Goal: Task Accomplishment & Management: Manage account settings

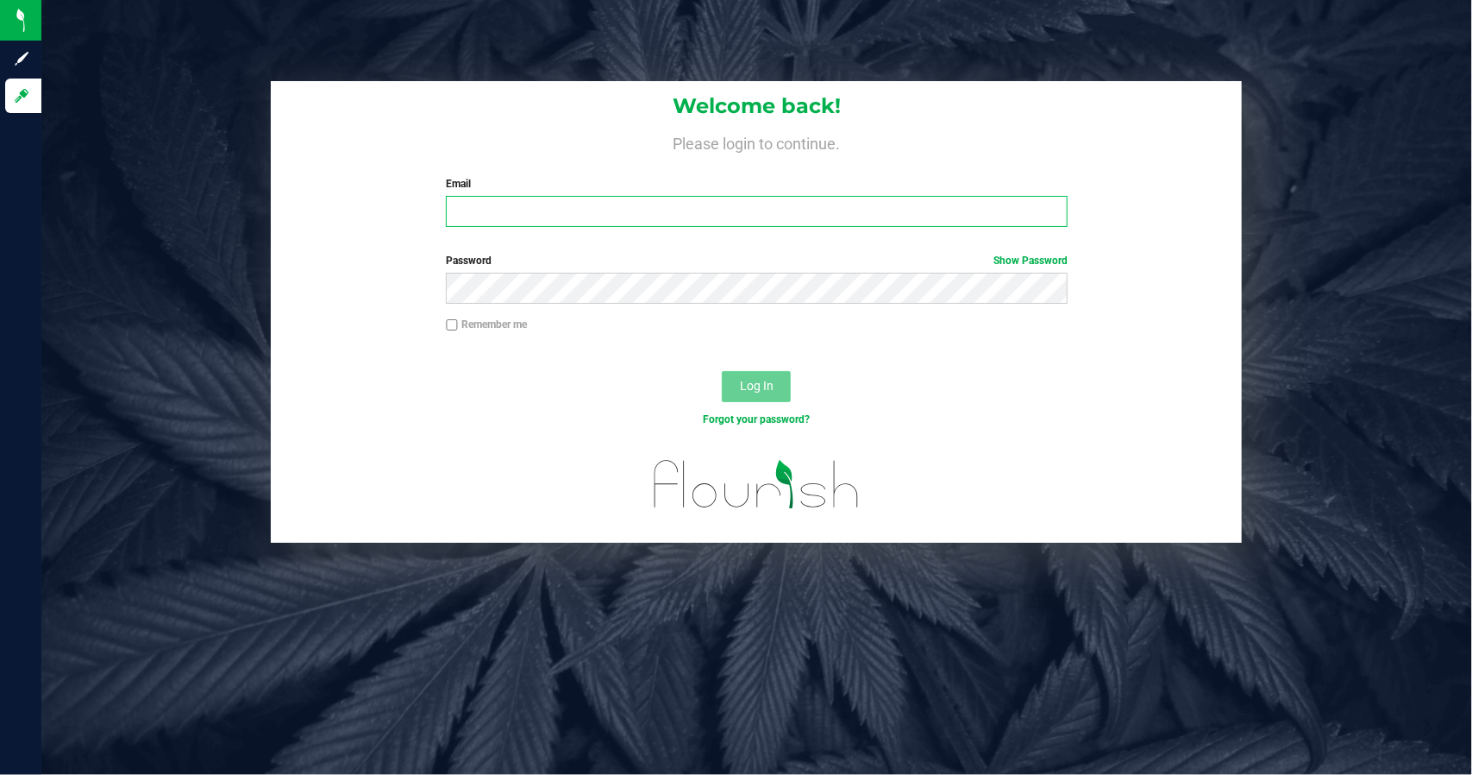
type input "[EMAIL_ADDRESS][DOMAIN_NAME]"
click at [577, 382] on span "Log In" at bounding box center [757, 386] width 34 height 14
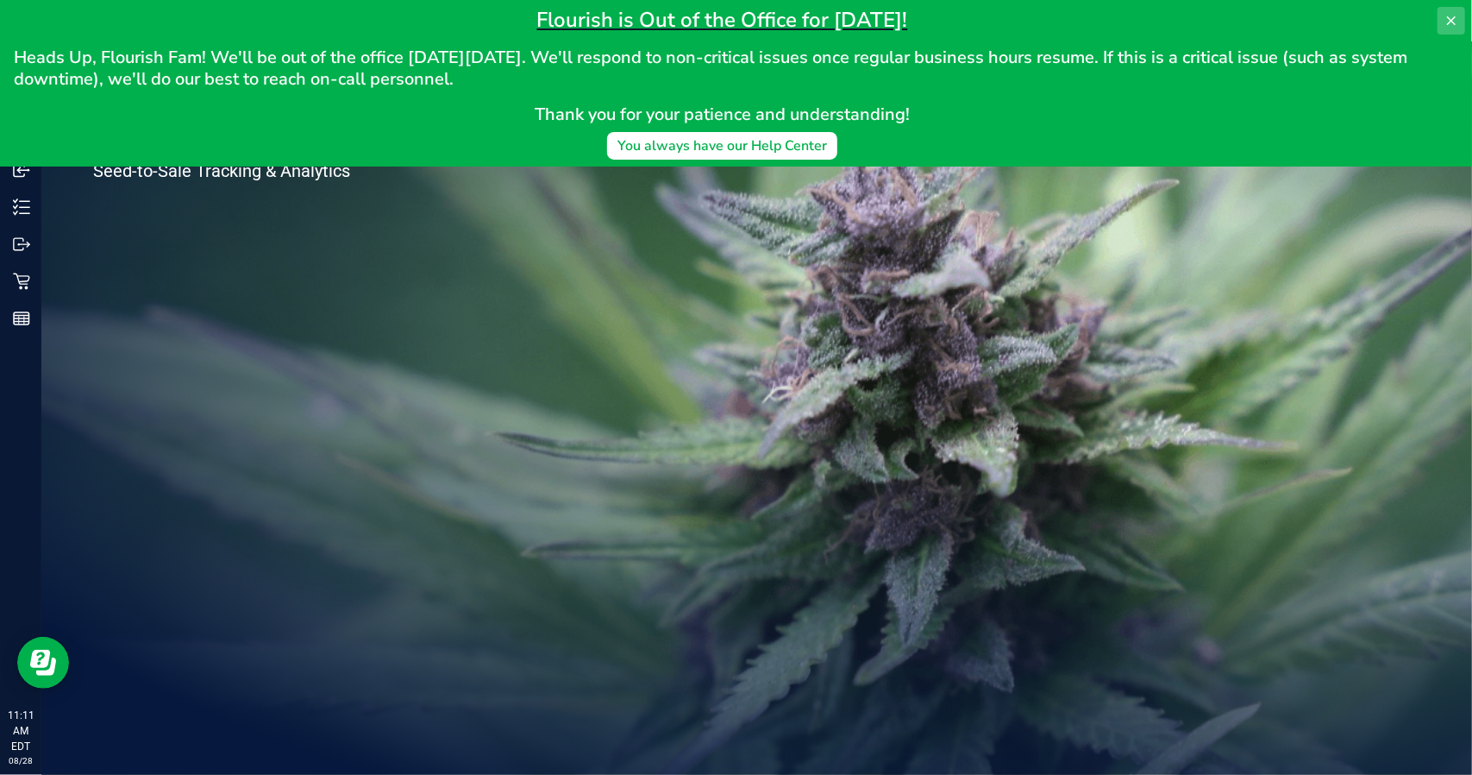
click at [577, 20] on icon at bounding box center [1452, 21] width 14 height 14
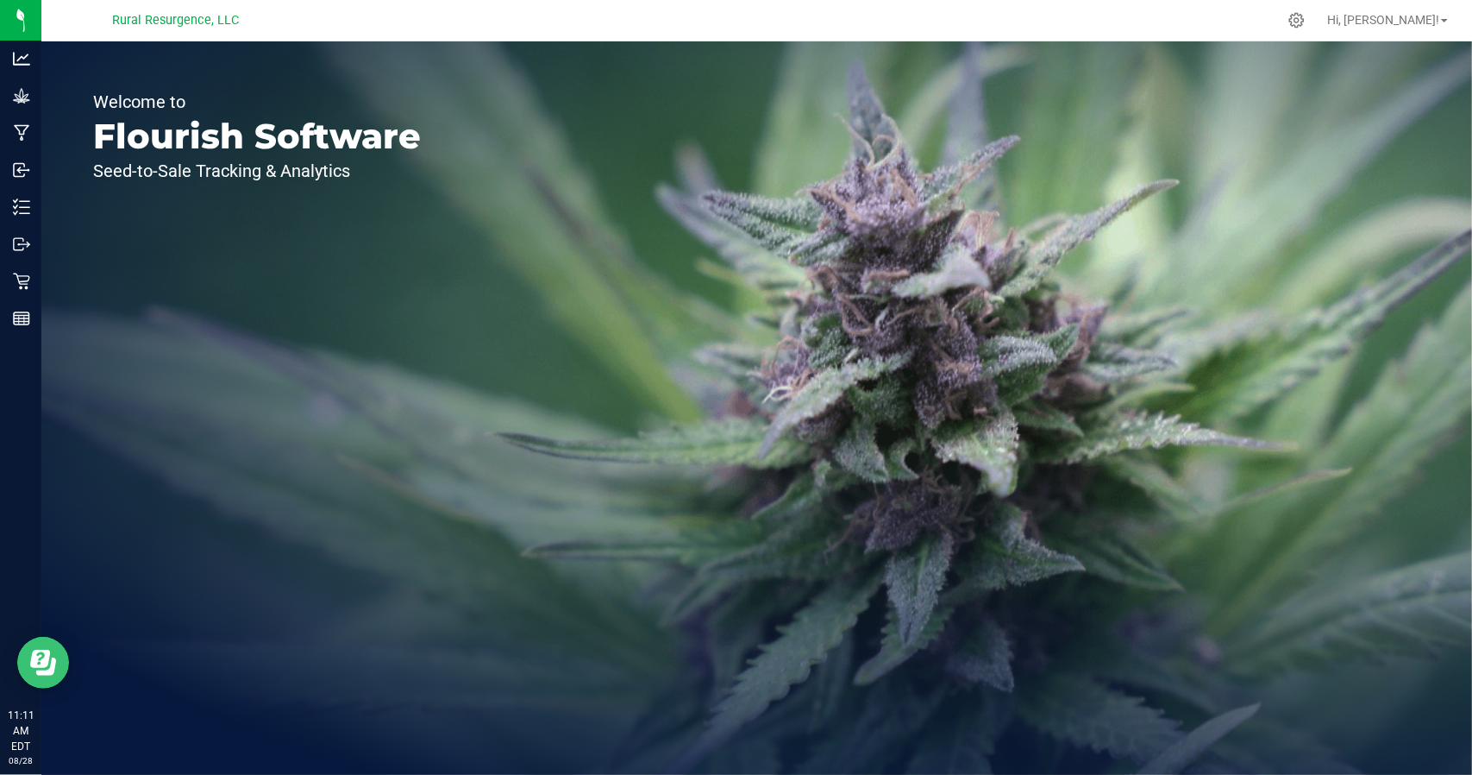
click at [39, 643] on button "Open Resource Center" at bounding box center [43, 662] width 52 height 52
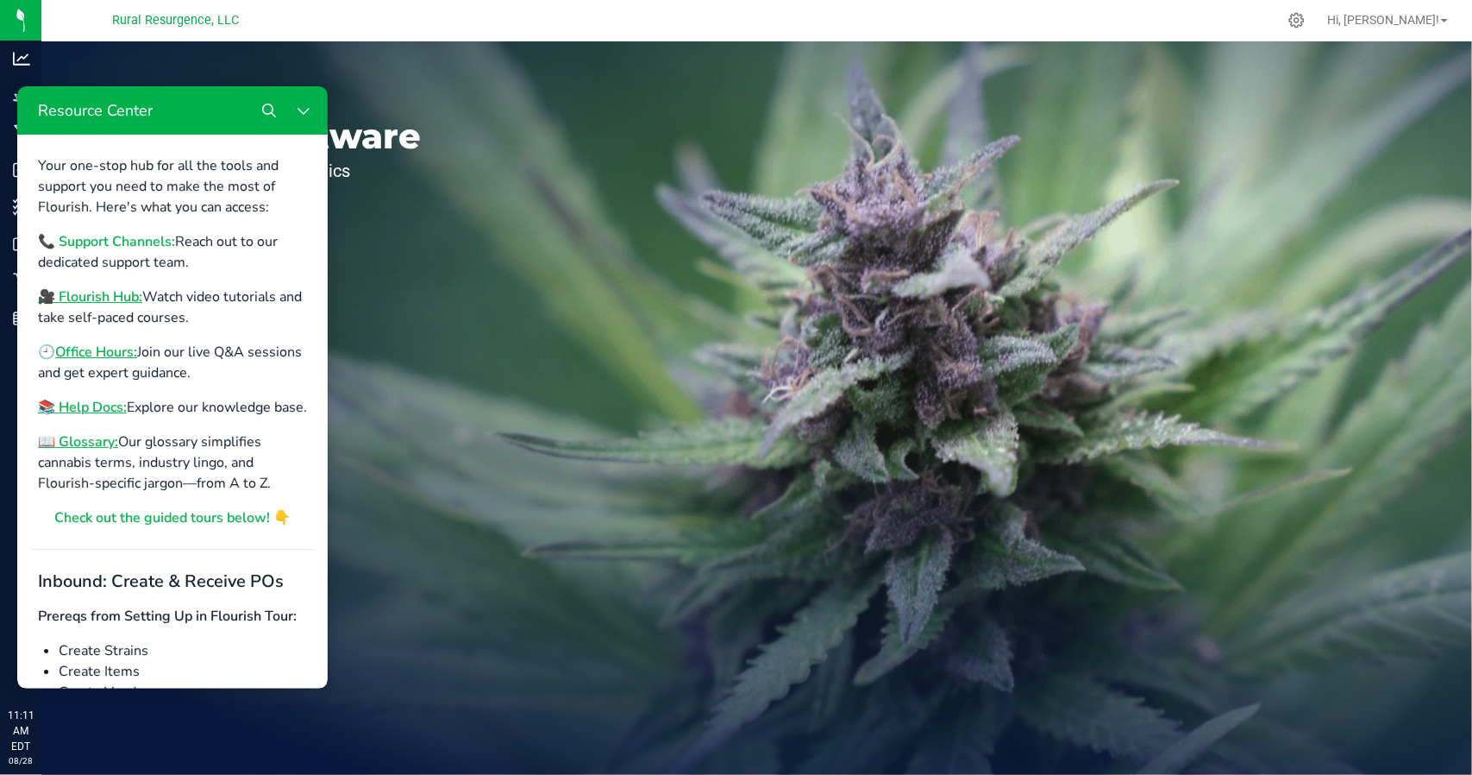
click at [135, 242] on b "📞 Support Channels:" at bounding box center [106, 240] width 137 height 19
click at [303, 110] on icon "Close Resource Center" at bounding box center [304, 110] width 14 height 14
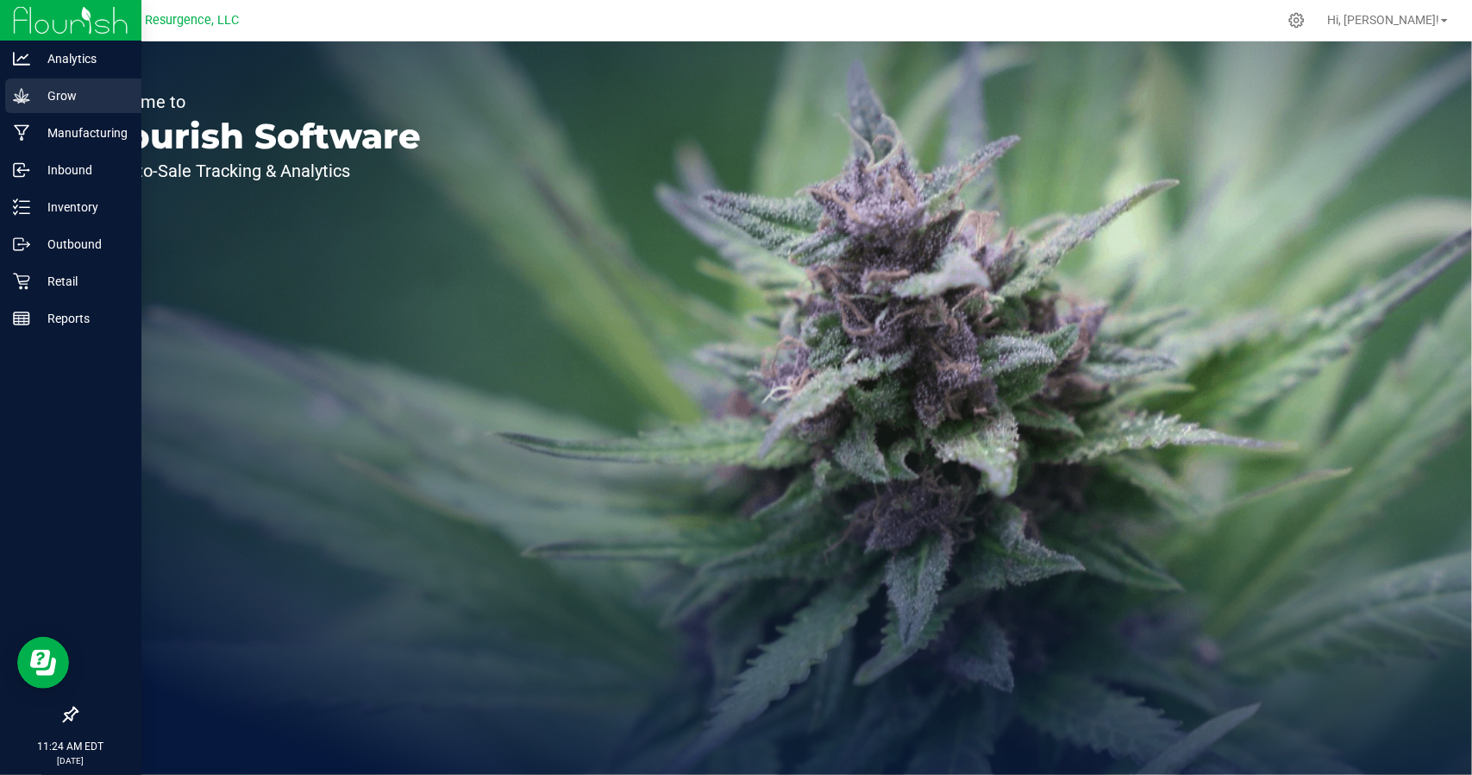
click at [74, 97] on p "Grow" at bounding box center [81, 95] width 103 height 21
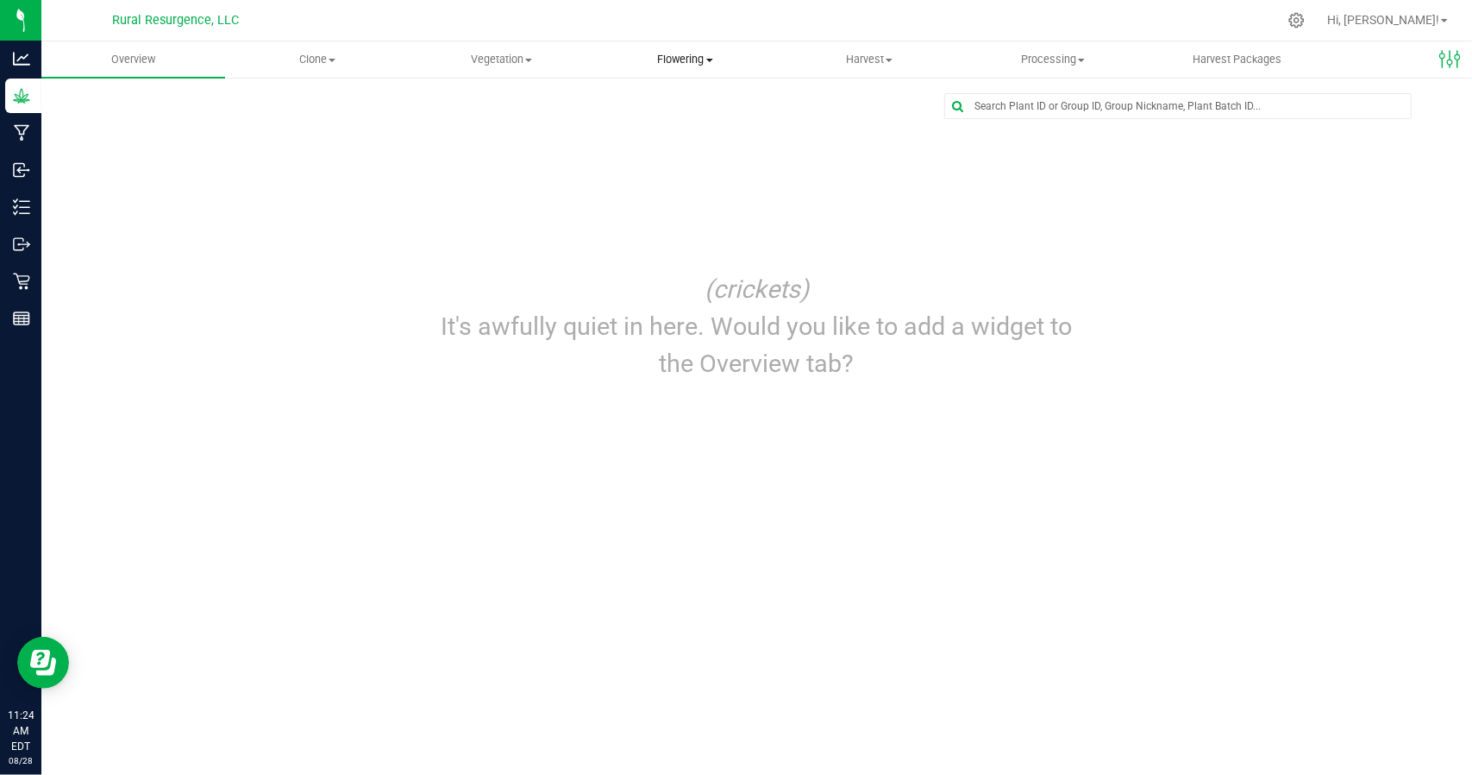
click at [577, 60] on span "Flowering" at bounding box center [685, 60] width 182 height 16
click at [577, 53] on span "Harvest" at bounding box center [869, 60] width 182 height 16
click at [577, 110] on span "Harvests" at bounding box center [825, 104] width 96 height 15
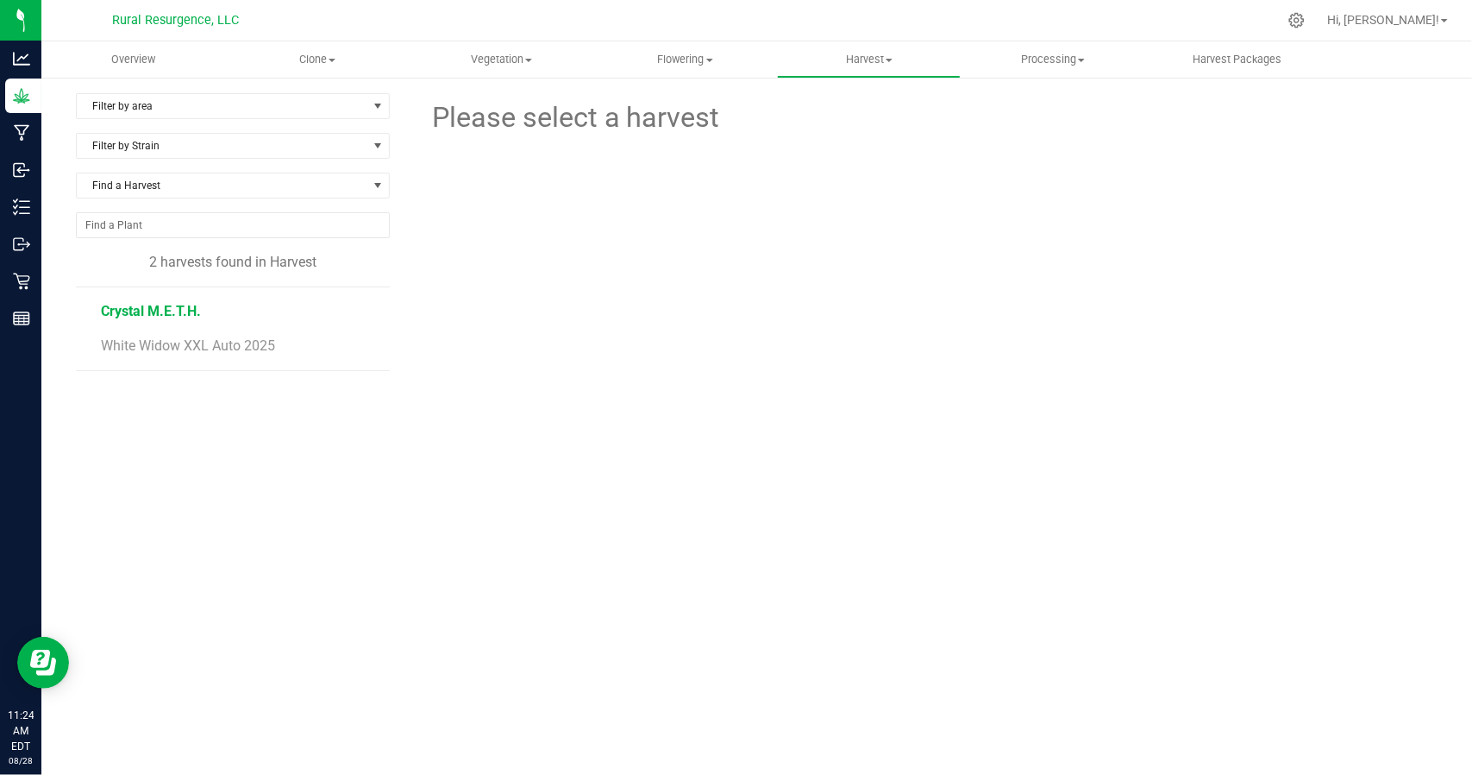
click at [166, 313] on span "Crystal M.E.T.H." at bounding box center [151, 311] width 100 height 16
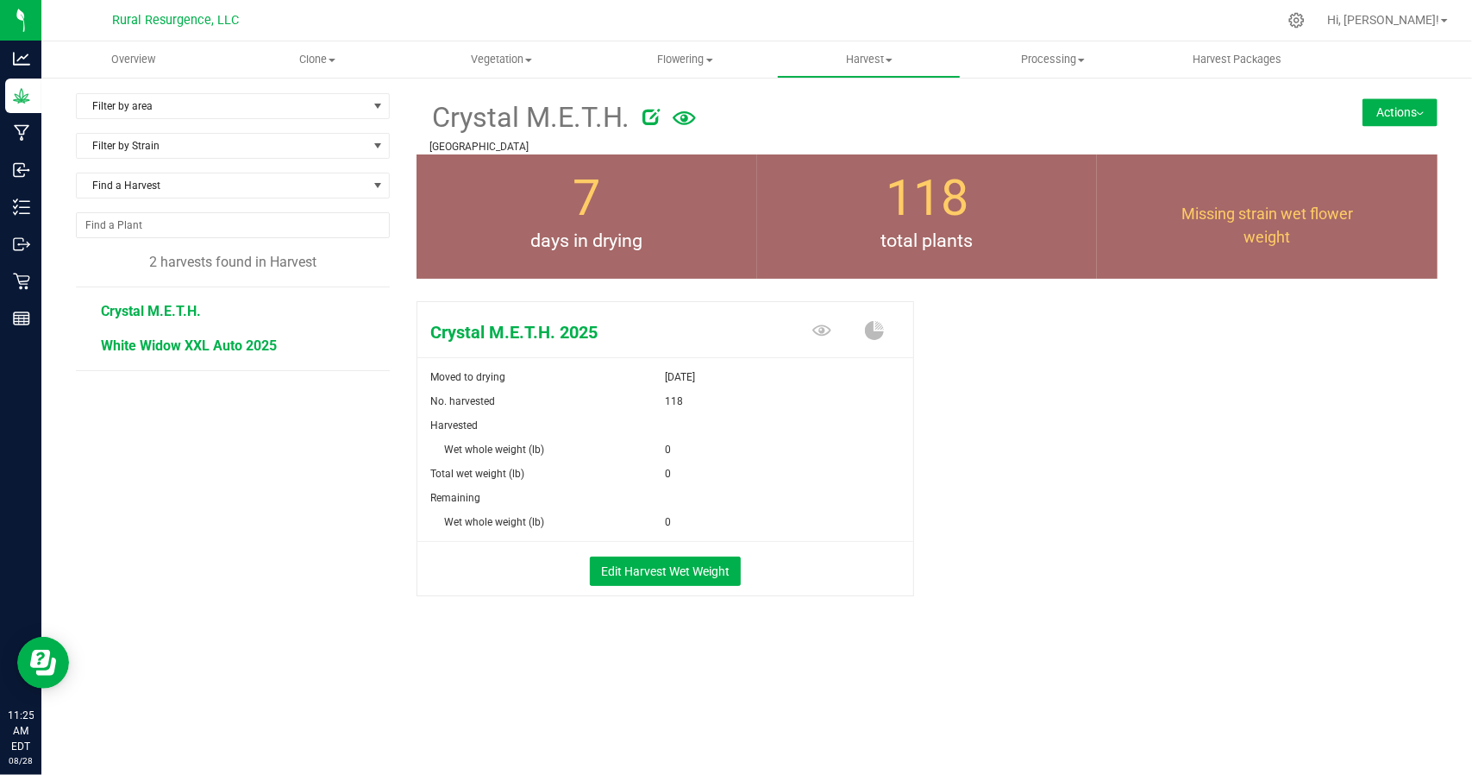
click at [231, 342] on span "White Widow XXL Auto 2025" at bounding box center [189, 345] width 176 height 16
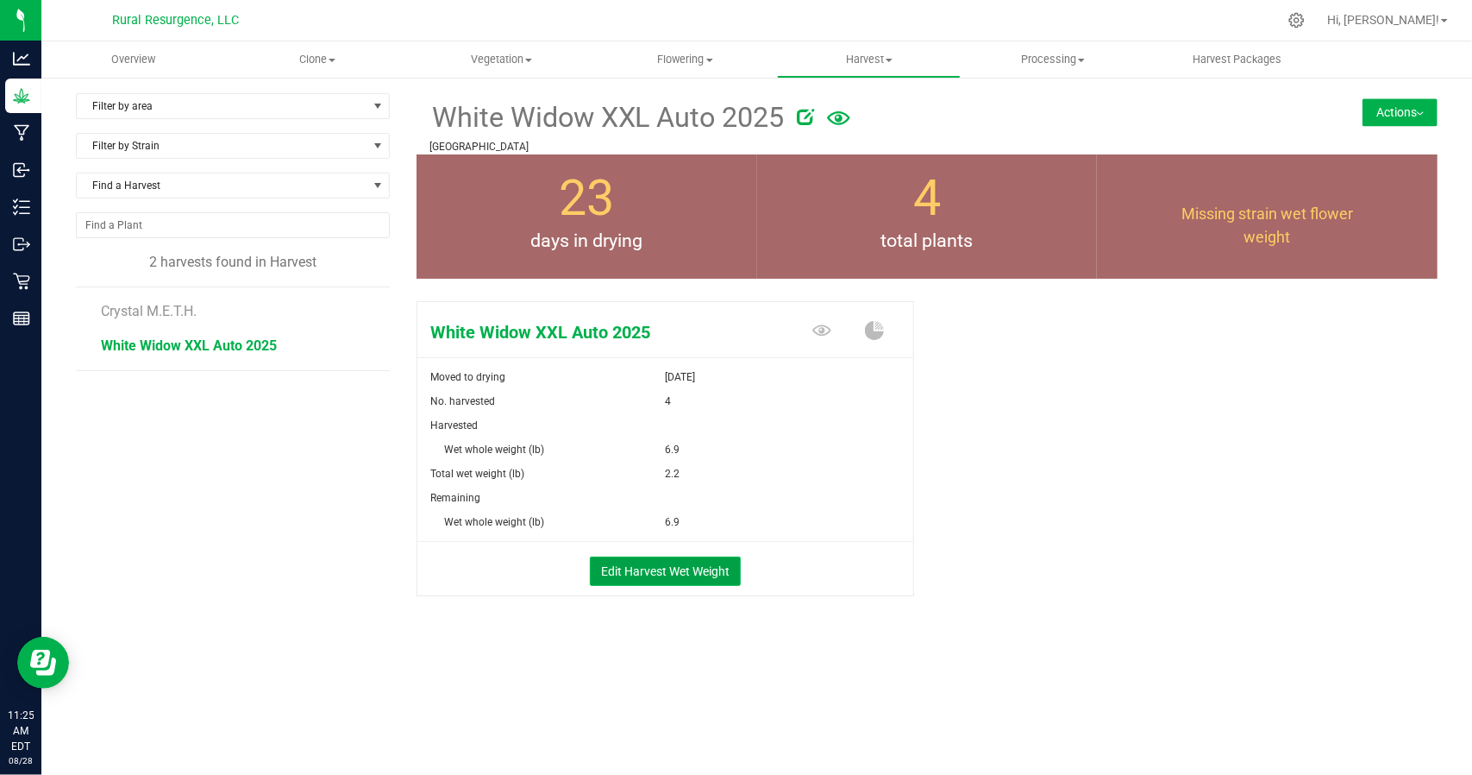
click at [577, 568] on button "Edit Harvest Wet Weight" at bounding box center [665, 570] width 151 height 29
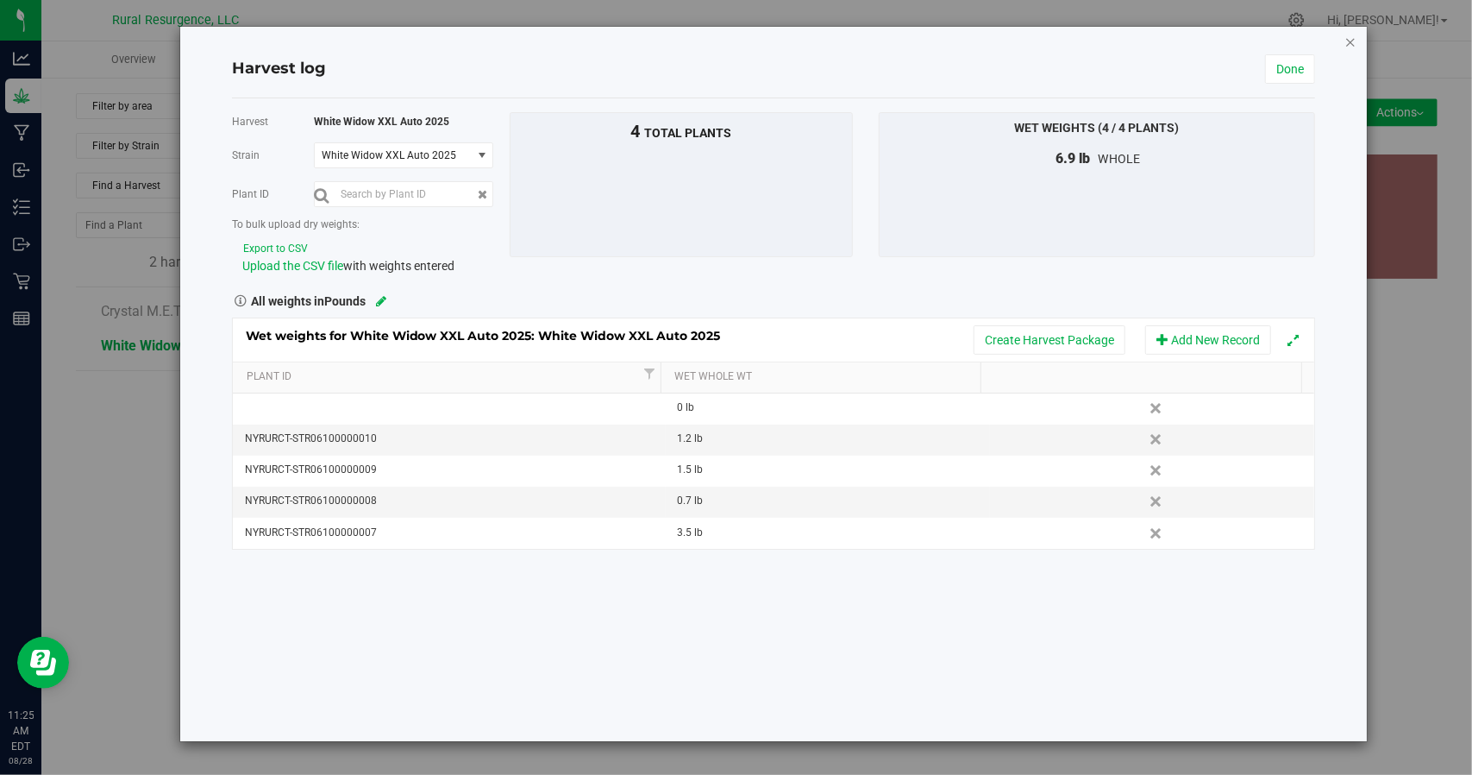
click at [577, 42] on icon "button" at bounding box center [1351, 41] width 12 height 21
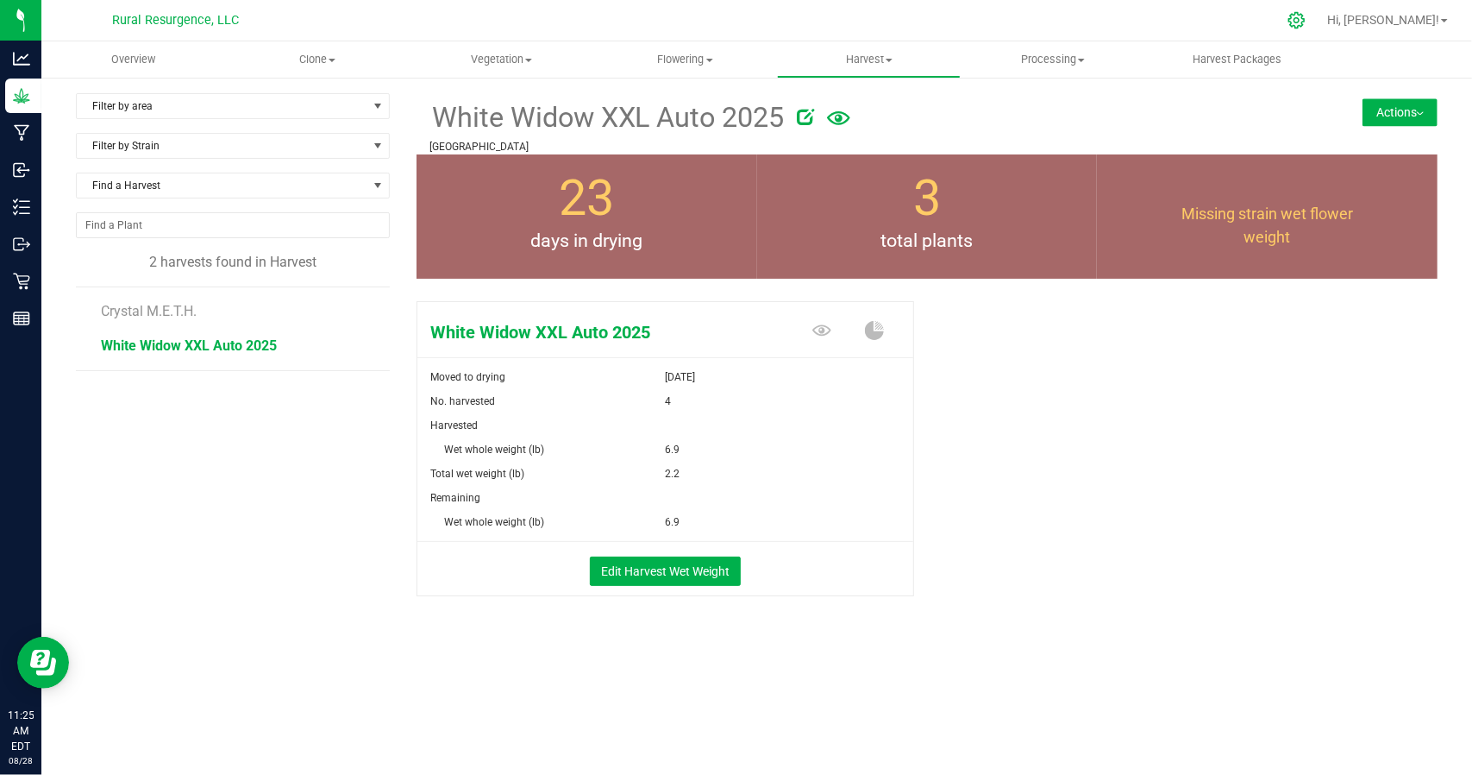
click at [577, 24] on icon at bounding box center [1297, 20] width 18 height 18
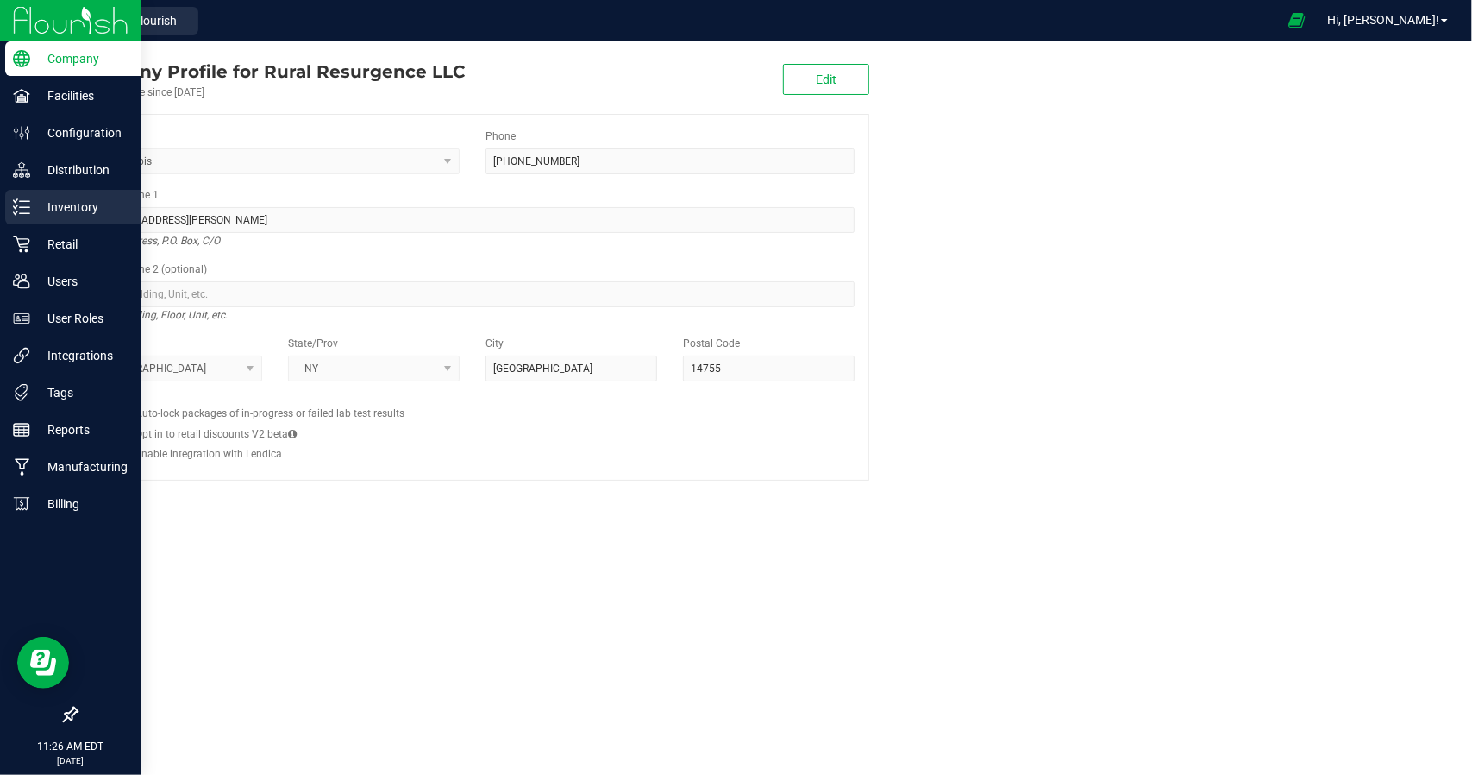
click at [79, 213] on p "Inventory" at bounding box center [81, 207] width 103 height 21
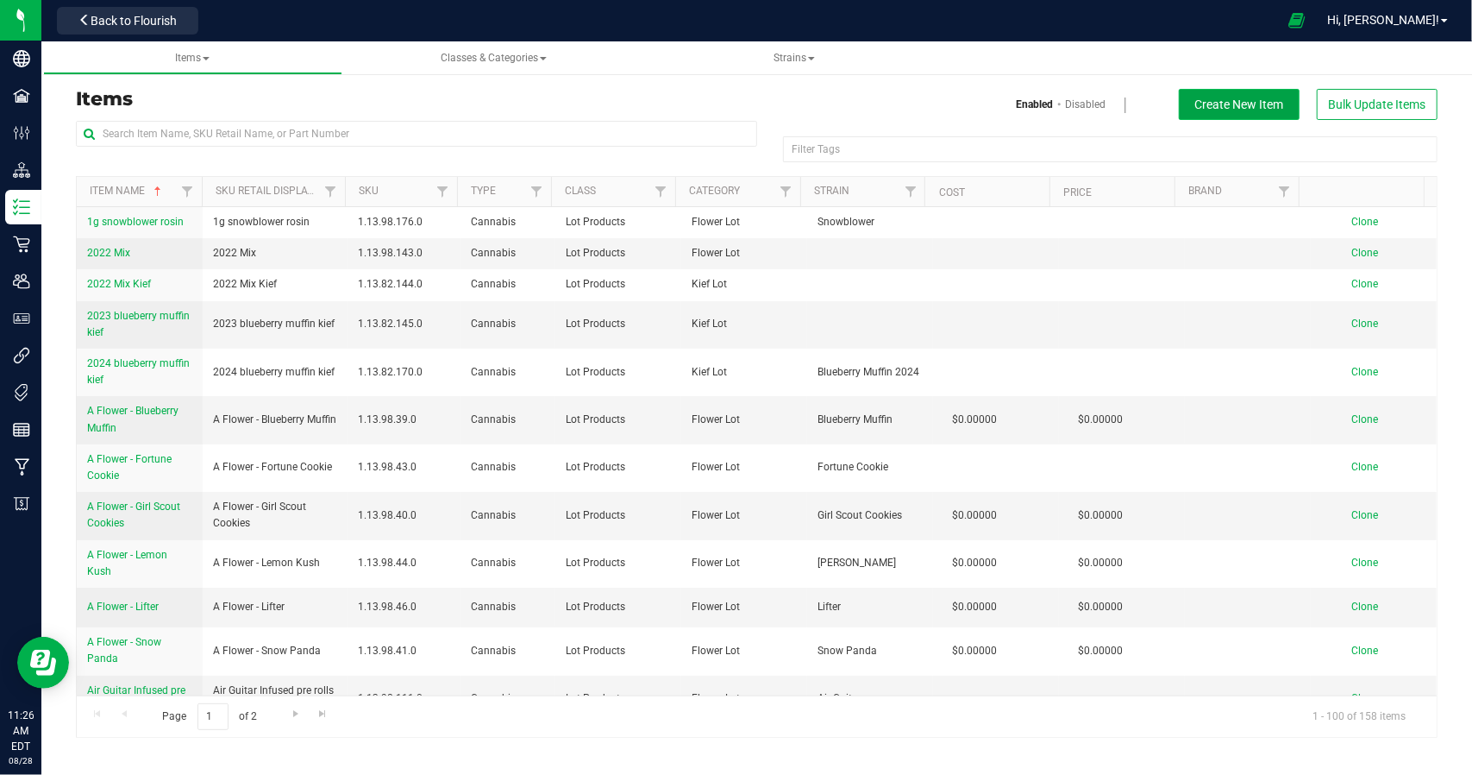
click at [577, 108] on span "Create New Item" at bounding box center [1239, 104] width 89 height 14
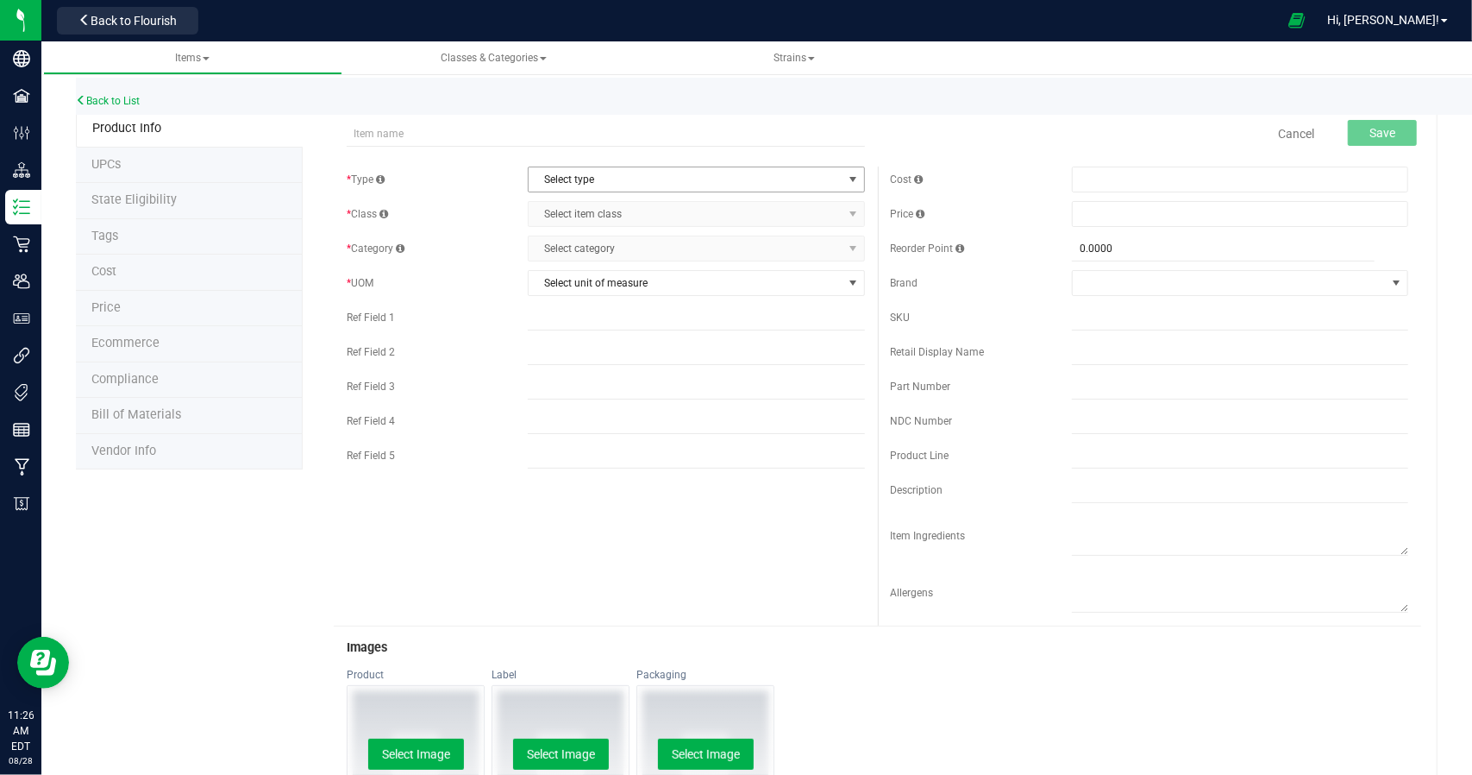
click at [577, 183] on span "select" at bounding box center [853, 179] width 14 height 14
click at [577, 172] on span "Select type" at bounding box center [685, 179] width 313 height 24
click at [577, 173] on span "Select type" at bounding box center [685, 179] width 313 height 24
click at [543, 135] on input "text" at bounding box center [605, 134] width 517 height 26
click at [498, 138] on input "white widow xxl auto" at bounding box center [605, 134] width 517 height 26
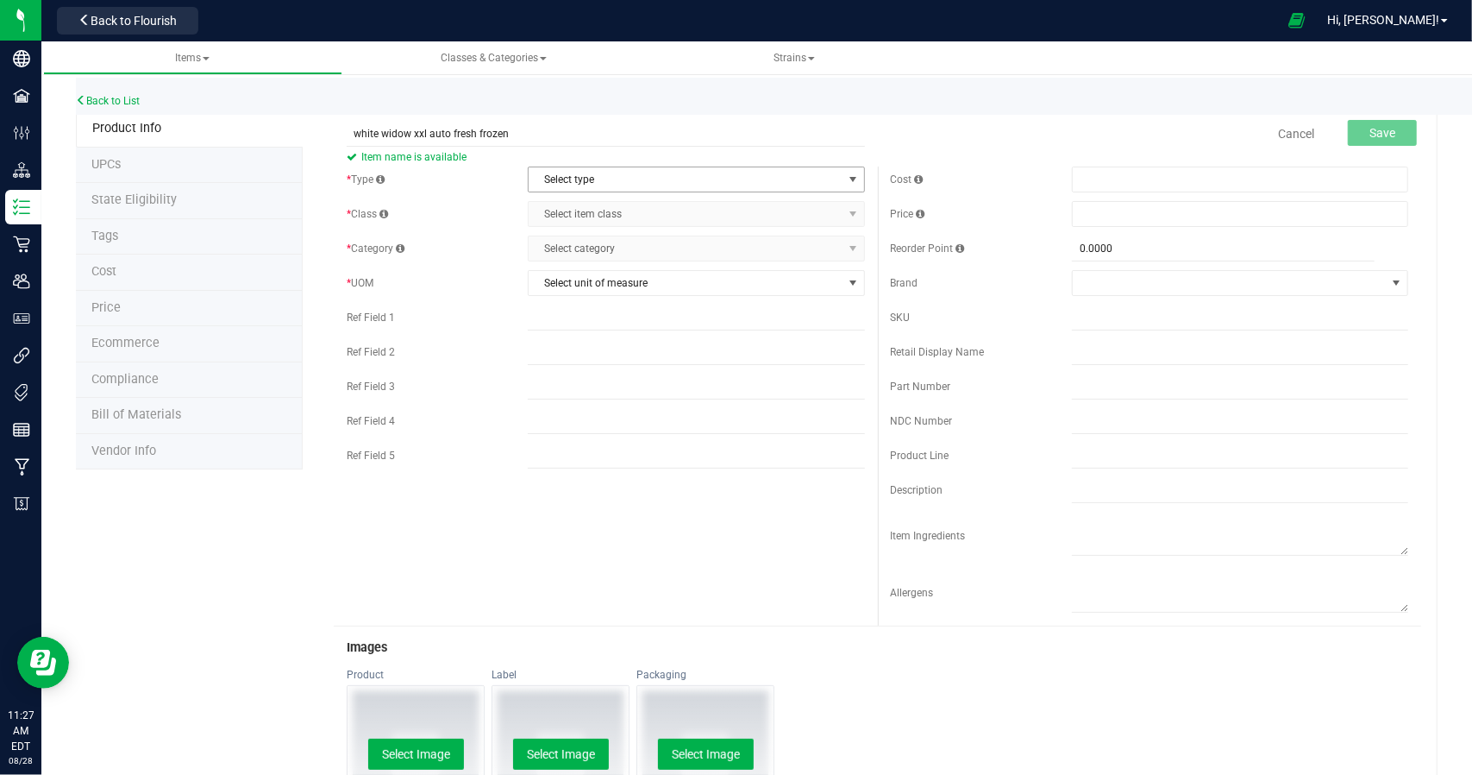
click at [577, 179] on span "Select type" at bounding box center [685, 179] width 313 height 24
click at [558, 213] on li "Cannabis" at bounding box center [690, 208] width 331 height 26
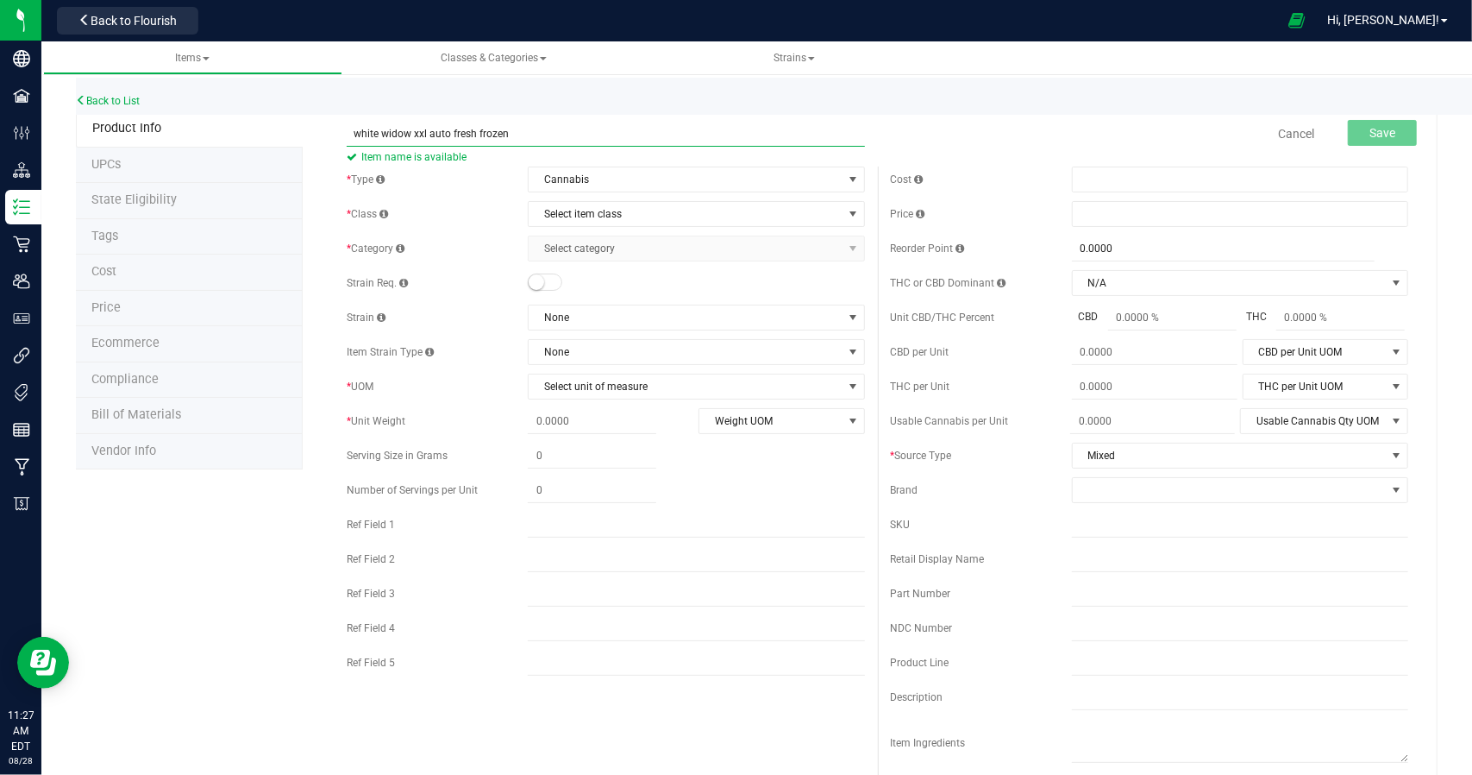
click at [450, 137] on input "white widow xxl auto fresh frozen" at bounding box center [605, 134] width 517 height 26
click at [577, 123] on input "white widow xxl auto - fresh frozen" at bounding box center [605, 134] width 517 height 26
type input "white widow xxl auto - fresh frozen"
click at [577, 208] on span "Select item class" at bounding box center [685, 214] width 313 height 24
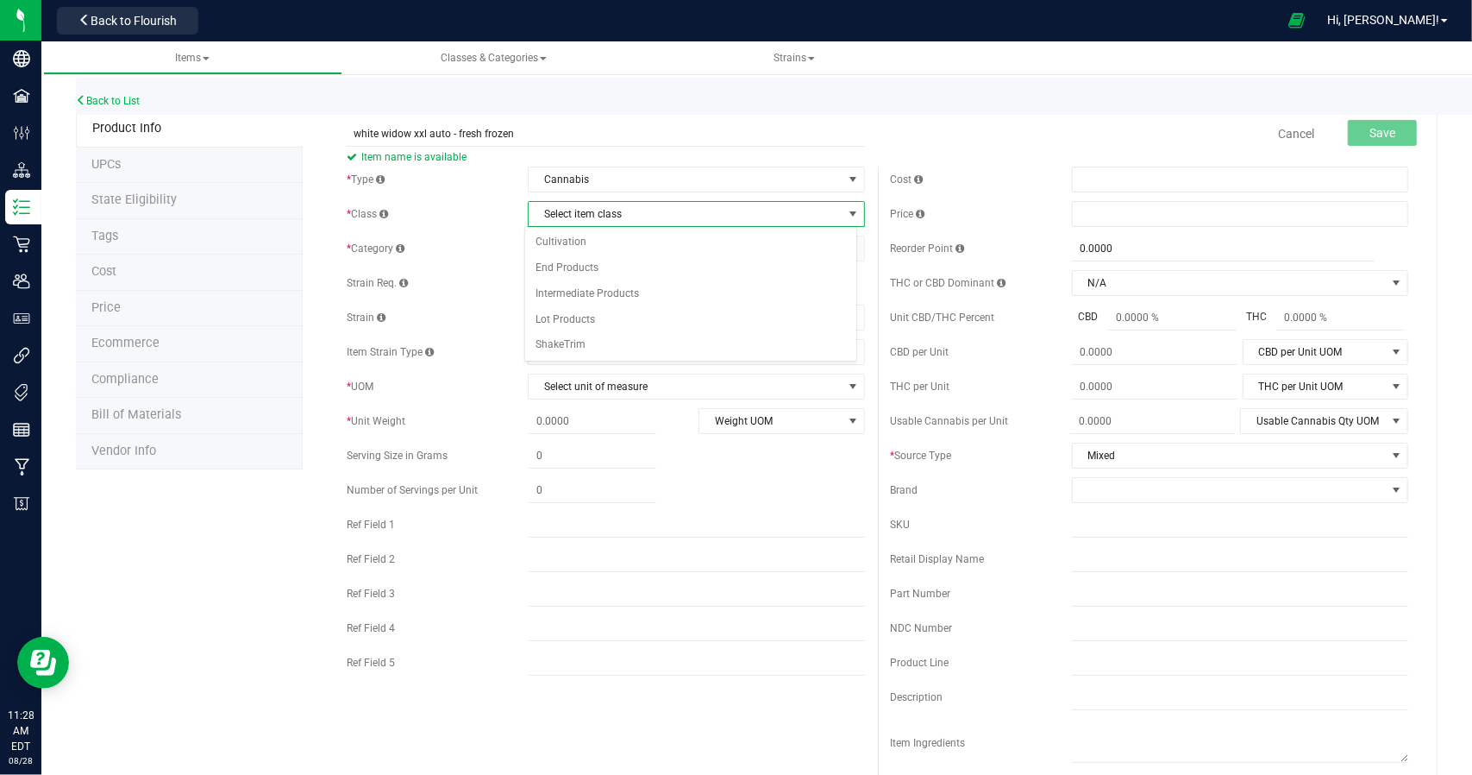
click at [577, 208] on span "Select item class" at bounding box center [685, 214] width 313 height 24
click at [577, 179] on span "Cannabis" at bounding box center [685, 179] width 313 height 24
click at [577, 207] on span "Select item class" at bounding box center [685, 214] width 313 height 24
click at [577, 310] on li "Lot Products" at bounding box center [690, 320] width 331 height 26
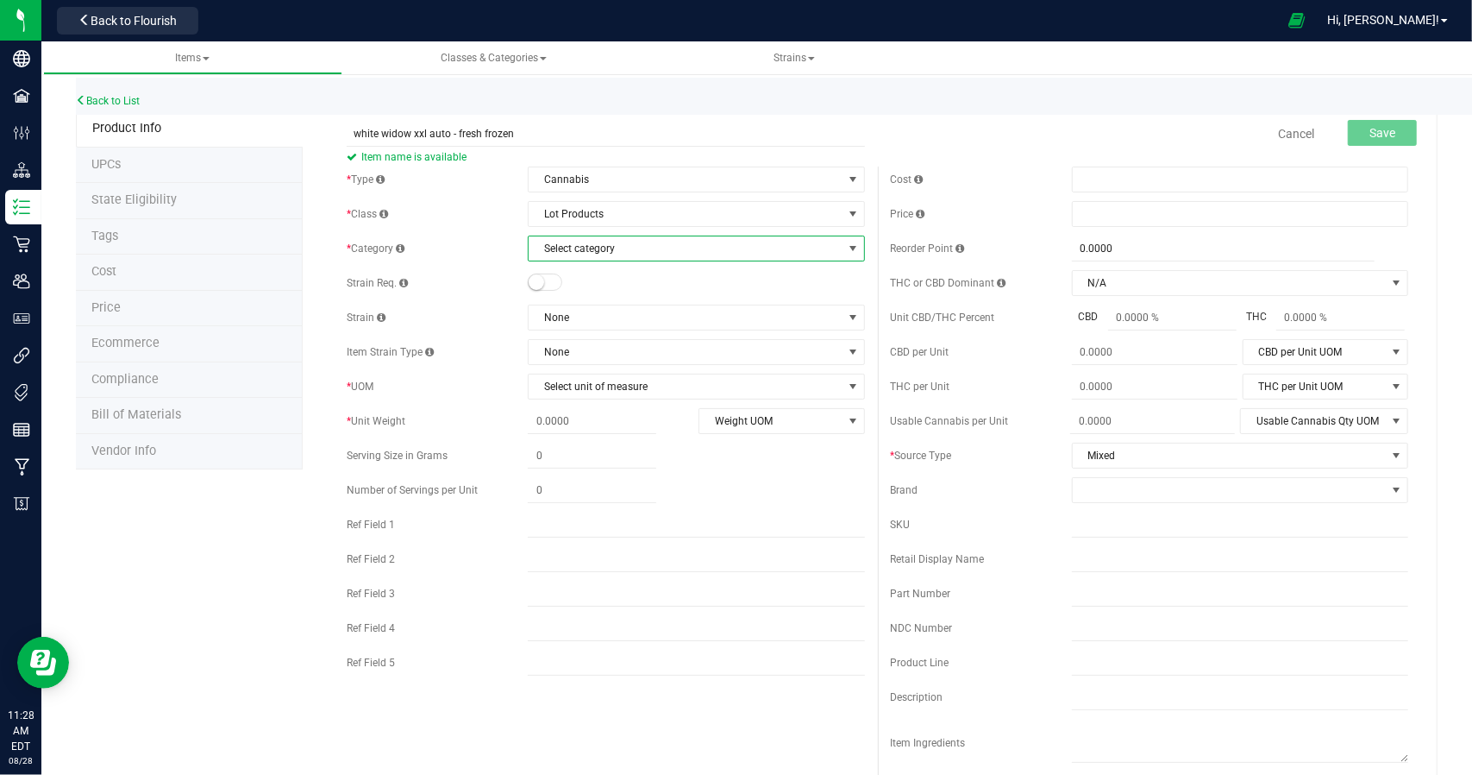
click at [577, 254] on span "Select category" at bounding box center [685, 248] width 313 height 24
click at [577, 351] on li "Wet Flower" at bounding box center [690, 355] width 331 height 26
click at [567, 313] on span "None" at bounding box center [685, 317] width 313 height 24
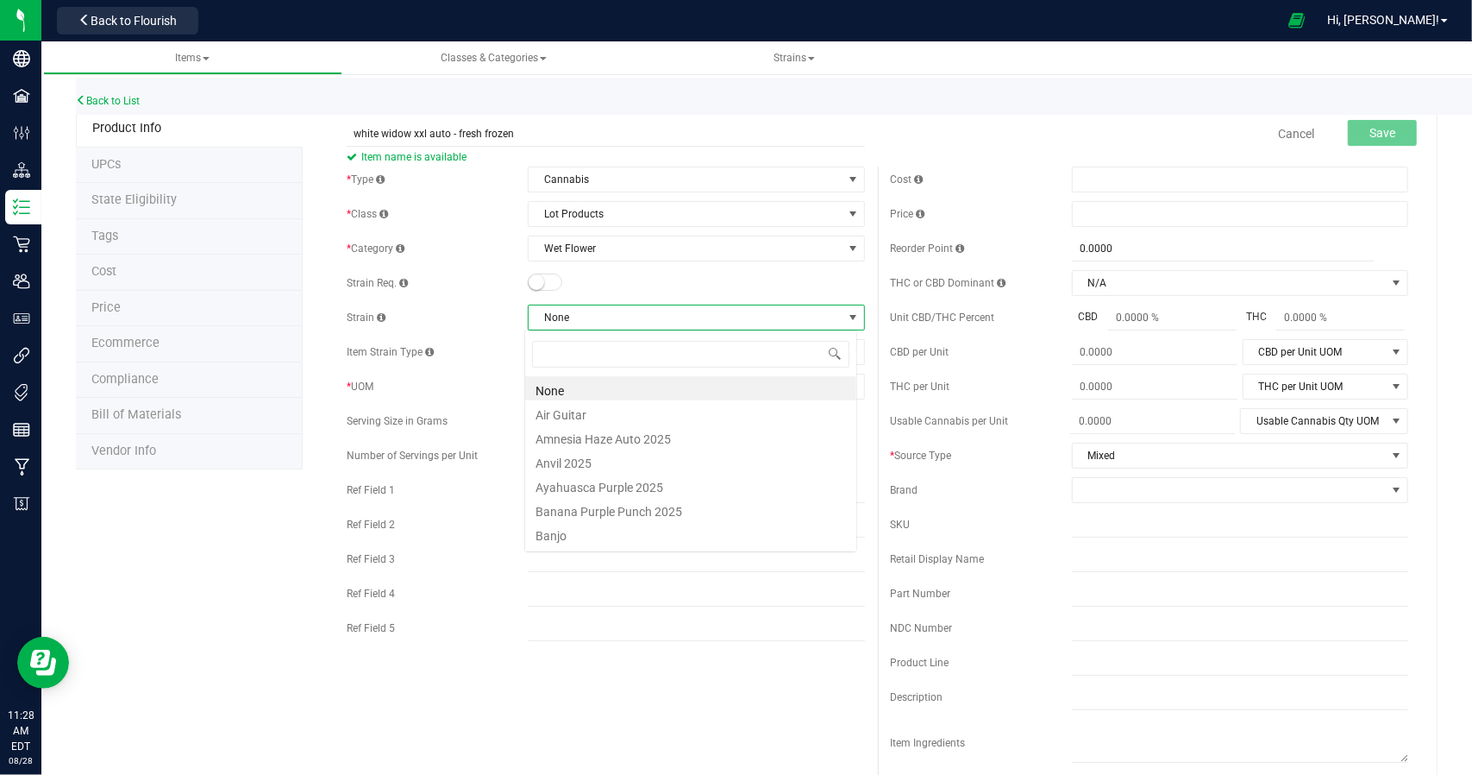
scroll to position [25, 333]
click at [577, 309] on span "None" at bounding box center [685, 317] width 313 height 24
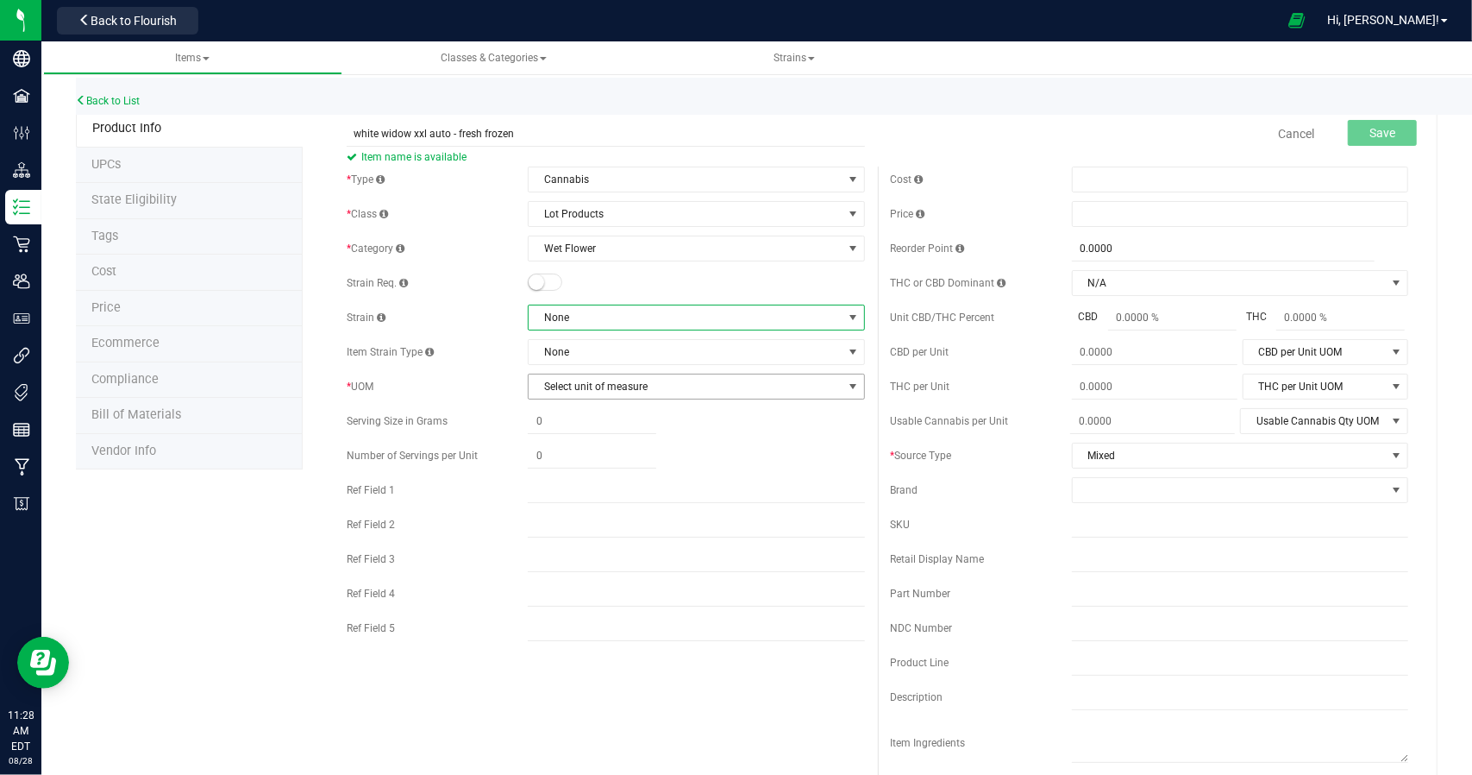
click at [577, 384] on span "Select unit of measure" at bounding box center [685, 386] width 313 height 24
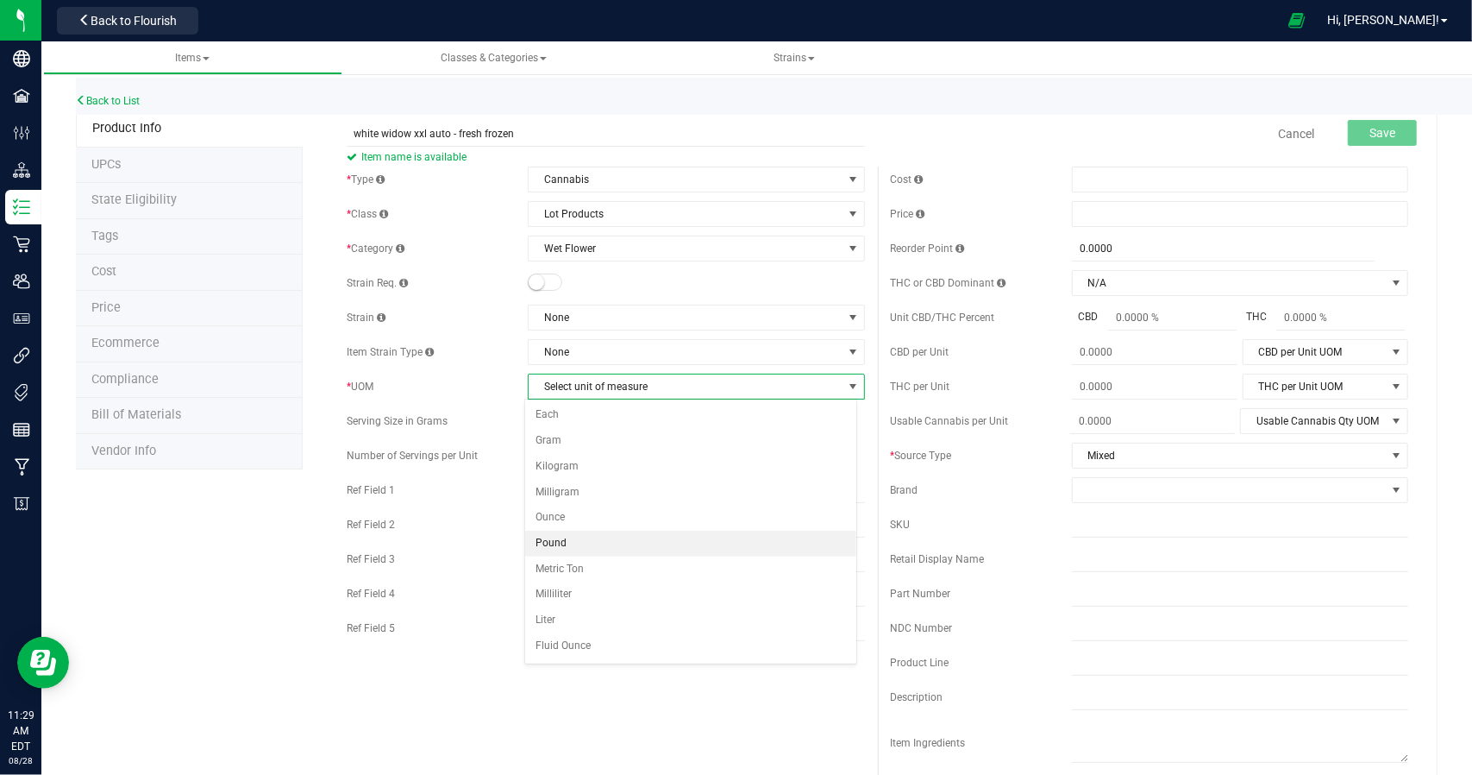
click at [568, 537] on li "Pound" at bounding box center [690, 543] width 331 height 26
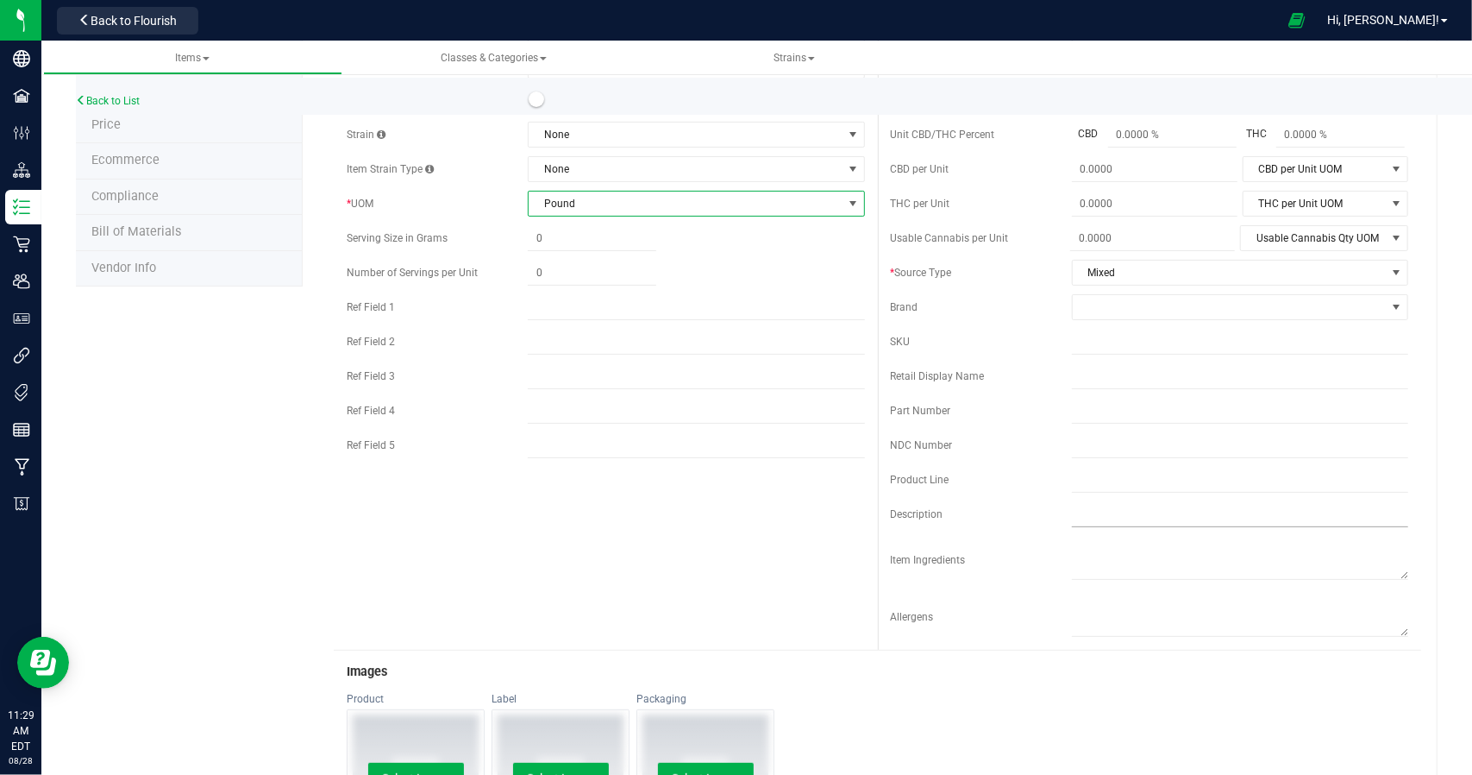
scroll to position [0, 0]
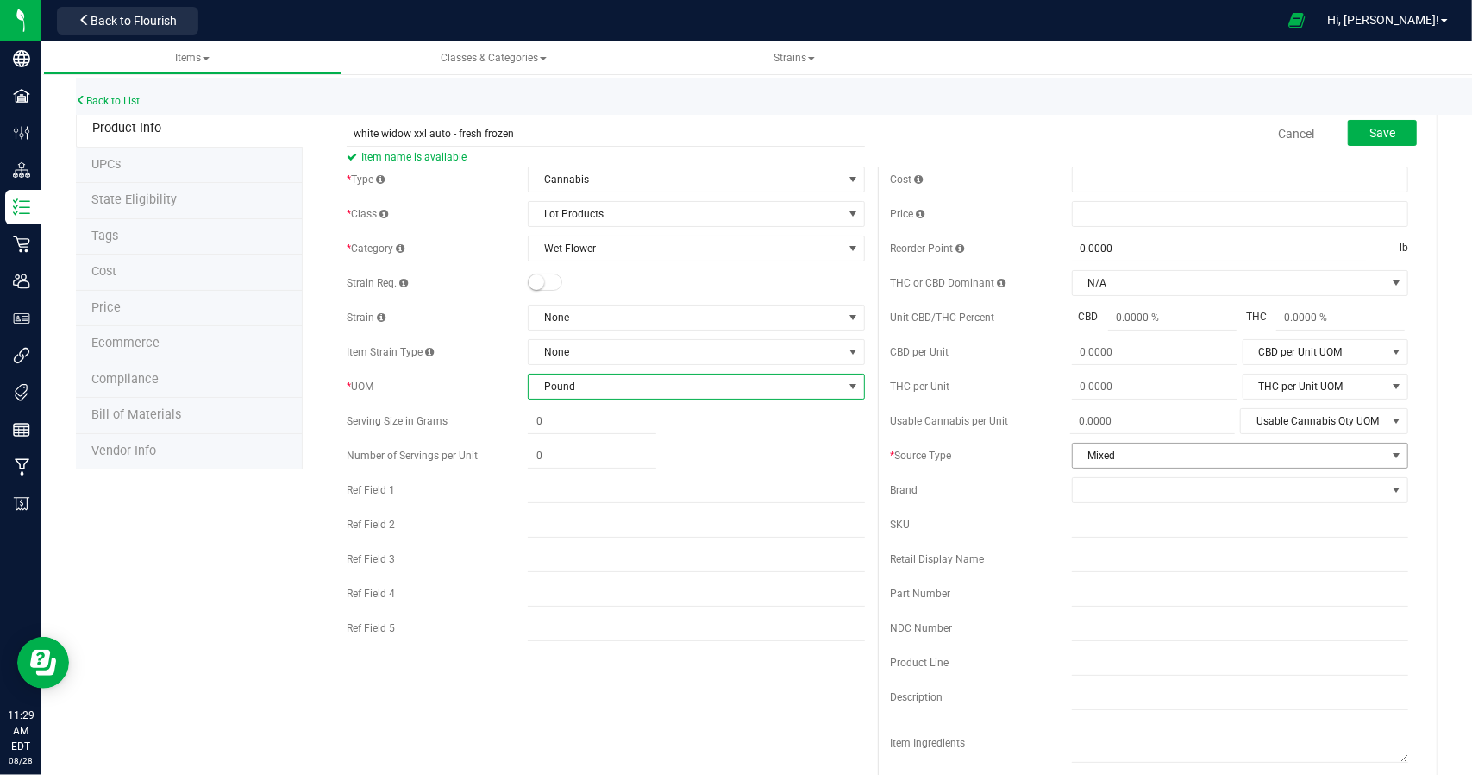
click at [577, 456] on span "Mixed" at bounding box center [1229, 455] width 313 height 24
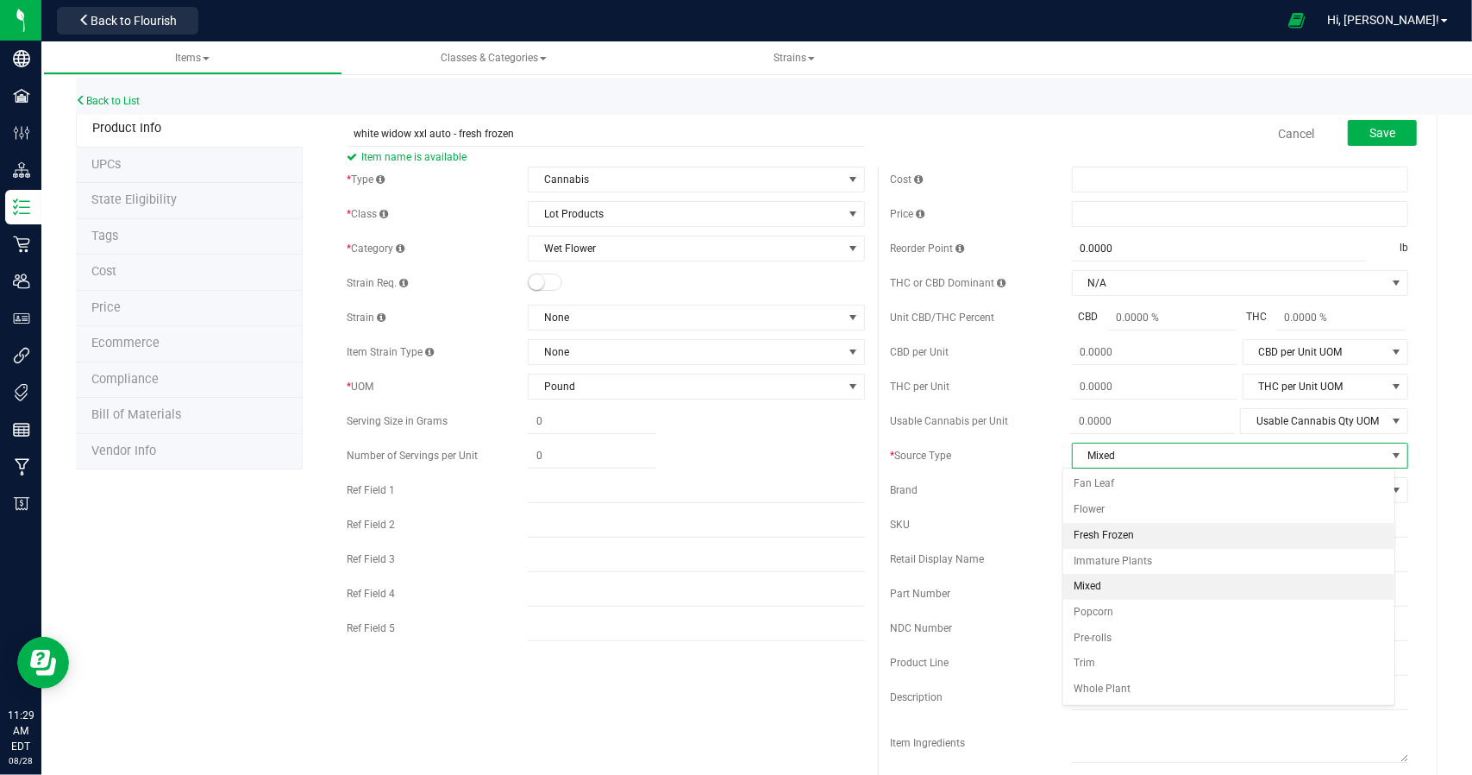
click at [577, 533] on li "Fresh Frozen" at bounding box center [1228, 536] width 331 height 26
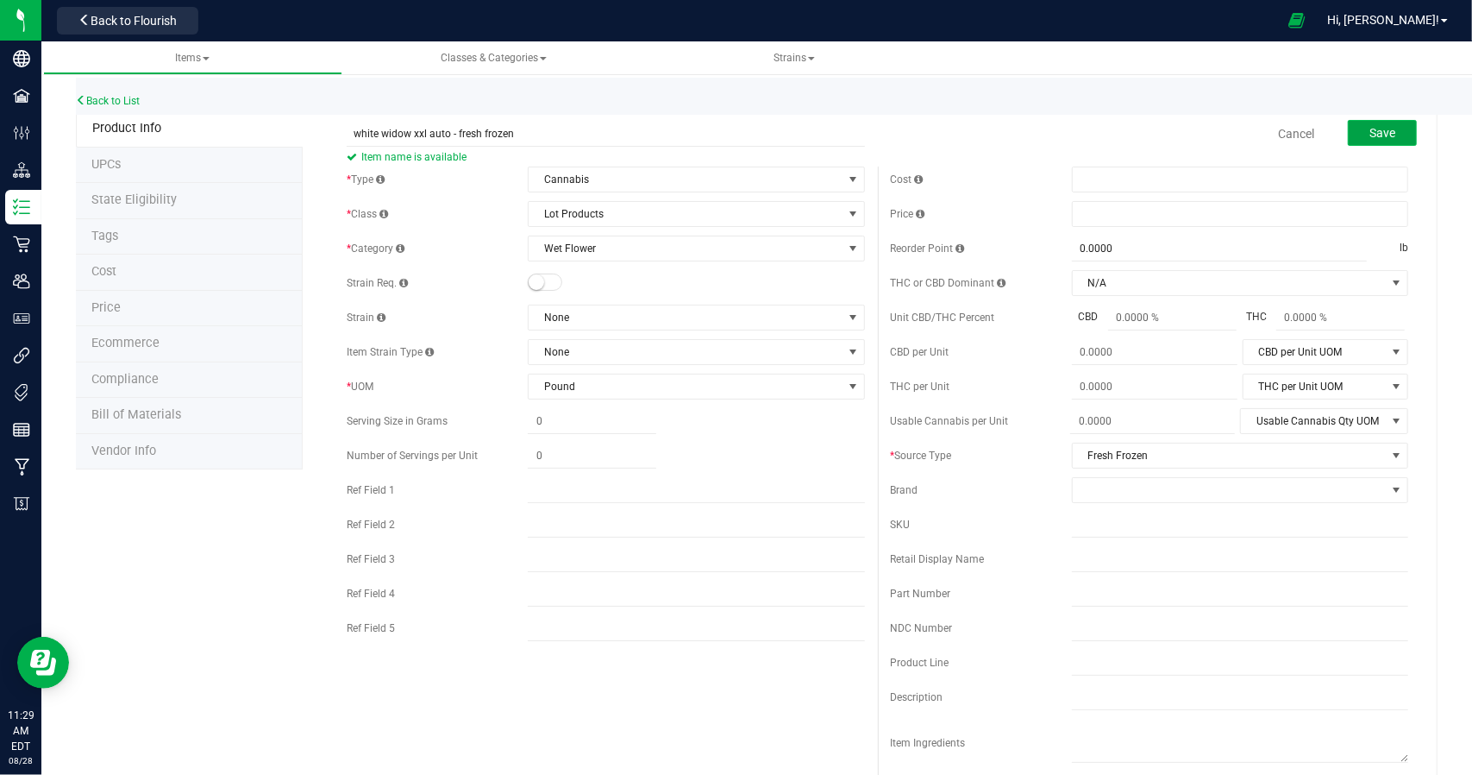
click at [577, 126] on span "Save" at bounding box center [1383, 133] width 26 height 14
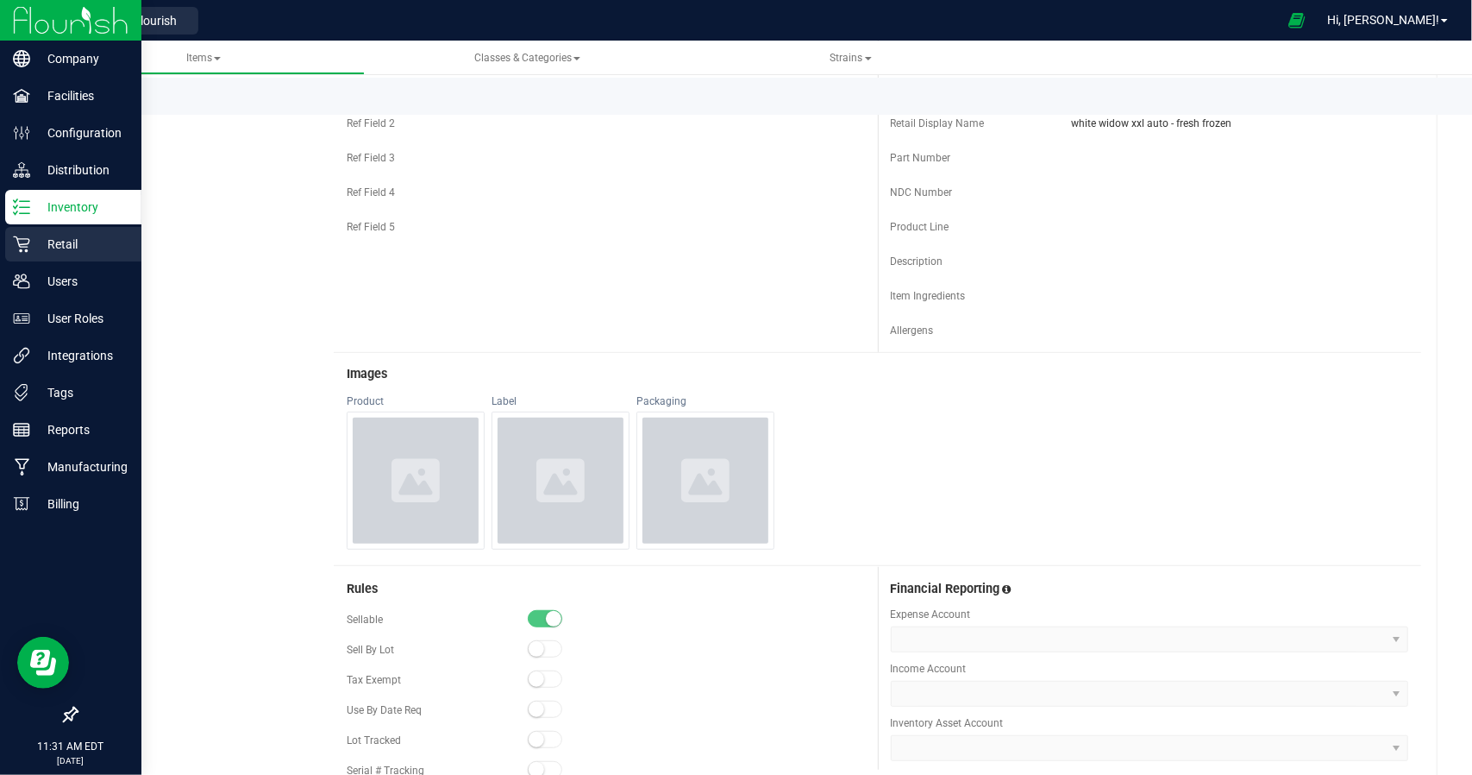
scroll to position [431, 0]
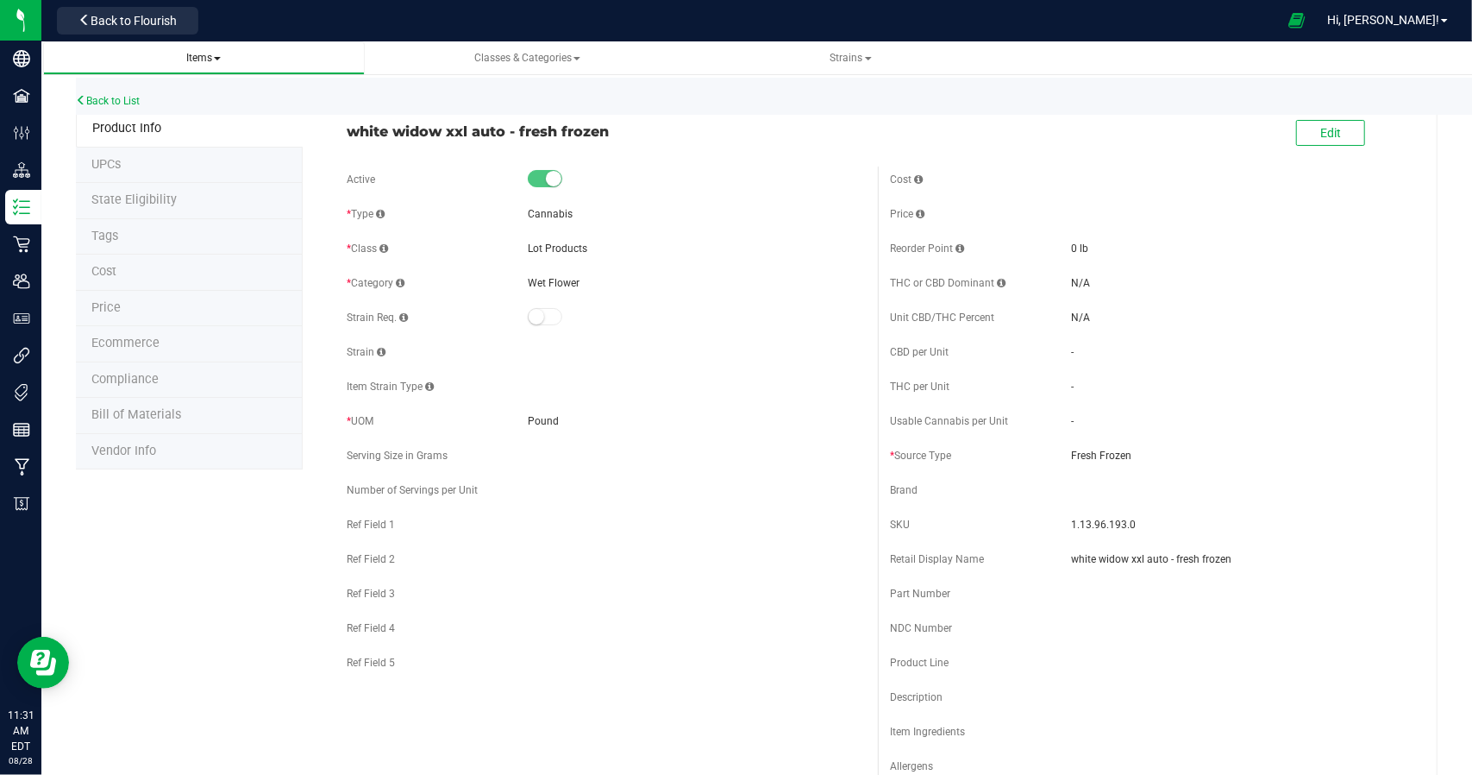
click at [235, 66] on link "Items" at bounding box center [204, 58] width 322 height 34
click at [135, 100] on link "Back to List" at bounding box center [108, 101] width 64 height 12
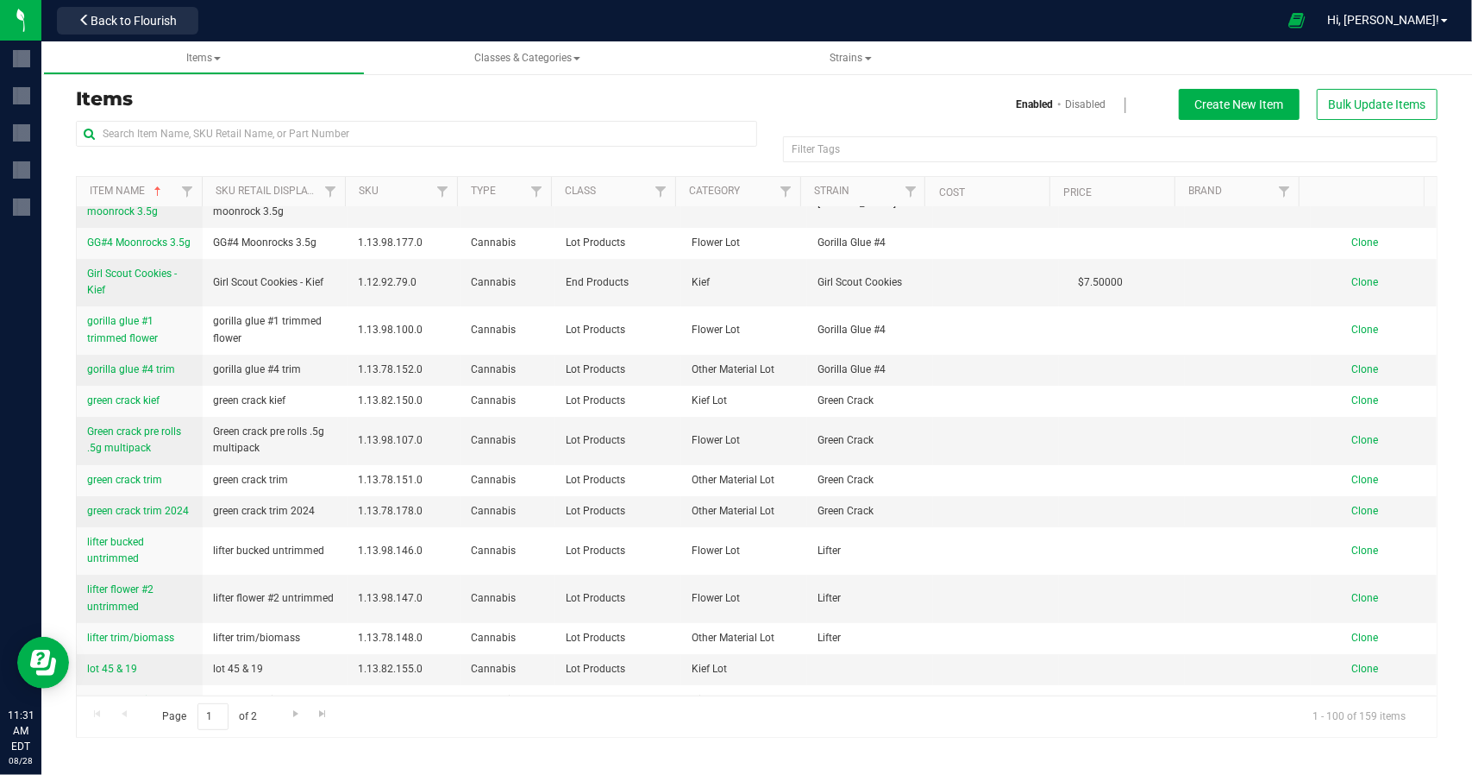
scroll to position [4245, 0]
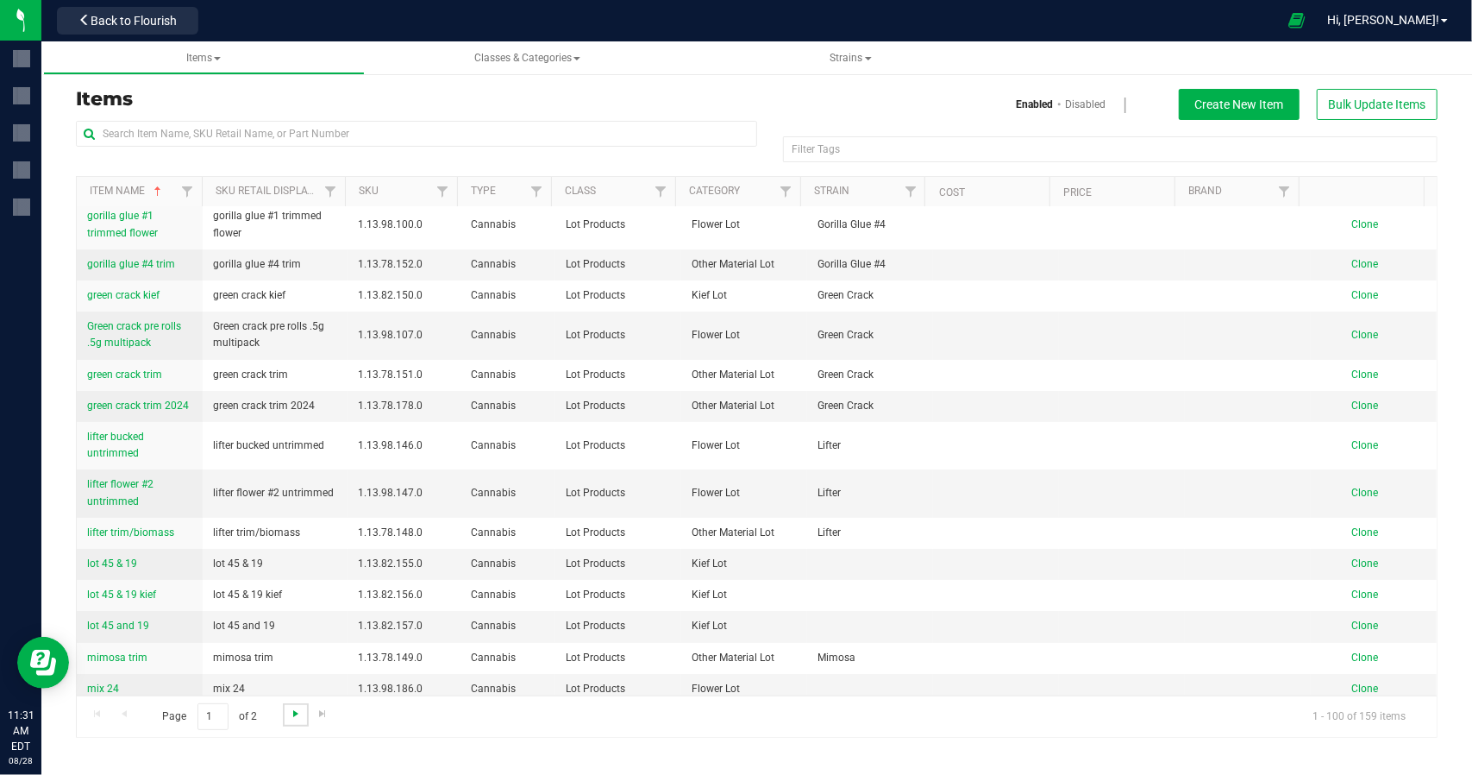
click at [291, 708] on span "Go to the next page" at bounding box center [296, 713] width 14 height 14
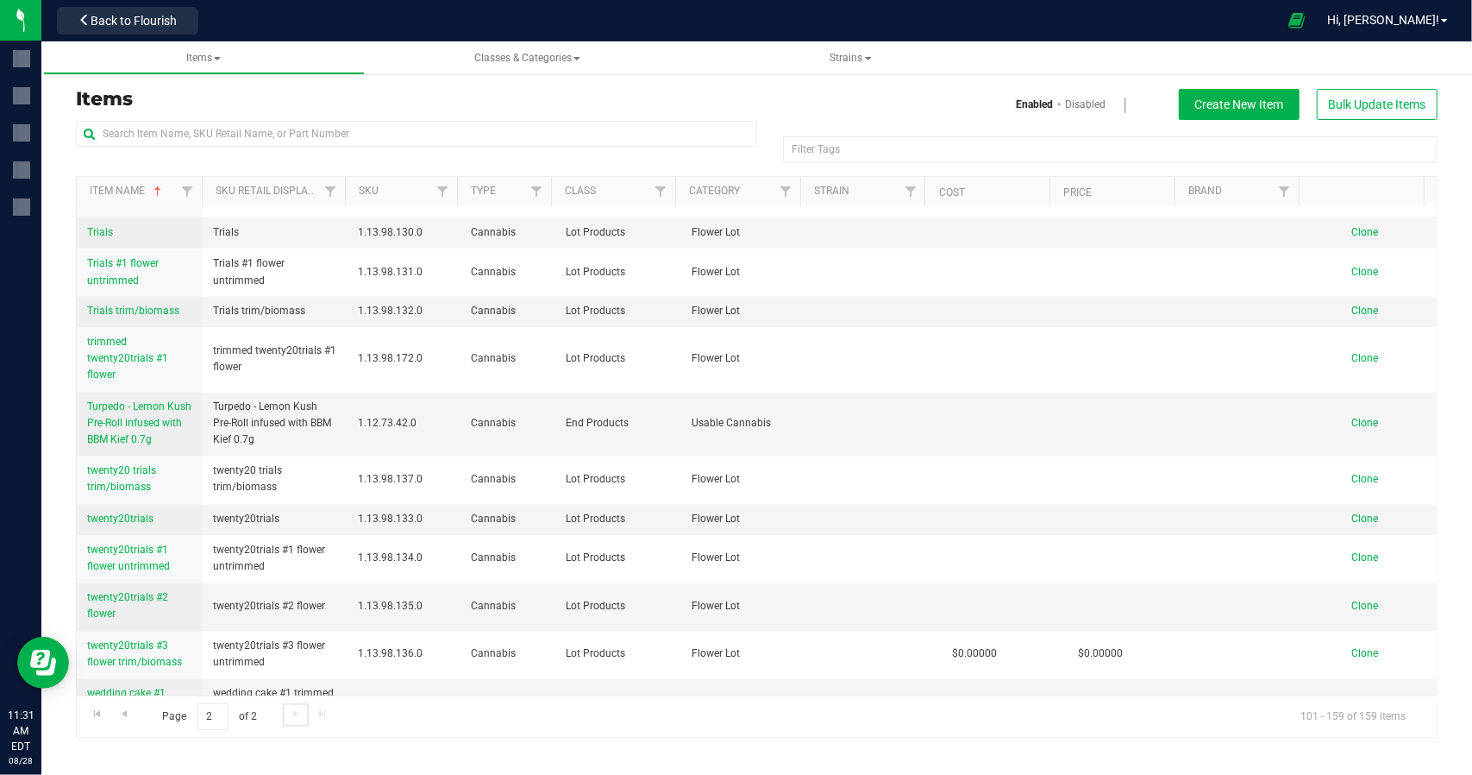
scroll to position [2263, 0]
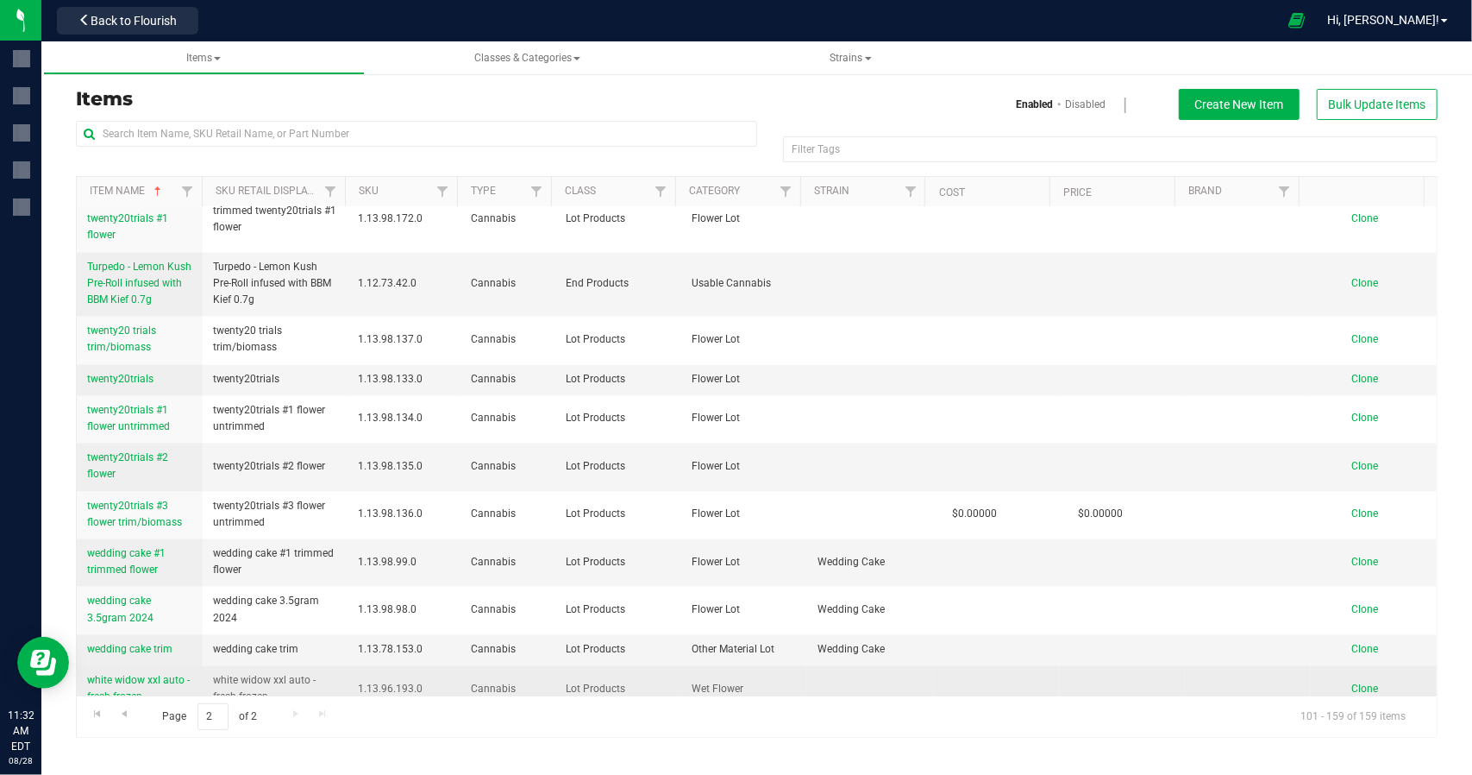
click at [115, 674] on span "white widow xxl auto - fresh frozen" at bounding box center [138, 688] width 103 height 28
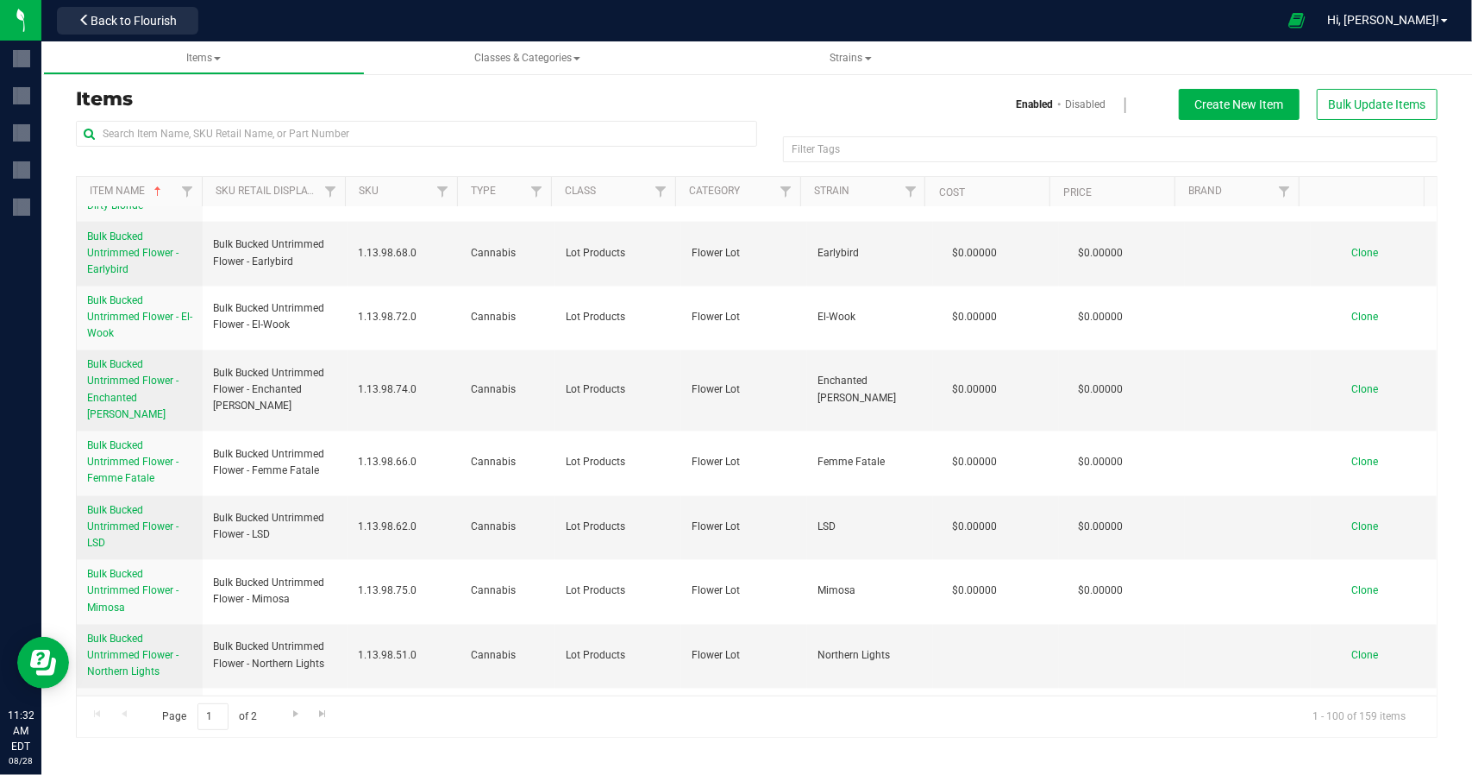
scroll to position [2501, 0]
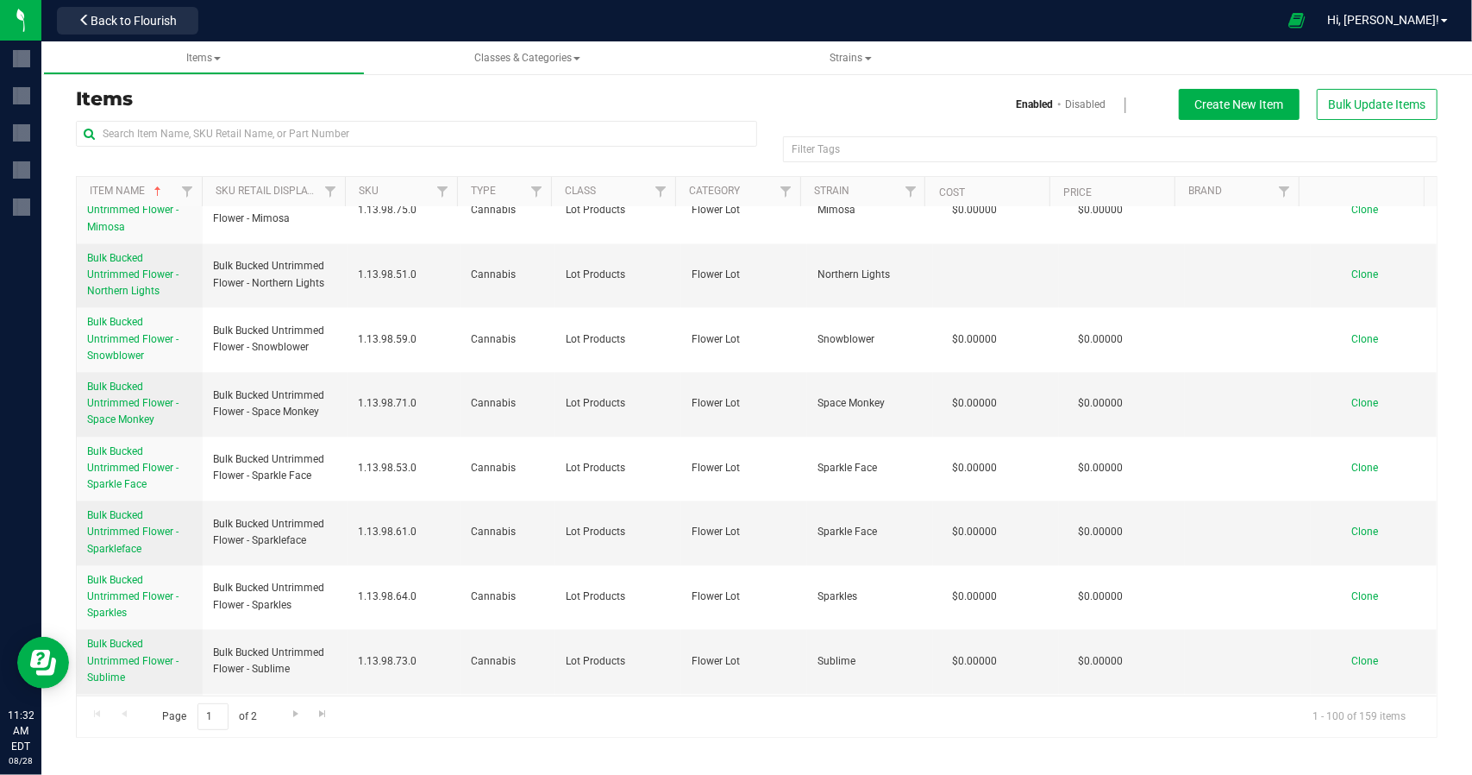
click at [1436, 494] on div "Item Name Sku Retail Display Name SKU Type Class Category Strain Cost Price Bra…" at bounding box center [757, 456] width 1362 height 561
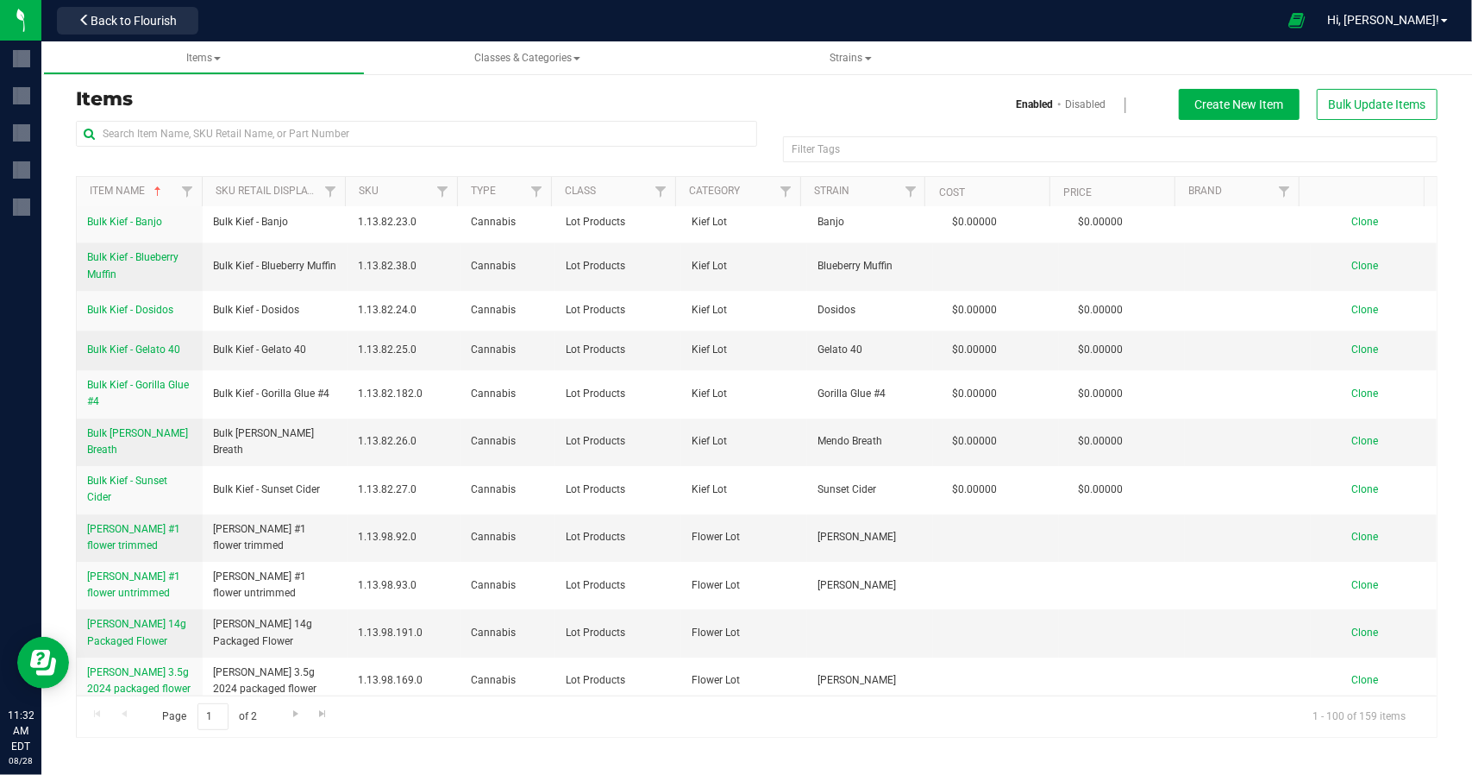
scroll to position [4245, 0]
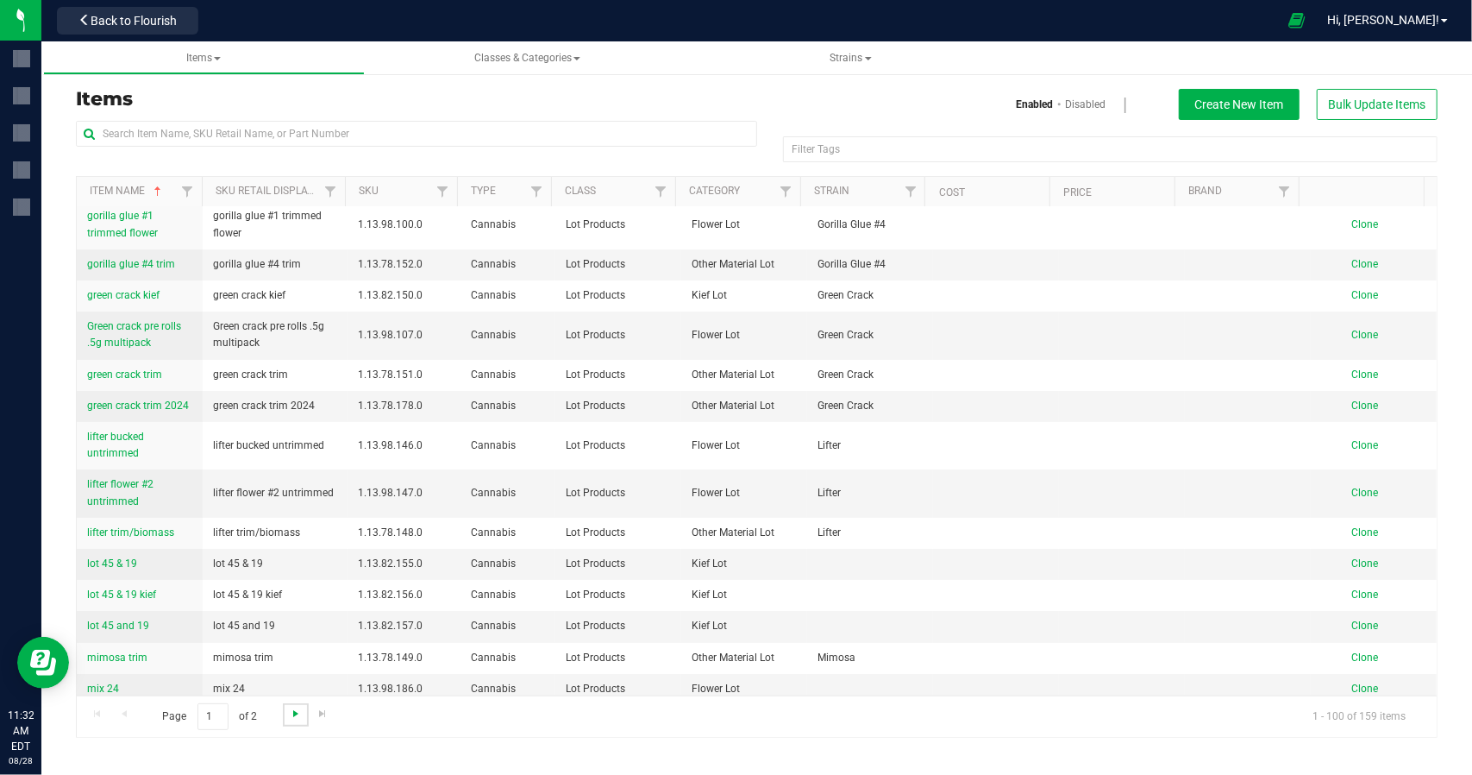
click at [299, 715] on span "Go to the next page" at bounding box center [296, 713] width 14 height 14
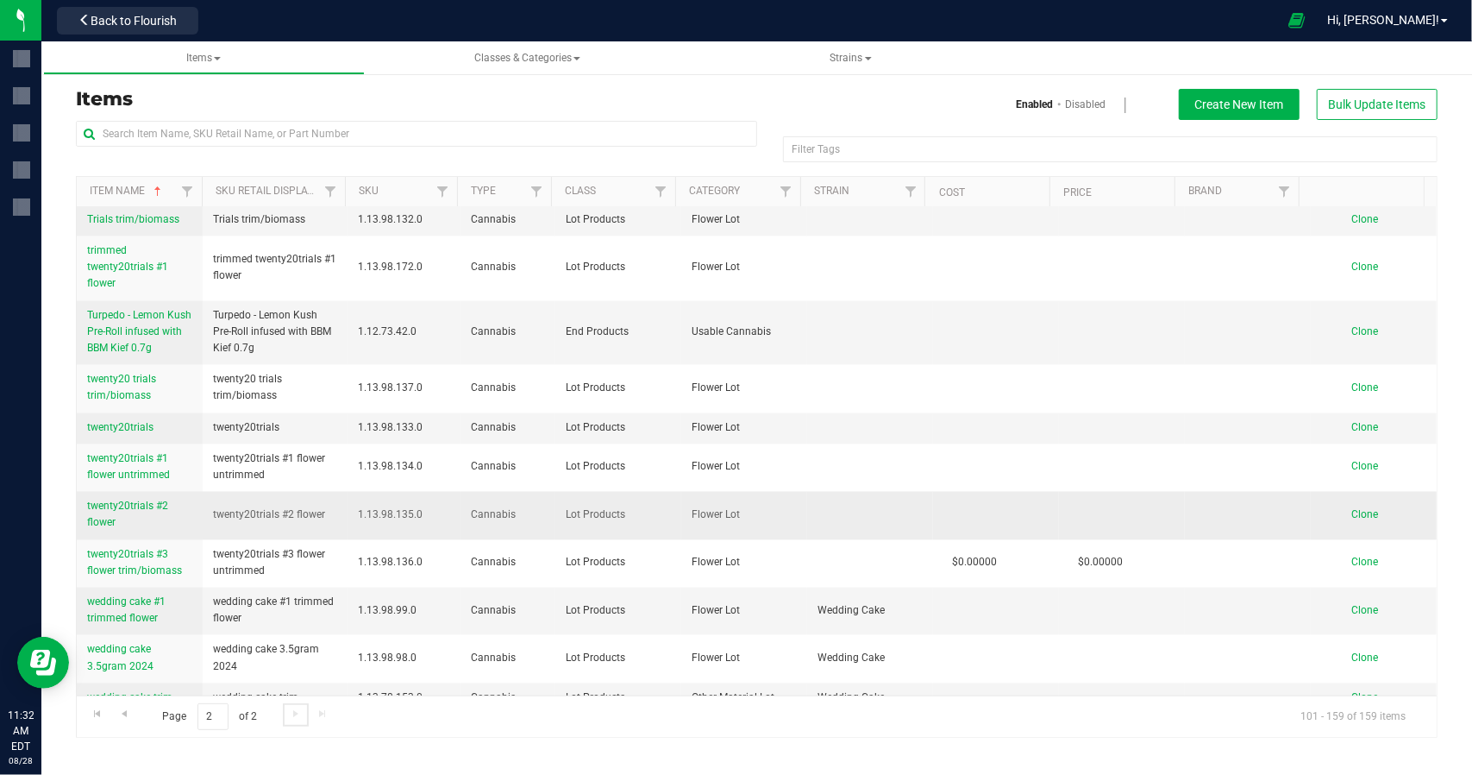
scroll to position [2263, 0]
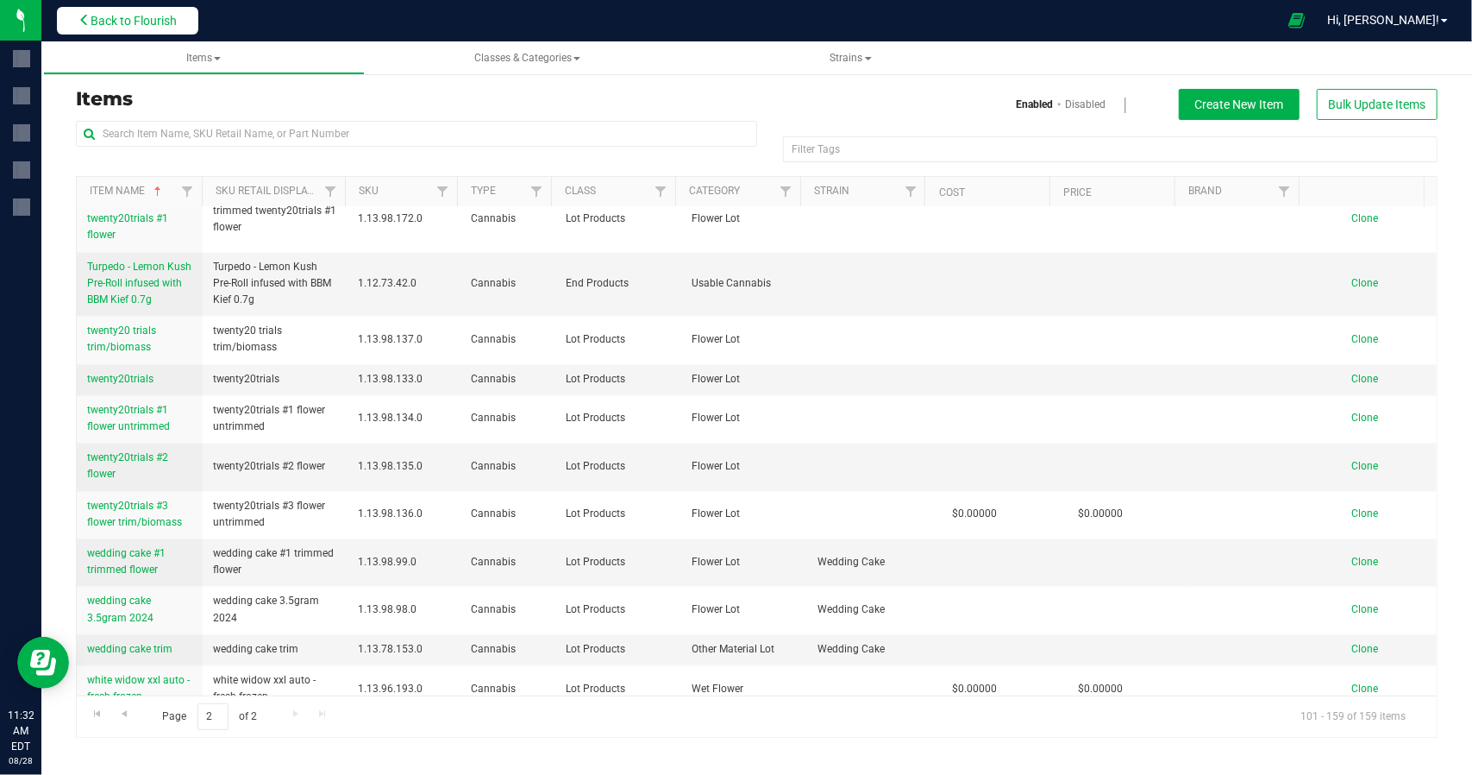
click at [183, 23] on button "Back to Flourish" at bounding box center [127, 21] width 141 height 28
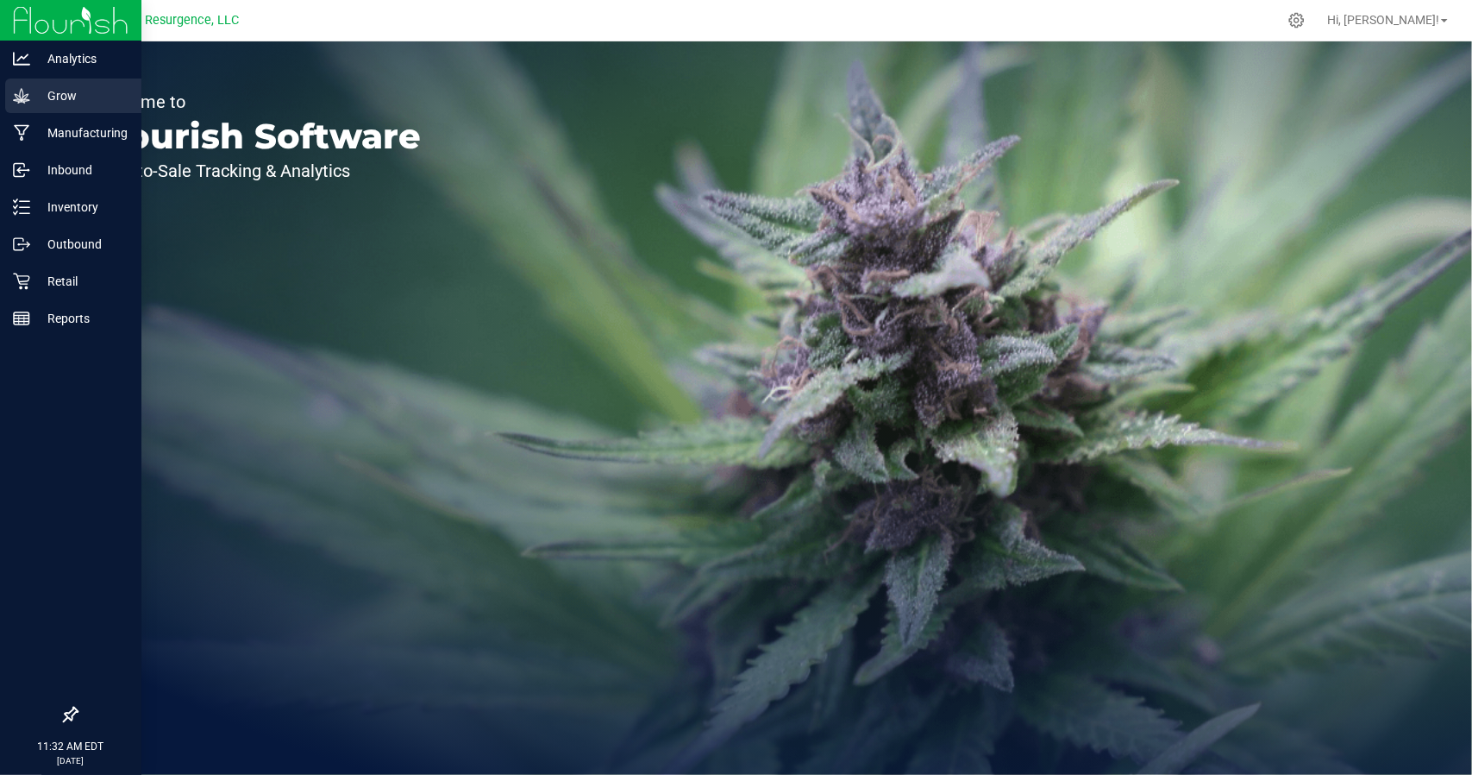
click at [34, 101] on p "Grow" at bounding box center [81, 95] width 103 height 21
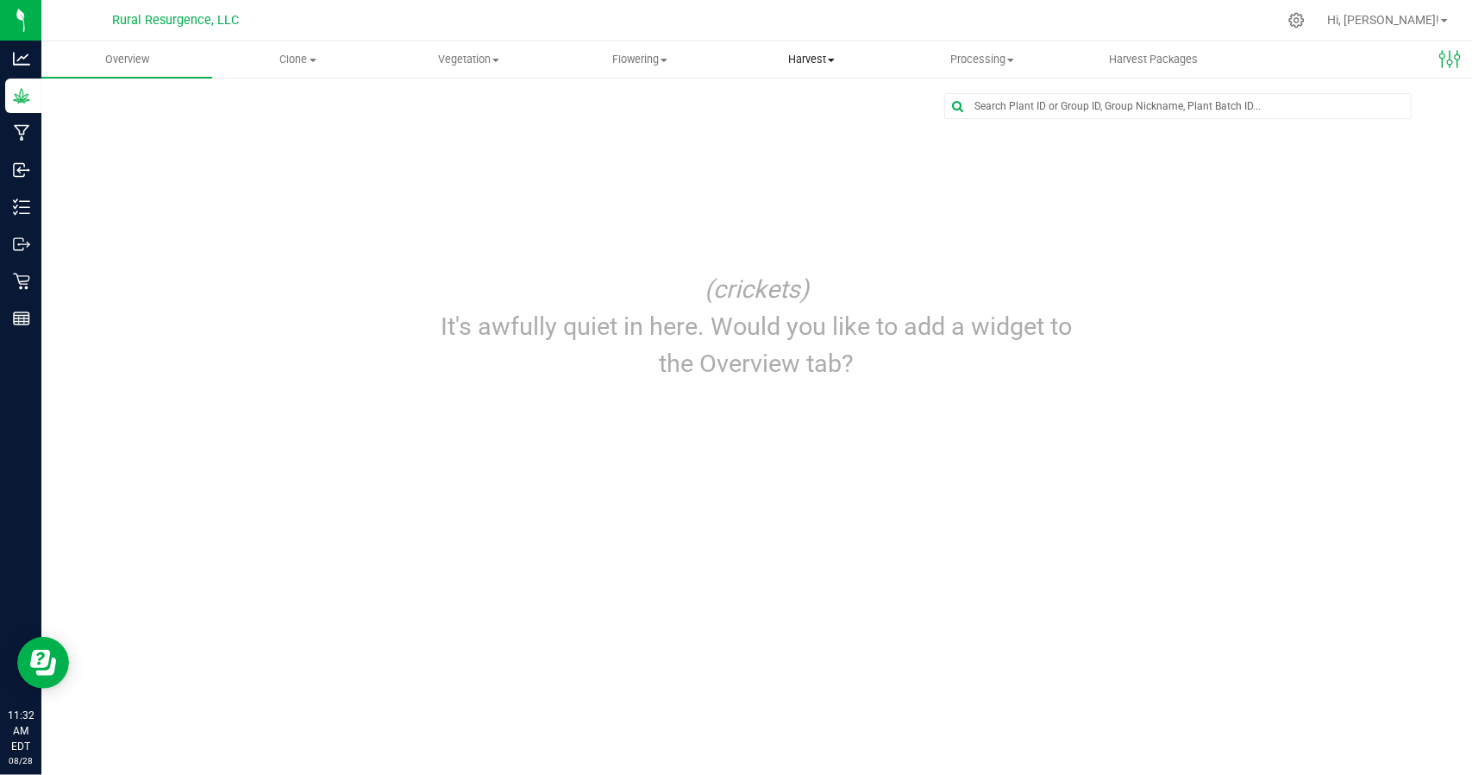
click at [815, 52] on span "Harvest" at bounding box center [811, 60] width 169 height 16
click at [814, 99] on span "Harvests" at bounding box center [774, 104] width 96 height 15
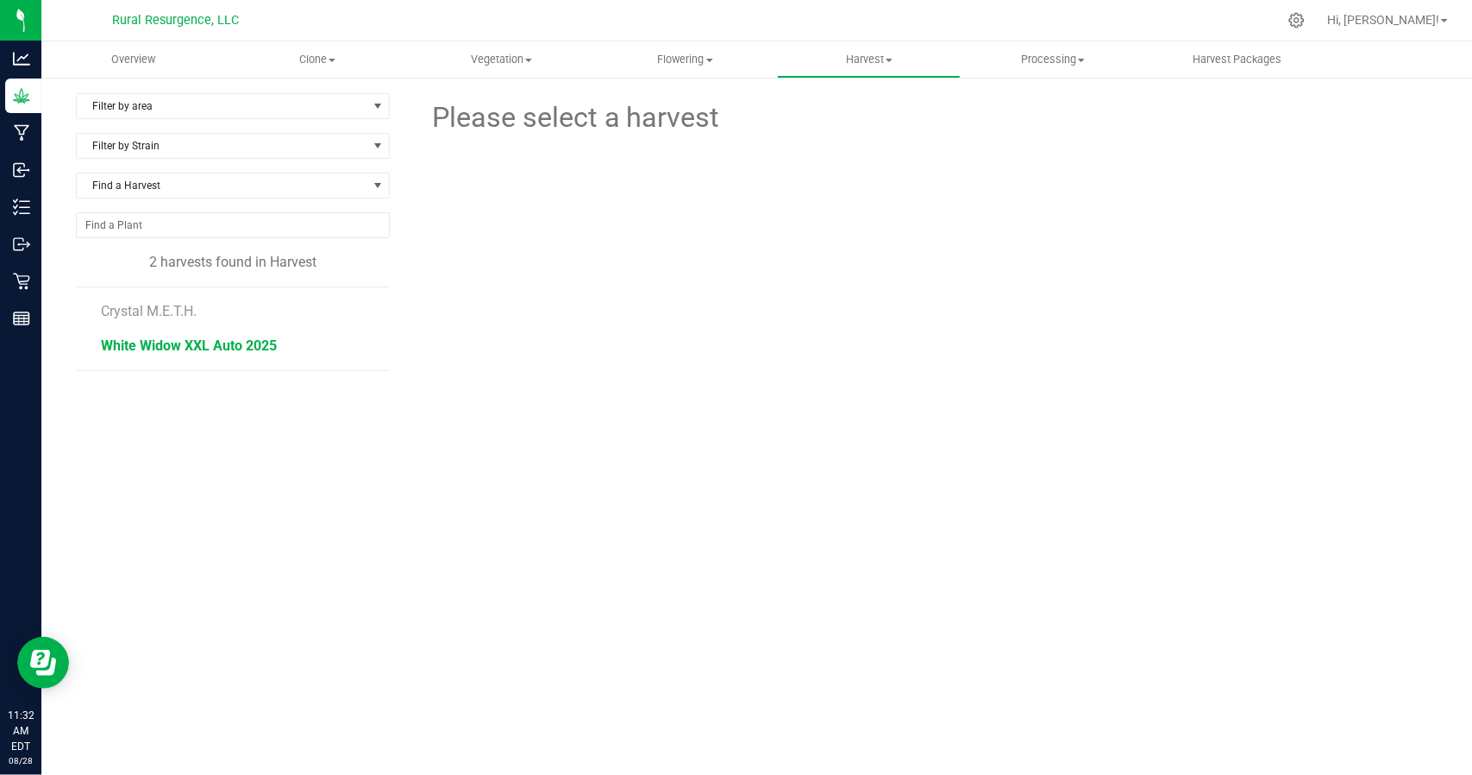
click at [179, 343] on span "White Widow XXL Auto 2025" at bounding box center [189, 345] width 176 height 16
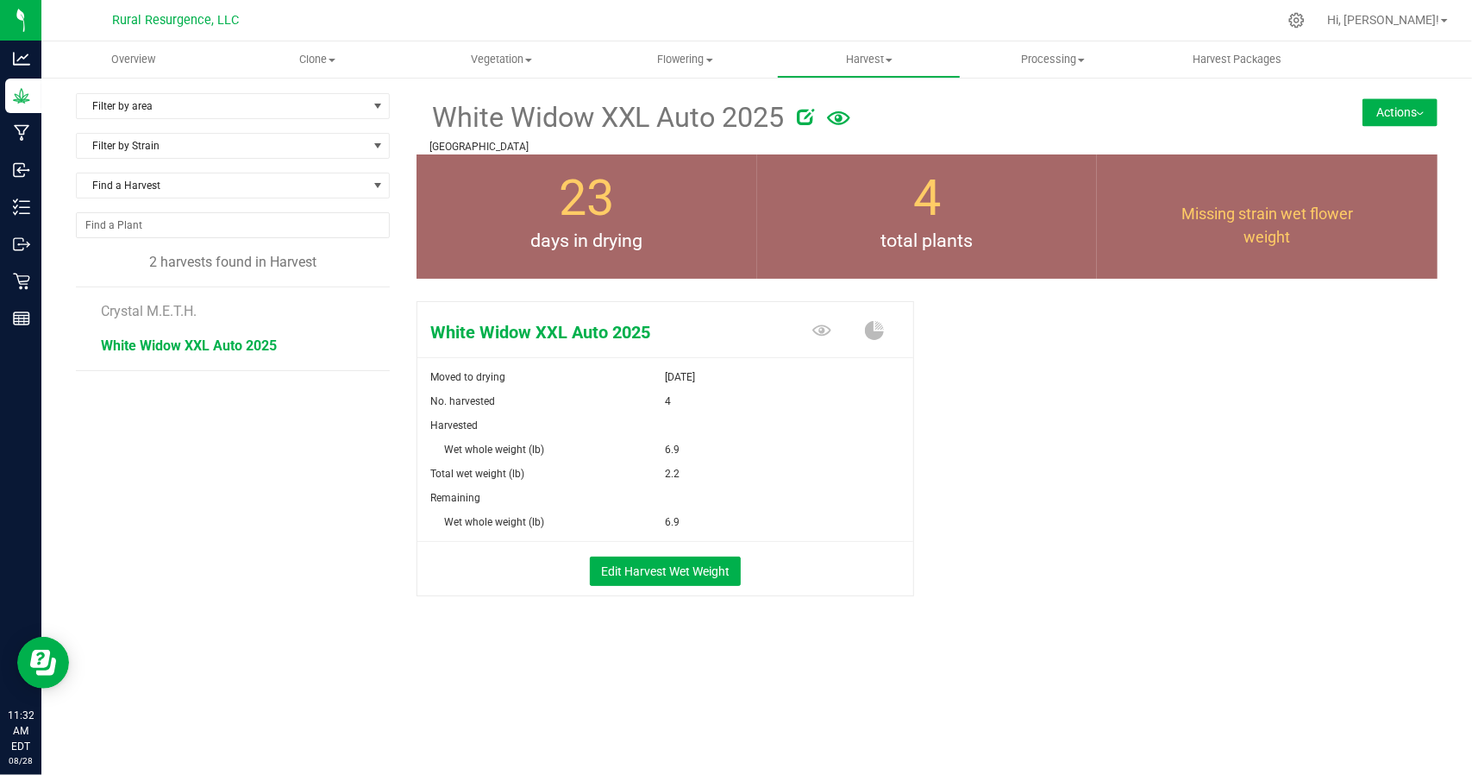
drag, startPoint x: 1176, startPoint y: 206, endPoint x: 1346, endPoint y: 246, distance: 174.5
click at [1346, 246] on div "Missing strain wet flower weight" at bounding box center [1267, 204] width 341 height 87
click at [1273, 329] on div "White Widow XXL Auto 2025 Moved to drying [DATE] No. harvested 4 Harvested Wet …" at bounding box center [927, 467] width 1021 height 346
click at [711, 574] on button "Edit Harvest Wet Weight" at bounding box center [665, 570] width 151 height 29
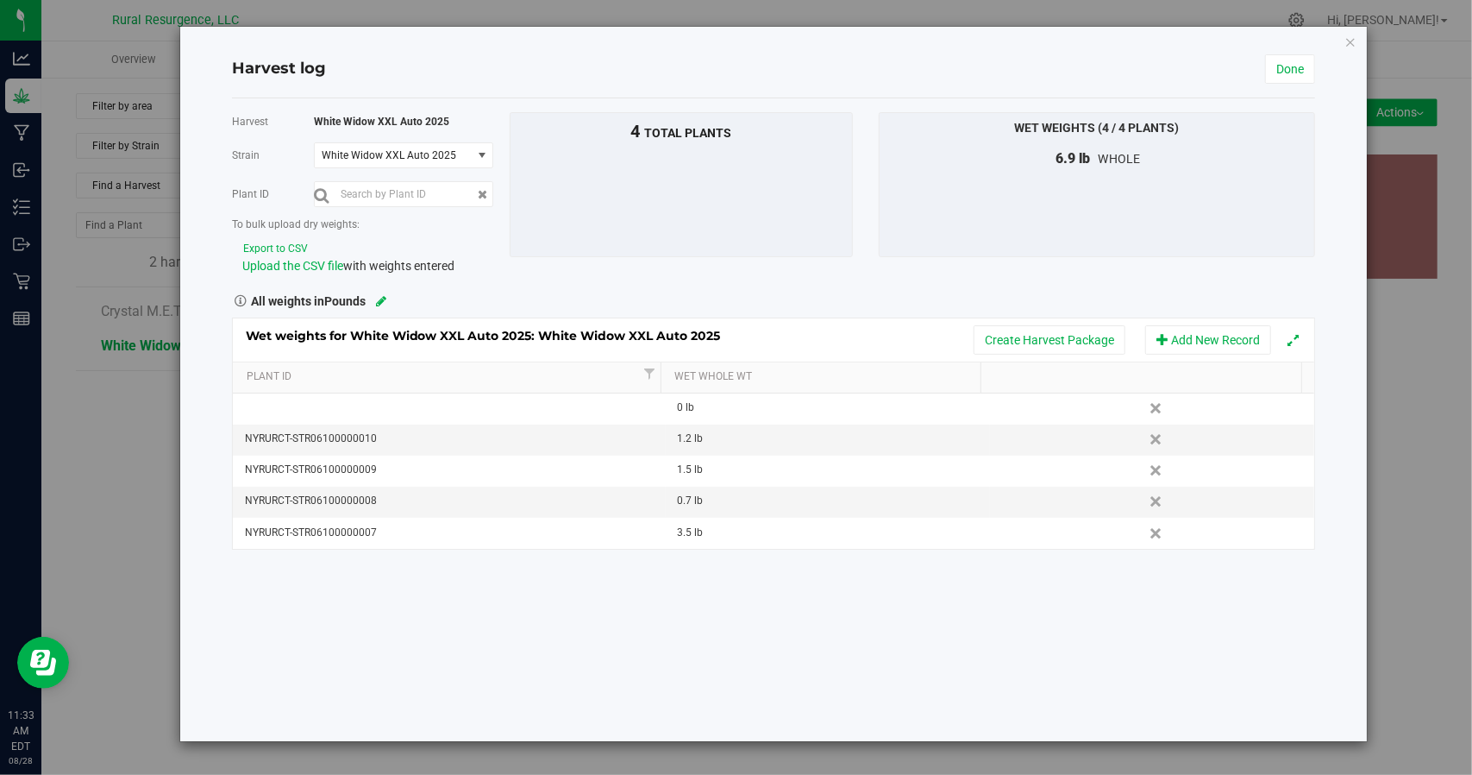
click at [424, 232] on div "To bulk upload dry weights: Export to CSV Upload the CSV file with weights ente…" at bounding box center [364, 247] width 264 height 56
click at [1300, 70] on link "Done" at bounding box center [1290, 68] width 50 height 29
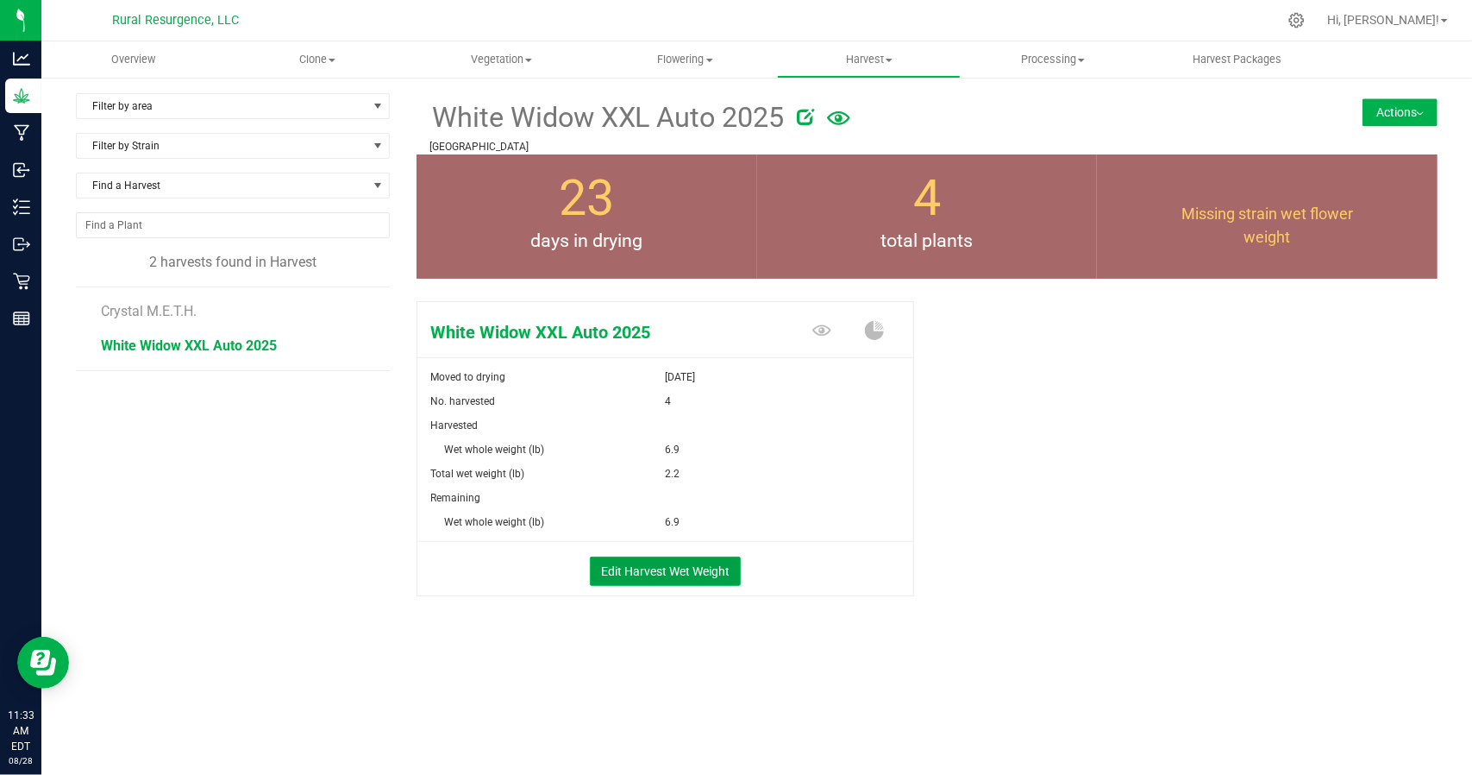
click at [728, 575] on button "Edit Harvest Wet Weight" at bounding box center [665, 570] width 151 height 29
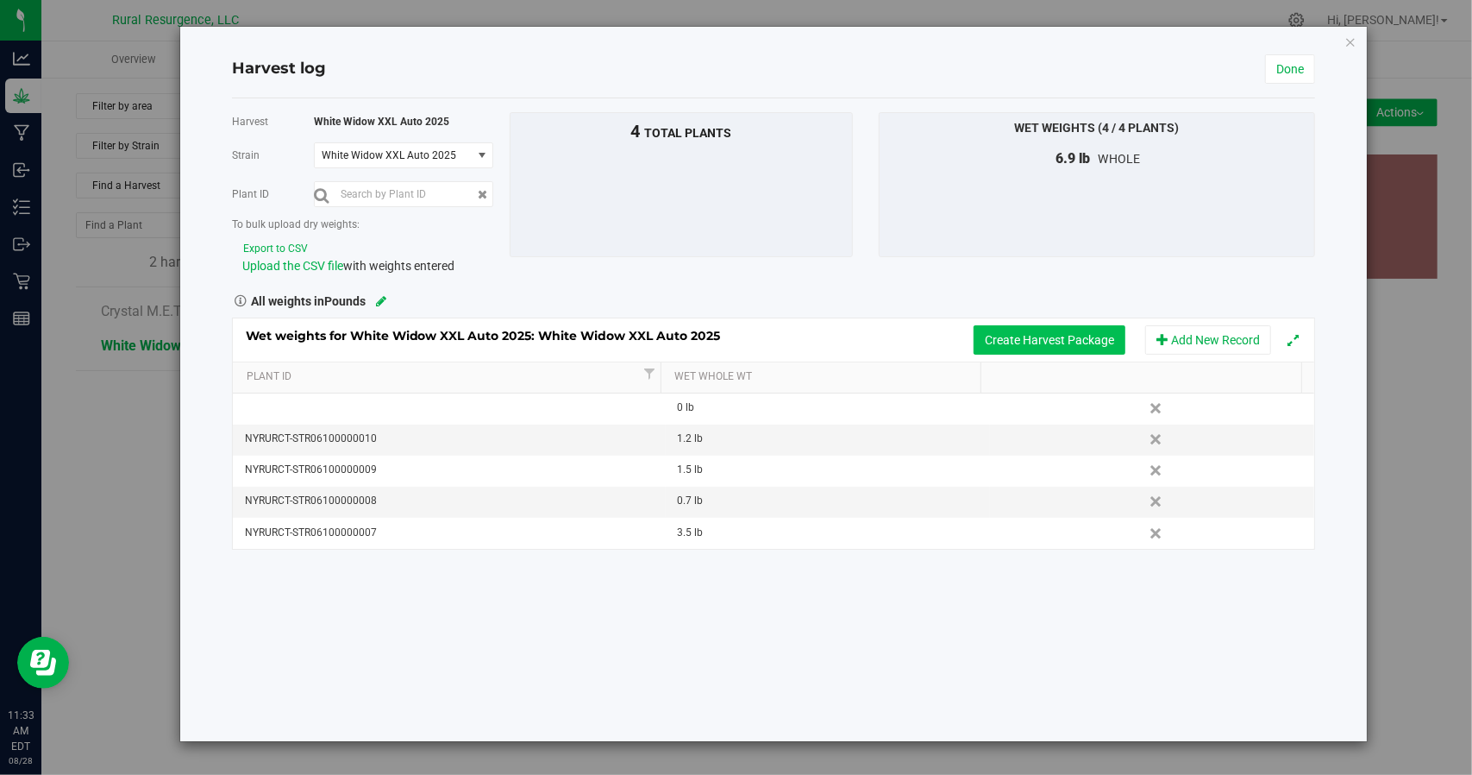
click at [1057, 344] on button "Create Harvest Package" at bounding box center [1050, 339] width 152 height 29
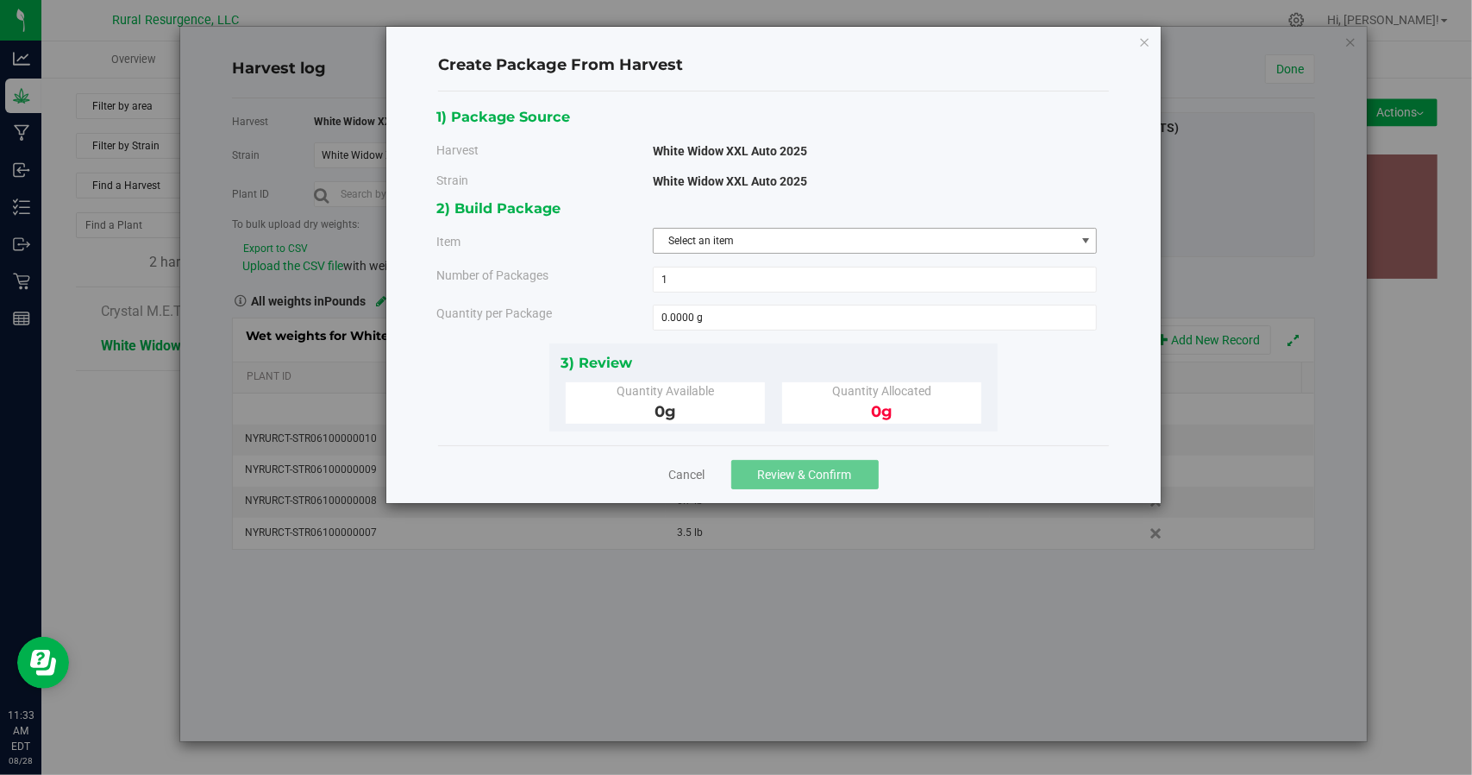
click at [731, 236] on span "Select an item" at bounding box center [865, 241] width 422 height 24
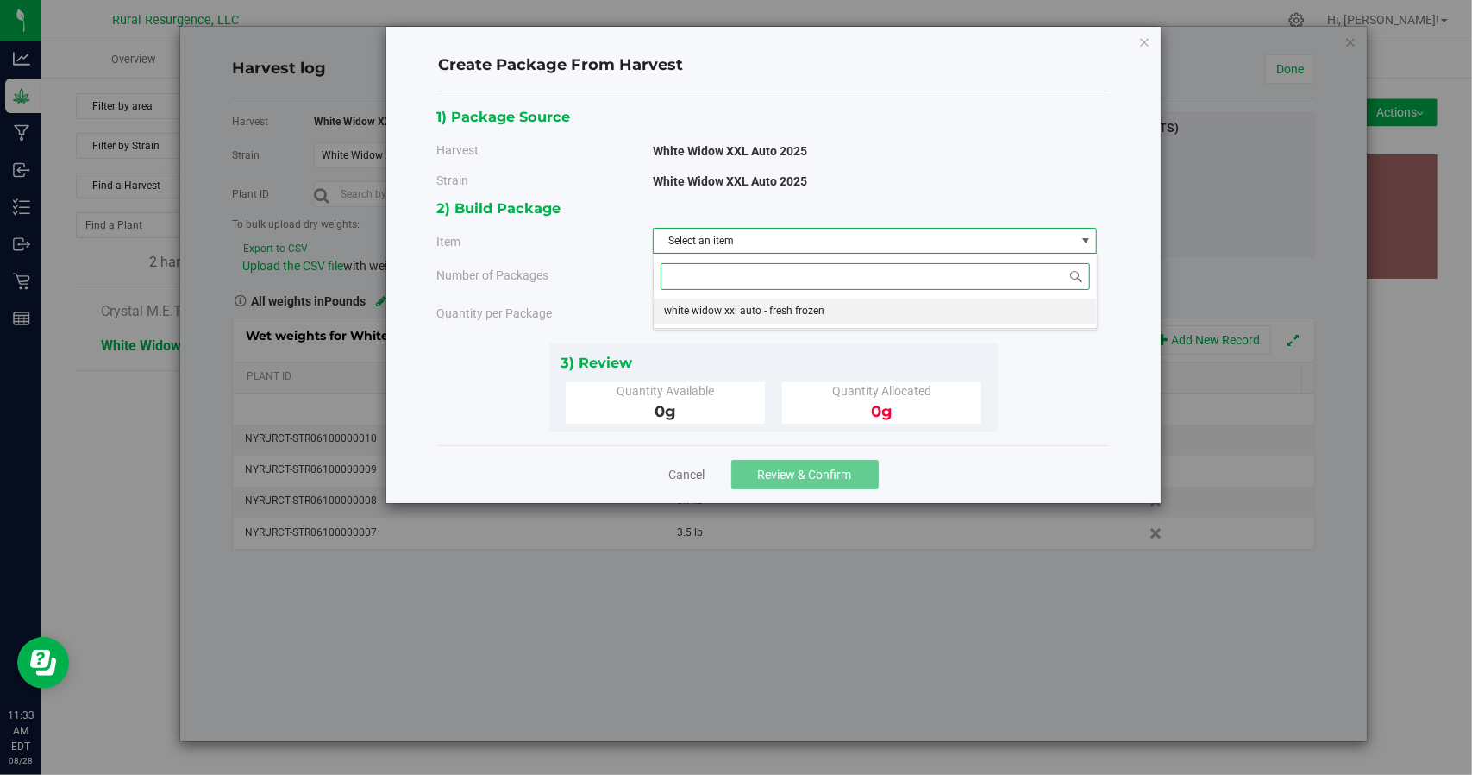
click at [740, 310] on span "white widow xxl auto - fresh frozen" at bounding box center [744, 311] width 160 height 22
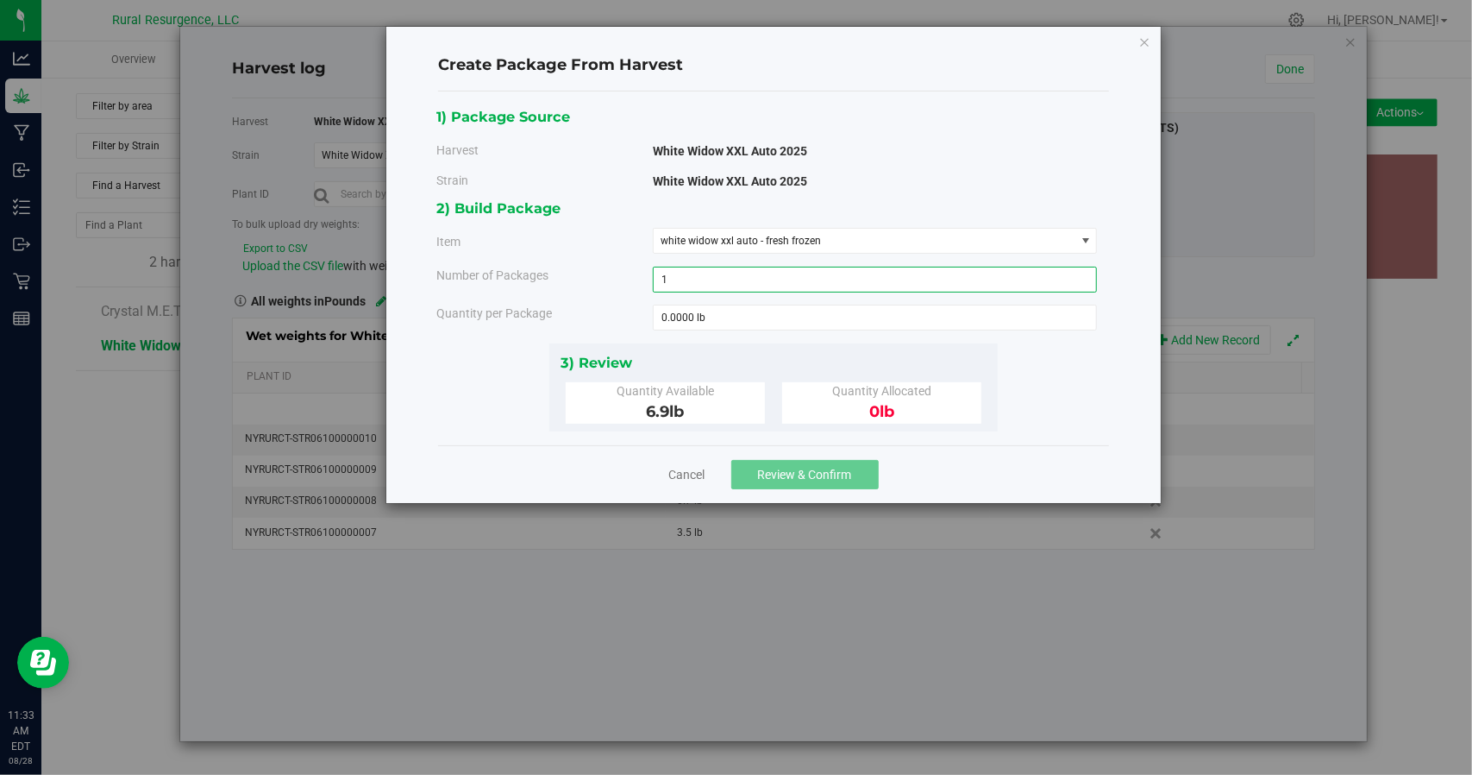
click at [702, 277] on span "1 1" at bounding box center [875, 280] width 445 height 26
click at [721, 313] on span at bounding box center [875, 317] width 445 height 26
type input "0.0000 lb"
click at [687, 275] on span "1 1" at bounding box center [875, 280] width 445 height 26
click at [691, 314] on span at bounding box center [875, 317] width 445 height 26
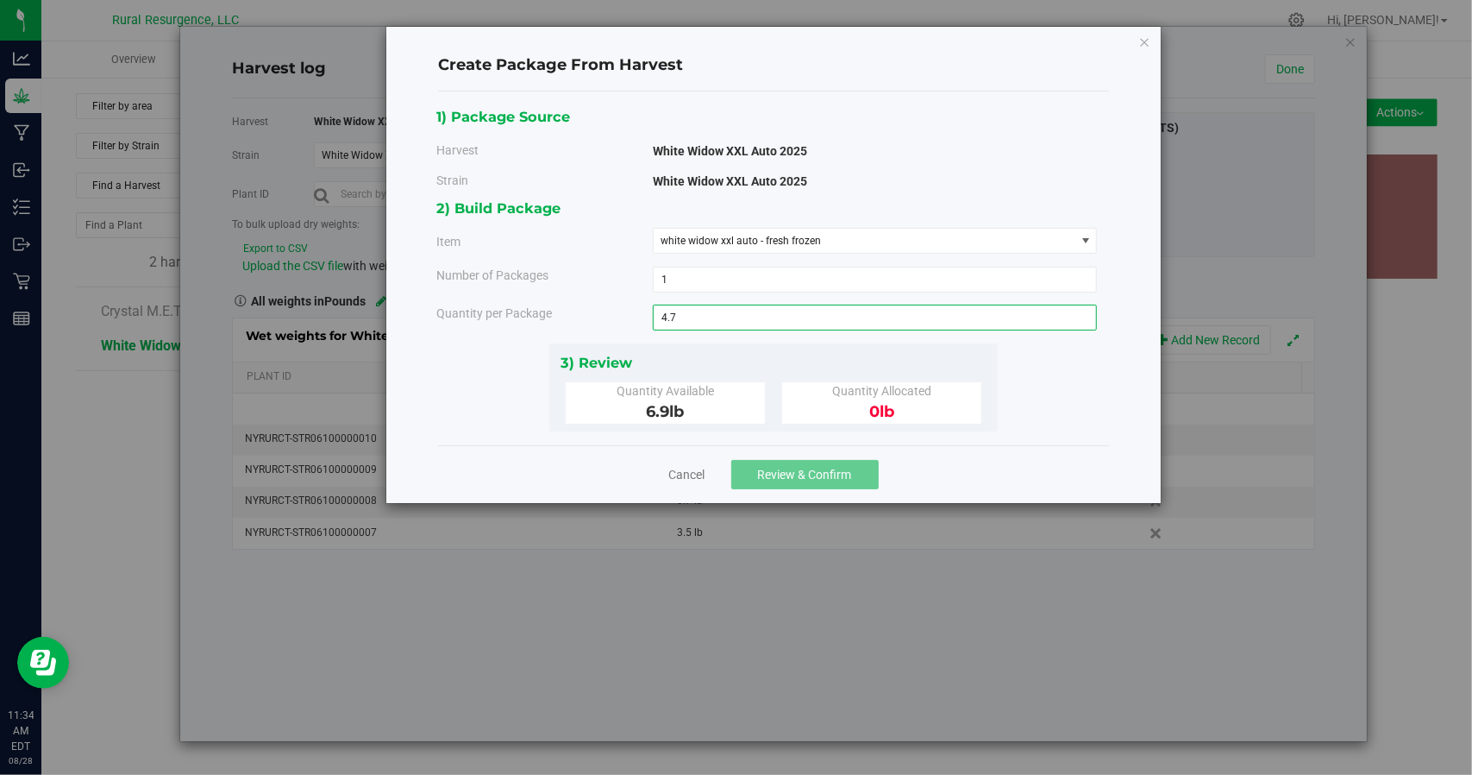
click at [706, 310] on input "4.7" at bounding box center [875, 317] width 443 height 24
type input "4"
type input "6.9"
type input "6.9000 lb"
click at [733, 362] on div "3) Review" at bounding box center [774, 362] width 426 height 23
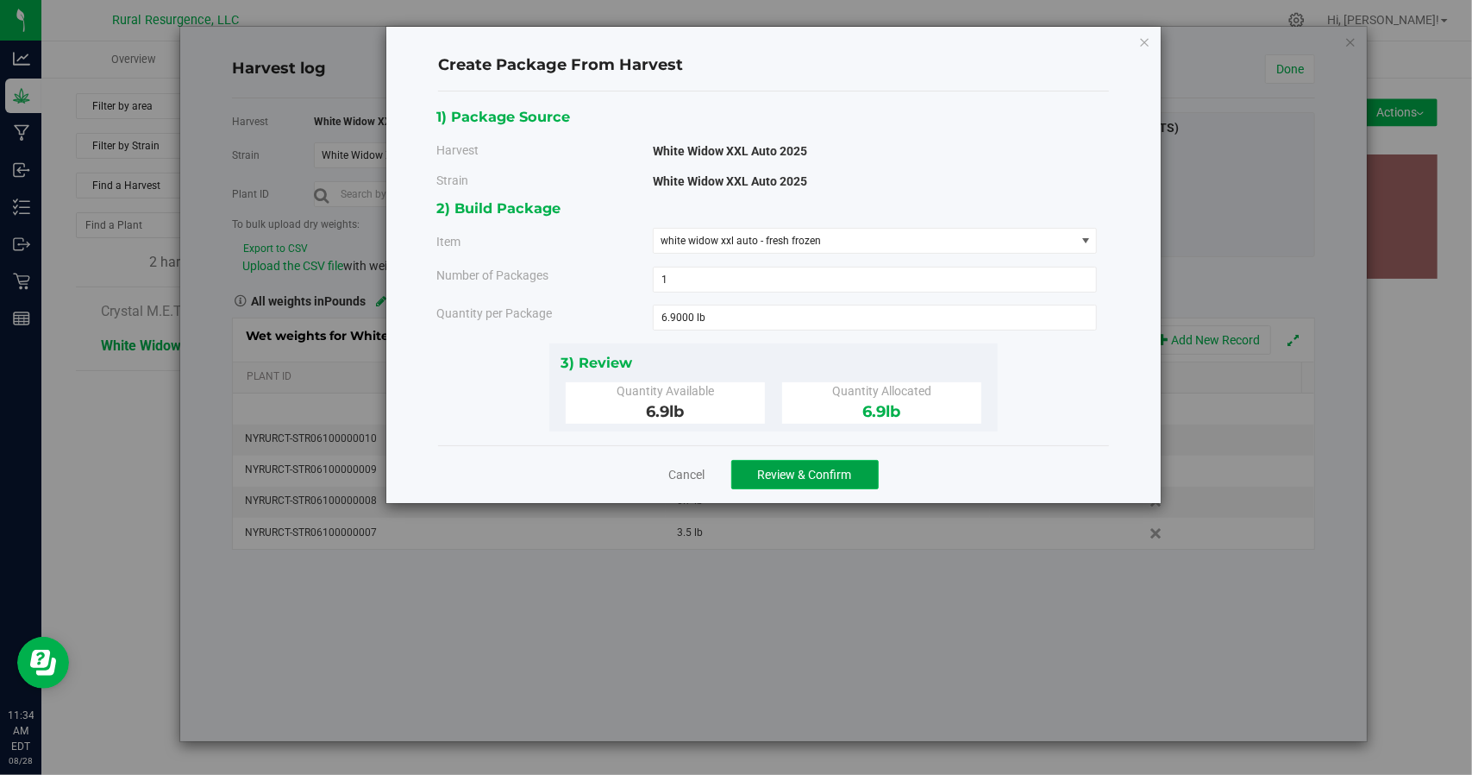
click at [806, 475] on span "Review & Confirm" at bounding box center [805, 474] width 94 height 14
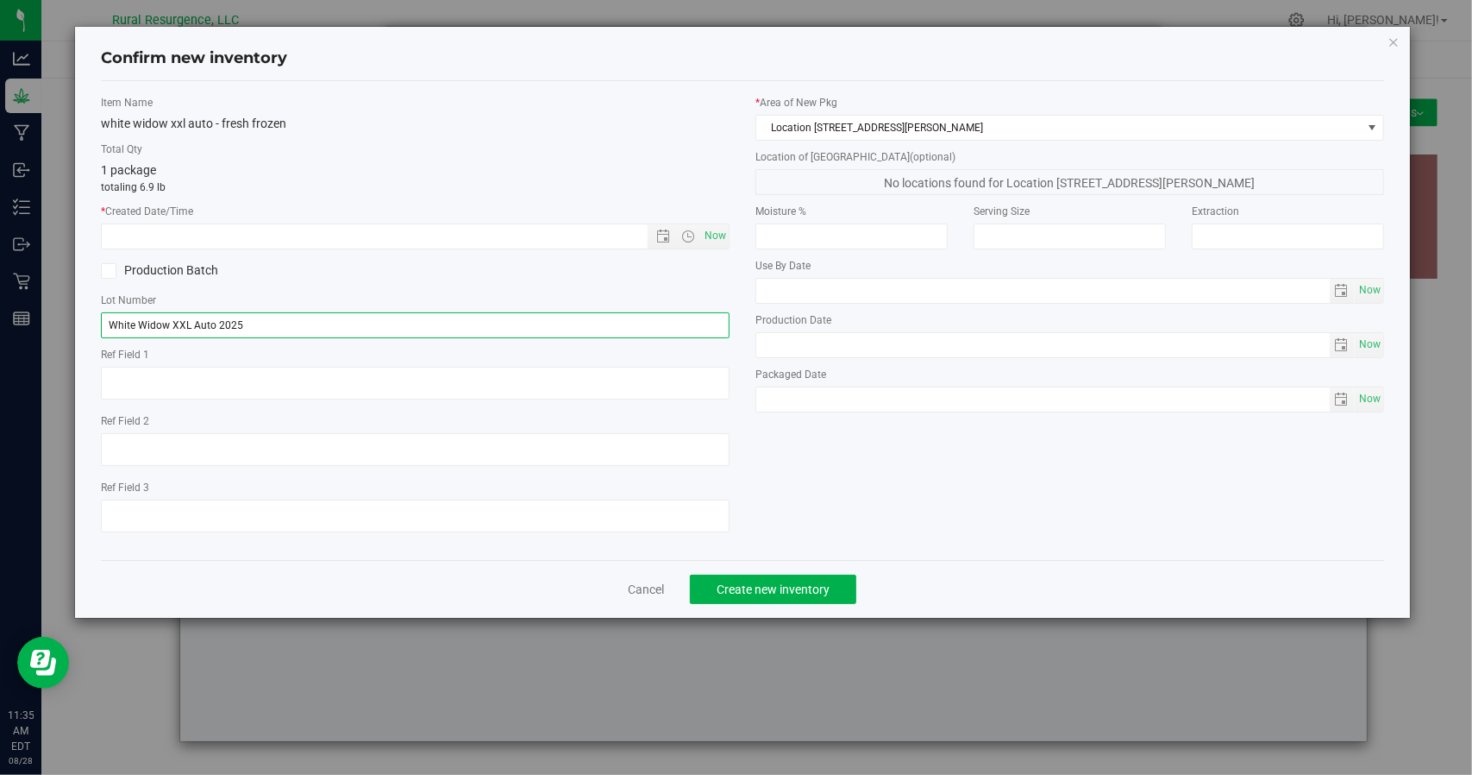
click at [240, 323] on input "White Widow XXL Auto 2025" at bounding box center [415, 325] width 629 height 26
drag, startPoint x: 283, startPoint y: 325, endPoint x: 102, endPoint y: 325, distance: 181.1
click at [102, 325] on input "White Widow XXL Auto 2025" at bounding box center [415, 325] width 629 height 26
type input "511"
click at [357, 403] on div at bounding box center [415, 386] width 629 height 38
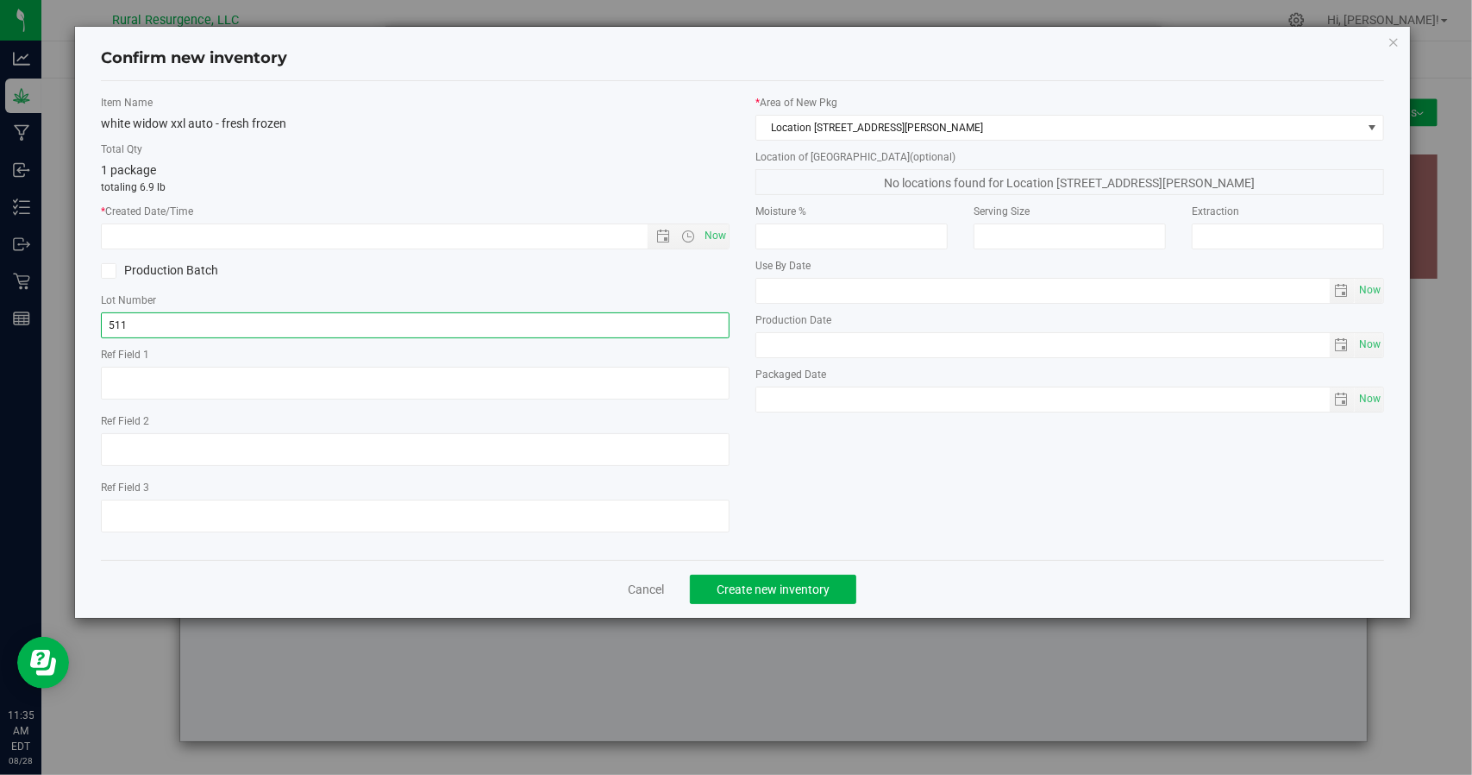
click at [202, 313] on input "511" at bounding box center [415, 325] width 629 height 26
click at [1220, 235] on input "text" at bounding box center [1288, 236] width 192 height 26
click at [1047, 279] on input "text" at bounding box center [1043, 291] width 574 height 24
click at [1037, 235] on input "text" at bounding box center [1070, 236] width 192 height 26
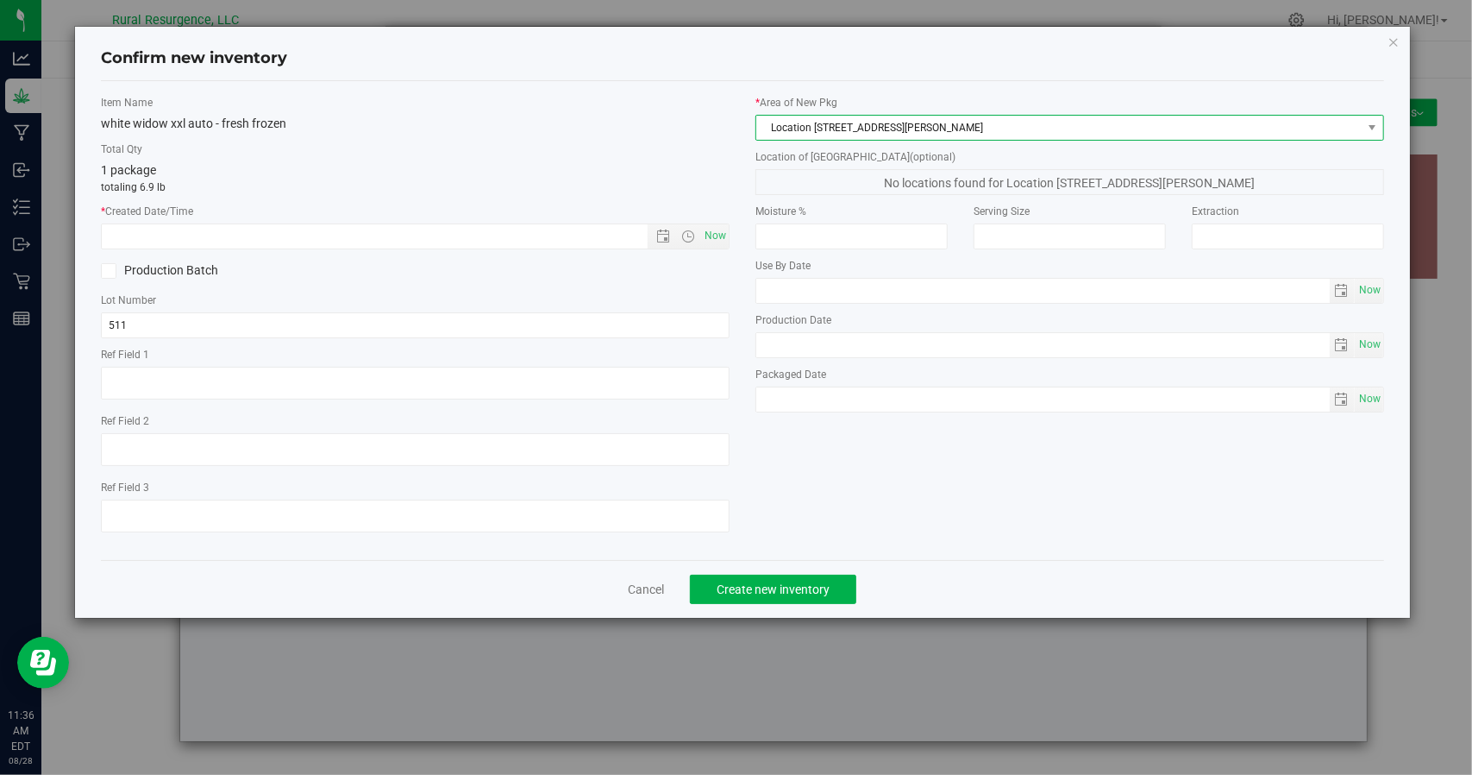
click at [1066, 125] on span "Location [STREET_ADDRESS][PERSON_NAME]" at bounding box center [1058, 128] width 605 height 24
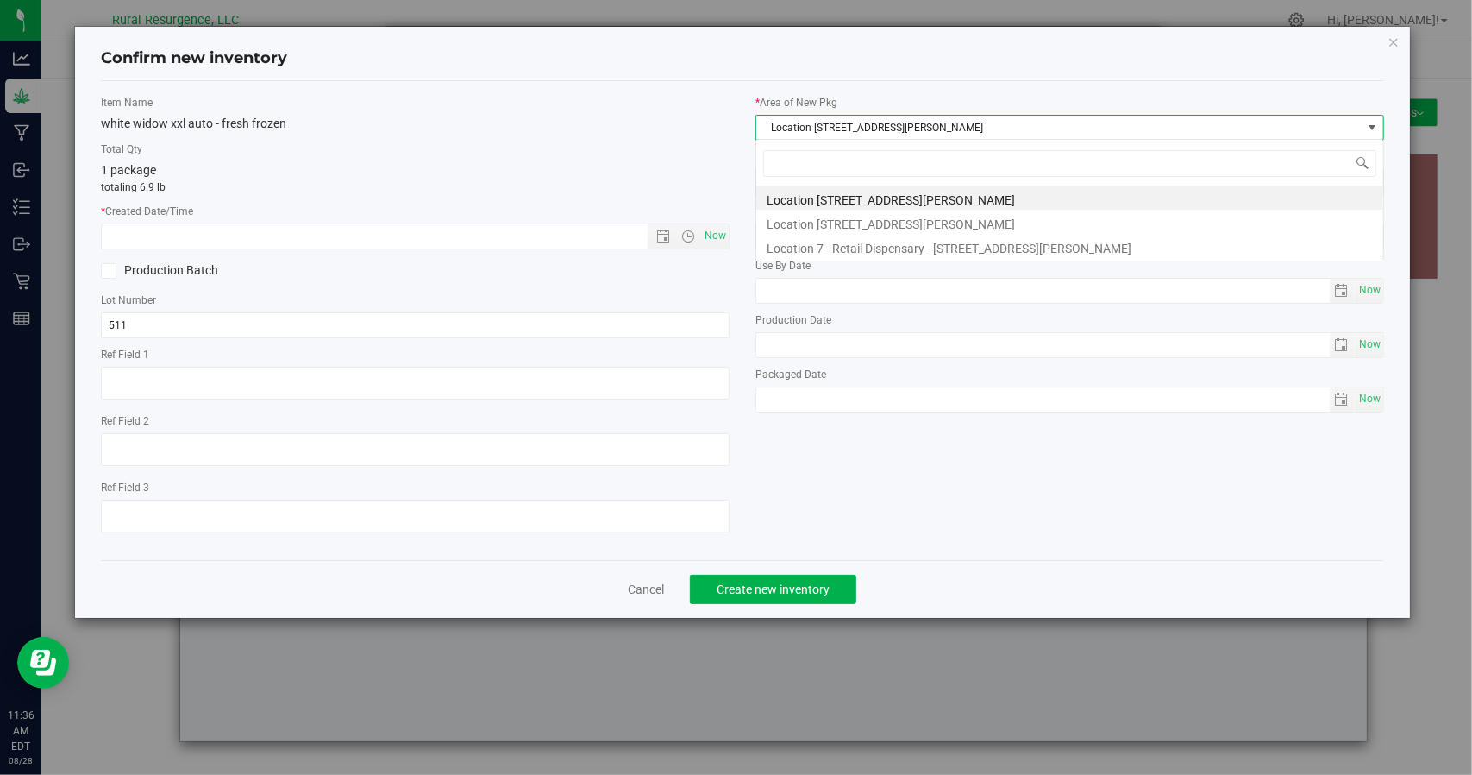
scroll to position [25, 629]
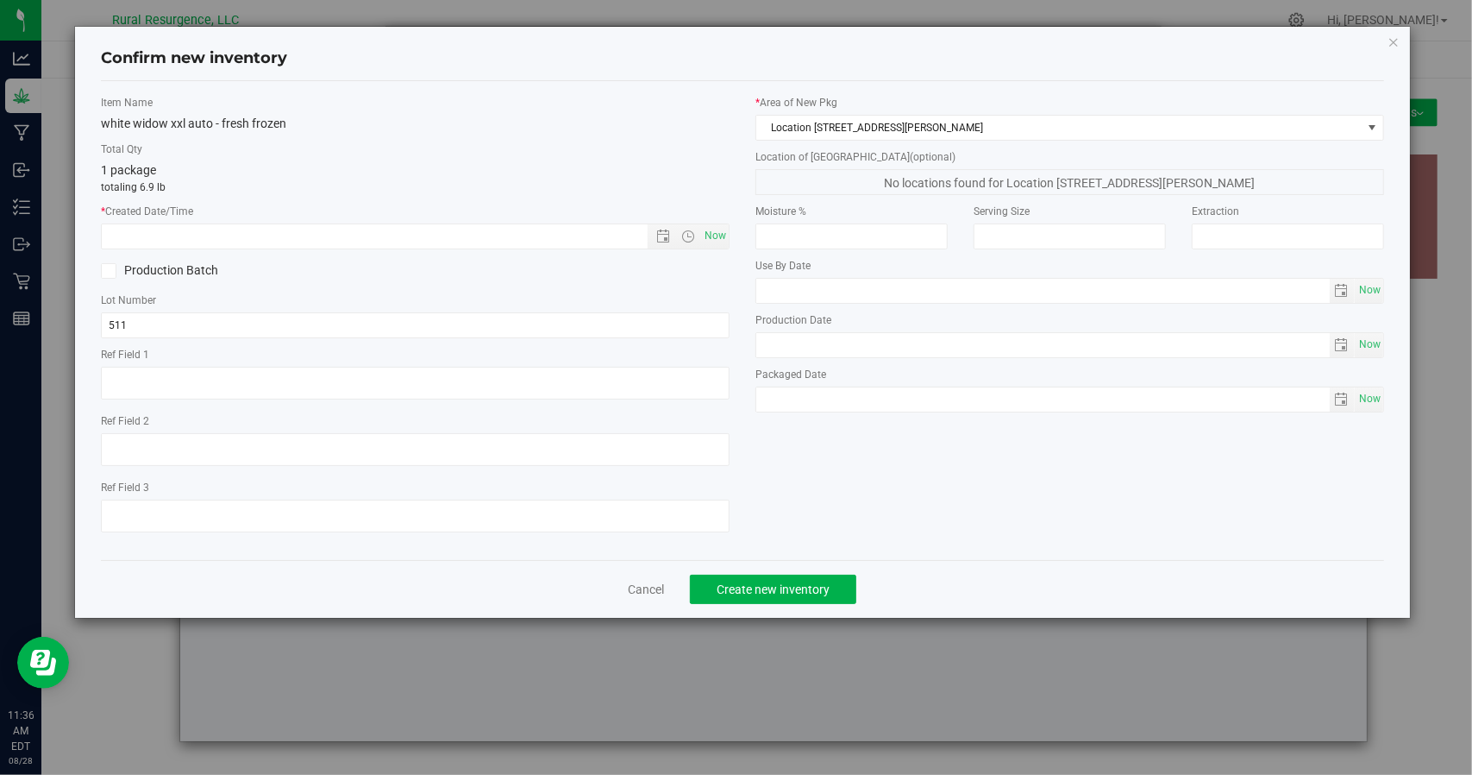
click at [647, 115] on div "white widow xxl auto - fresh frozen" at bounding box center [415, 124] width 629 height 18
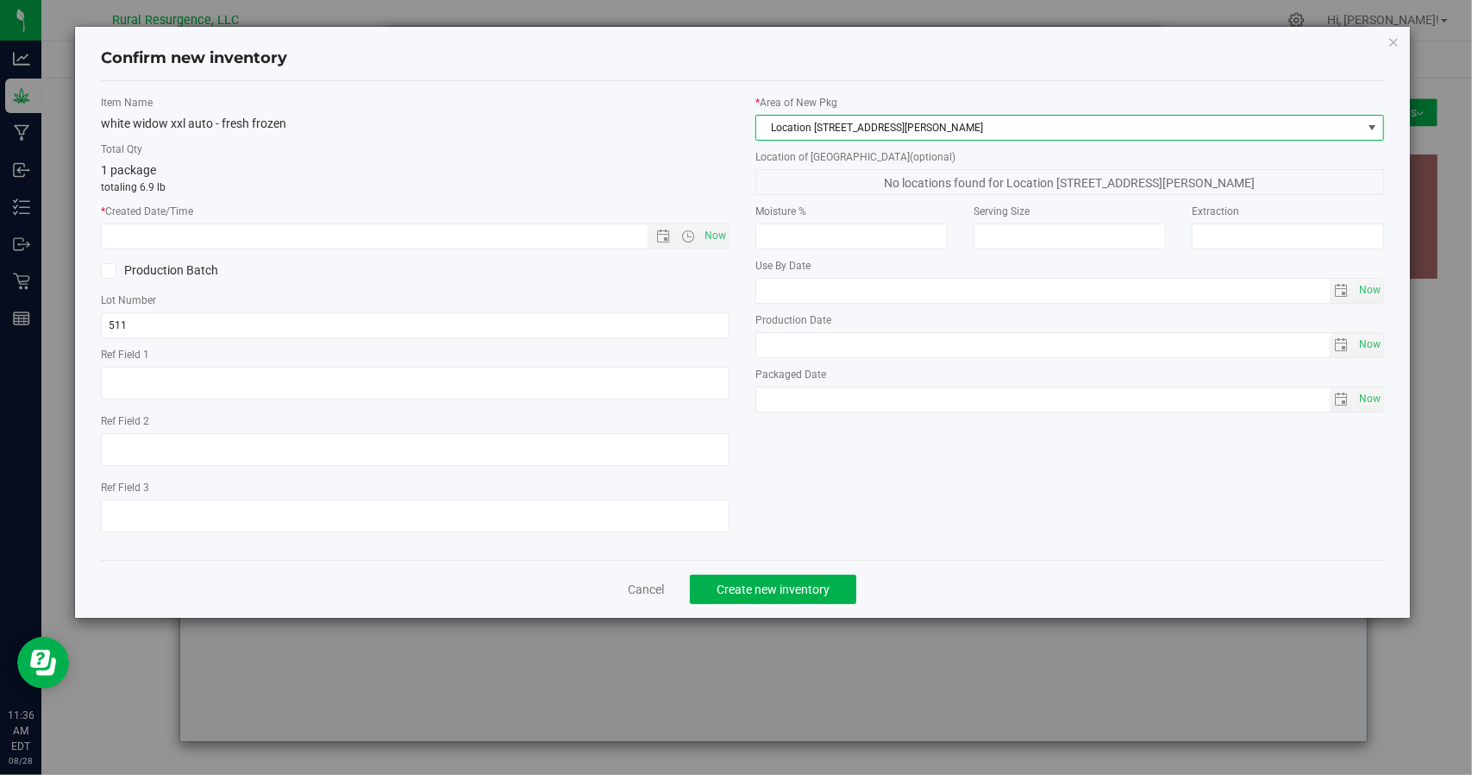
click at [902, 123] on span "Location [STREET_ADDRESS][PERSON_NAME]" at bounding box center [1058, 128] width 605 height 24
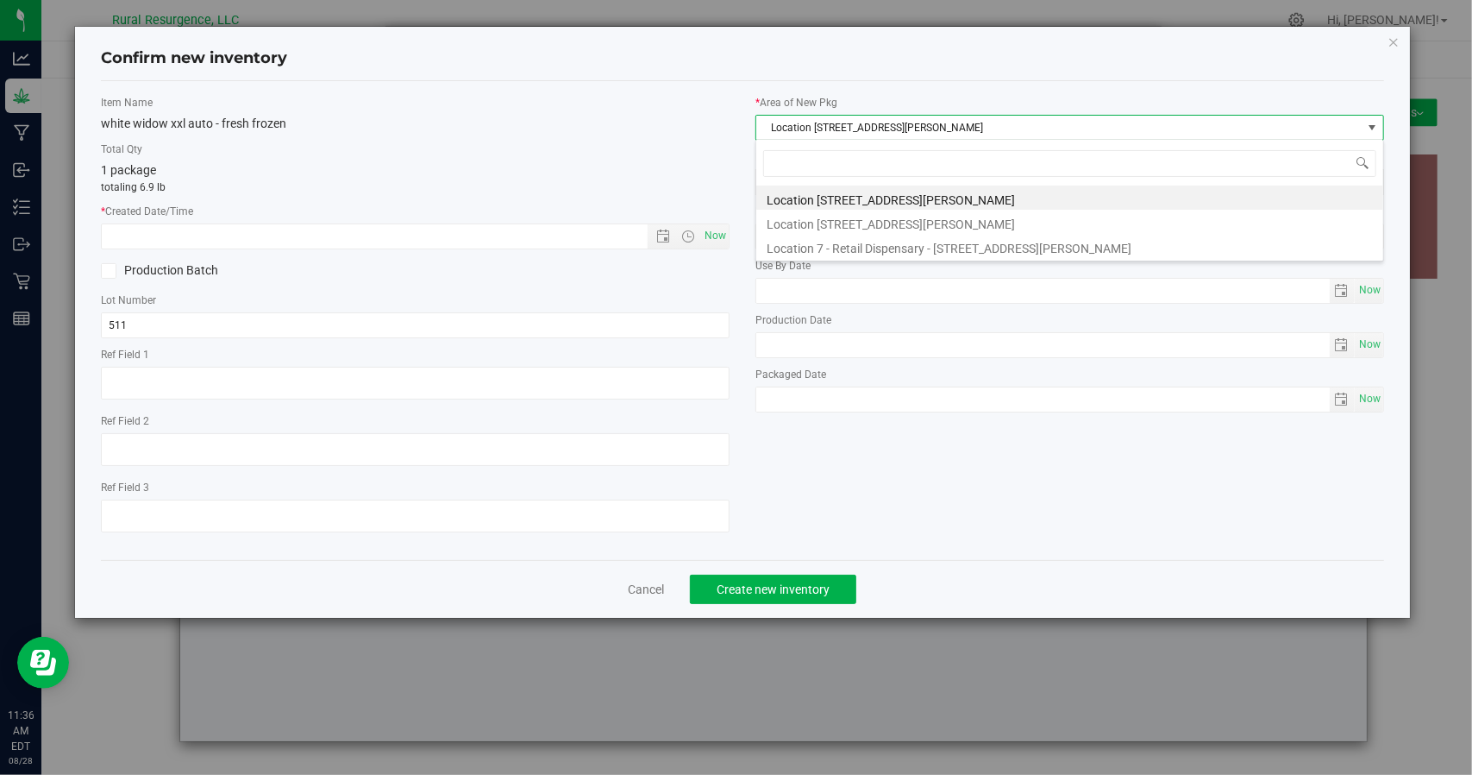
click at [633, 128] on div "white widow xxl auto - fresh frozen" at bounding box center [415, 124] width 629 height 18
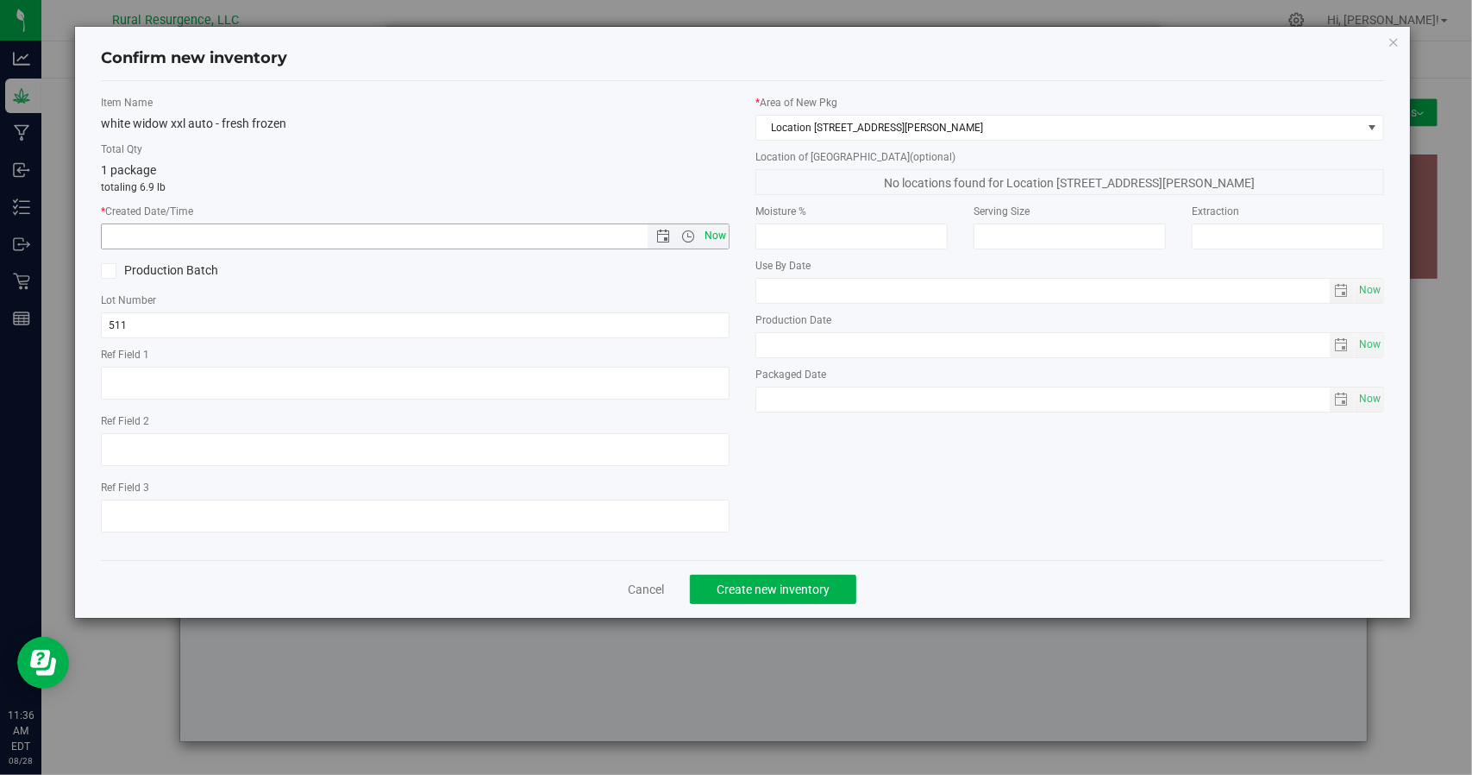
click at [712, 231] on span "Now" at bounding box center [715, 235] width 29 height 25
type input "[DATE] 11:36 AM"
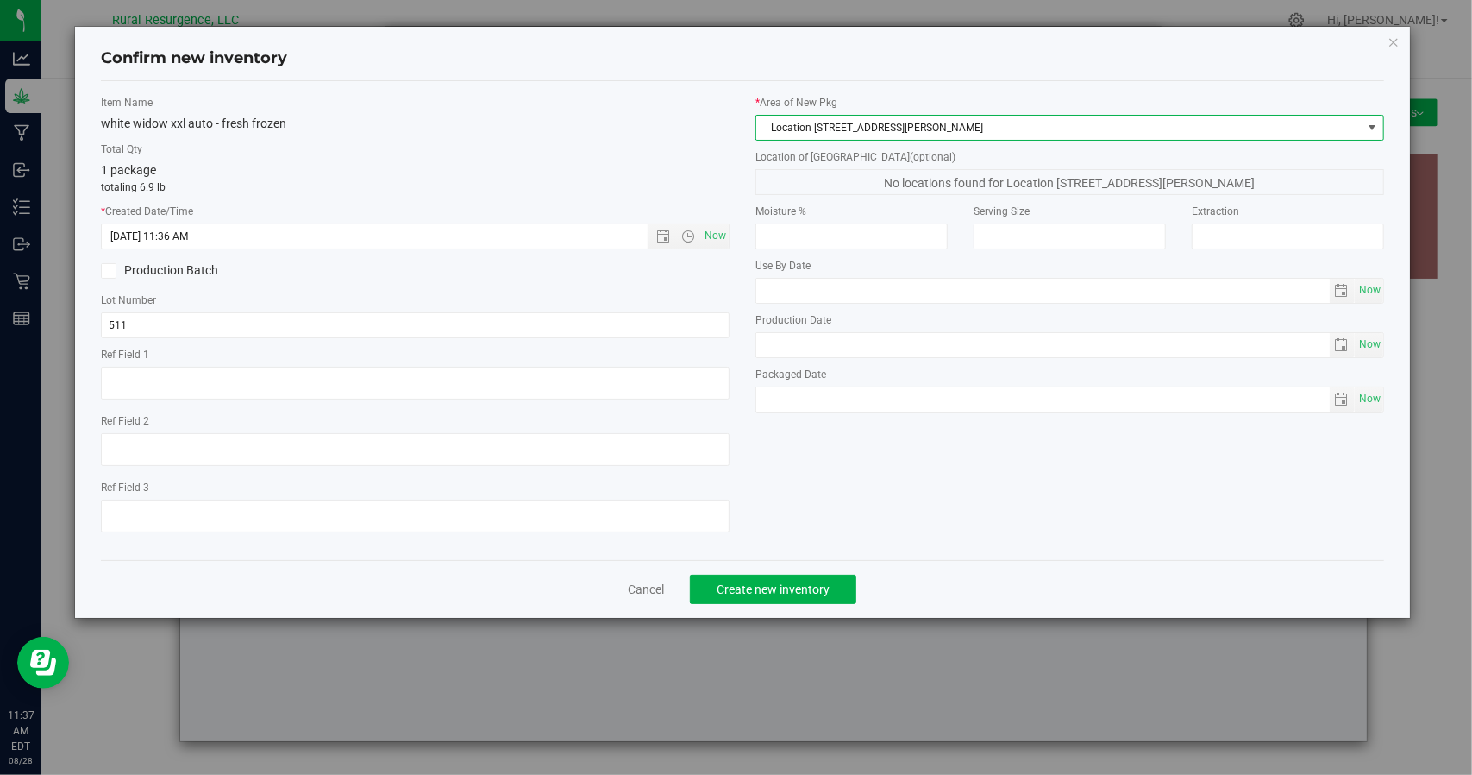
click at [837, 135] on span "Location [STREET_ADDRESS][PERSON_NAME]" at bounding box center [1058, 128] width 605 height 24
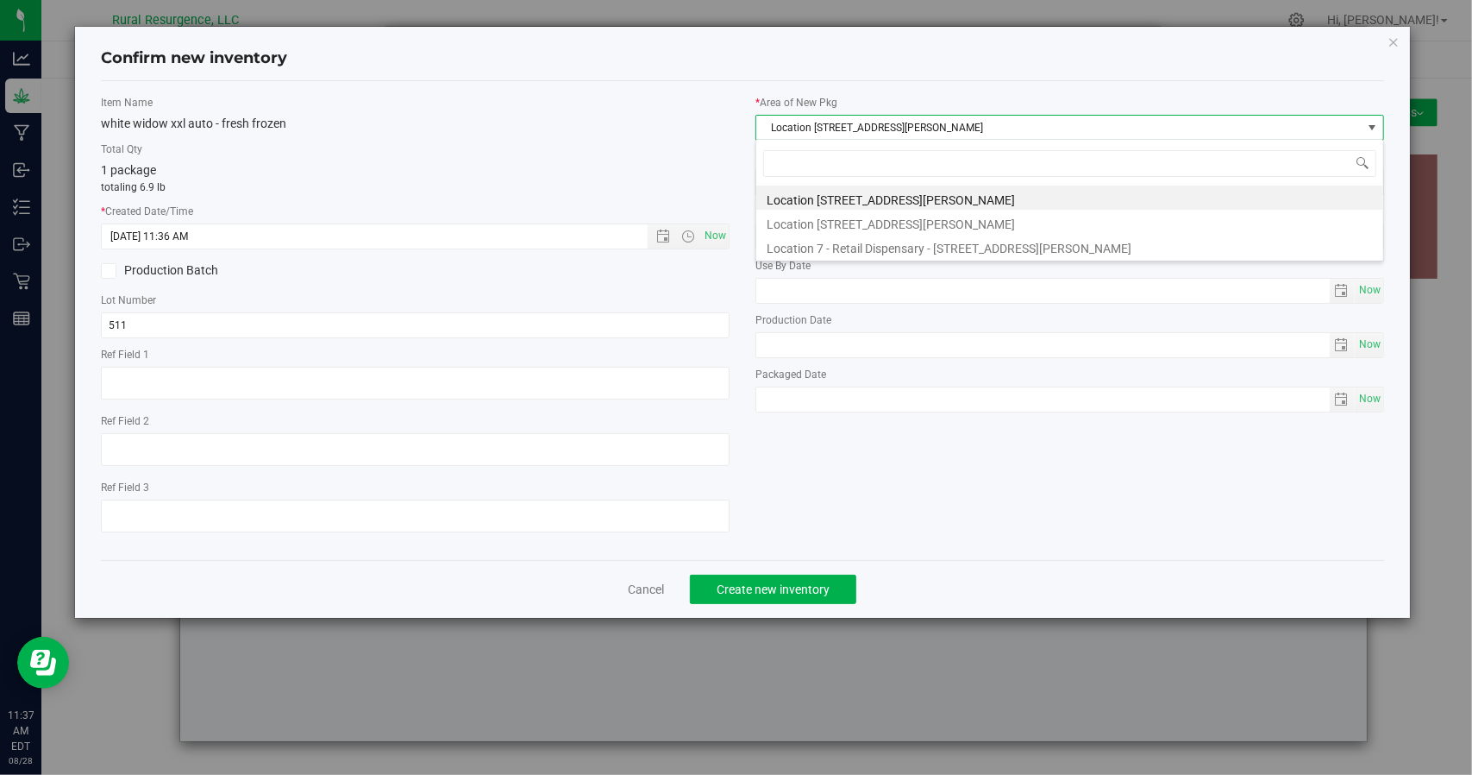
click at [716, 135] on div "Item Name white widow xxl auto - fresh frozen Total Qty 1 package totaling 6.9 …" at bounding box center [415, 320] width 655 height 451
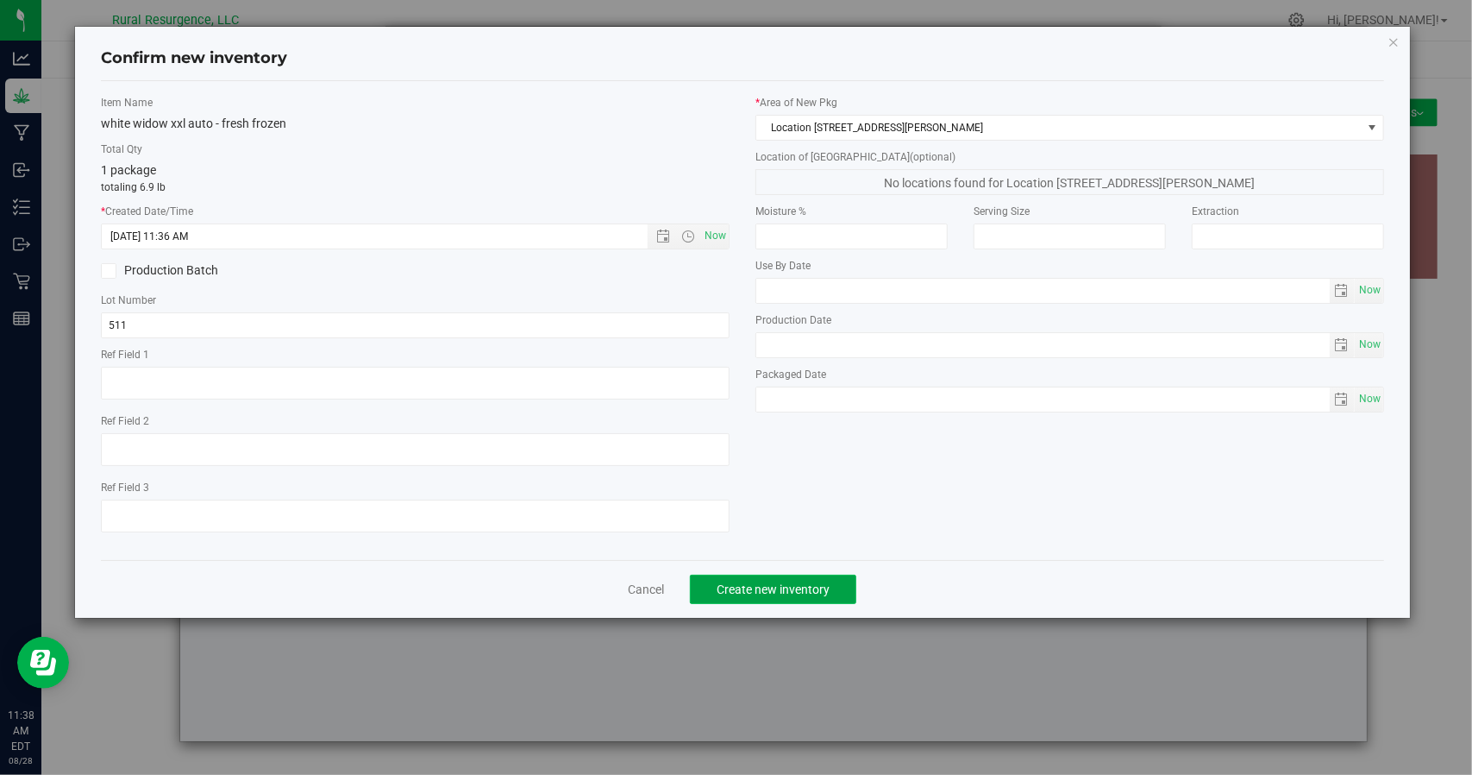
click at [769, 586] on span "Create new inventory" at bounding box center [773, 589] width 113 height 14
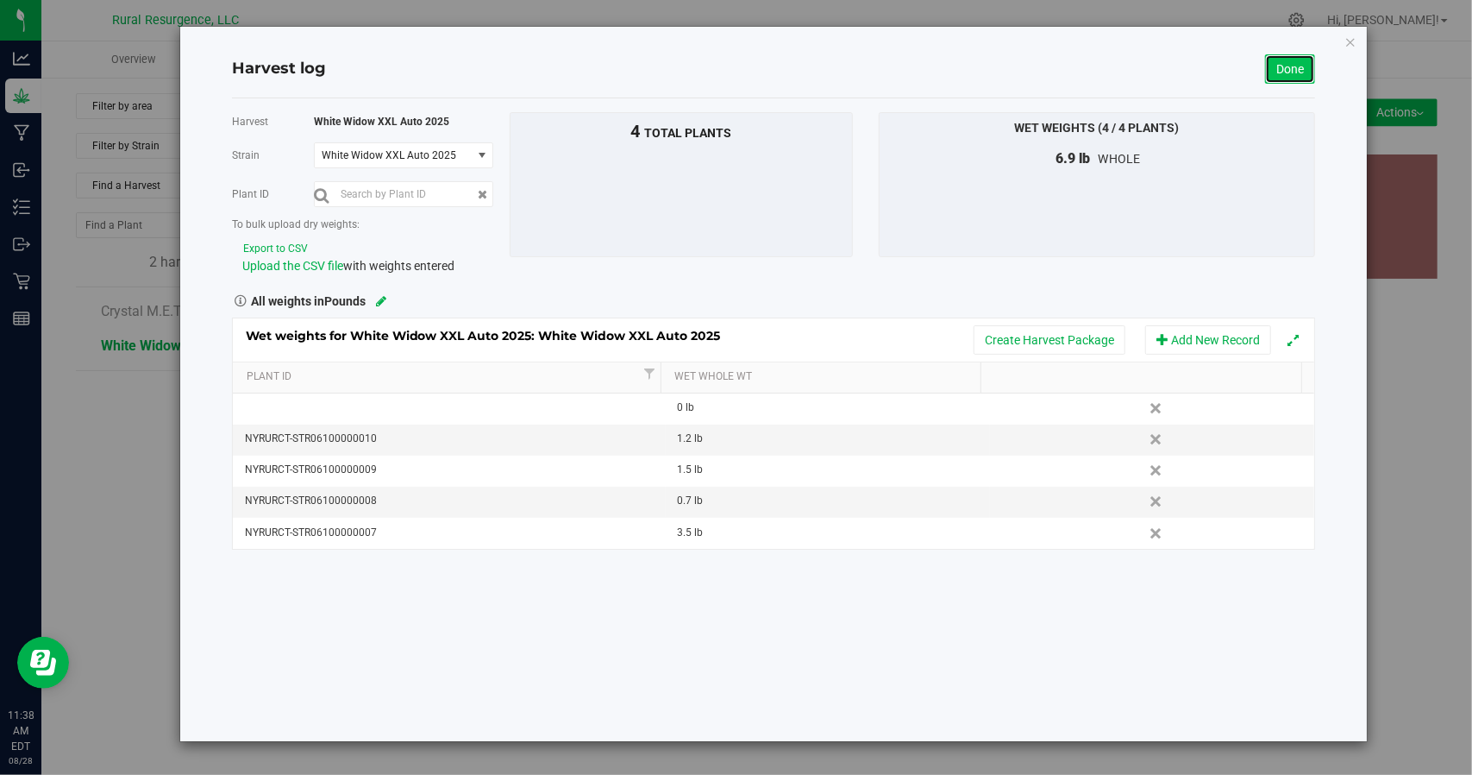
click at [1287, 70] on link "Done" at bounding box center [1290, 68] width 50 height 29
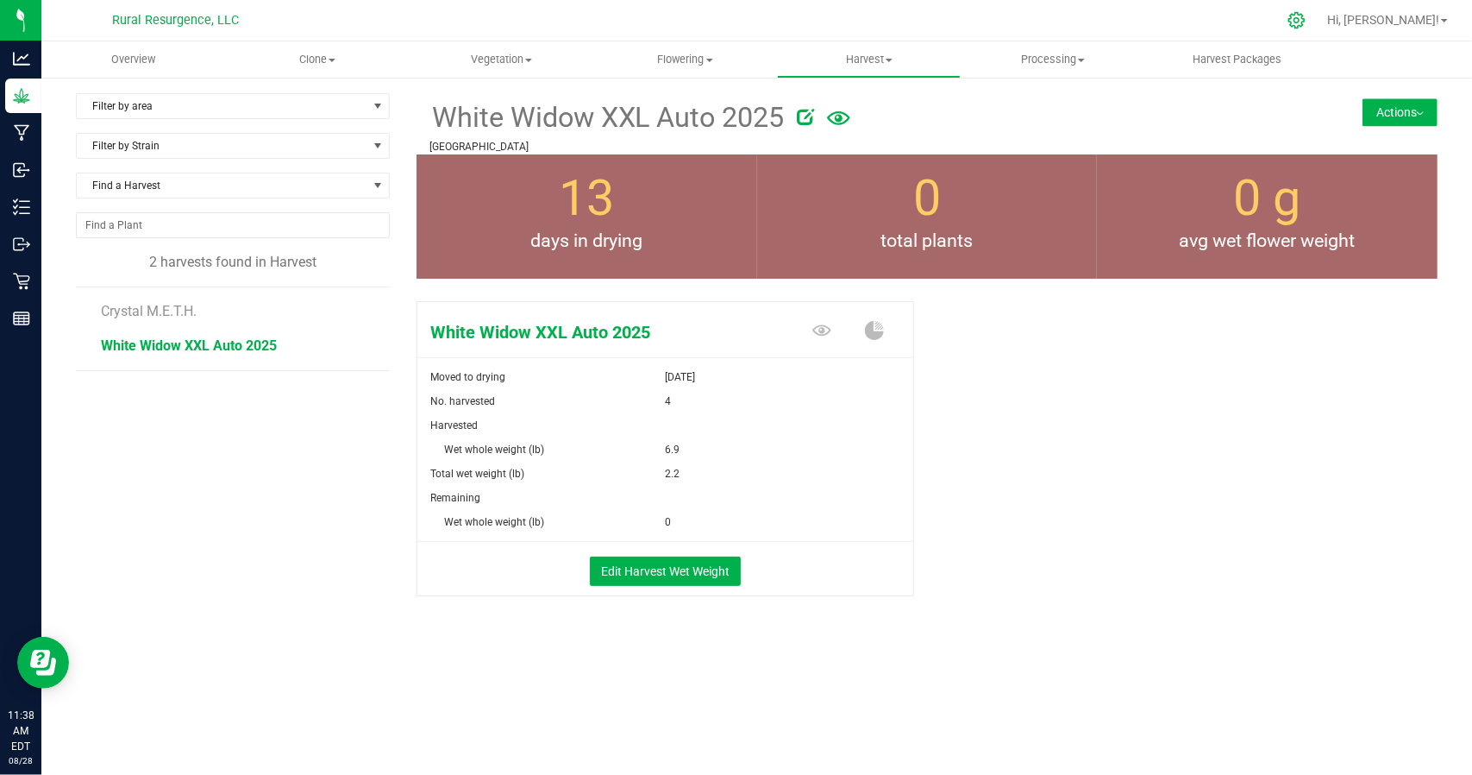
click at [1306, 22] on icon at bounding box center [1297, 20] width 18 height 18
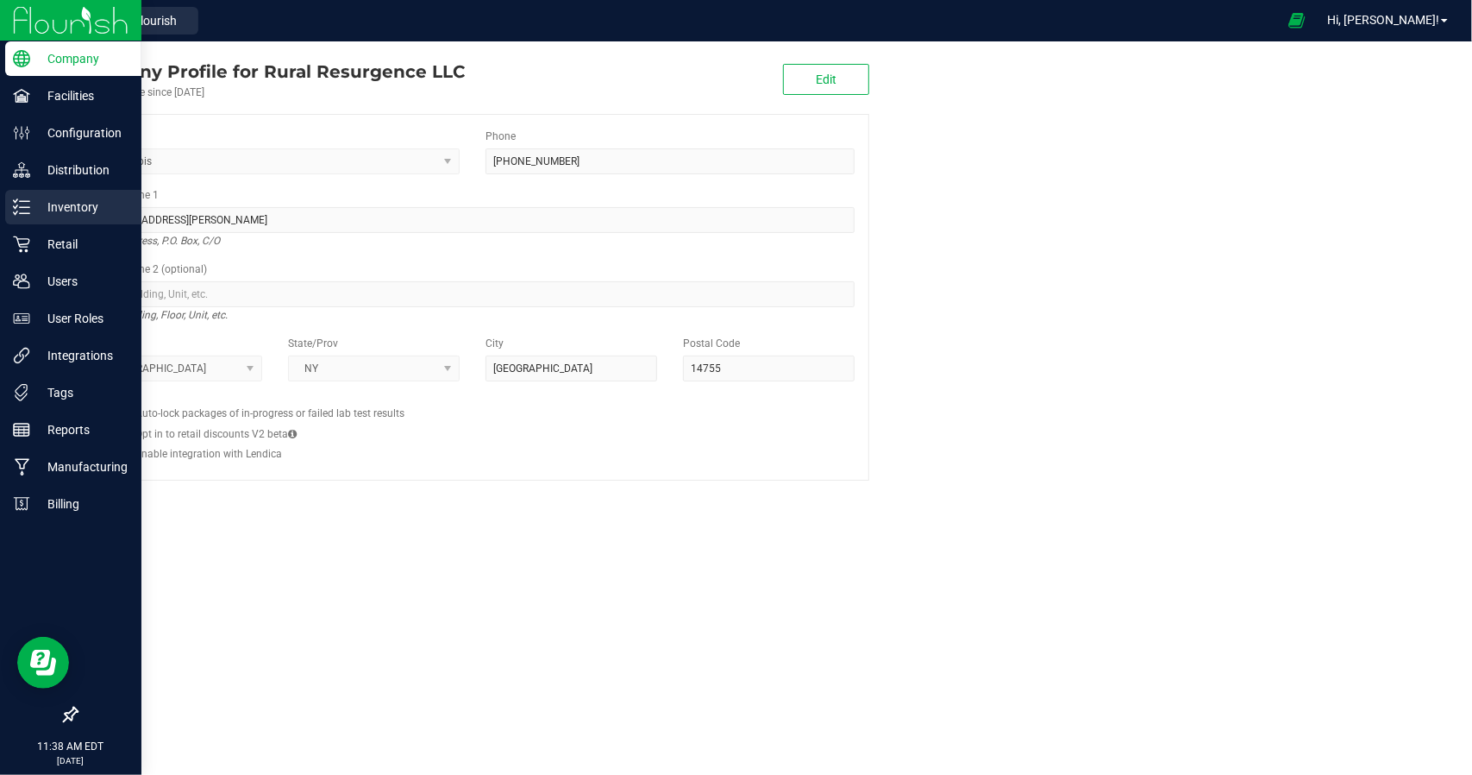
click at [31, 215] on p "Inventory" at bounding box center [81, 207] width 103 height 21
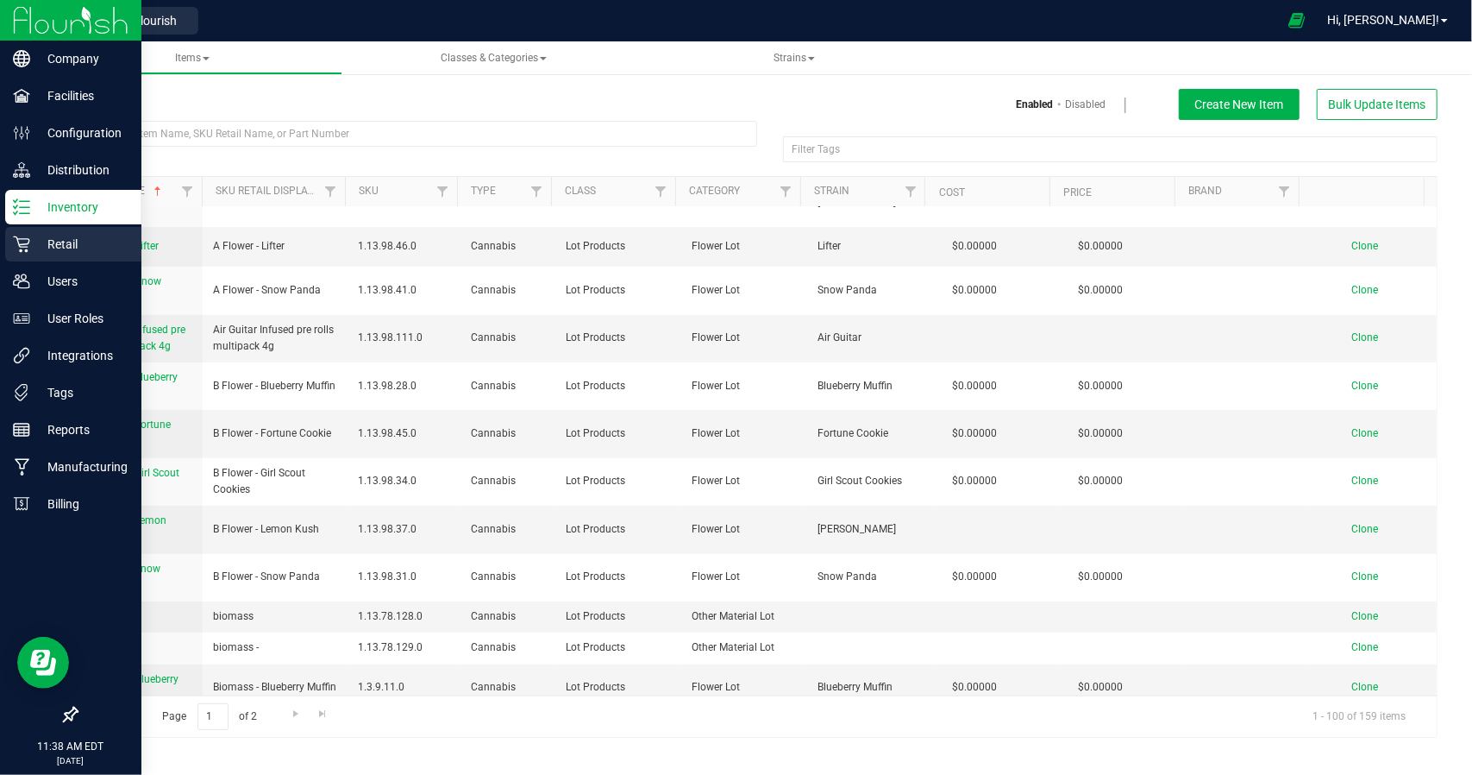
scroll to position [517, 0]
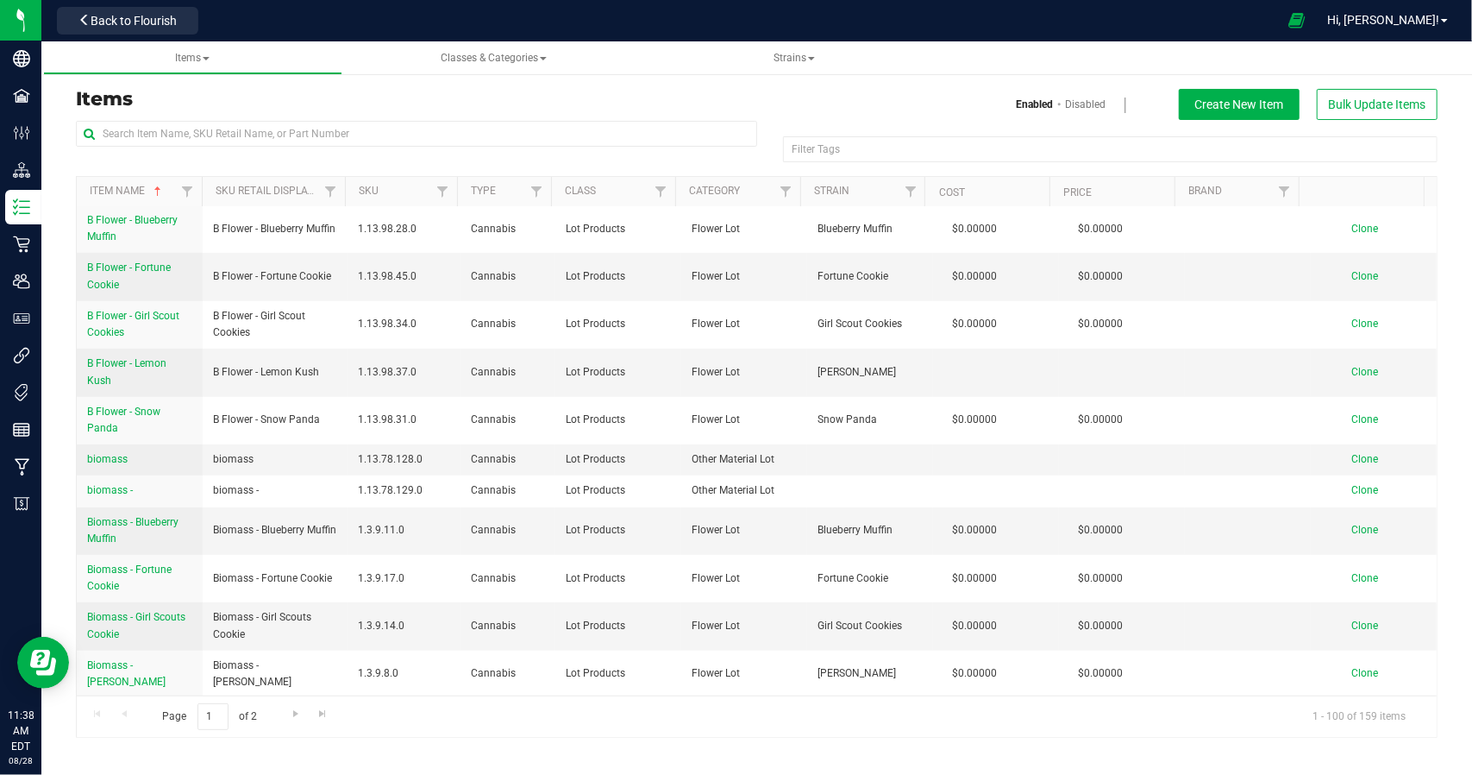
click at [202, 32] on div "Back to Flourish" at bounding box center [127, 20] width 155 height 34
click at [147, 28] on button "Back to Flourish" at bounding box center [127, 21] width 141 height 28
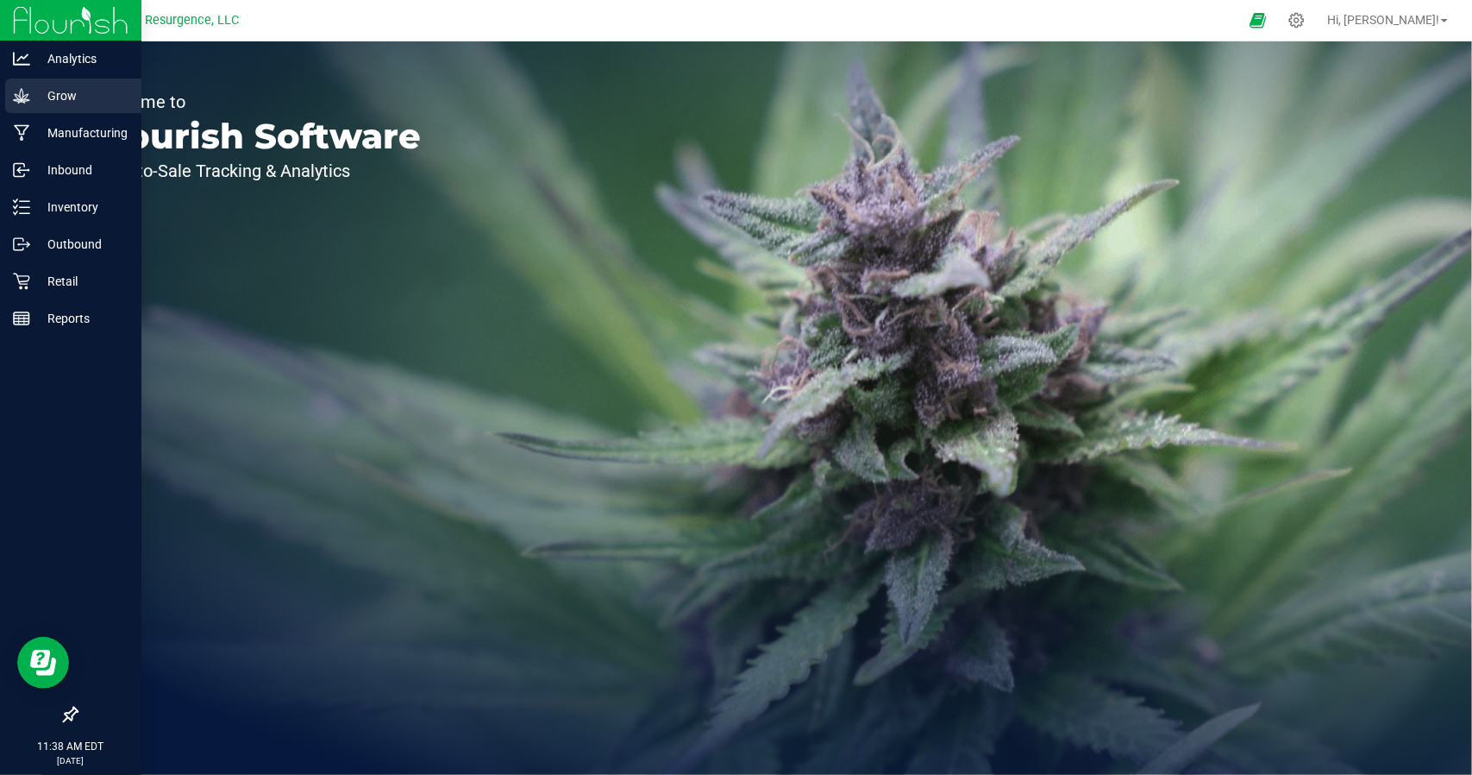
click at [19, 98] on icon at bounding box center [21, 95] width 17 height 17
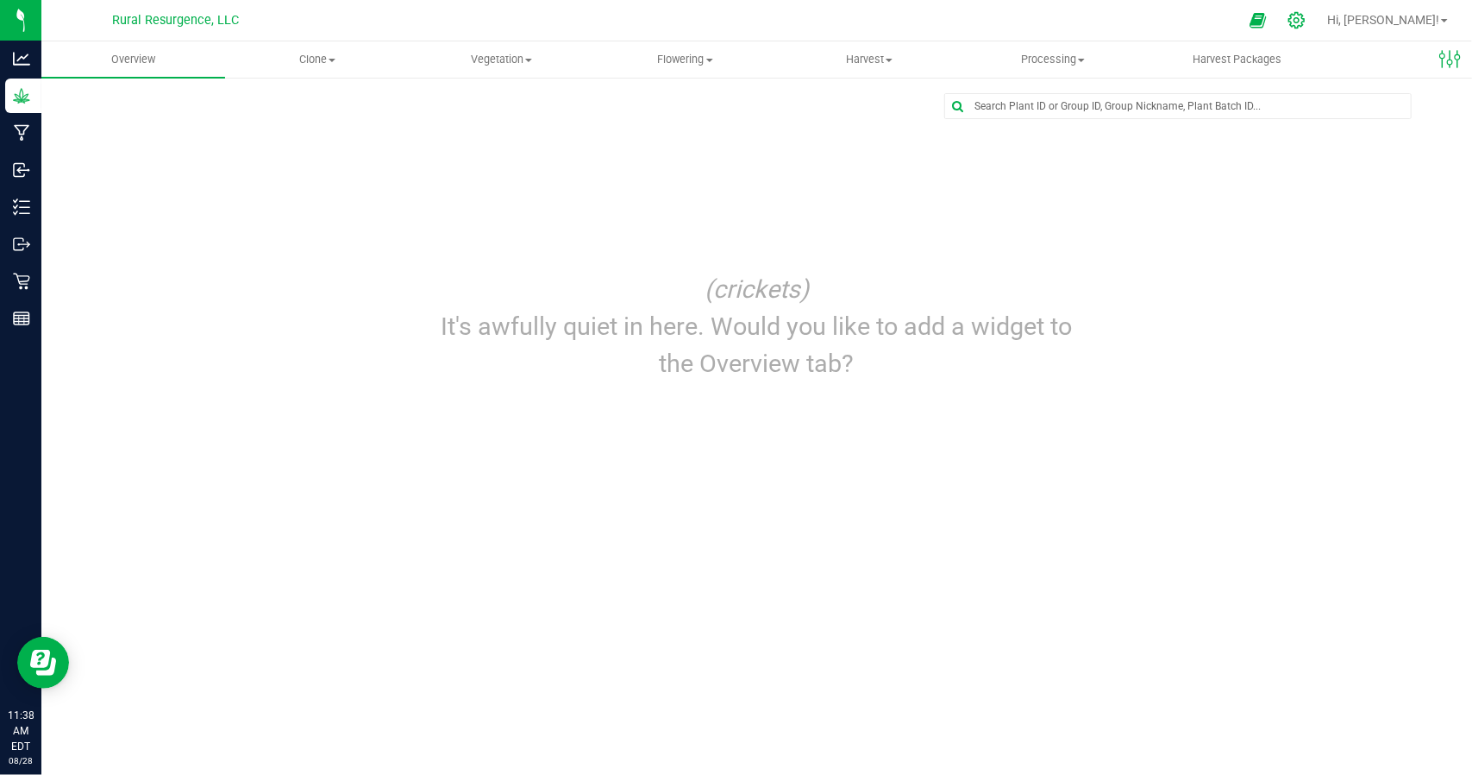
click at [1309, 25] on div at bounding box center [1297, 20] width 24 height 18
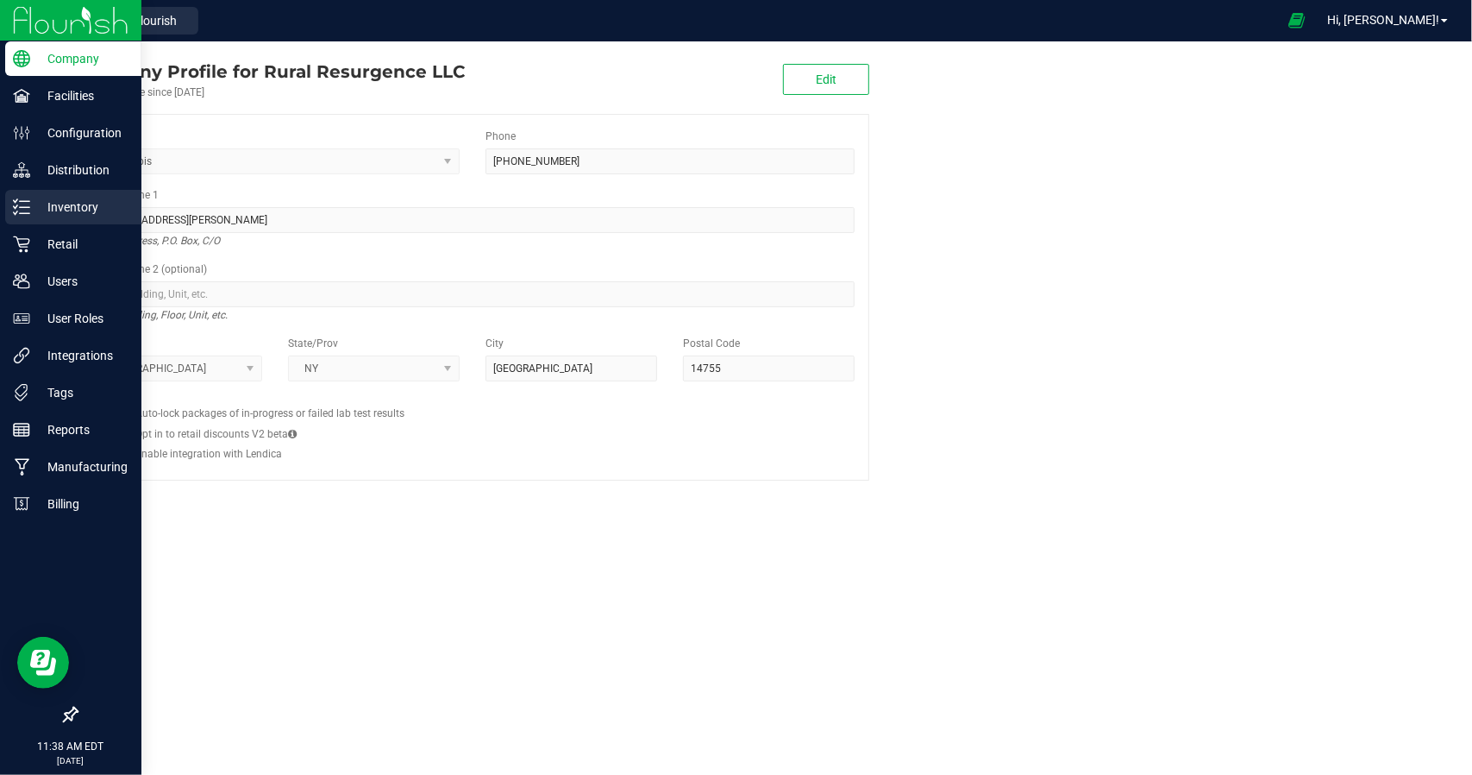
click at [69, 211] on p "Inventory" at bounding box center [81, 207] width 103 height 21
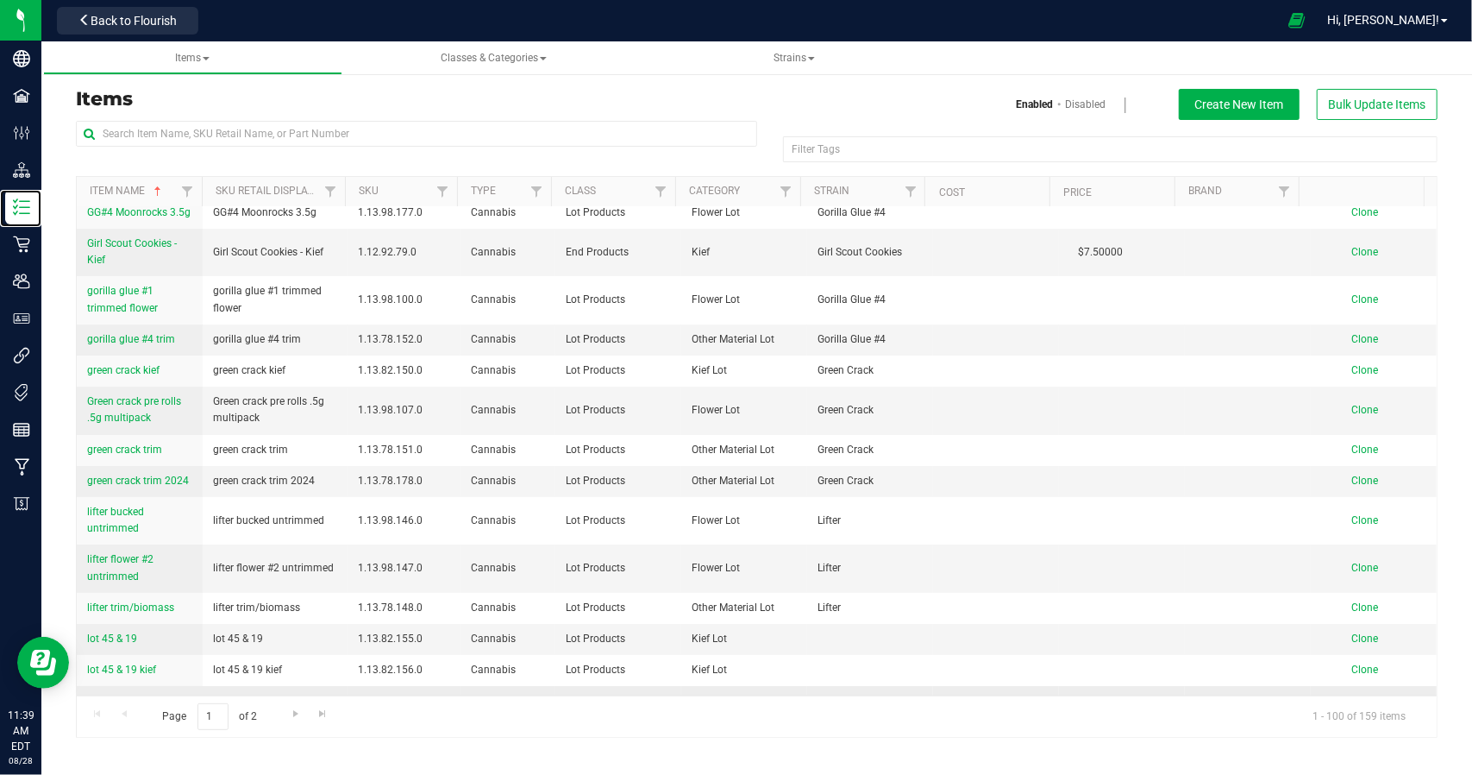
scroll to position [4245, 0]
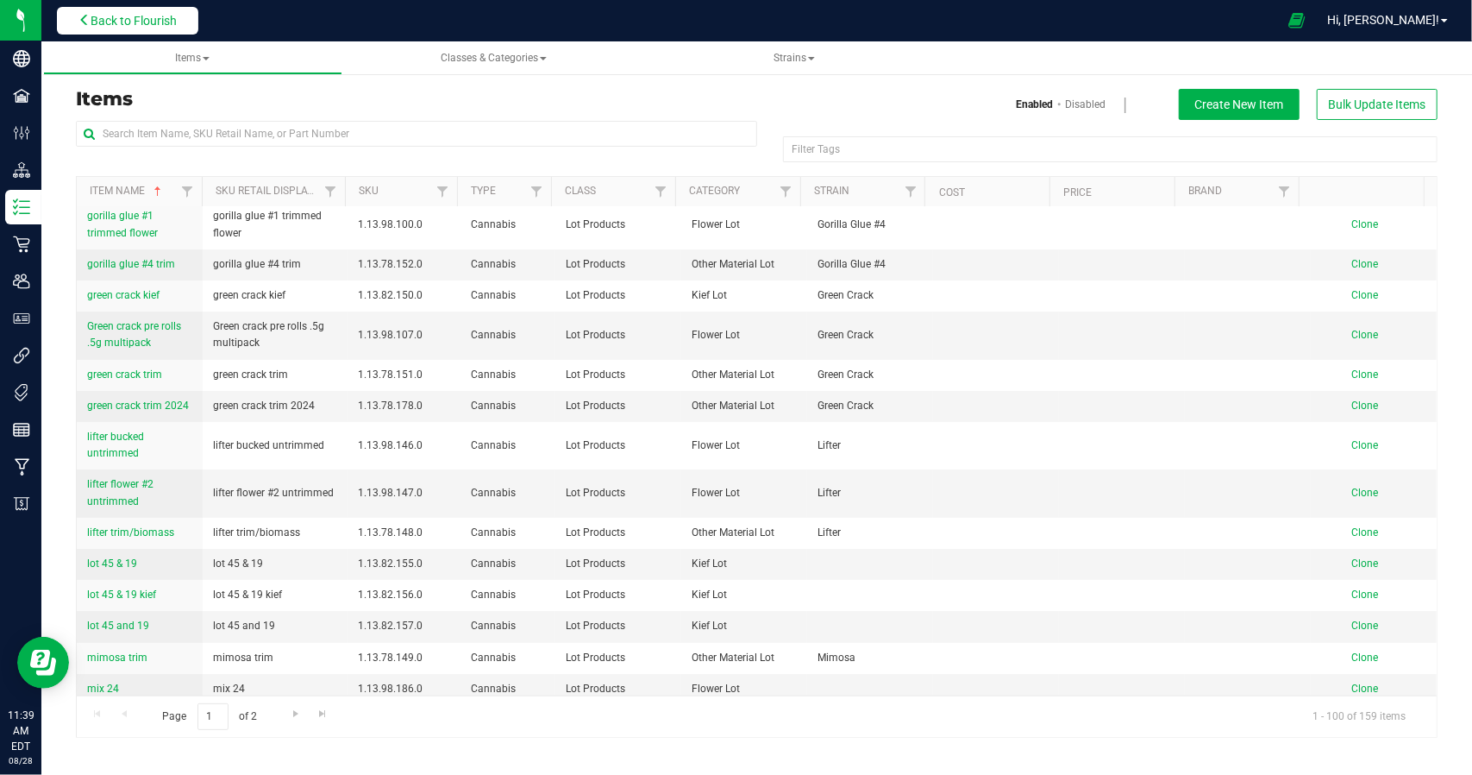
click at [159, 15] on span "Back to Flourish" at bounding box center [134, 21] width 86 height 14
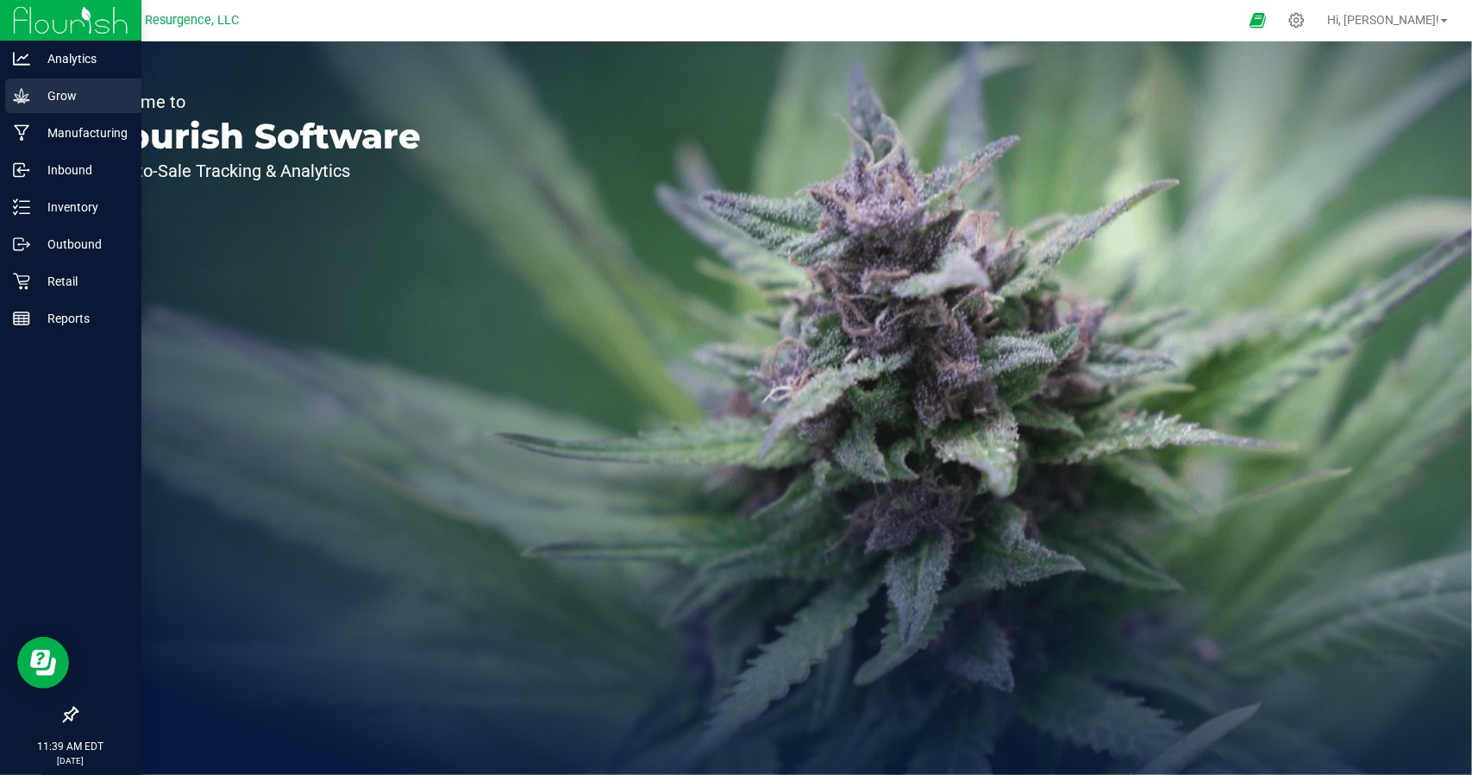
click at [29, 97] on icon at bounding box center [21, 95] width 17 height 17
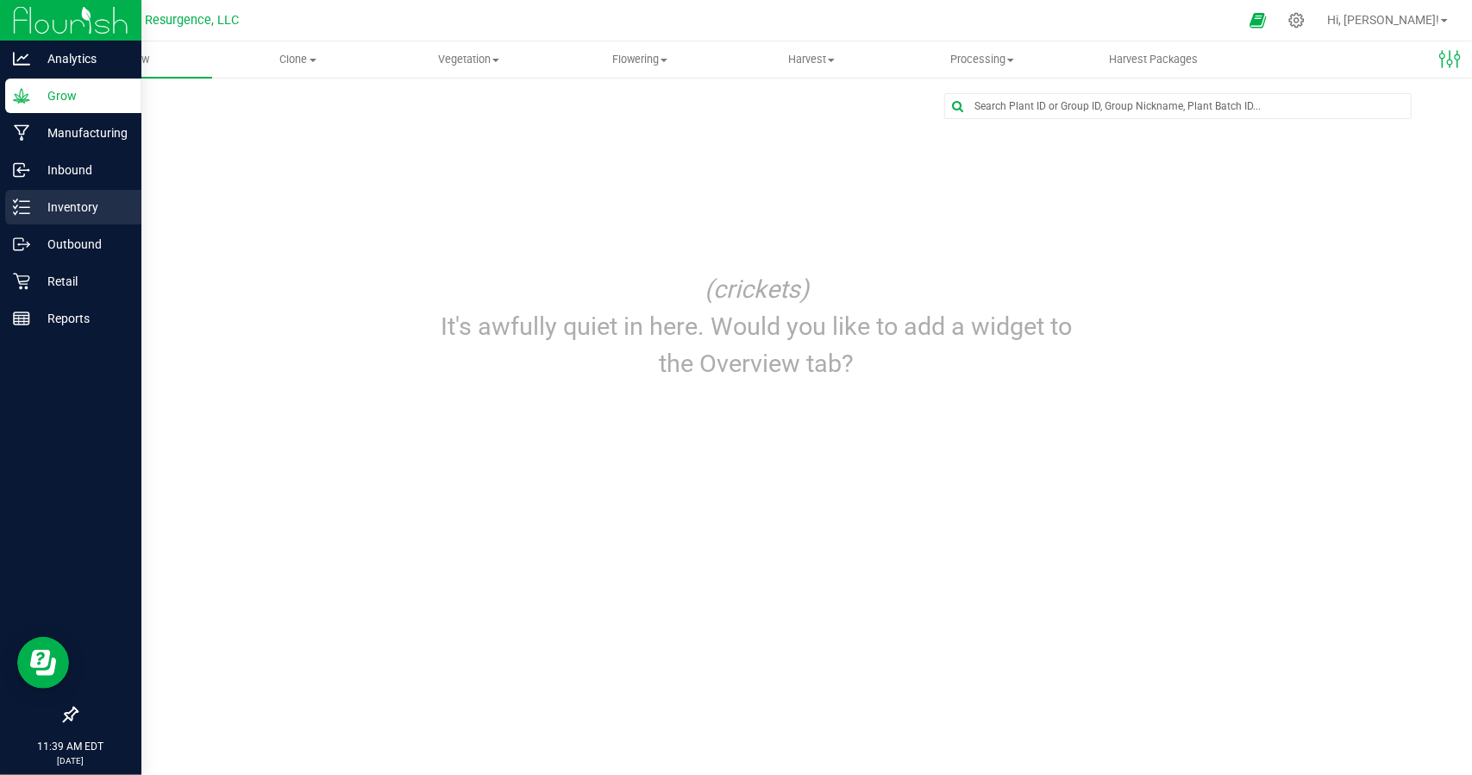
click at [74, 197] on p "Inventory" at bounding box center [81, 207] width 103 height 21
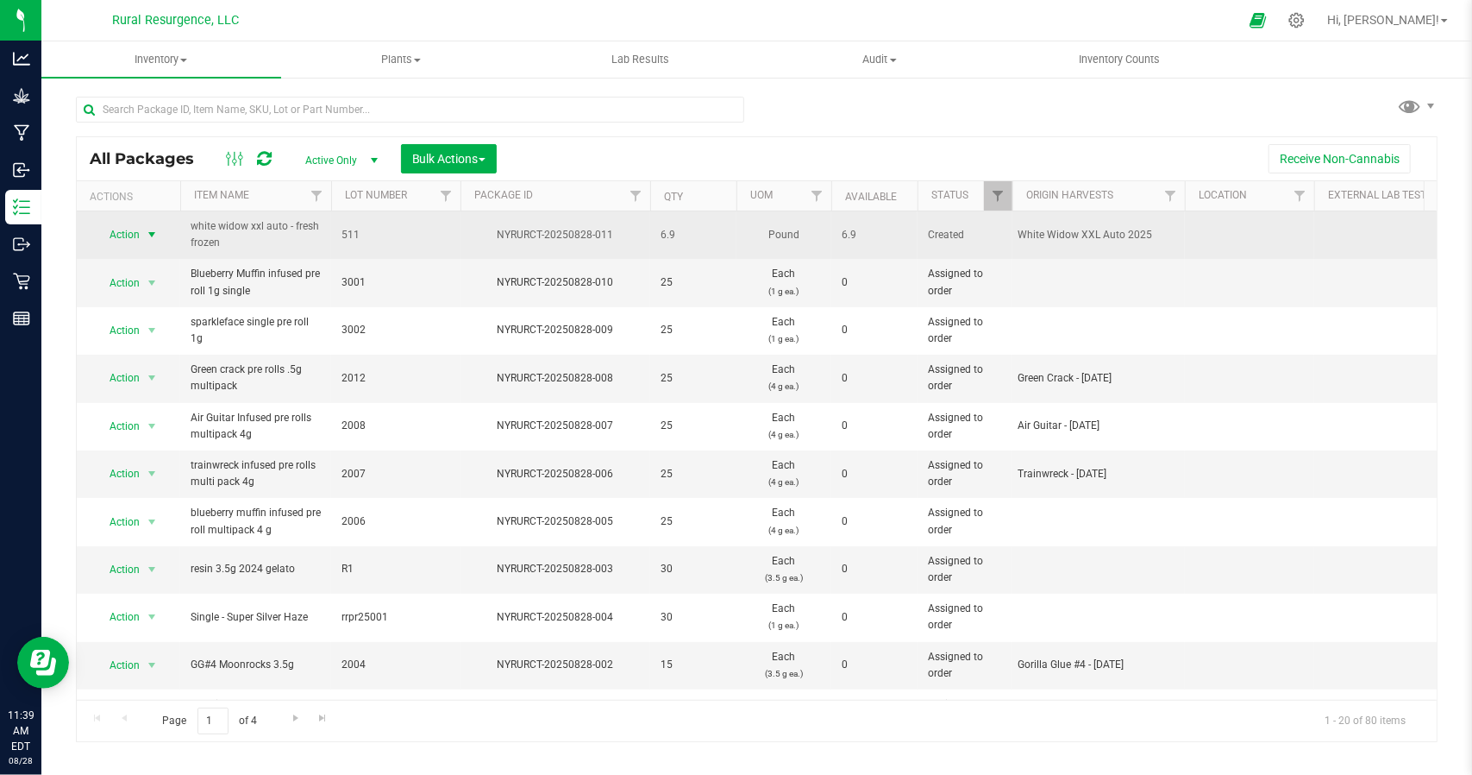
click at [155, 237] on span "select" at bounding box center [152, 235] width 14 height 14
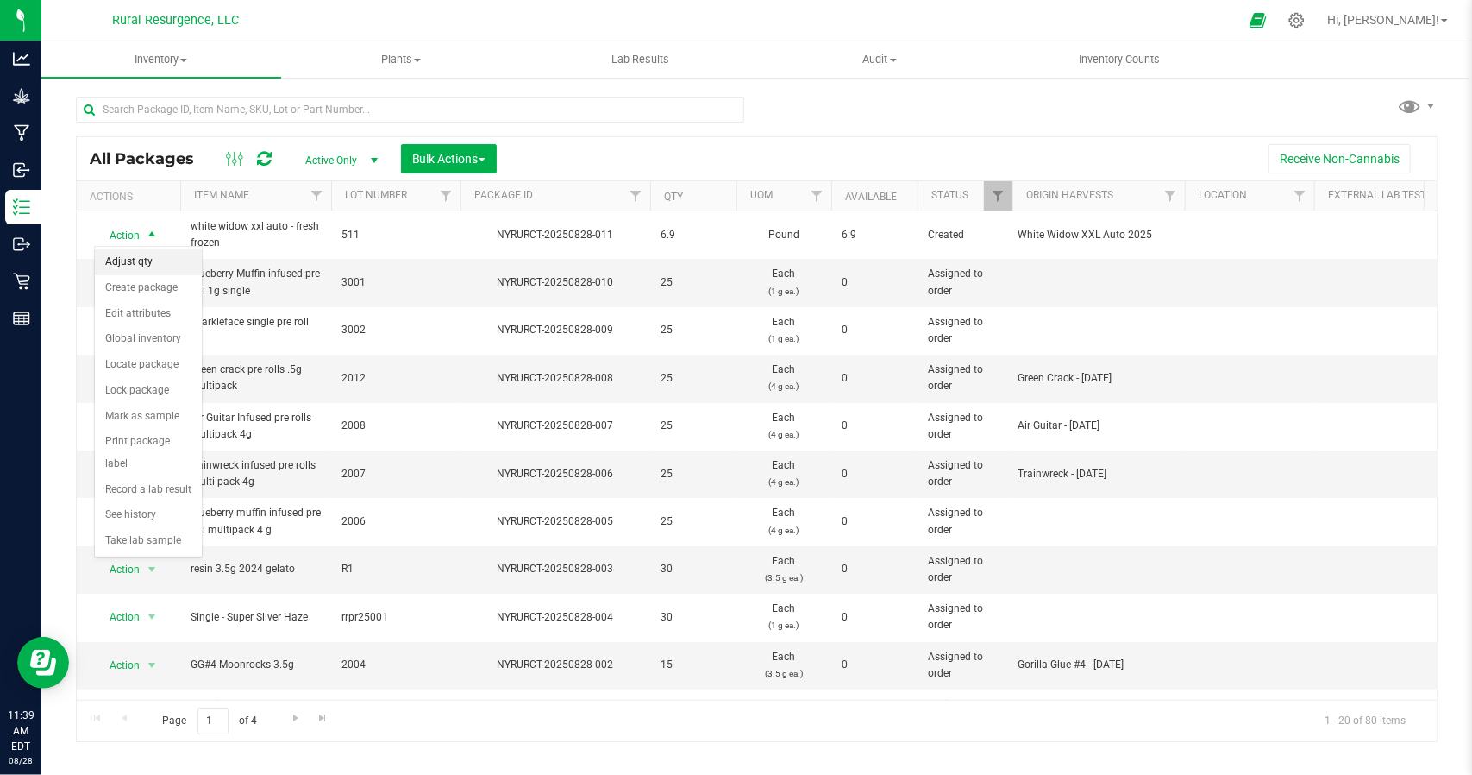
click at [141, 260] on li "Adjust qty" at bounding box center [148, 262] width 107 height 26
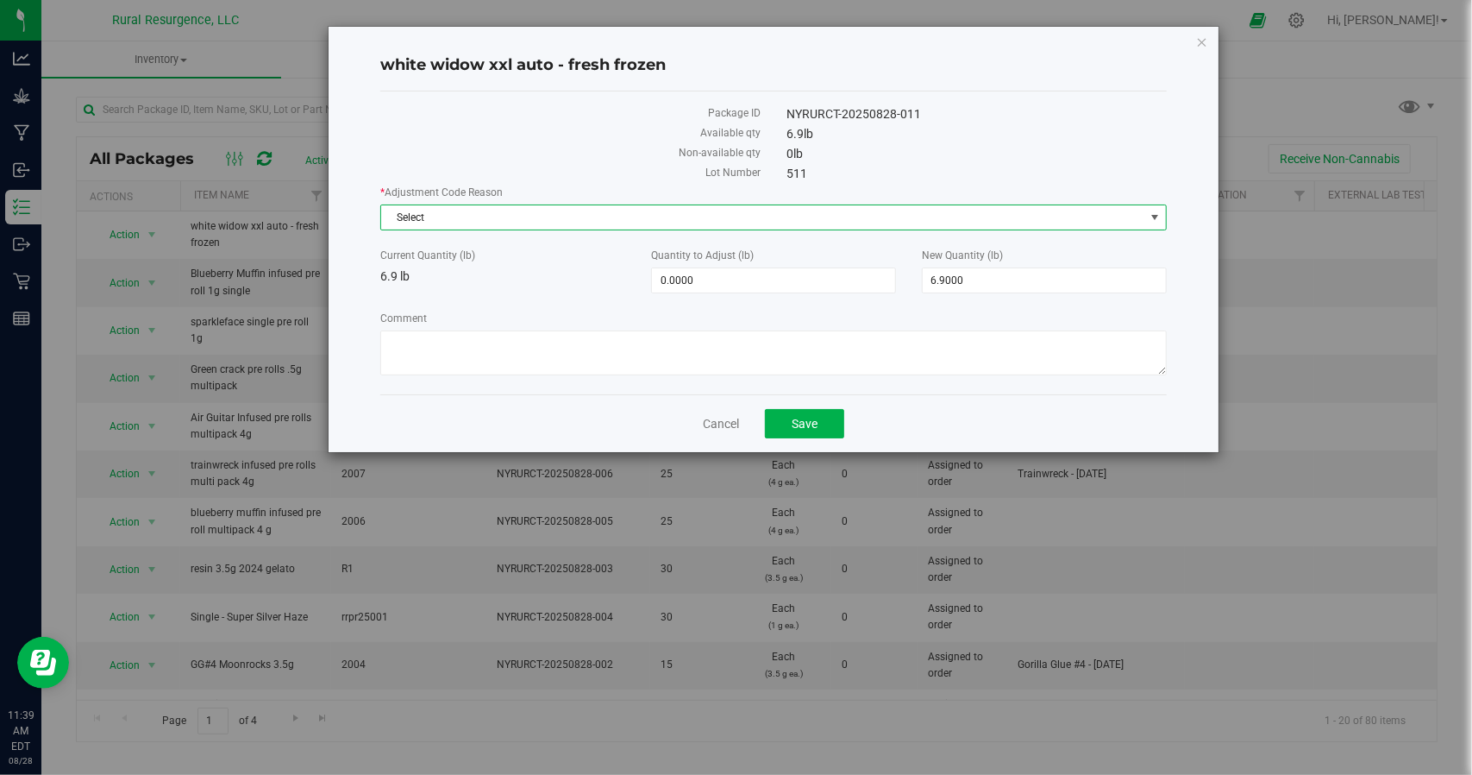
click at [550, 211] on span "Select" at bounding box center [762, 217] width 762 height 24
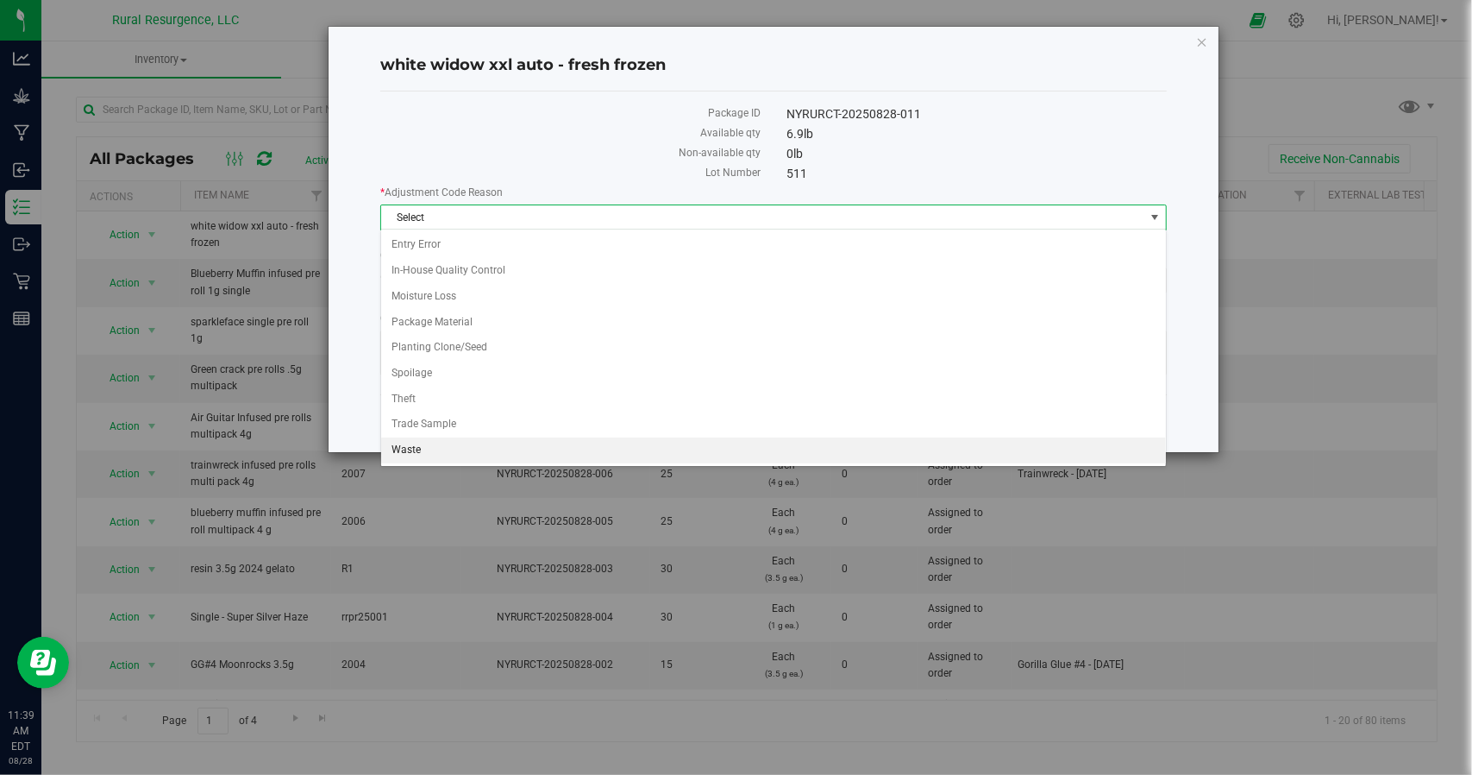
click at [398, 446] on li "Waste" at bounding box center [773, 450] width 785 height 26
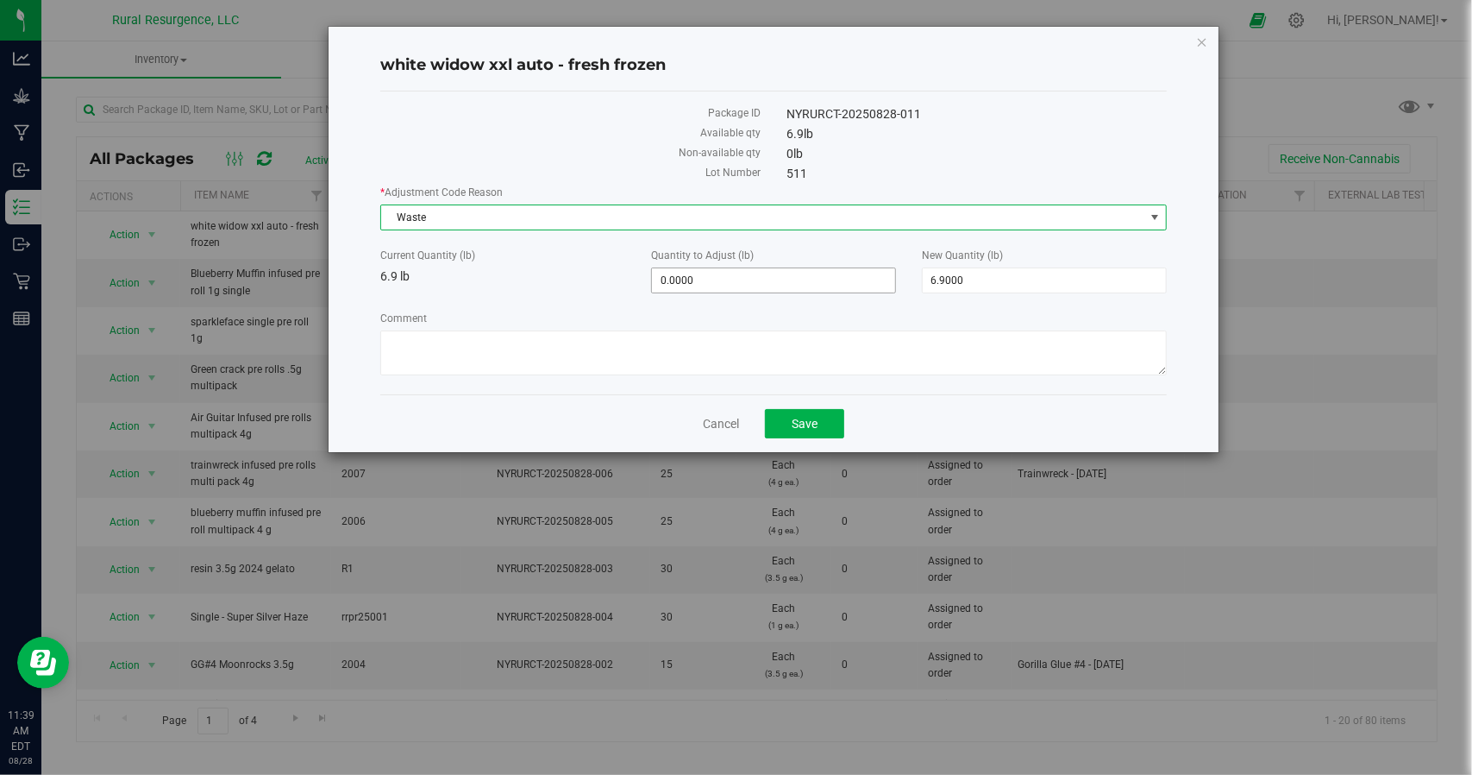
click at [700, 279] on span "0.0000 0" at bounding box center [773, 280] width 245 height 26
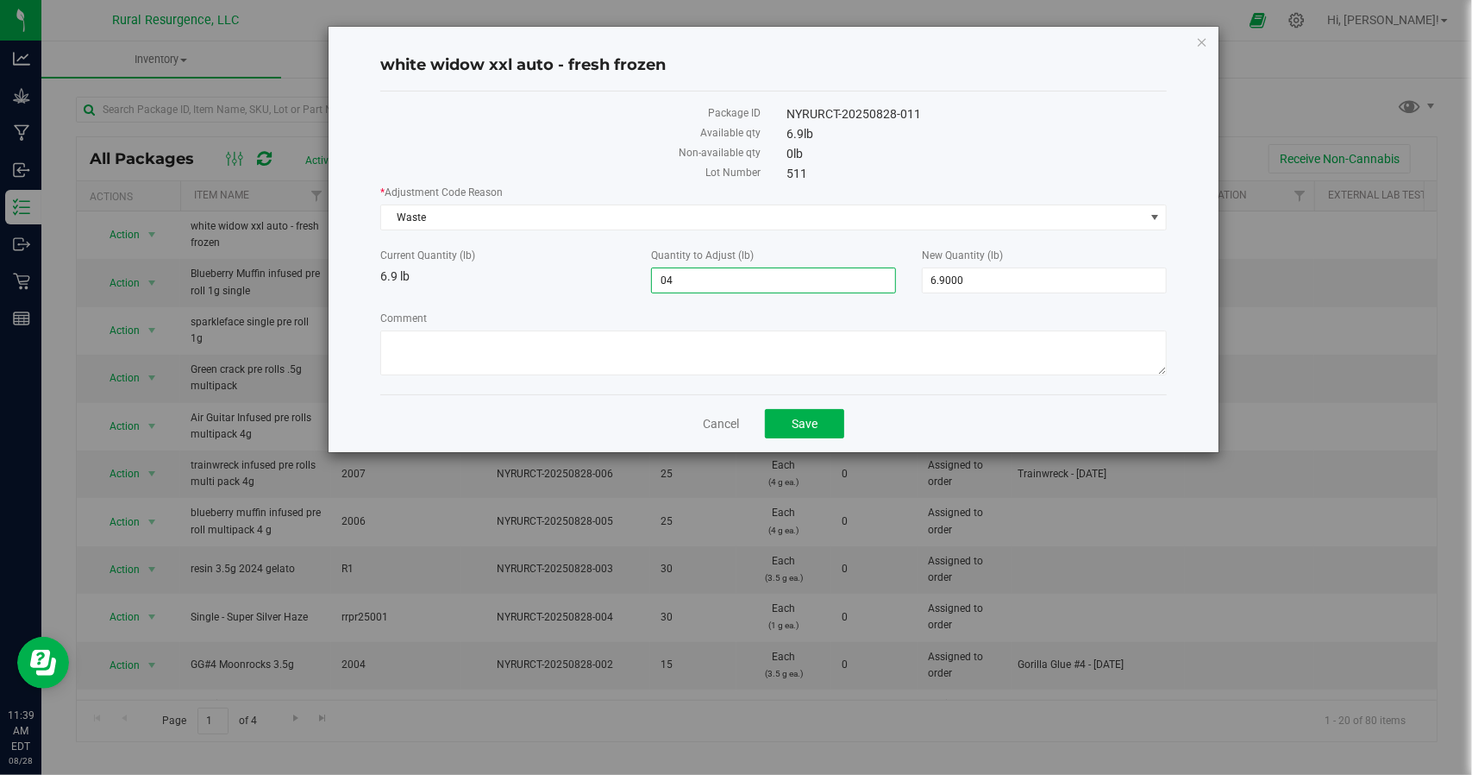
type input "0"
type input "4.7"
type input "4.7000"
type input "11.6000"
click at [812, 317] on label "Comment" at bounding box center [773, 318] width 786 height 16
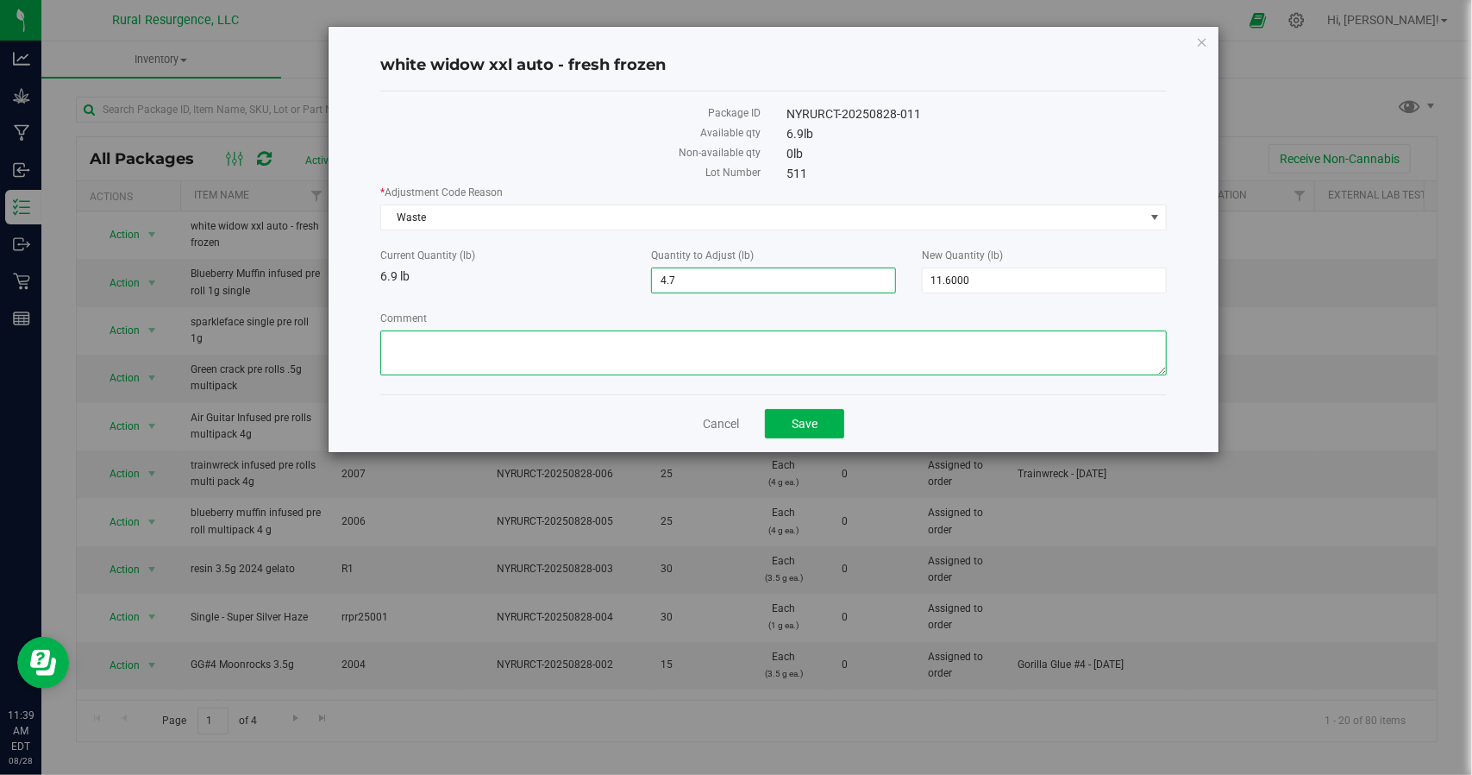
click at [812, 330] on textarea "Comment" at bounding box center [773, 352] width 786 height 45
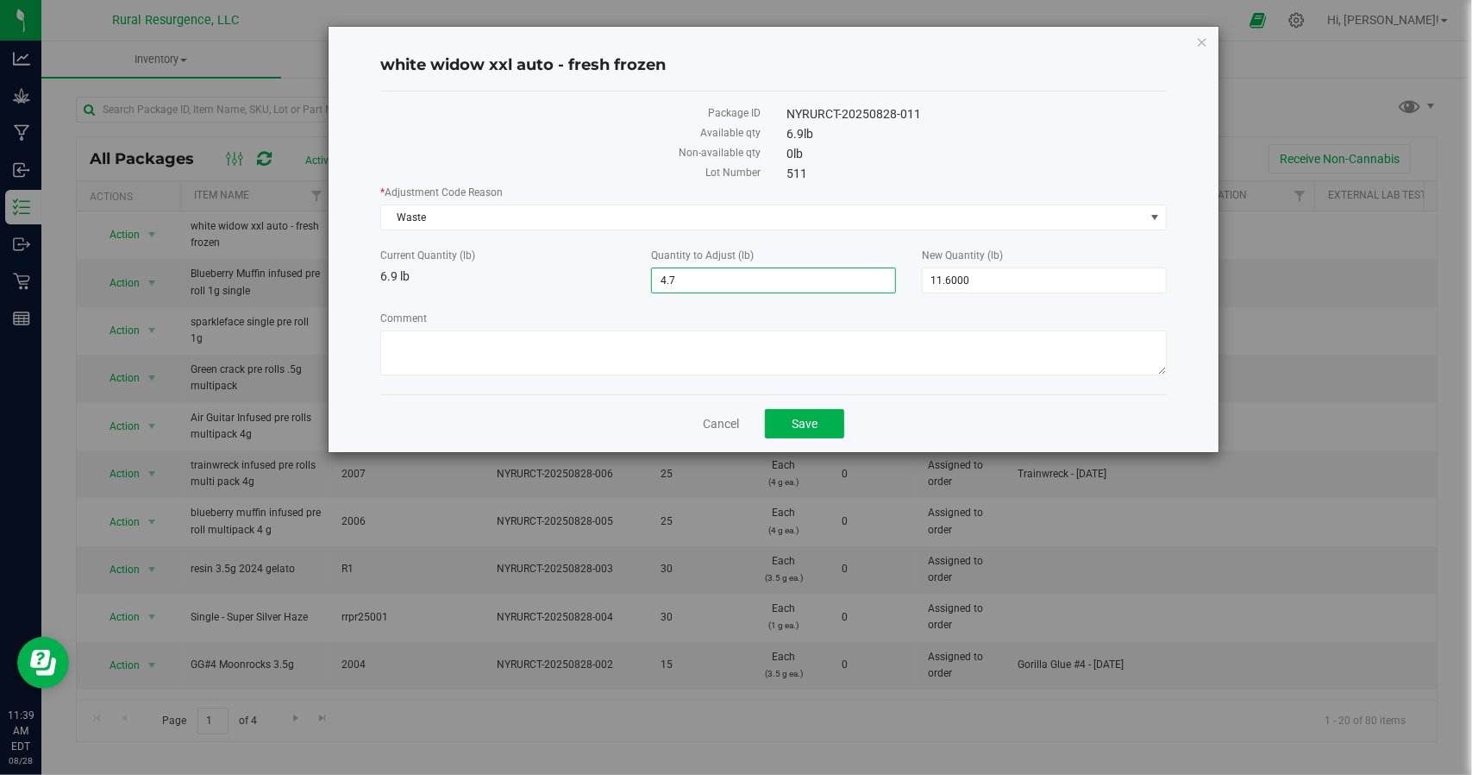
drag, startPoint x: 710, startPoint y: 285, endPoint x: 630, endPoint y: 285, distance: 80.2
click at [630, 285] on div "Current Quantity (lb) 6.9 lb Quantity to Adjust (lb) 4.7000 4.7 New Quantity (l…" at bounding box center [773, 271] width 812 height 46
click at [1092, 270] on span "11.6000 11.6" at bounding box center [1044, 280] width 245 height 26
click at [1092, 270] on input "11.6" at bounding box center [1044, 280] width 243 height 24
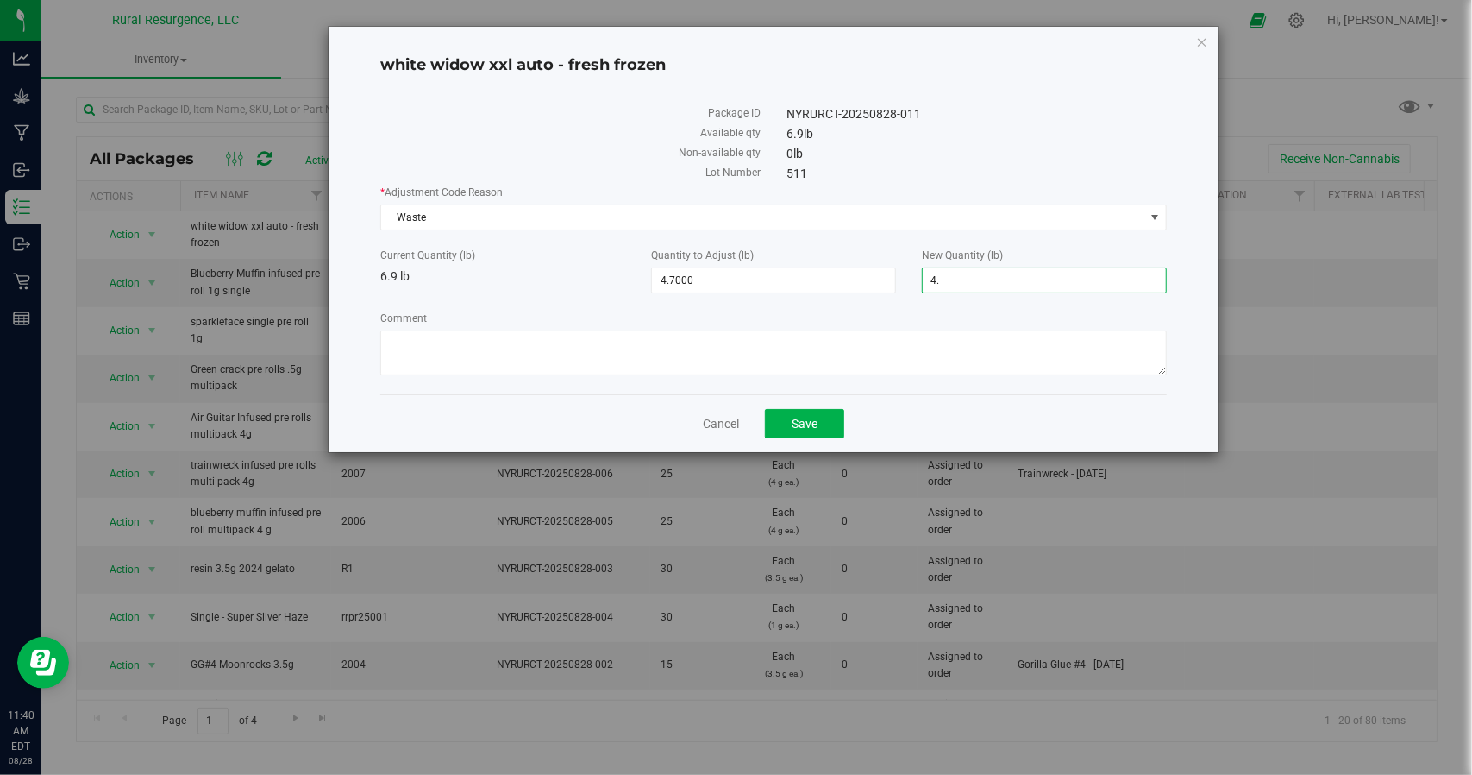
type input "4.7"
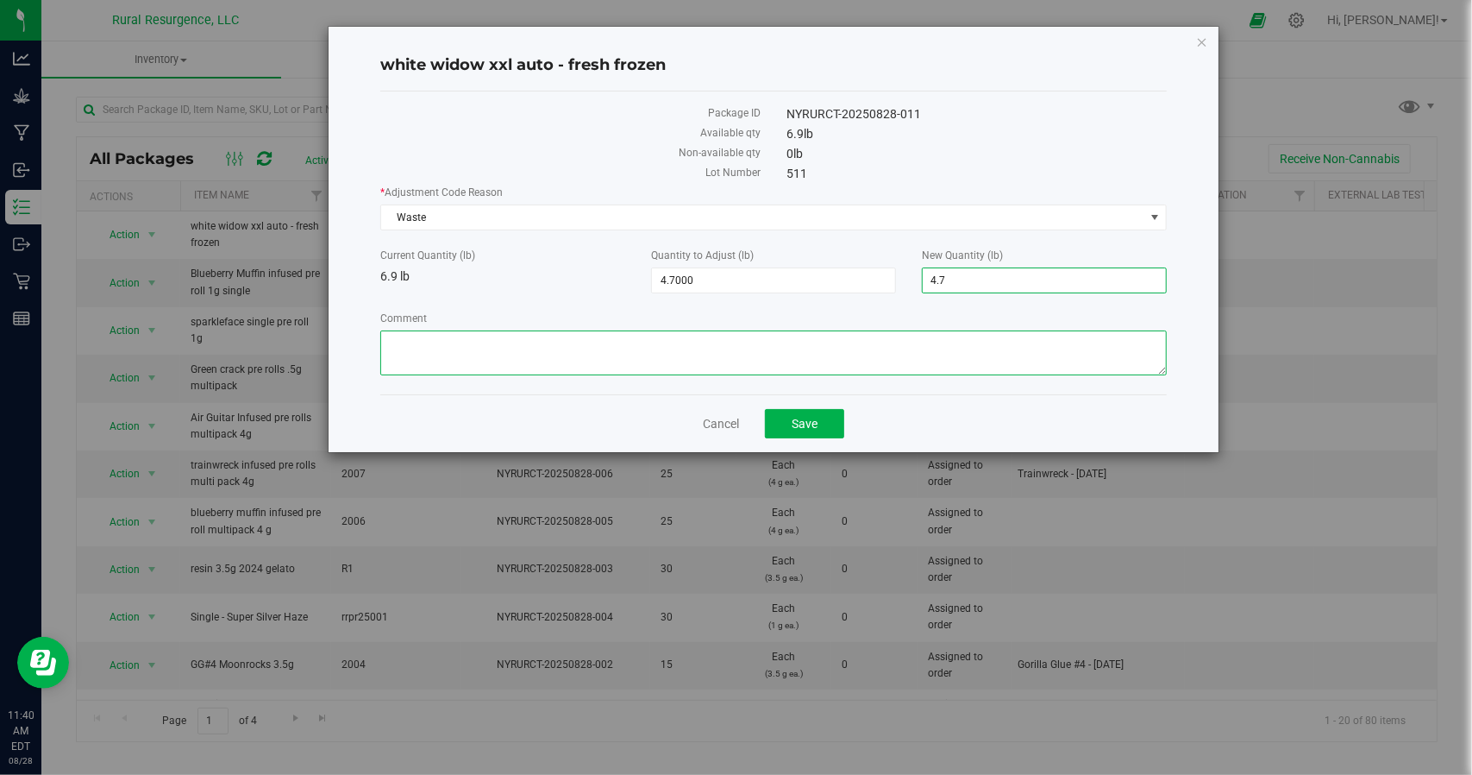
type input "-2.2000"
type input "4.7000"
click at [852, 336] on textarea "Comment" at bounding box center [773, 352] width 786 height 45
click at [423, 352] on textarea "Comment" at bounding box center [773, 352] width 786 height 45
click at [388, 336] on textarea "Comment" at bounding box center [773, 352] width 786 height 45
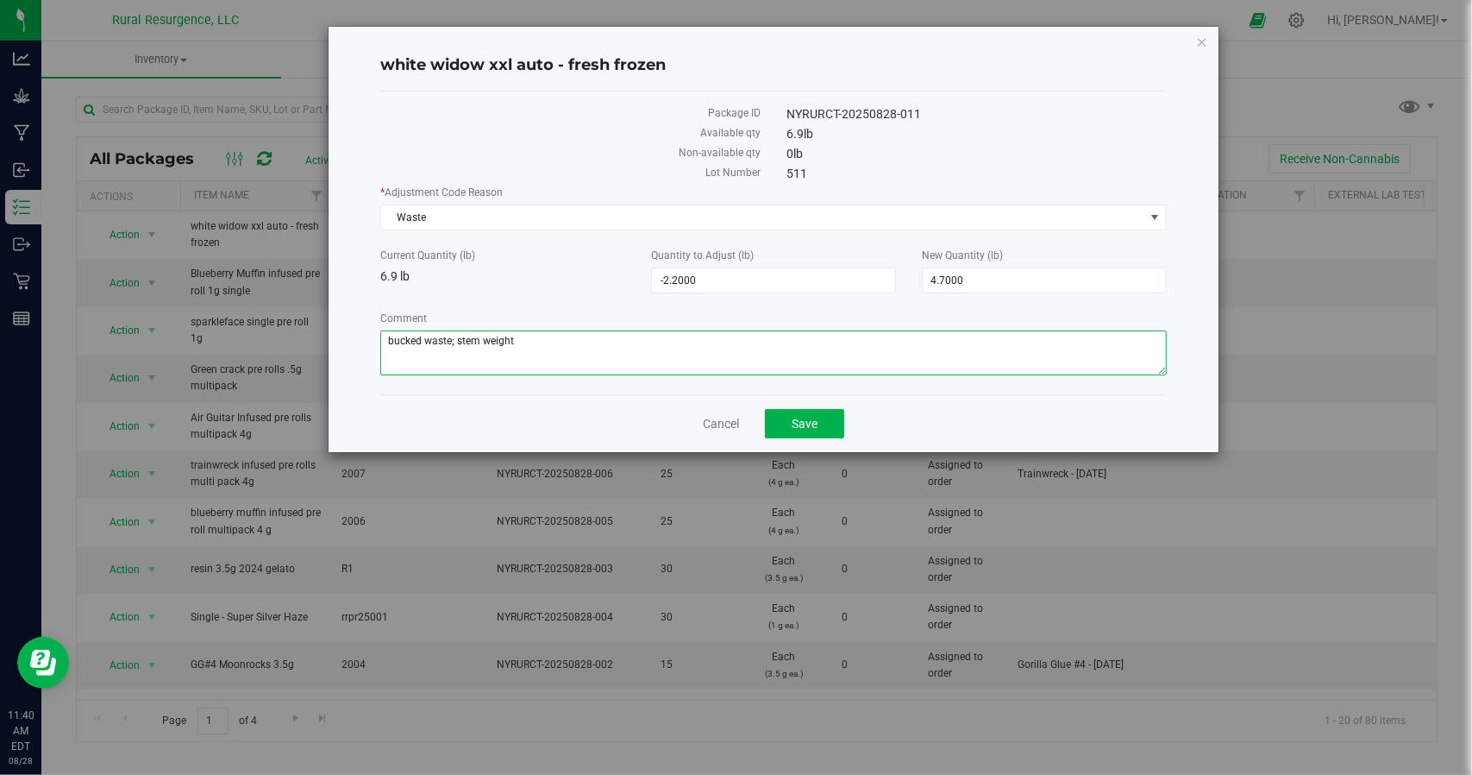
click at [588, 336] on textarea "Comment" at bounding box center [773, 352] width 786 height 45
click at [388, 337] on textarea "Comment" at bounding box center [773, 352] width 786 height 45
click at [392, 339] on textarea "Comment" at bounding box center [773, 352] width 786 height 45
click at [398, 339] on textarea "Comment" at bounding box center [773, 352] width 786 height 45
click at [401, 339] on textarea "Comment" at bounding box center [773, 352] width 786 height 45
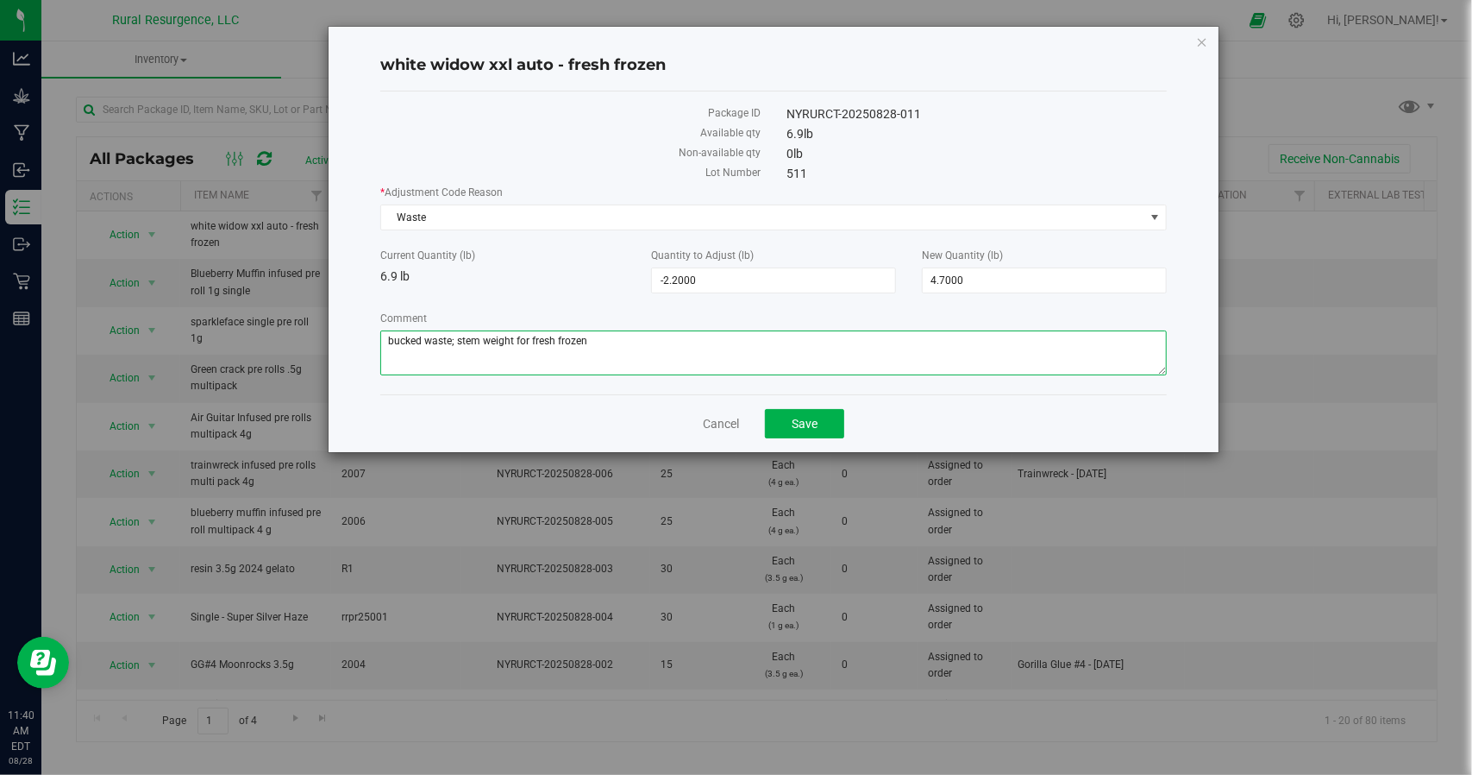
click at [407, 339] on textarea "Comment" at bounding box center [773, 352] width 786 height 45
click at [419, 337] on textarea "Comment" at bounding box center [773, 352] width 786 height 45
click at [444, 339] on textarea "Comment" at bounding box center [773, 352] width 786 height 45
click at [436, 339] on textarea "Comment" at bounding box center [773, 352] width 786 height 45
click at [430, 337] on textarea "Comment" at bounding box center [773, 352] width 786 height 45
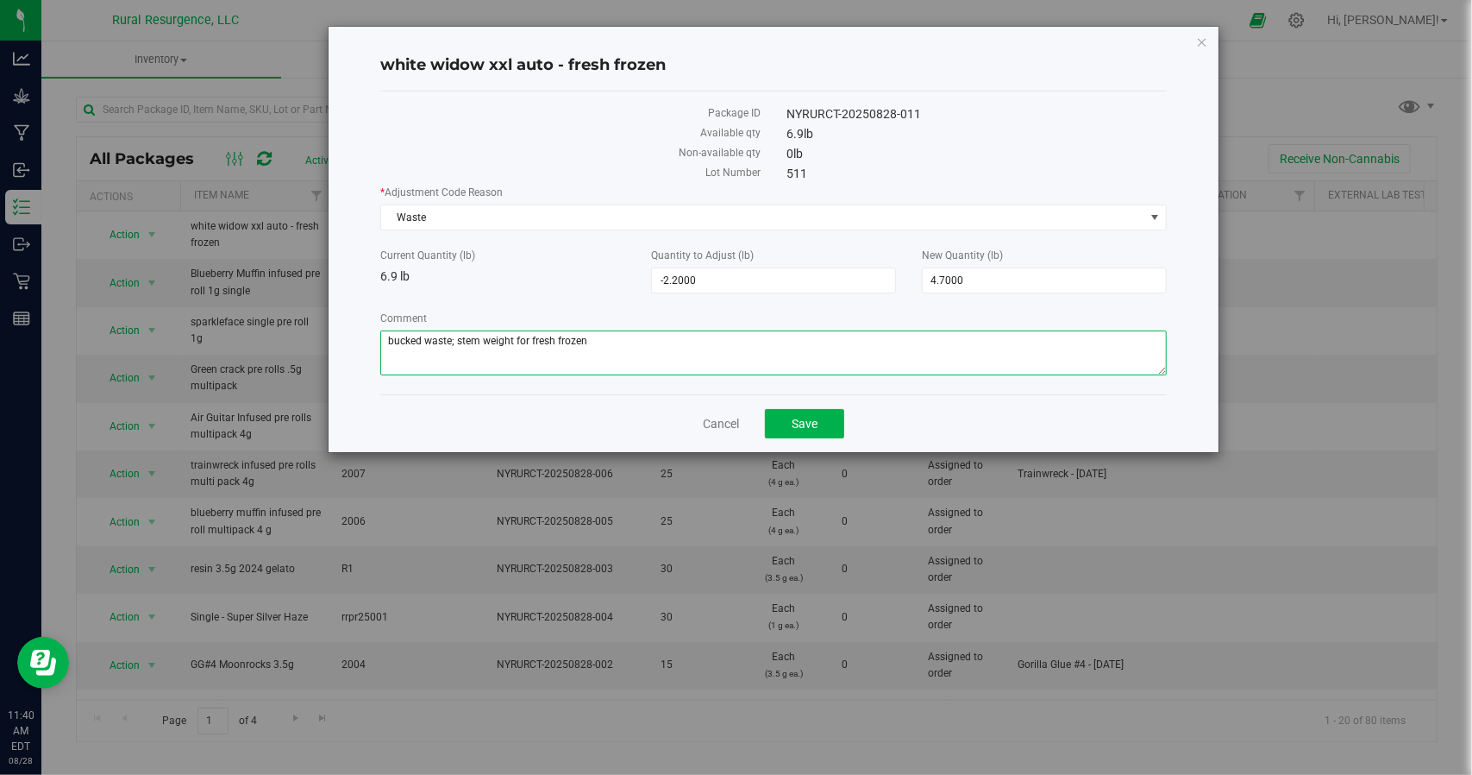
click at [439, 338] on textarea "Comment" at bounding box center [773, 352] width 786 height 45
click at [445, 337] on textarea "Comment" at bounding box center [773, 352] width 786 height 45
click at [440, 336] on textarea "Comment" at bounding box center [773, 352] width 786 height 45
click at [461, 341] on textarea "Comment" at bounding box center [773, 352] width 786 height 45
click at [455, 340] on textarea "Comment" at bounding box center [773, 352] width 786 height 45
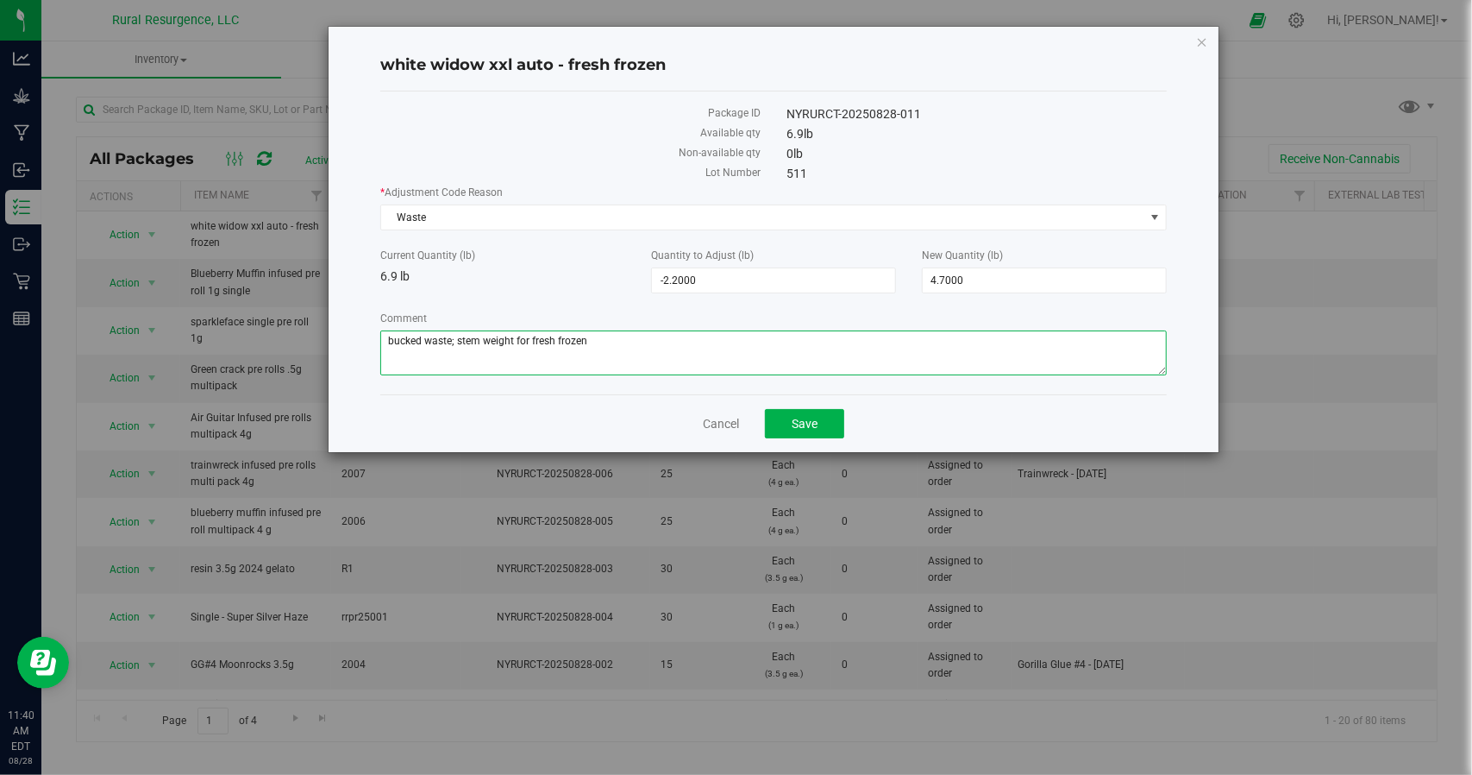
click at [456, 337] on textarea "Comment" at bounding box center [773, 352] width 786 height 45
click at [478, 336] on textarea "Comment" at bounding box center [773, 352] width 786 height 45
click at [471, 338] on textarea "Comment" at bounding box center [773, 352] width 786 height 45
click at [467, 339] on textarea "Comment" at bounding box center [773, 352] width 786 height 45
type textarea "bucked waste; stem weight for fresh frozen"
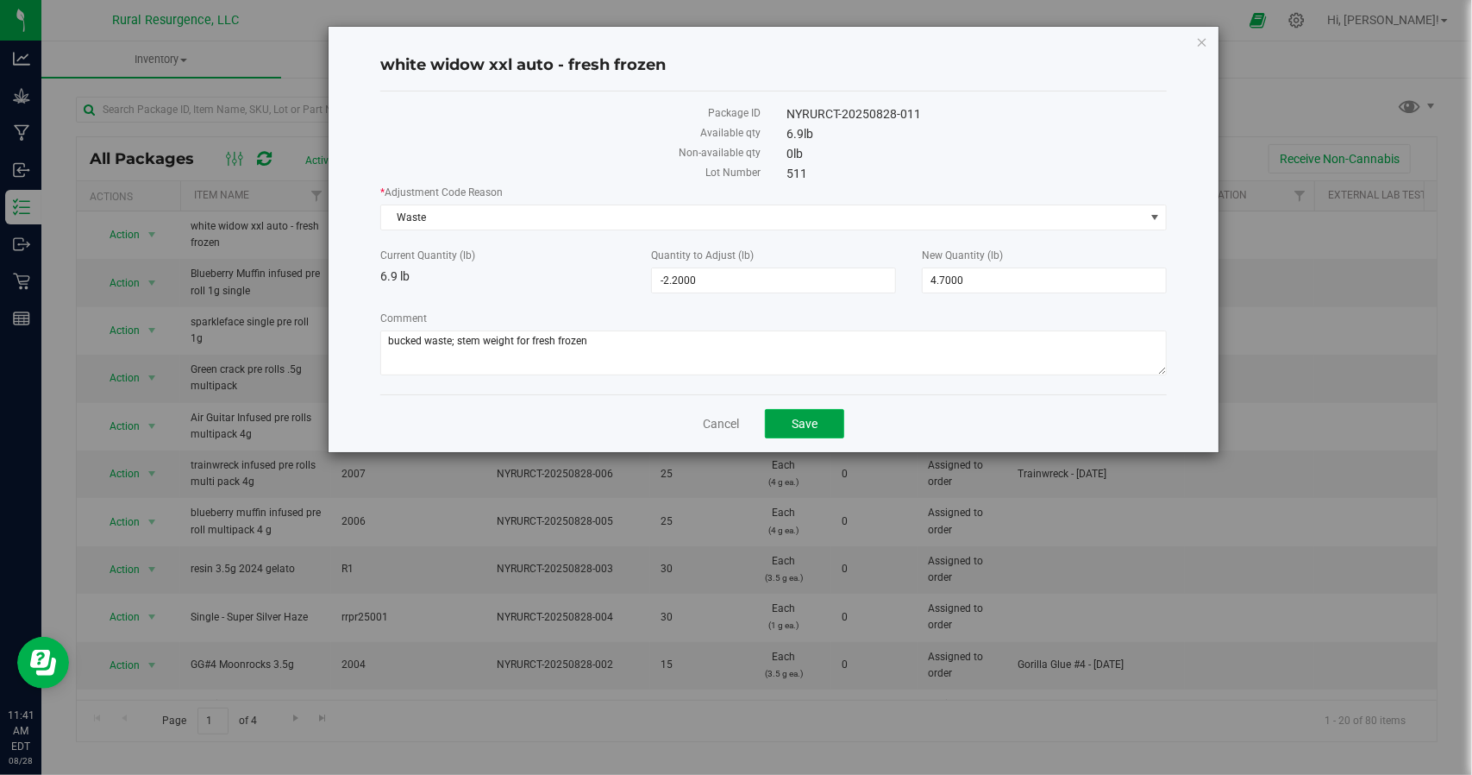
click at [806, 411] on button "Save" at bounding box center [804, 423] width 79 height 29
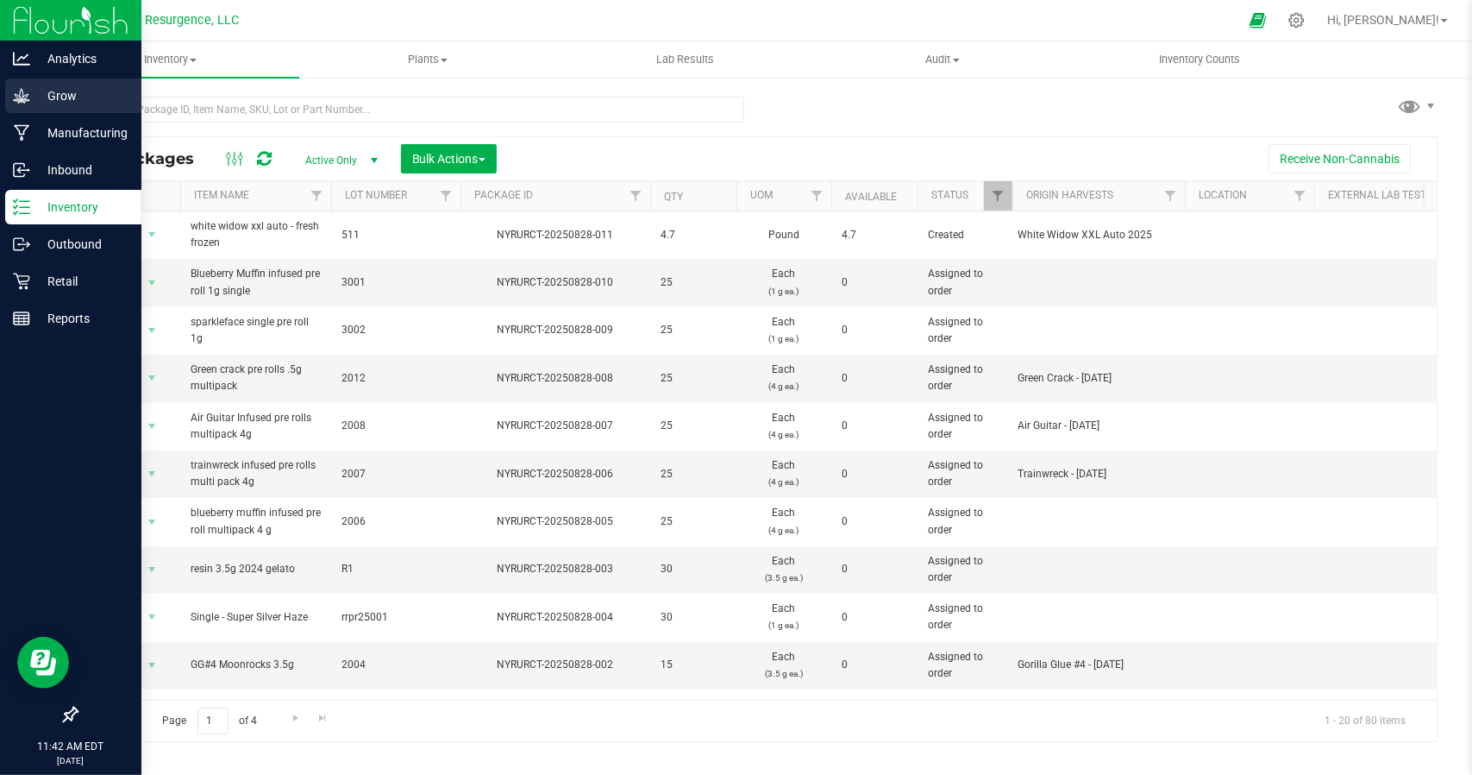
click at [70, 101] on p "Grow" at bounding box center [81, 95] width 103 height 21
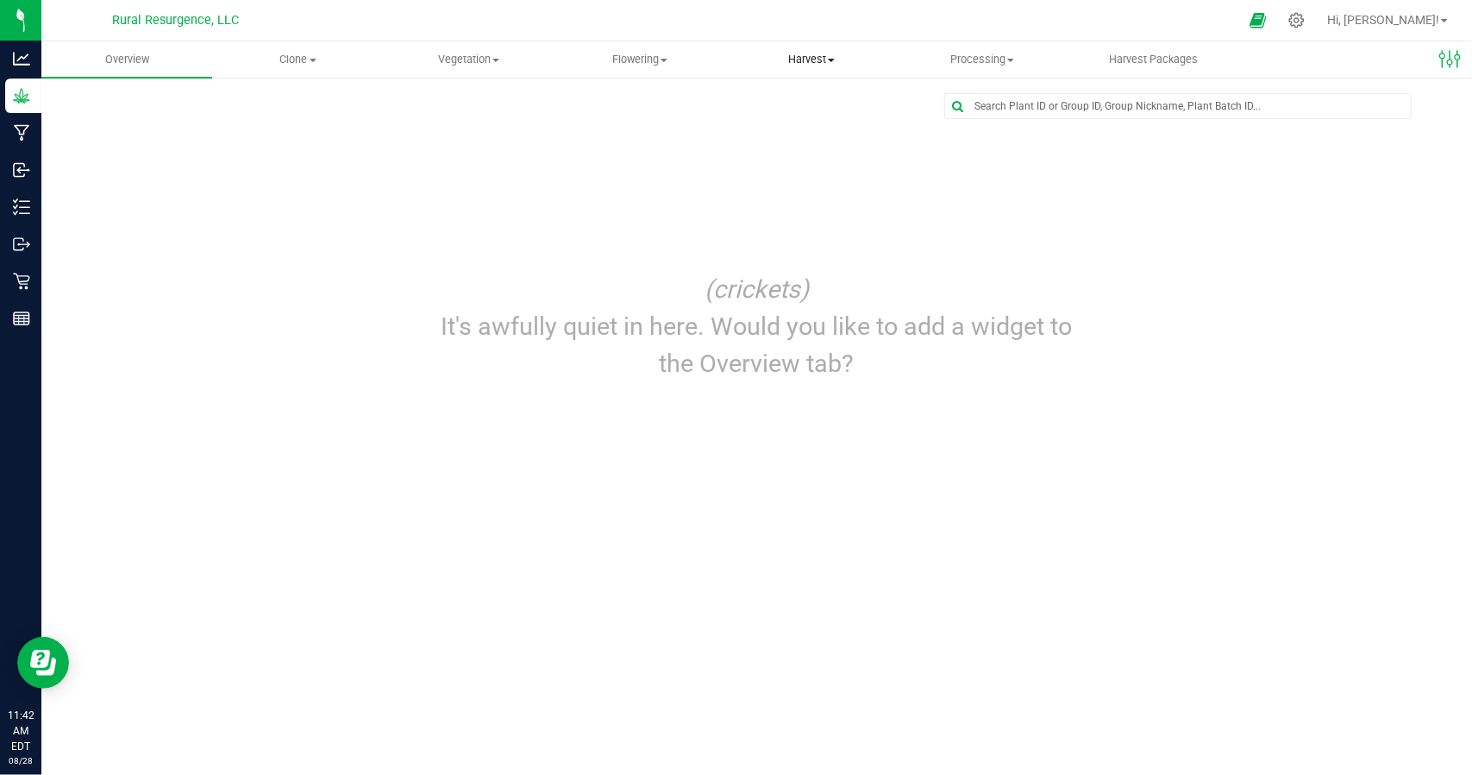
click at [828, 61] on span at bounding box center [831, 60] width 7 height 3
click at [783, 107] on span "Harvests" at bounding box center [774, 104] width 96 height 15
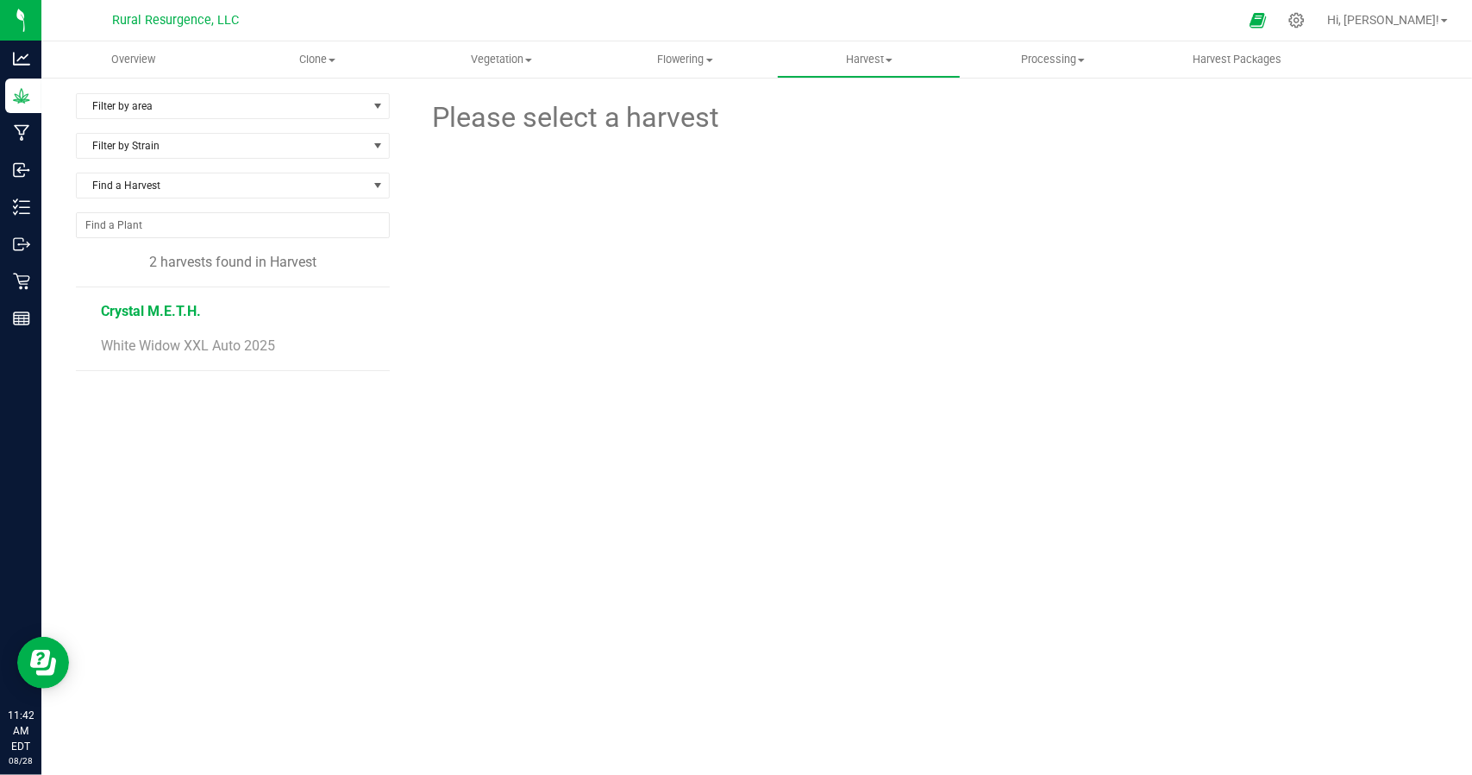
click at [190, 304] on span "Crystal M.E.T.H." at bounding box center [151, 311] width 100 height 16
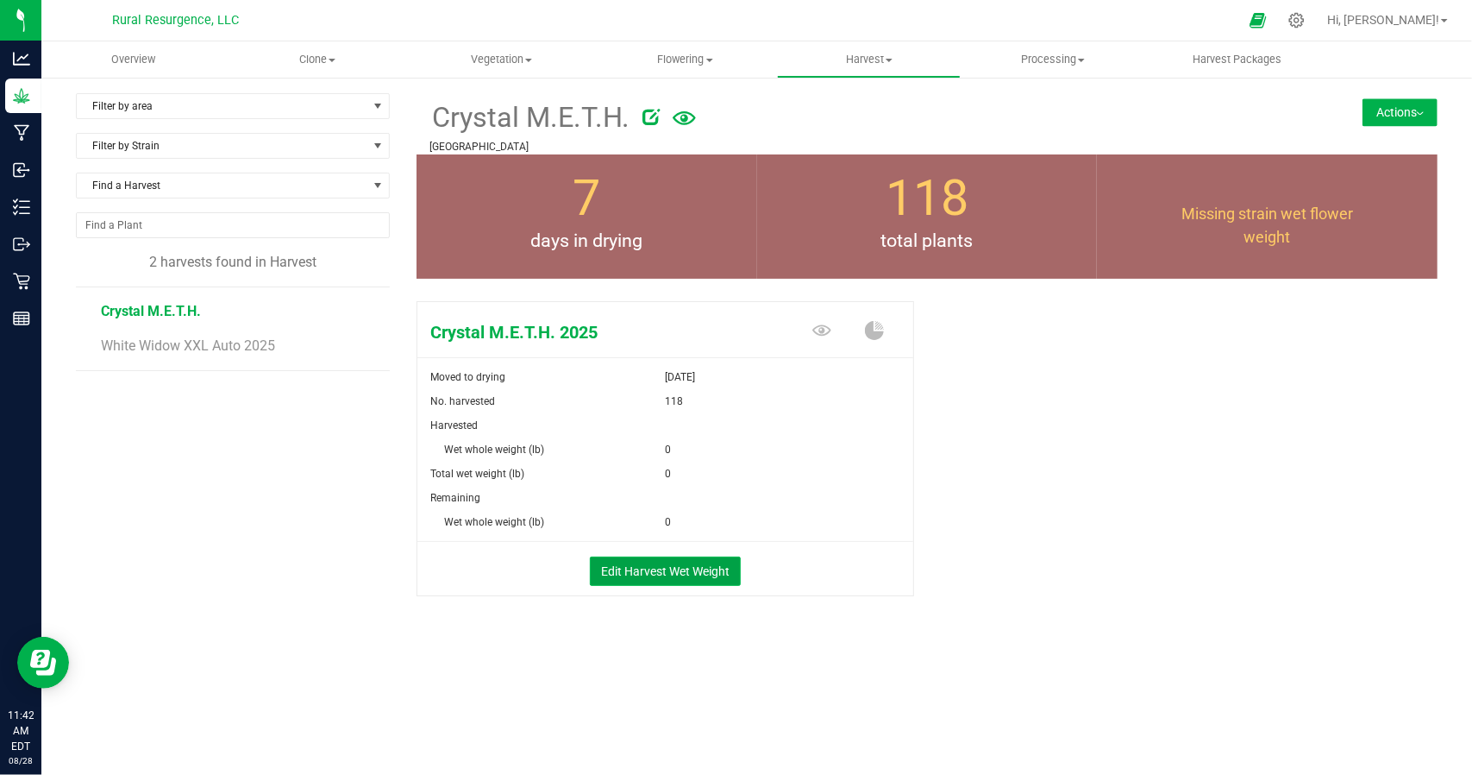
click at [694, 568] on button "Edit Harvest Wet Weight" at bounding box center [665, 570] width 151 height 29
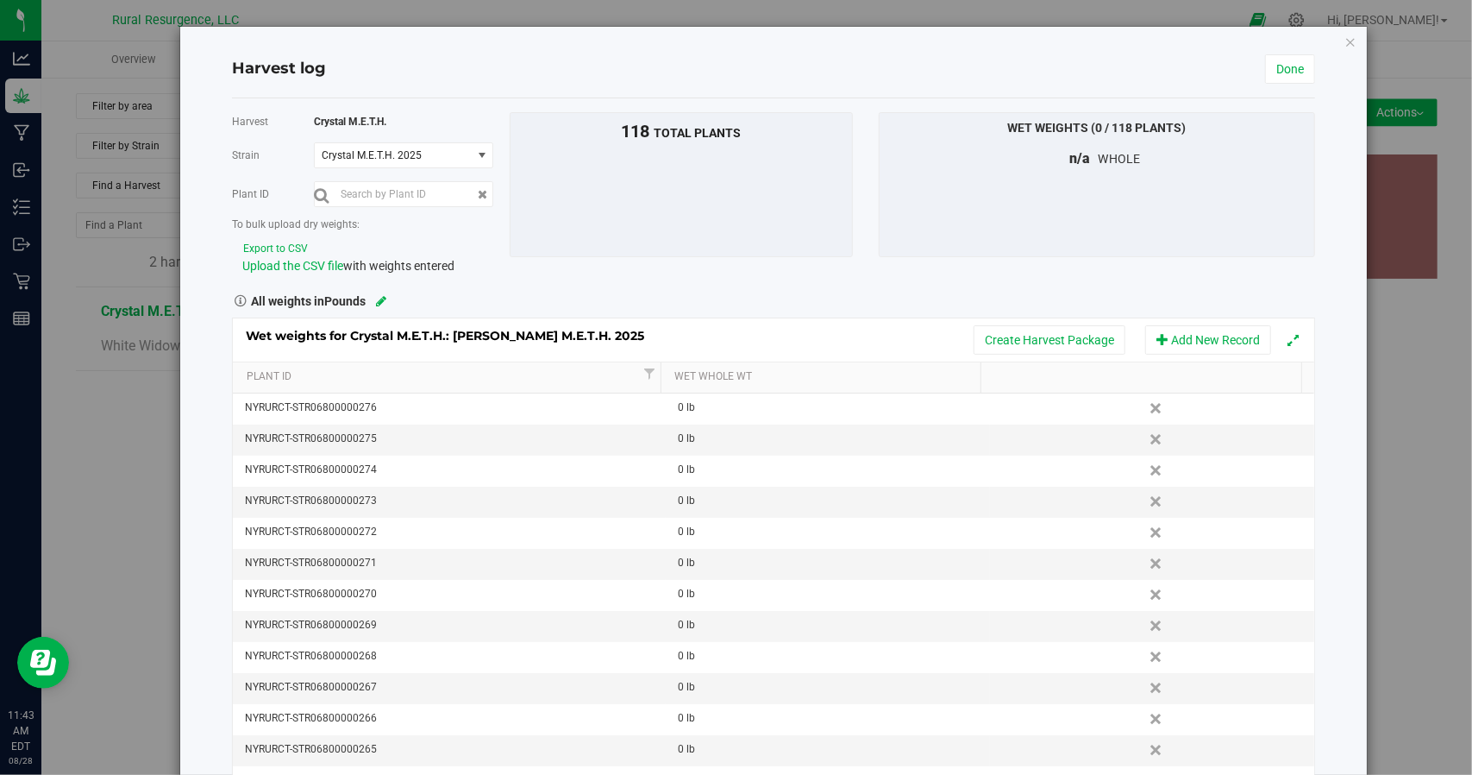
click at [459, 263] on div "Upload the CSV file with weights entered" at bounding box center [369, 266] width 254 height 18
click at [455, 263] on div "Upload the CSV file with weights entered" at bounding box center [369, 266] width 254 height 18
click at [285, 242] on button "Export to CSV" at bounding box center [275, 249] width 66 height 16
click at [1066, 239] on div "Wet Weights (0 / 118 plants) n/a whole" at bounding box center [1097, 184] width 436 height 145
click at [1345, 41] on icon "button" at bounding box center [1351, 41] width 12 height 21
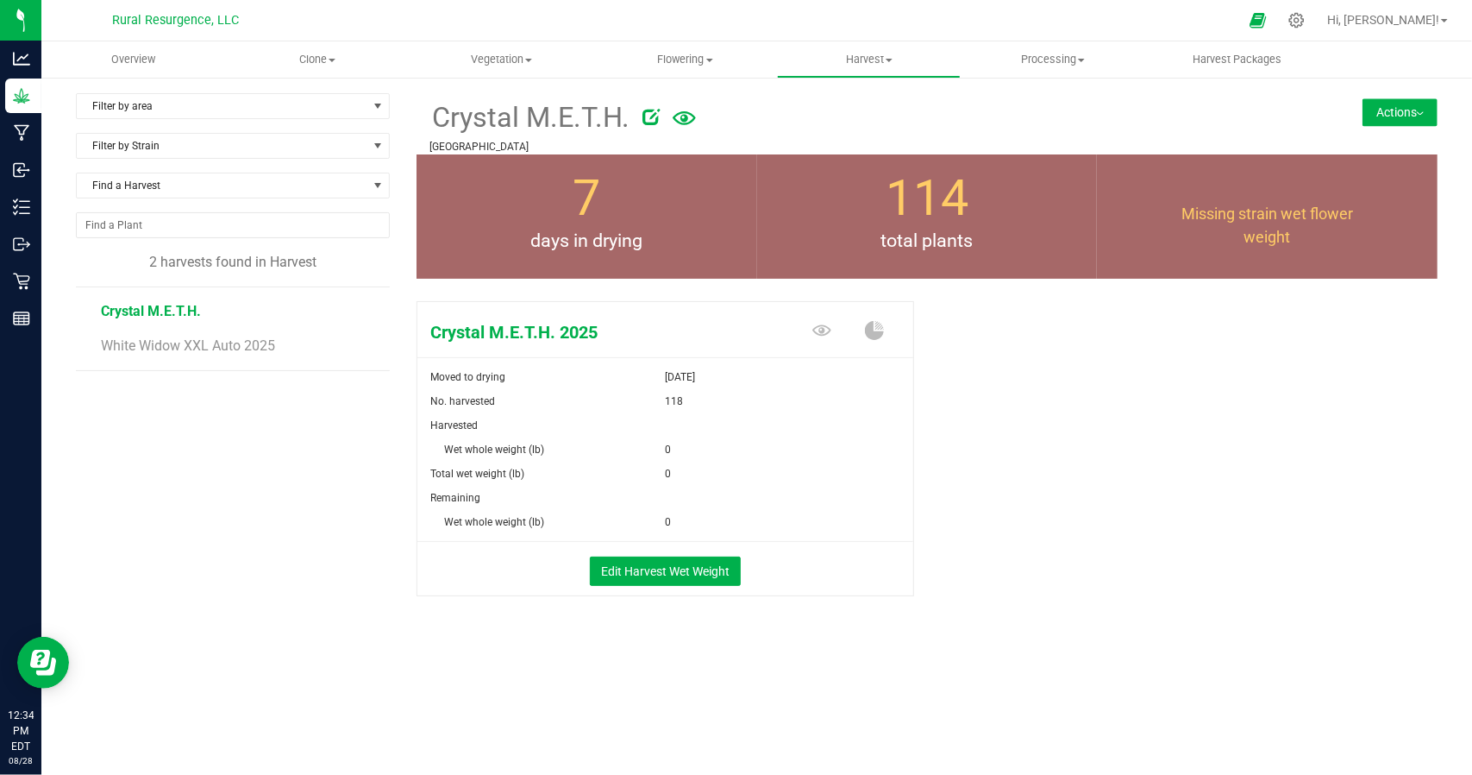
drag, startPoint x: 217, startPoint y: 425, endPoint x: 204, endPoint y: 408, distance: 21.6
click at [217, 425] on div "Filter by area Filter by area All Location 2 - [PERSON_NAME][GEOGRAPHIC_DATA] -…" at bounding box center [246, 366] width 341 height 546
click at [707, 66] on span "Flowering" at bounding box center [685, 60] width 182 height 16
click at [690, 126] on span "Flowering groups" at bounding box center [664, 124] width 143 height 15
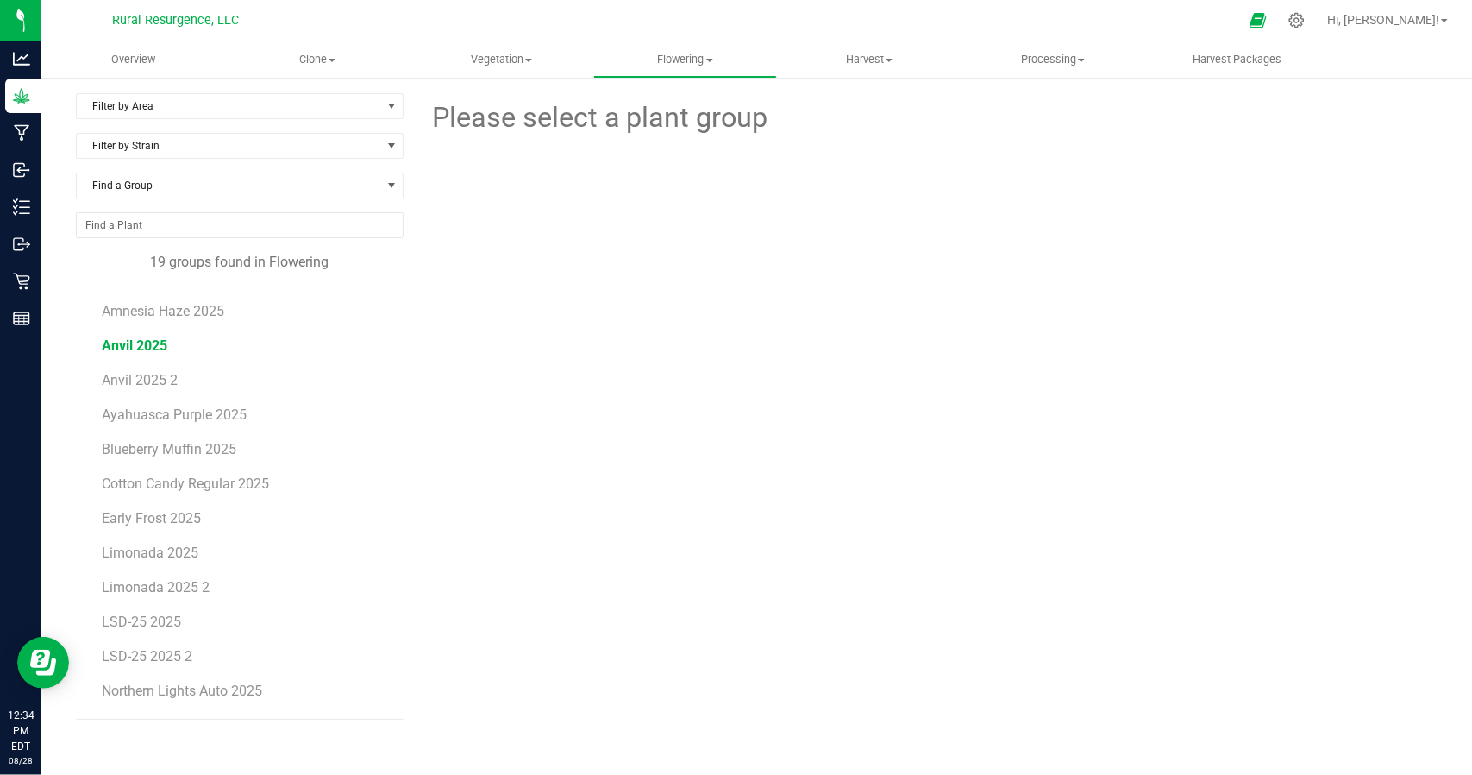
click at [152, 343] on span "Anvil 2025" at bounding box center [135, 345] width 66 height 16
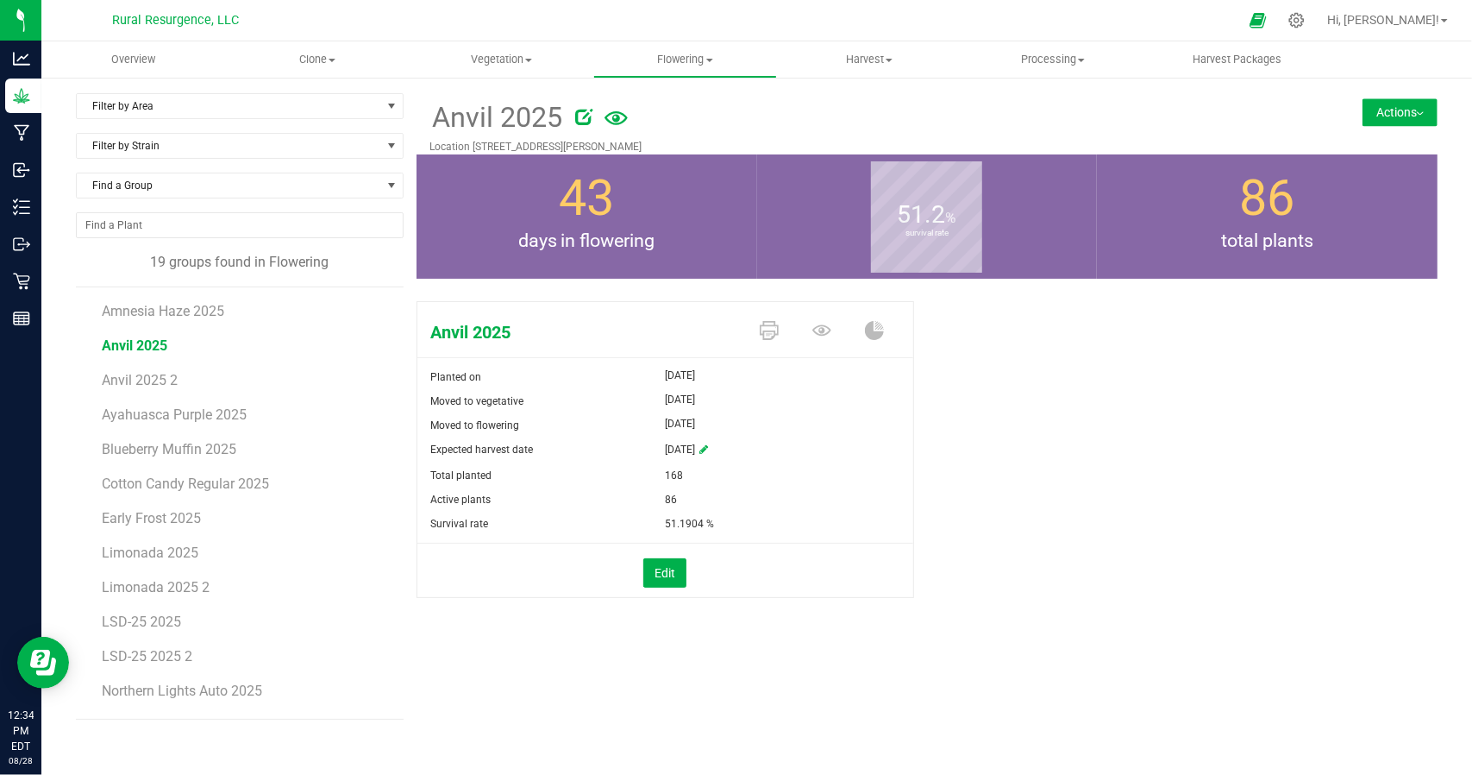
click at [1397, 118] on button "Actions" at bounding box center [1400, 112] width 75 height 28
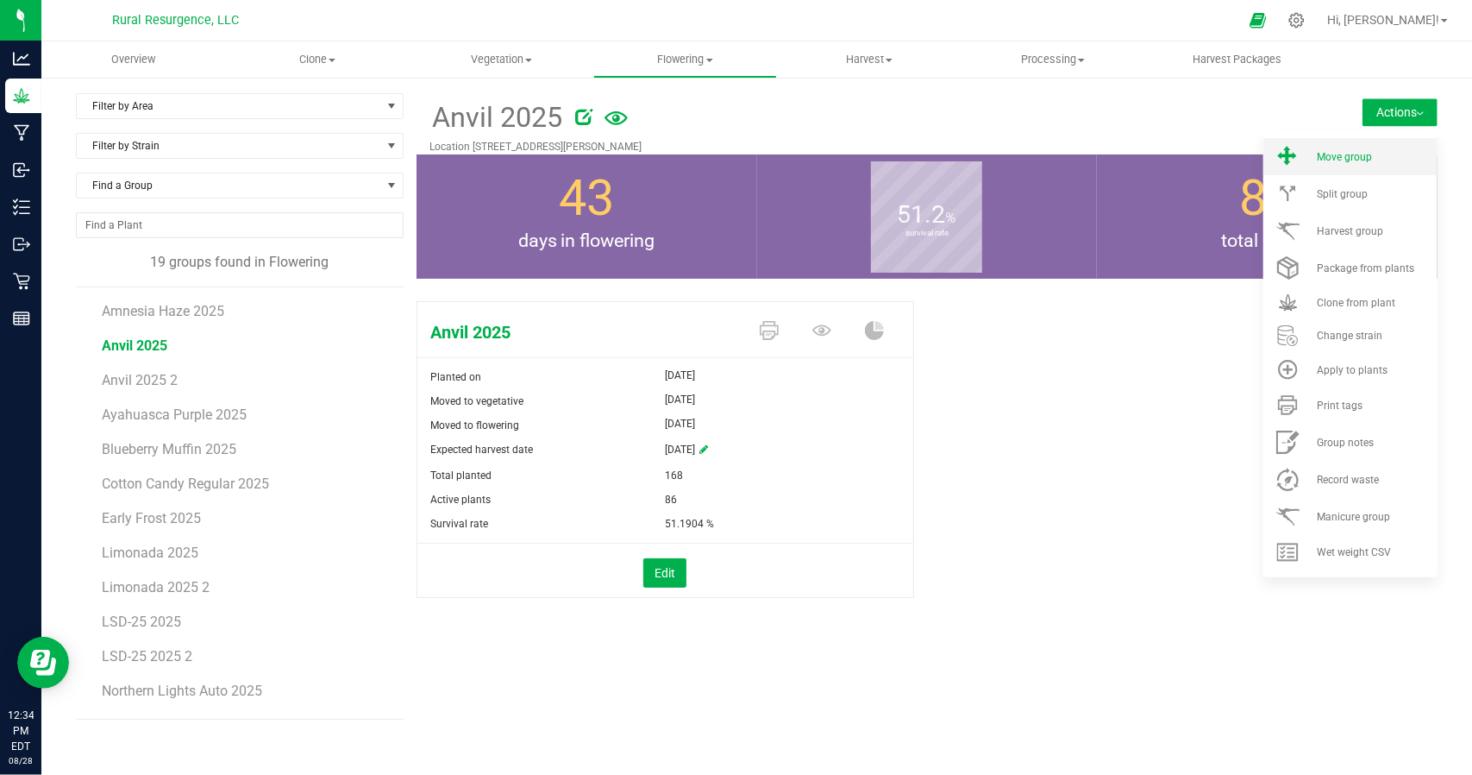
click at [1383, 163] on li "Move group" at bounding box center [1351, 156] width 174 height 37
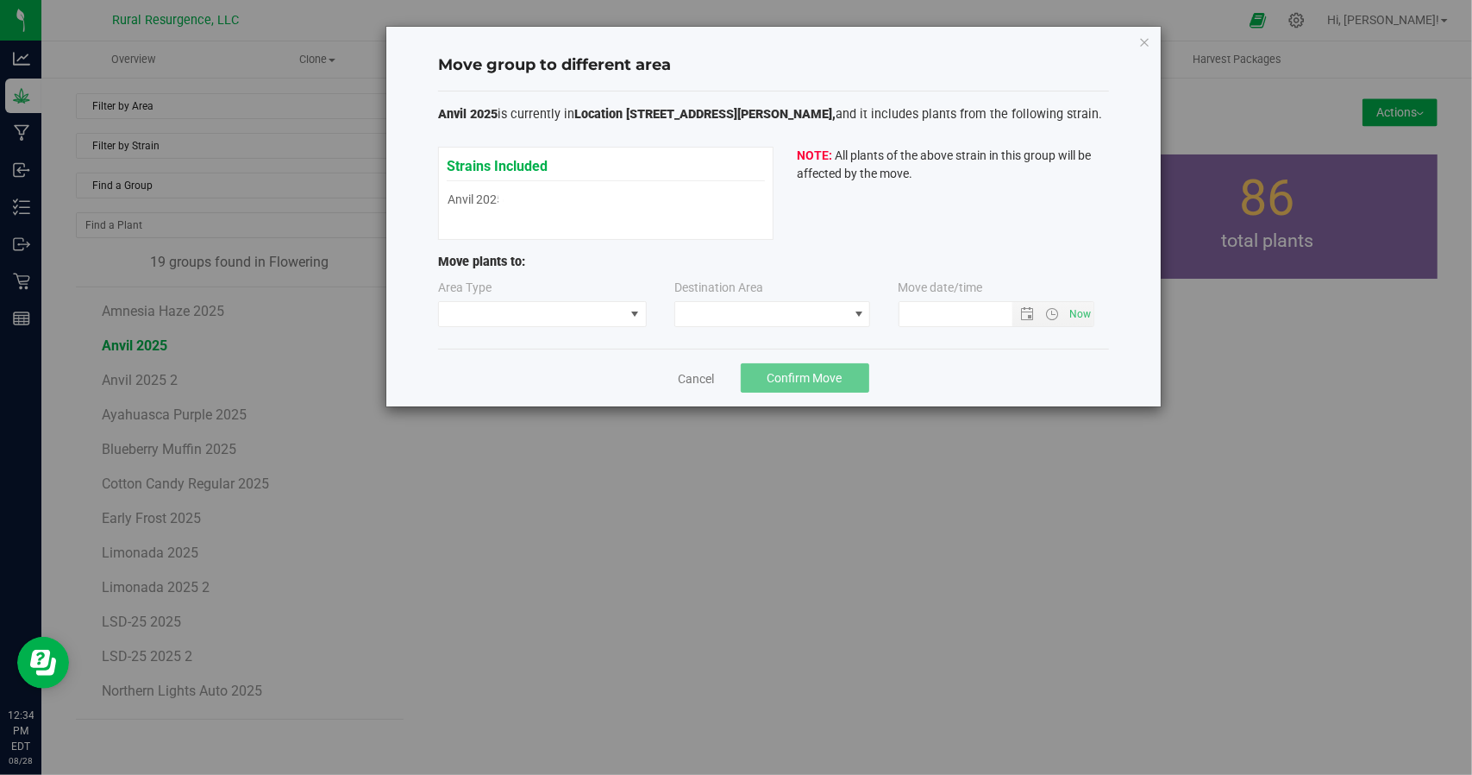
type input "[DATE] 12:34 PM"
click at [505, 316] on span at bounding box center [531, 314] width 185 height 24
click at [718, 294] on label "Destination Area" at bounding box center [718, 288] width 89 height 18
click at [733, 310] on span at bounding box center [761, 314] width 172 height 24
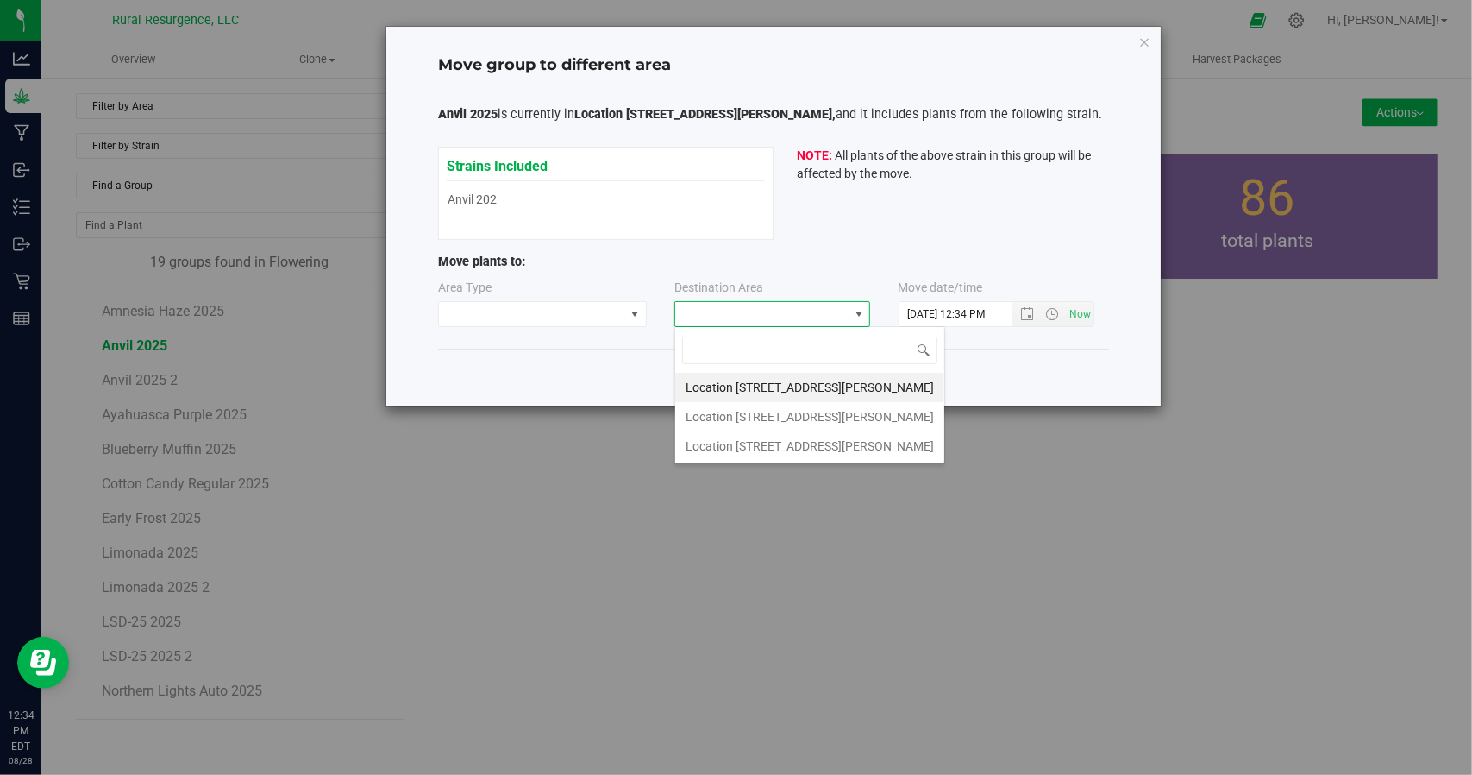
scroll to position [25, 196]
click at [650, 280] on div "Area Type" at bounding box center [549, 303] width 223 height 48
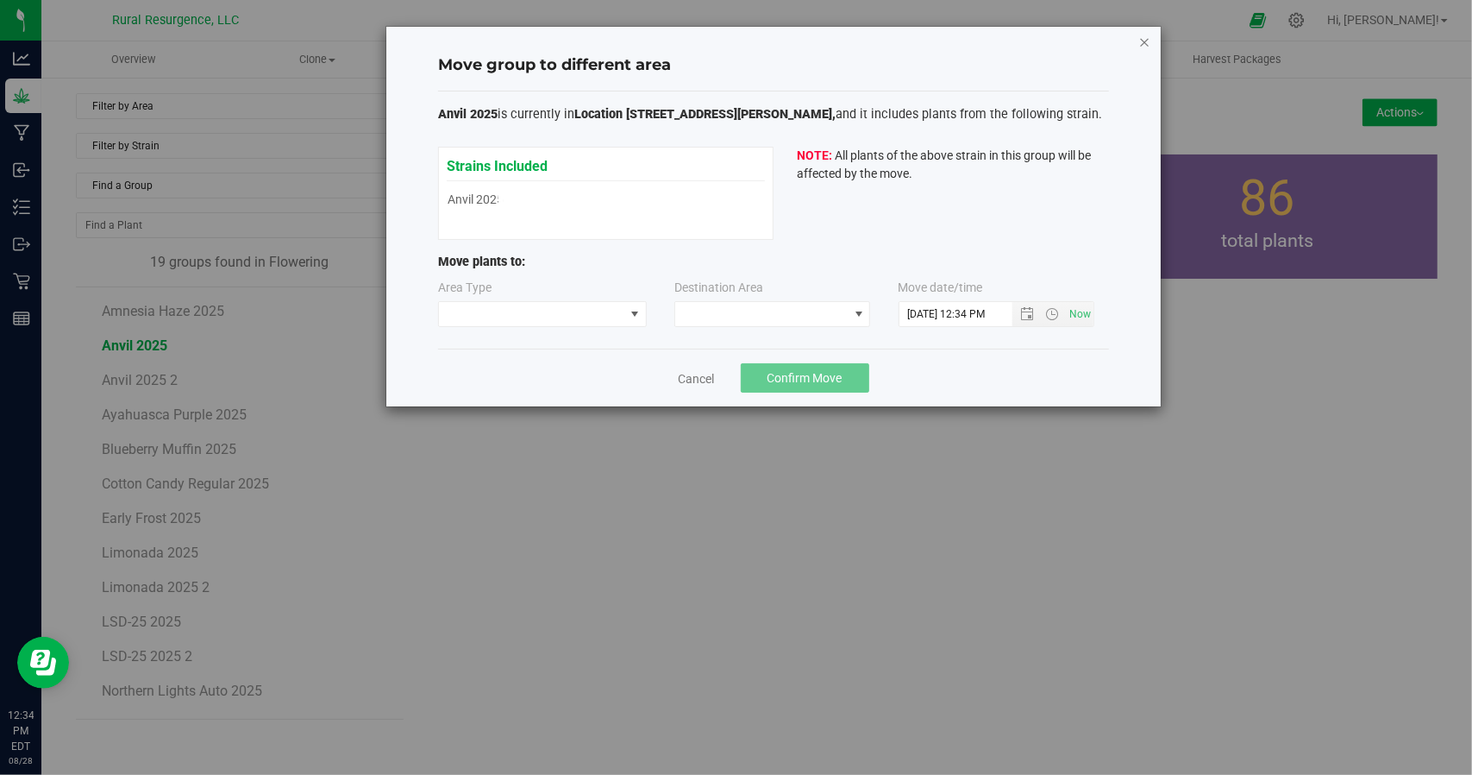
click at [1143, 45] on icon "button" at bounding box center [1144, 41] width 12 height 21
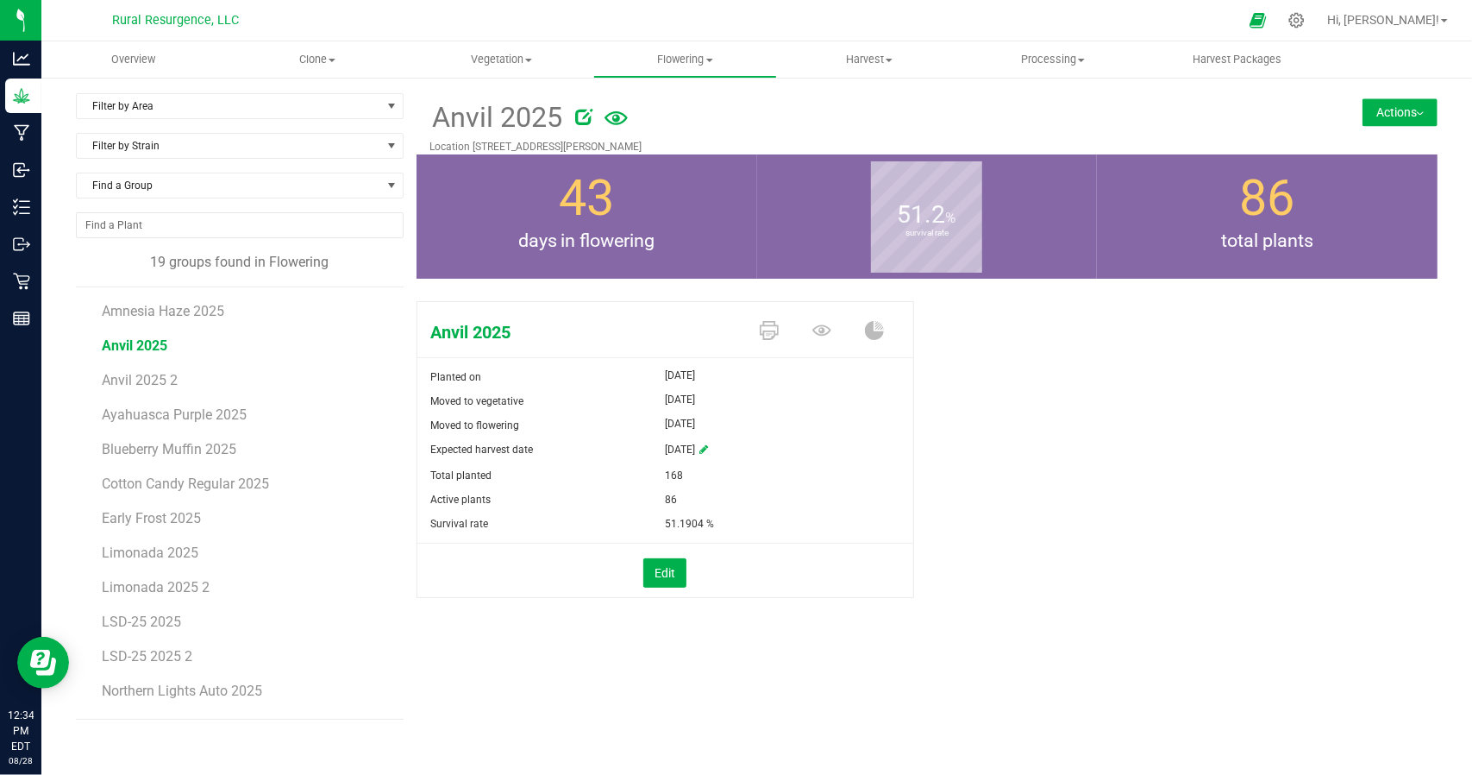
click at [1414, 114] on button "Actions" at bounding box center [1400, 112] width 75 height 28
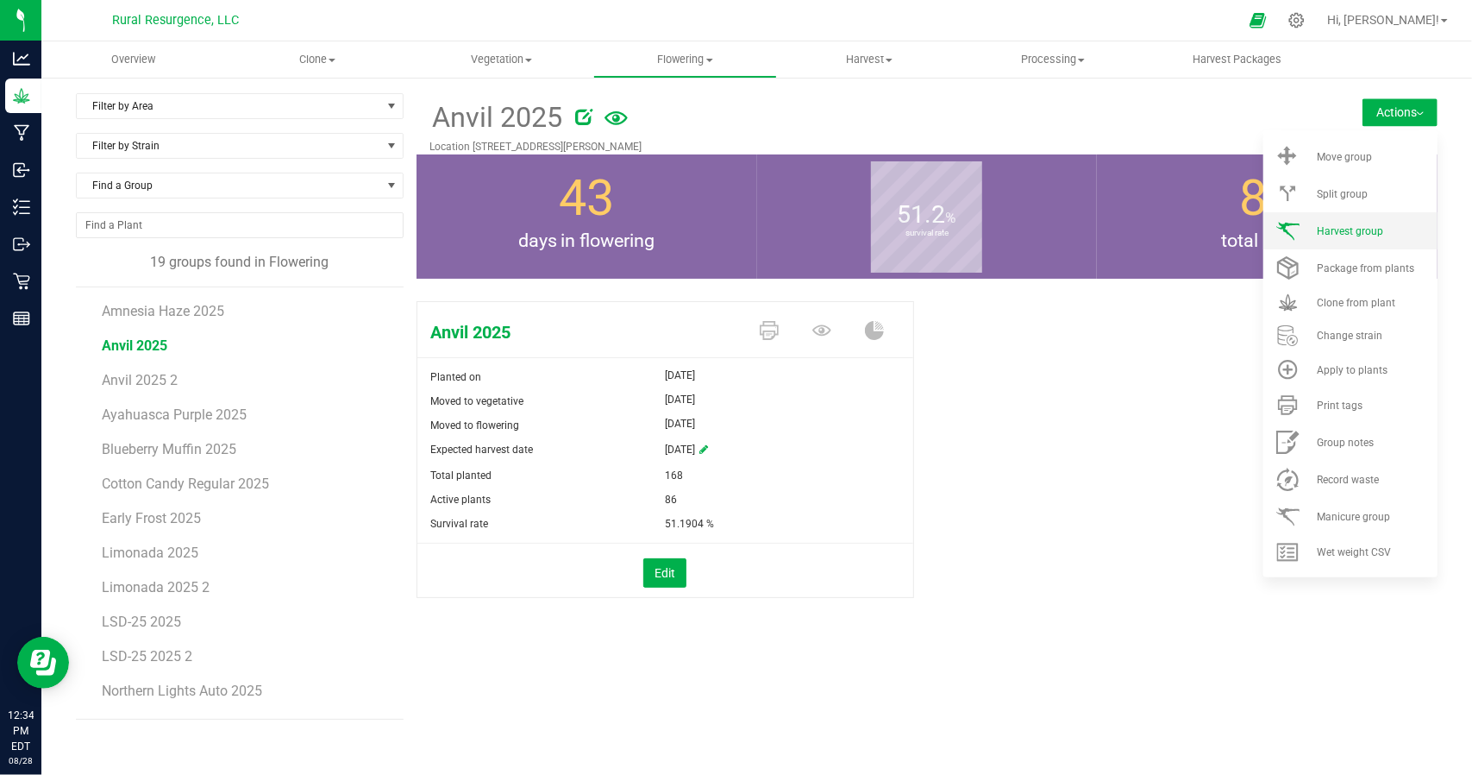
click at [1361, 237] on li "Harvest group" at bounding box center [1351, 230] width 174 height 37
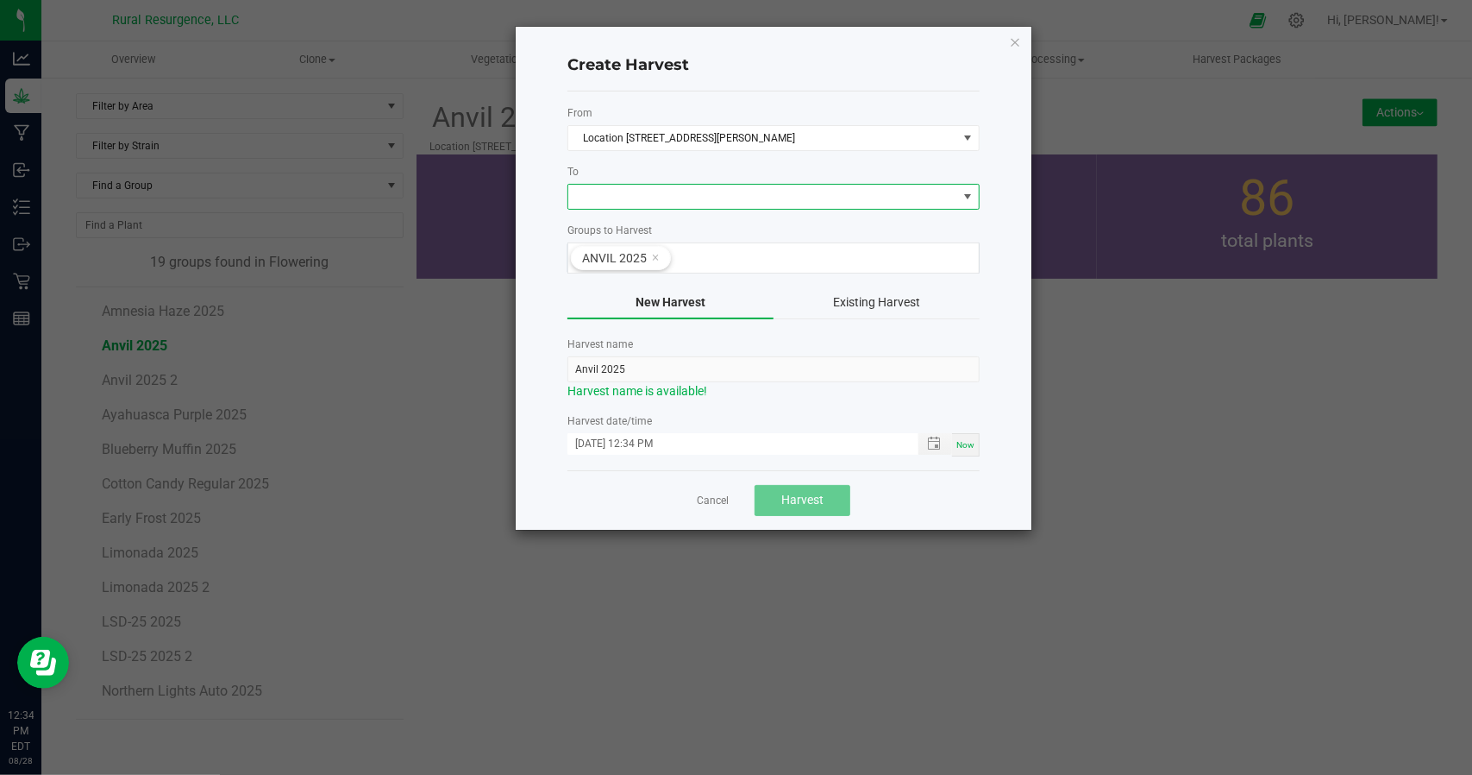
click at [693, 200] on span at bounding box center [762, 197] width 389 height 24
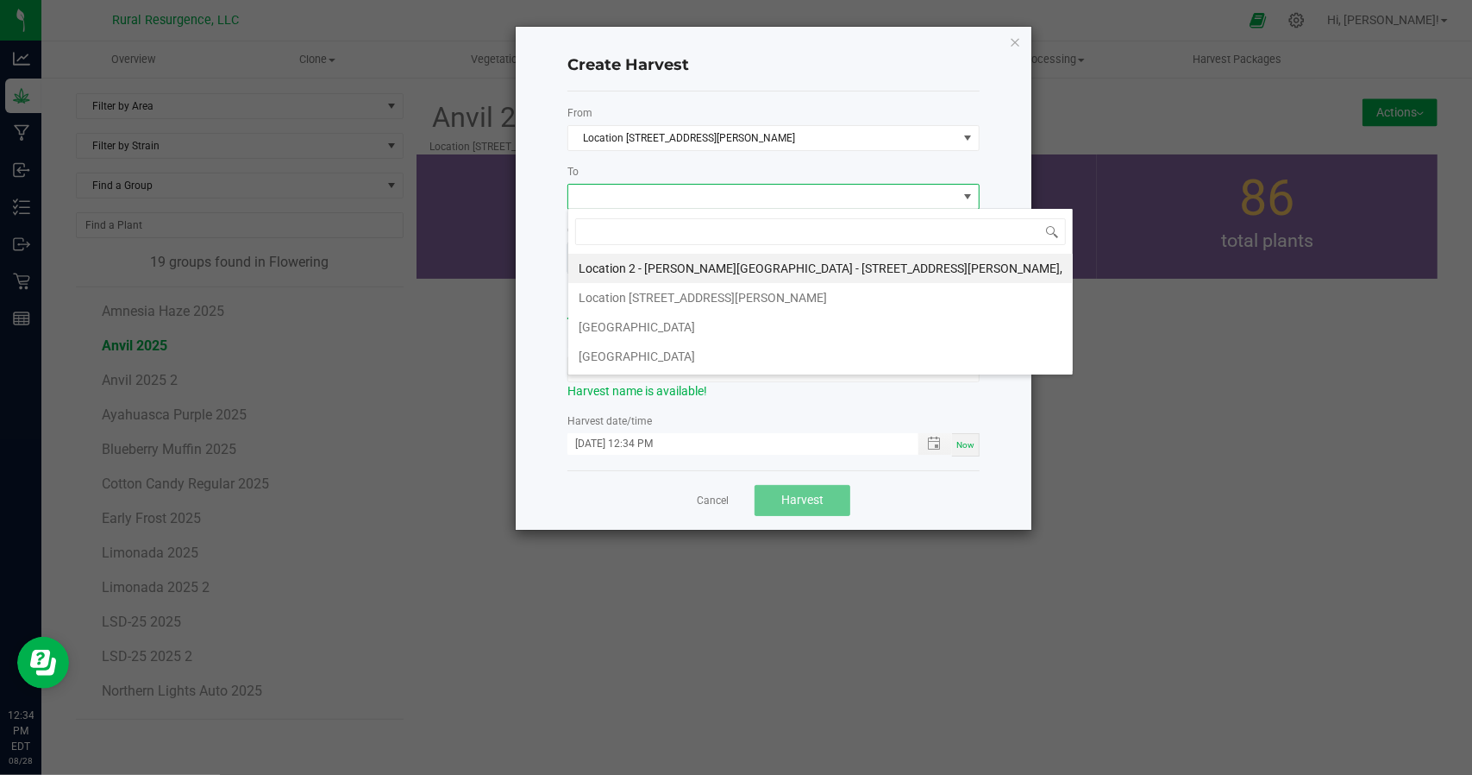
scroll to position [25, 412]
click at [615, 327] on li "[GEOGRAPHIC_DATA]" at bounding box center [820, 326] width 505 height 29
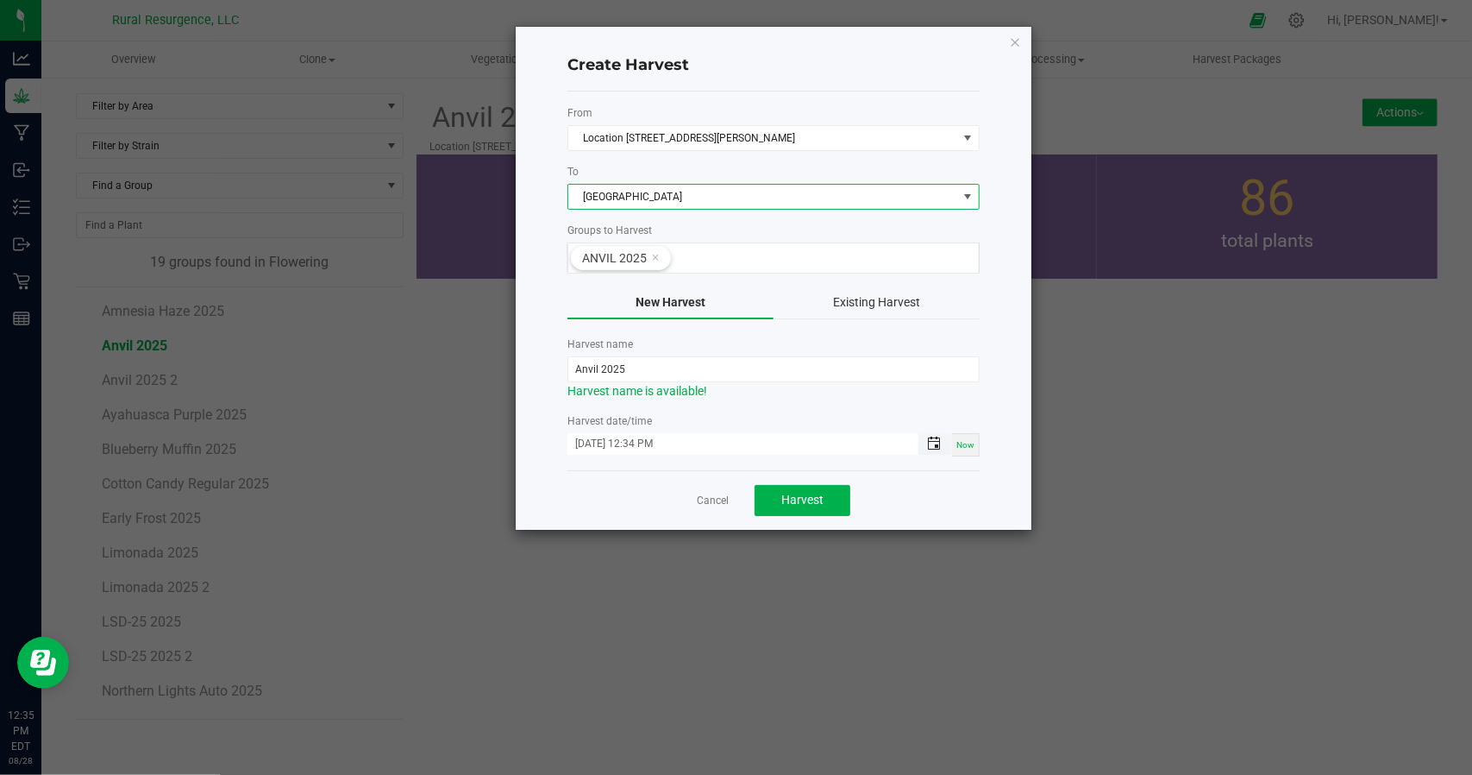
click at [941, 438] on span "Toggle popup" at bounding box center [934, 443] width 14 height 14
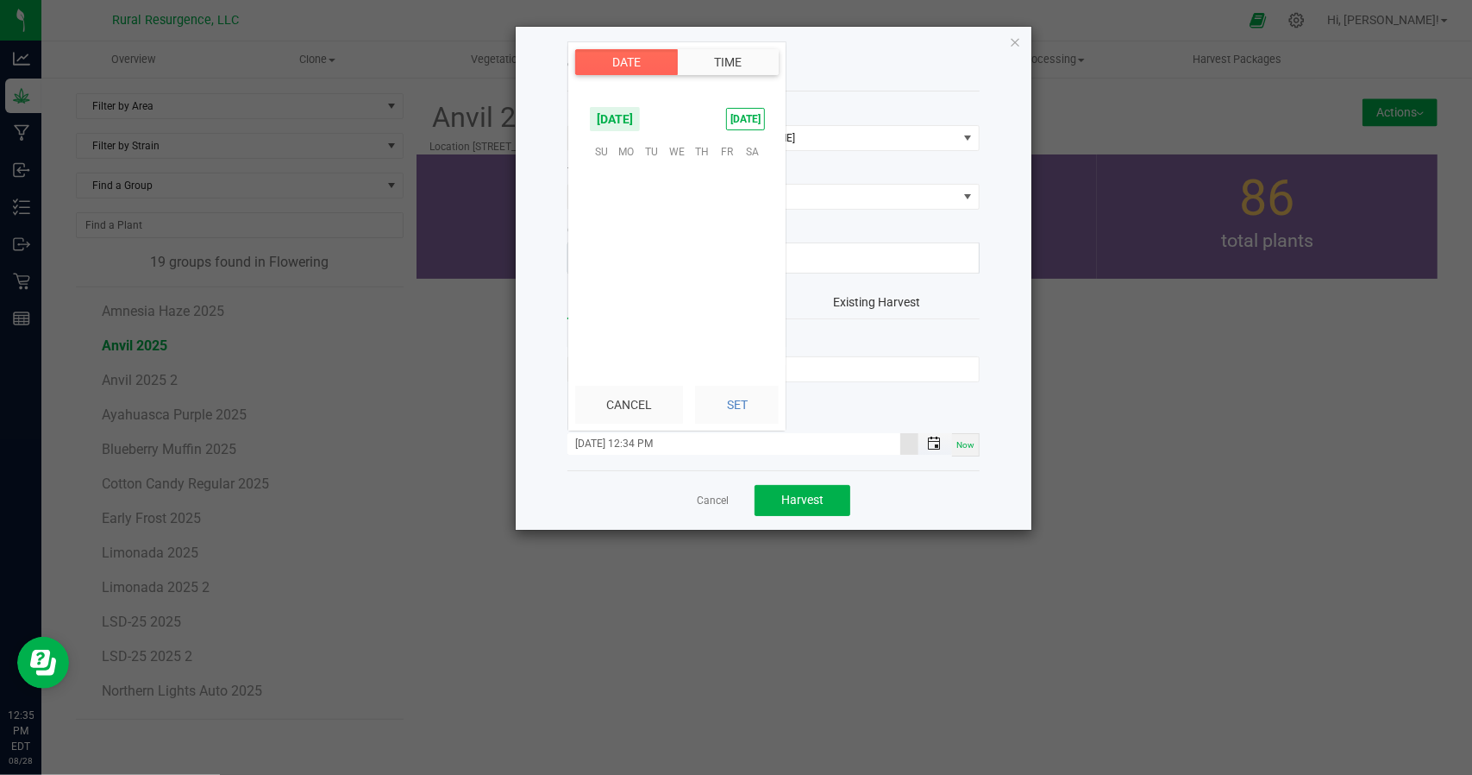
scroll to position [23, 0]
click at [706, 260] on span "21" at bounding box center [701, 258] width 25 height 27
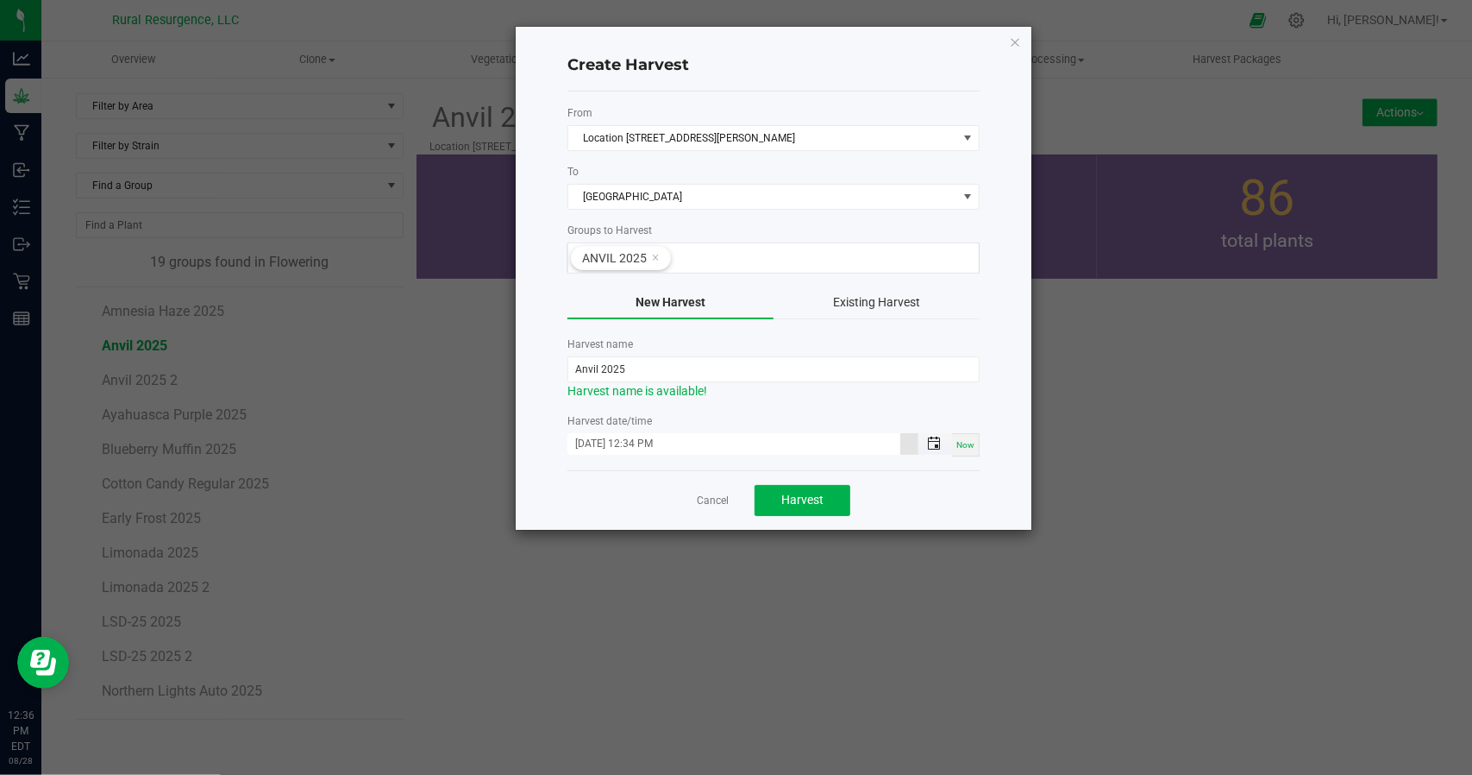
click at [927, 442] on span "Toggle popup" at bounding box center [933, 443] width 29 height 14
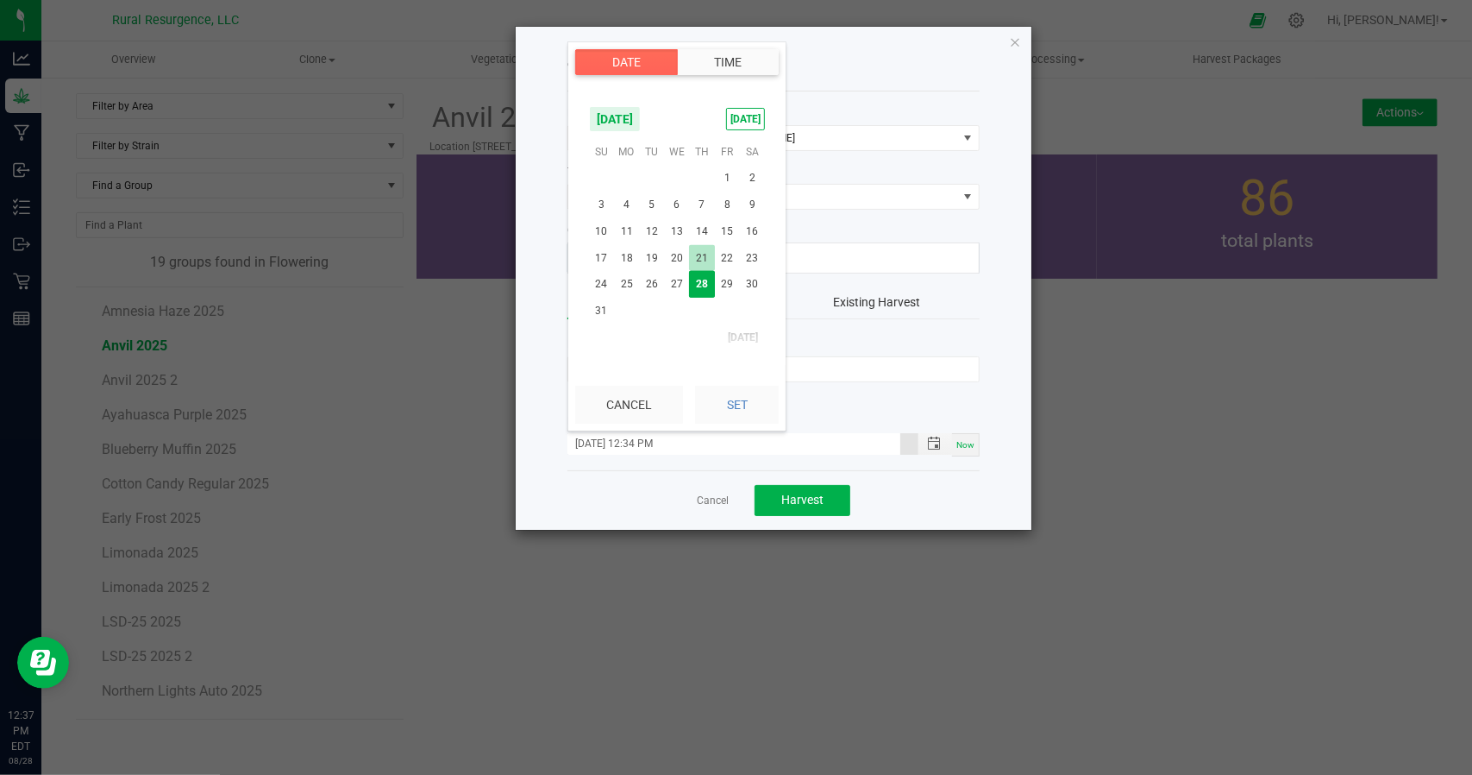
click at [695, 253] on span "21" at bounding box center [701, 258] width 25 height 27
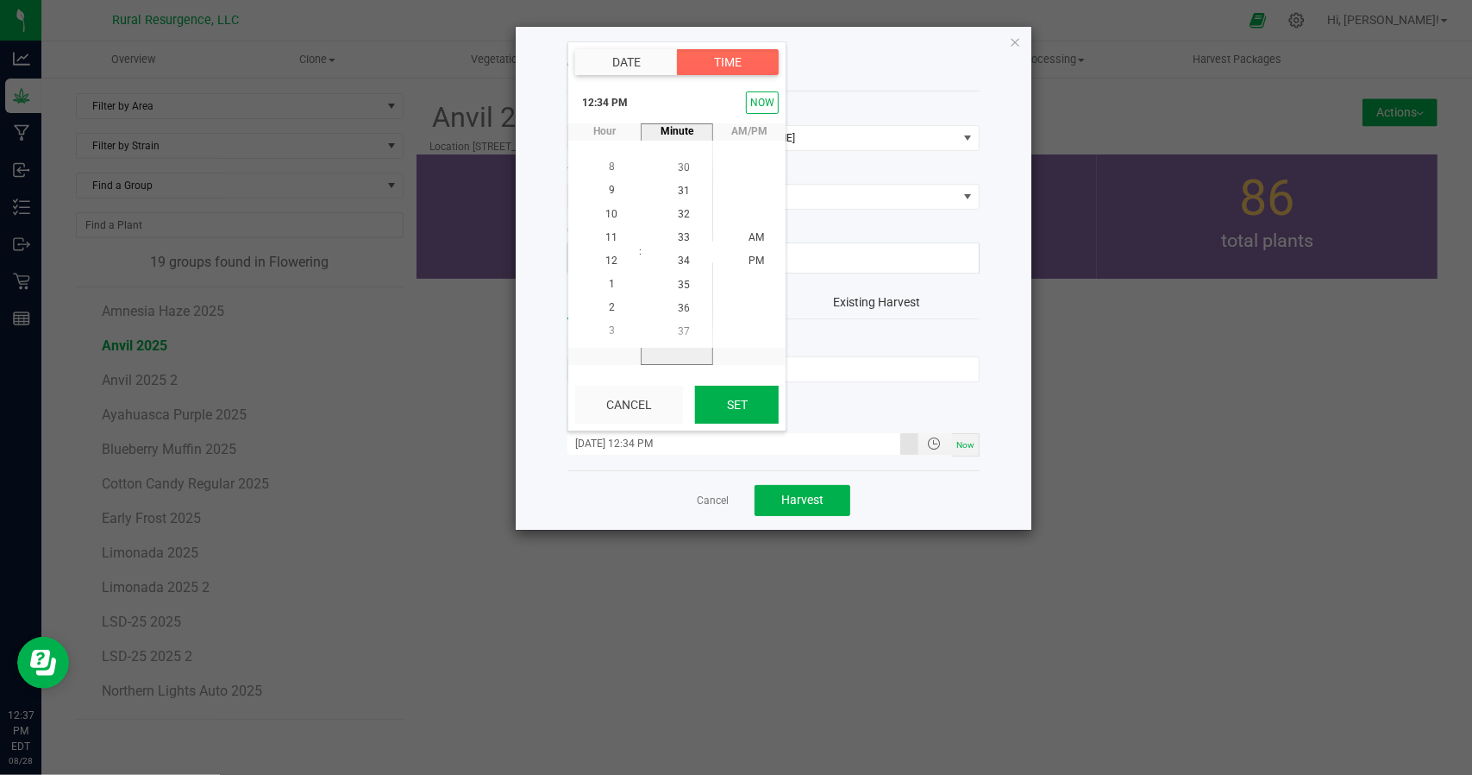
click at [730, 406] on button "Set" at bounding box center [737, 405] width 84 height 38
type input "[DATE] 12:34 PM"
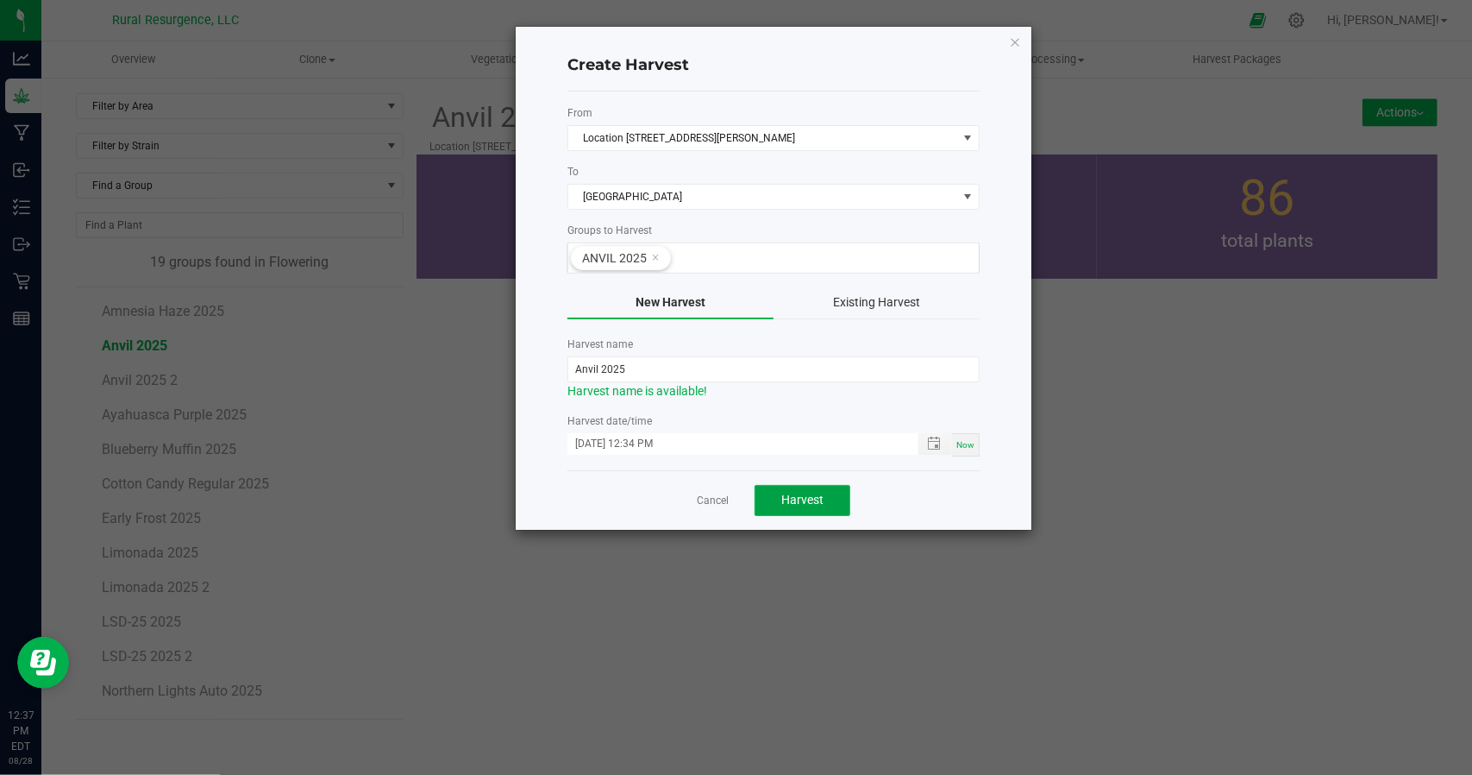
click at [799, 492] on span "Harvest" at bounding box center [802, 499] width 42 height 14
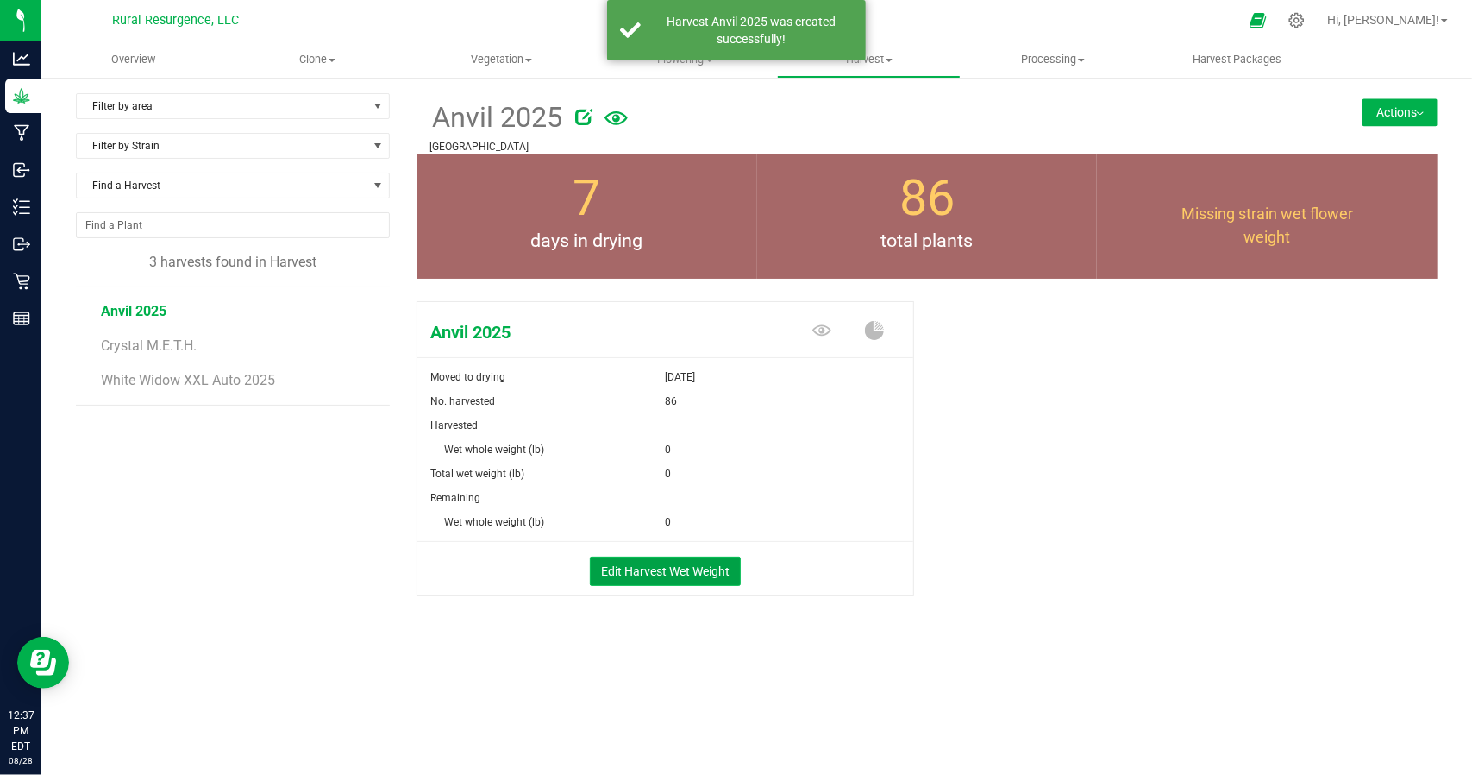
click at [706, 572] on button "Edit Harvest Wet Weight" at bounding box center [665, 570] width 151 height 29
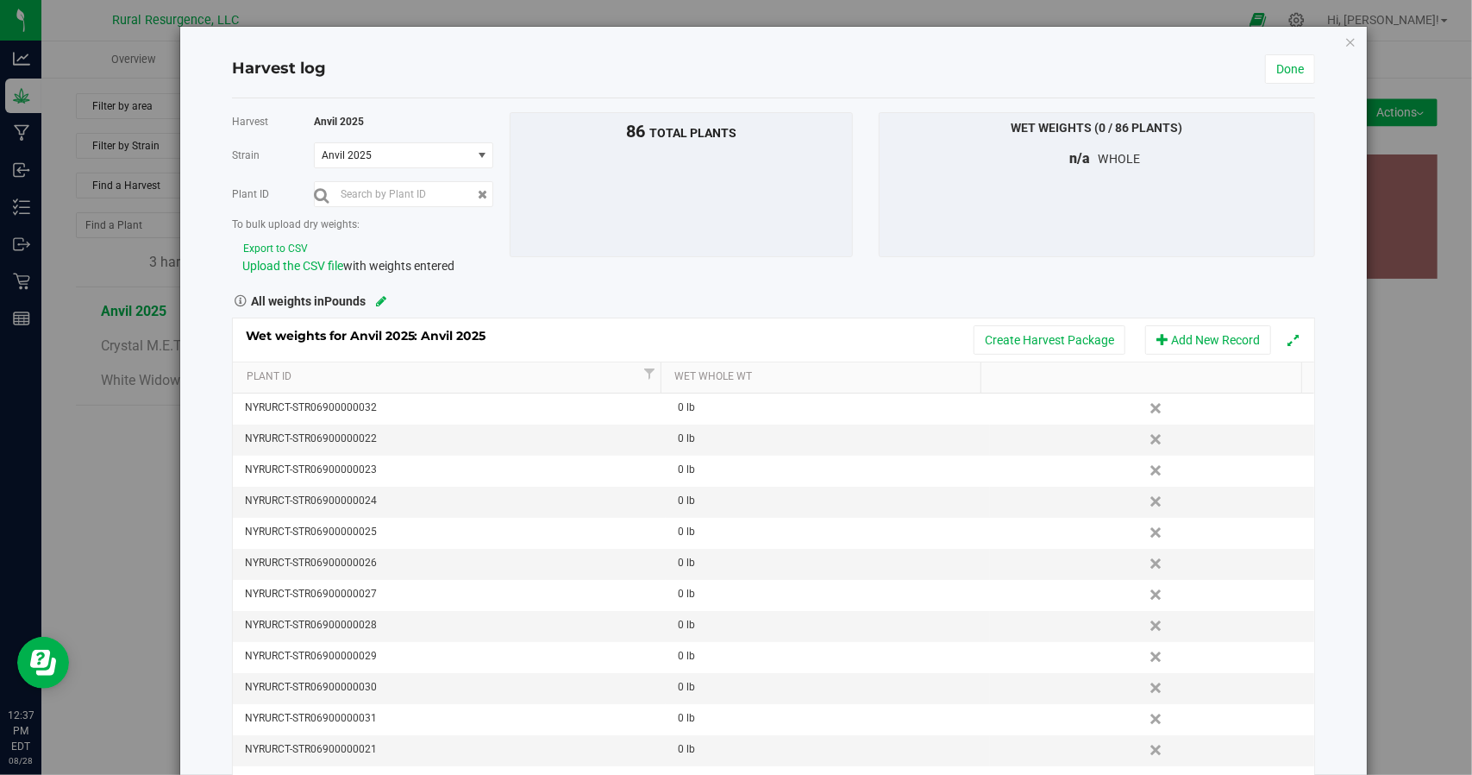
click at [285, 241] on button "Export to CSV" at bounding box center [275, 249] width 66 height 16
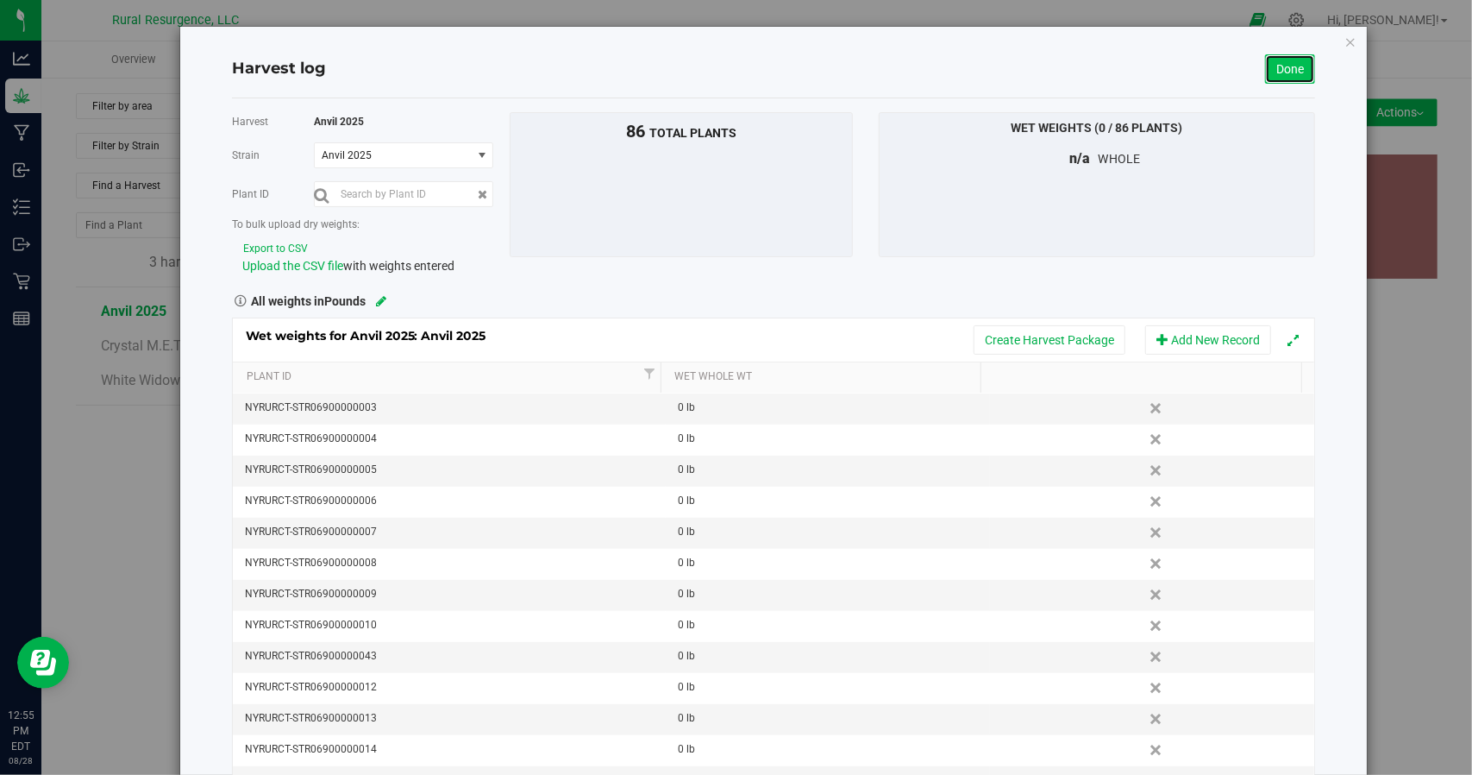
click at [1280, 55] on link "Done" at bounding box center [1290, 68] width 50 height 29
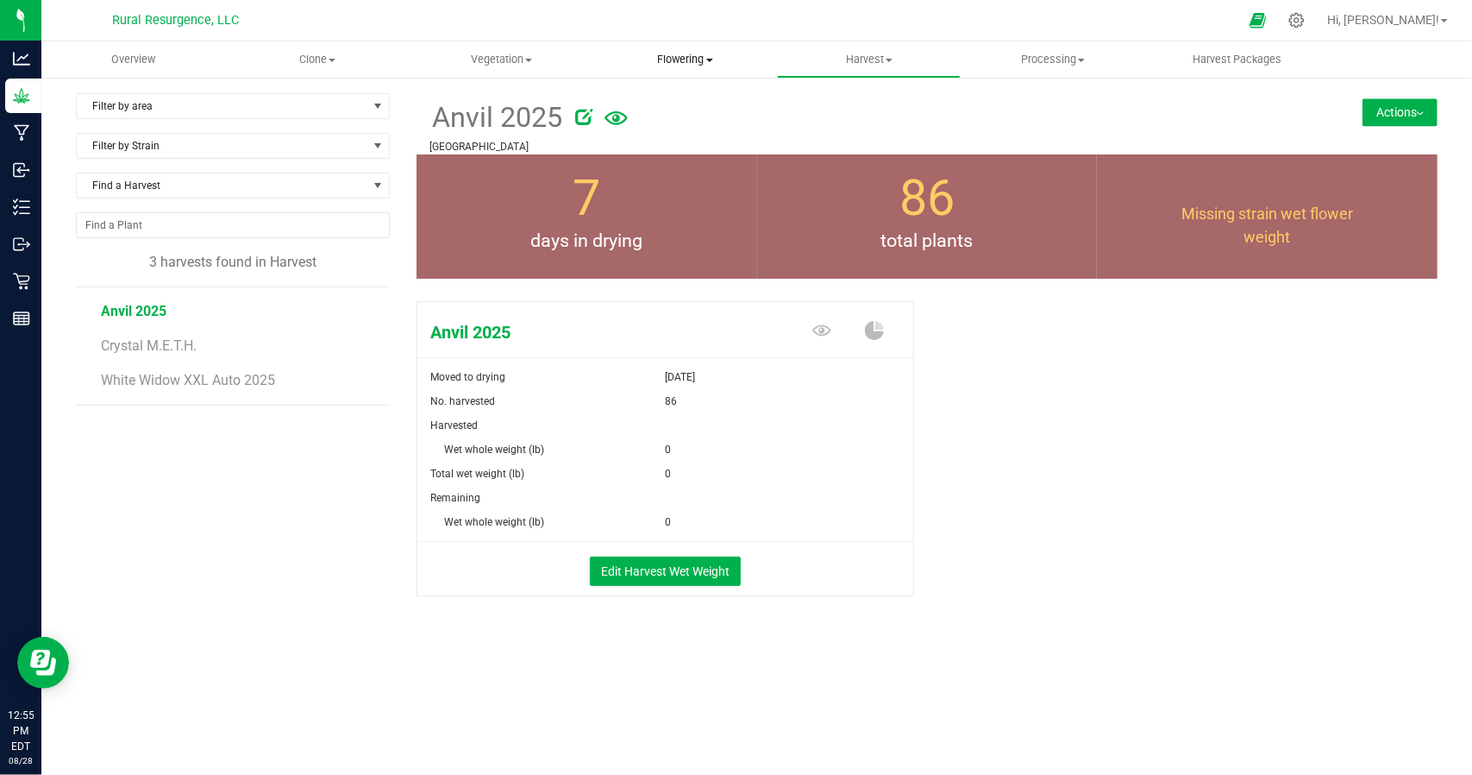
click at [676, 53] on span "Flowering" at bounding box center [685, 60] width 182 height 16
click at [683, 120] on span "Flowering groups" at bounding box center [664, 124] width 143 height 15
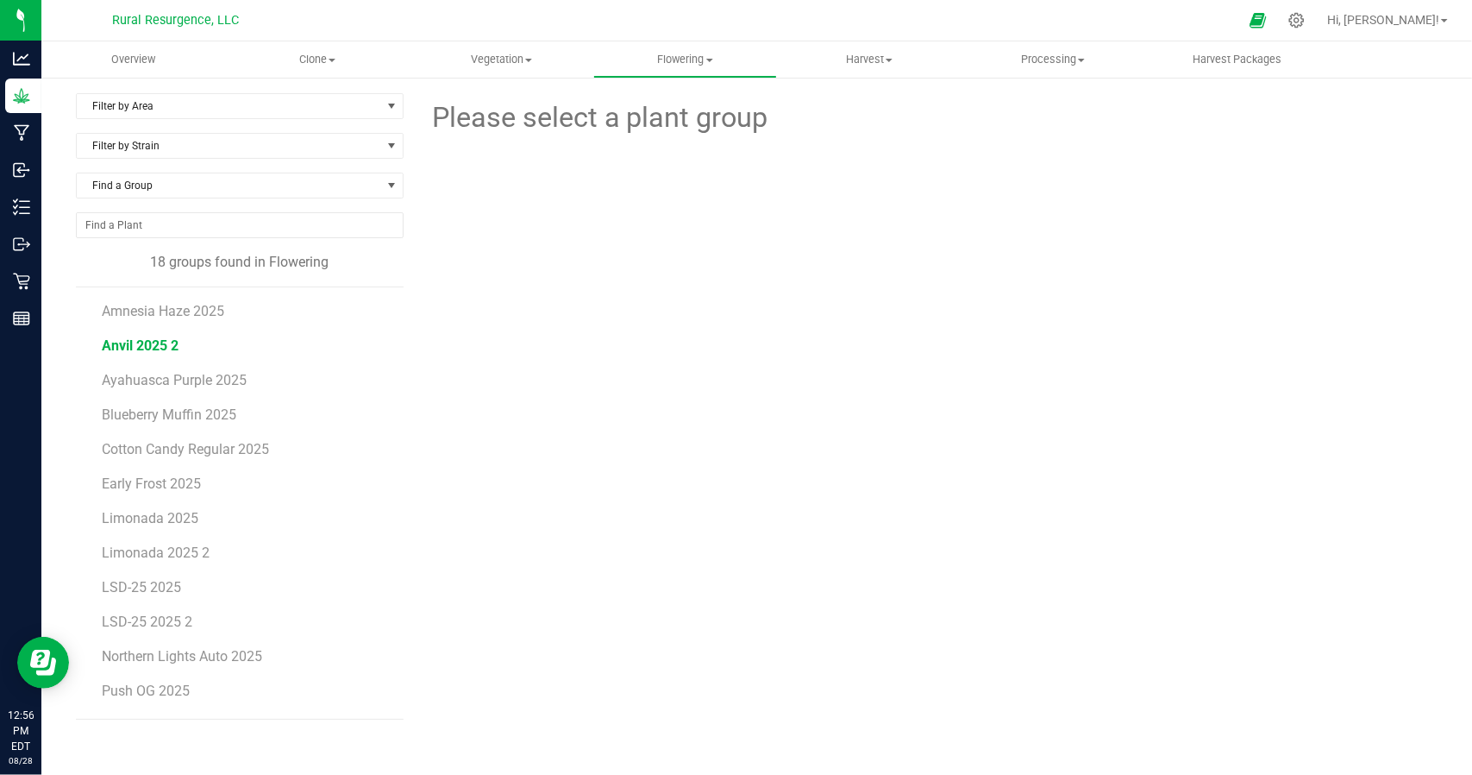
click at [159, 344] on span "Anvil 2025 2" at bounding box center [140, 345] width 77 height 16
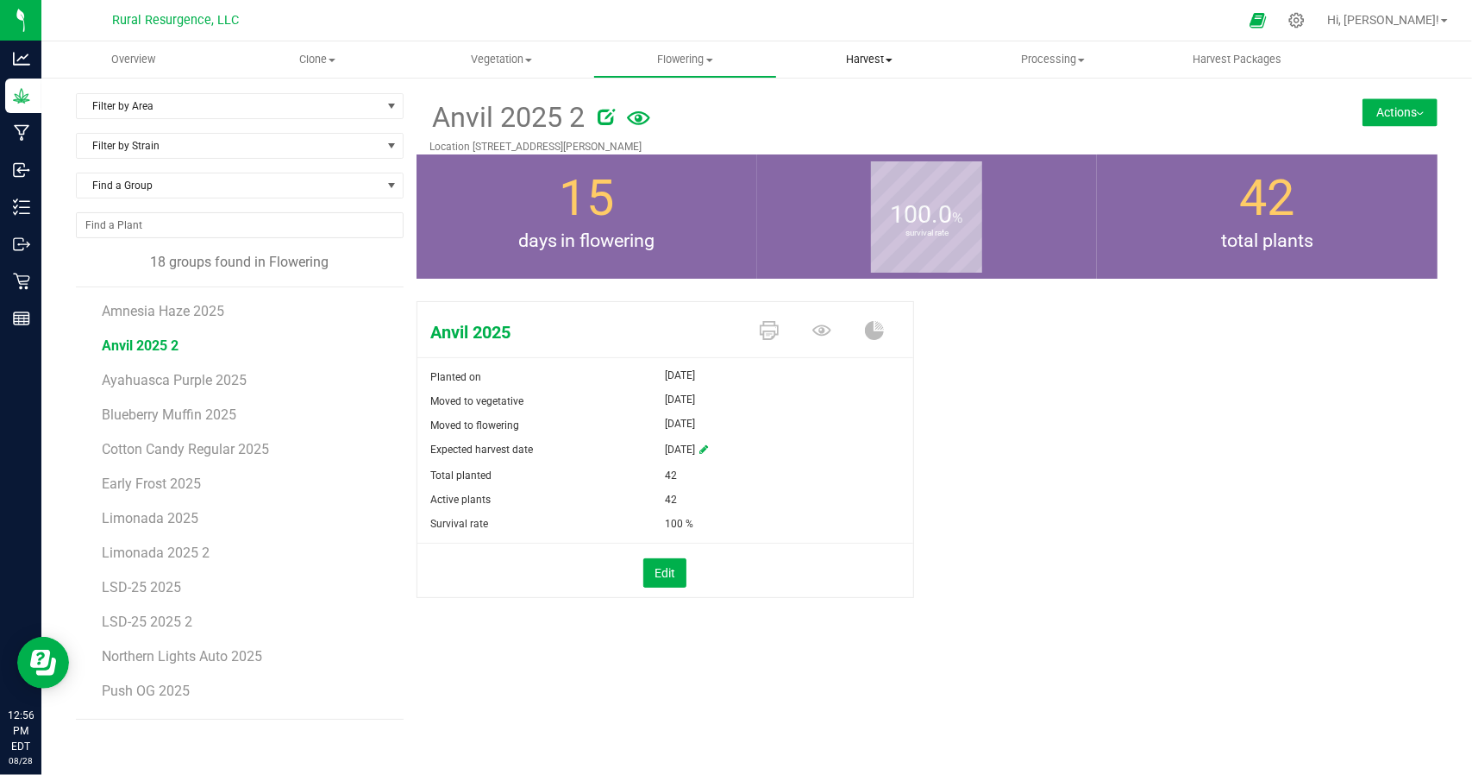
click at [847, 56] on span "Harvest" at bounding box center [869, 60] width 182 height 16
click at [850, 106] on span "Harvests" at bounding box center [825, 104] width 96 height 15
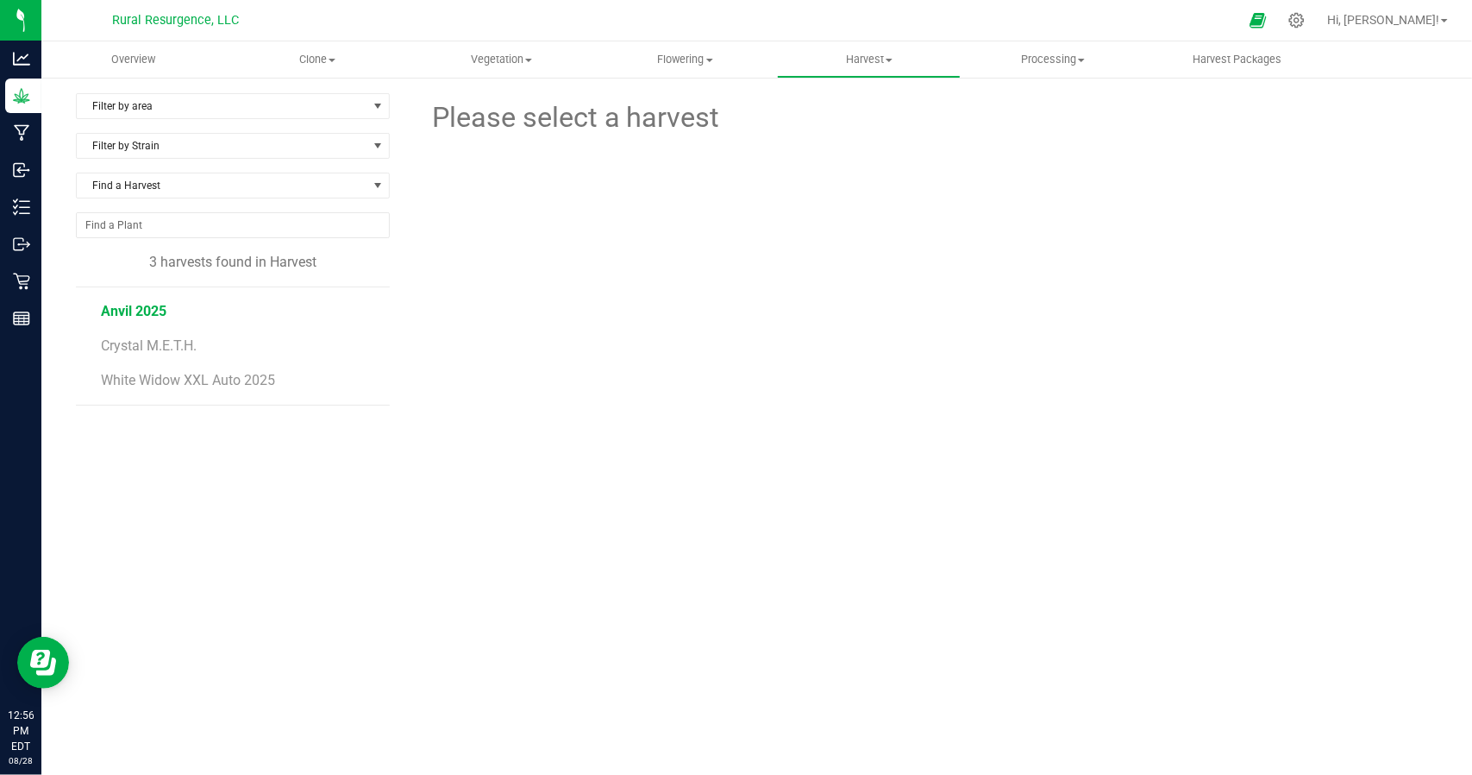
click at [142, 308] on span "Anvil 2025" at bounding box center [134, 311] width 66 height 16
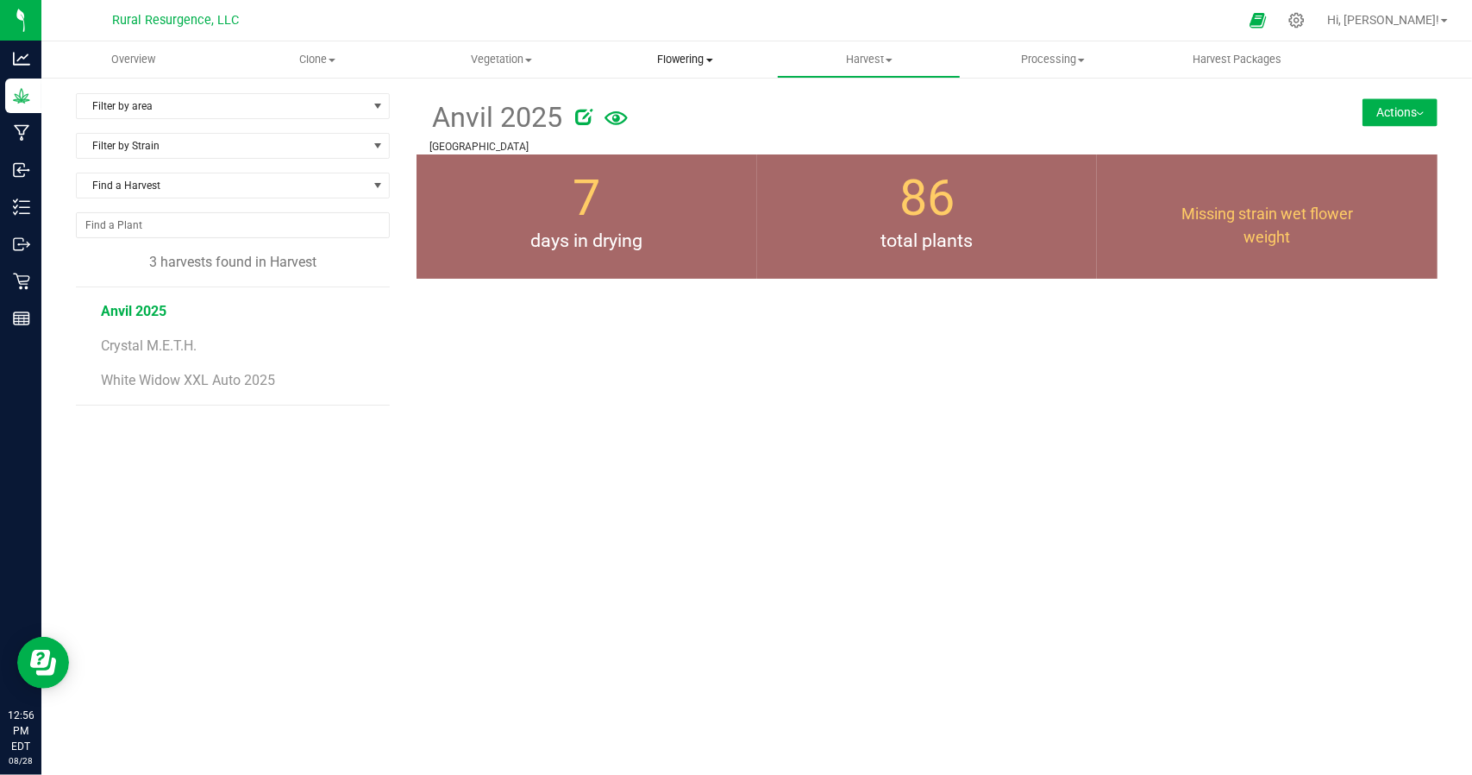
click at [680, 57] on span "Flowering" at bounding box center [685, 60] width 182 height 16
click at [687, 119] on span "Flowering groups" at bounding box center [664, 124] width 143 height 15
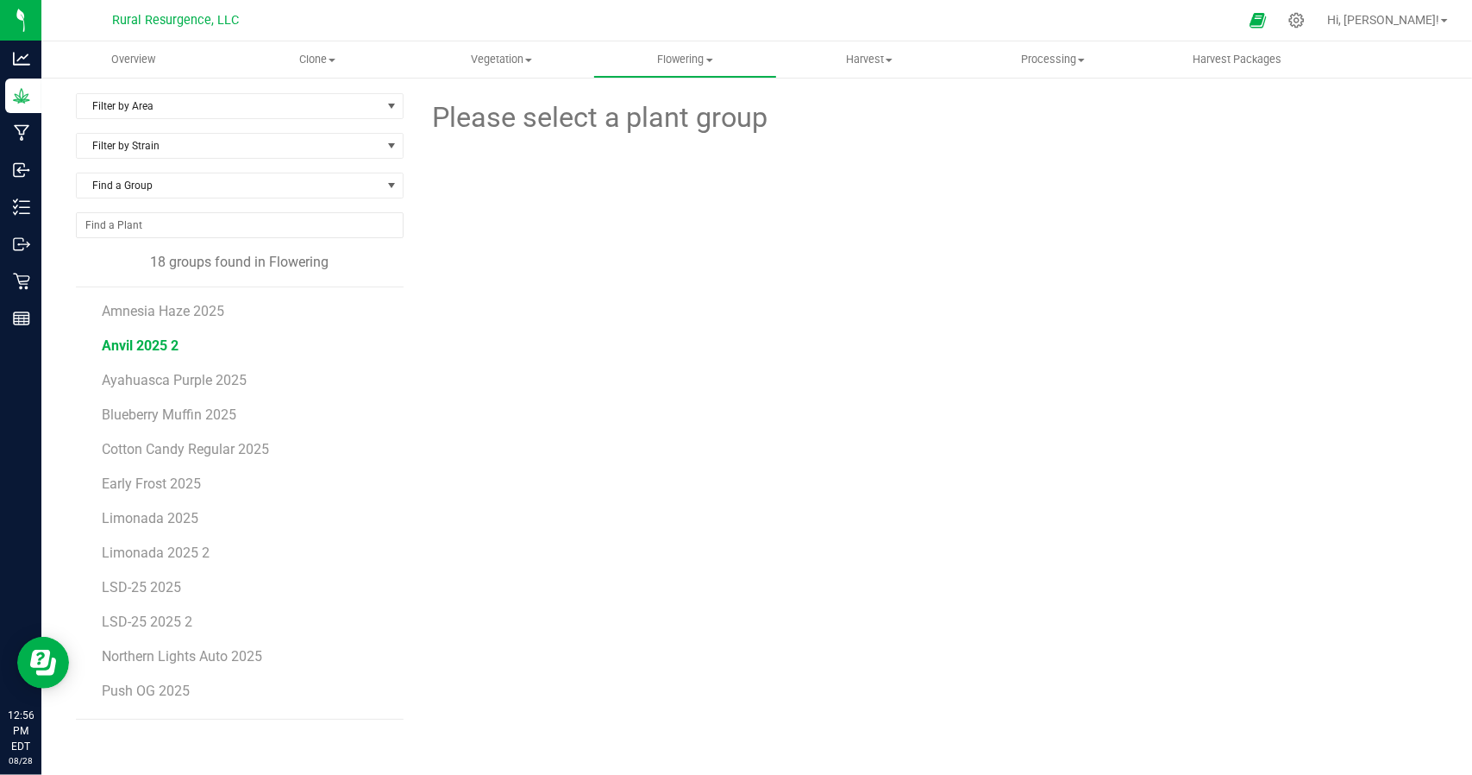
click at [138, 337] on span "Anvil 2025 2" at bounding box center [140, 345] width 77 height 16
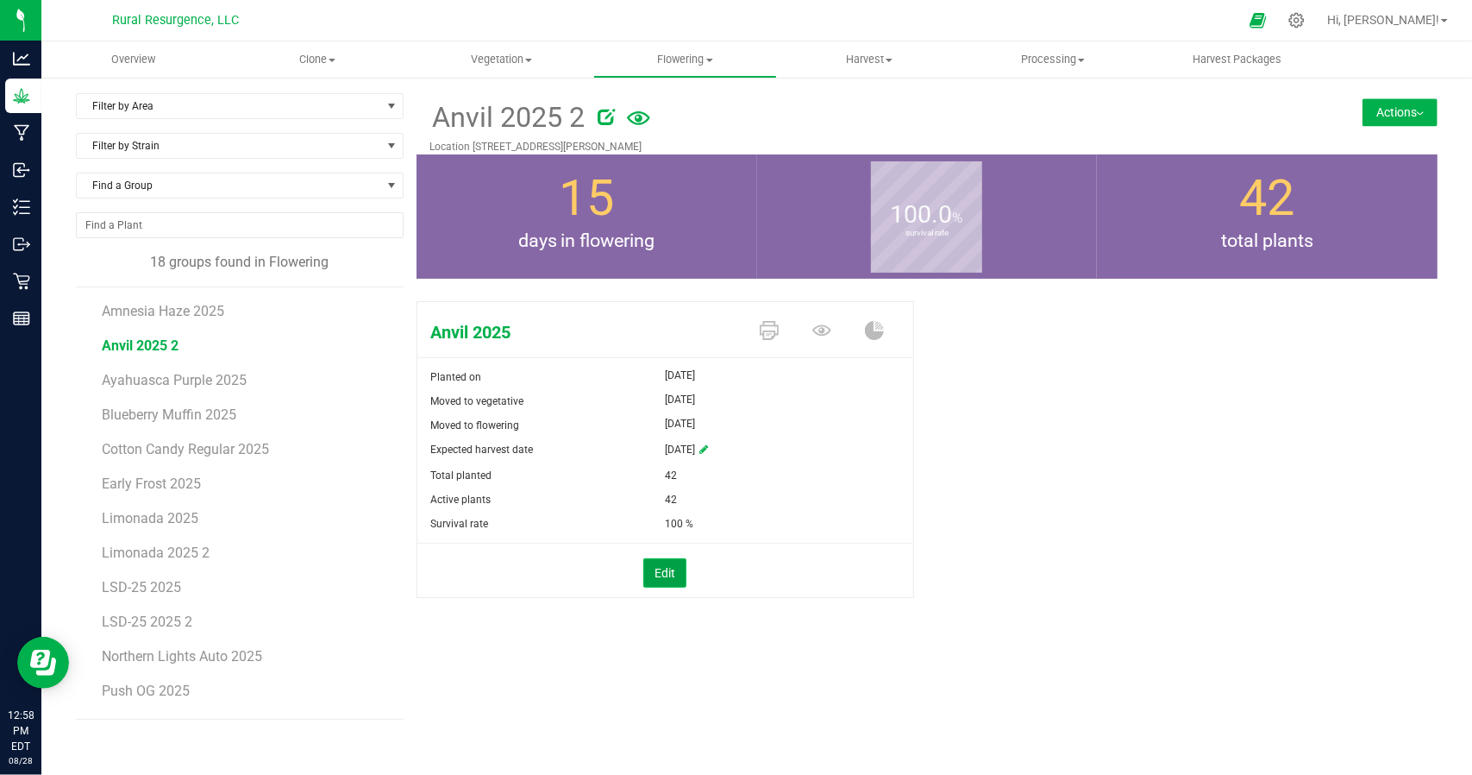
click at [657, 579] on button "Edit" at bounding box center [664, 572] width 43 height 29
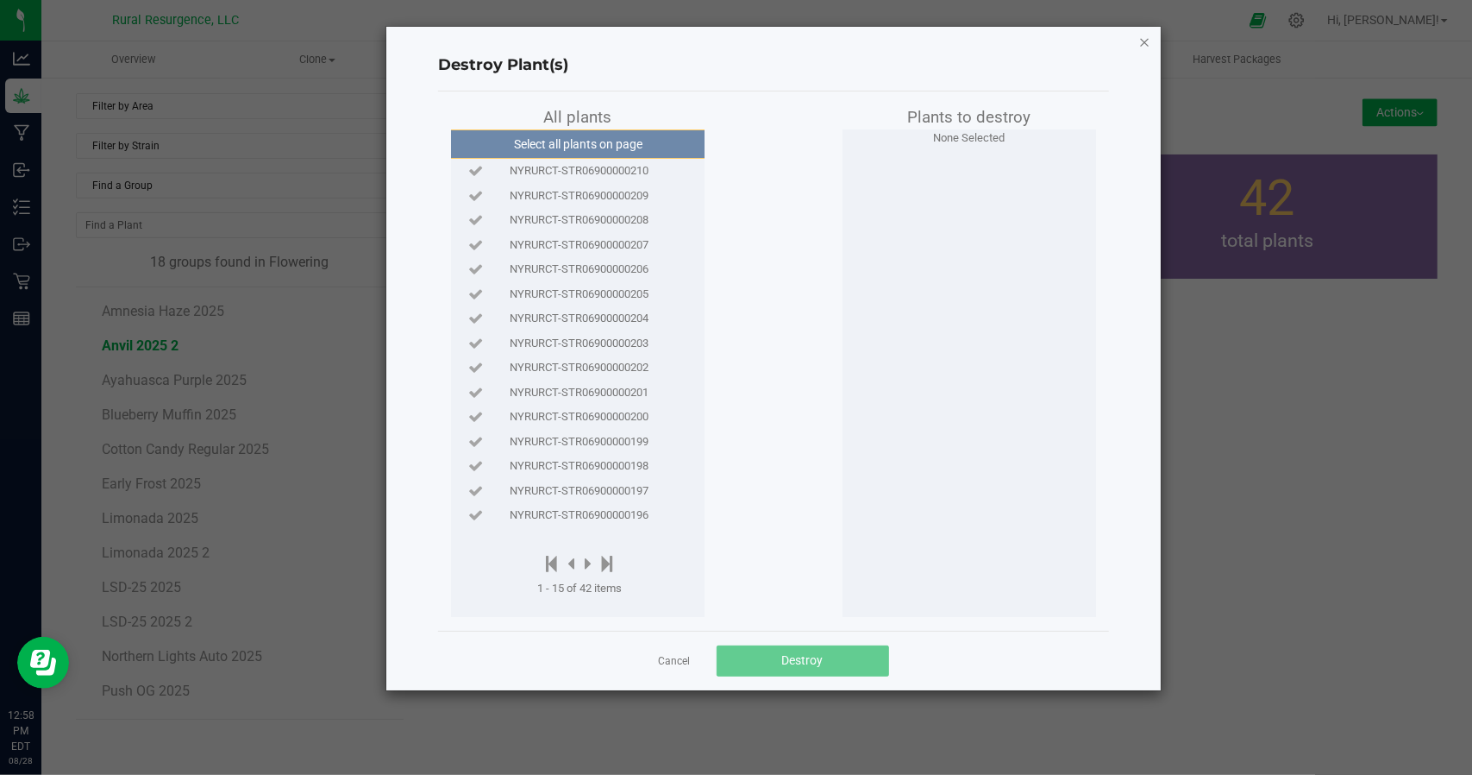
click at [1142, 45] on icon "button" at bounding box center [1144, 41] width 12 height 21
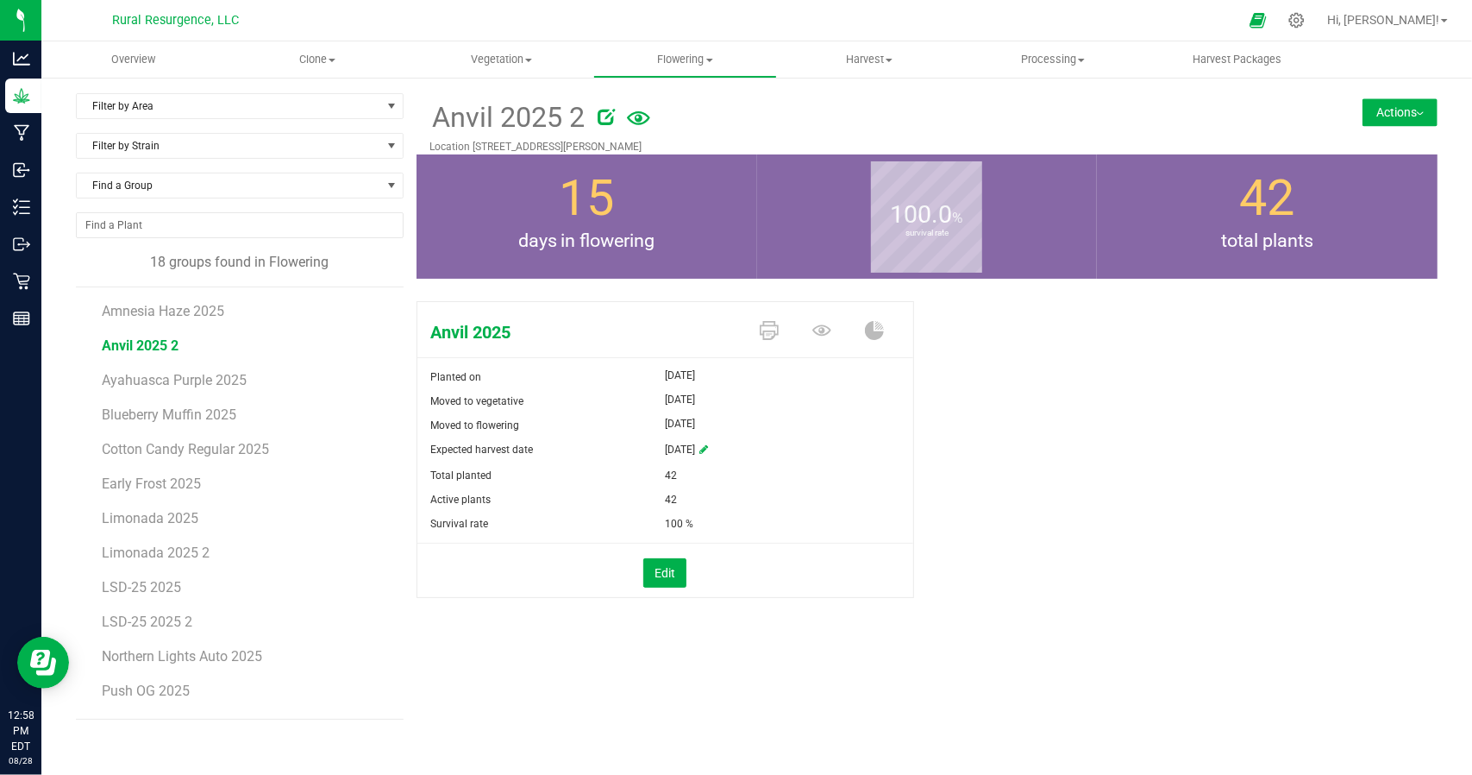
click at [1397, 116] on button "Actions" at bounding box center [1400, 112] width 75 height 28
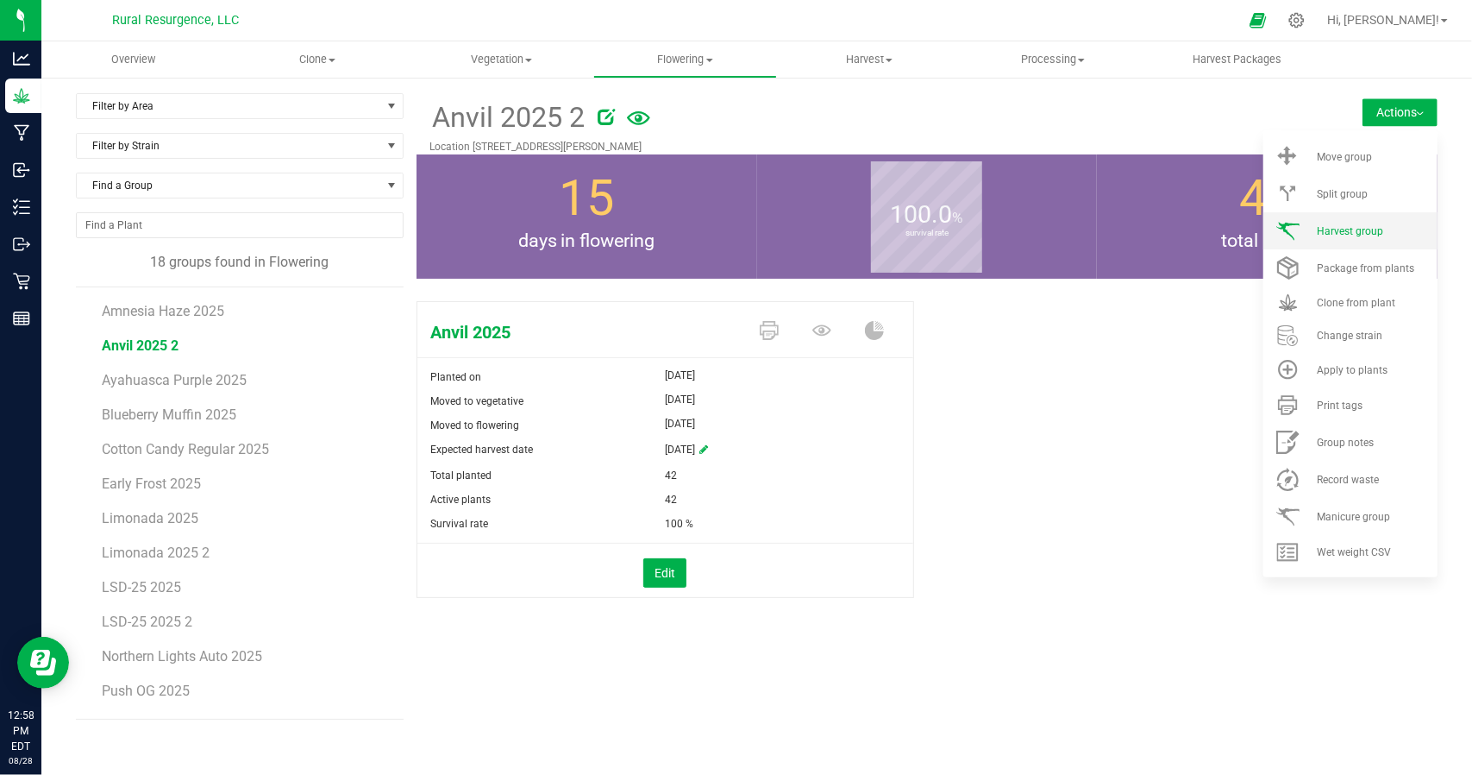
click at [1352, 241] on li "Harvest group" at bounding box center [1351, 230] width 174 height 37
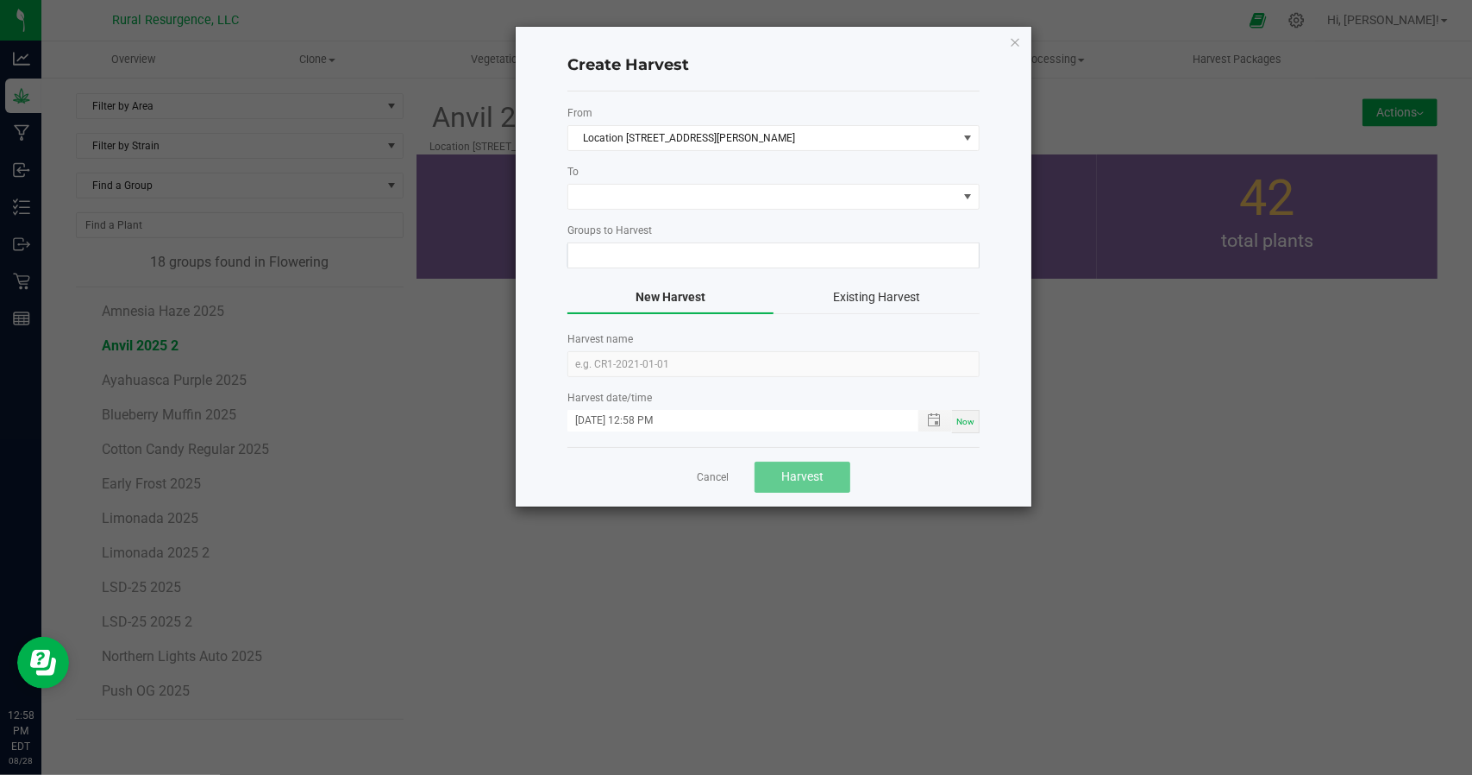
type input "Anvil 2025 2"
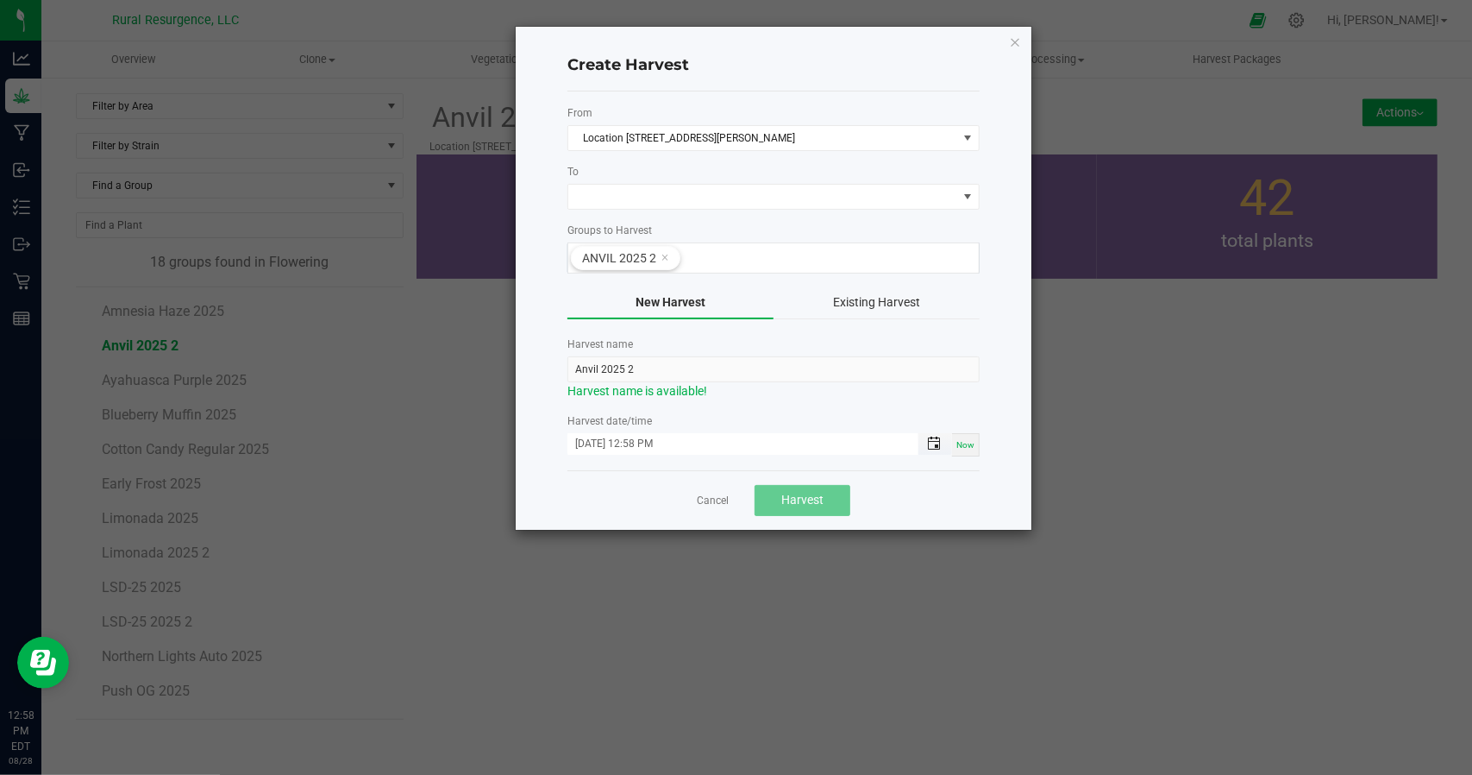
click at [936, 440] on span "Toggle popup" at bounding box center [934, 443] width 14 height 14
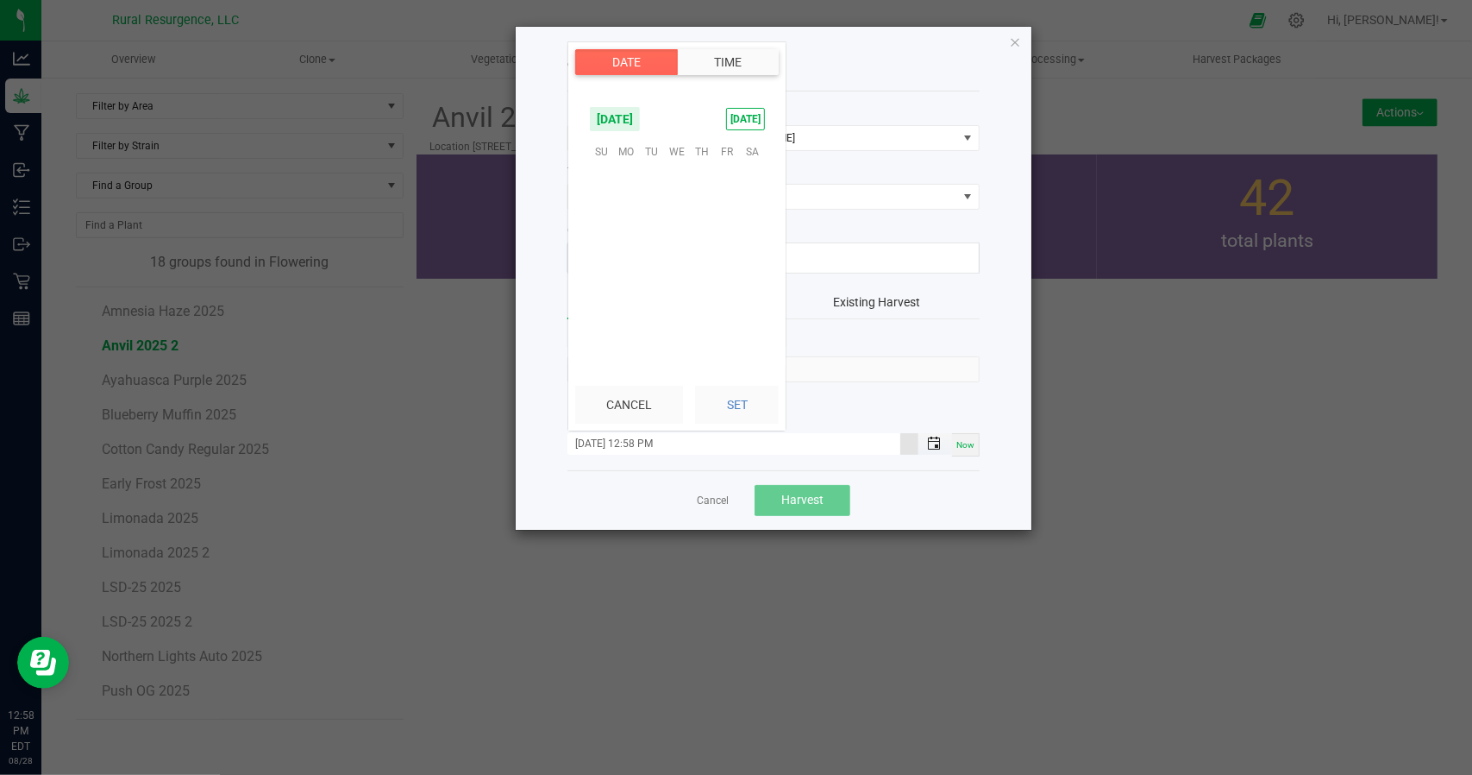
scroll to position [23, 0]
click at [715, 251] on span "22" at bounding box center [727, 258] width 25 height 27
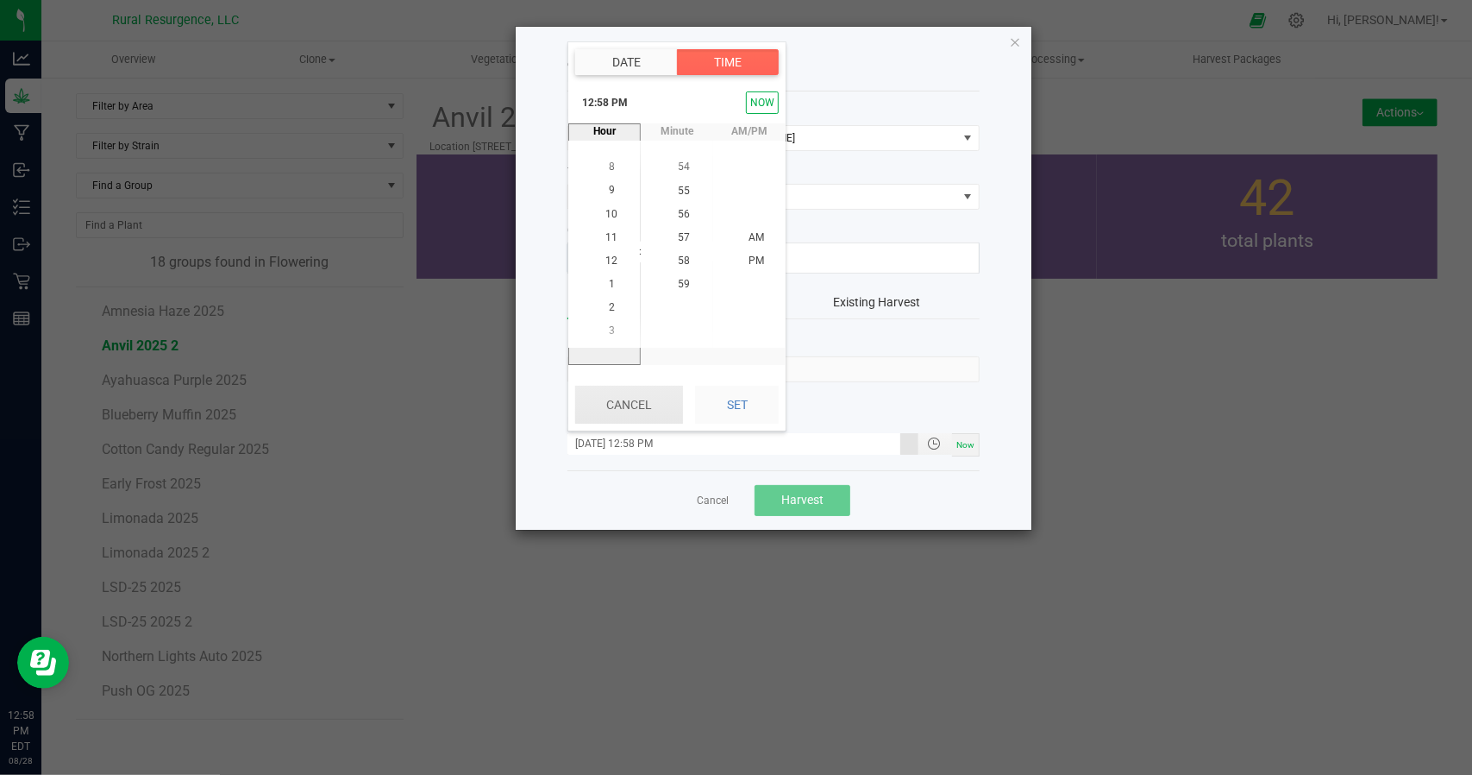
click at [607, 419] on button "Cancel" at bounding box center [629, 405] width 108 height 38
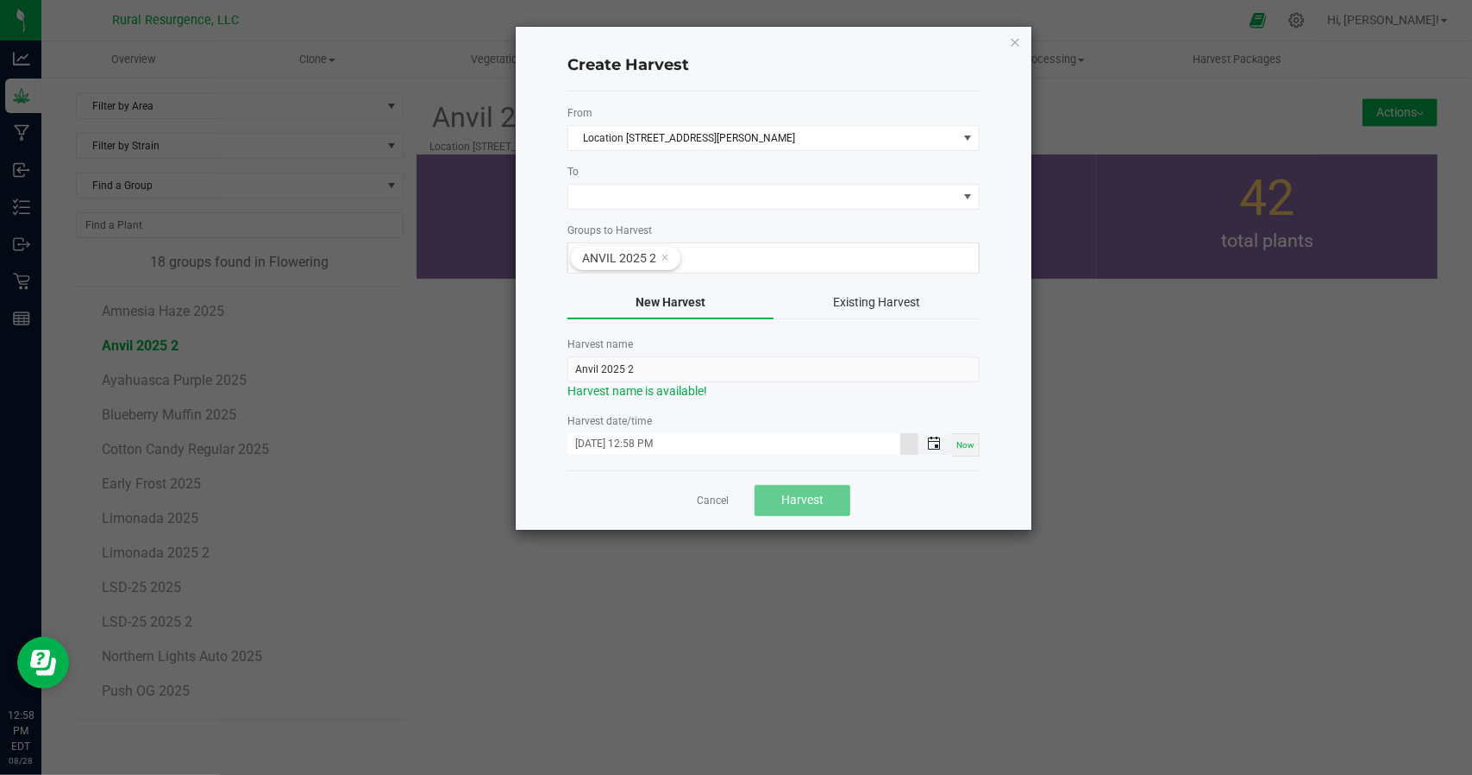
click at [947, 436] on span "Toggle popup" at bounding box center [933, 443] width 29 height 14
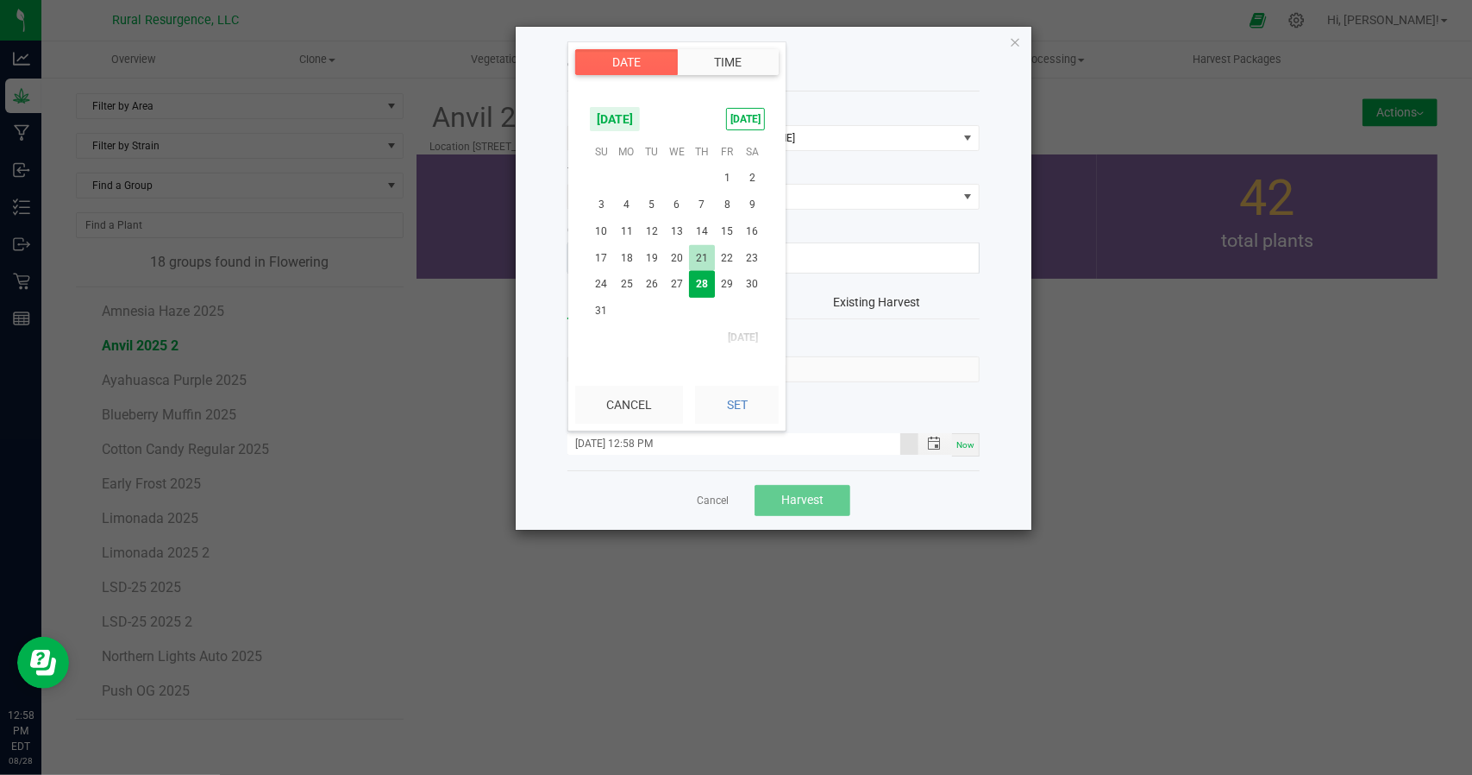
click at [697, 254] on span "21" at bounding box center [701, 258] width 25 height 27
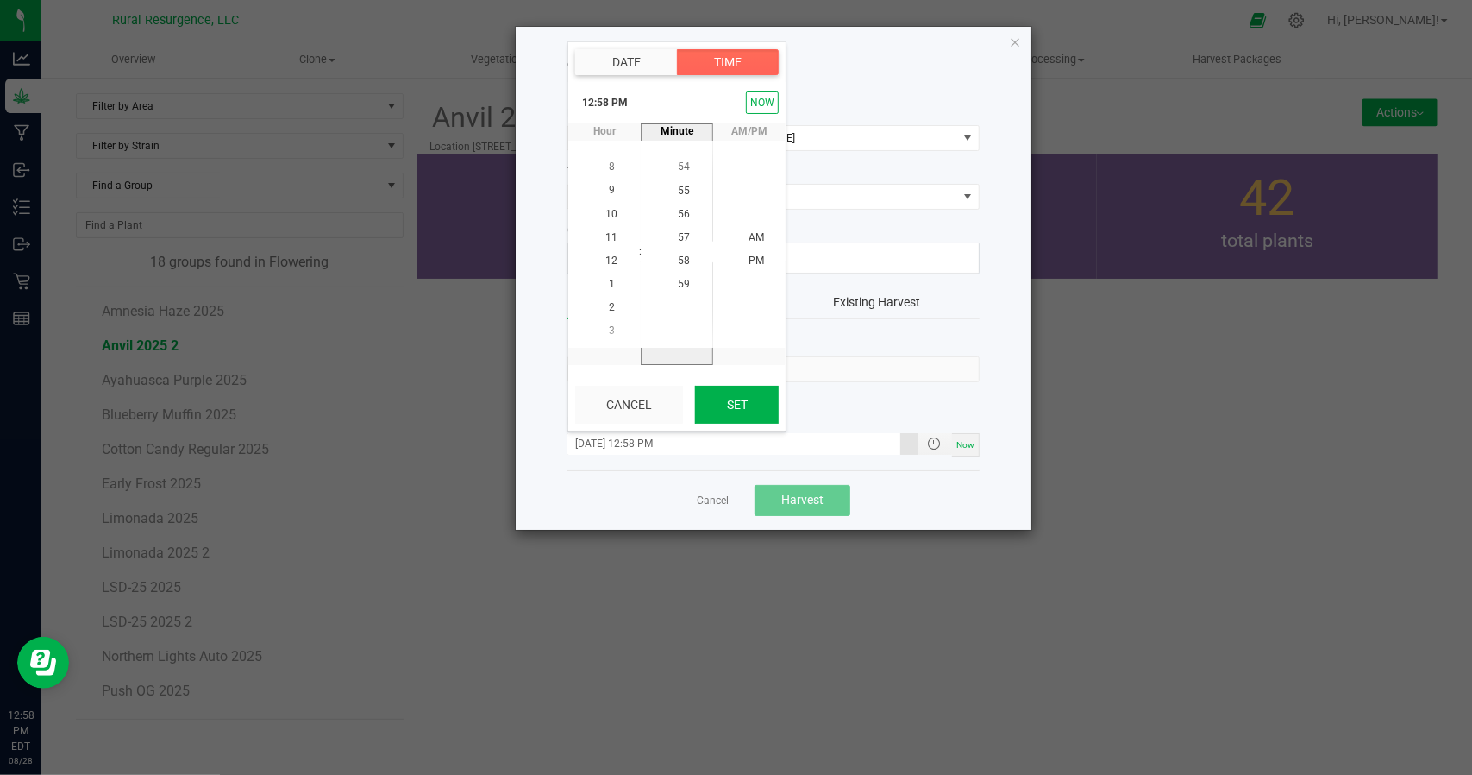
click at [743, 413] on button "Set" at bounding box center [737, 405] width 84 height 38
type input "[DATE] 12:58 PM"
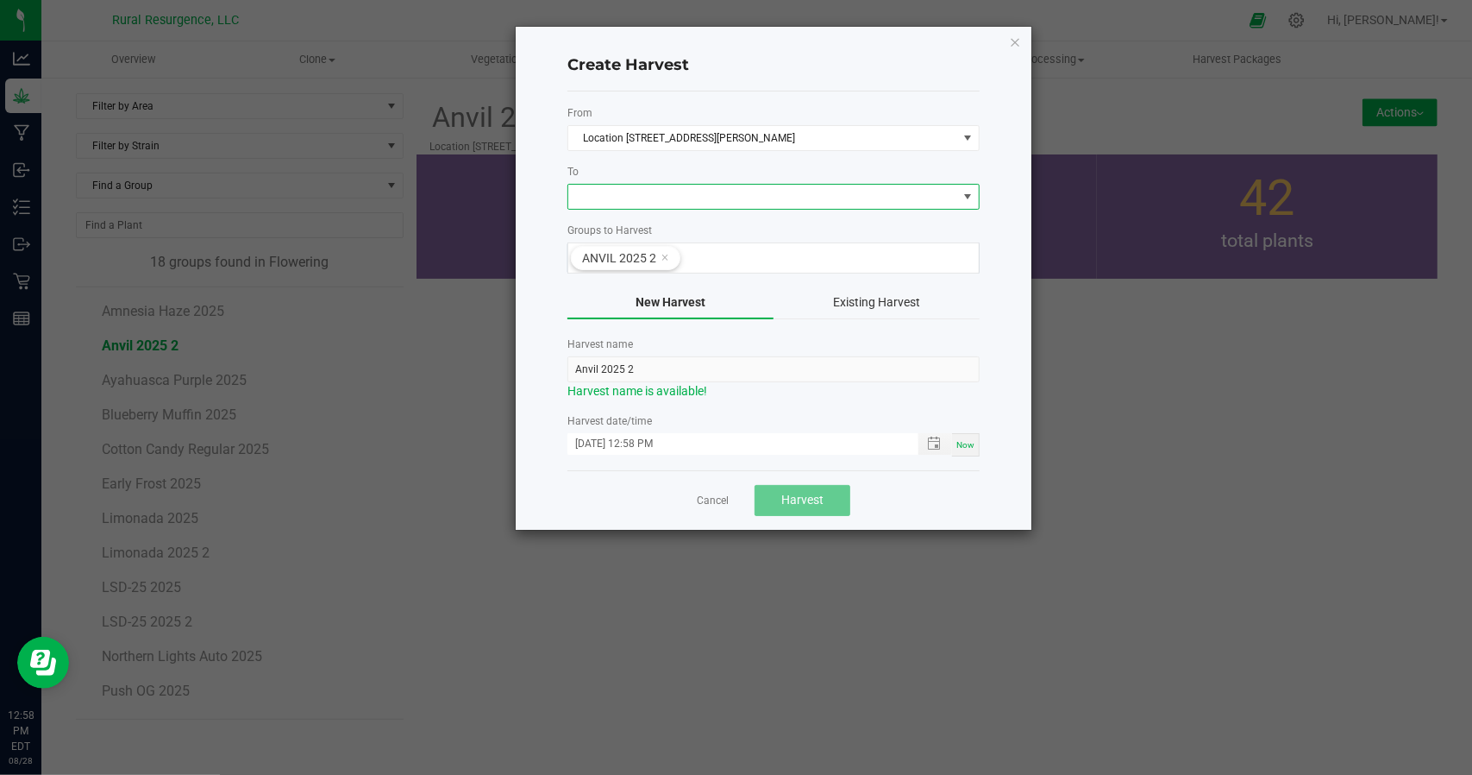
click at [750, 186] on span at bounding box center [762, 197] width 389 height 24
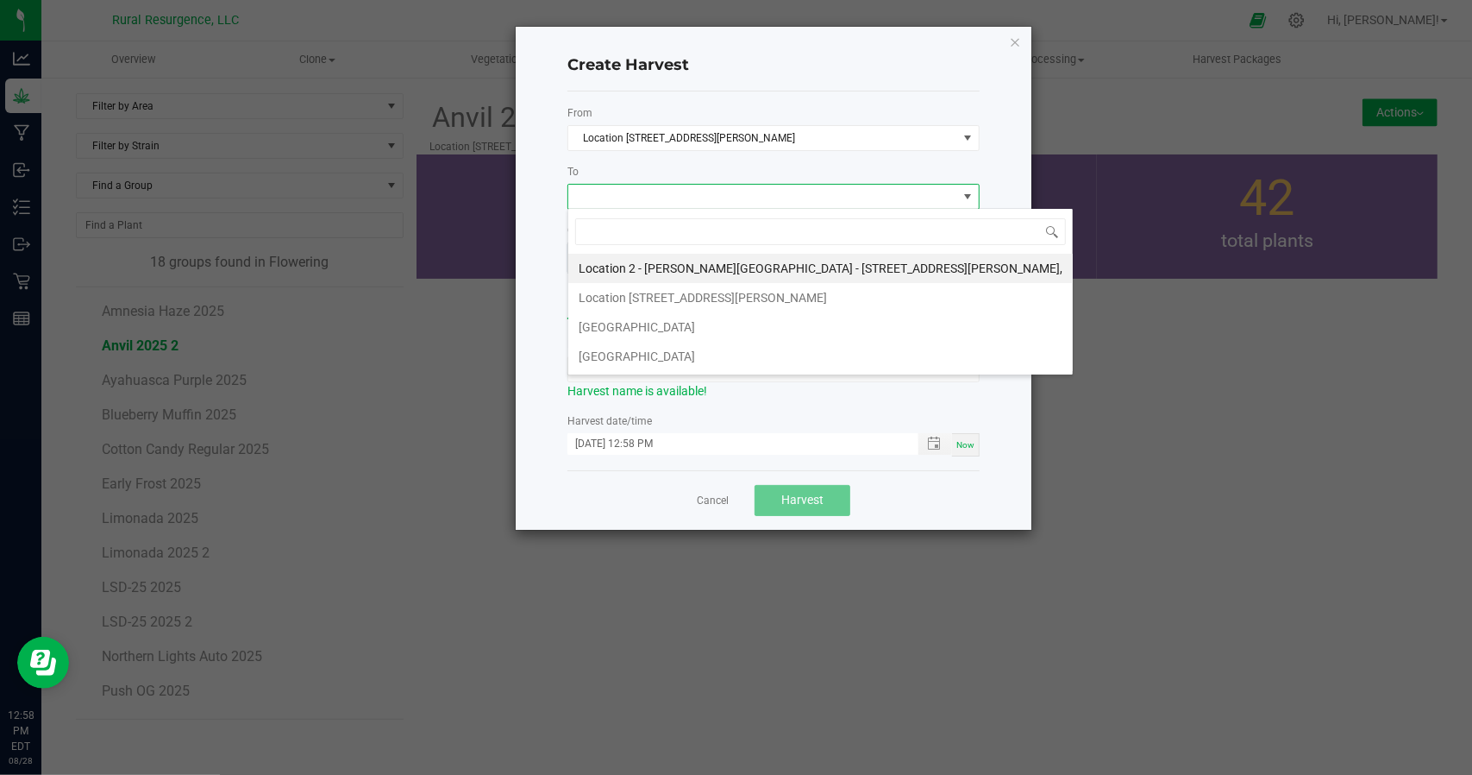
scroll to position [25, 412]
click at [625, 322] on li "[GEOGRAPHIC_DATA]" at bounding box center [820, 326] width 505 height 29
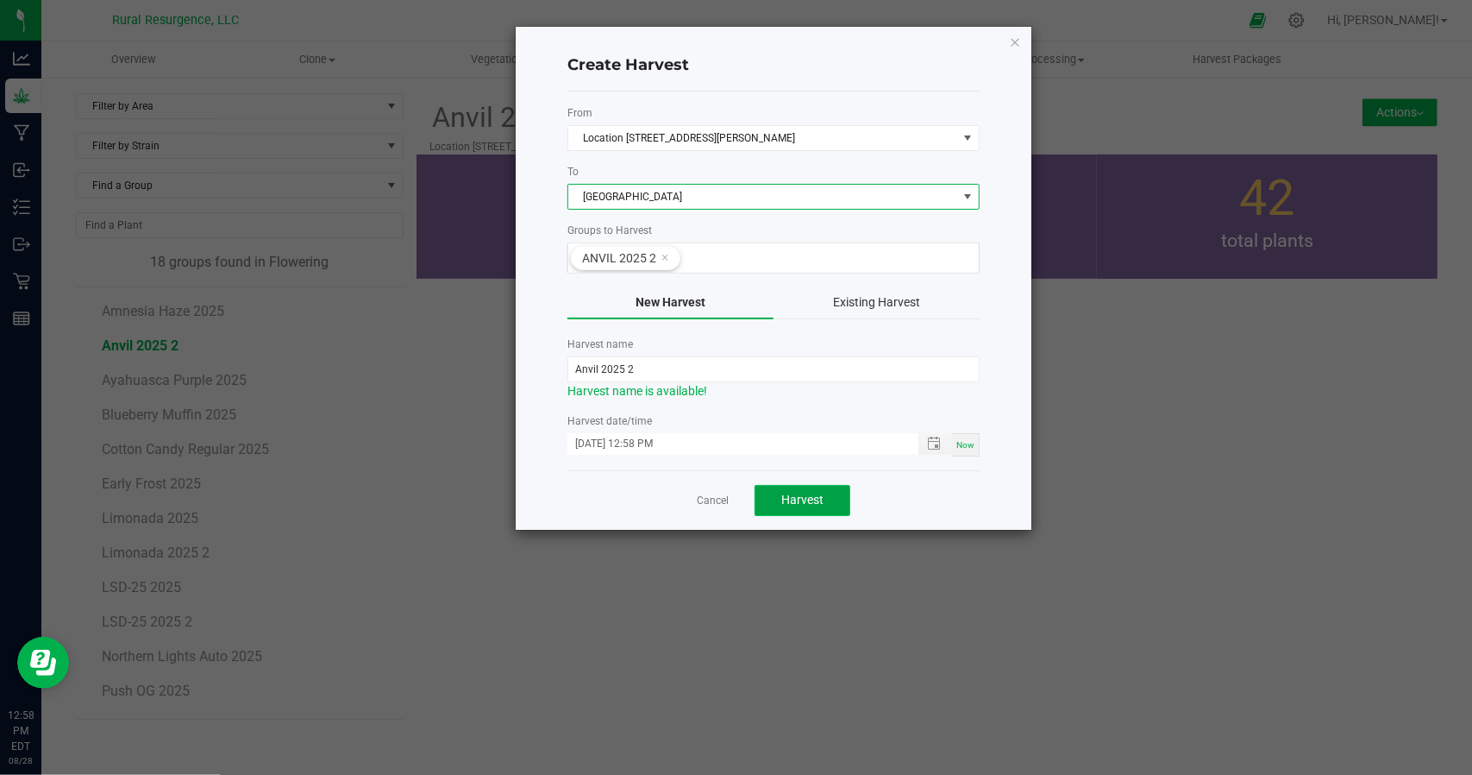
click at [812, 485] on button "Harvest" at bounding box center [803, 500] width 96 height 31
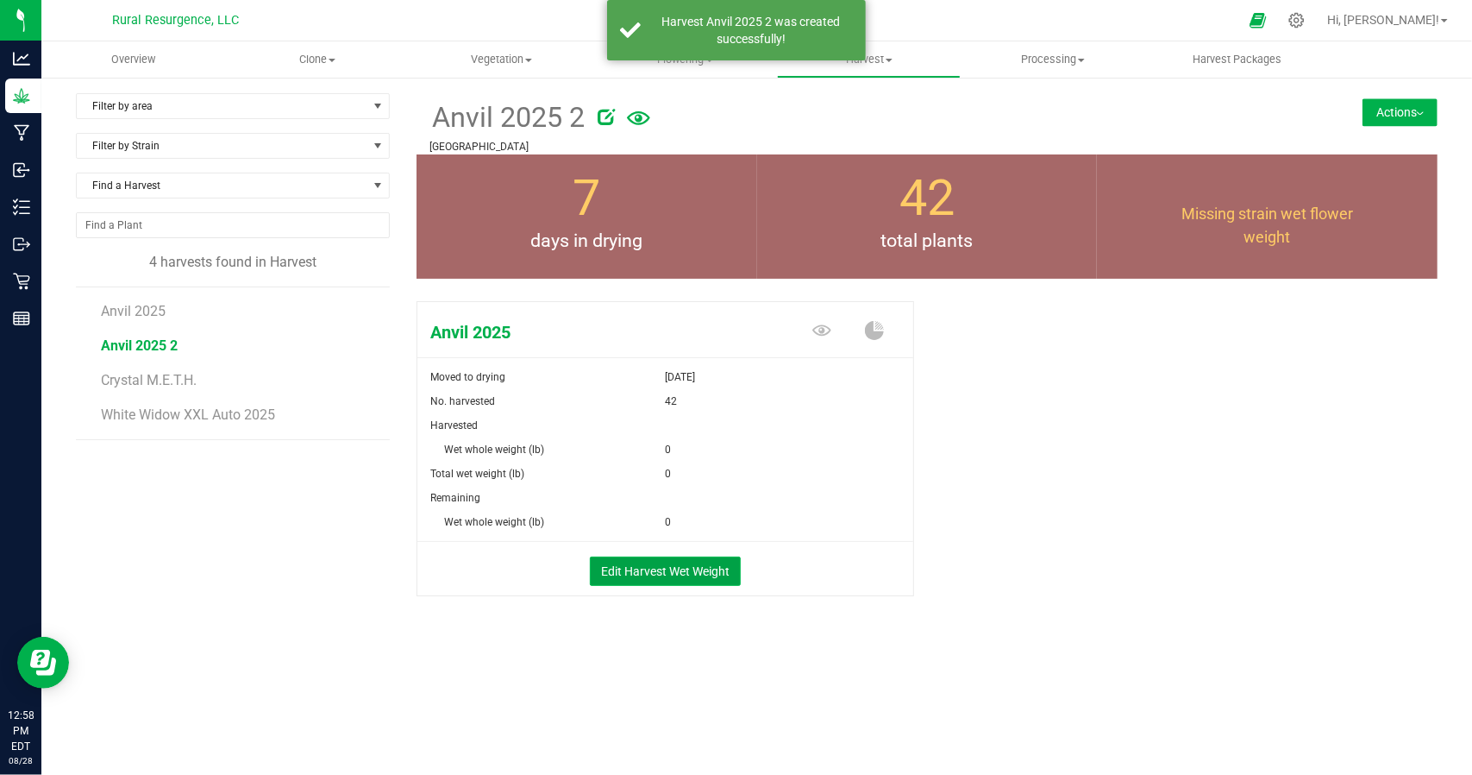
click at [680, 565] on button "Edit Harvest Wet Weight" at bounding box center [665, 570] width 151 height 29
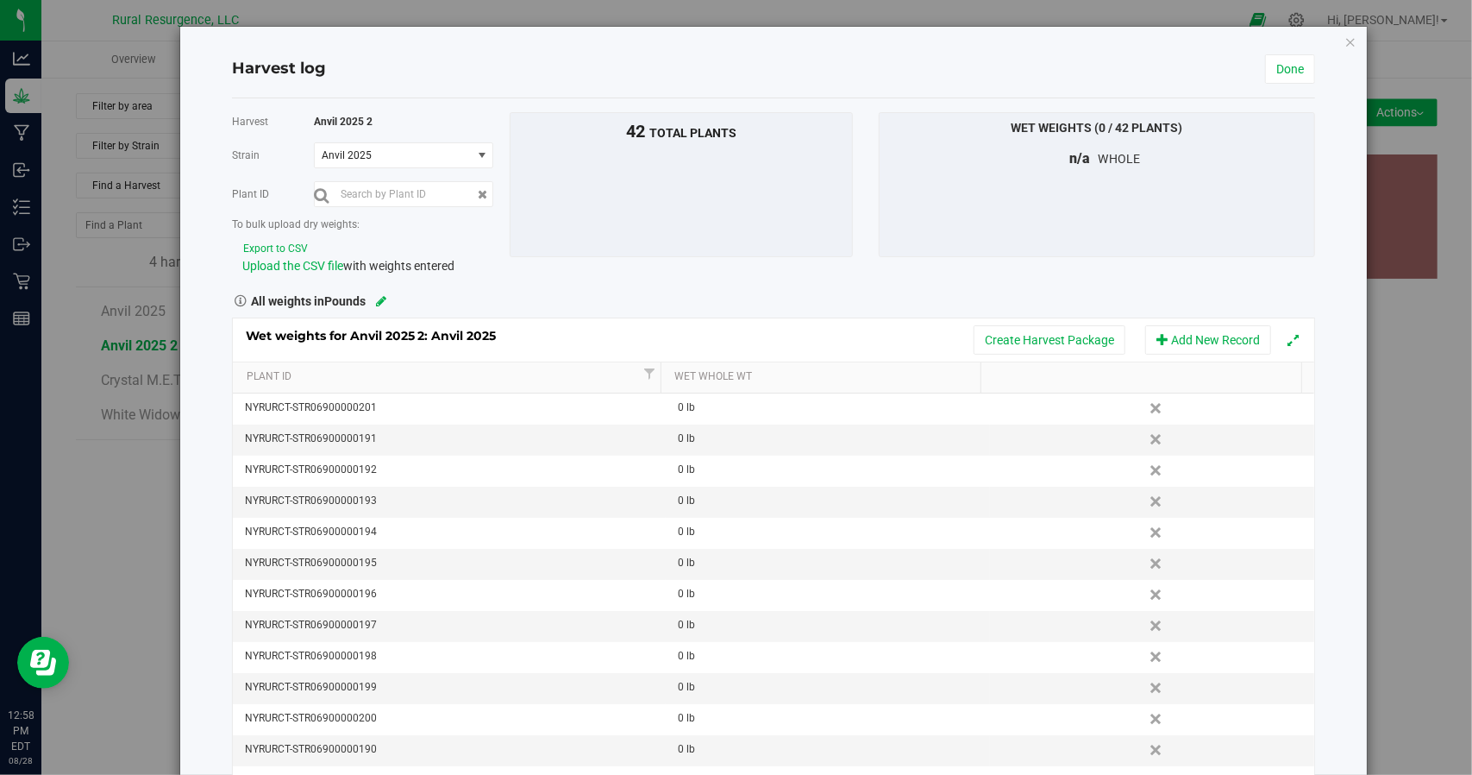
click at [279, 245] on button "Export to CSV" at bounding box center [275, 249] width 66 height 16
click at [1125, 34] on div "Harvest log Done Harvest Anvil 2025 2 [GEOGRAPHIC_DATA] Anvil 2025 Select strai…" at bounding box center [773, 411] width 1187 height 768
click at [275, 244] on button "Export to CSV" at bounding box center [275, 249] width 66 height 16
click at [276, 239] on div "Export to CSV" at bounding box center [369, 248] width 254 height 18
click at [279, 246] on button "Export to CSV" at bounding box center [275, 249] width 66 height 16
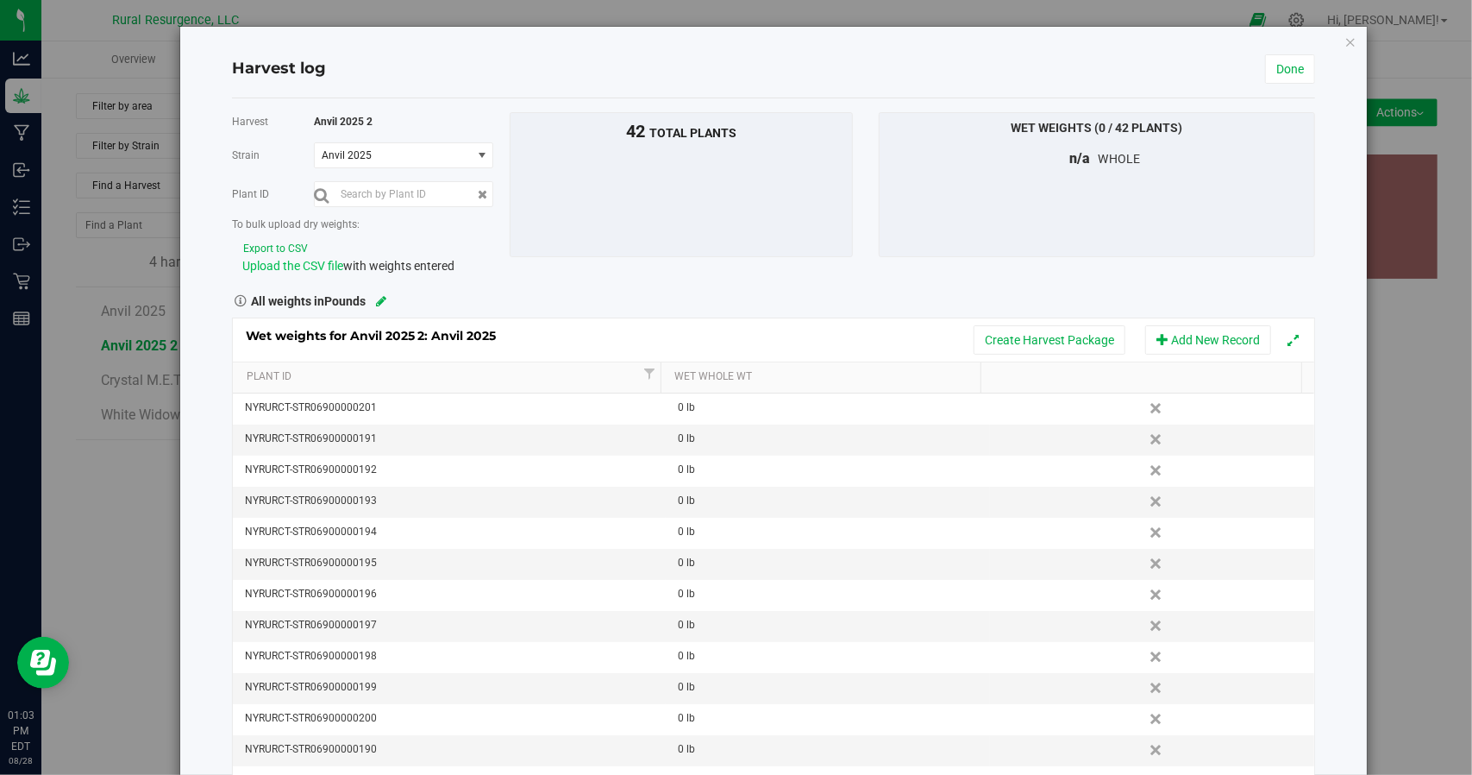
click at [293, 267] on span "Upload the CSV file" at bounding box center [292, 266] width 101 height 14
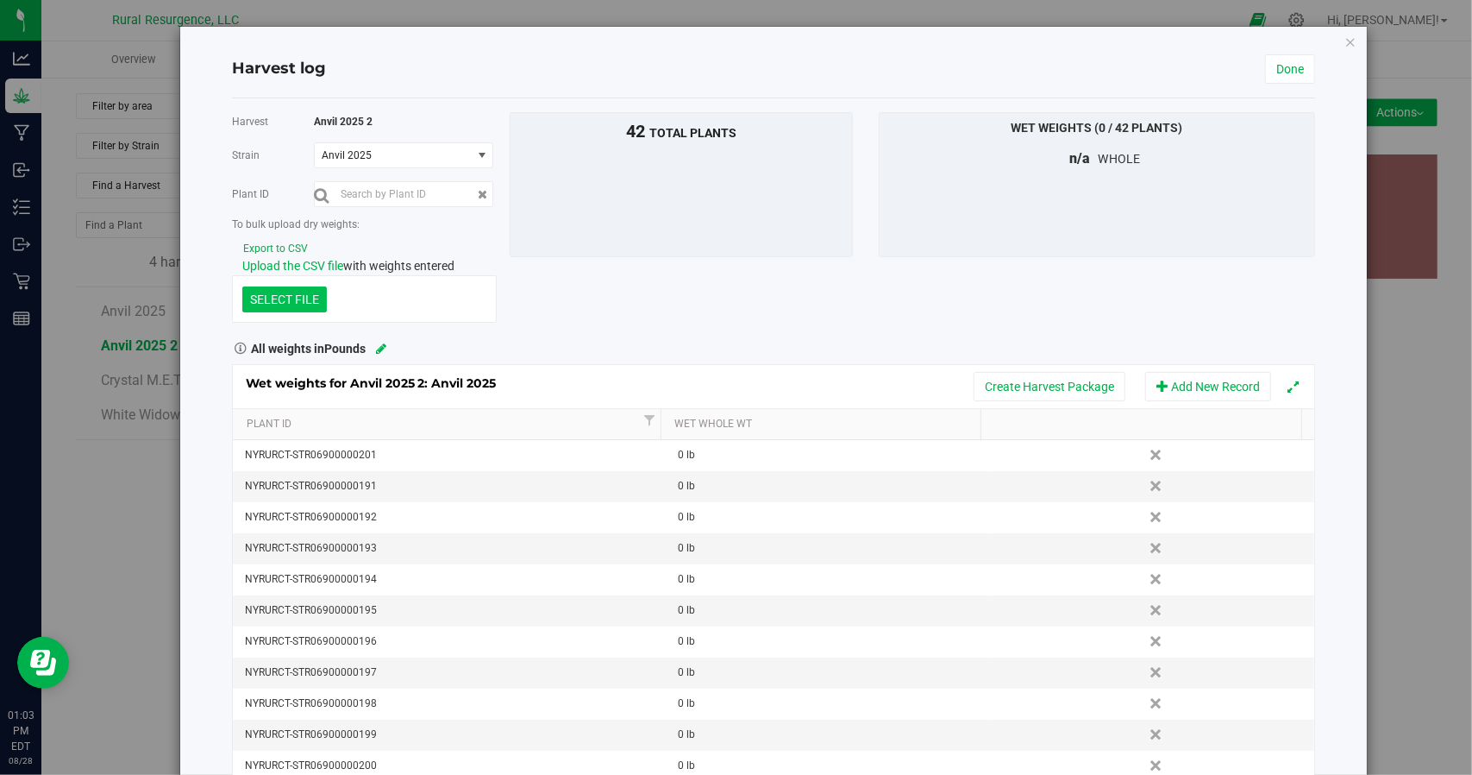
click at [369, 192] on input "text" at bounding box center [403, 194] width 179 height 26
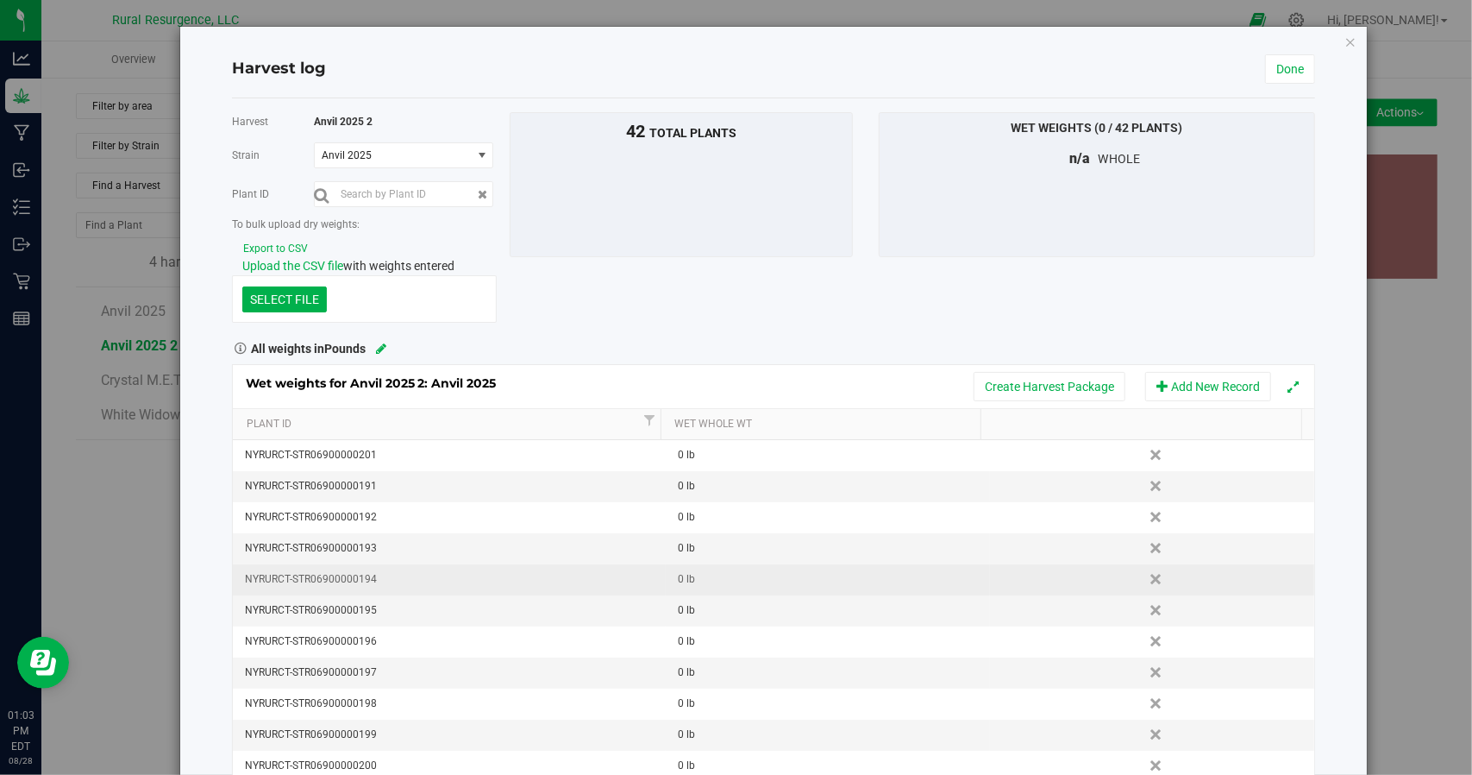
click at [373, 579] on div "NYRURCT-STR06900000194" at bounding box center [454, 579] width 419 height 16
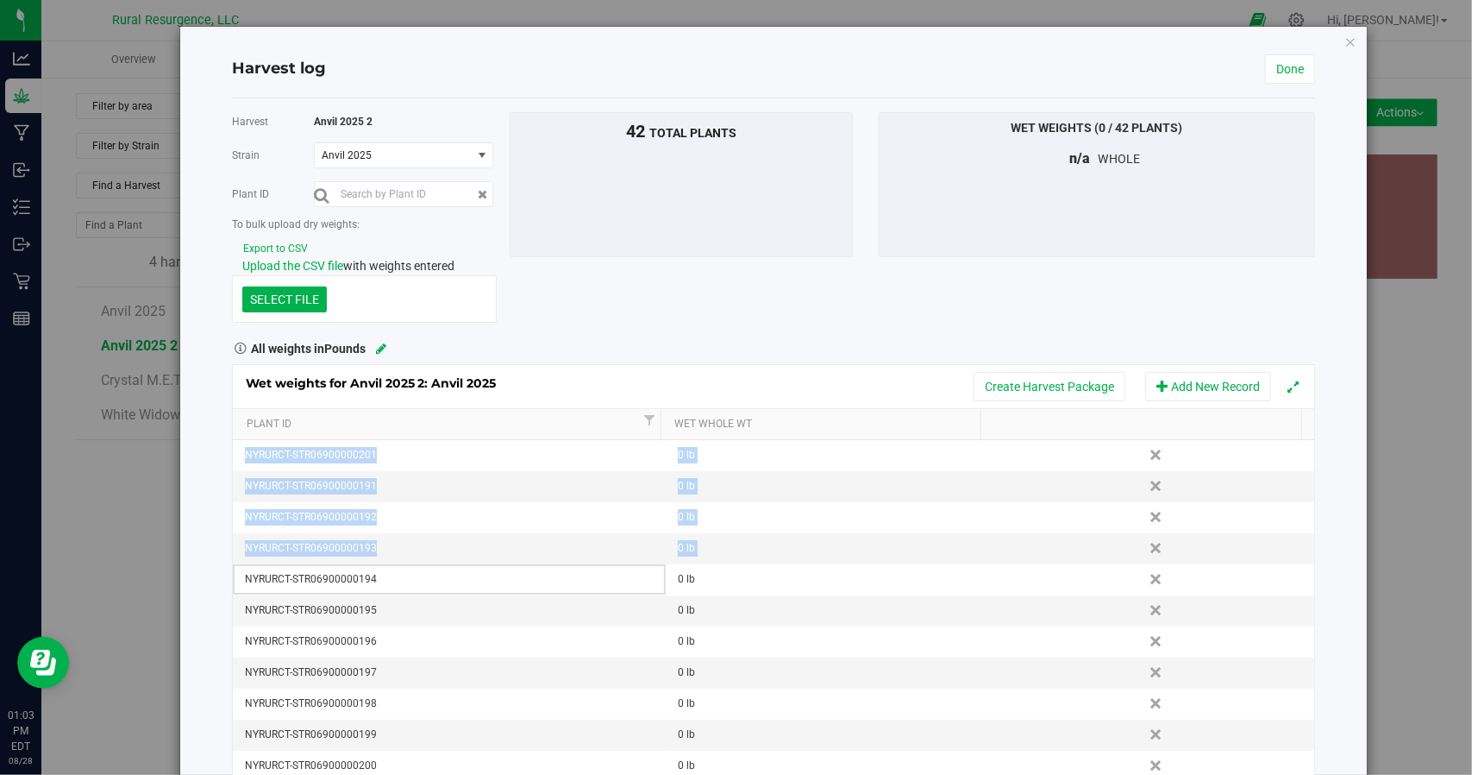
drag, startPoint x: 373, startPoint y: 574, endPoint x: 228, endPoint y: 575, distance: 144.9
click at [228, 575] on div "Harvest log Done Harvest Anvil 2025 2 [GEOGRAPHIC_DATA] Anvil 2025 Select strai…" at bounding box center [773, 435] width 1187 height 816
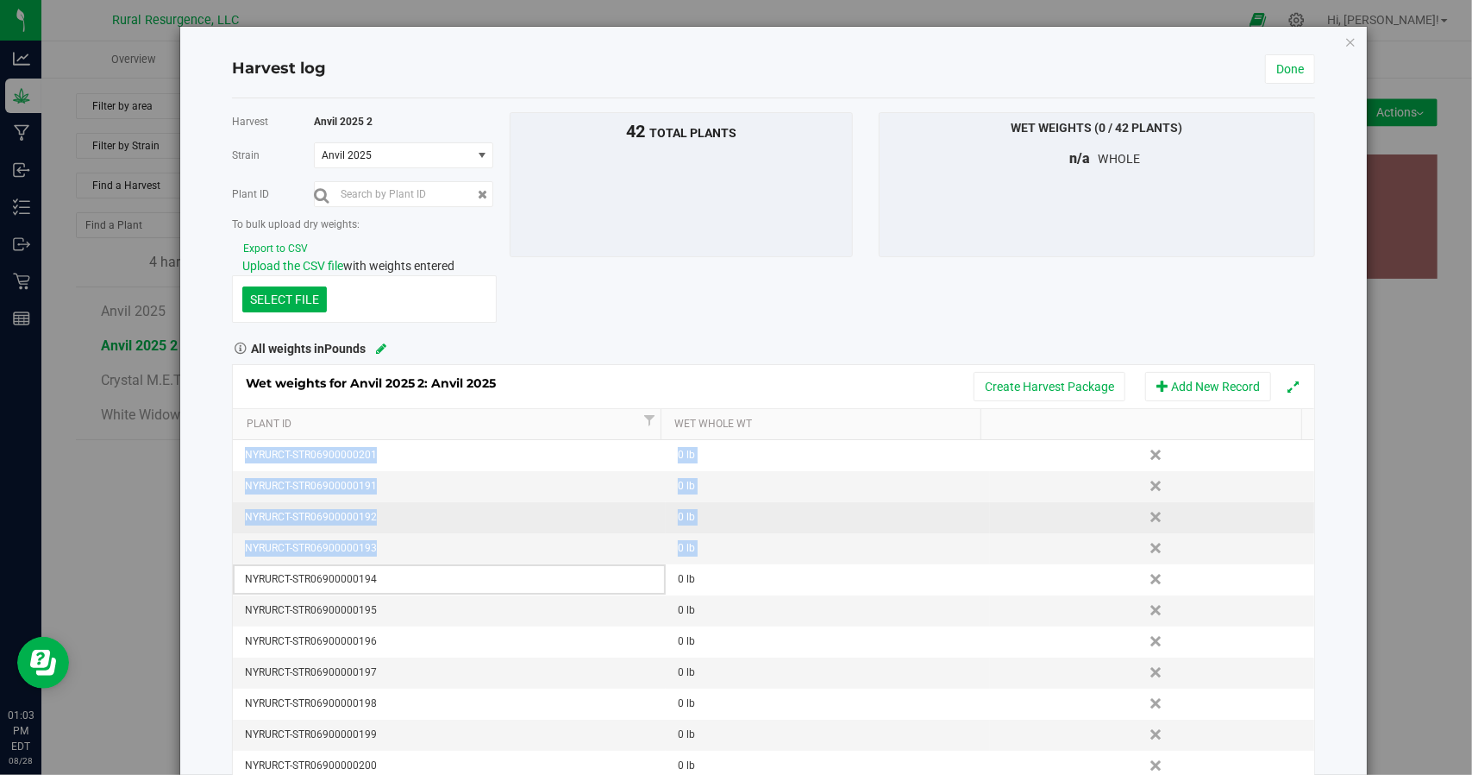
drag, startPoint x: 300, startPoint y: 556, endPoint x: 330, endPoint y: 521, distance: 46.5
click at [301, 555] on td "NYRURCT-STR06900000193" at bounding box center [449, 548] width 432 height 31
click at [384, 527] on td "NYRURCT-STR06900000192" at bounding box center [449, 517] width 432 height 31
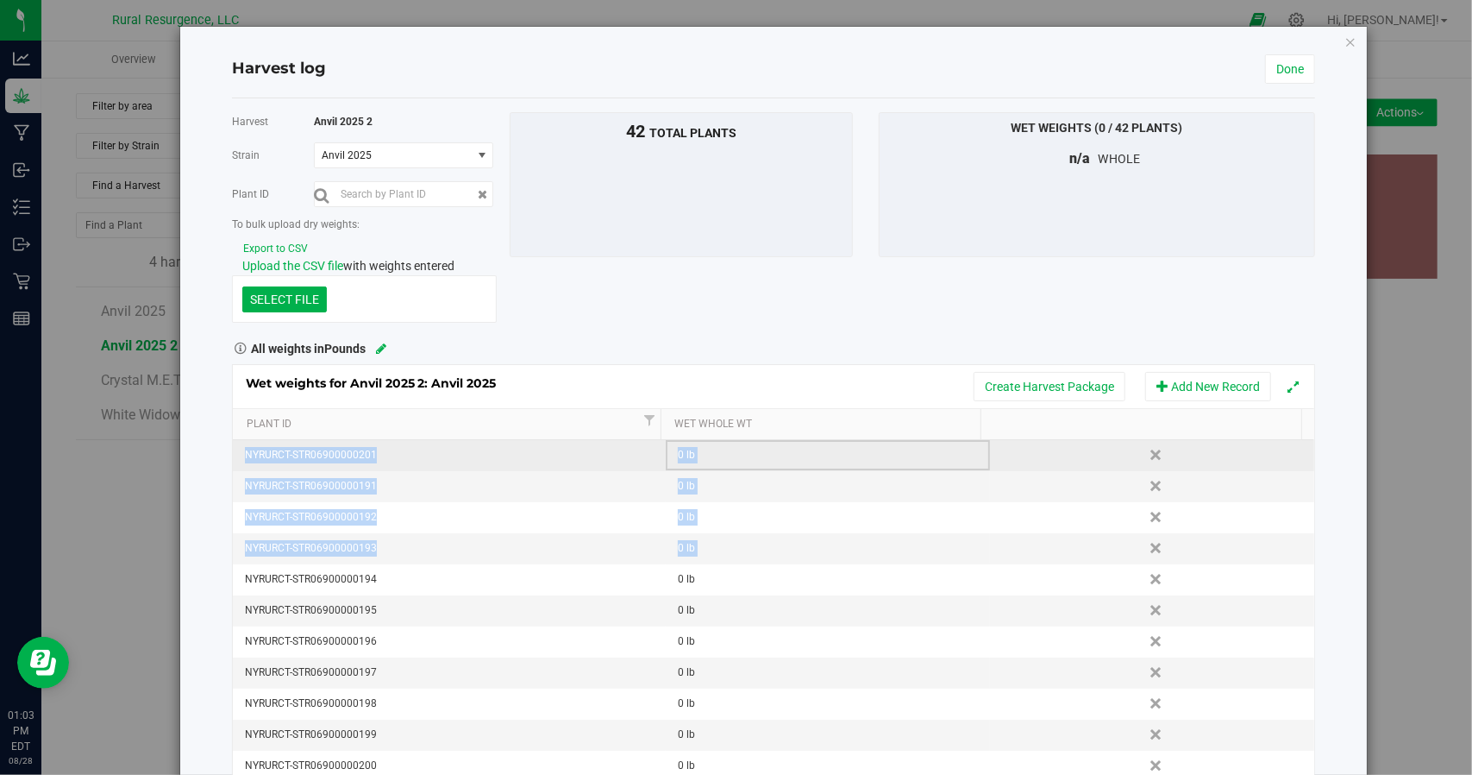
click at [676, 463] on td "0 lb" at bounding box center [828, 455] width 324 height 31
drag, startPoint x: 392, startPoint y: 449, endPoint x: 247, endPoint y: 451, distance: 144.9
click at [247, 451] on div "NYRURCT-STR06900000201" at bounding box center [454, 455] width 419 height 16
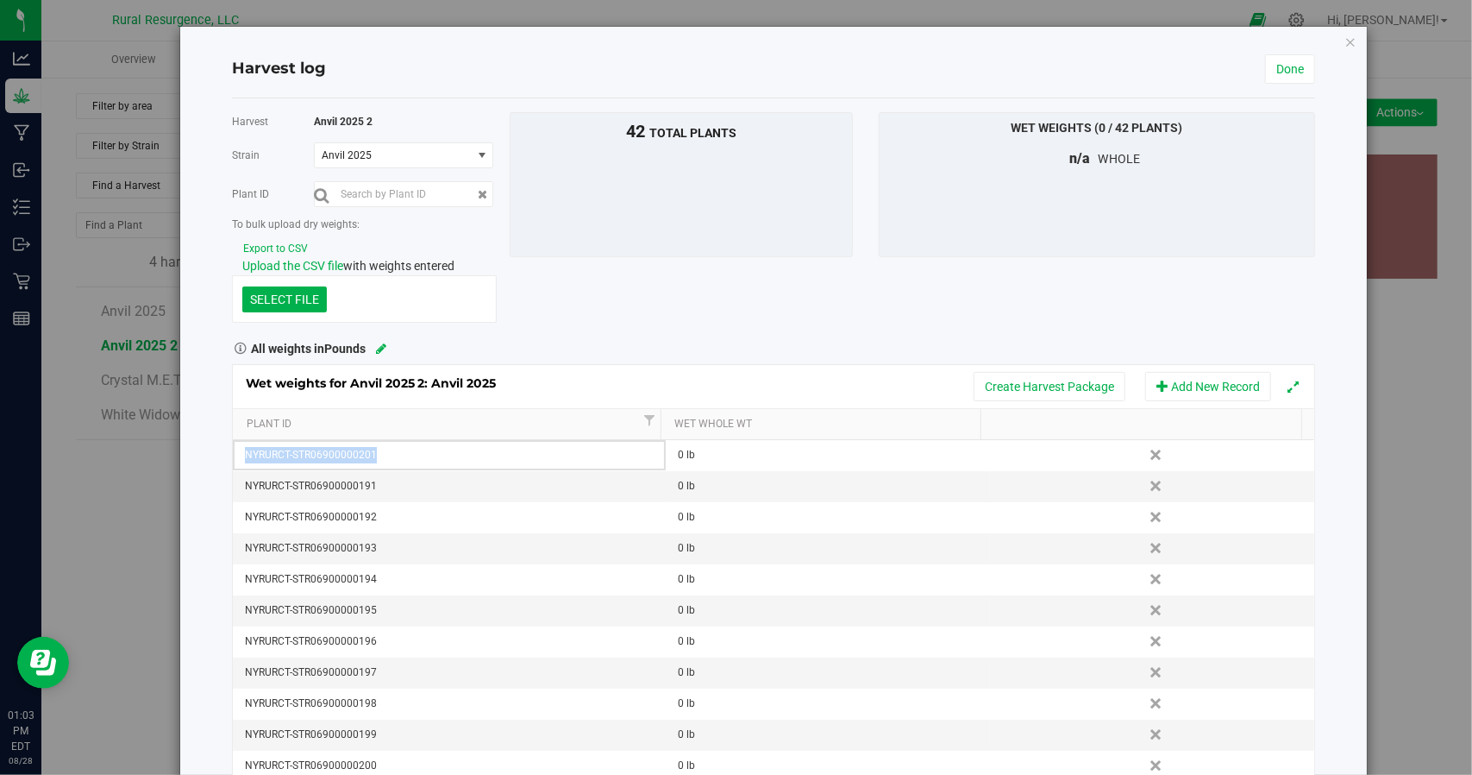
copy div "NYRURCT-STR06900000201"
click at [375, 187] on input "text" at bounding box center [403, 194] width 179 height 26
paste input "NYRURCT-STR06900000201"
type input "NYRURCT-STR06900000201"
click at [314, 186] on button "submit" at bounding box center [321, 195] width 15 height 18
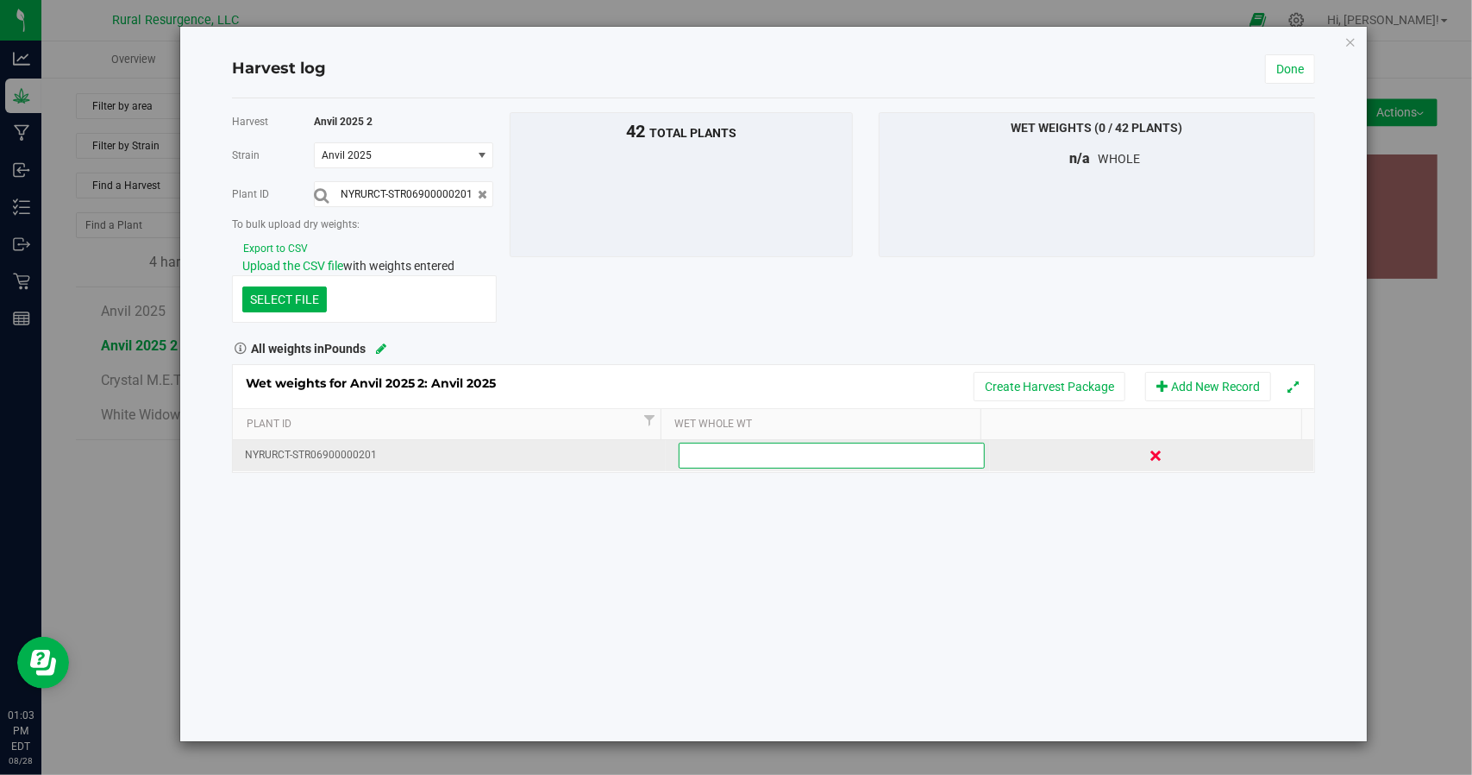
click at [1147, 458] on link "Delete" at bounding box center [1158, 455] width 26 height 22
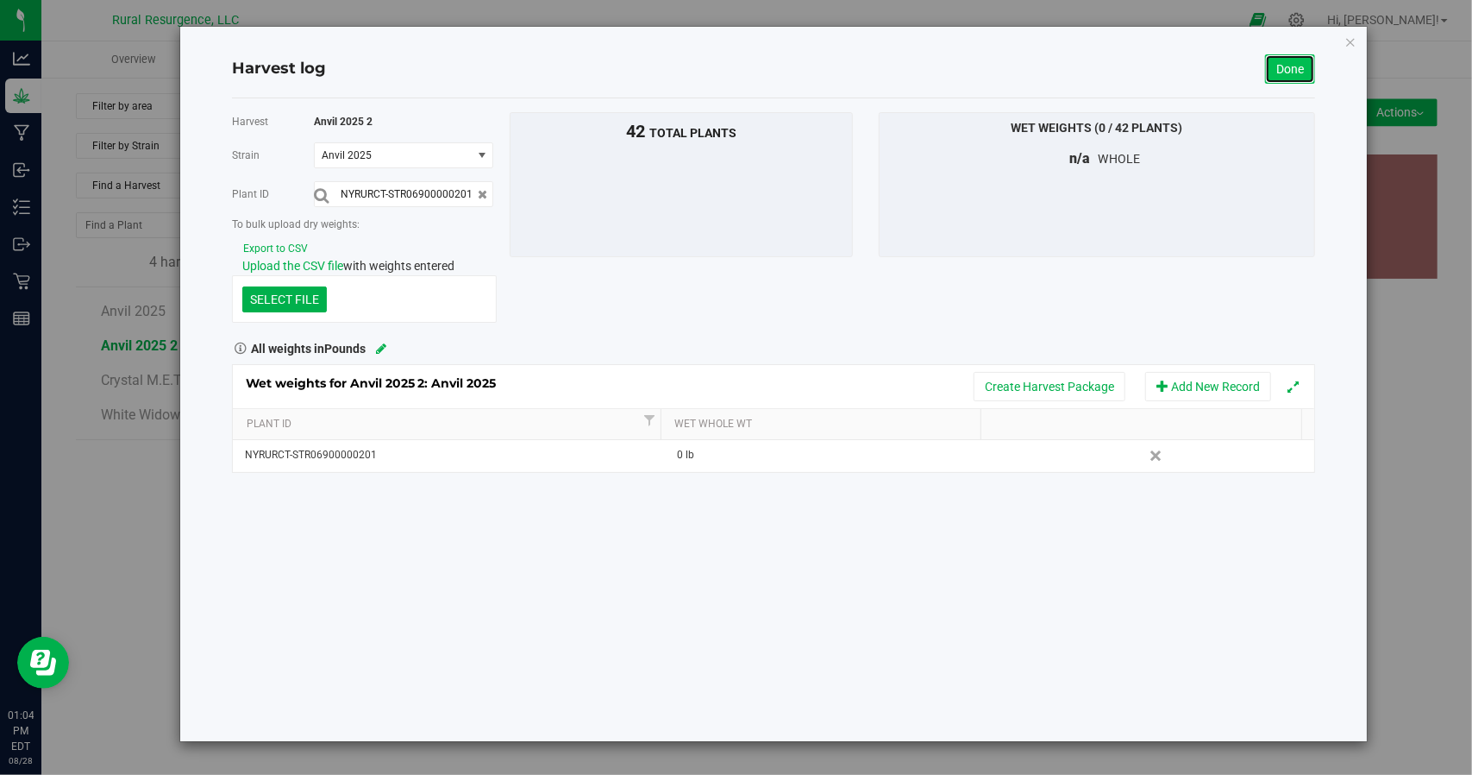
click at [1292, 74] on link "Done" at bounding box center [1290, 68] width 50 height 29
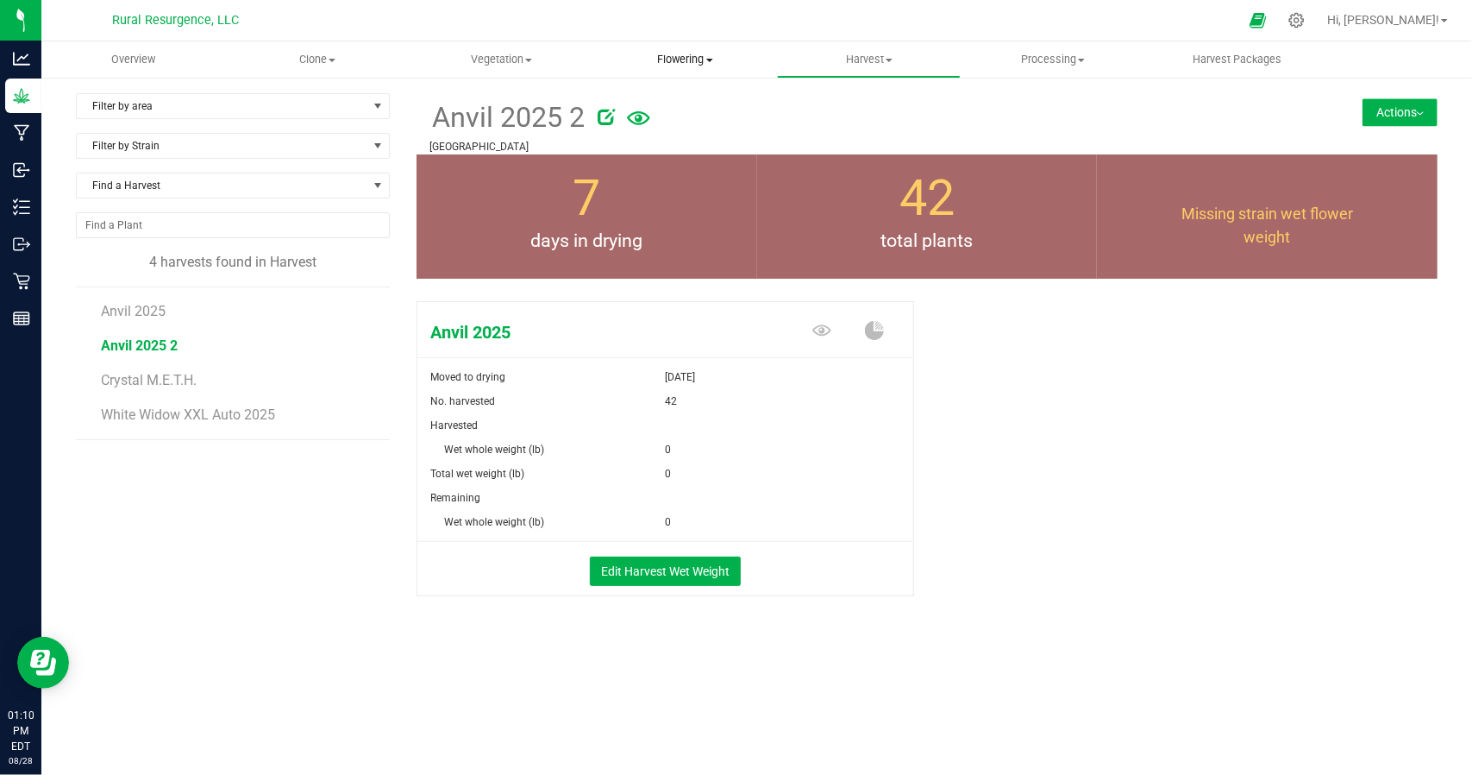
click at [699, 65] on span "Flowering" at bounding box center [685, 60] width 182 height 16
click at [654, 107] on span "Create harvest" at bounding box center [657, 104] width 129 height 15
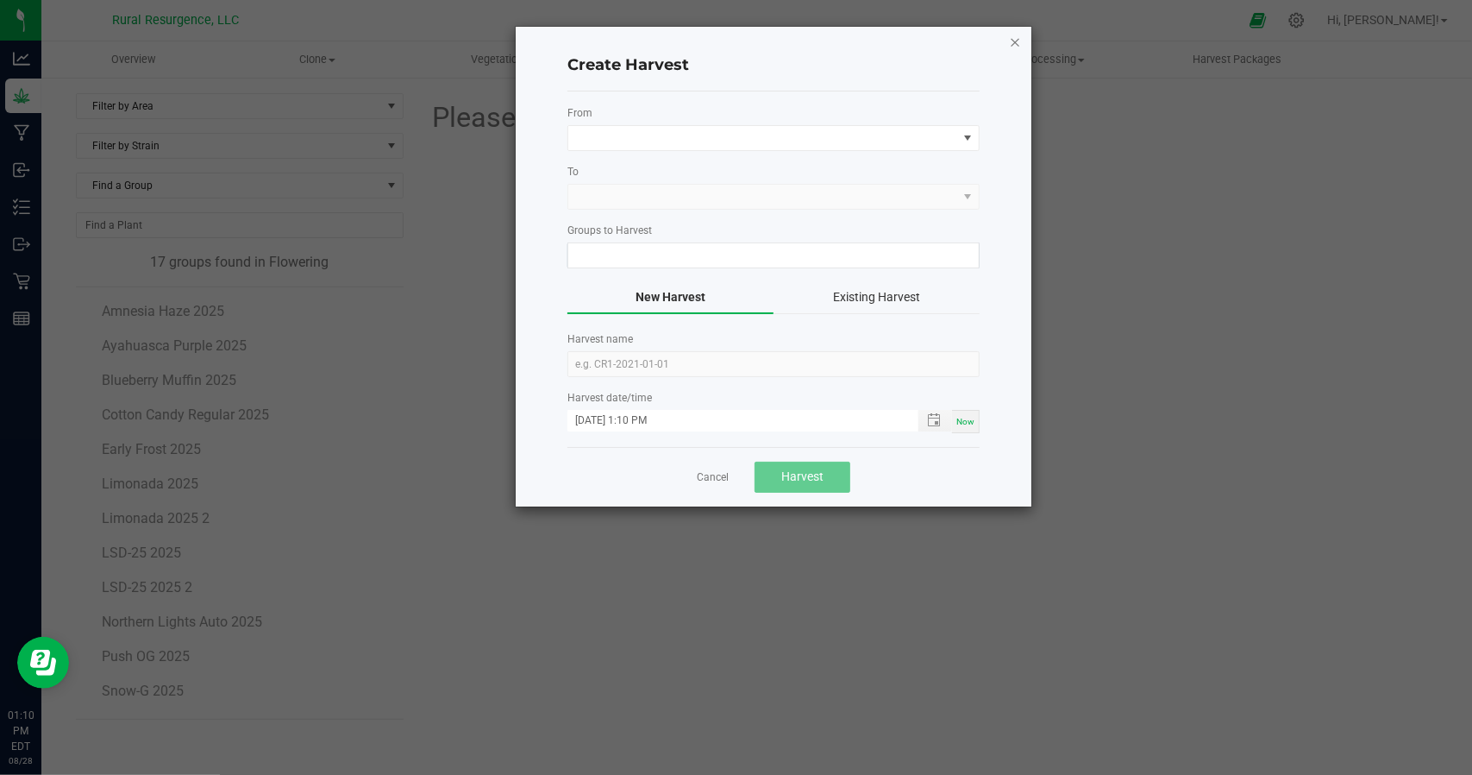
click at [1013, 35] on icon "button" at bounding box center [1015, 41] width 12 height 21
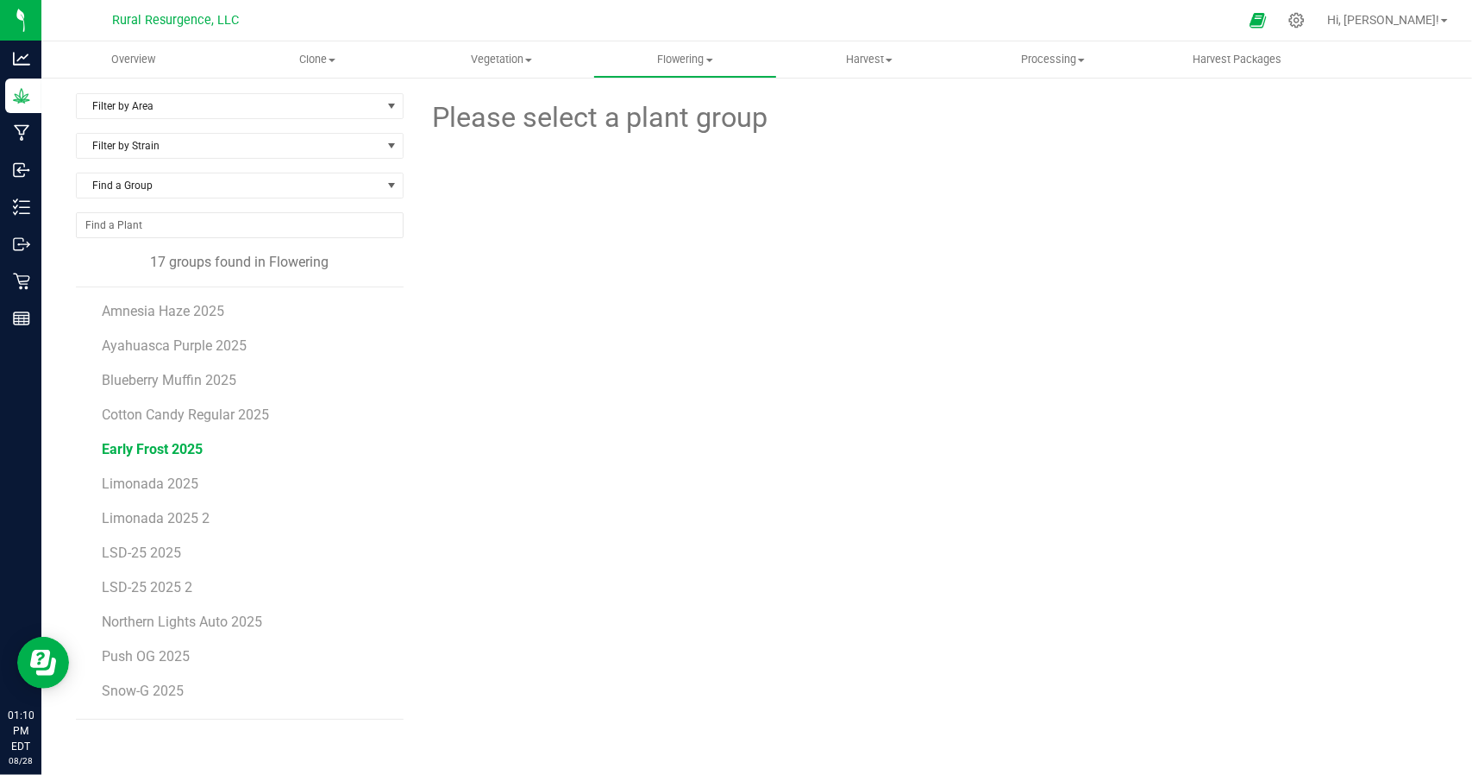
click at [156, 449] on span "Early Frost 2025" at bounding box center [152, 449] width 101 height 16
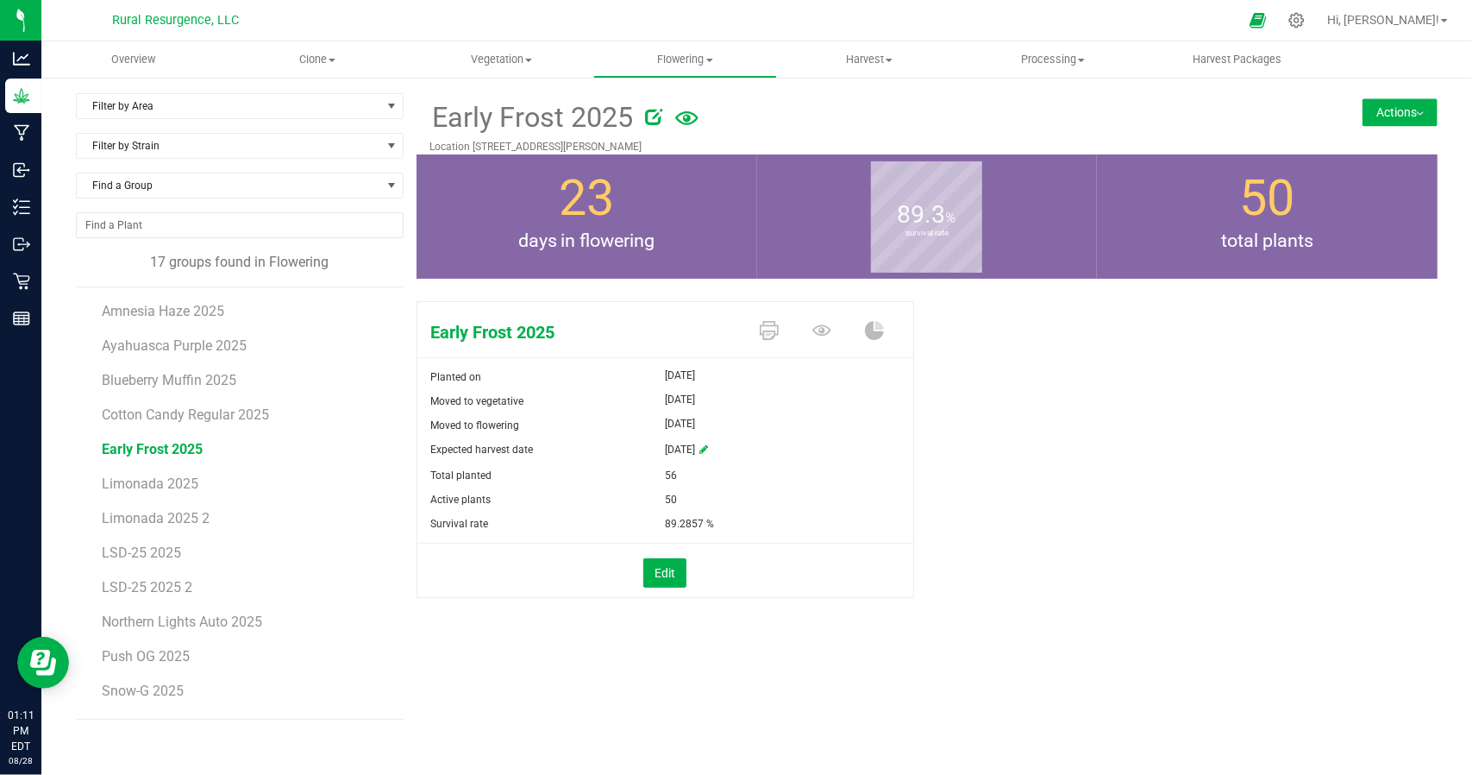
click at [1364, 116] on button "Actions" at bounding box center [1400, 112] width 75 height 28
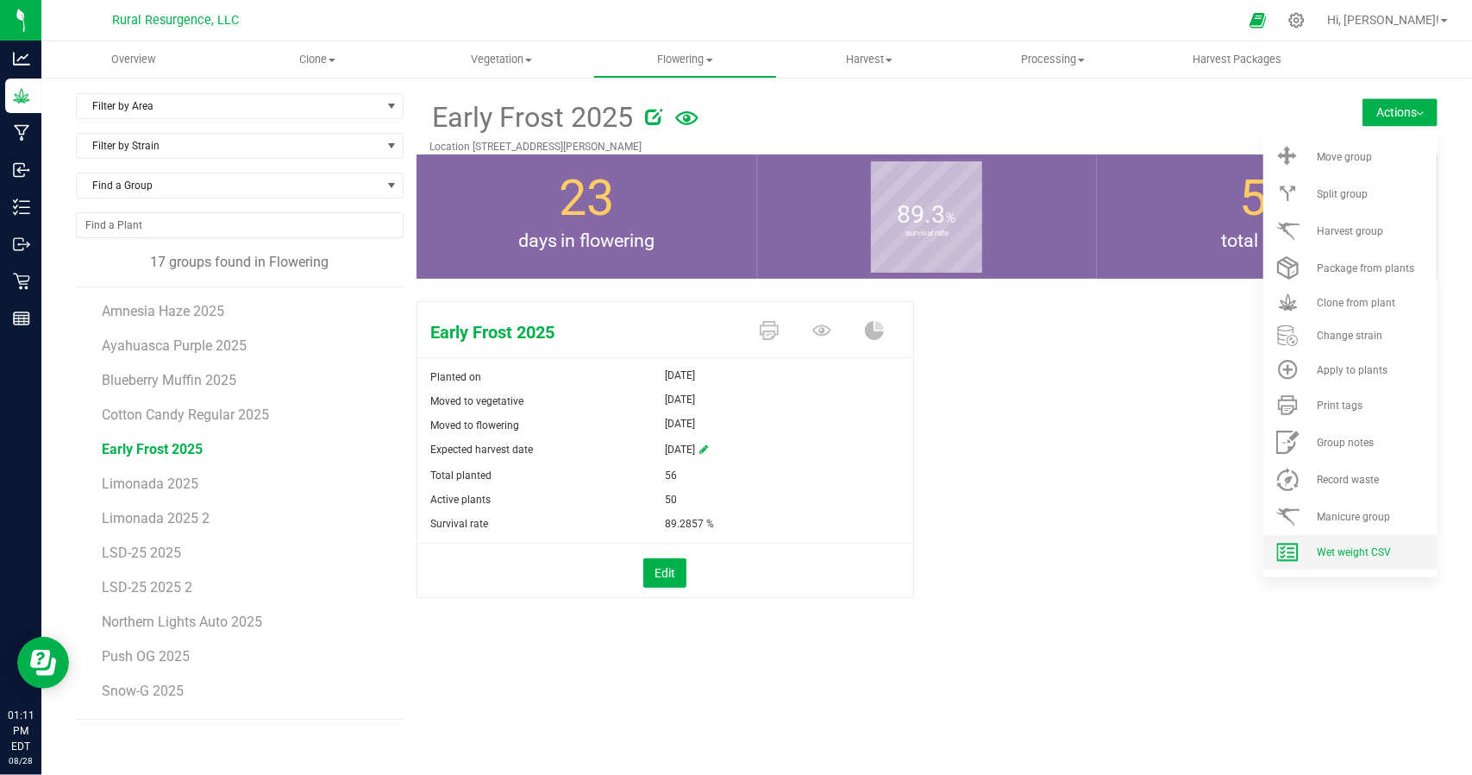
click at [1339, 549] on span "Wet weight CSV" at bounding box center [1354, 552] width 74 height 12
click at [955, 567] on div "Early Frost 2025 Planted on [DATE] Moved to vegetative [DATE] Moved to flowerin…" at bounding box center [927, 468] width 1021 height 348
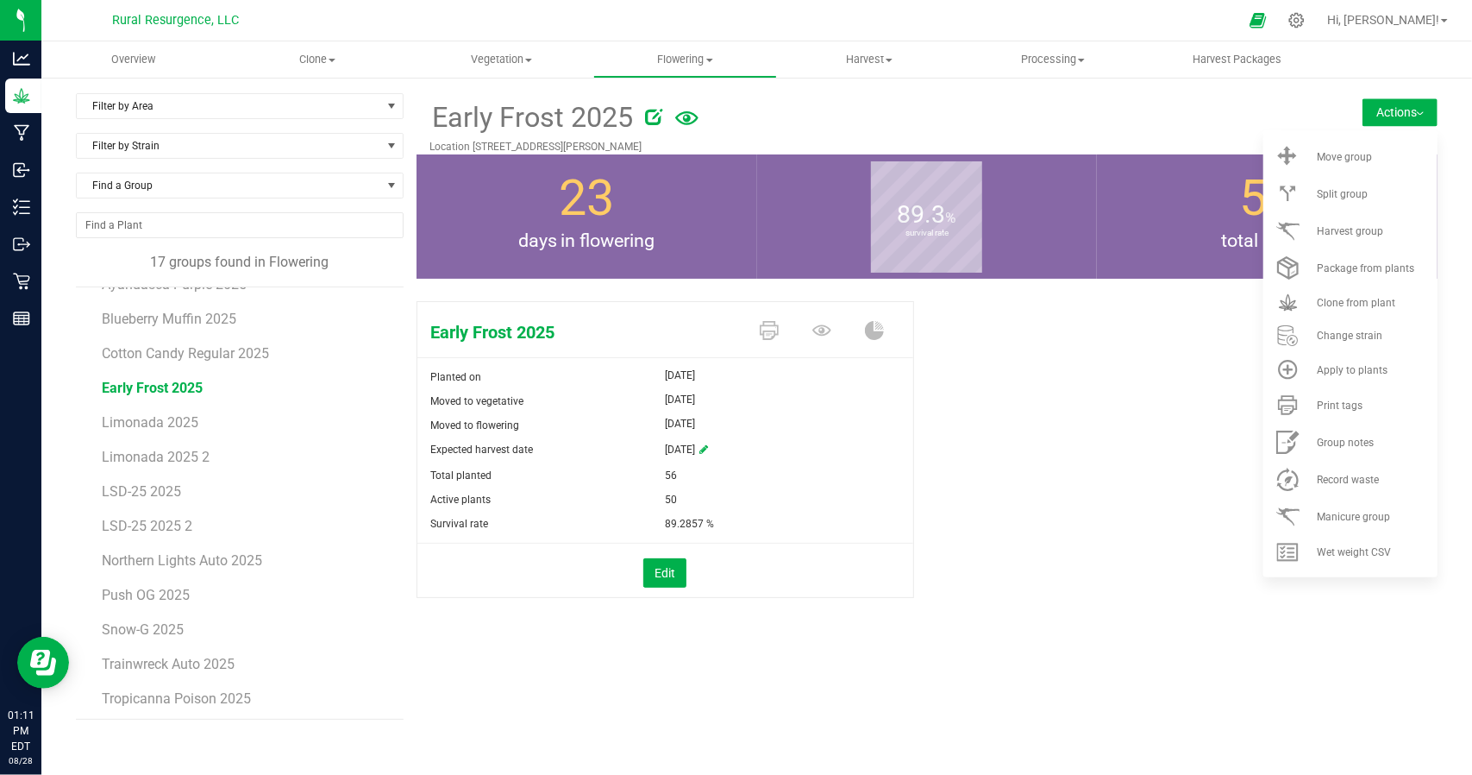
scroll to position [86, 0]
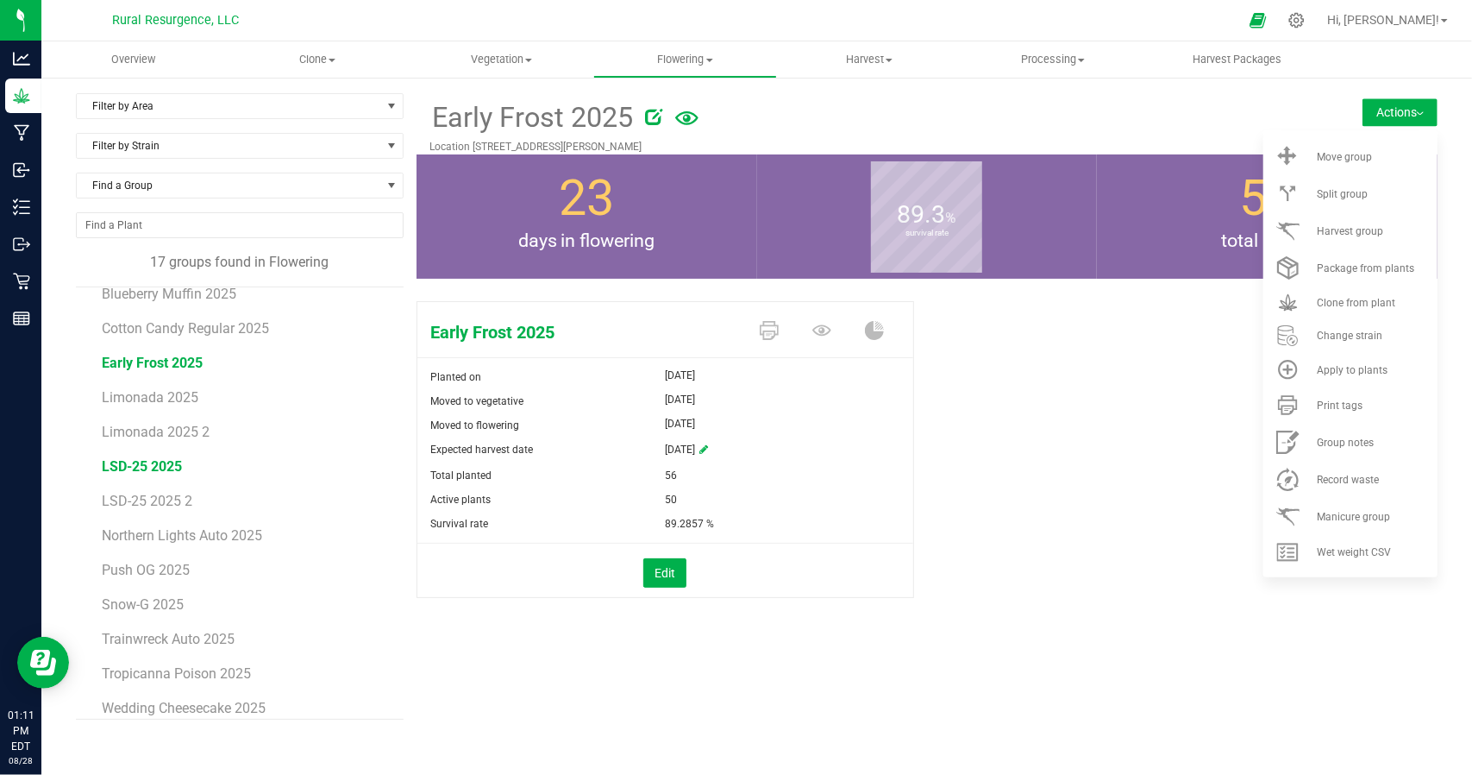
click at [143, 461] on span "LSD-25 2025" at bounding box center [142, 466] width 80 height 16
click at [145, 496] on span "LSD-25 2025 2" at bounding box center [147, 500] width 91 height 16
click at [1097, 427] on div "LSD-25 2025 Planted on [DATE] Moved to vegetative [DATE] Moved to flowering [DA…" at bounding box center [927, 468] width 1021 height 348
click at [1214, 384] on div "LSD-25 2025 Planted on [DATE] Moved to vegetative [DATE] Moved to flowering [DA…" at bounding box center [927, 468] width 1021 height 348
click at [160, 467] on span "LSD-25 2025" at bounding box center [142, 466] width 80 height 16
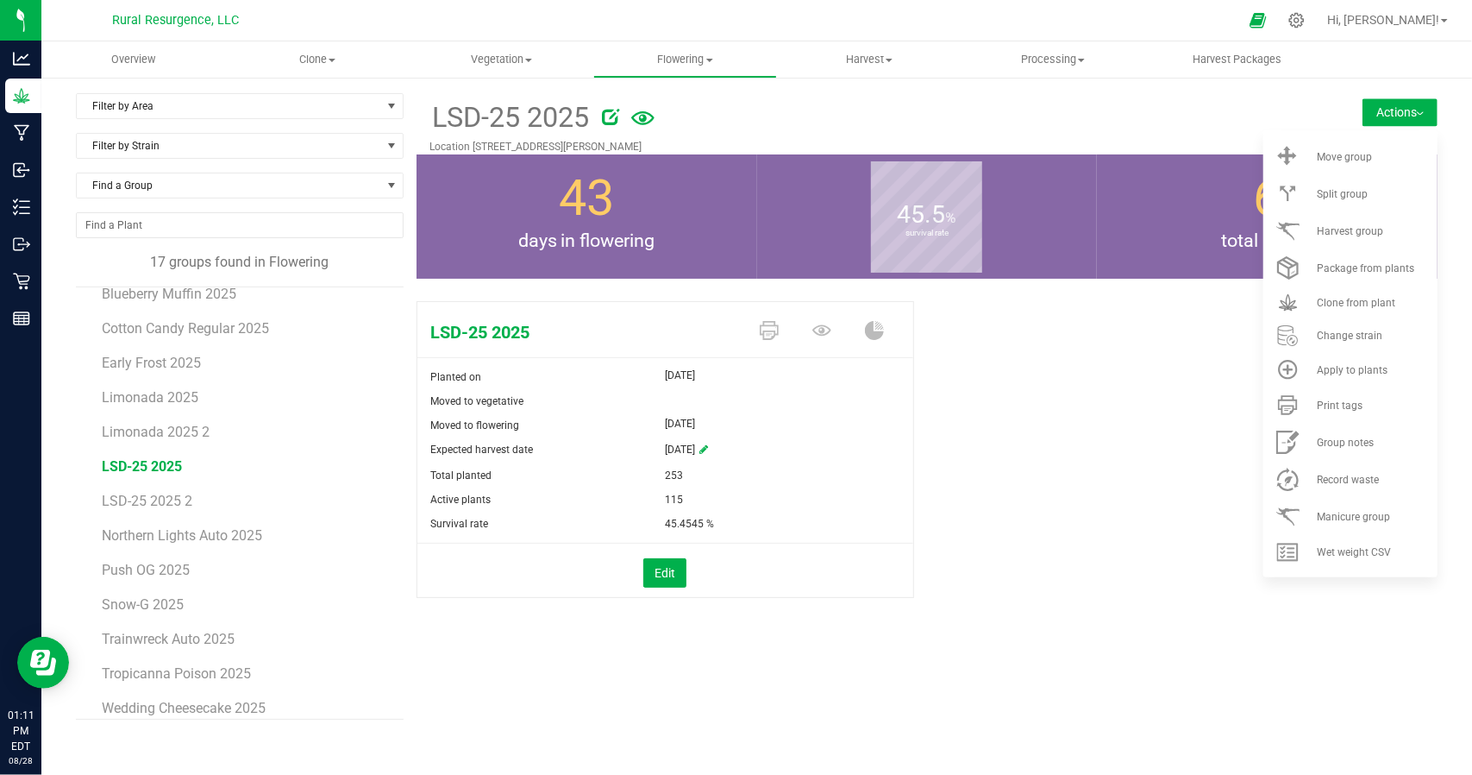
click at [1204, 534] on div "LSD-25 2025 Planted on [DATE] Moved to vegetative Moved to flowering [DATE] Exp…" at bounding box center [927, 468] width 1021 height 348
click at [1408, 115] on button "Actions" at bounding box center [1400, 112] width 75 height 28
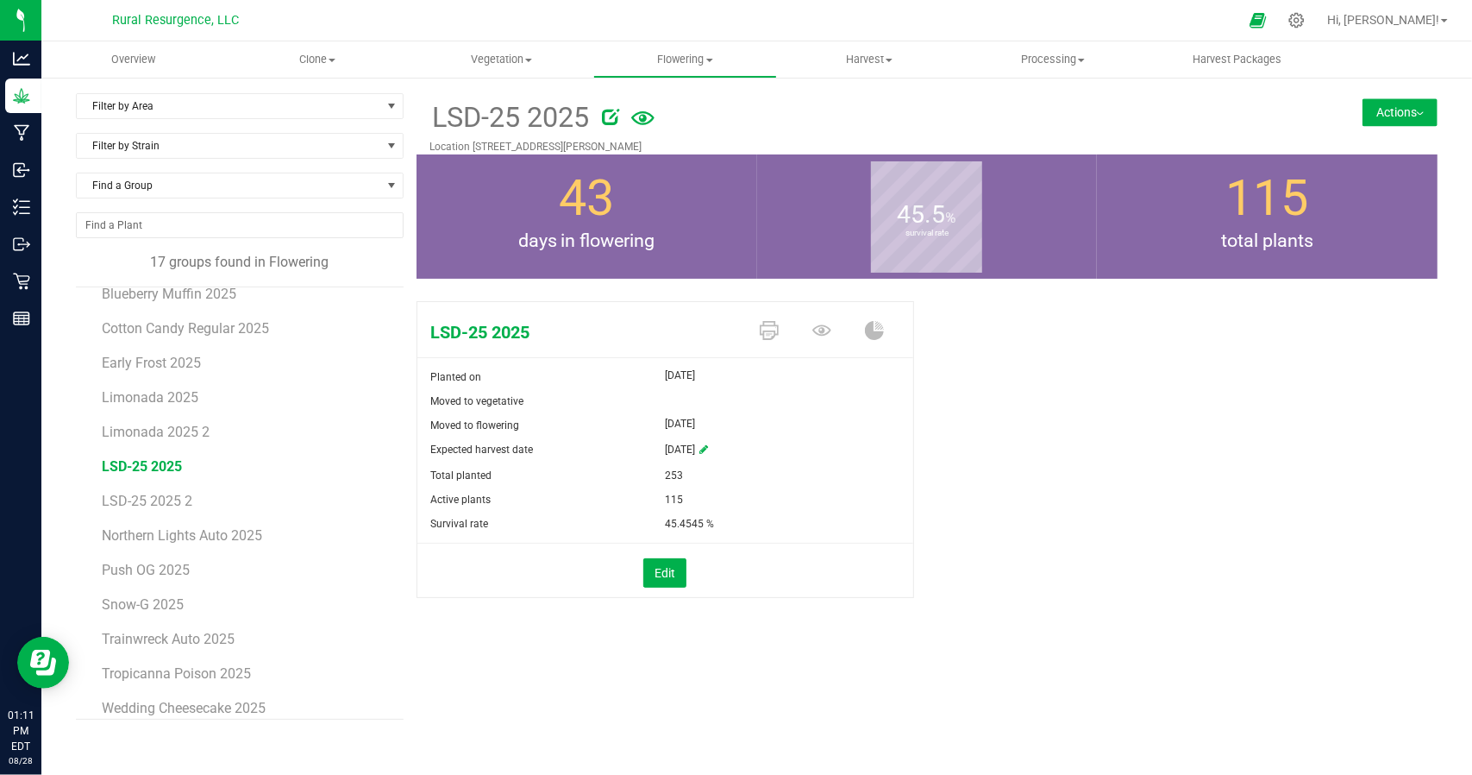
click at [1411, 103] on button "Actions" at bounding box center [1400, 112] width 75 height 28
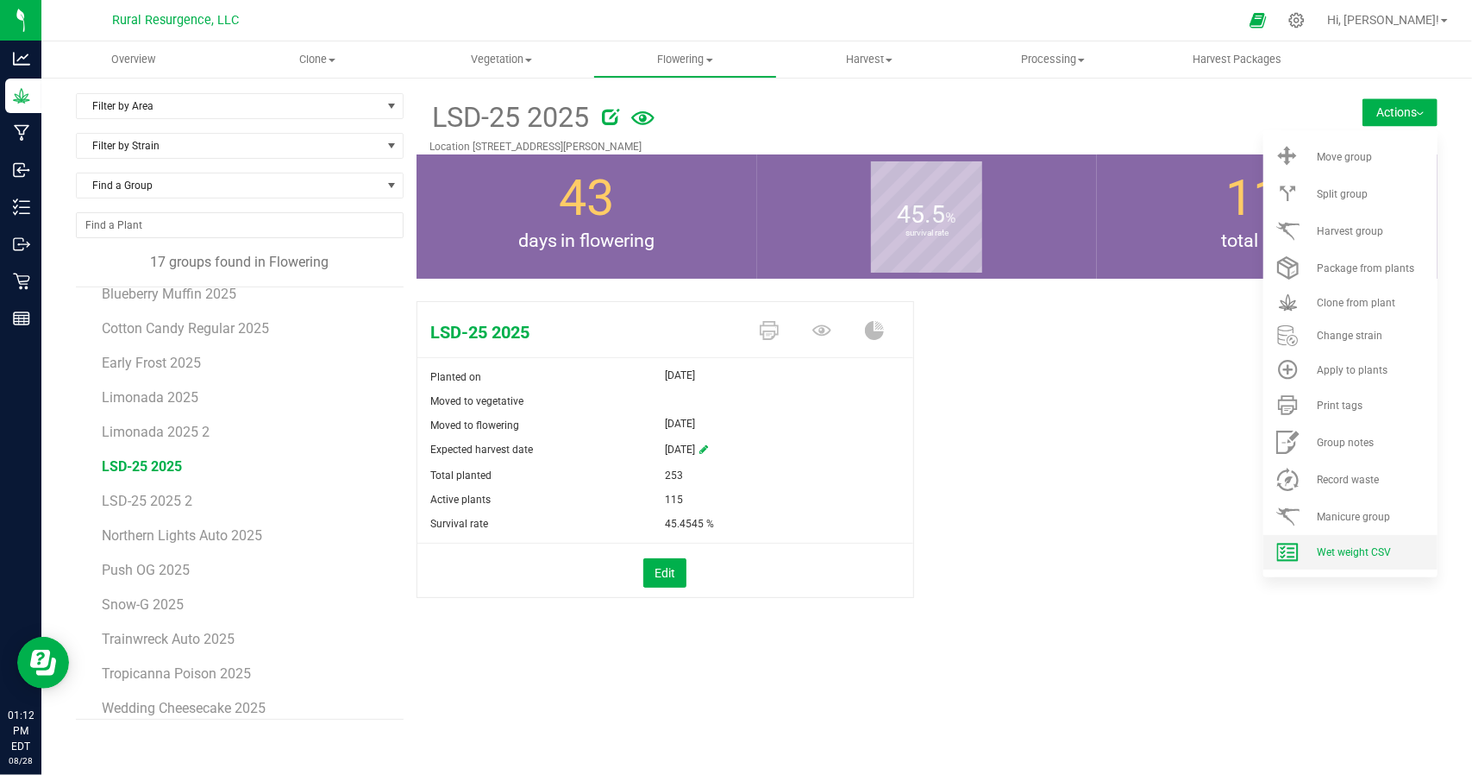
click at [1366, 544] on li "Wet weight CSV" at bounding box center [1351, 552] width 174 height 34
click at [1378, 230] on span "Harvest group" at bounding box center [1350, 231] width 66 height 12
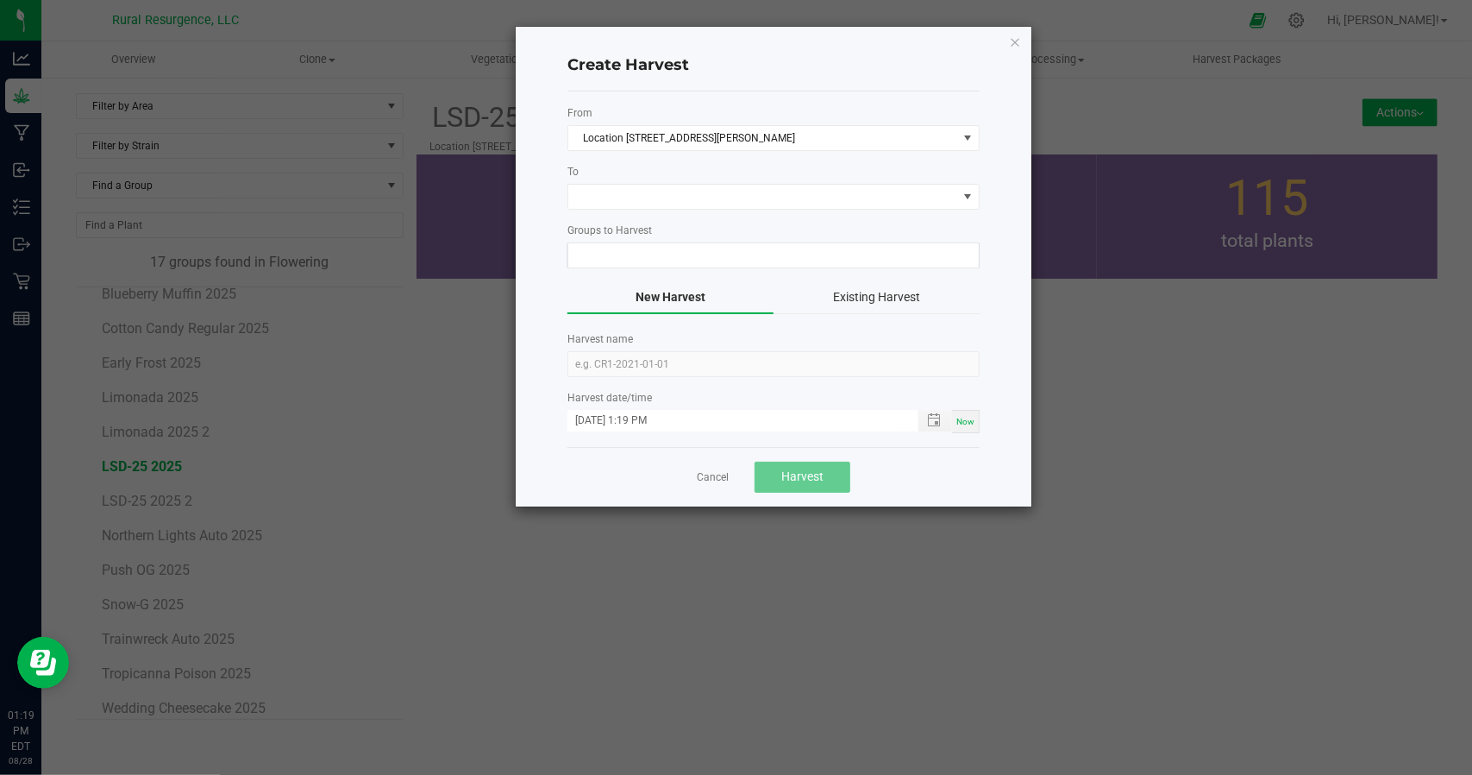
type input "LSD-25 2025"
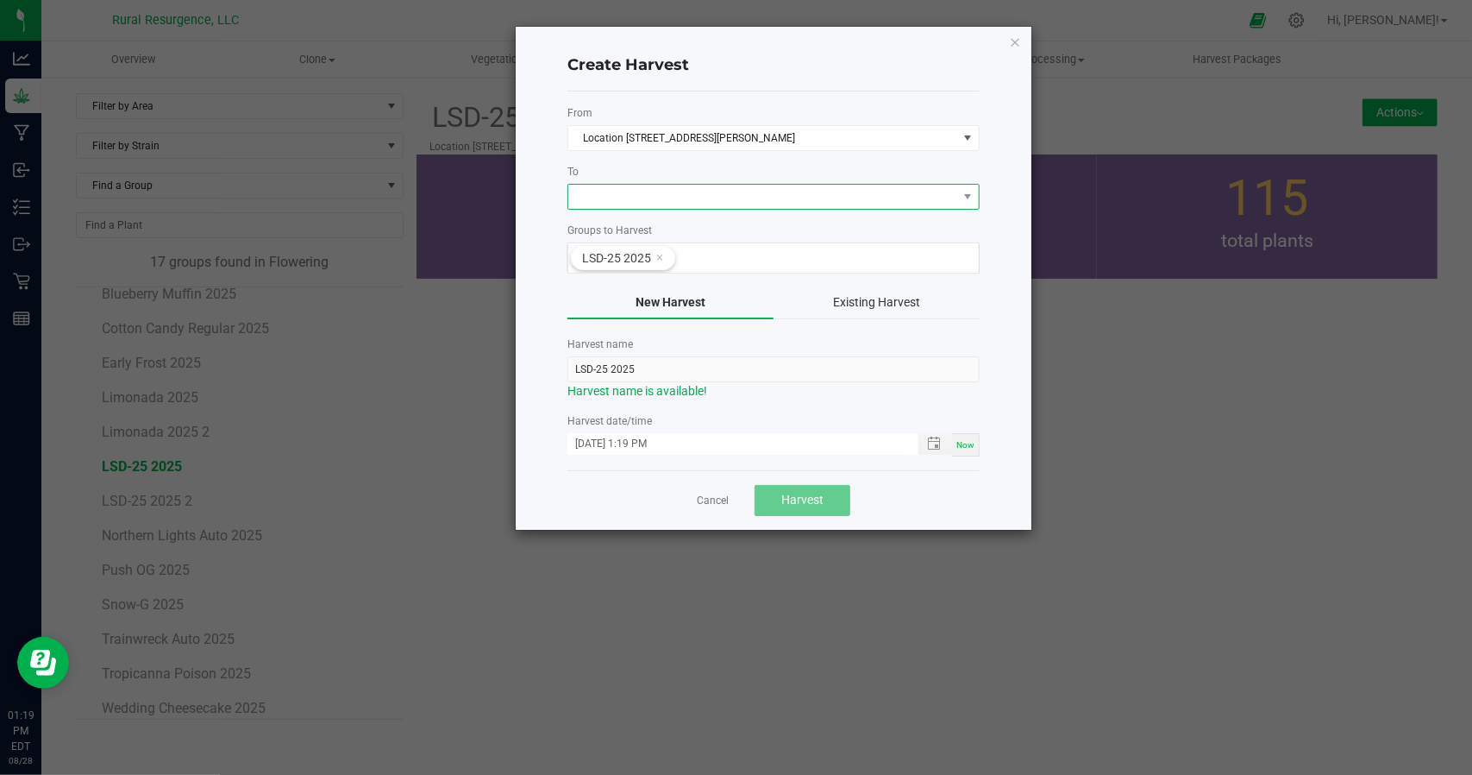
click at [637, 191] on span at bounding box center [762, 197] width 389 height 24
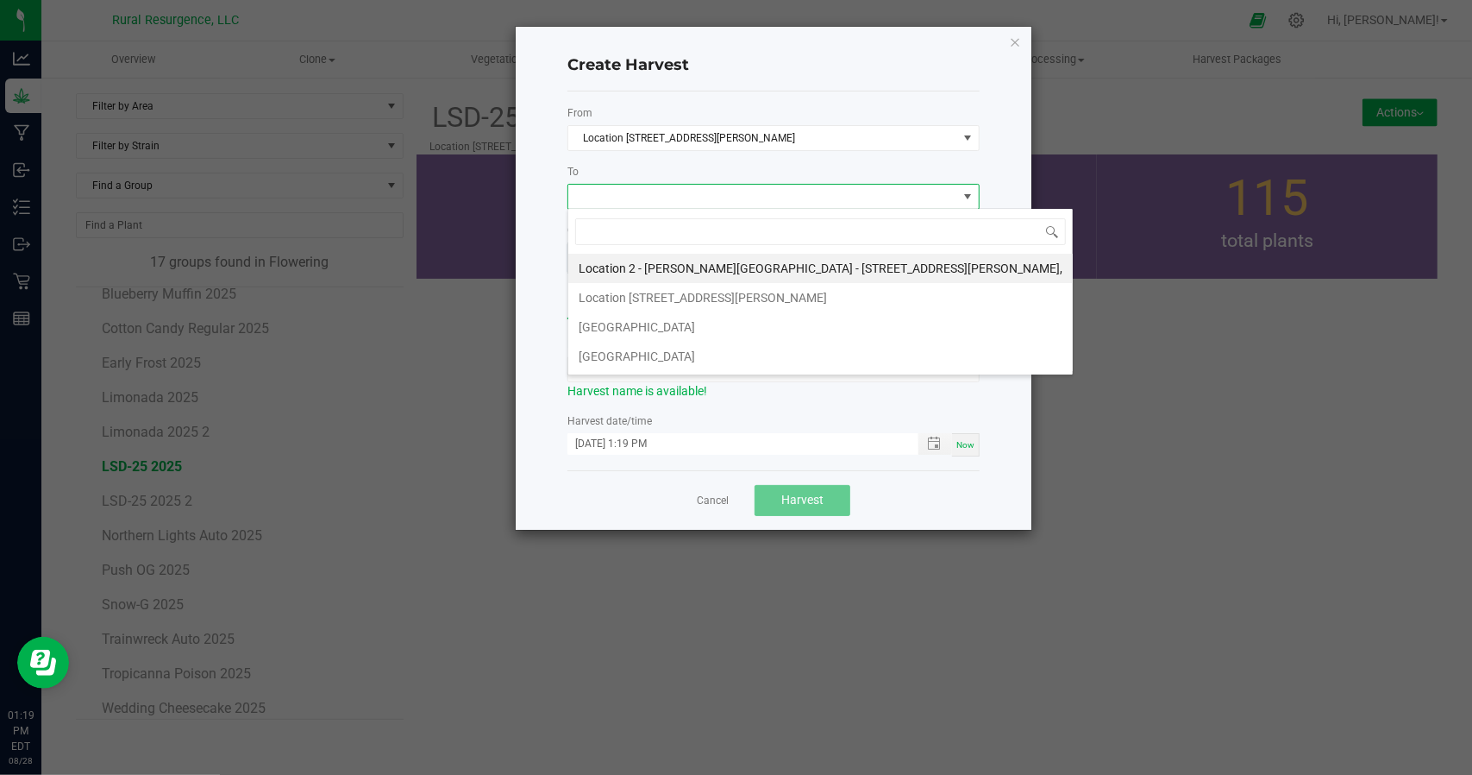
scroll to position [25, 412]
click at [642, 323] on li "[GEOGRAPHIC_DATA]" at bounding box center [820, 326] width 505 height 29
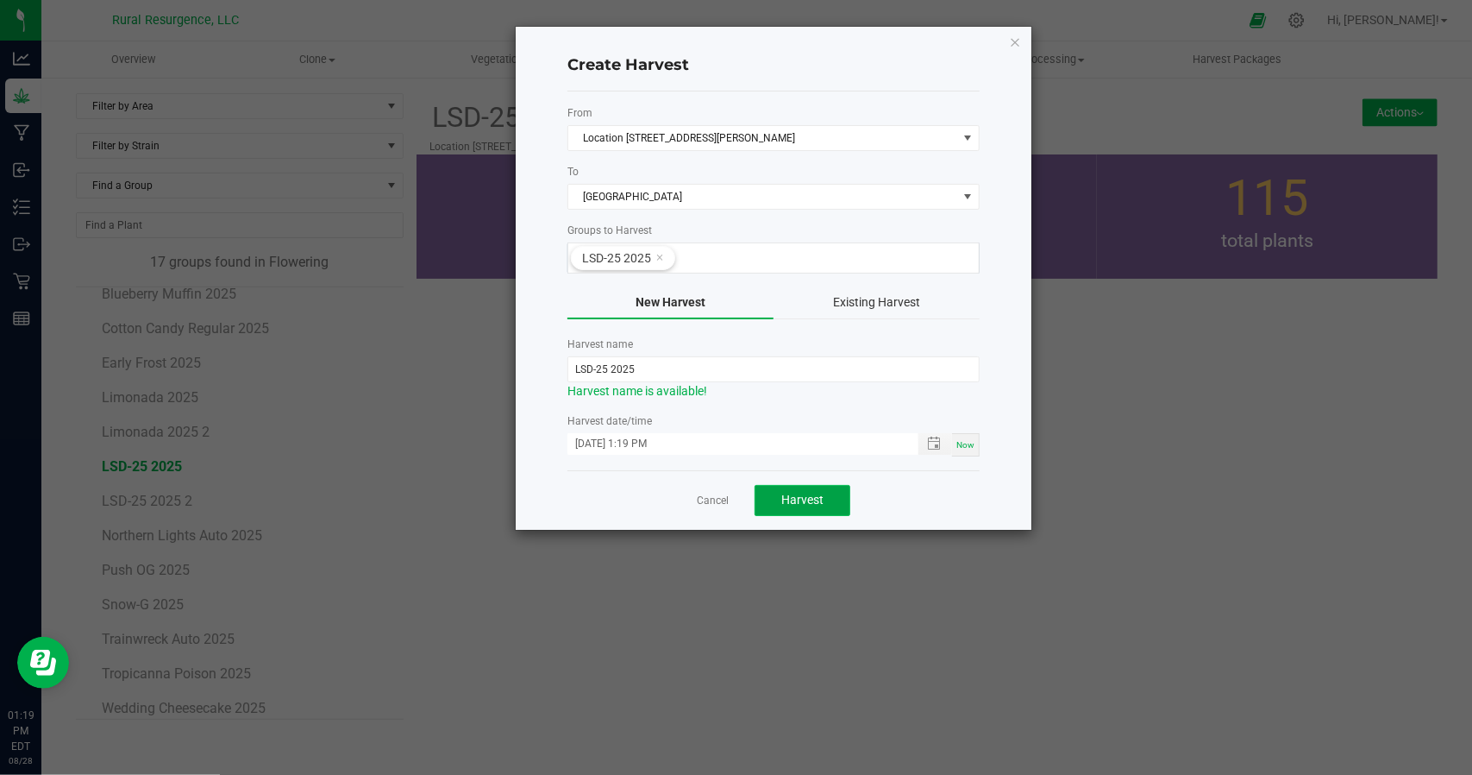
click at [824, 487] on button "Harvest" at bounding box center [803, 500] width 96 height 31
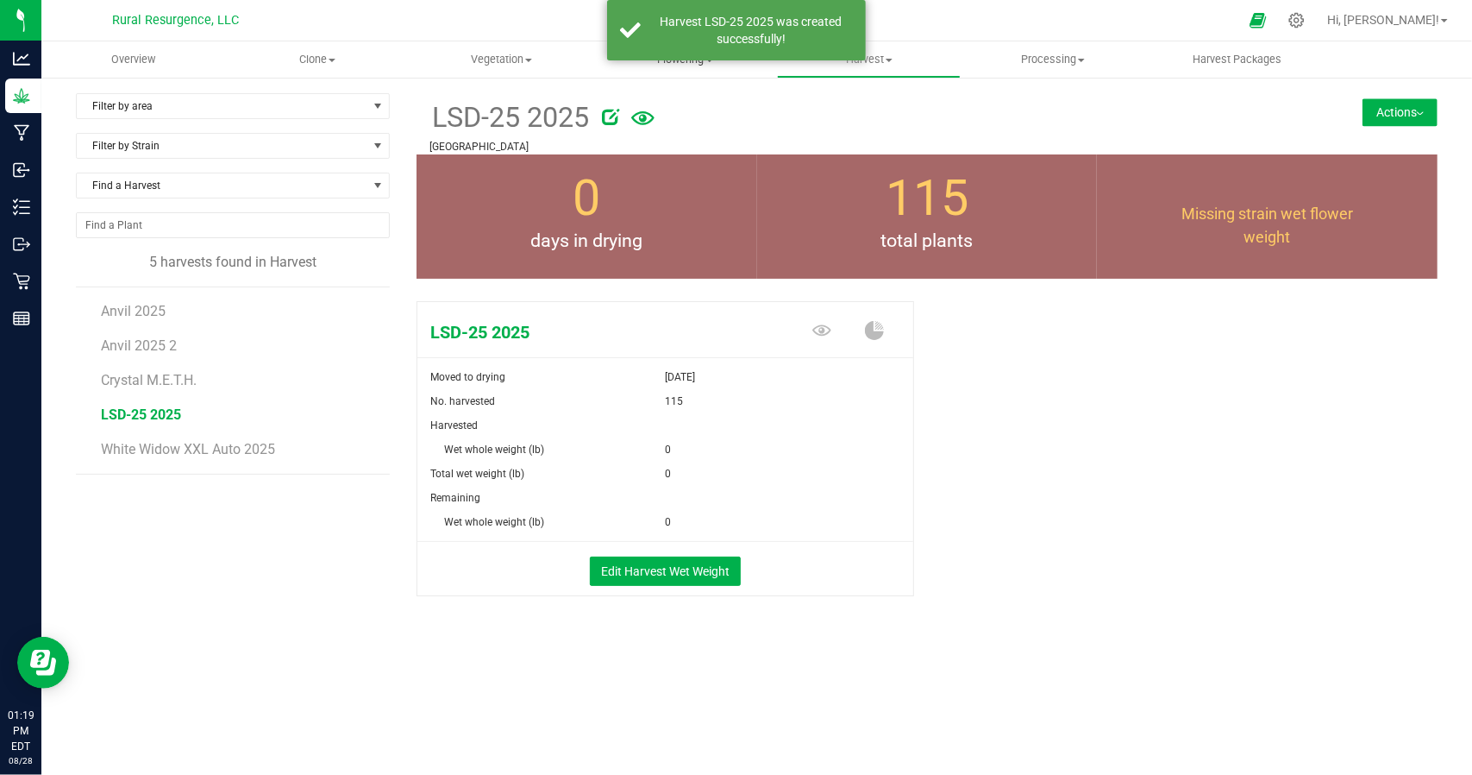
click at [655, 70] on uib-tab-heading "Flowering Create harvest Flowering groups Flowering plants Apply to plants" at bounding box center [685, 59] width 182 height 34
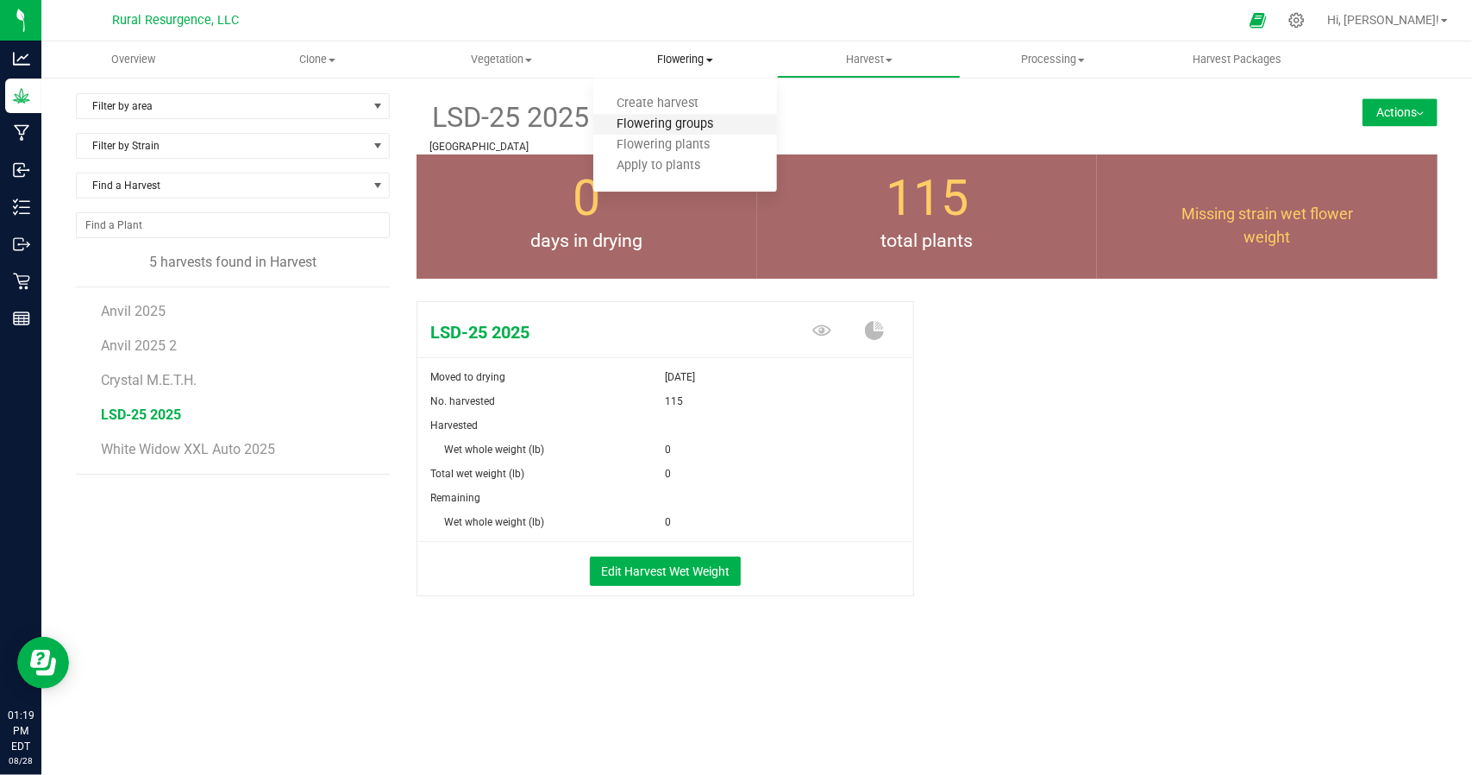
click at [663, 129] on span "Flowering groups" at bounding box center [664, 124] width 143 height 15
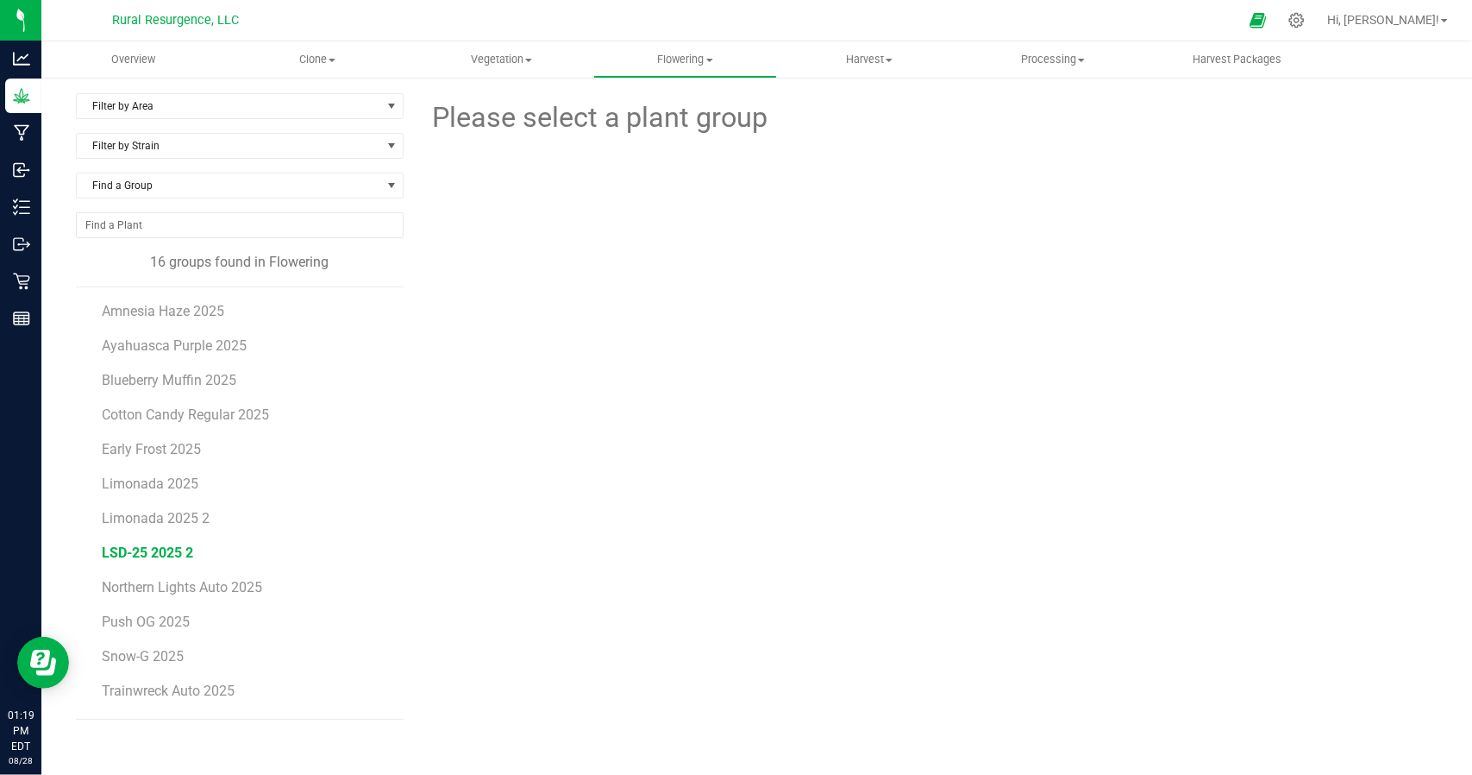
click at [177, 555] on span "LSD-25 2025 2" at bounding box center [147, 552] width 91 height 16
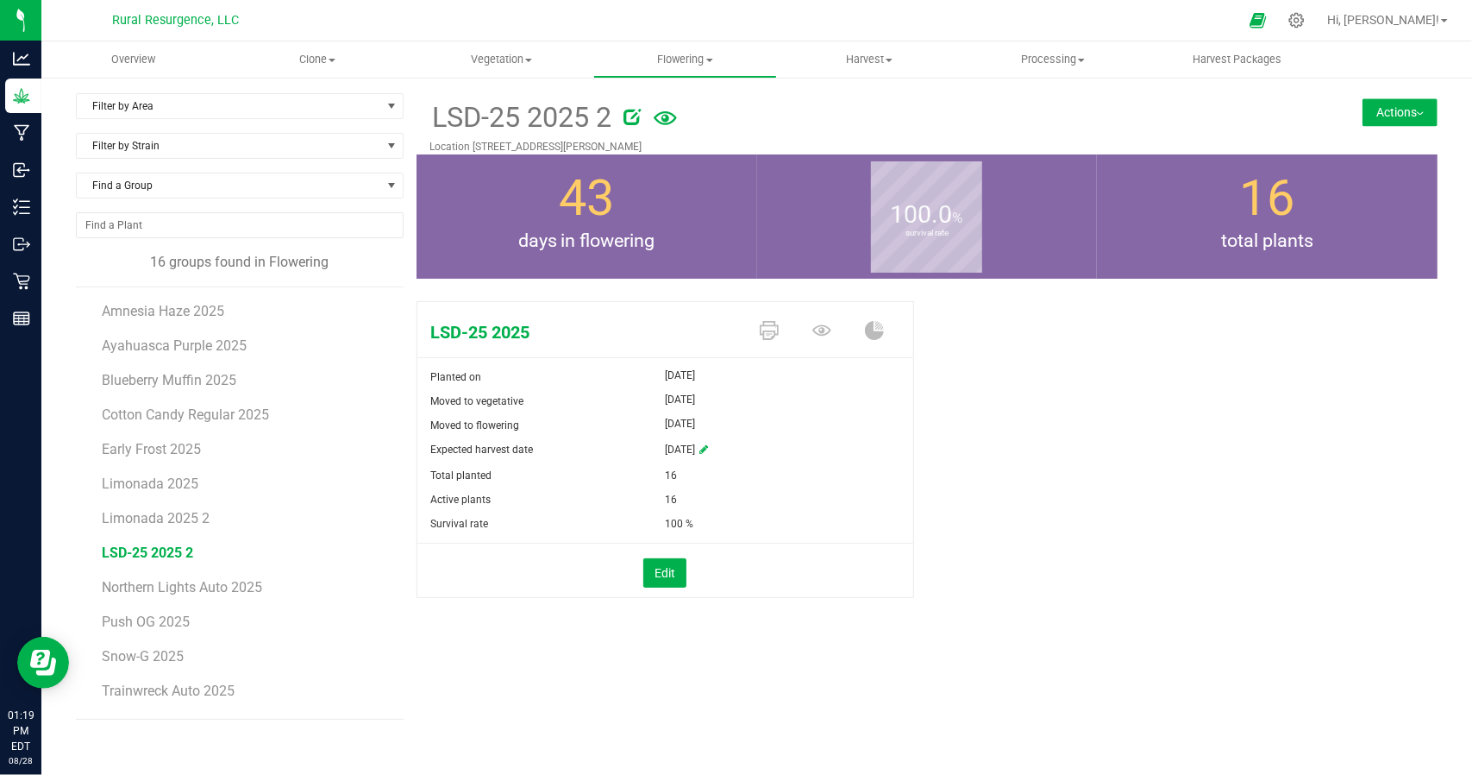
click at [1407, 115] on button "Actions" at bounding box center [1400, 112] width 75 height 28
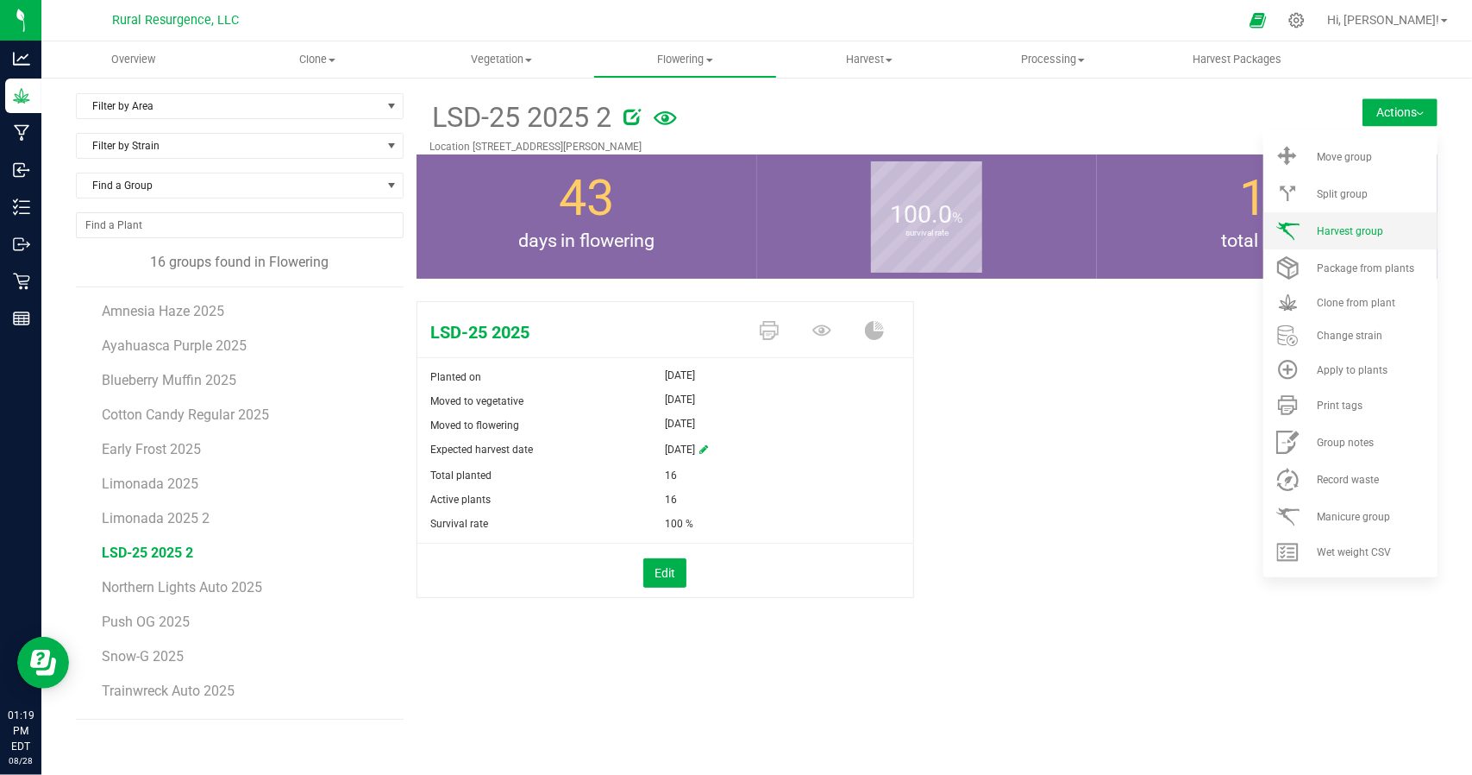
click at [1383, 227] on div "Harvest group" at bounding box center [1375, 231] width 117 height 12
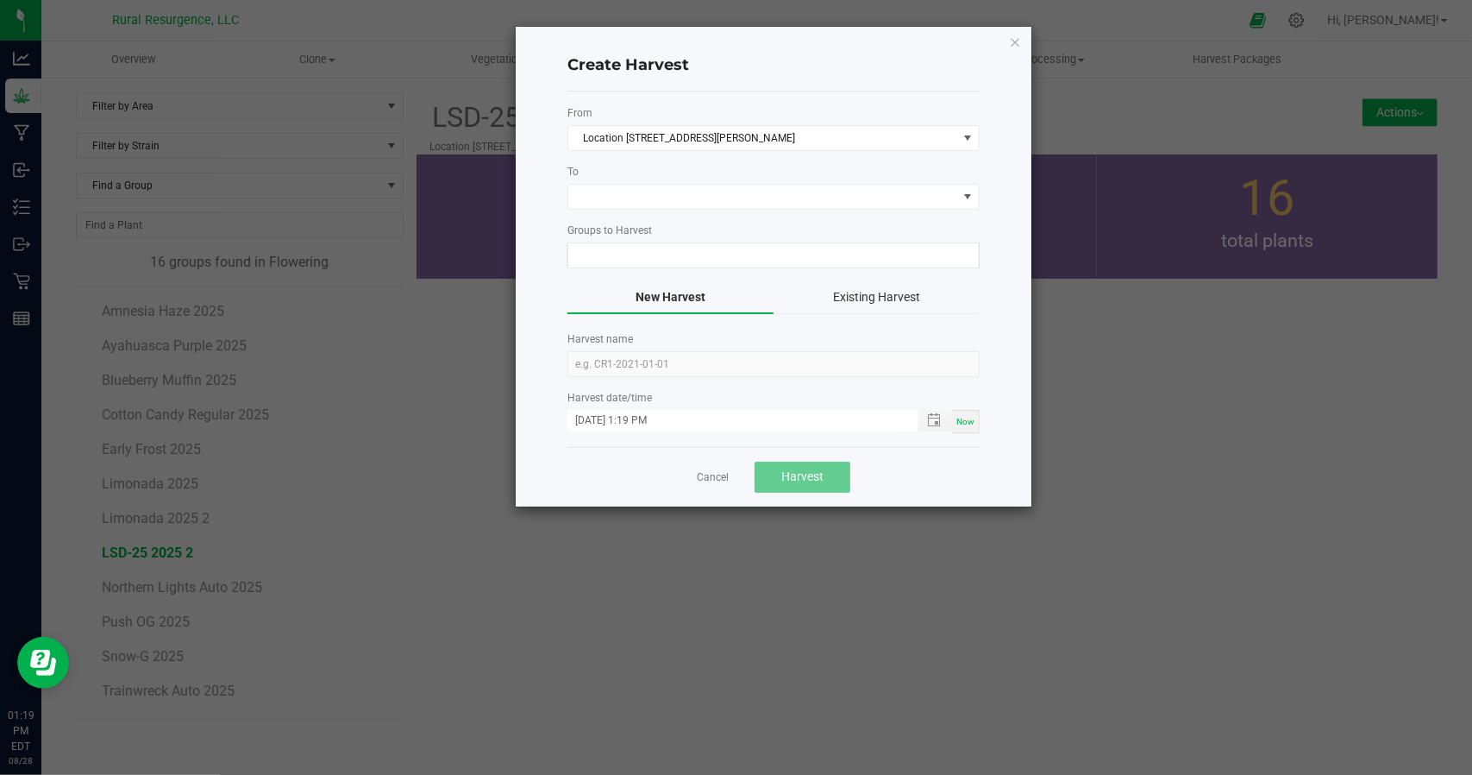
type input "LSD-25 2025 2"
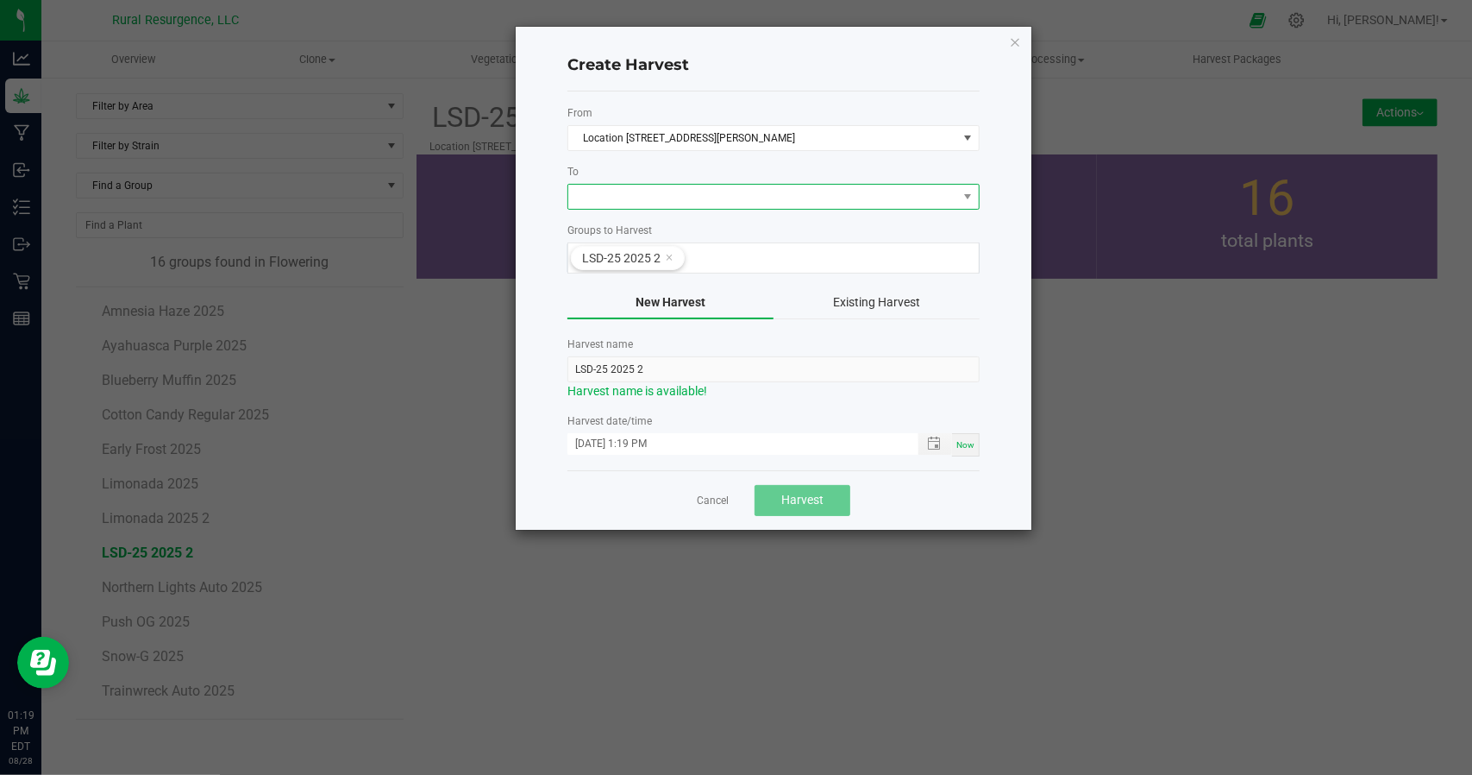
click at [673, 195] on span at bounding box center [762, 197] width 389 height 24
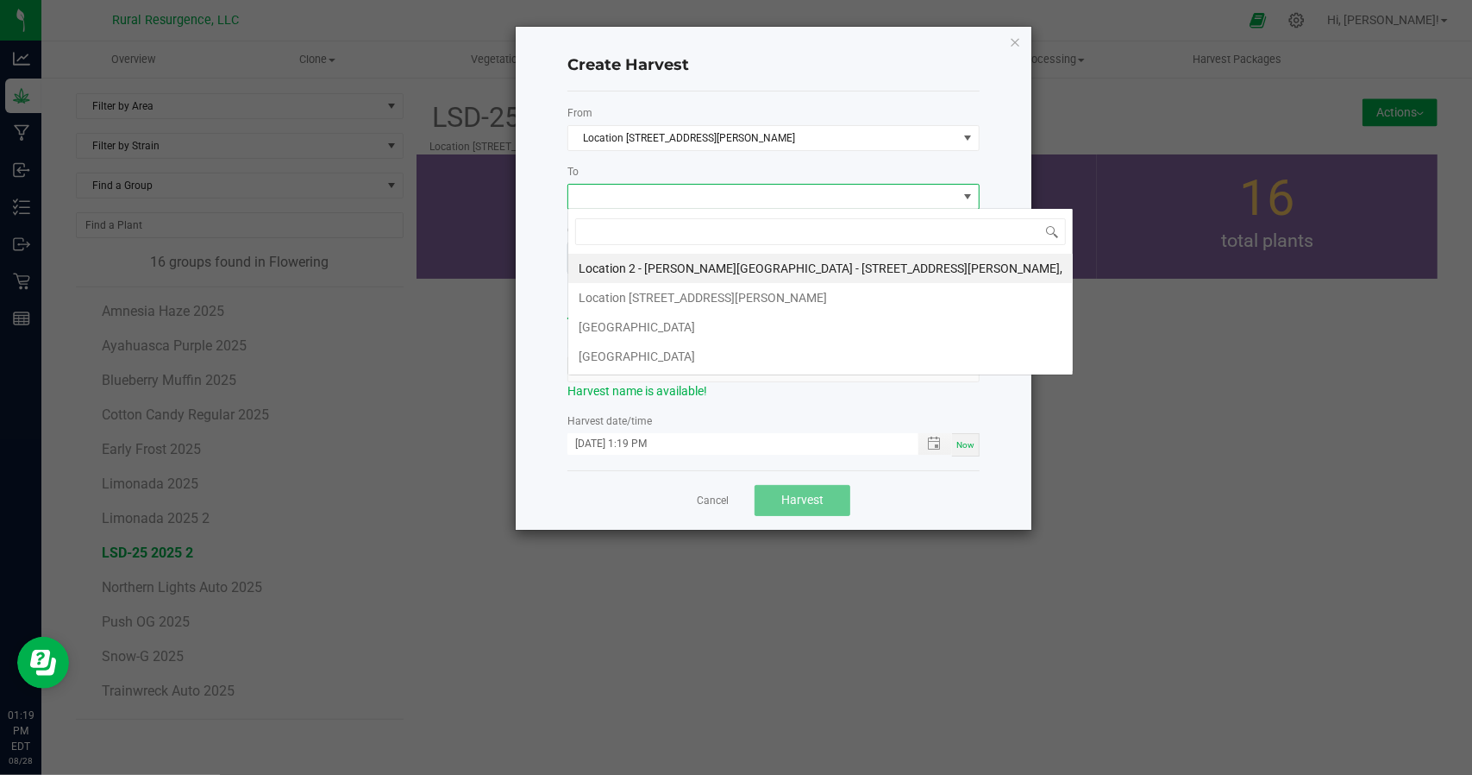
scroll to position [25, 412]
click at [617, 322] on li "[GEOGRAPHIC_DATA]" at bounding box center [820, 326] width 505 height 29
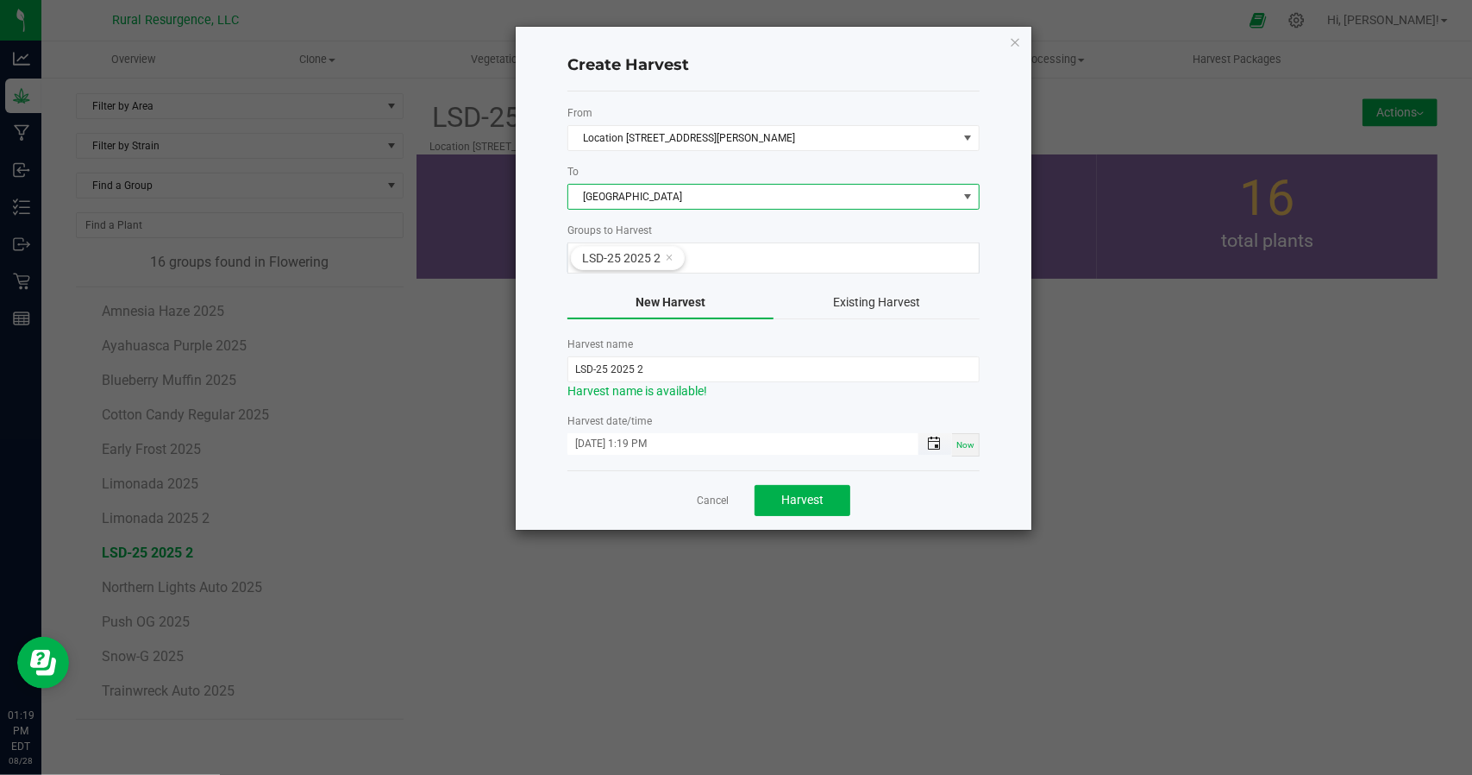
click at [928, 439] on span "Toggle popup" at bounding box center [934, 443] width 14 height 14
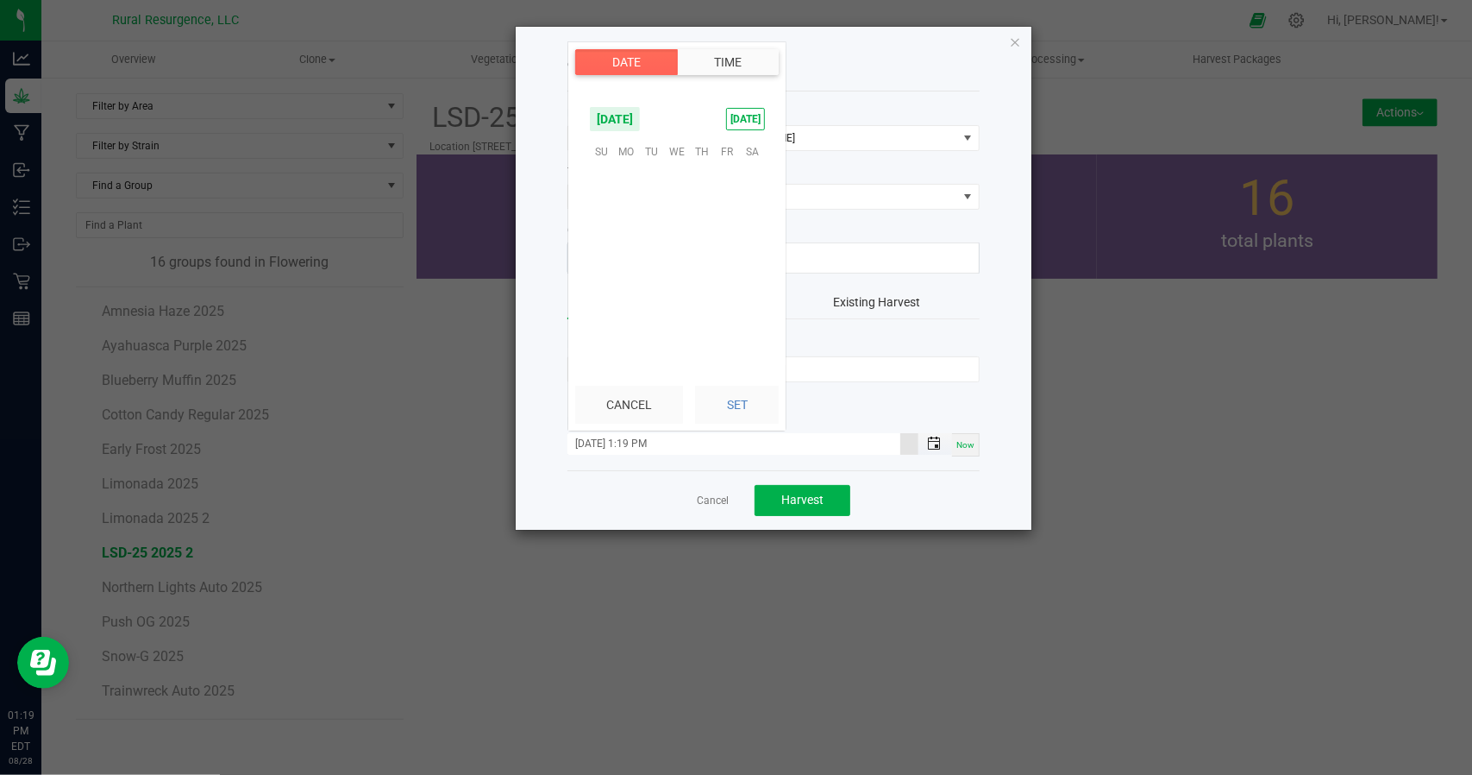
scroll to position [23, 0]
click at [701, 261] on span "21" at bounding box center [701, 258] width 25 height 27
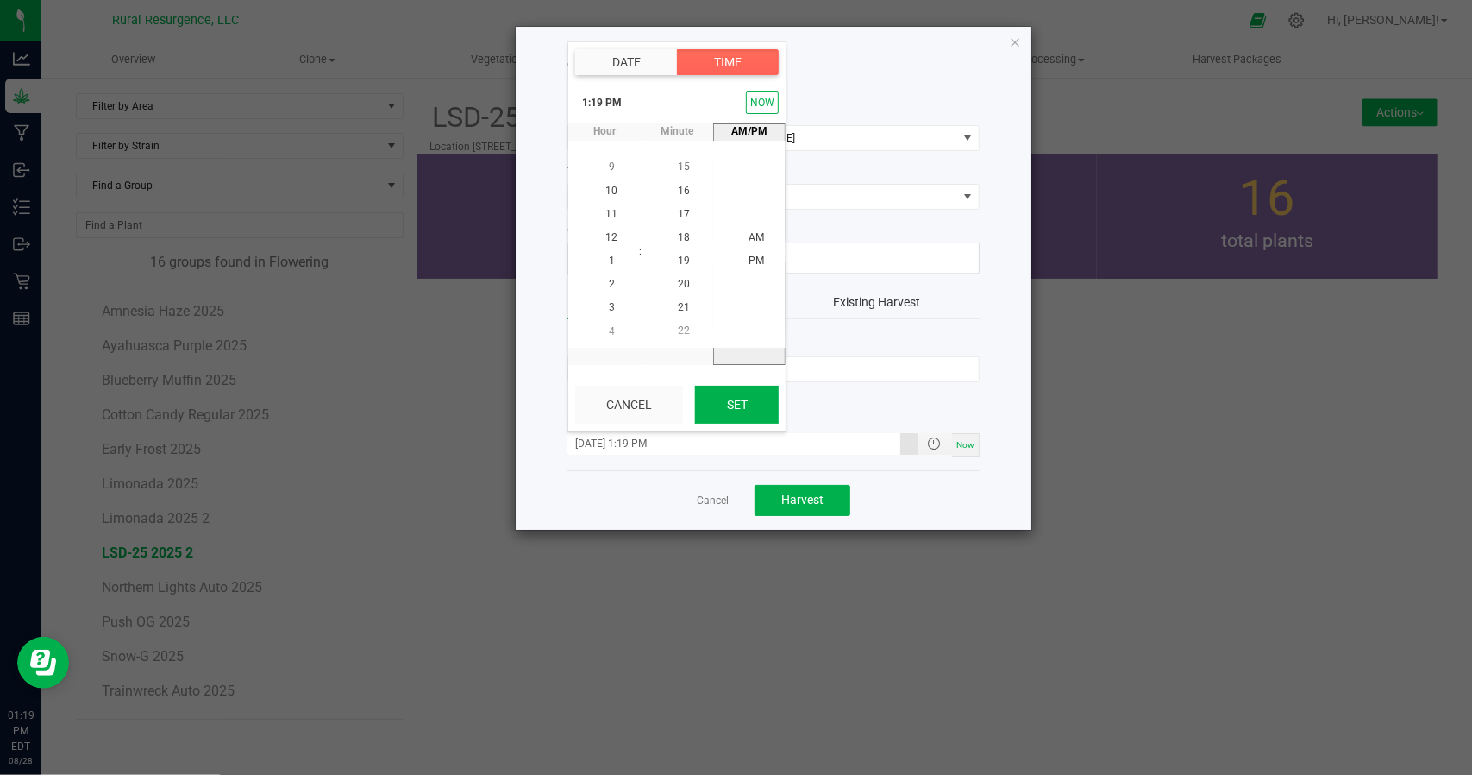
click at [740, 408] on button "Set" at bounding box center [737, 405] width 84 height 38
type input "[DATE] 1:19 PM"
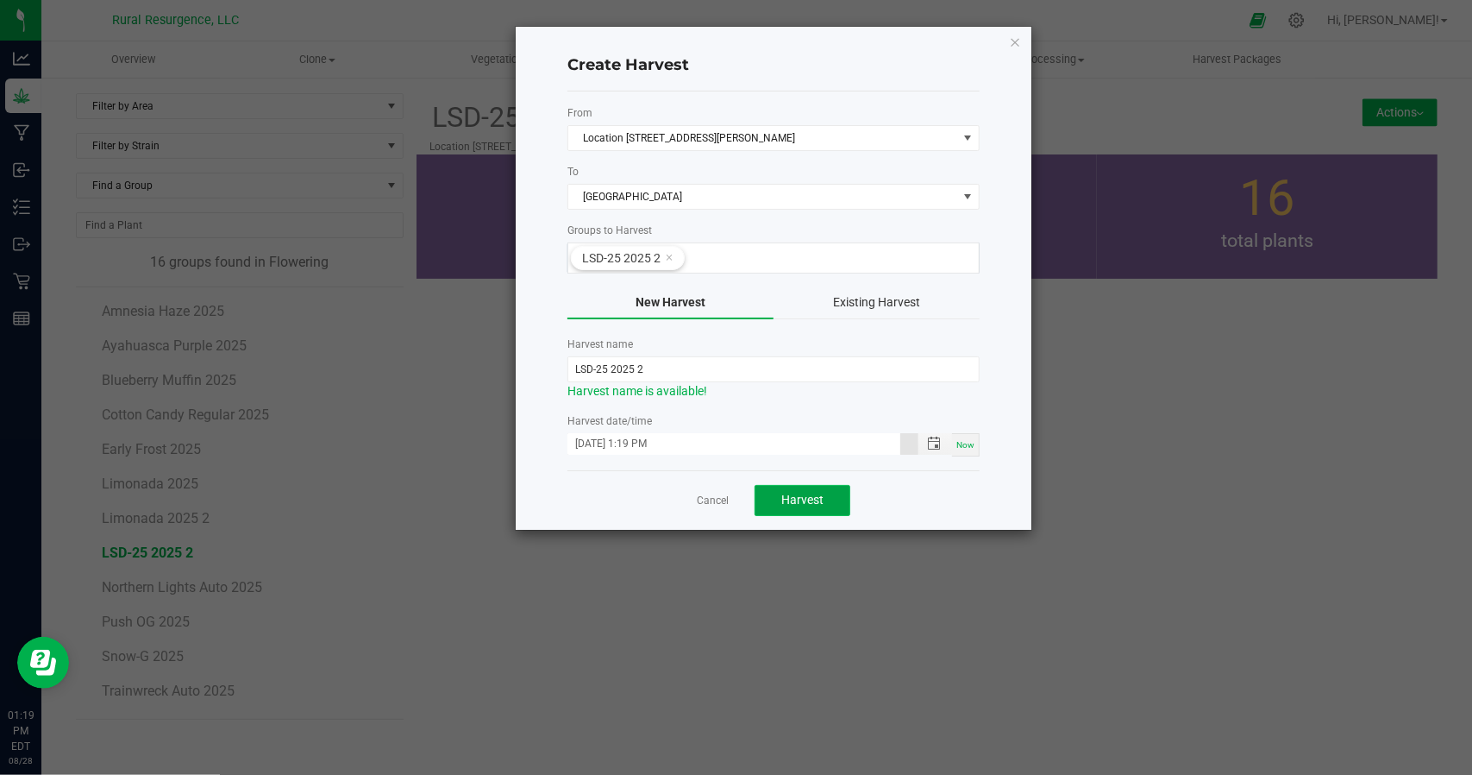
click at [811, 492] on span "Harvest" at bounding box center [802, 499] width 42 height 14
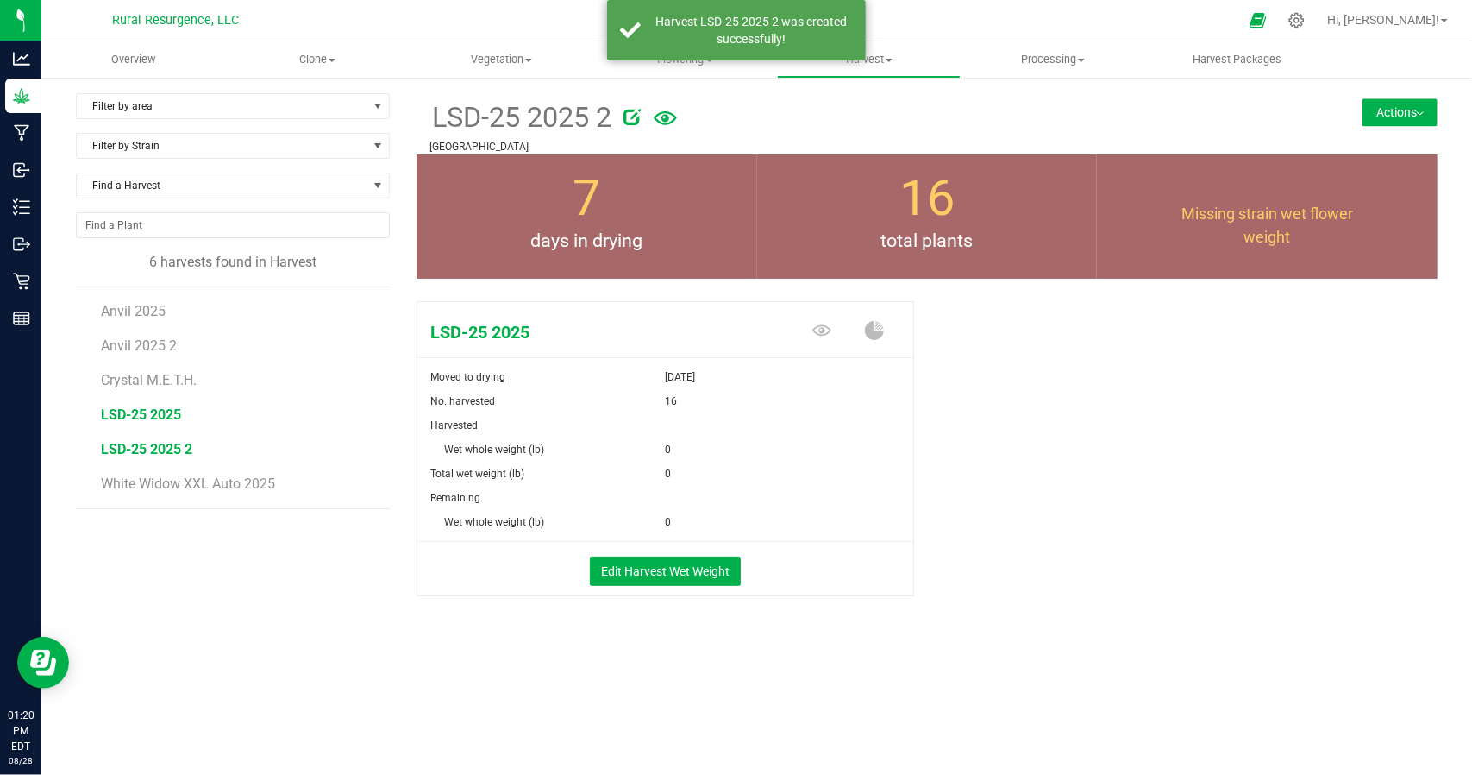
click at [168, 411] on span "LSD-25 2025" at bounding box center [141, 414] width 80 height 16
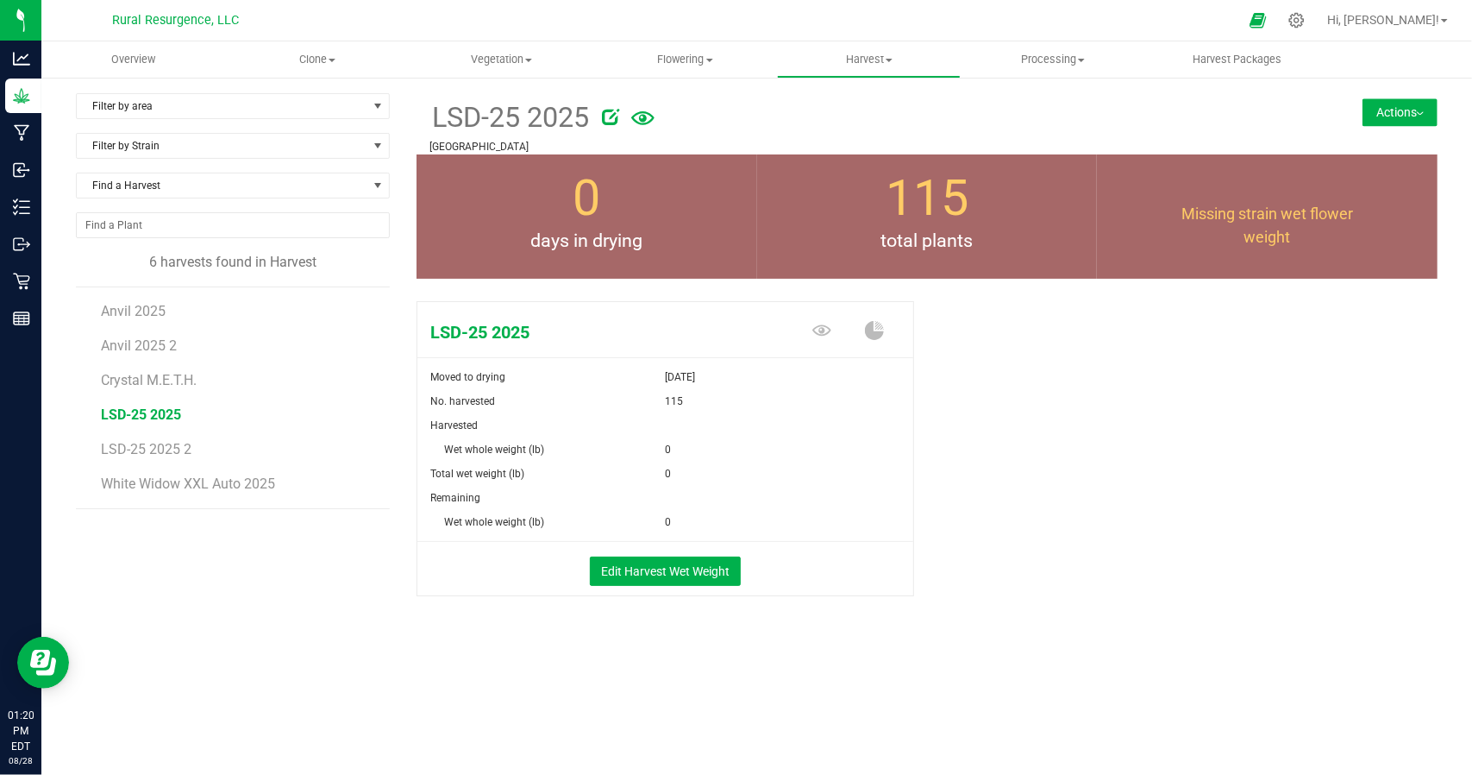
click at [1401, 115] on button "Actions" at bounding box center [1400, 112] width 75 height 28
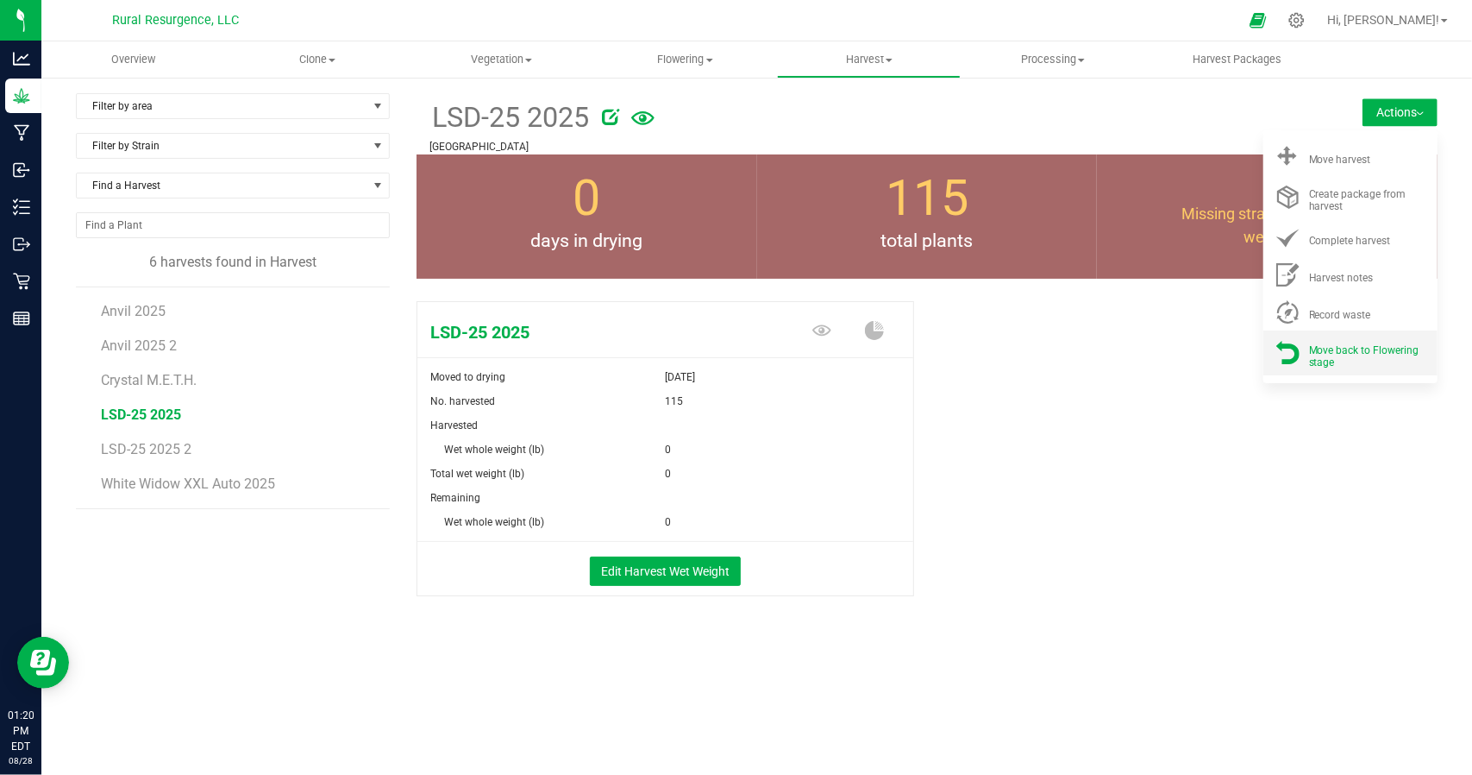
click at [1343, 359] on div "Move back to Flowering stage" at bounding box center [1367, 352] width 117 height 30
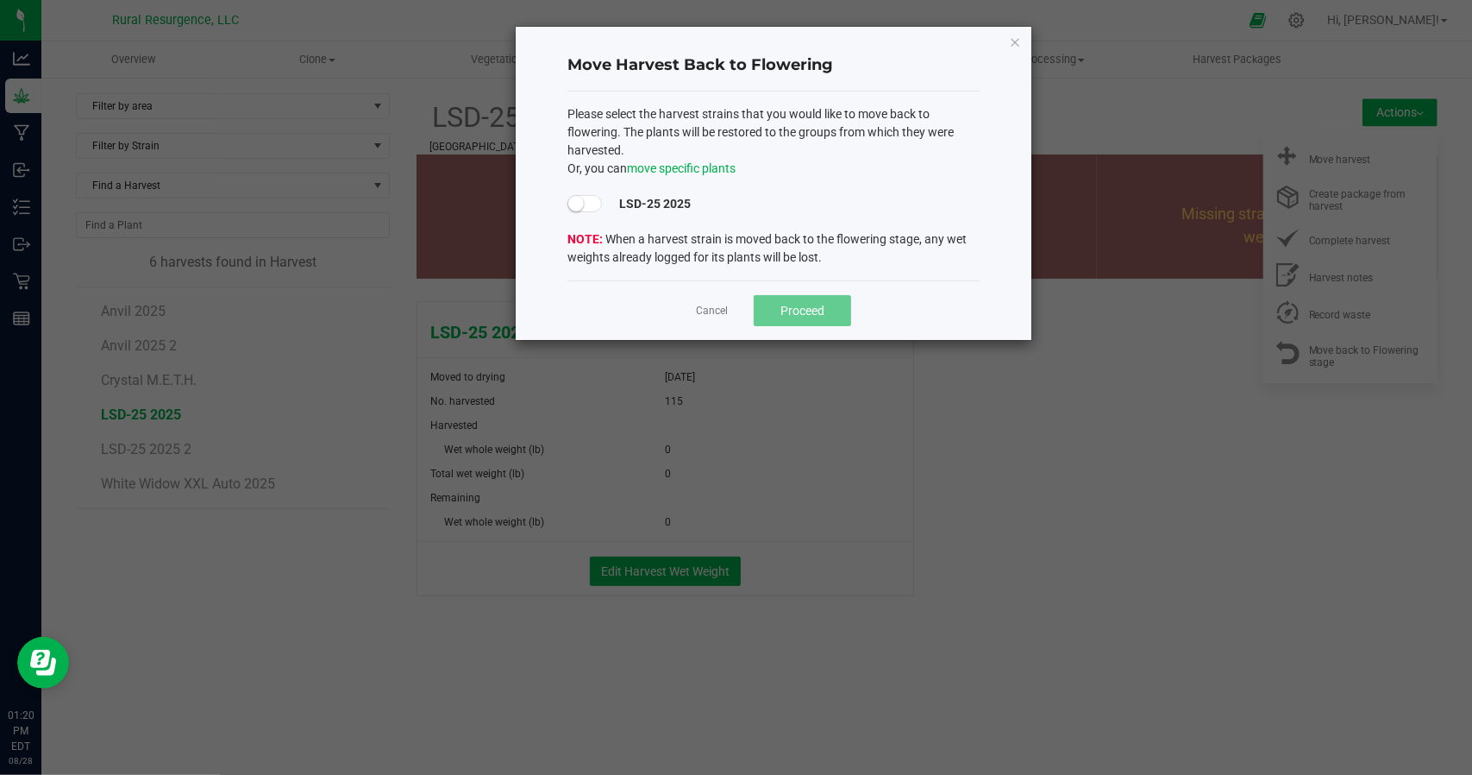
click at [585, 210] on span at bounding box center [585, 203] width 34 height 17
click at [784, 306] on span "Proceed" at bounding box center [803, 311] width 44 height 14
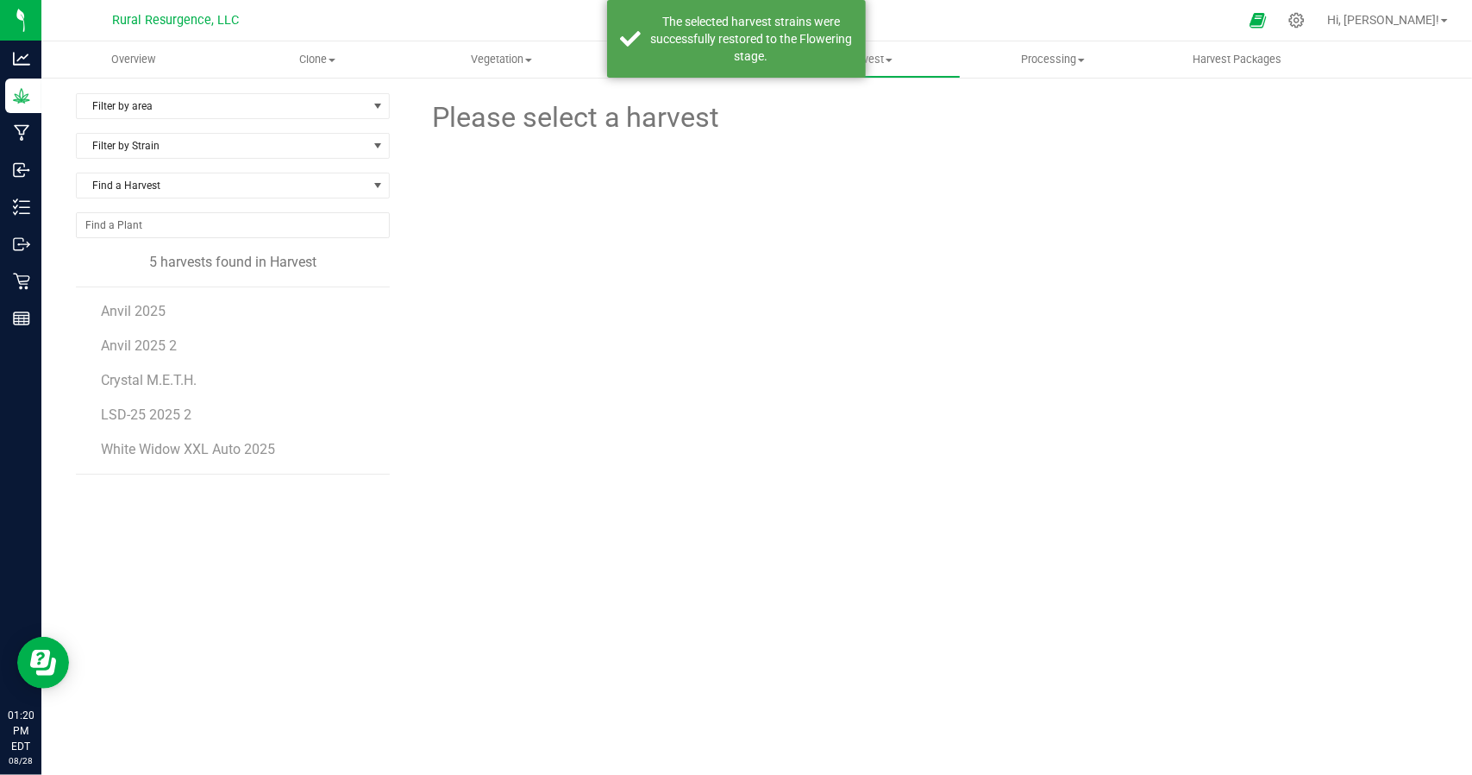
click at [812, 134] on form at bounding box center [1072, 118] width 705 height 42
click at [881, 161] on div at bounding box center [927, 222] width 524 height 167
drag, startPoint x: 905, startPoint y: 78, endPoint x: 836, endPoint y: 87, distance: 69.6
click at [905, 78] on link "Harvest Harvests Harvested plants" at bounding box center [869, 59] width 184 height 36
click at [720, 63] on div "The selected harvest strains were successfully restored to the Flowering stage." at bounding box center [751, 39] width 203 height 52
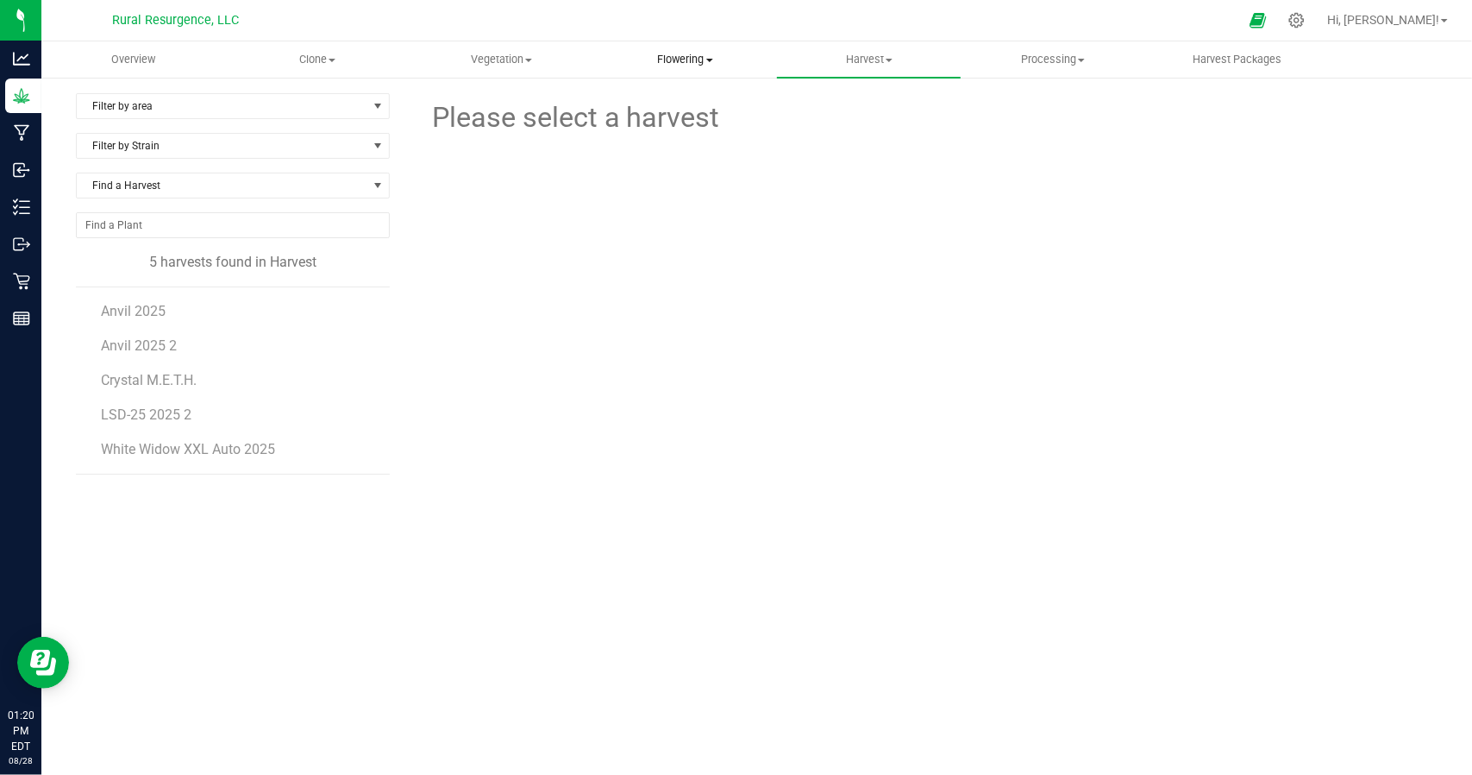
click at [714, 67] on uib-tab-heading "Flowering Create harvest Flowering groups Flowering plants Apply to plants" at bounding box center [685, 59] width 182 height 34
click at [674, 117] on span "Flowering groups" at bounding box center [664, 124] width 143 height 15
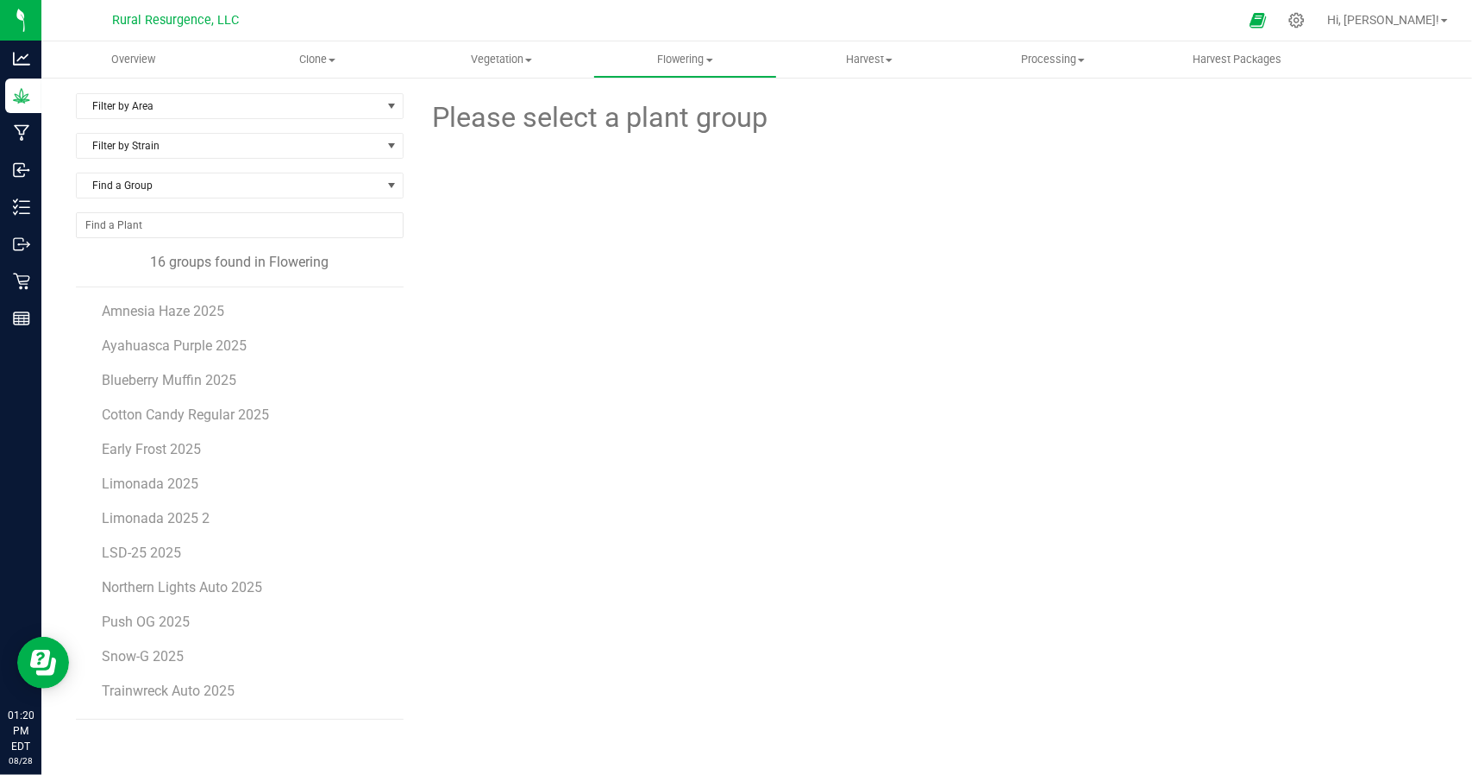
click at [152, 558] on li "LSD-25 2025" at bounding box center [246, 546] width 289 height 34
click at [151, 558] on li "LSD-25 2025" at bounding box center [246, 546] width 289 height 34
click at [141, 545] on span "LSD-25 2025" at bounding box center [142, 552] width 80 height 16
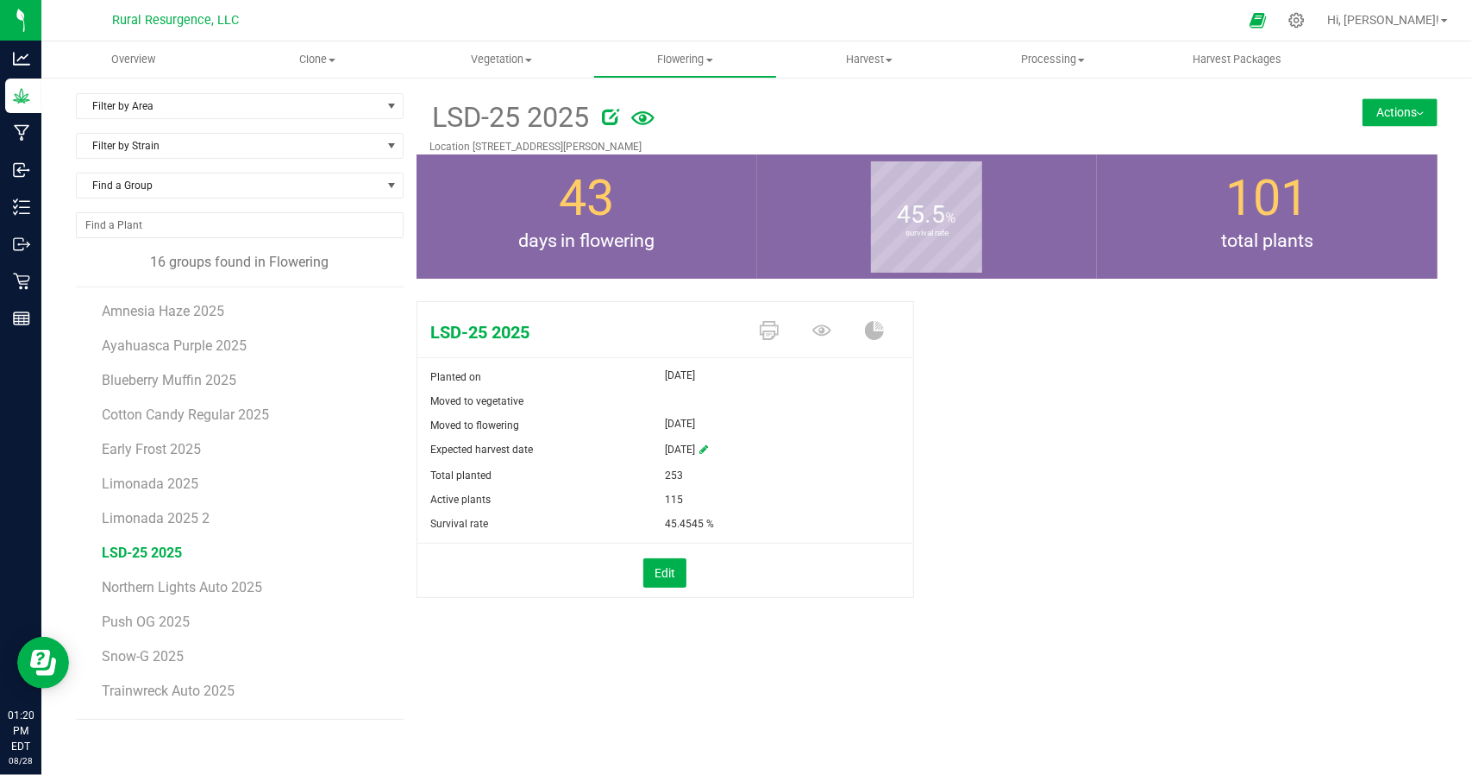
click at [1394, 121] on button "Actions" at bounding box center [1400, 112] width 75 height 28
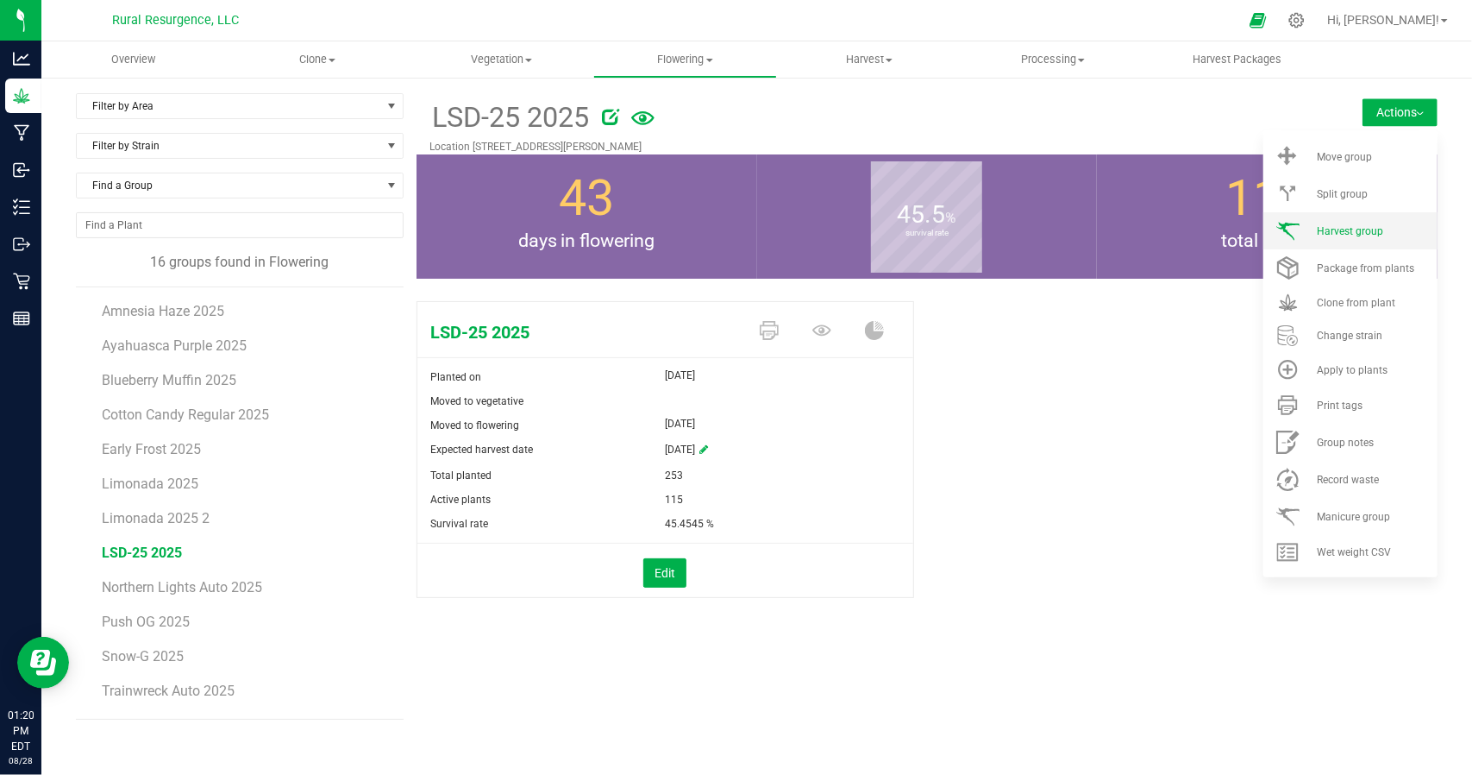
click at [1364, 216] on li "Harvest group" at bounding box center [1351, 230] width 174 height 37
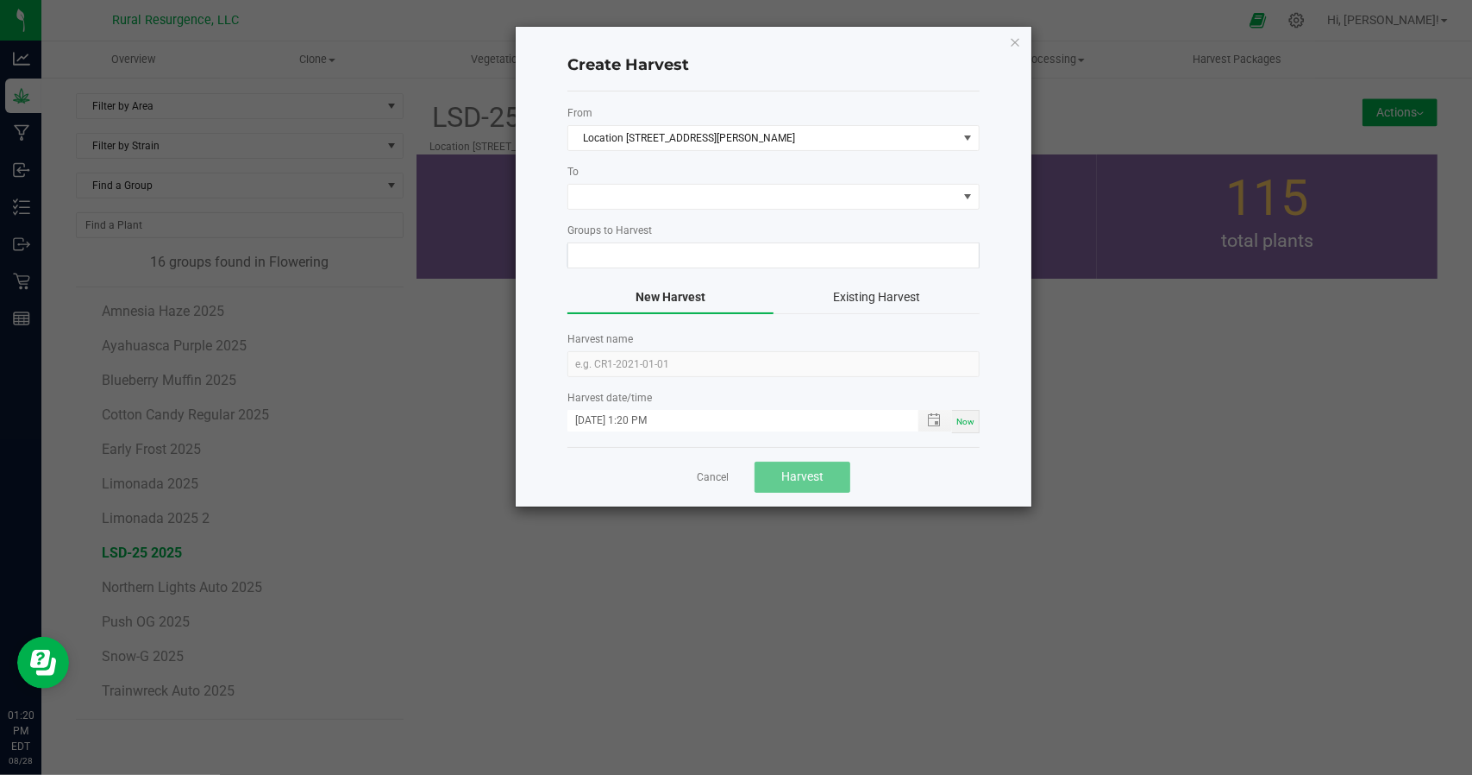
type input "LSD-25 2025"
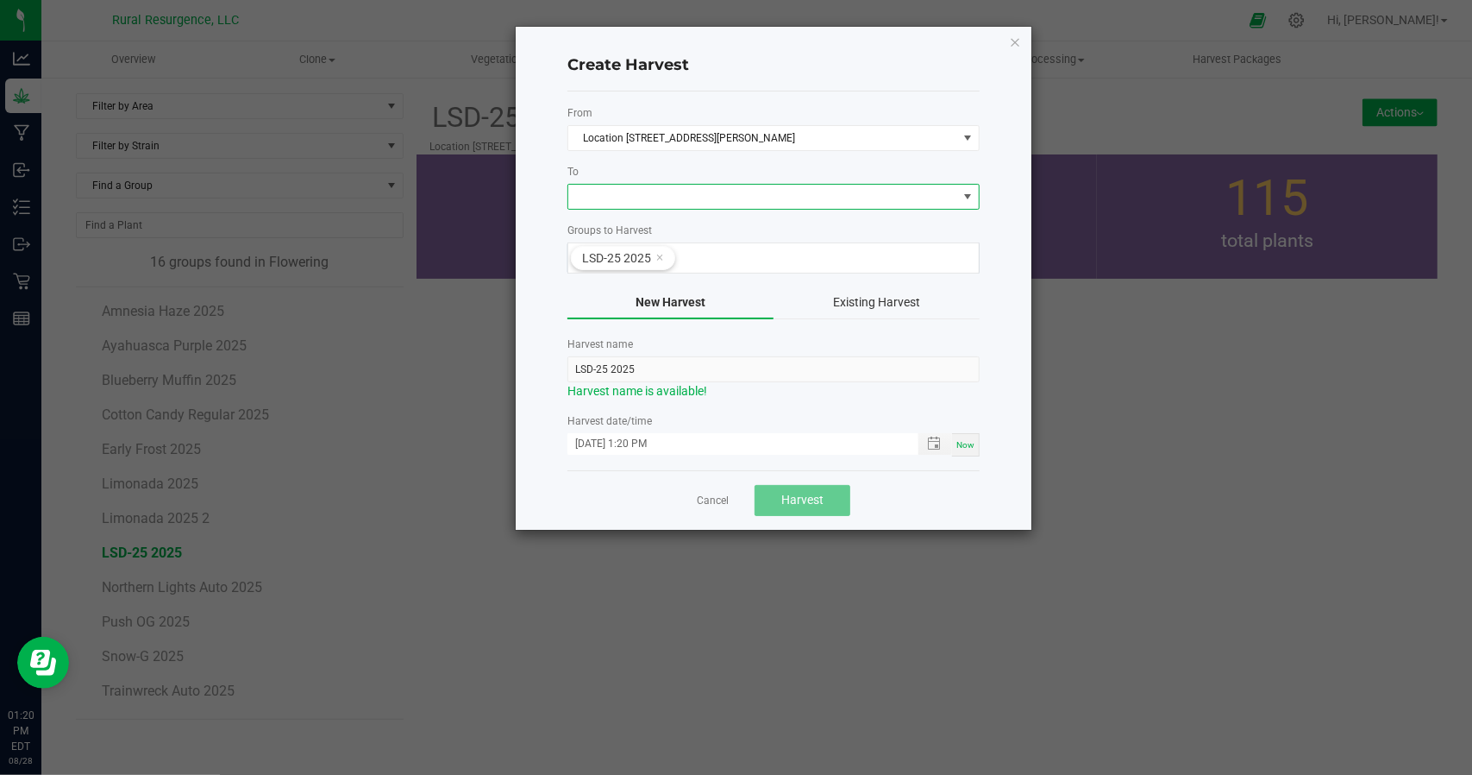
click at [680, 191] on span at bounding box center [762, 197] width 389 height 24
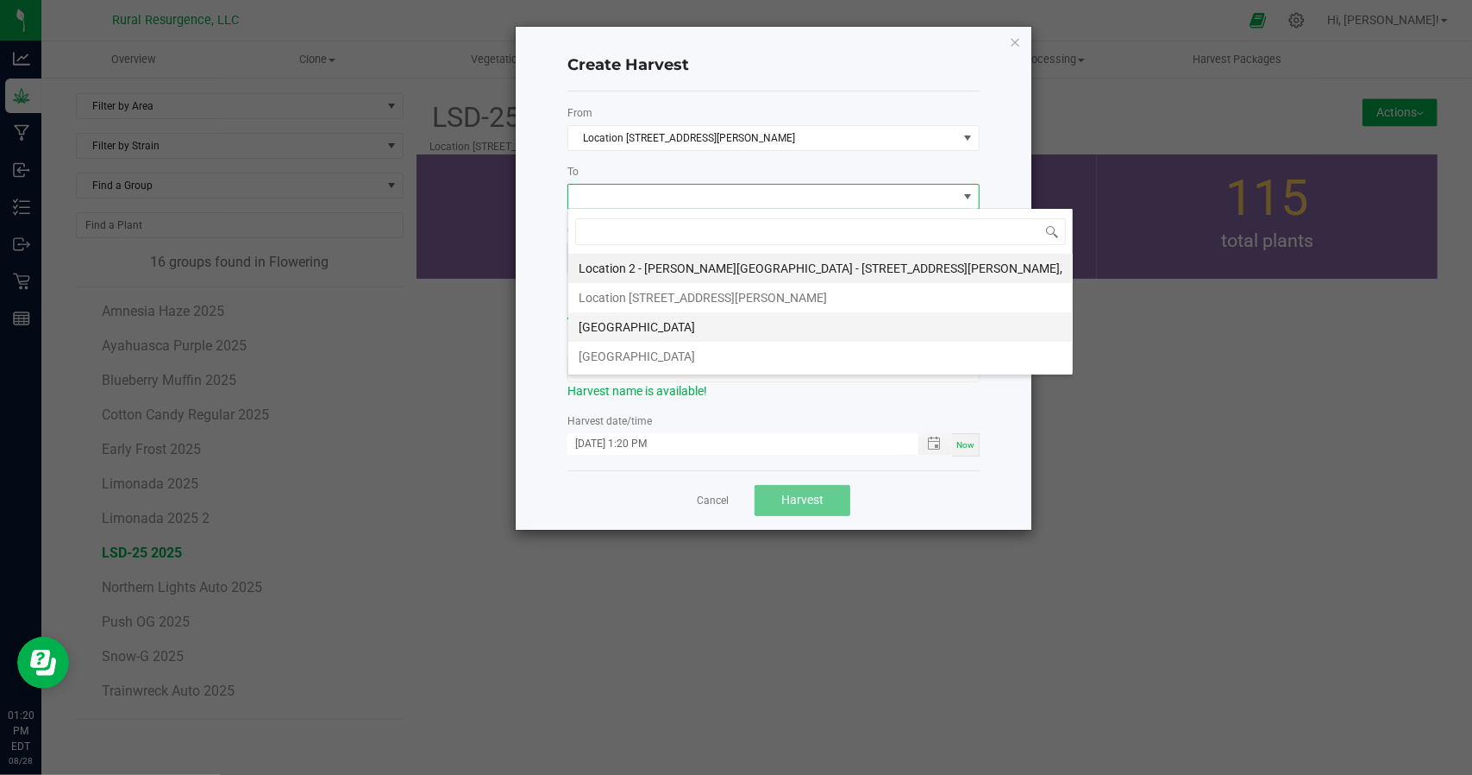
scroll to position [25, 412]
click at [625, 327] on li "[GEOGRAPHIC_DATA]" at bounding box center [820, 326] width 505 height 29
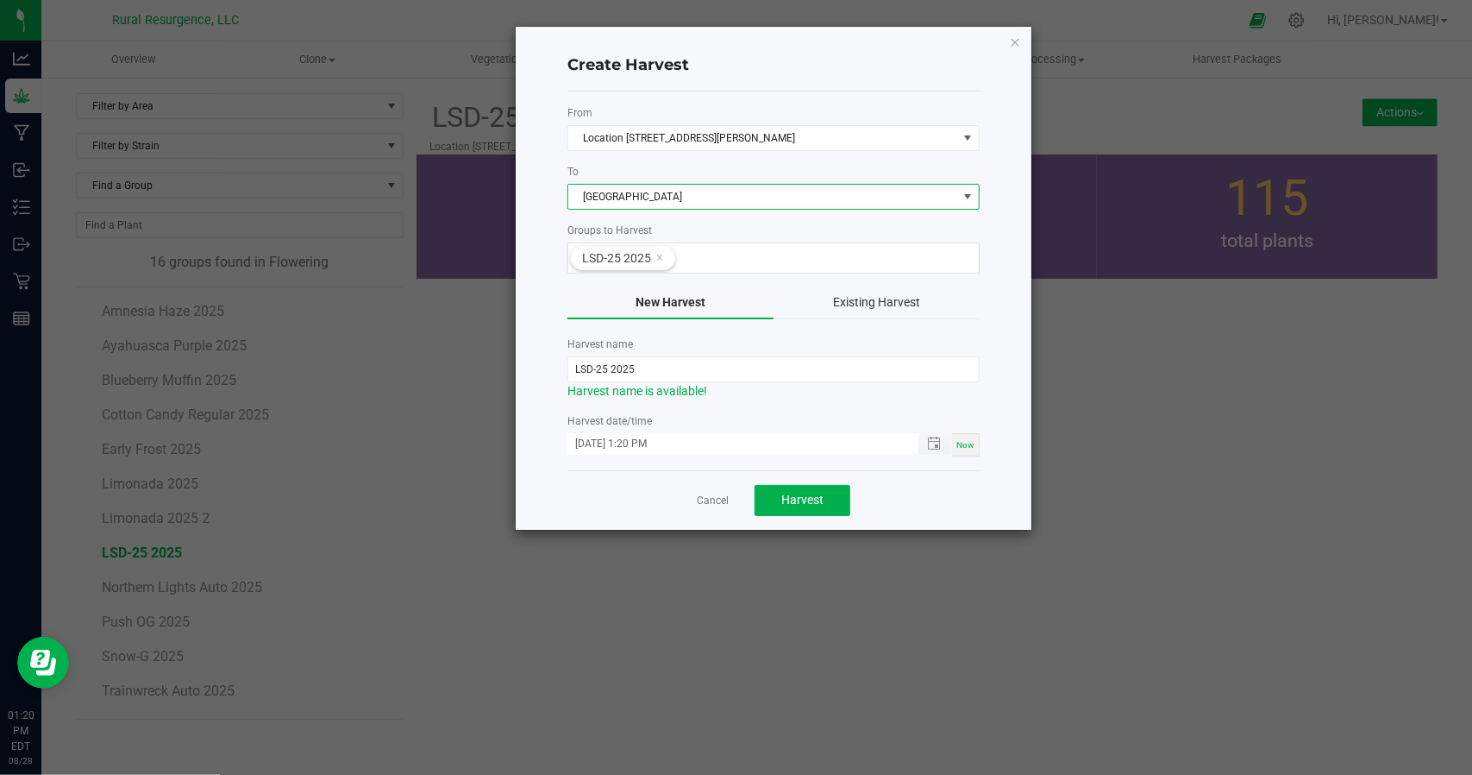
click at [950, 442] on span "Toggle popup" at bounding box center [936, 444] width 34 height 22
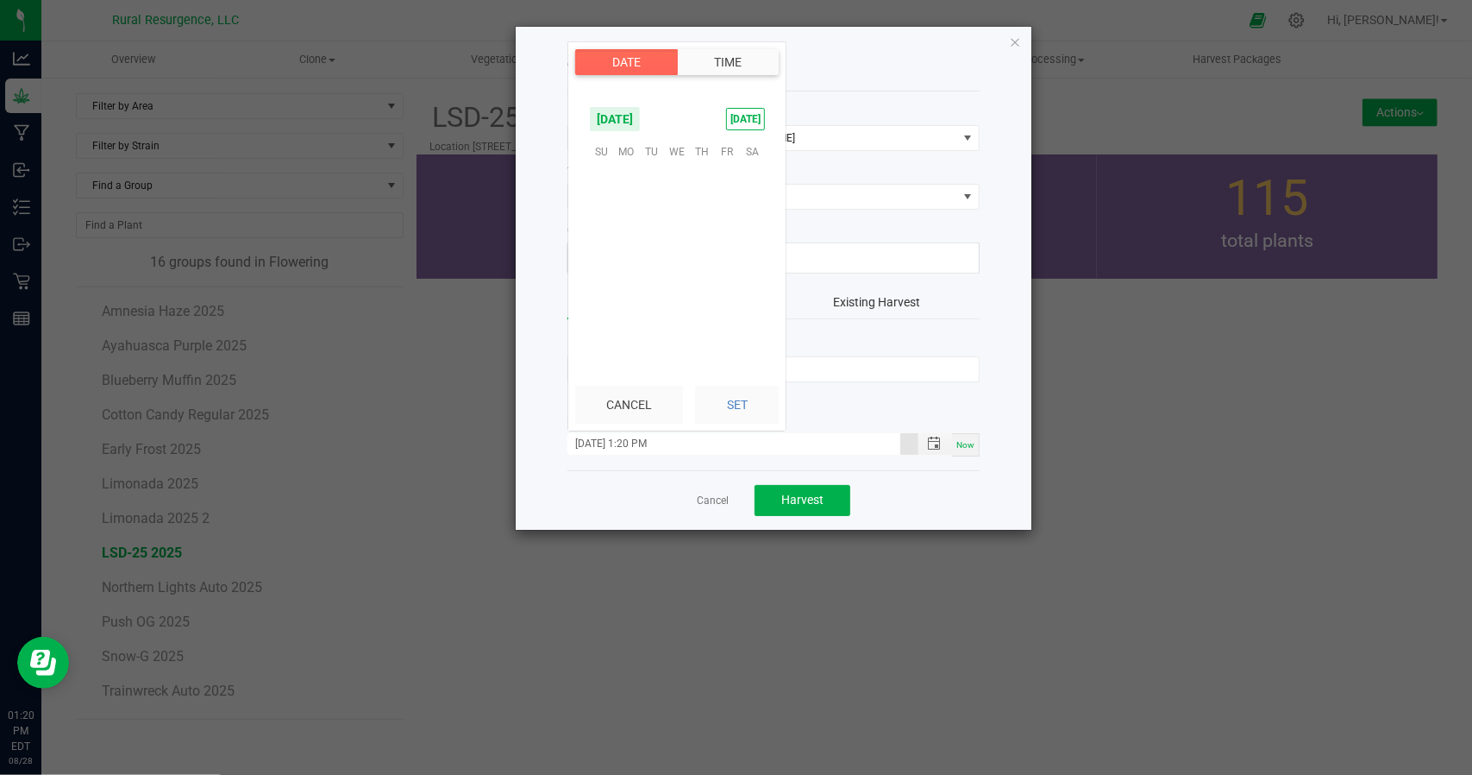
scroll to position [23, 0]
click at [699, 251] on span "21" at bounding box center [701, 258] width 25 height 27
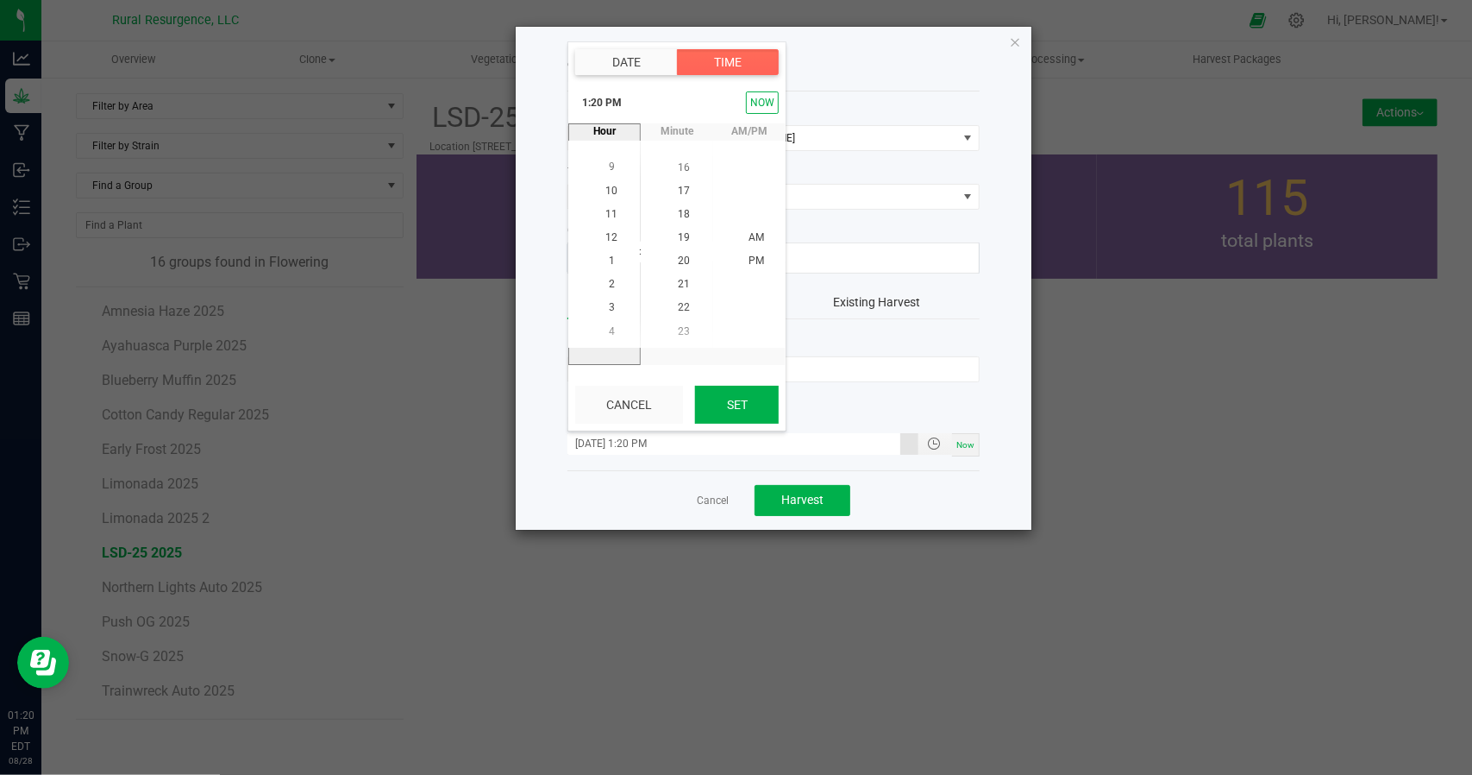
click at [733, 403] on button "Set" at bounding box center [737, 405] width 84 height 38
type input "[DATE] 1:20 PM"
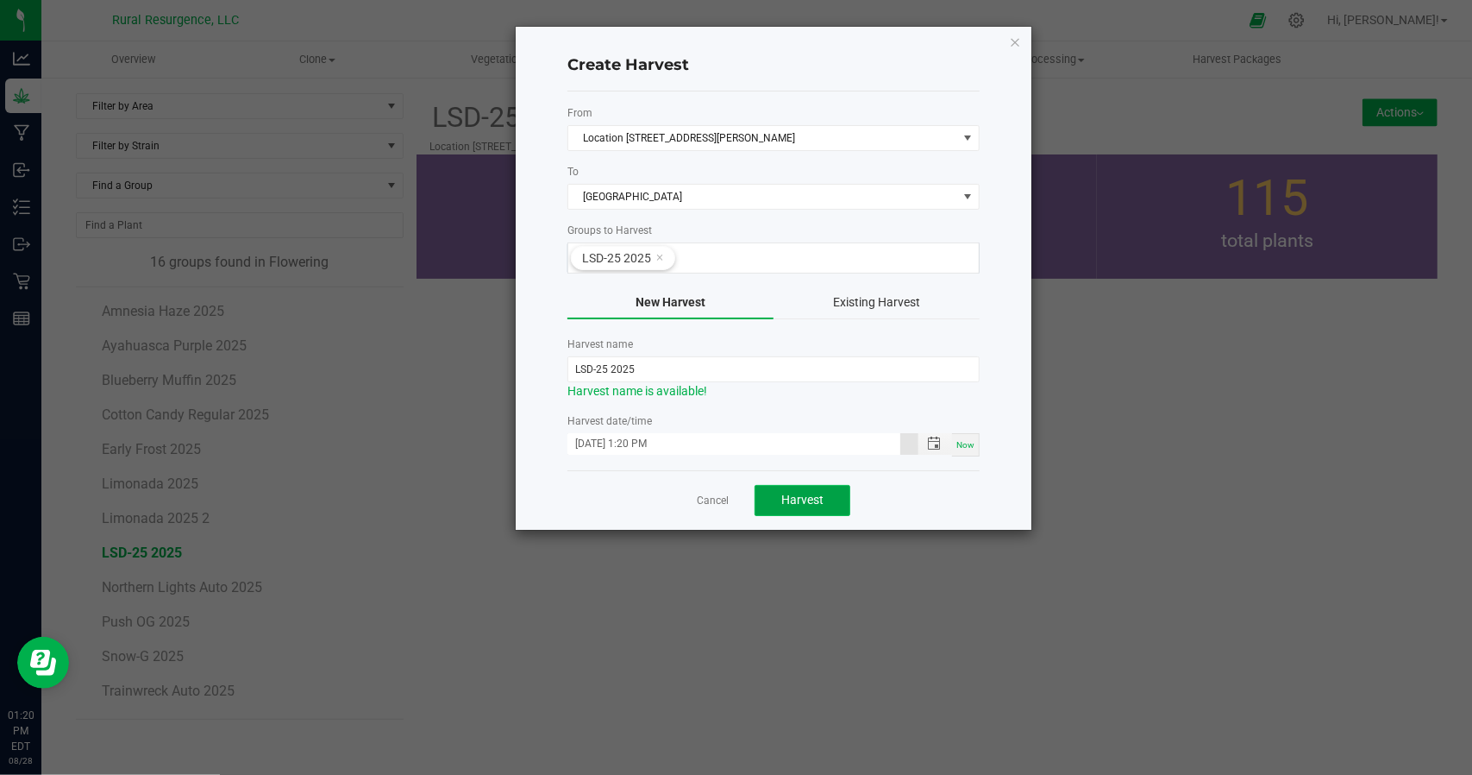
click at [793, 485] on button "Harvest" at bounding box center [803, 500] width 96 height 31
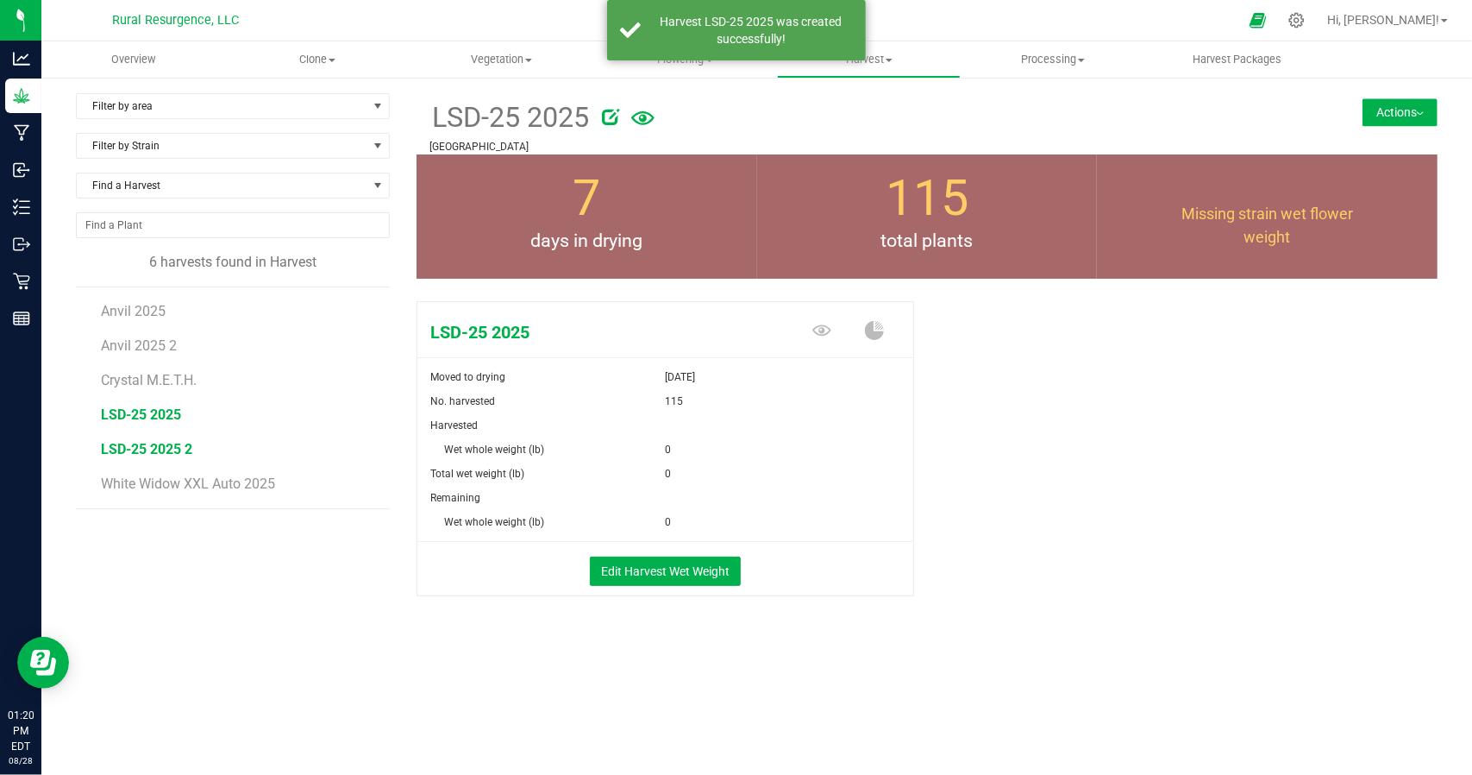
click at [187, 443] on span "LSD-25 2025 2" at bounding box center [146, 449] width 91 height 16
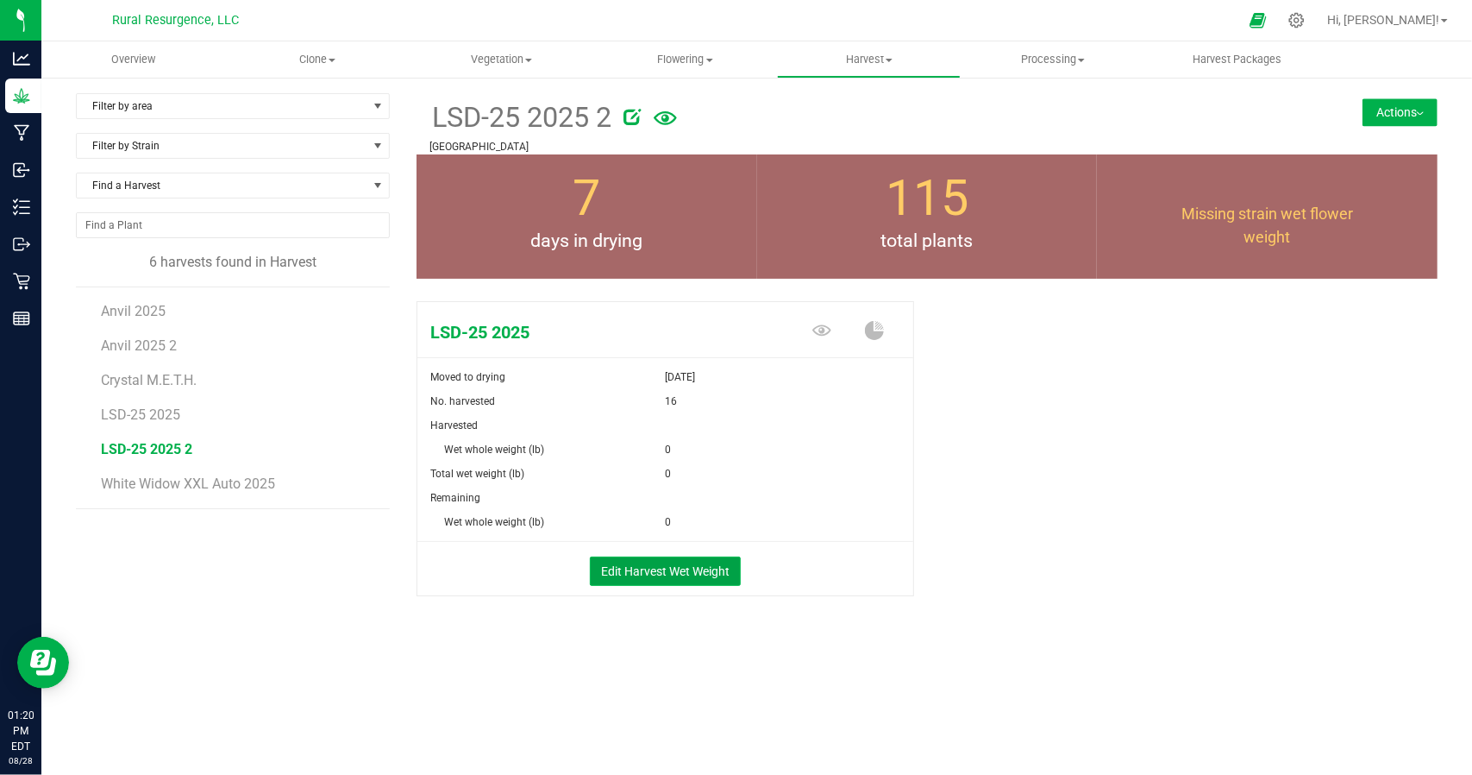
click at [654, 567] on button "Edit Harvest Wet Weight" at bounding box center [665, 570] width 151 height 29
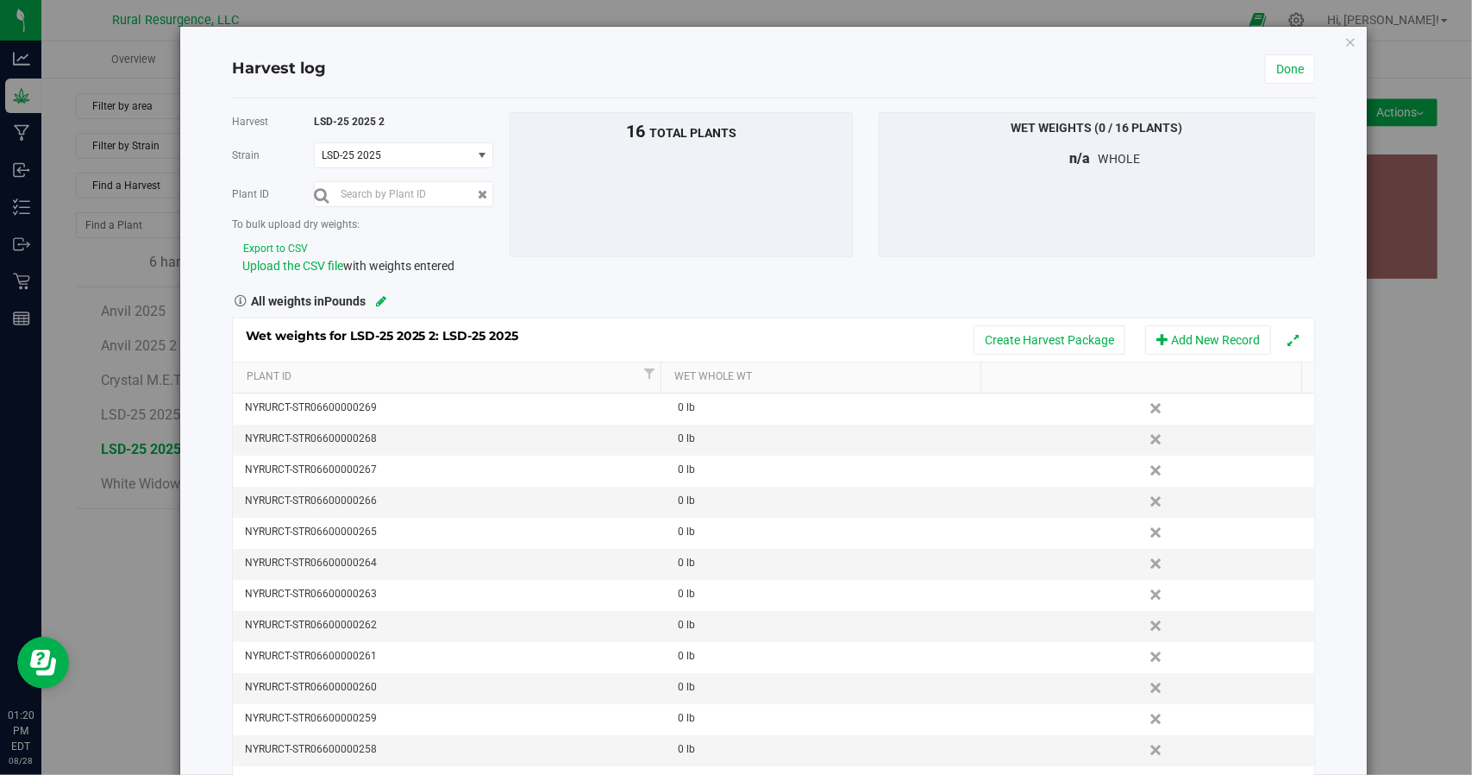
click at [277, 241] on button "Export to CSV" at bounding box center [275, 249] width 66 height 16
click at [310, 266] on span "Upload the CSV file" at bounding box center [292, 266] width 101 height 14
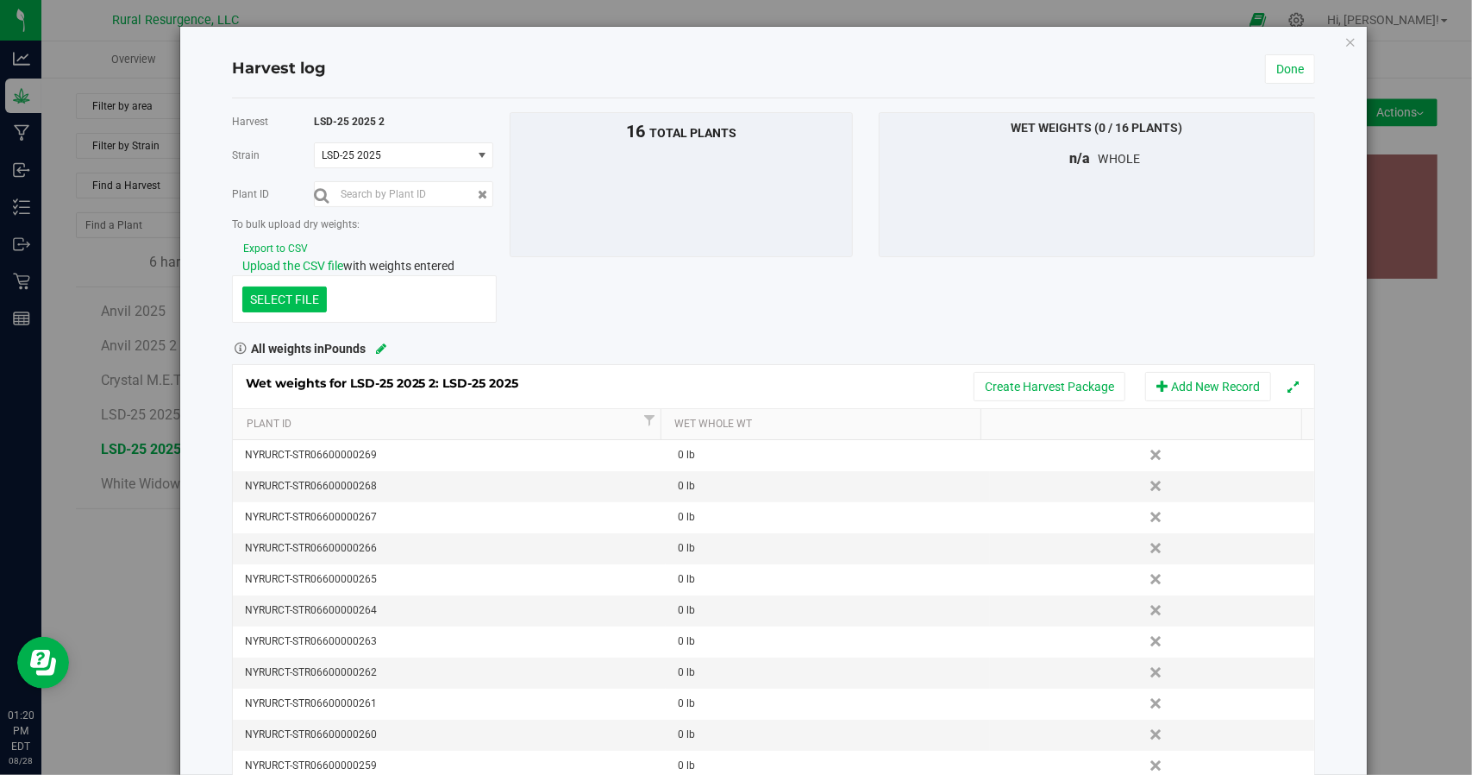
click at [1345, 42] on icon "button" at bounding box center [1351, 41] width 12 height 21
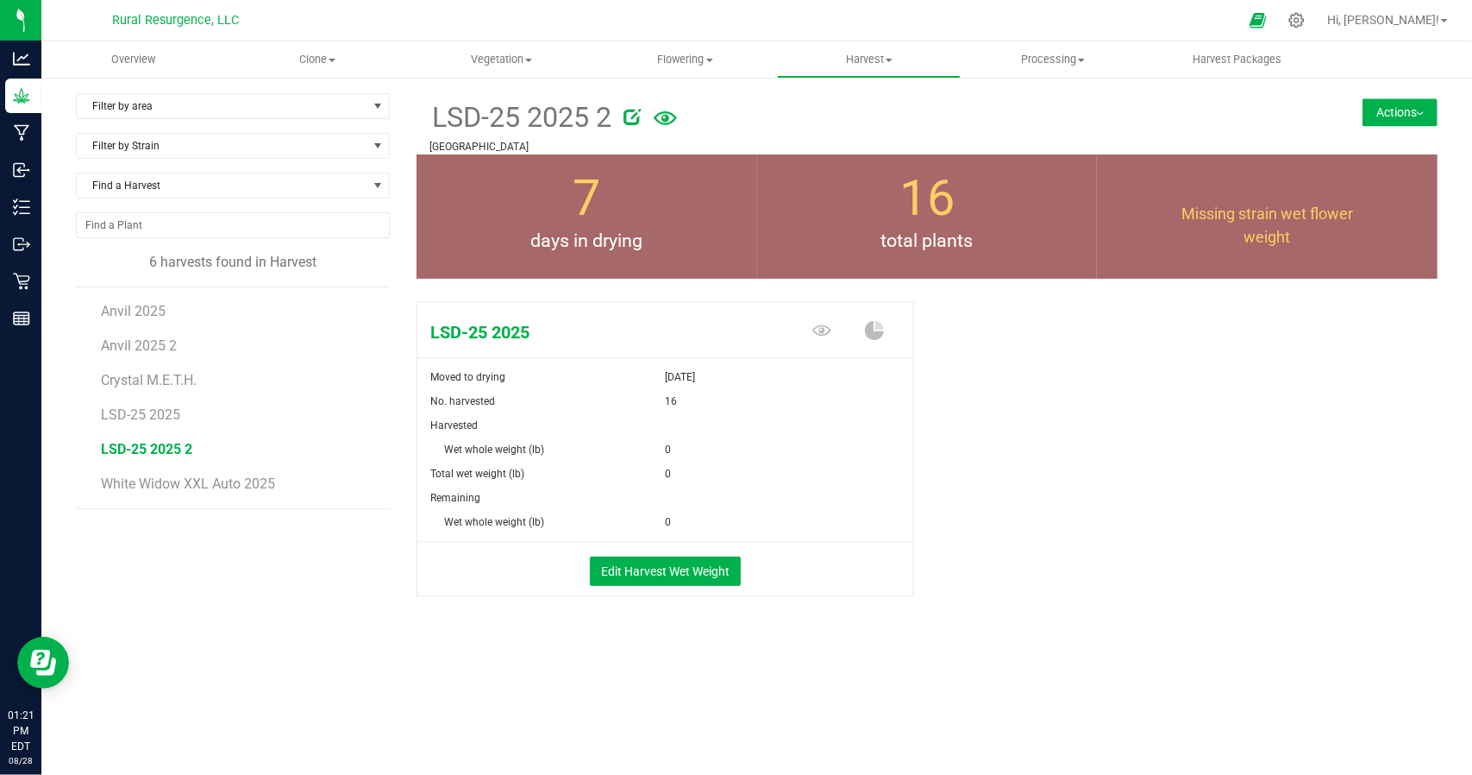
click at [1409, 118] on button "Actions" at bounding box center [1400, 112] width 75 height 28
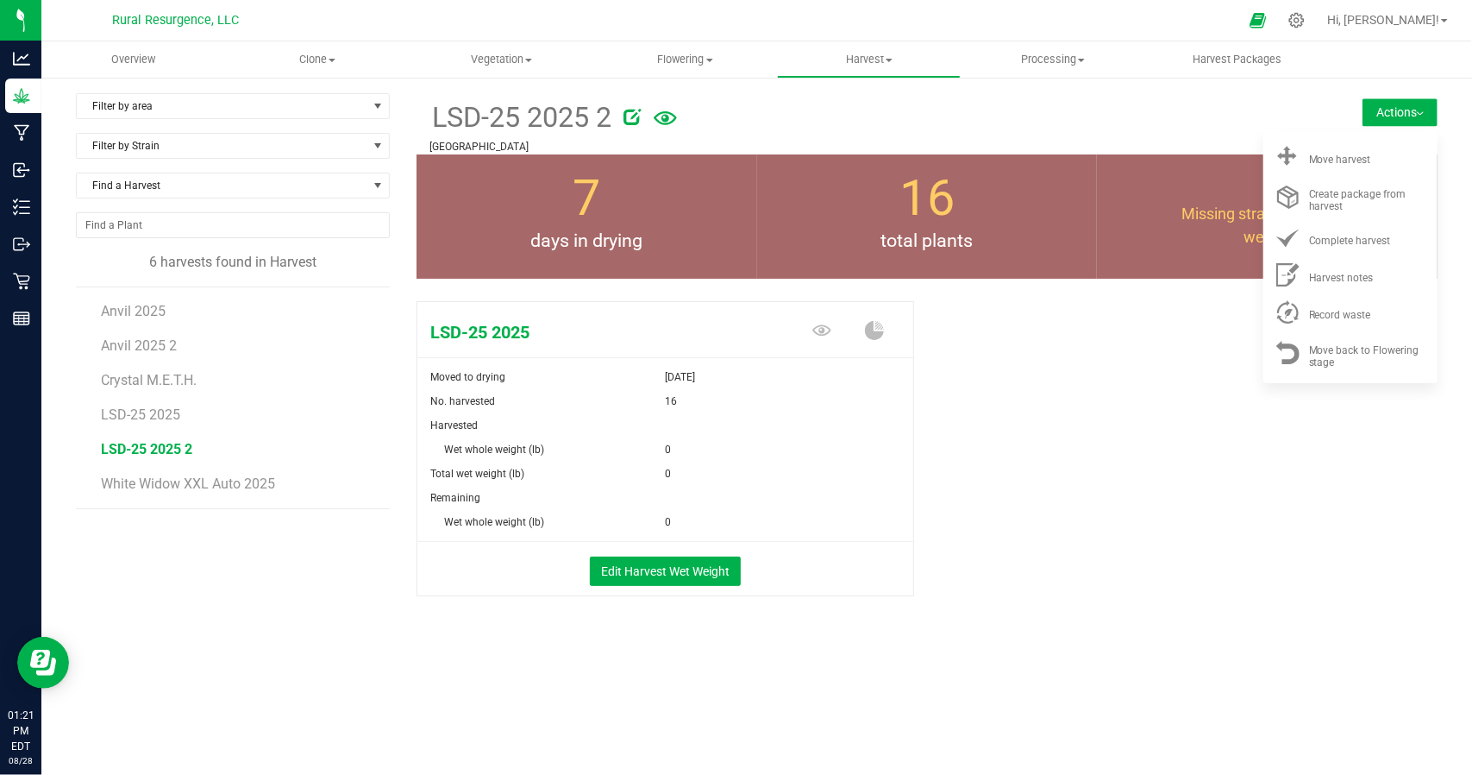
click at [433, 597] on strain-detail "LSD-25 2025 Moved to drying [DATE] No. harvested 16 Harvested Wet whole weight …" at bounding box center [666, 592] width 498 height 12
click at [174, 410] on span "LSD-25 2025" at bounding box center [141, 414] width 80 height 16
click at [650, 573] on button "Edit Harvest Wet Weight" at bounding box center [665, 570] width 151 height 29
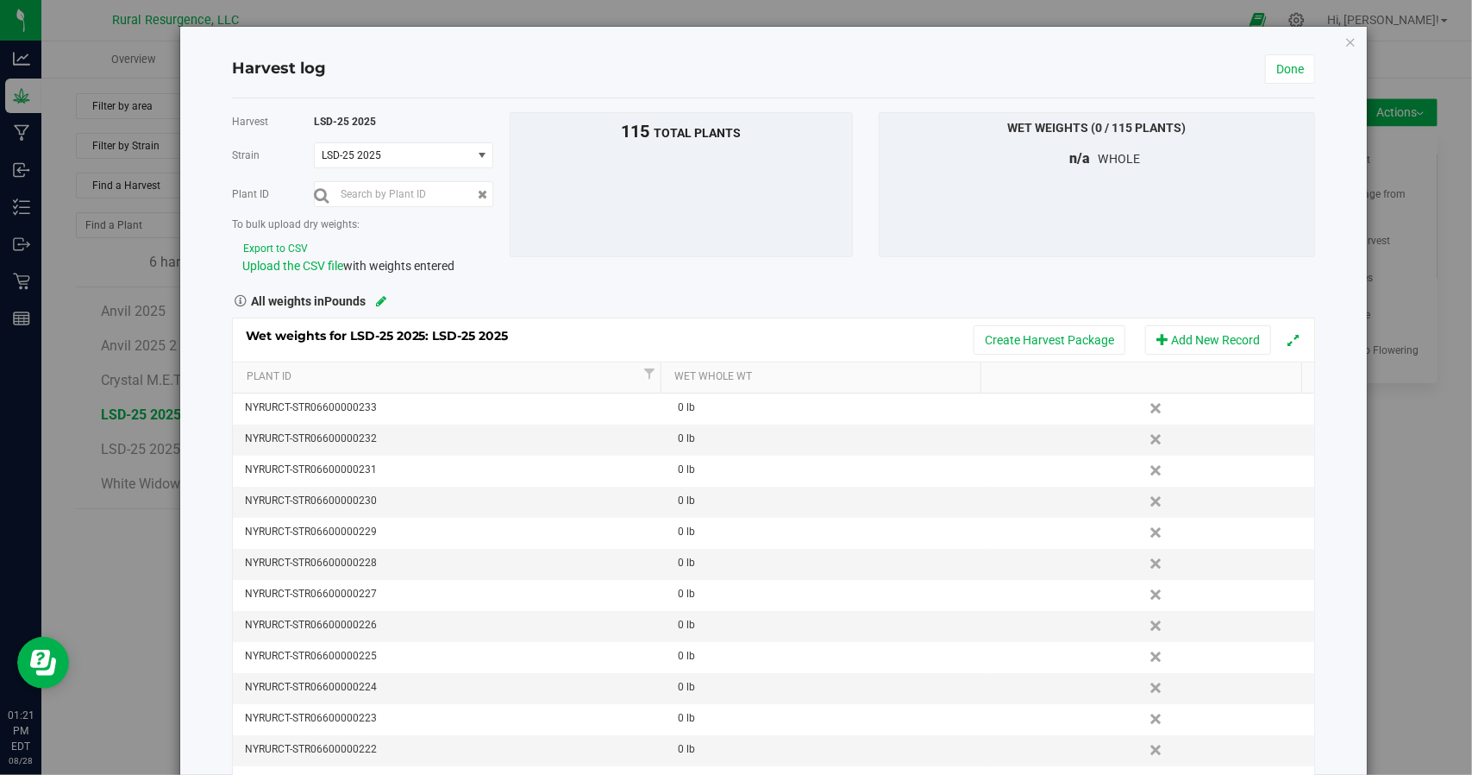
click at [304, 257] on div "Upload the CSV file with weights entered" at bounding box center [369, 266] width 254 height 18
click at [314, 272] on div "Upload the CSV file with weights entered" at bounding box center [369, 266] width 254 height 18
click at [292, 262] on span "Upload the CSV file" at bounding box center [292, 266] width 101 height 14
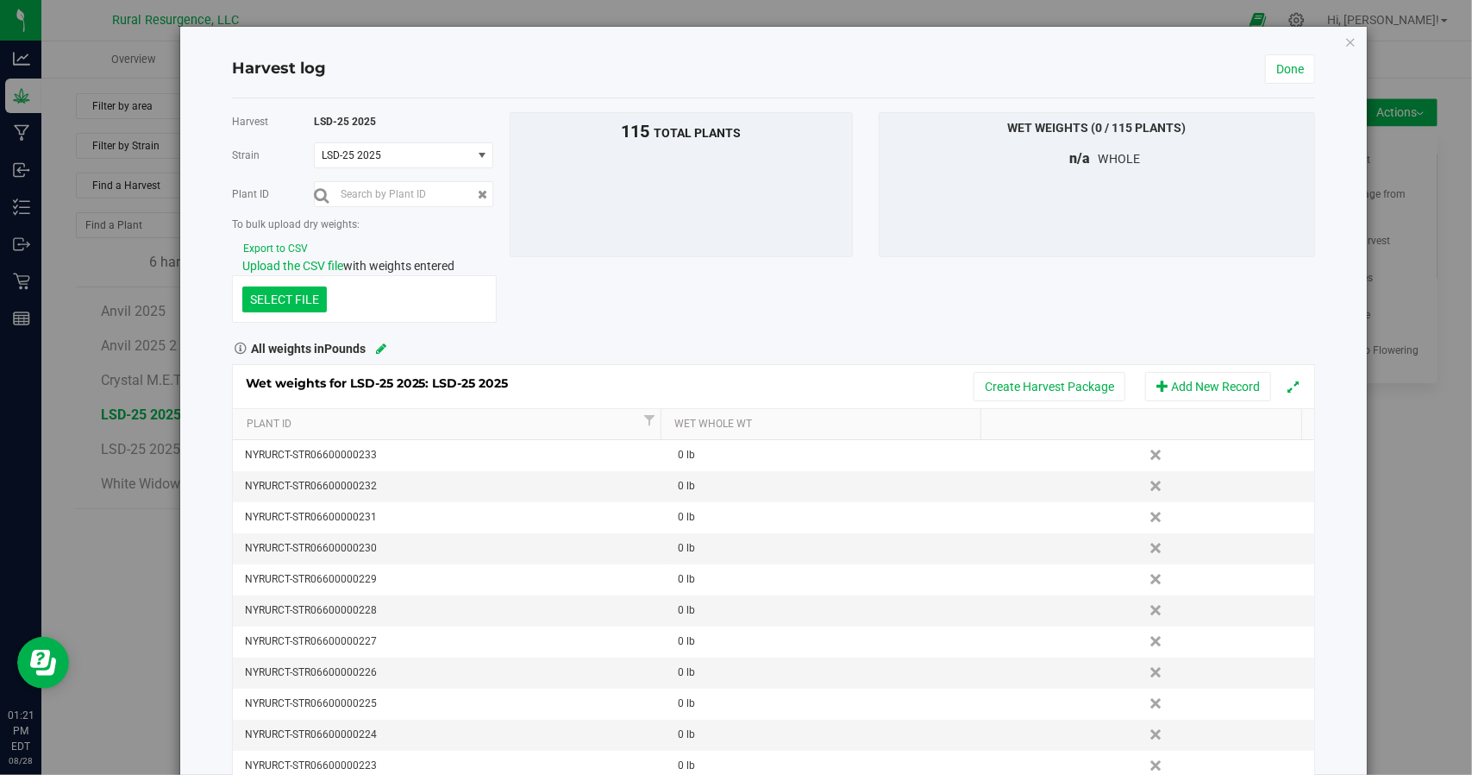
click at [254, 52] on div "Harvest log Done" at bounding box center [773, 70] width 1083 height 58
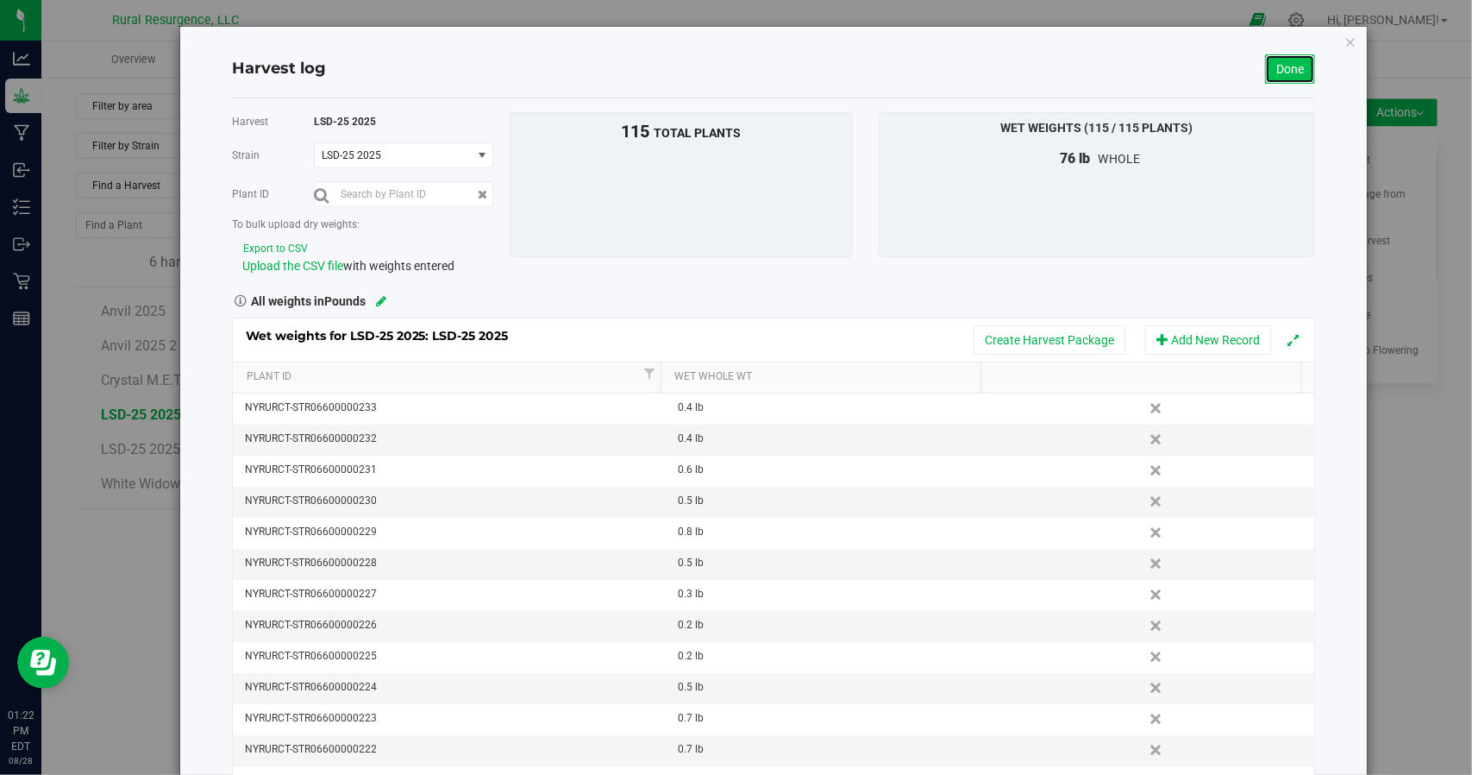
click at [1285, 65] on link "Done" at bounding box center [1290, 68] width 50 height 29
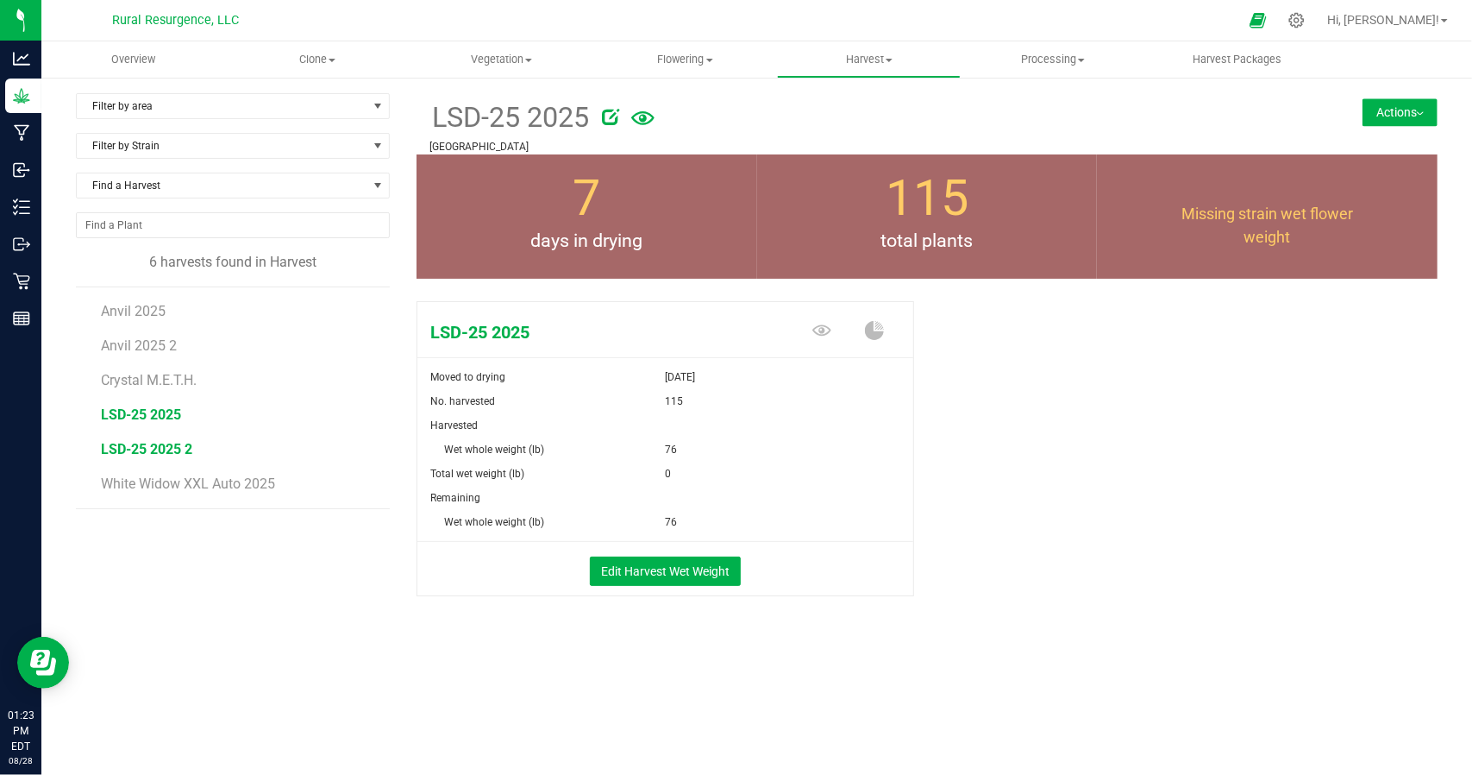
click at [160, 444] on span "LSD-25 2025 2" at bounding box center [146, 449] width 91 height 16
click at [172, 417] on span "LSD-25 2025" at bounding box center [141, 414] width 80 height 16
click at [174, 449] on span "LSD-25 2025 2" at bounding box center [146, 449] width 91 height 16
click at [1396, 124] on button "Actions" at bounding box center [1400, 112] width 75 height 28
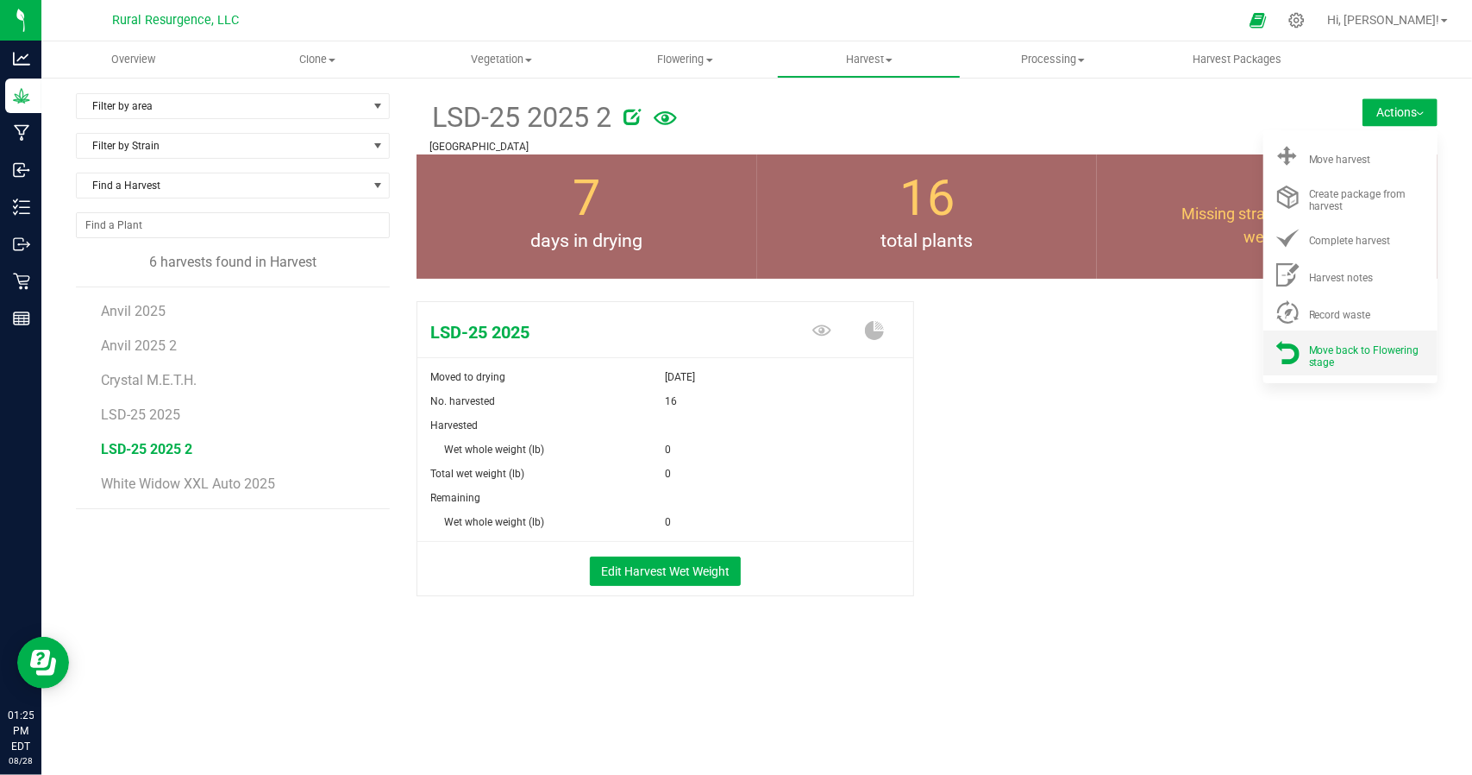
click at [1369, 354] on span "Move back to Flowering stage" at bounding box center [1364, 356] width 110 height 24
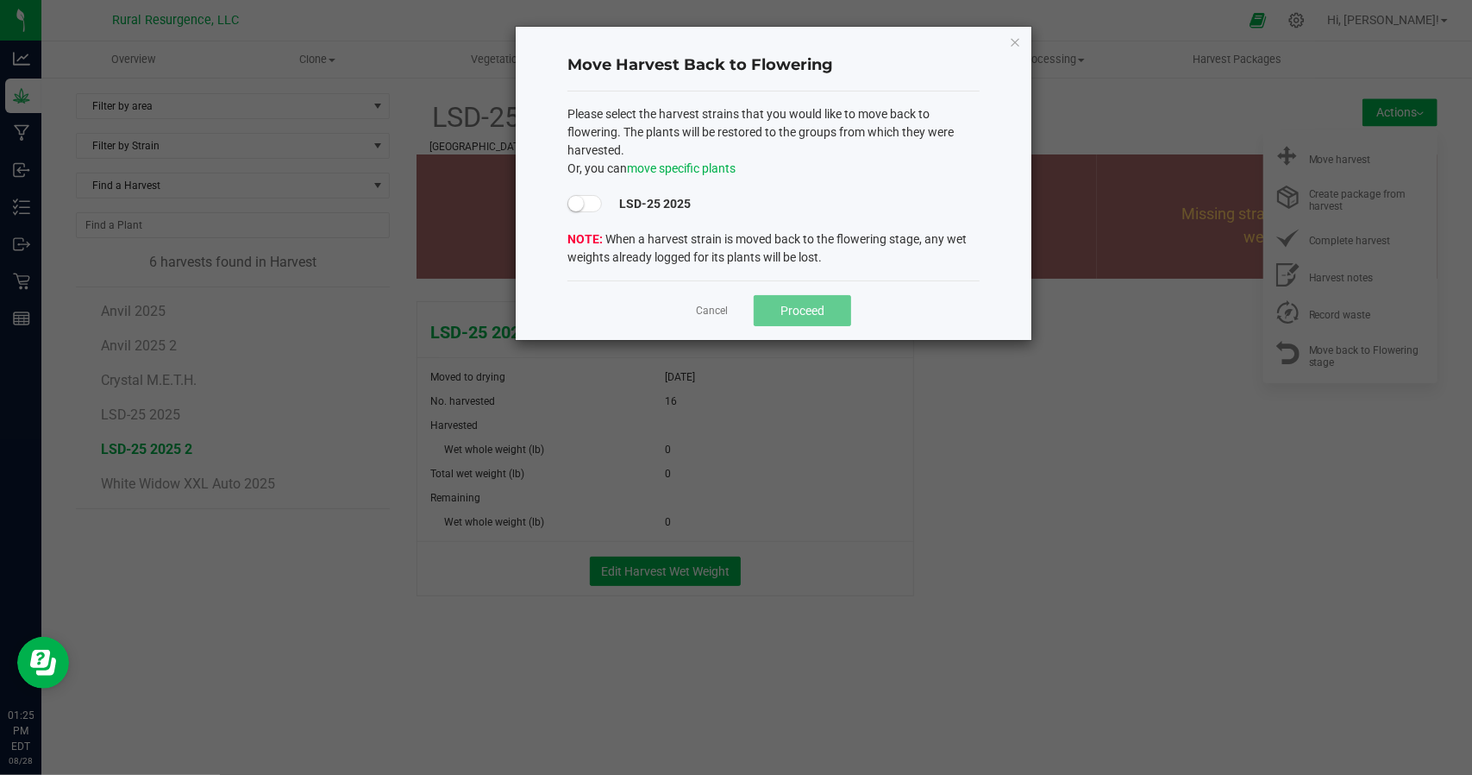
click at [581, 201] on small at bounding box center [576, 204] width 16 height 16
click at [804, 308] on span "Proceed" at bounding box center [803, 311] width 44 height 14
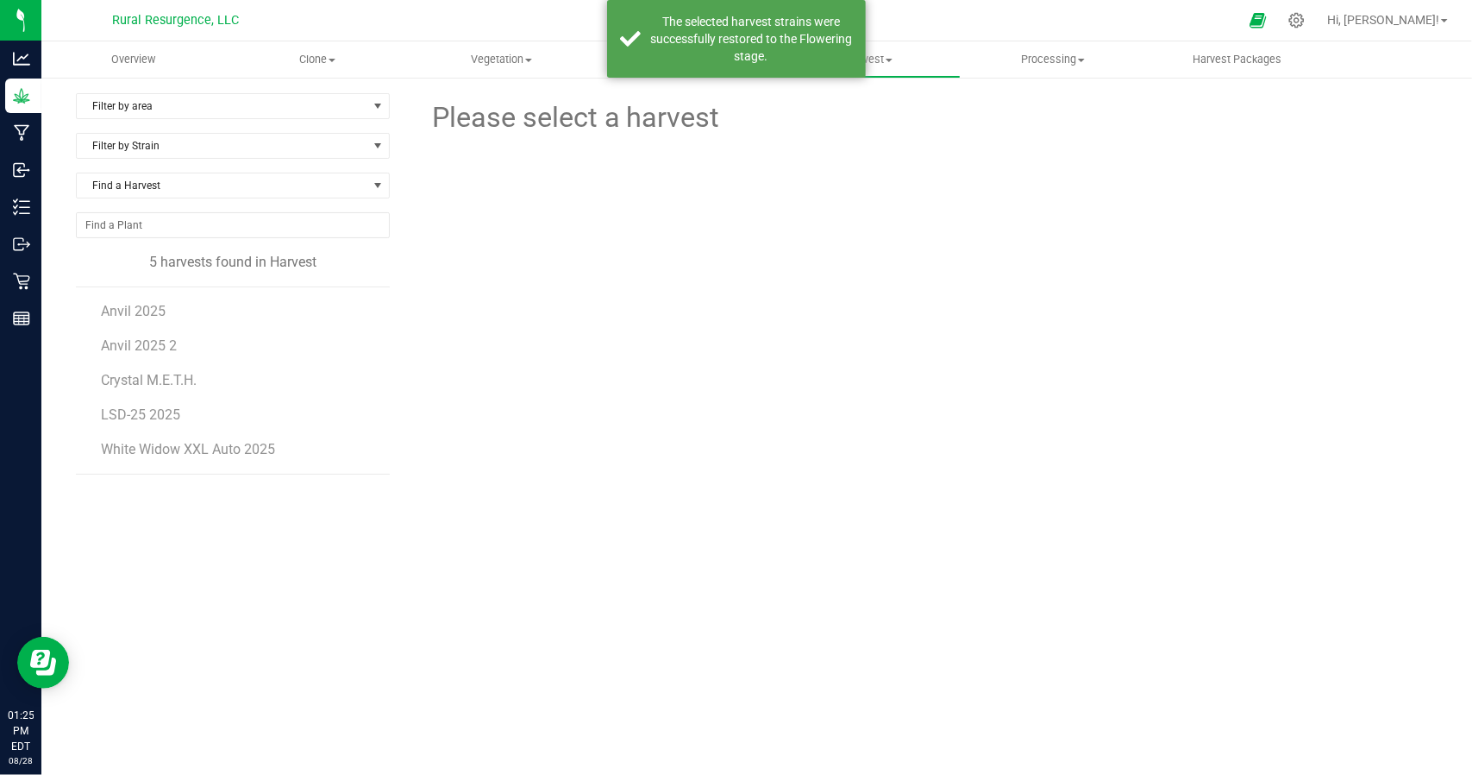
click at [850, 170] on div at bounding box center [927, 222] width 524 height 167
click at [726, 53] on div "The selected harvest strains were successfully restored to the Flowering stage." at bounding box center [751, 39] width 203 height 52
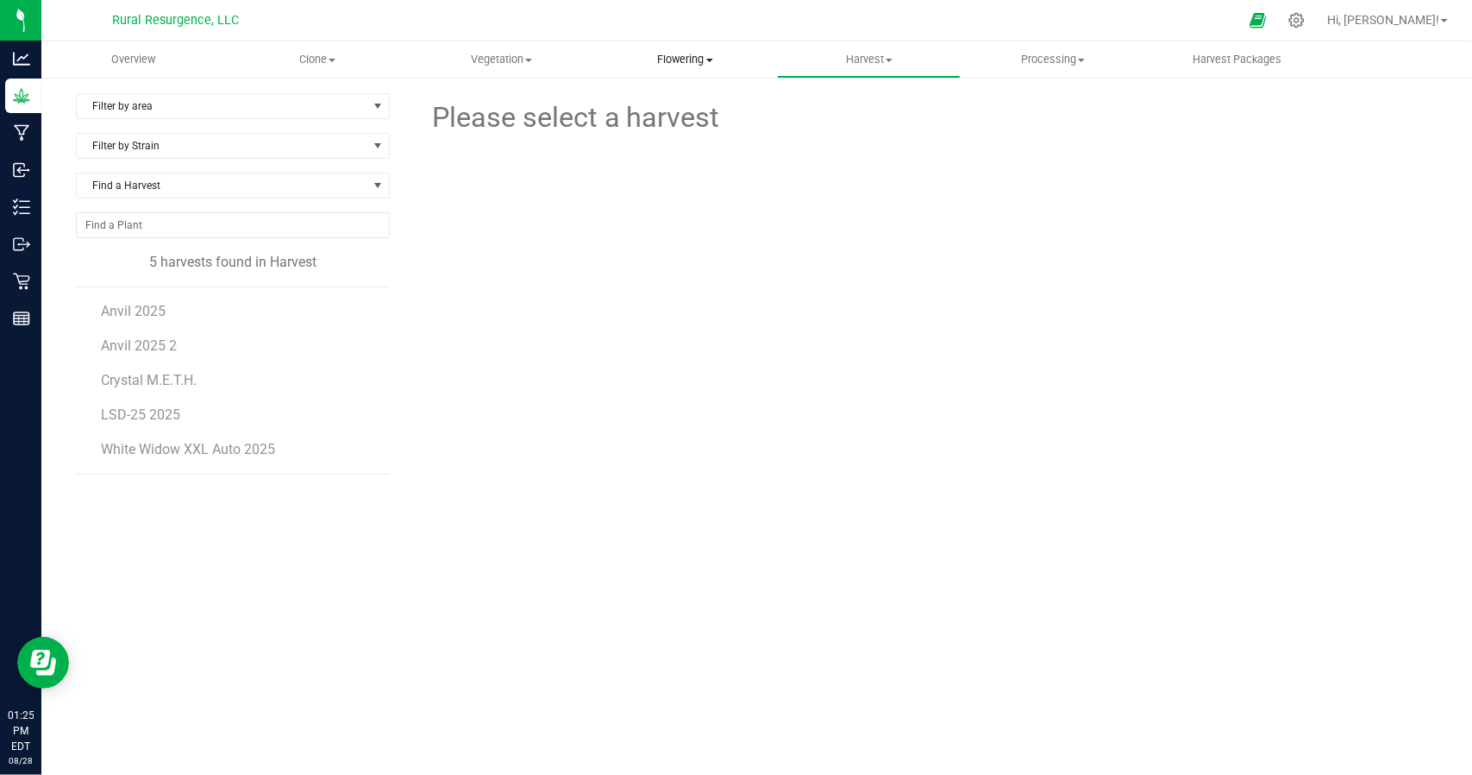
click at [678, 72] on uib-tab-heading "Flowering Create harvest Flowering groups Flowering plants Apply to plants" at bounding box center [685, 59] width 182 height 34
click at [676, 127] on span "Flowering groups" at bounding box center [664, 124] width 143 height 15
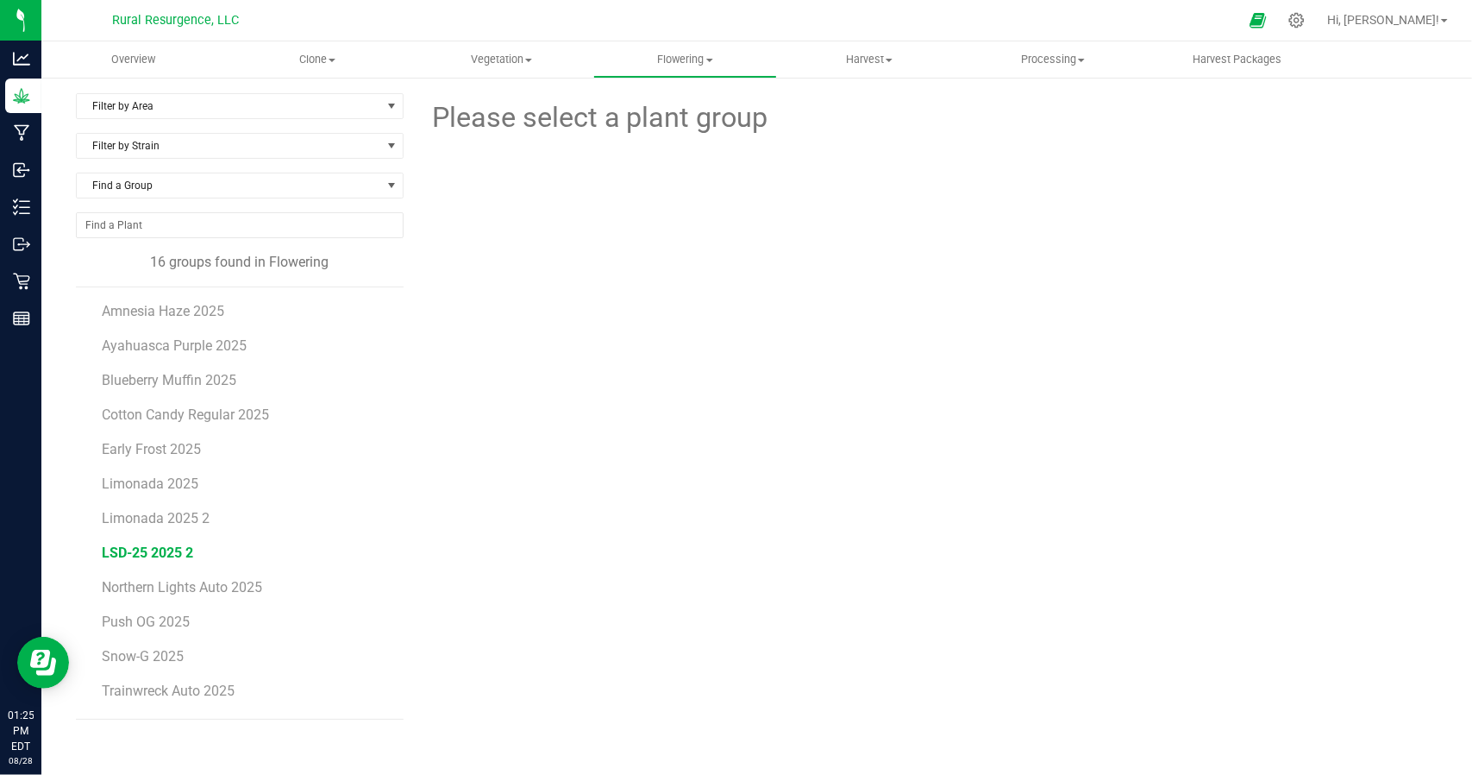
click at [172, 548] on span "LSD-25 2025 2" at bounding box center [147, 552] width 91 height 16
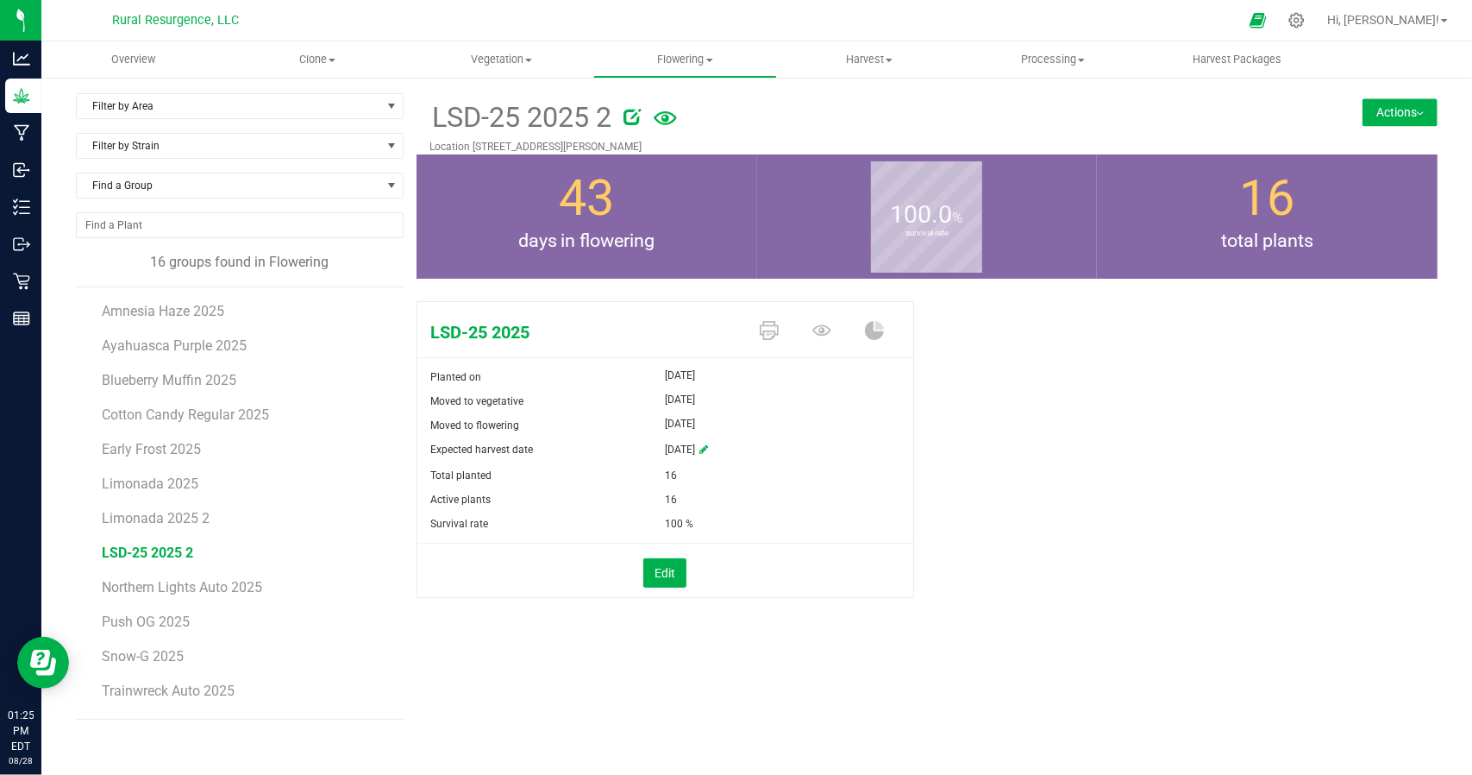
click at [1414, 101] on button "Actions" at bounding box center [1400, 112] width 75 height 28
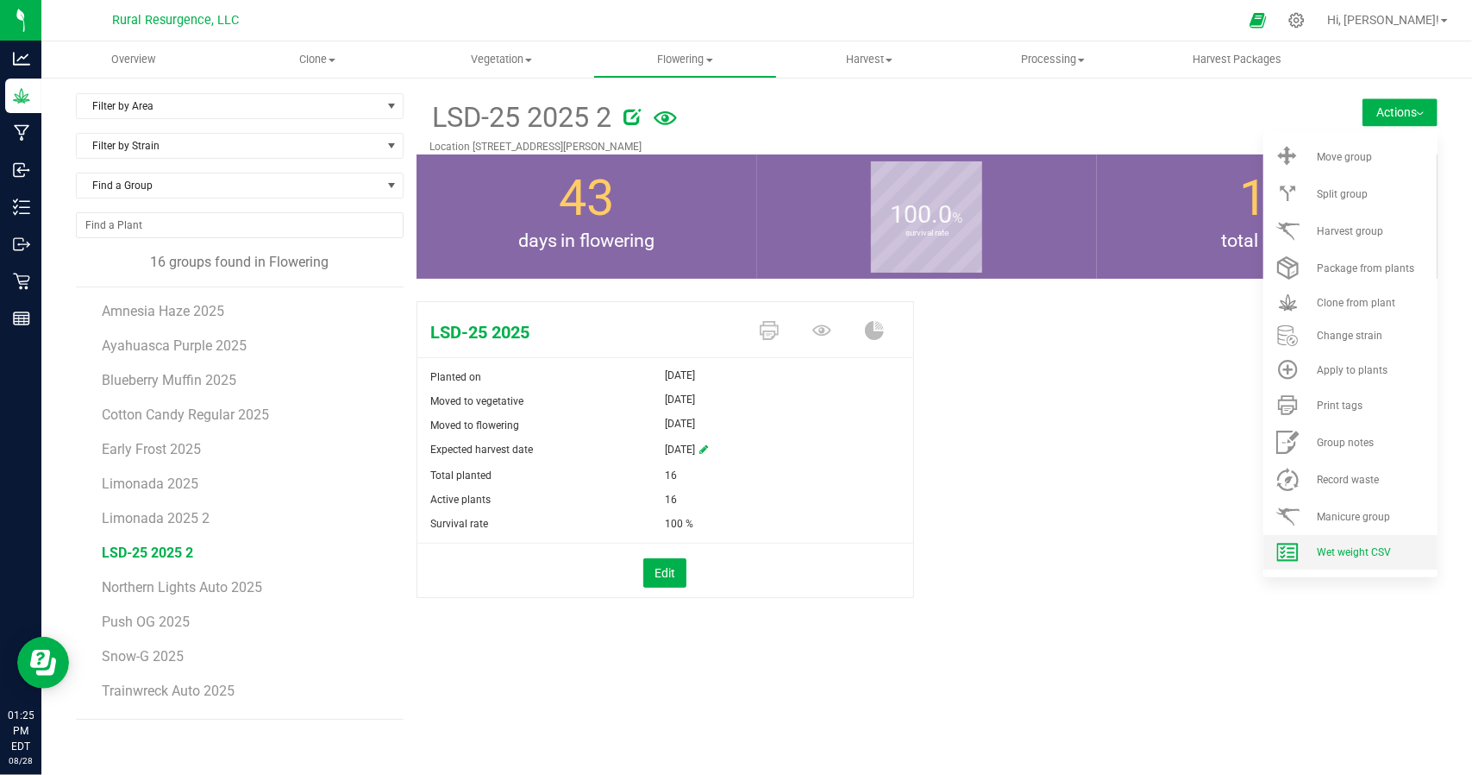
click at [1365, 562] on li "Wet weight CSV" at bounding box center [1351, 552] width 174 height 34
click at [1373, 229] on span "Harvest group" at bounding box center [1350, 231] width 66 height 12
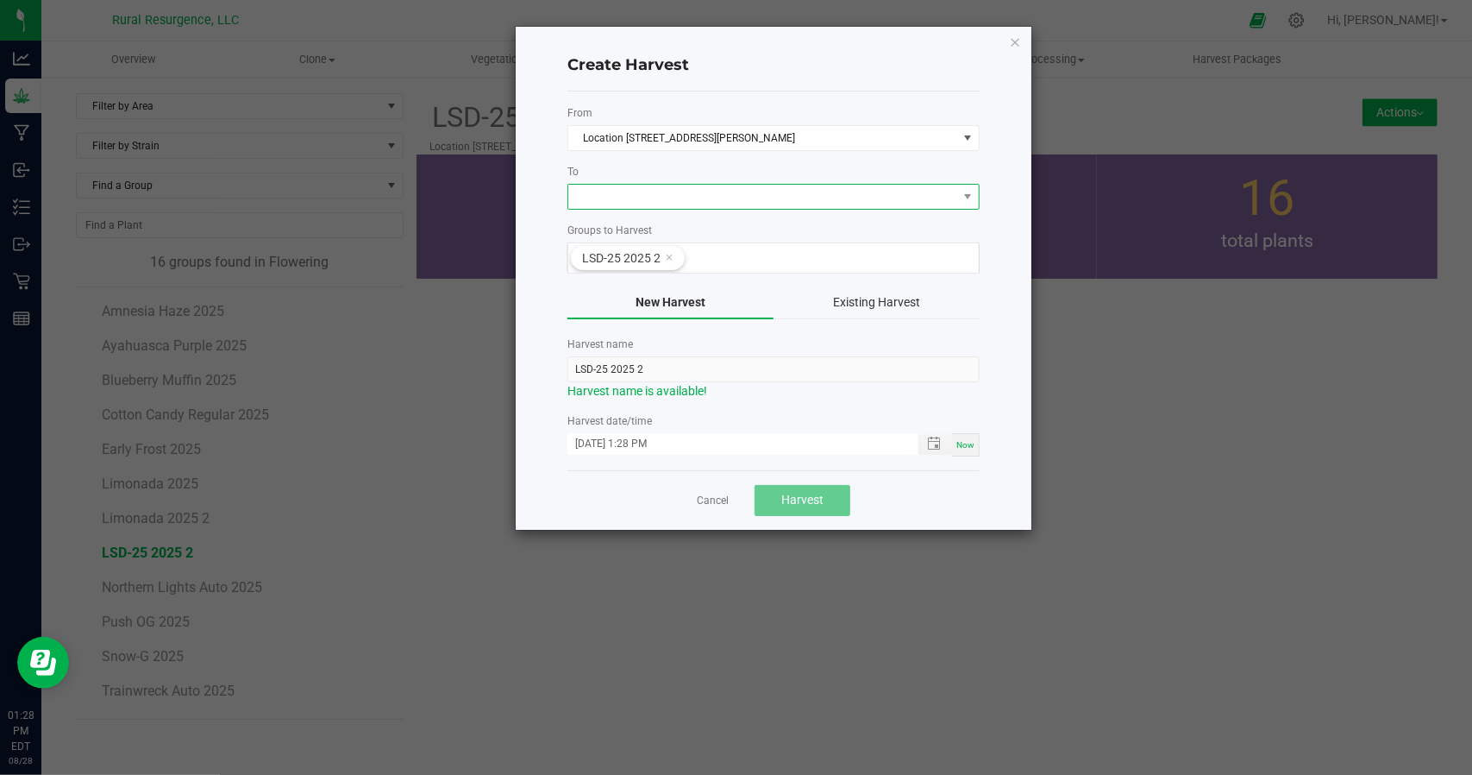
click at [623, 191] on span at bounding box center [762, 197] width 389 height 24
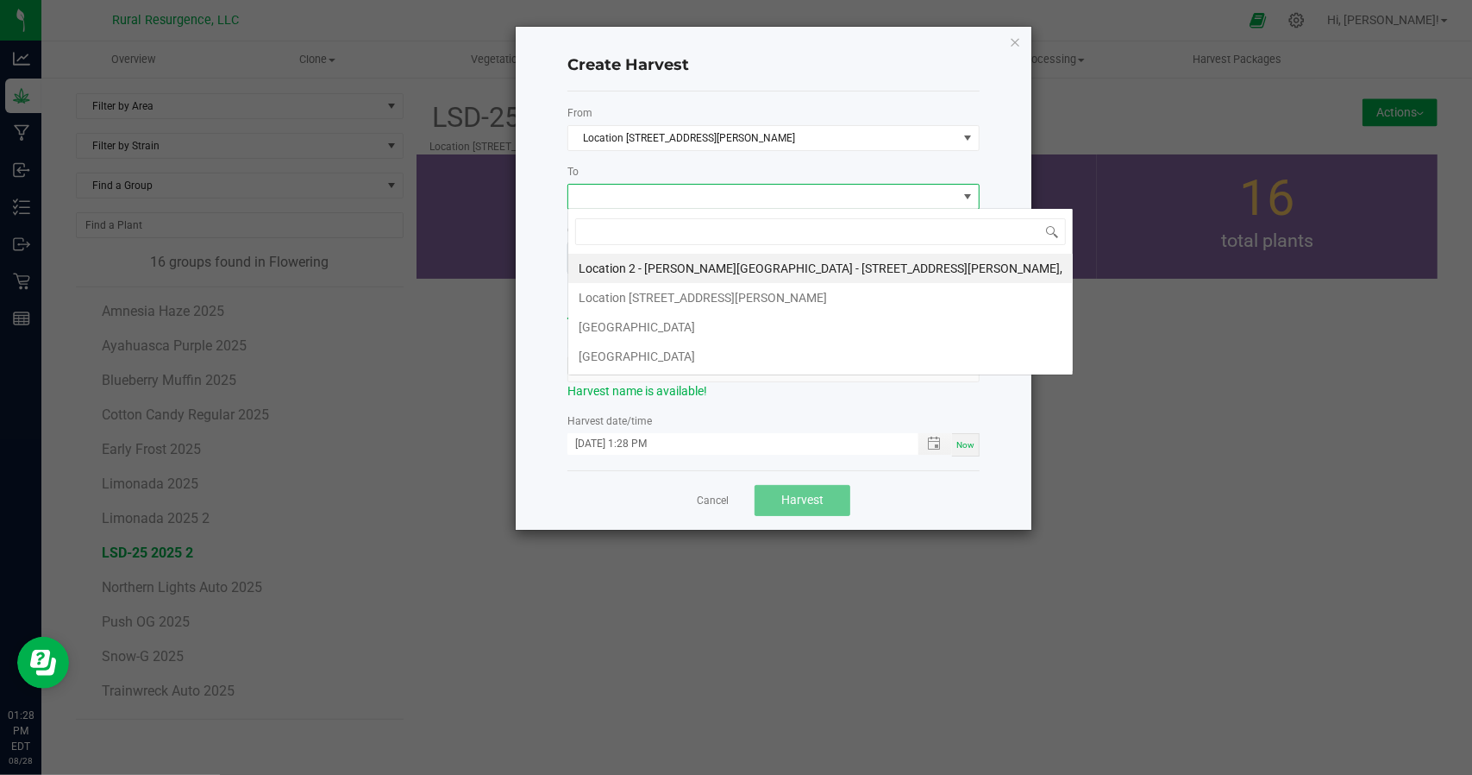
scroll to position [25, 412]
click at [631, 328] on li "[GEOGRAPHIC_DATA]" at bounding box center [820, 326] width 505 height 29
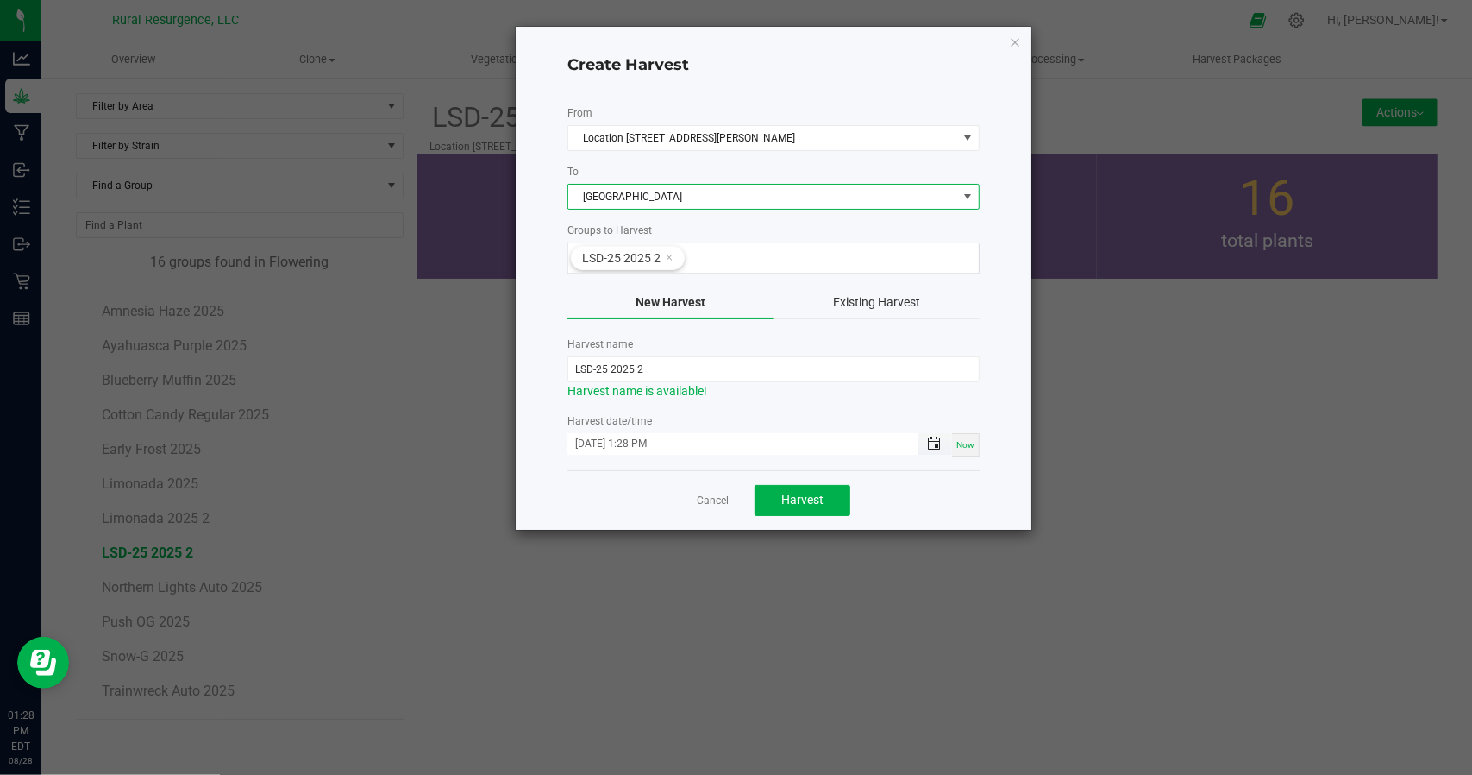
click at [935, 439] on span "Toggle popup" at bounding box center [934, 443] width 14 height 14
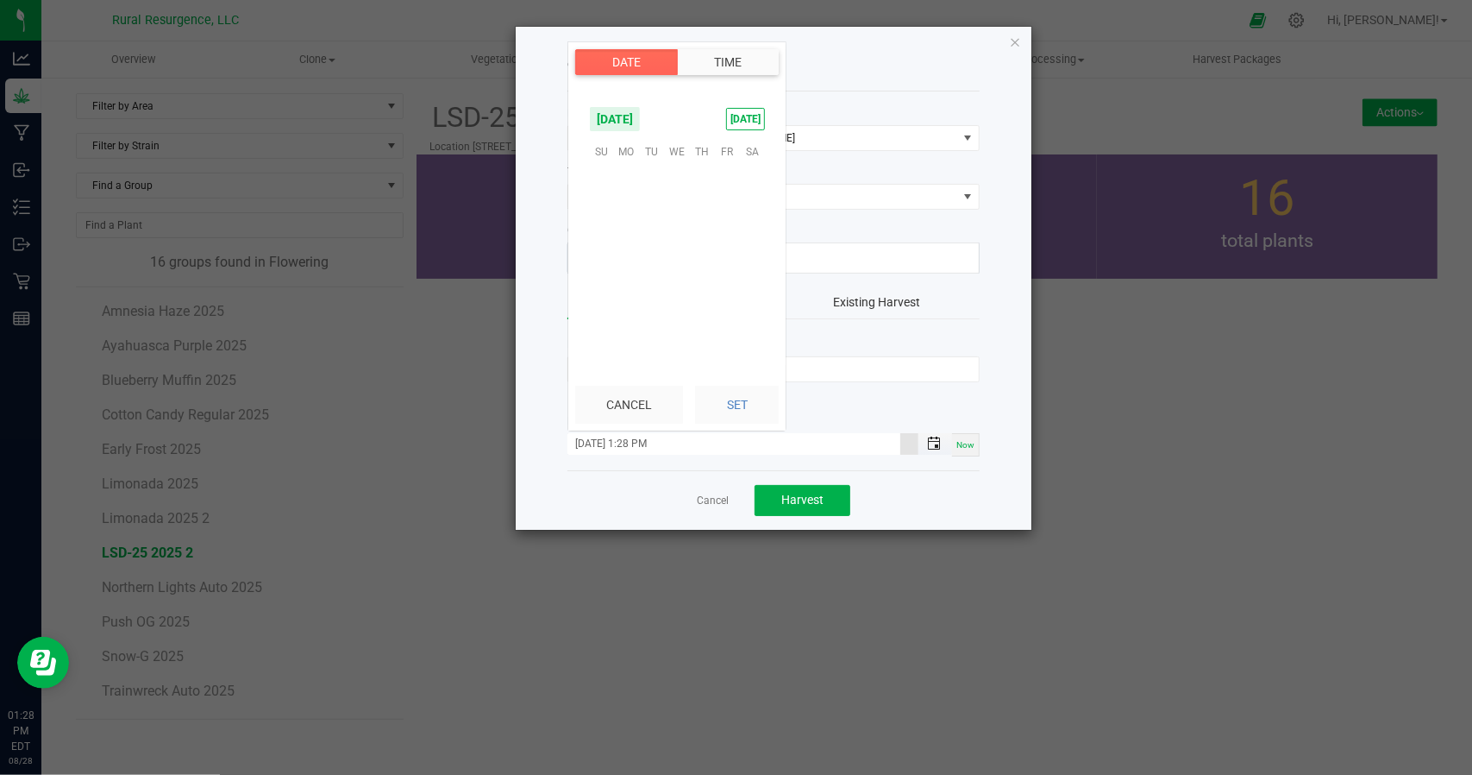
scroll to position [23, 0]
click at [695, 256] on span "21" at bounding box center [701, 258] width 25 height 27
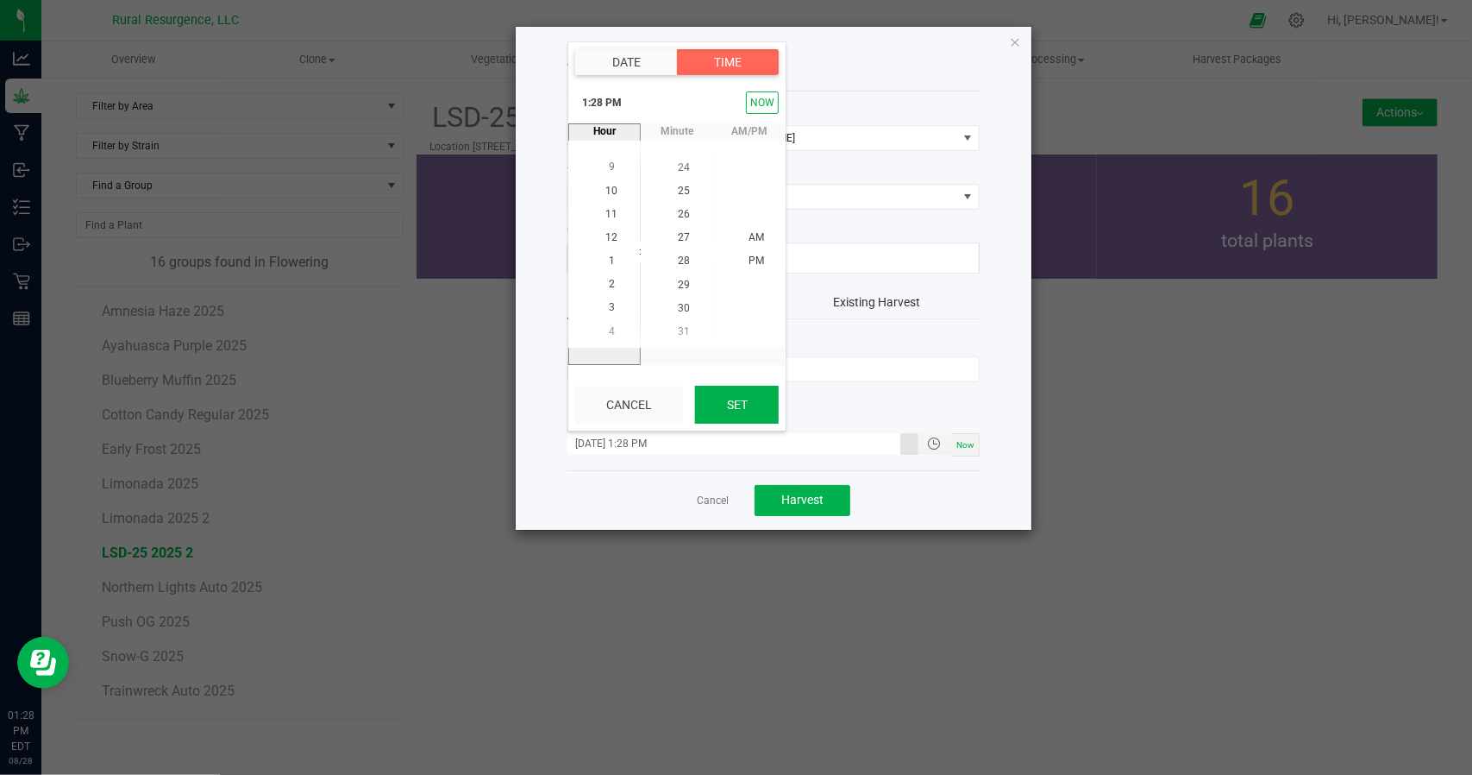
click at [762, 407] on button "Set" at bounding box center [737, 405] width 84 height 38
type input "[DATE] 1:28 PM"
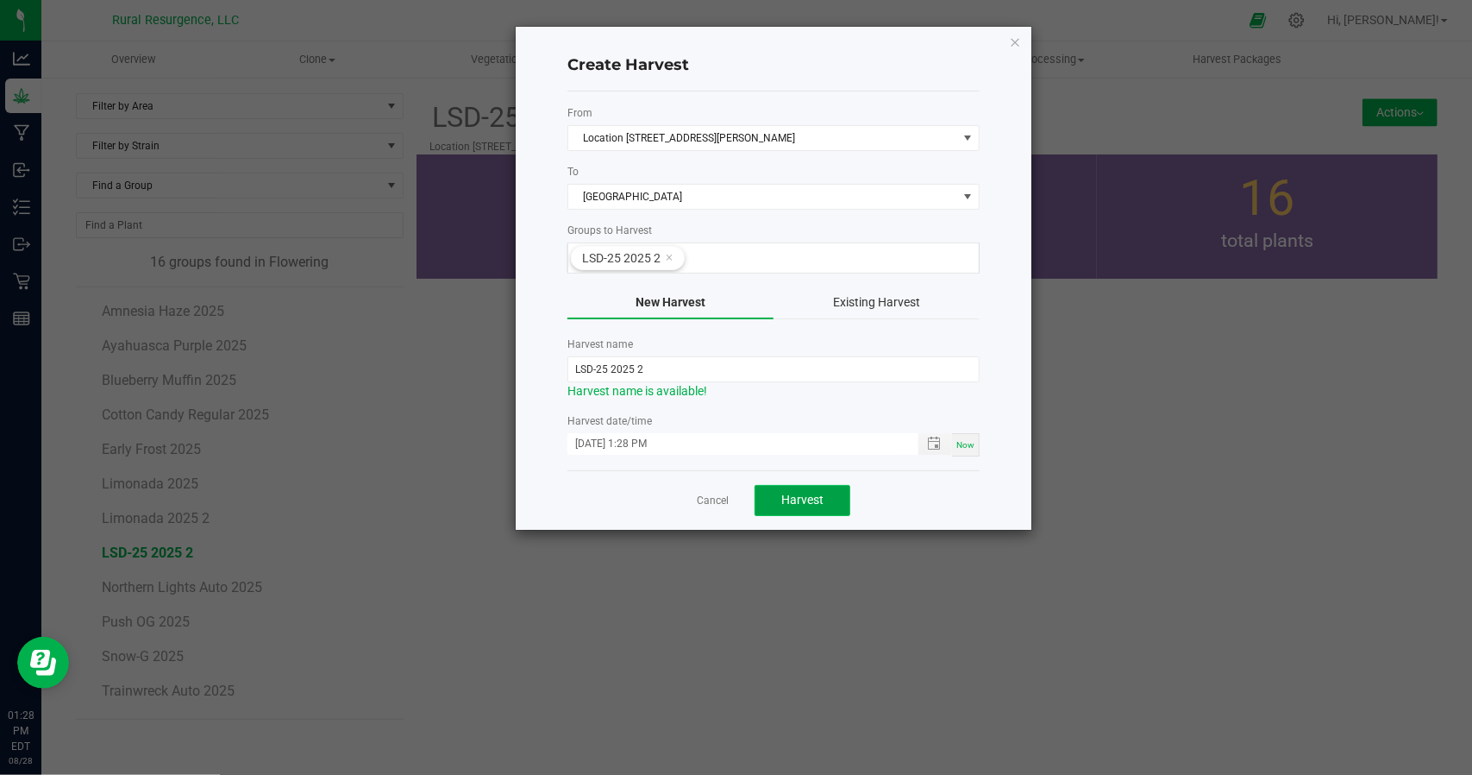
click at [800, 503] on span "Harvest" at bounding box center [802, 499] width 42 height 14
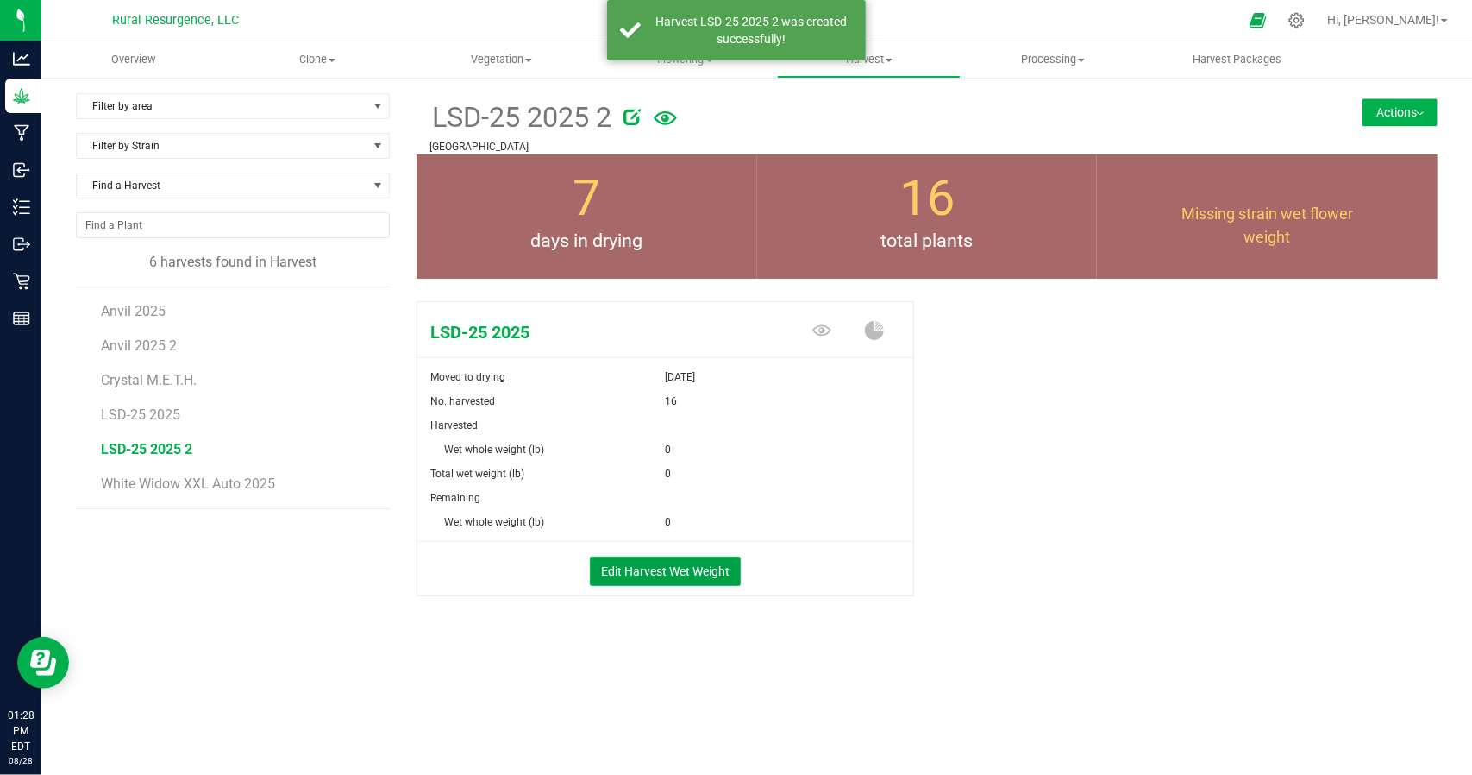
click at [619, 564] on button "Edit Harvest Wet Weight" at bounding box center [665, 570] width 151 height 29
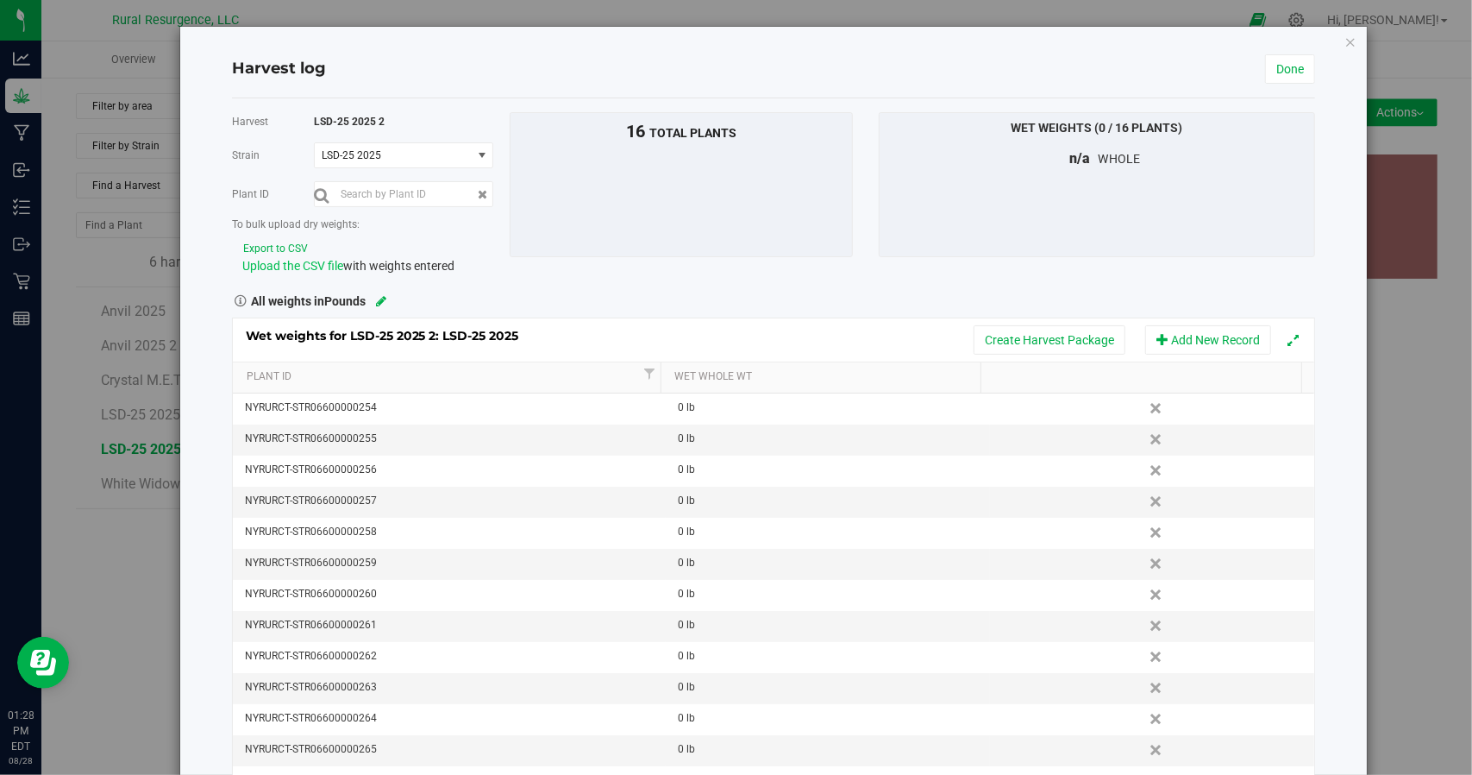
click at [297, 265] on span "Upload the CSV file" at bounding box center [292, 266] width 101 height 14
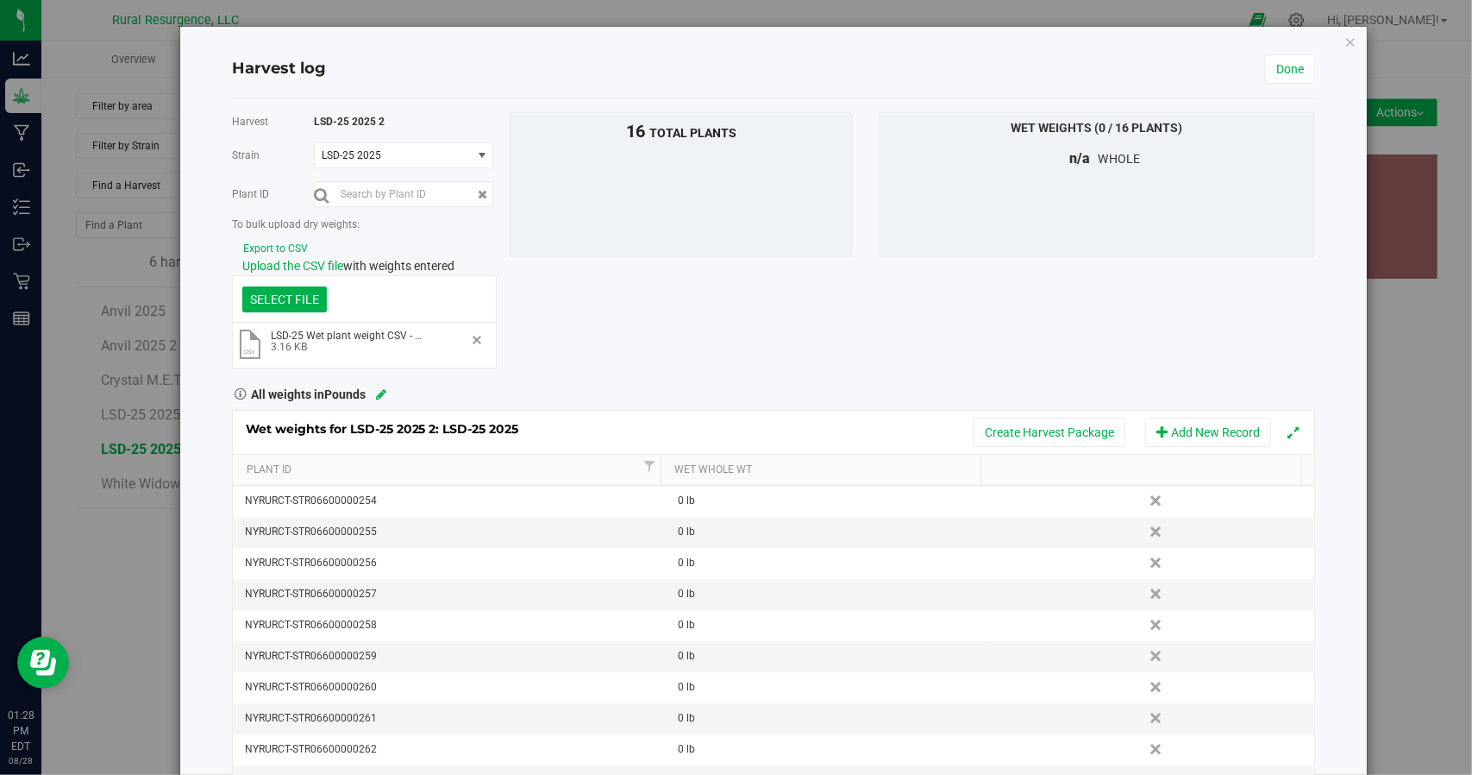
click at [471, 337] on button "Remove" at bounding box center [478, 340] width 14 height 14
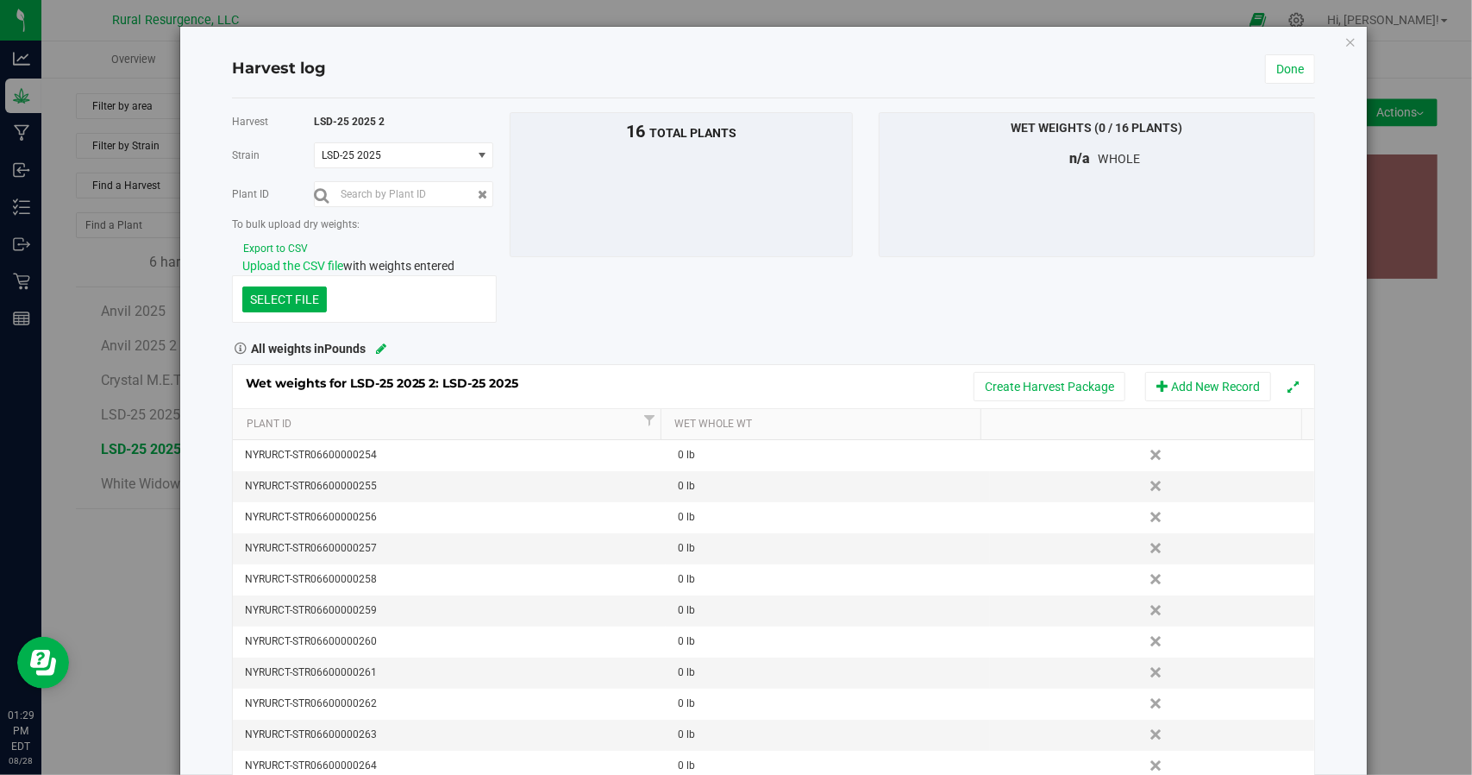
click at [302, 266] on span "Upload the CSV file" at bounding box center [292, 266] width 101 height 14
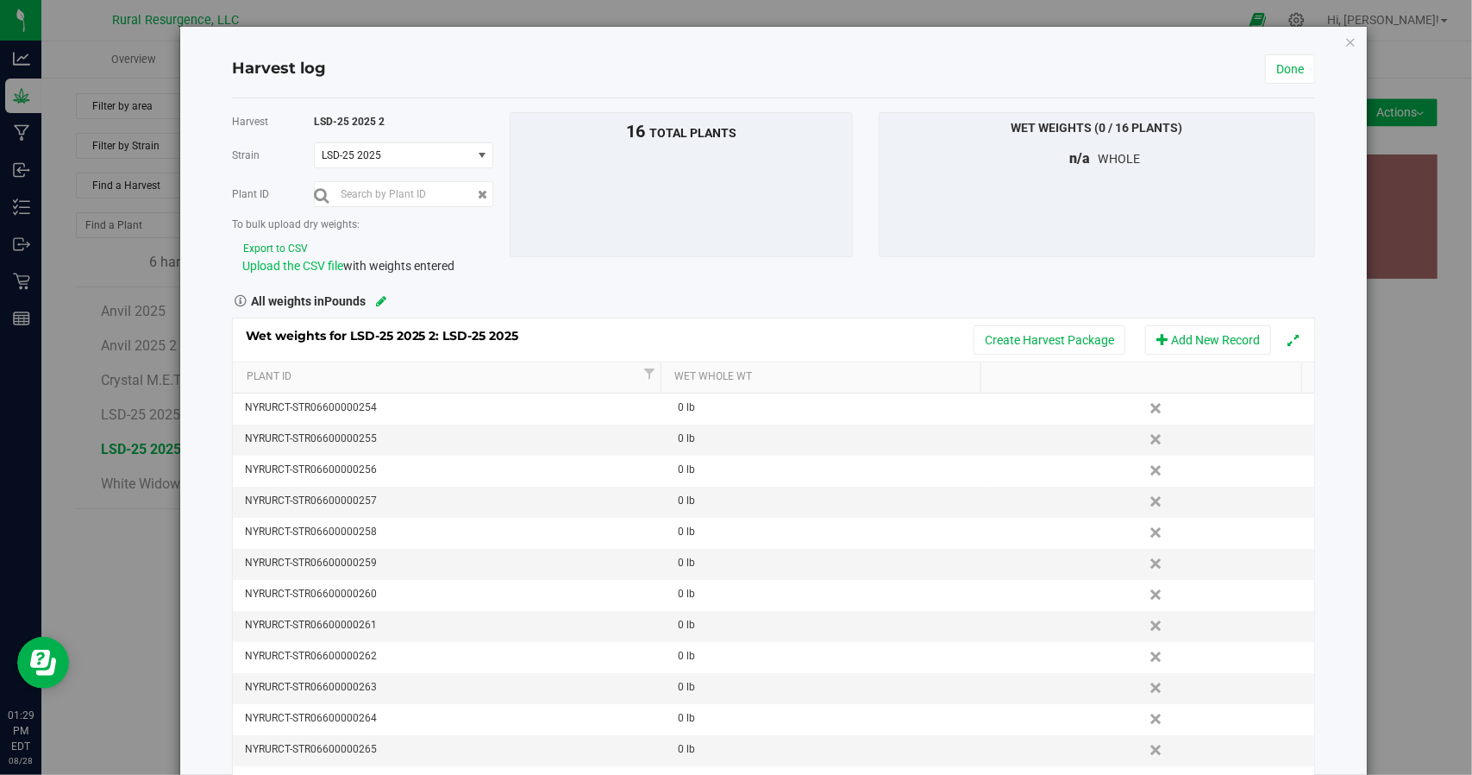
click at [299, 259] on span "Upload the CSV file" at bounding box center [292, 266] width 101 height 14
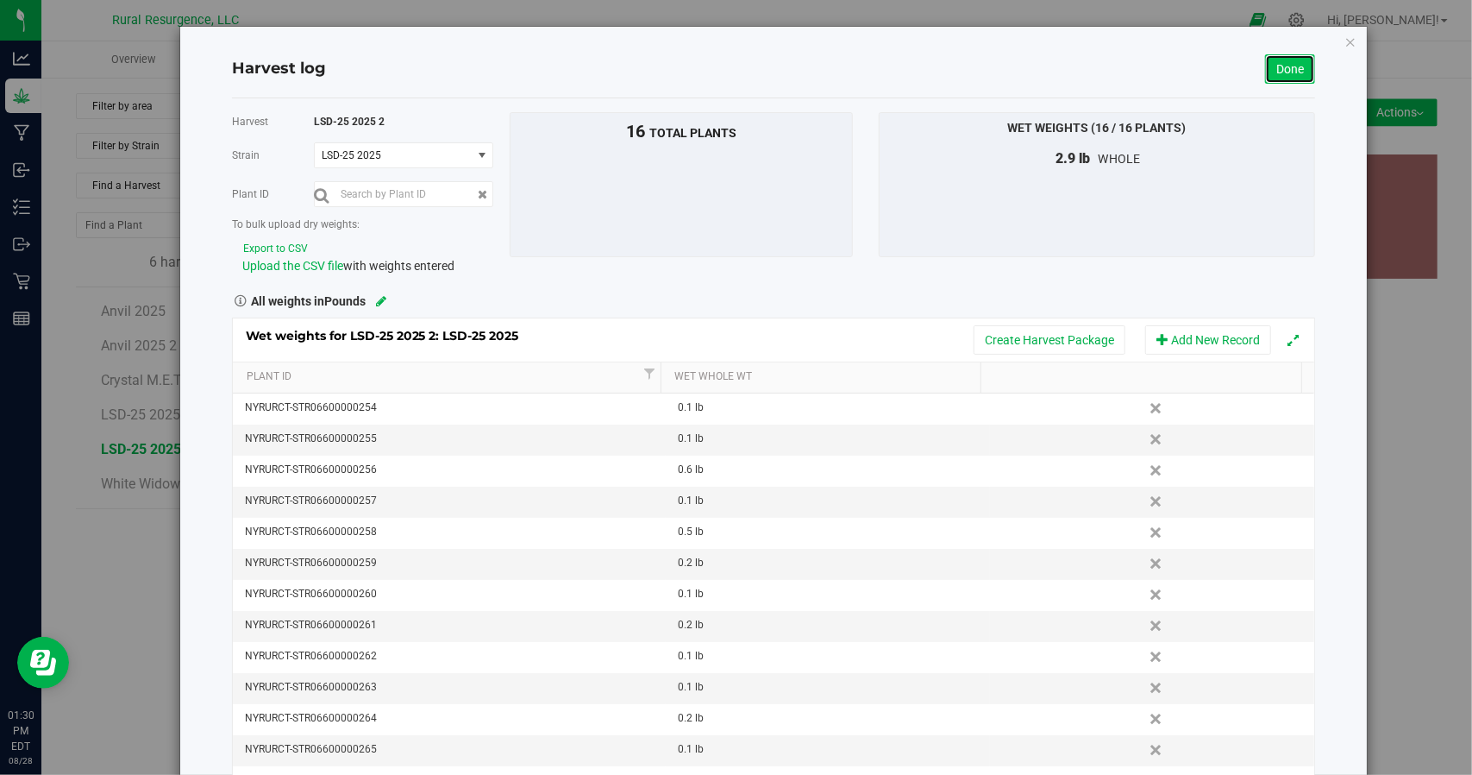
click at [1295, 72] on link "Done" at bounding box center [1290, 68] width 50 height 29
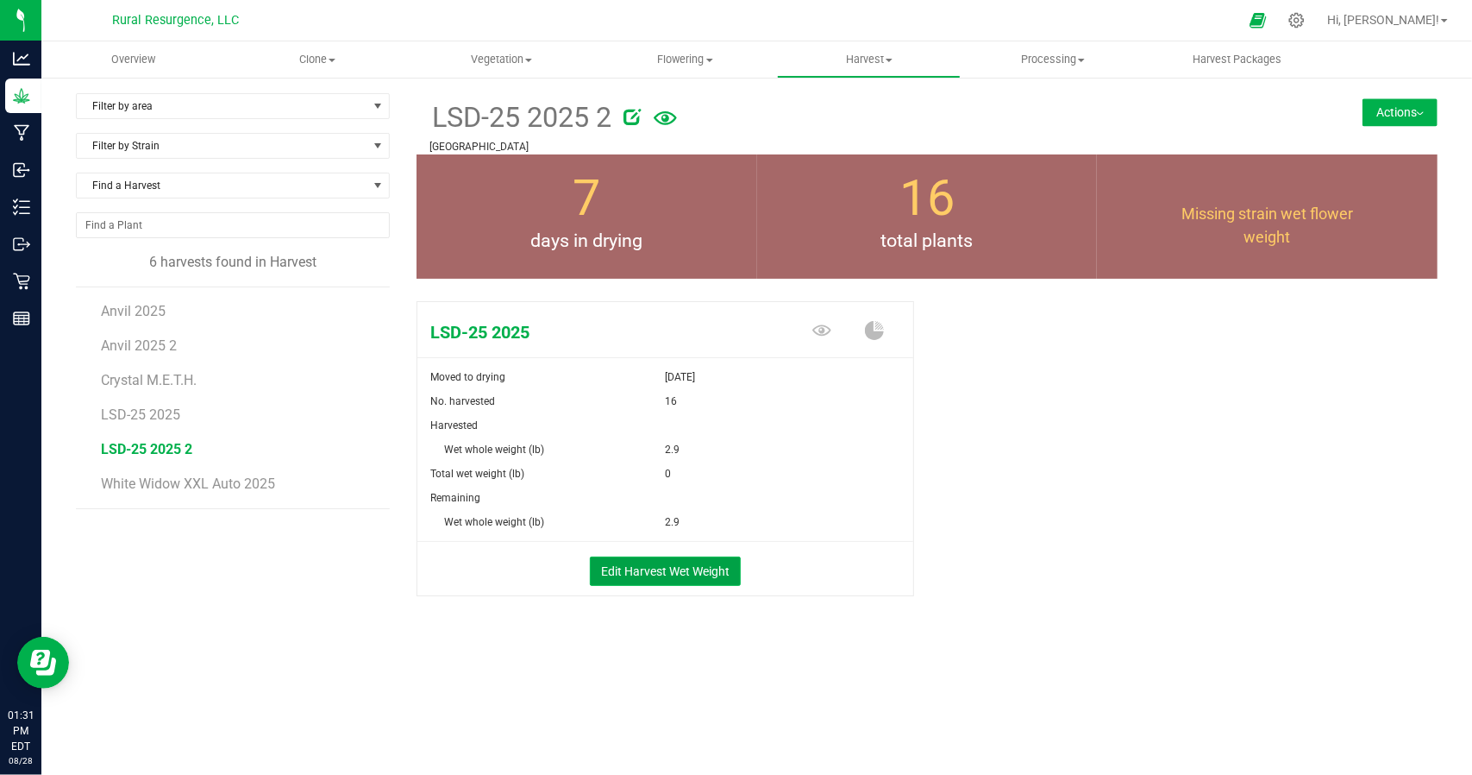
click at [676, 568] on button "Edit Harvest Wet Weight" at bounding box center [665, 570] width 151 height 29
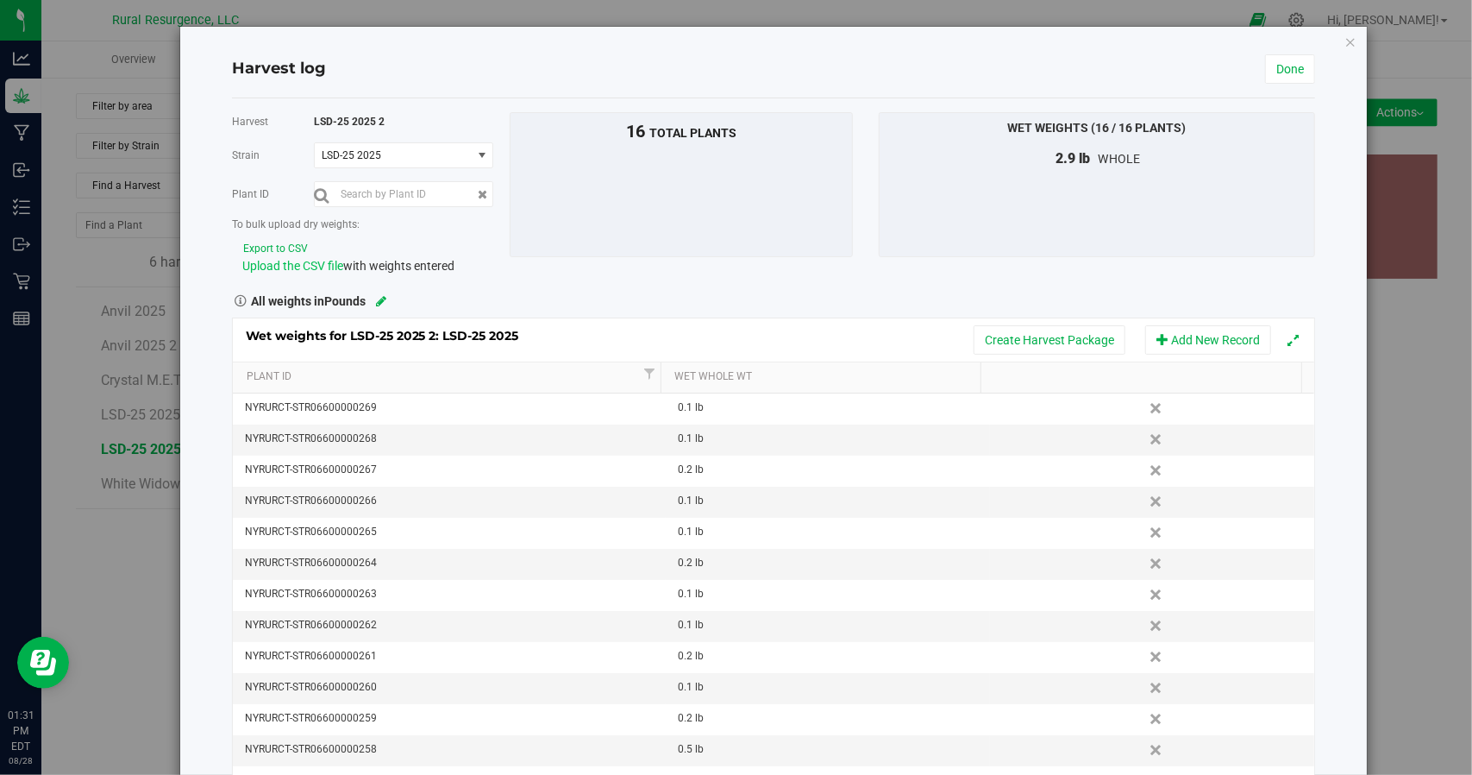
click at [280, 265] on span "Upload the CSV file" at bounding box center [292, 266] width 101 height 14
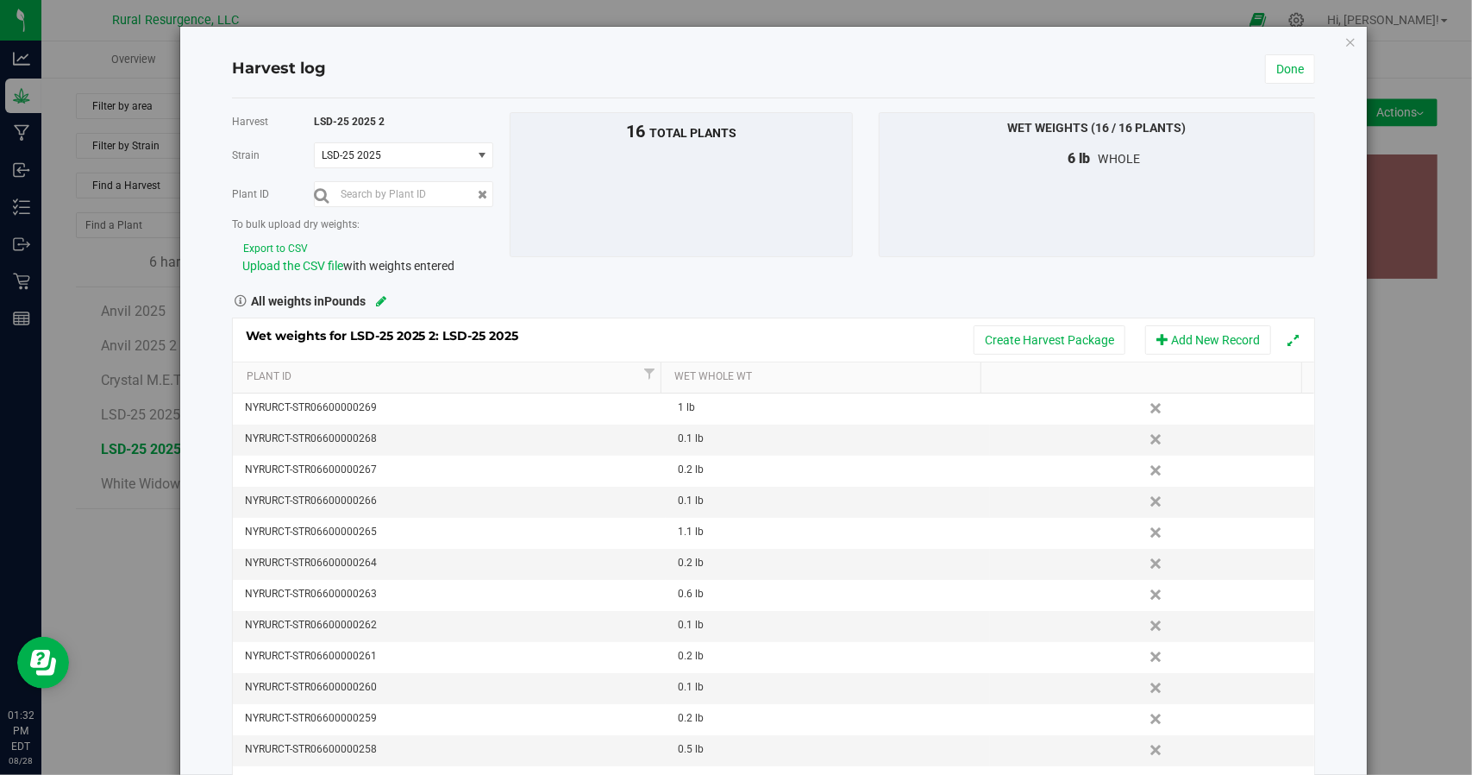
scroll to position [45, 0]
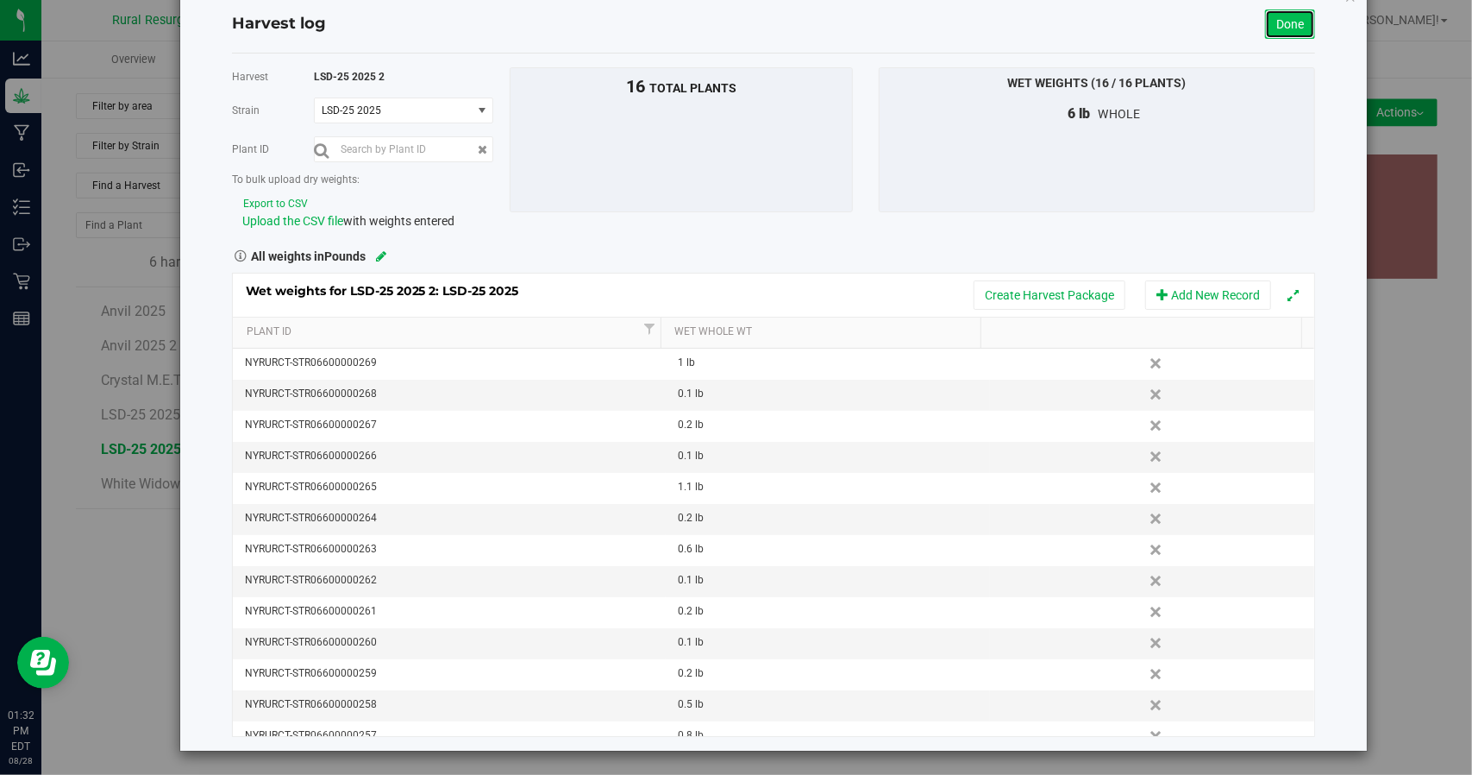
click at [1273, 16] on link "Done" at bounding box center [1290, 23] width 50 height 29
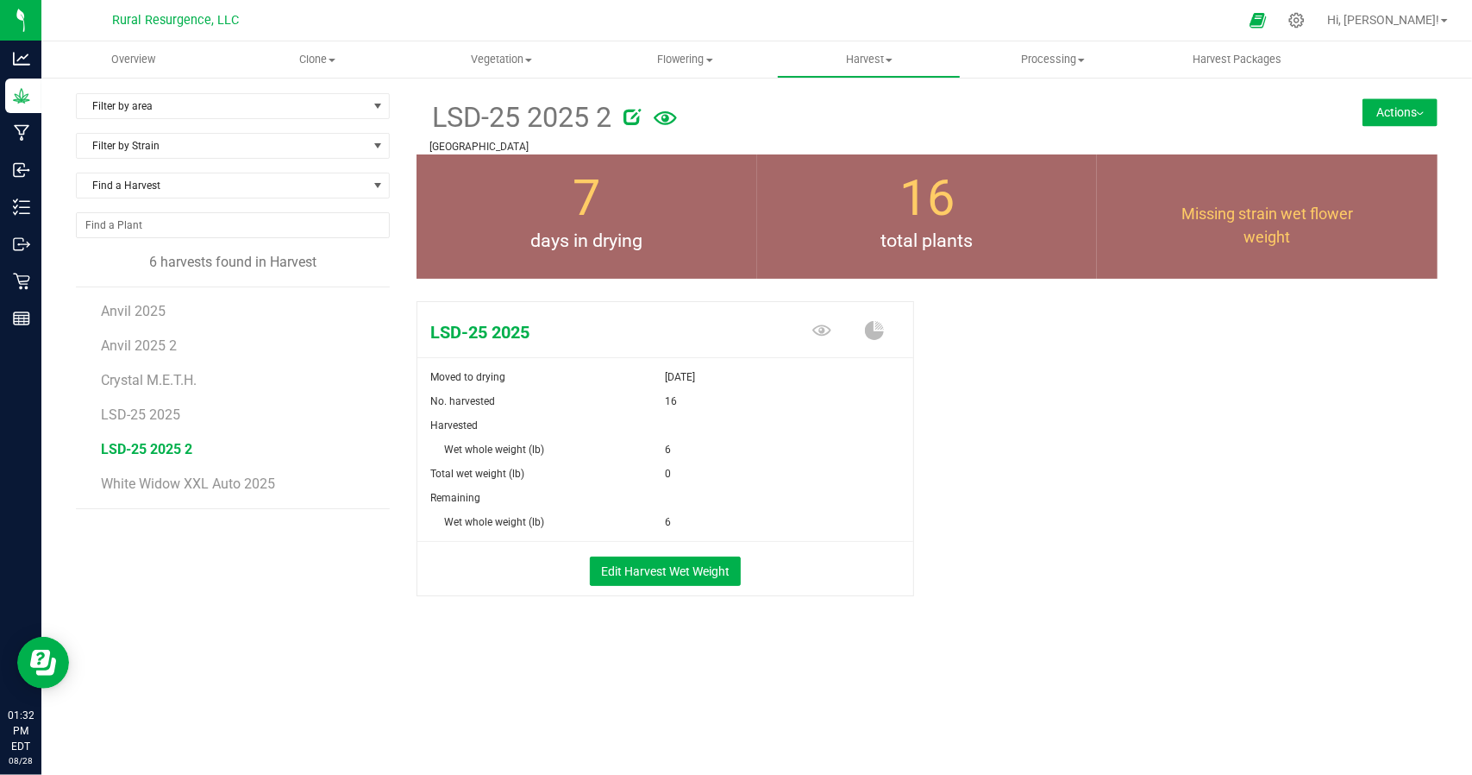
click at [228, 574] on div "Filter by area Filter by area All Location 2 - [PERSON_NAME][GEOGRAPHIC_DATA] -…" at bounding box center [246, 366] width 341 height 546
click at [166, 553] on div "Filter by area Filter by area All Location 2 - [PERSON_NAME][GEOGRAPHIC_DATA] -…" at bounding box center [246, 366] width 341 height 546
click at [688, 70] on uib-tab-heading "Flowering Create harvest Flowering groups Flowering plants Apply to plants" at bounding box center [685, 59] width 182 height 34
click at [680, 57] on span "Flowering" at bounding box center [685, 60] width 184 height 16
click at [686, 54] on span "Flowering" at bounding box center [685, 60] width 184 height 16
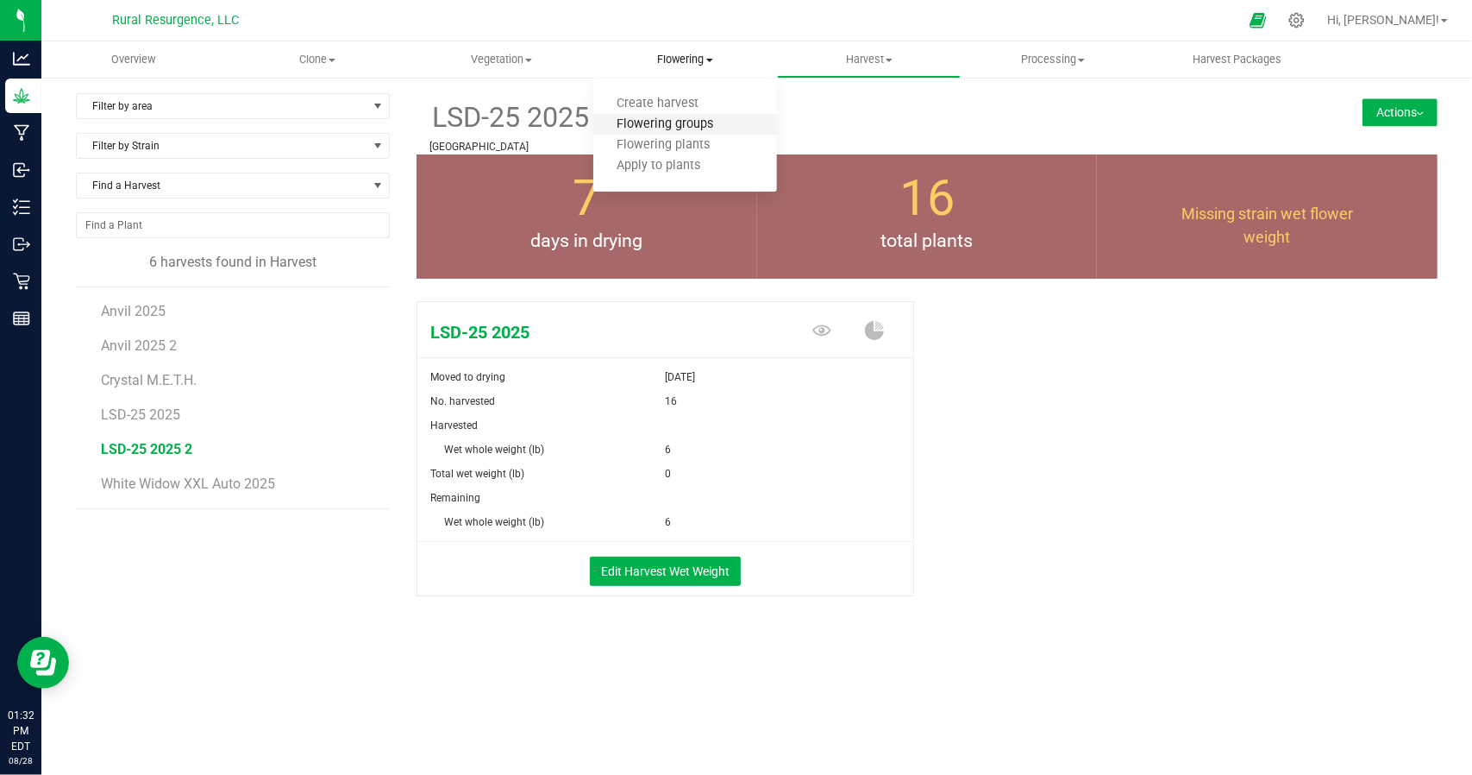
click at [649, 120] on span "Flowering groups" at bounding box center [664, 124] width 143 height 15
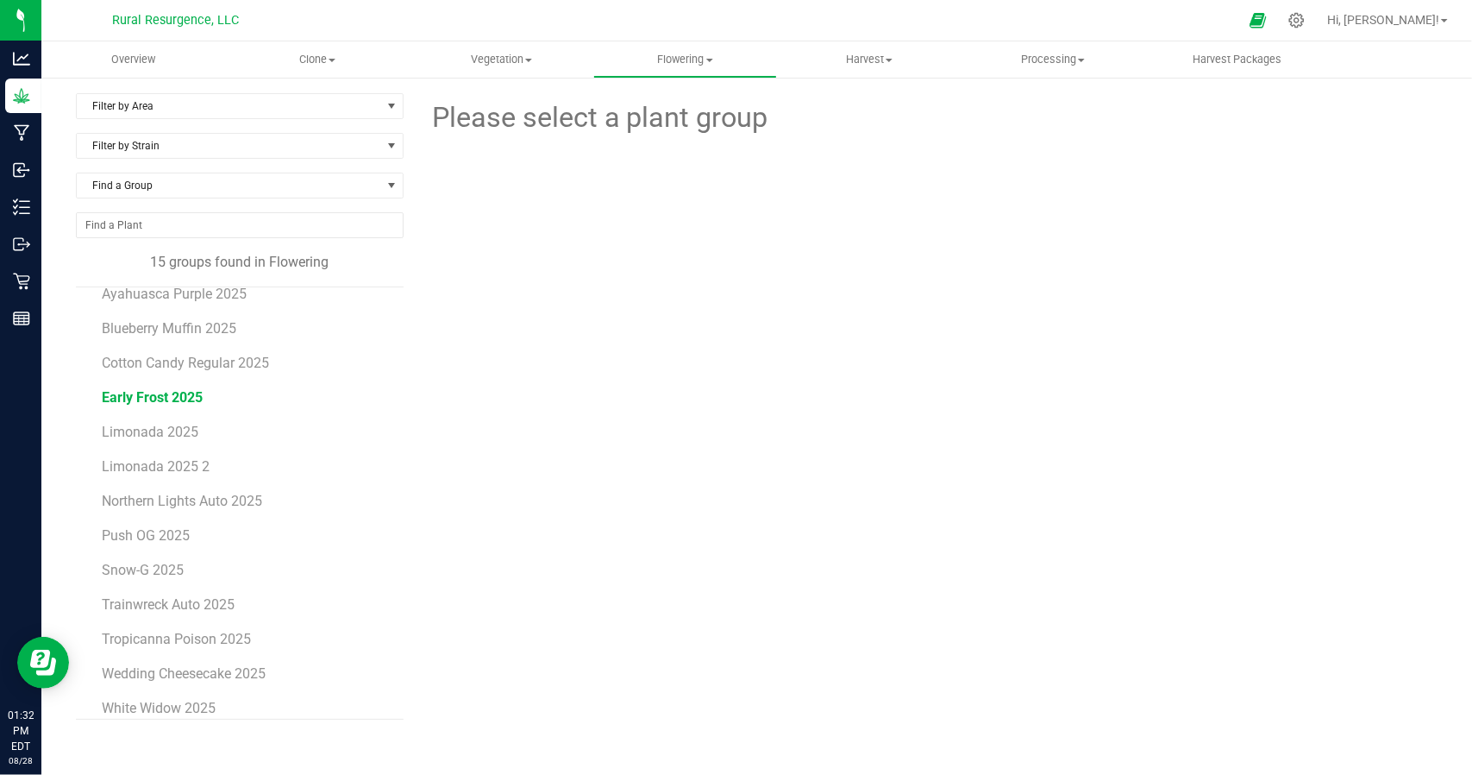
scroll to position [100, 0]
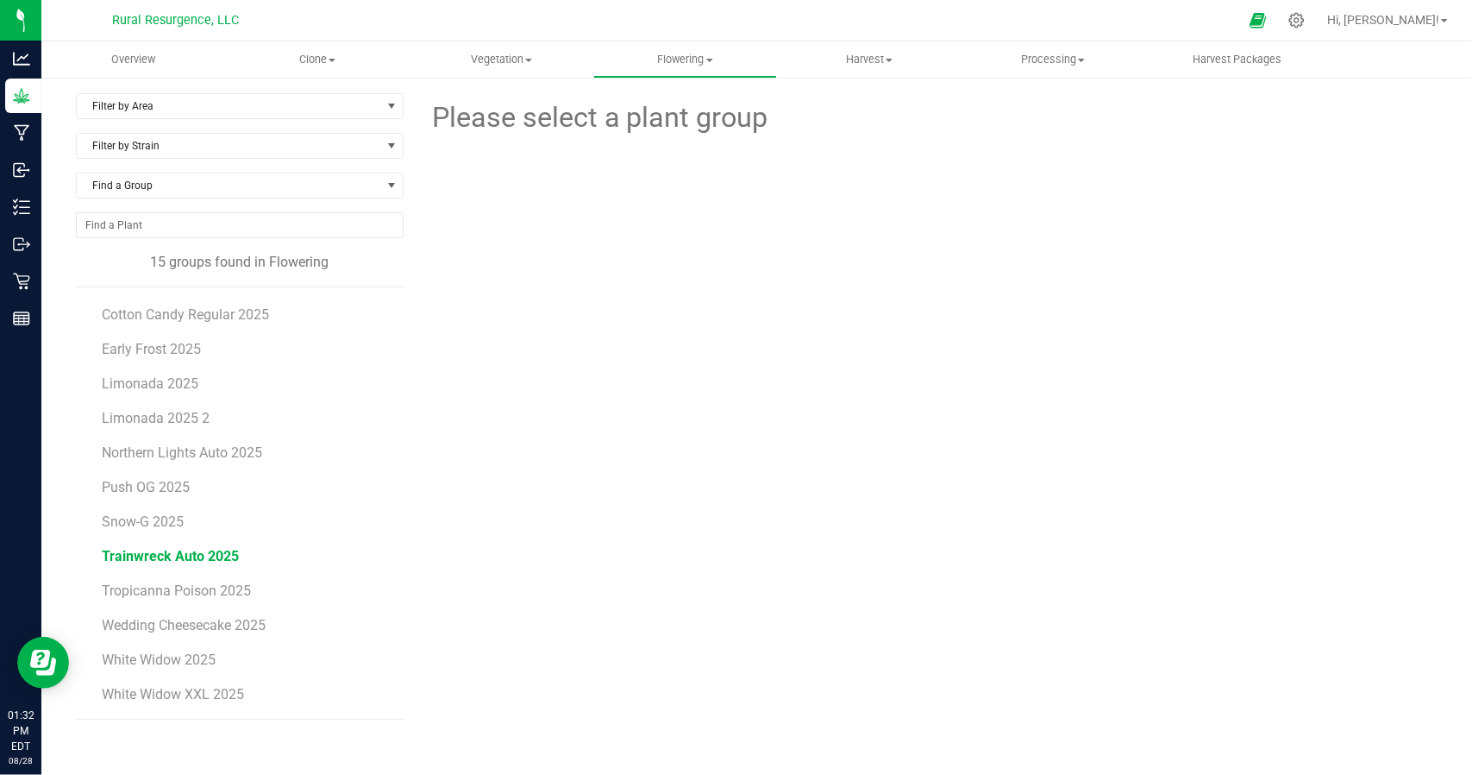
click at [185, 553] on span "Trainwreck Auto 2025" at bounding box center [170, 556] width 137 height 16
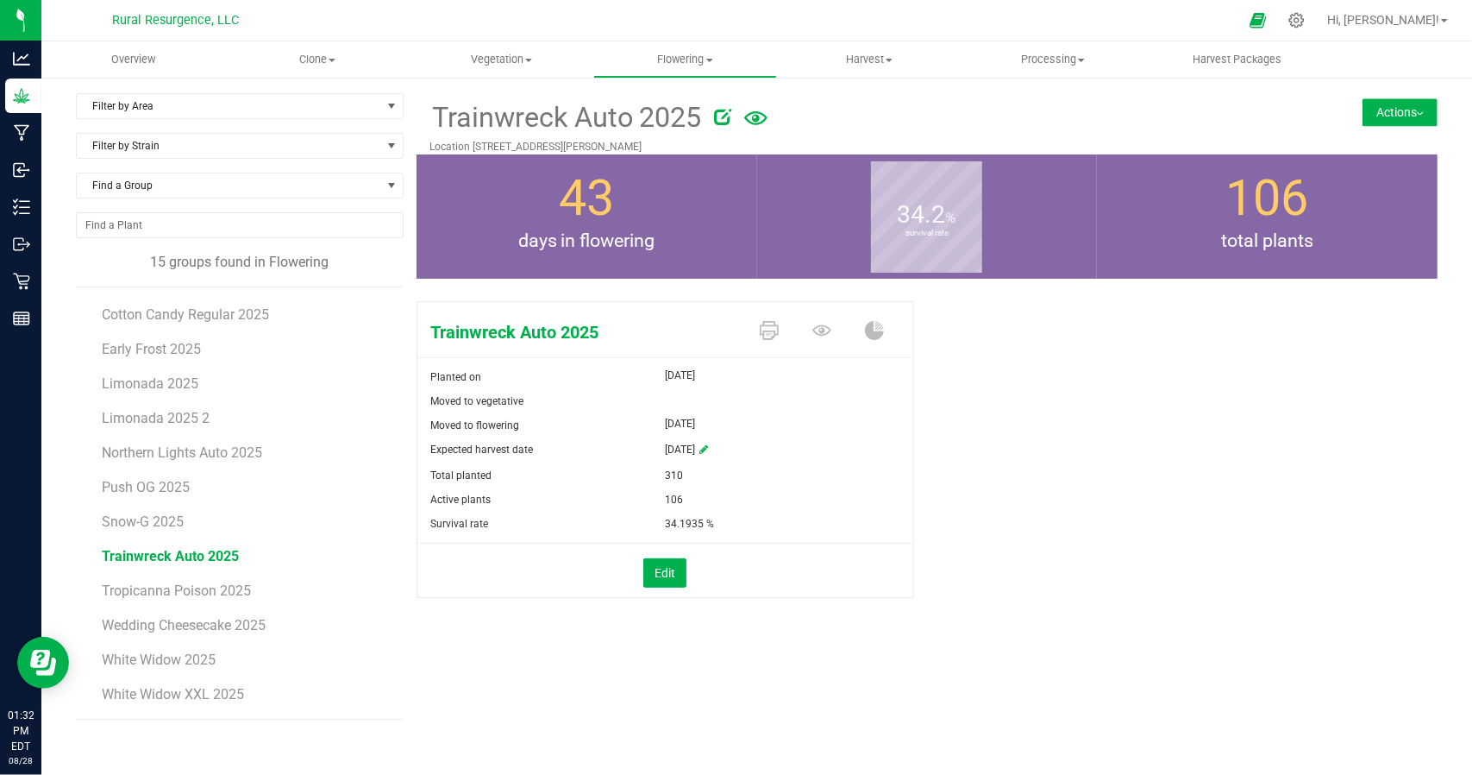
click at [1382, 113] on button "Actions" at bounding box center [1400, 112] width 75 height 28
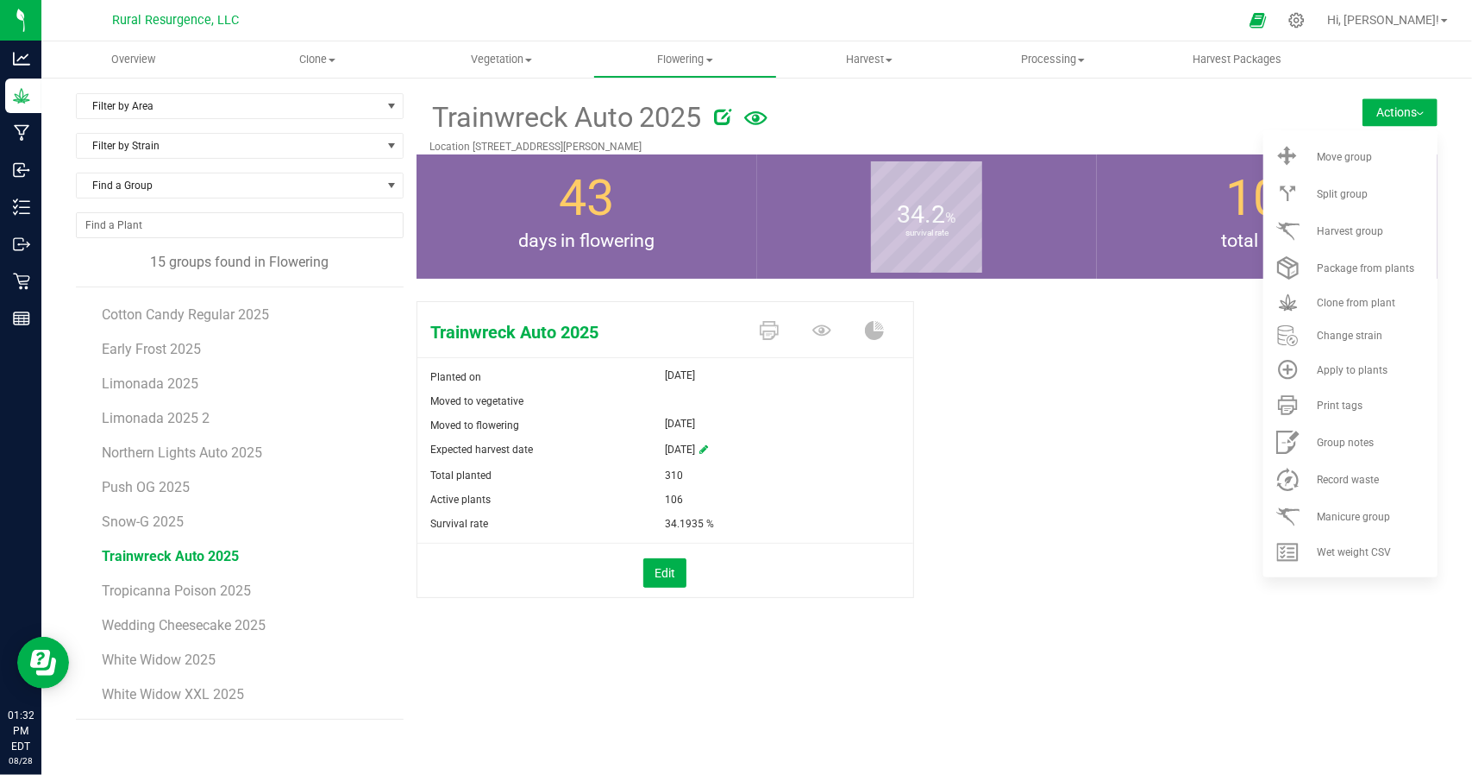
click at [1170, 530] on div "Trainwreck Auto 2025 Planted on [DATE] Moved to vegetative Moved to flowering […" at bounding box center [927, 468] width 1021 height 348
click at [1364, 555] on span "Wet weight CSV" at bounding box center [1354, 552] width 74 height 12
click at [1096, 683] on div "Trainwreck Auto 2025 Location [STREET_ADDRESS][PERSON_NAME] Actions Move group …" at bounding box center [927, 406] width 1021 height 626
click at [828, 693] on div "Trainwreck Auto 2025 Location [STREET_ADDRESS][PERSON_NAME] Actions Move group …" at bounding box center [927, 406] width 1021 height 626
click at [1263, 99] on div at bounding box center [991, 114] width 553 height 34
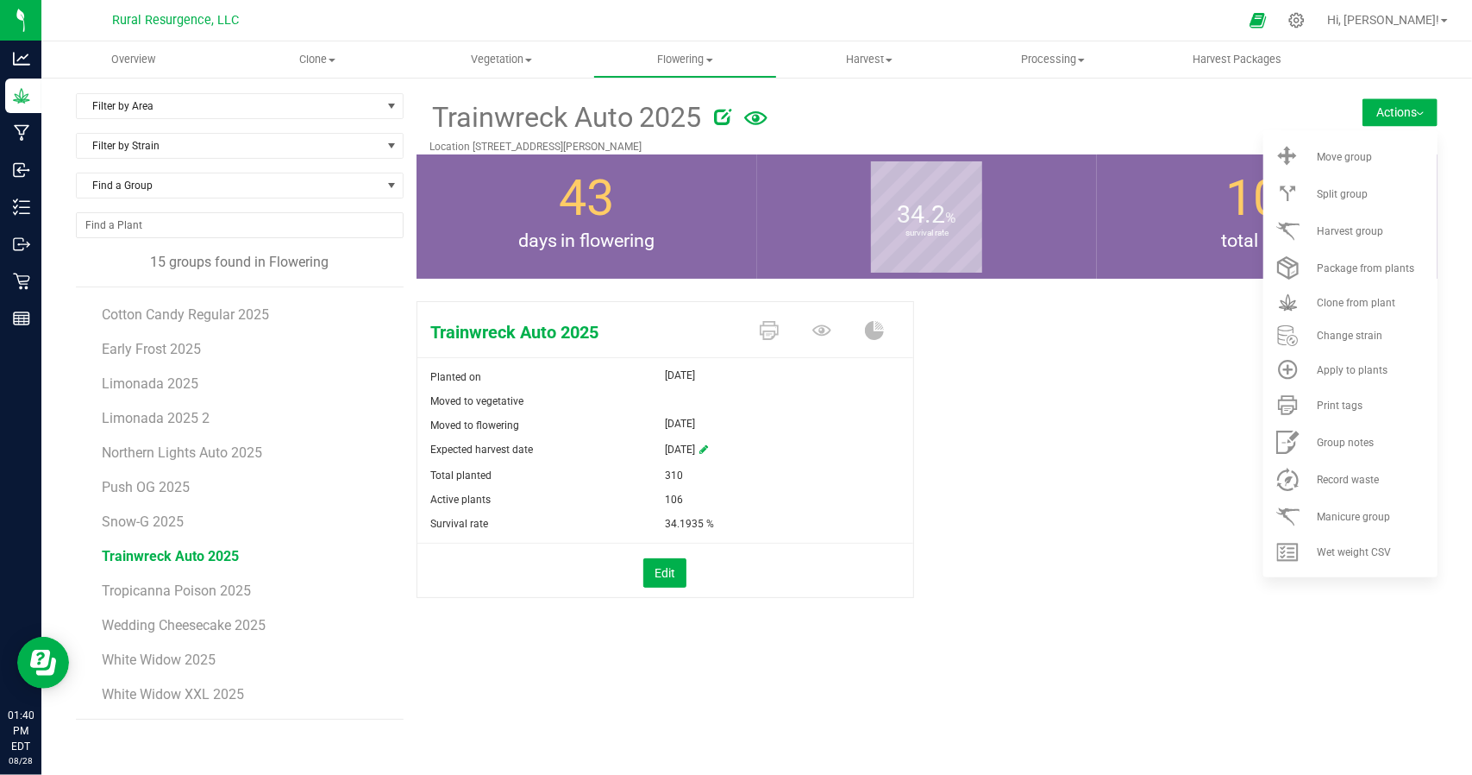
click at [1292, 610] on div "Trainwreck Auto 2025 Planted on [DATE] Moved to vegetative Moved to flowering […" at bounding box center [927, 468] width 1021 height 348
click at [1271, 582] on div "Trainwreck Auto 2025 Planted on [DATE] Moved to vegetative Moved to flowering […" at bounding box center [927, 468] width 1021 height 348
click at [1233, 582] on div "Trainwreck Auto 2025 Planted on [DATE] Moved to vegetative Moved to flowering […" at bounding box center [927, 468] width 1021 height 348
click at [1375, 119] on button "Actions" at bounding box center [1400, 112] width 75 height 28
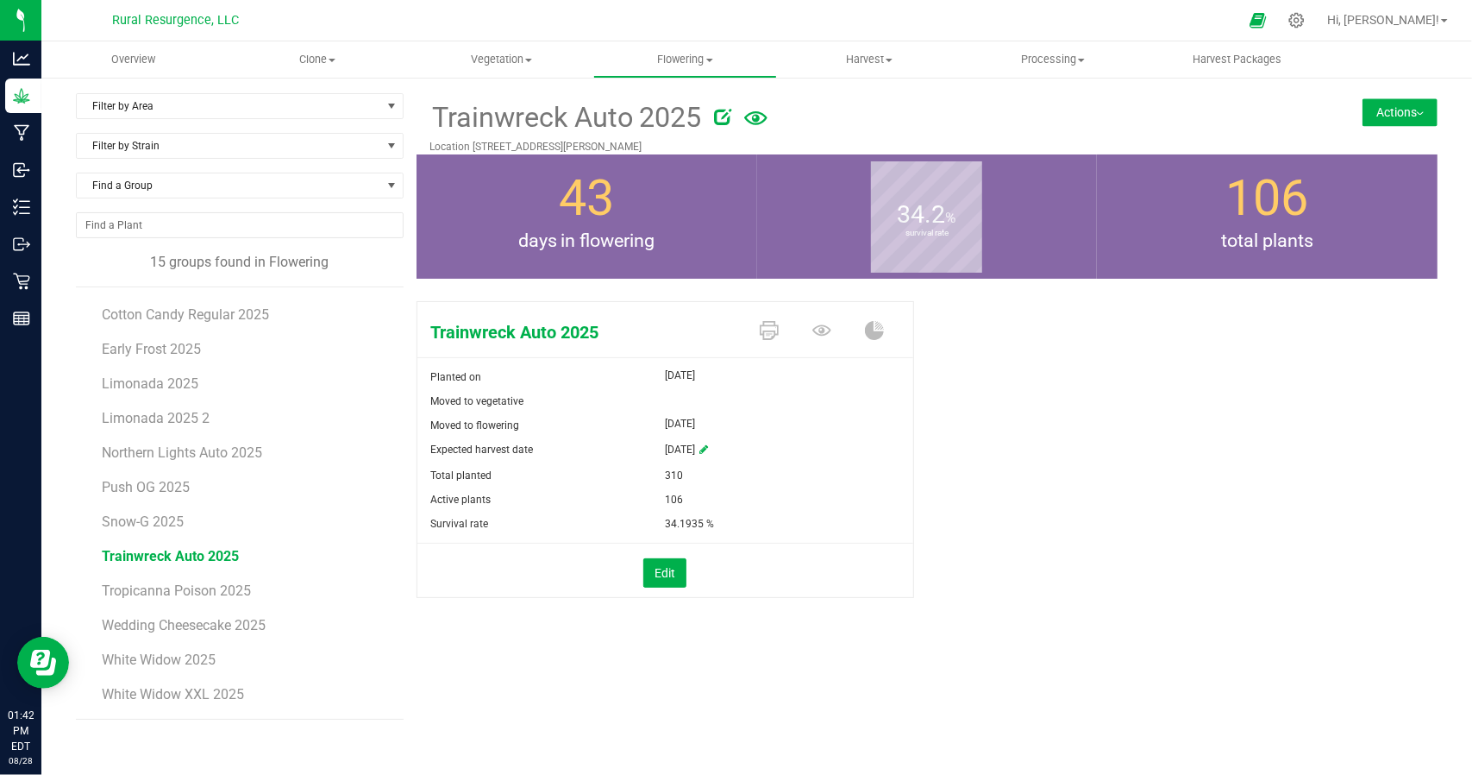
click at [1400, 103] on button "Actions" at bounding box center [1400, 112] width 75 height 28
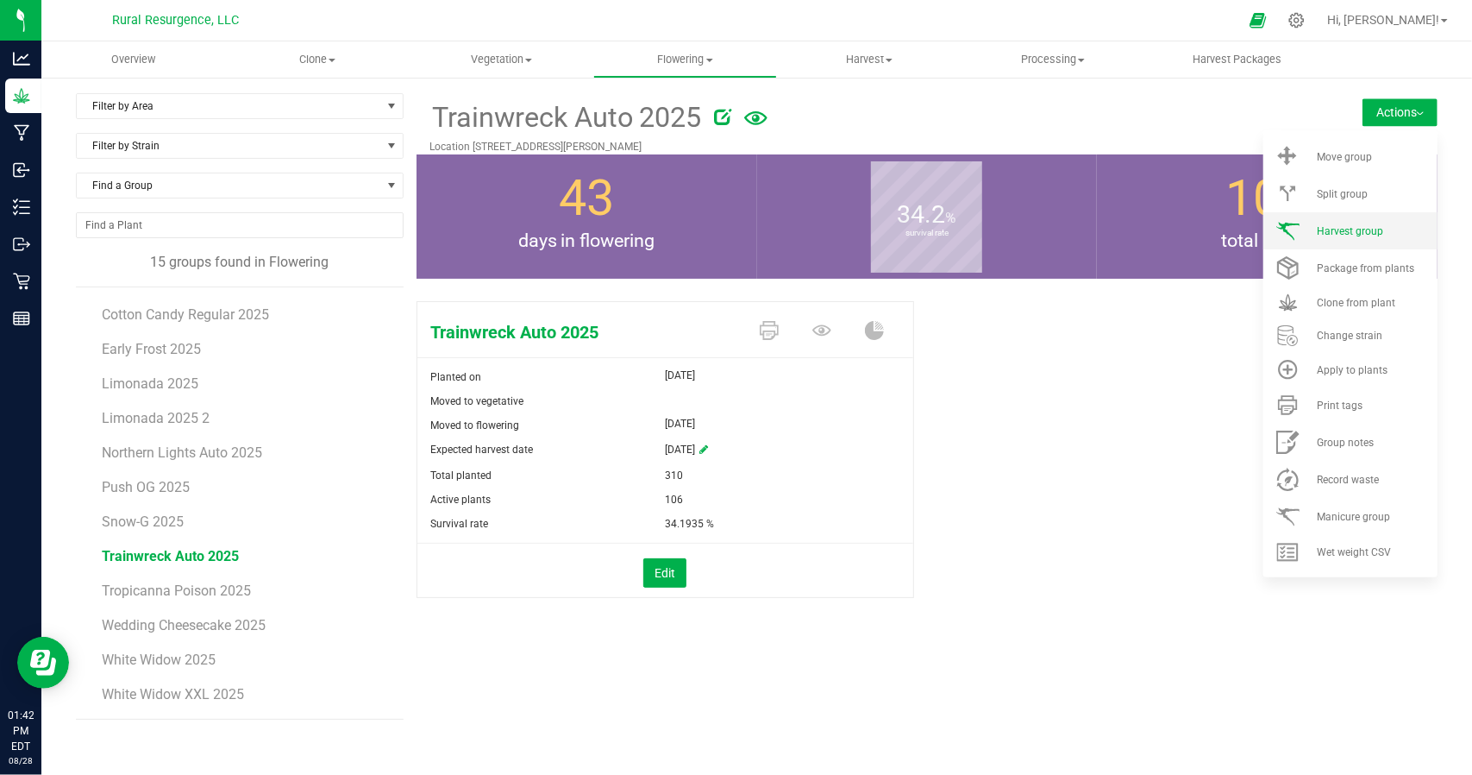
click at [1363, 223] on li "Harvest group" at bounding box center [1351, 230] width 174 height 37
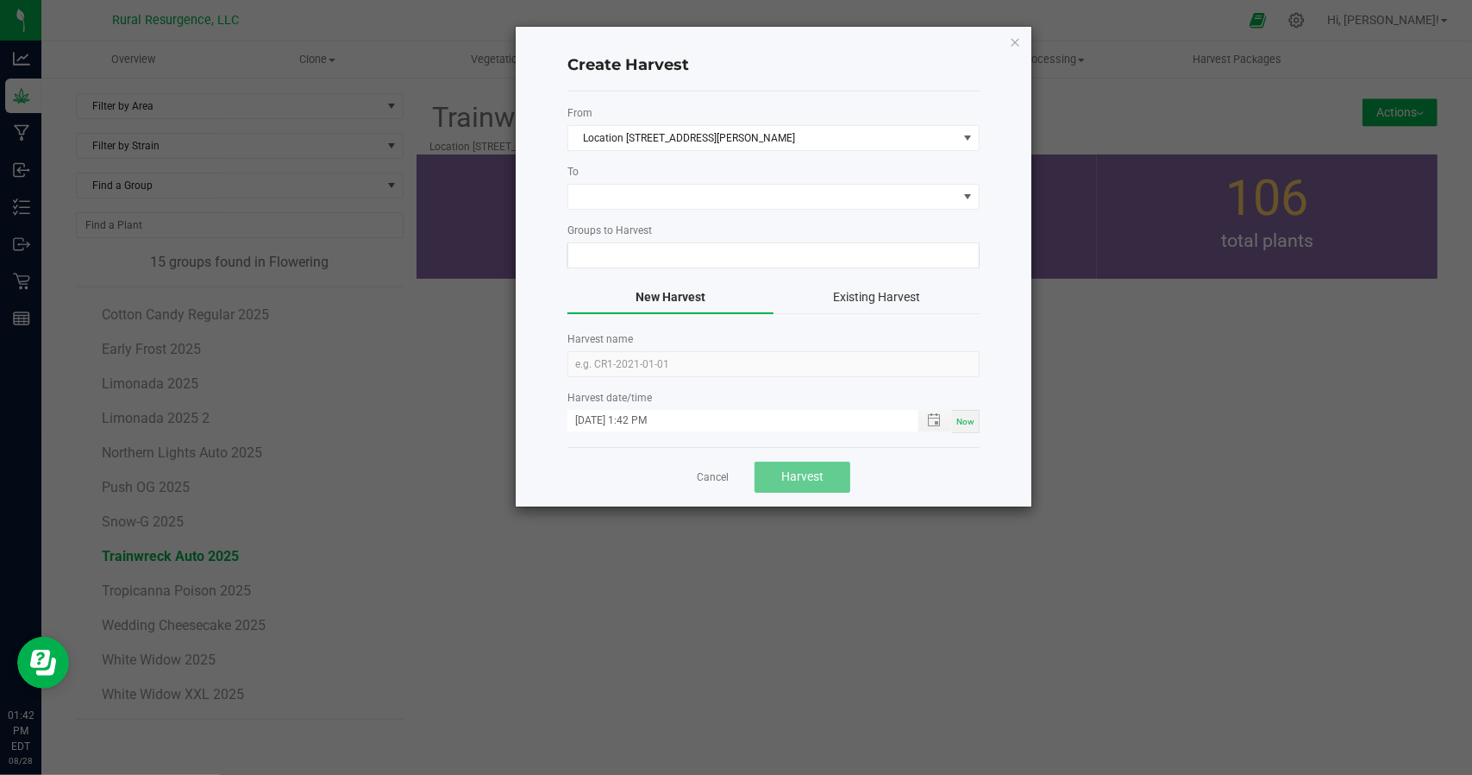
type input "Trainwreck Auto 2025"
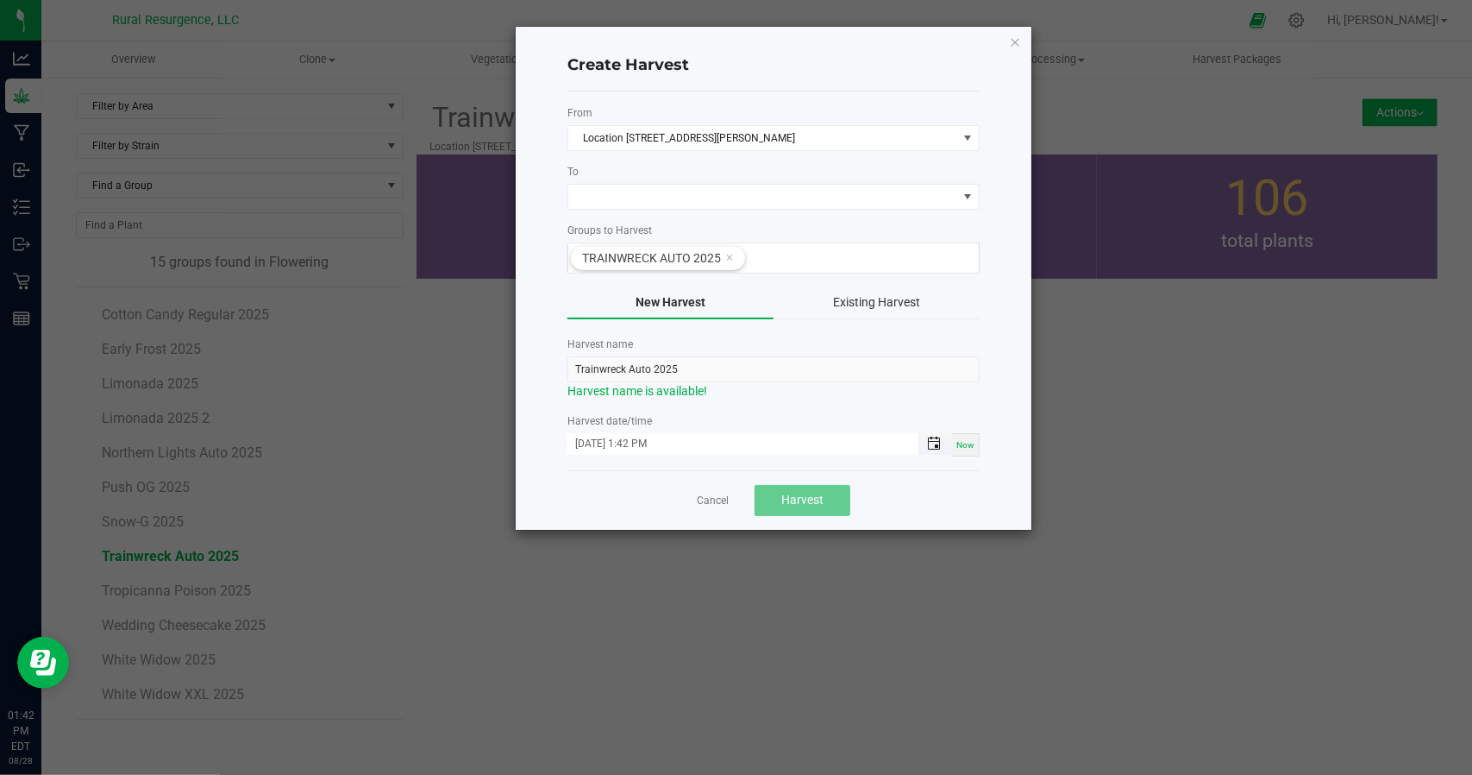
click at [928, 442] on span "Toggle popup" at bounding box center [934, 443] width 14 height 14
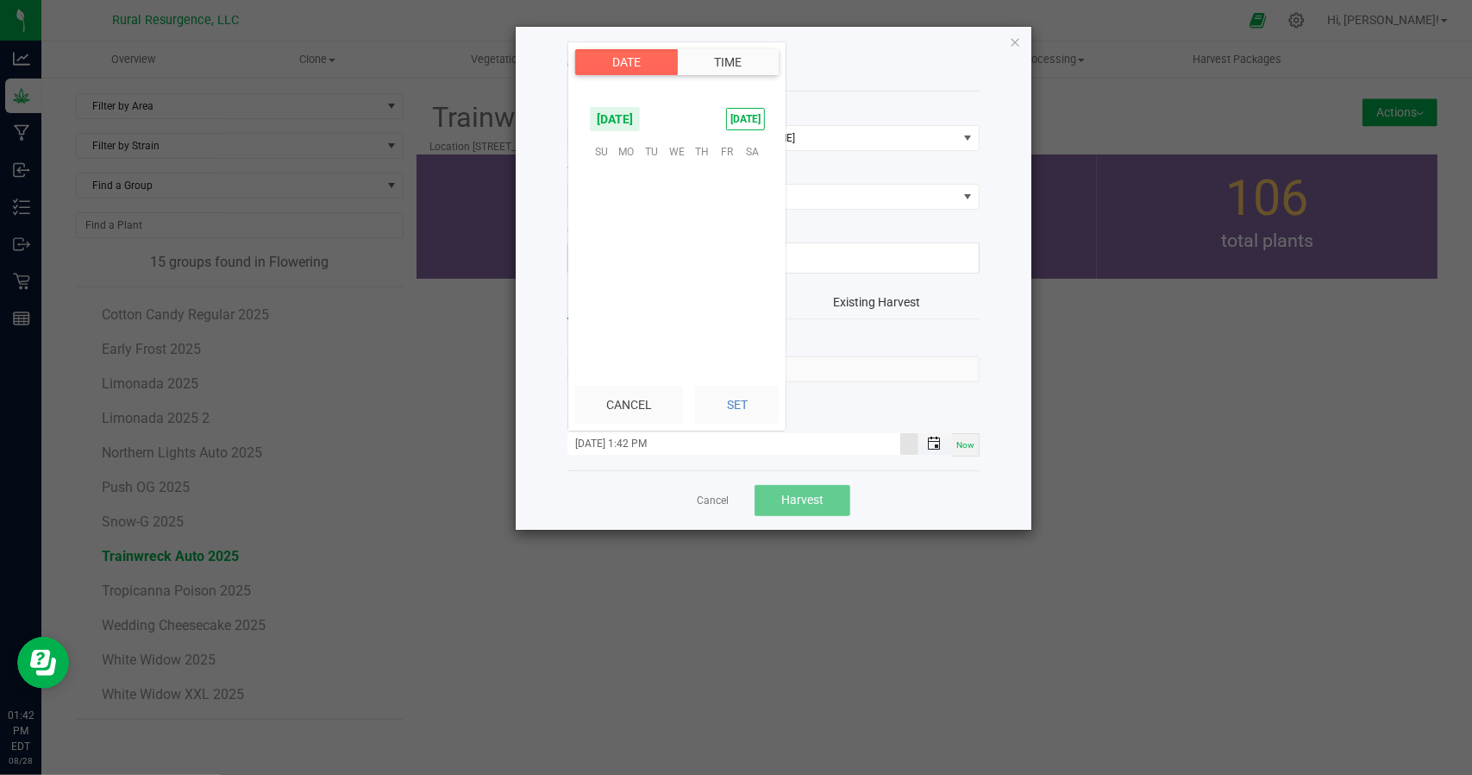
scroll to position [23, 0]
click at [700, 255] on span "21" at bounding box center [701, 258] width 25 height 27
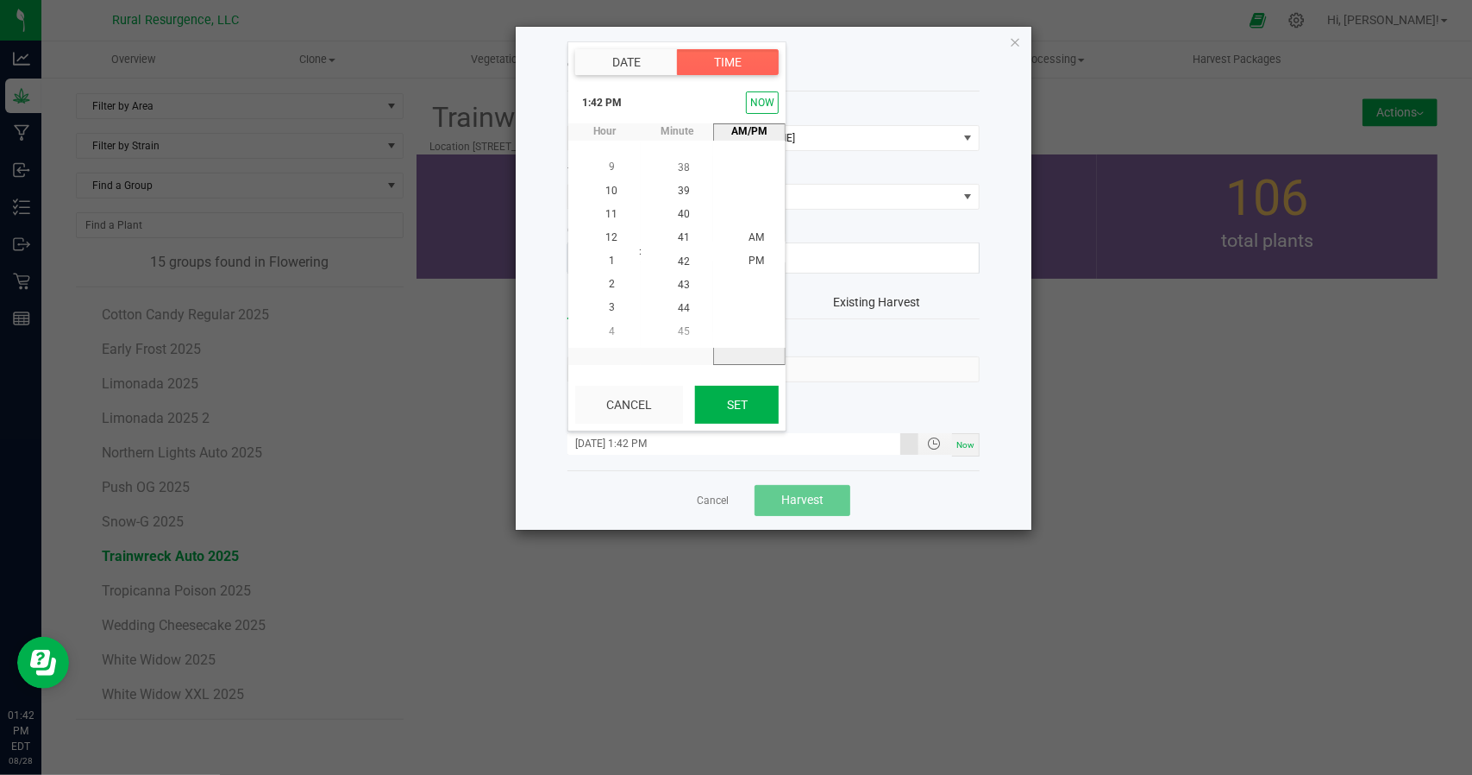
click at [743, 407] on button "Set" at bounding box center [737, 405] width 84 height 38
type input "[DATE] 1:42 PM"
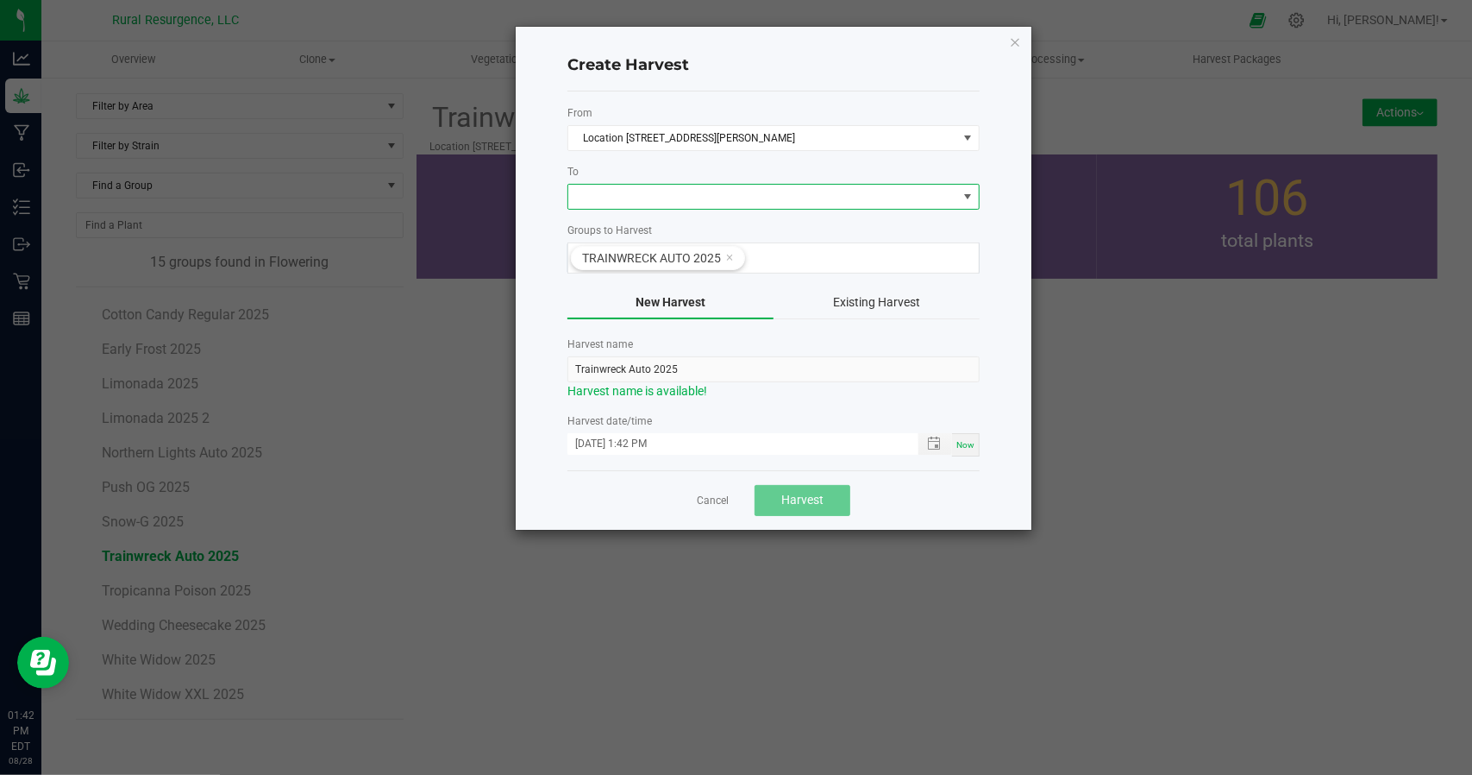
click at [668, 193] on span at bounding box center [762, 197] width 389 height 24
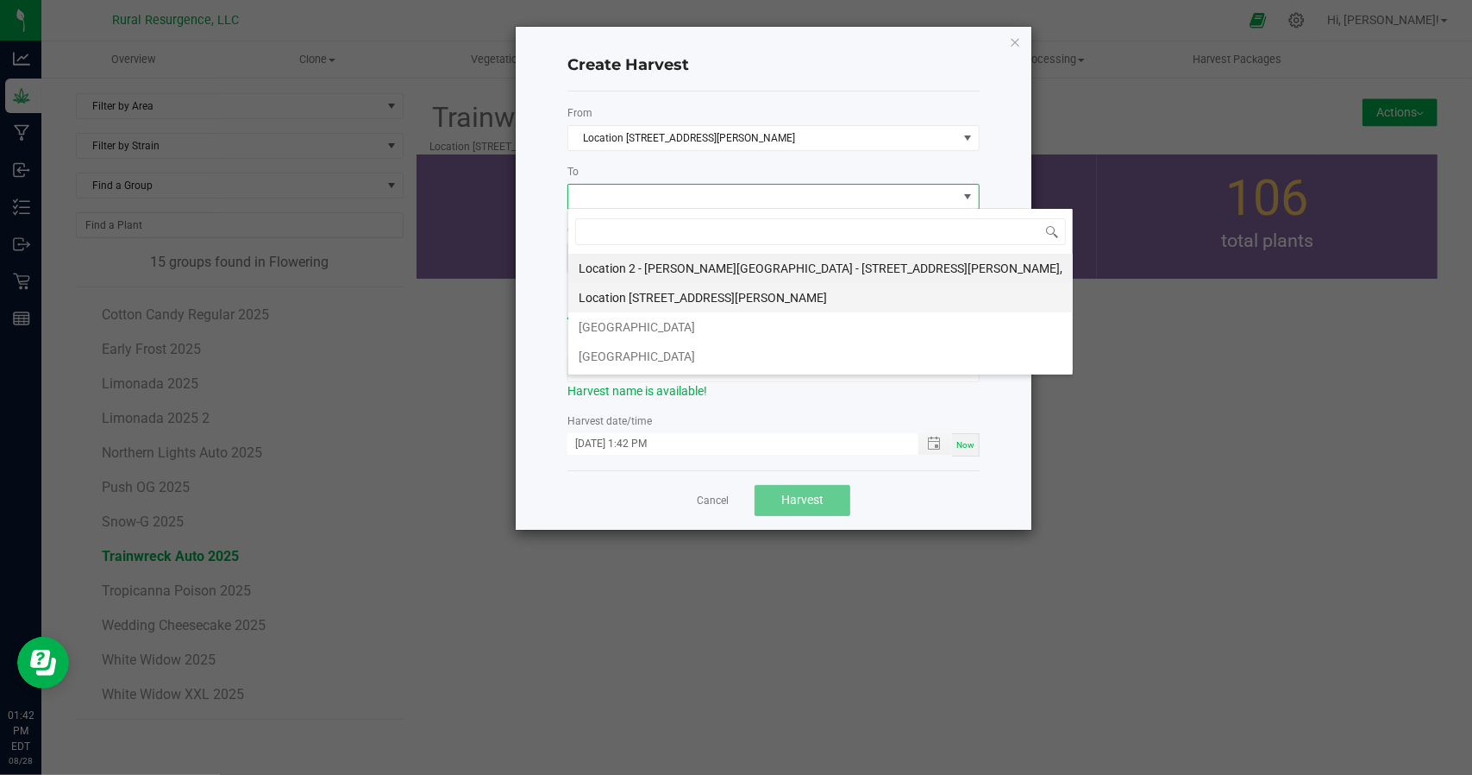
scroll to position [25, 412]
click at [611, 332] on li "[GEOGRAPHIC_DATA]" at bounding box center [820, 326] width 505 height 29
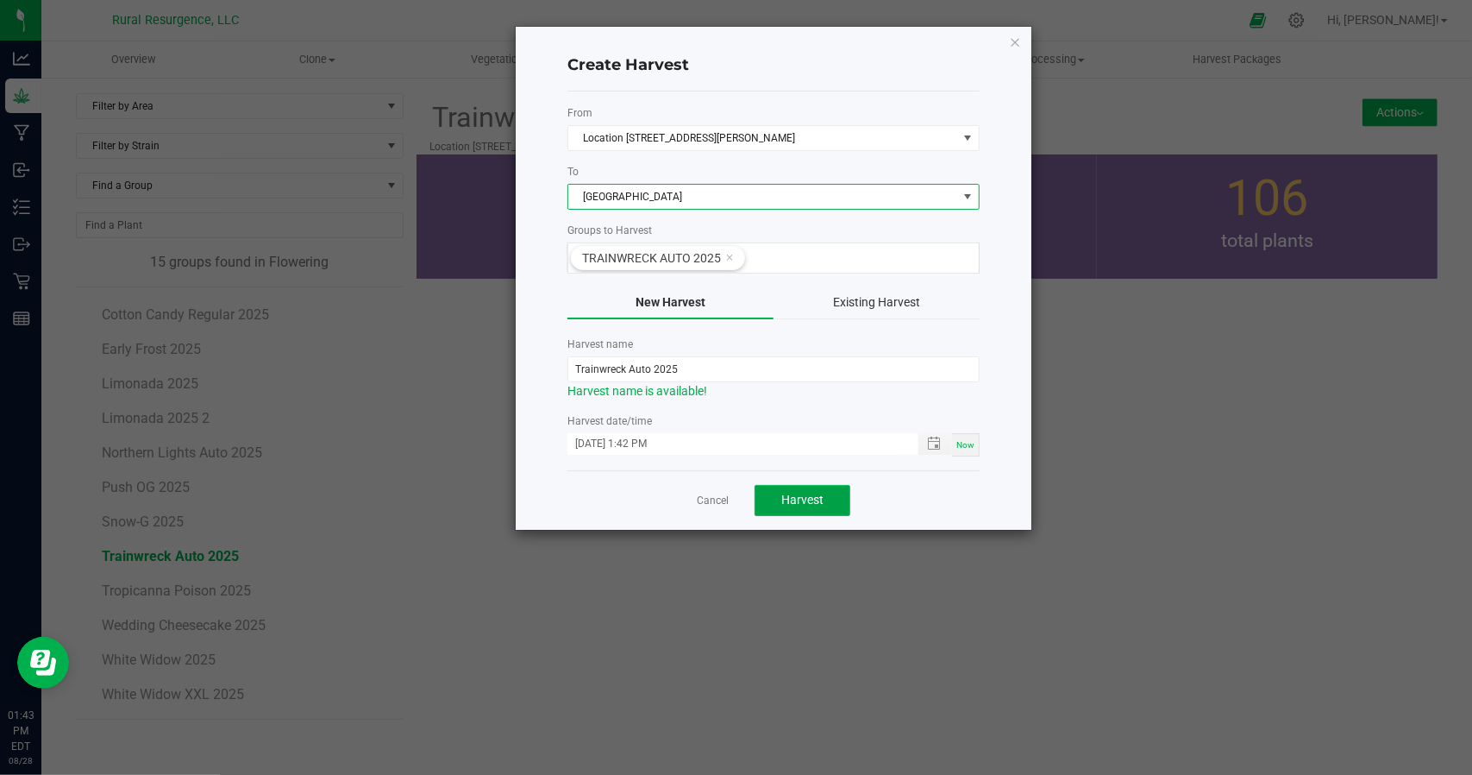
click at [797, 493] on span "Harvest" at bounding box center [802, 499] width 42 height 14
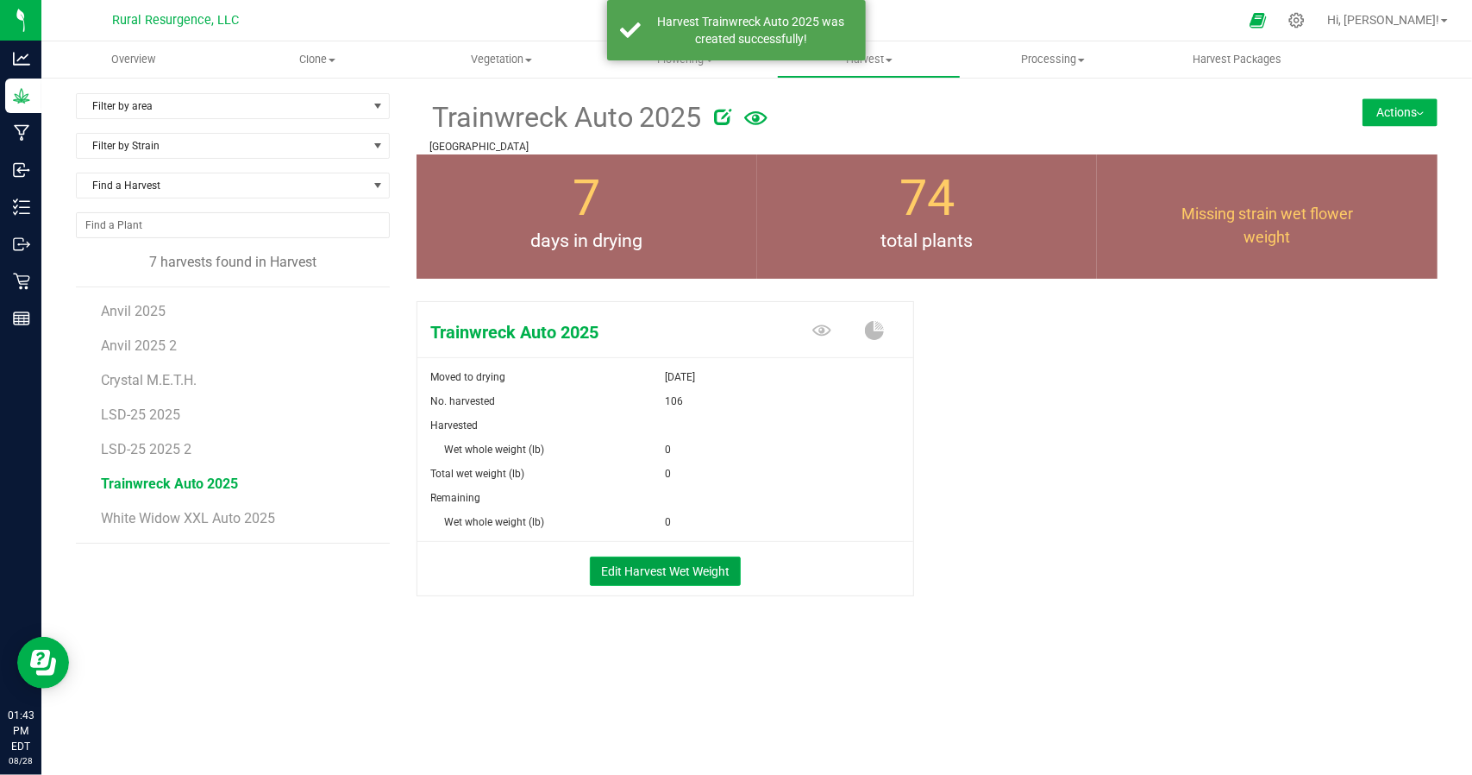
click at [687, 575] on button "Edit Harvest Wet Weight" at bounding box center [665, 570] width 151 height 29
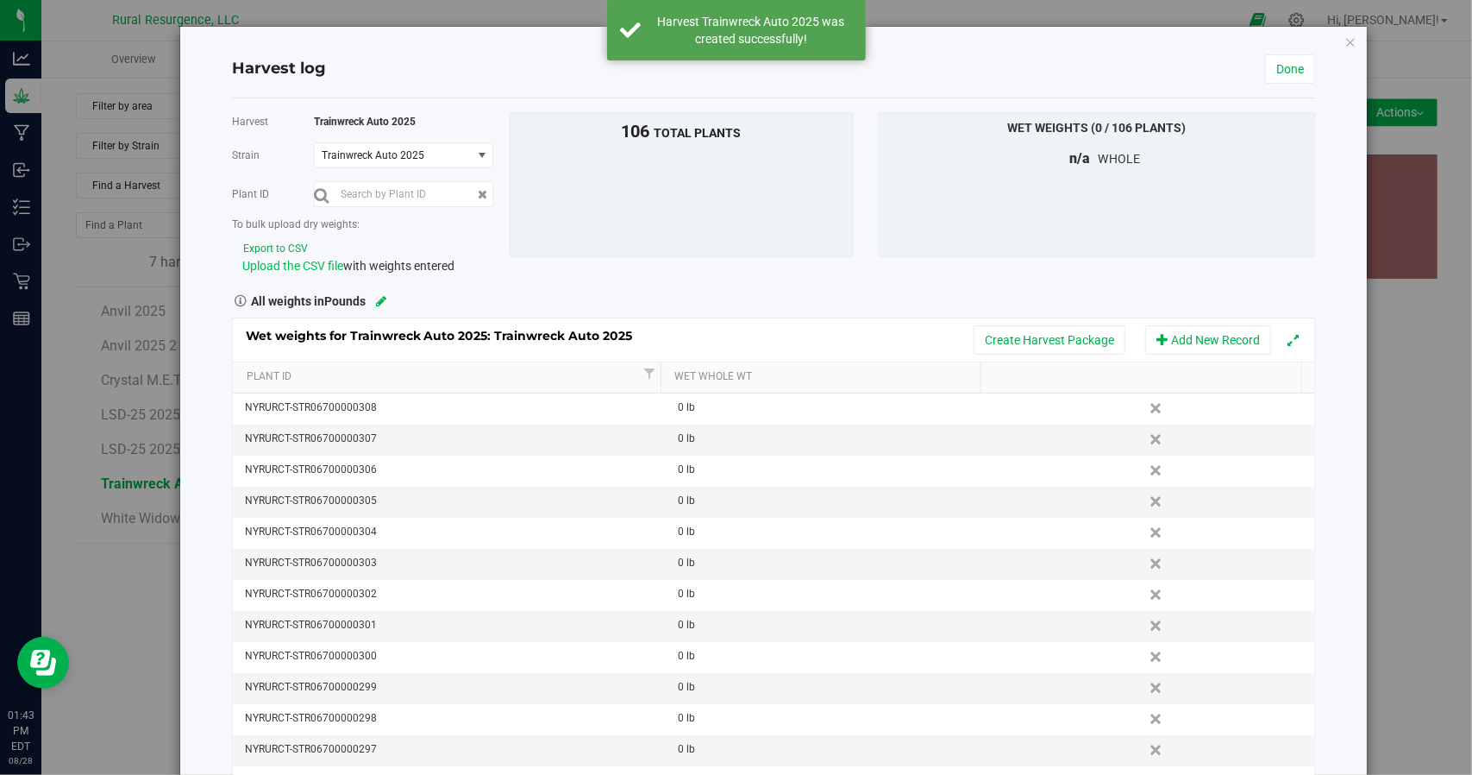
click at [283, 260] on span "Upload the CSV file" at bounding box center [292, 266] width 101 height 14
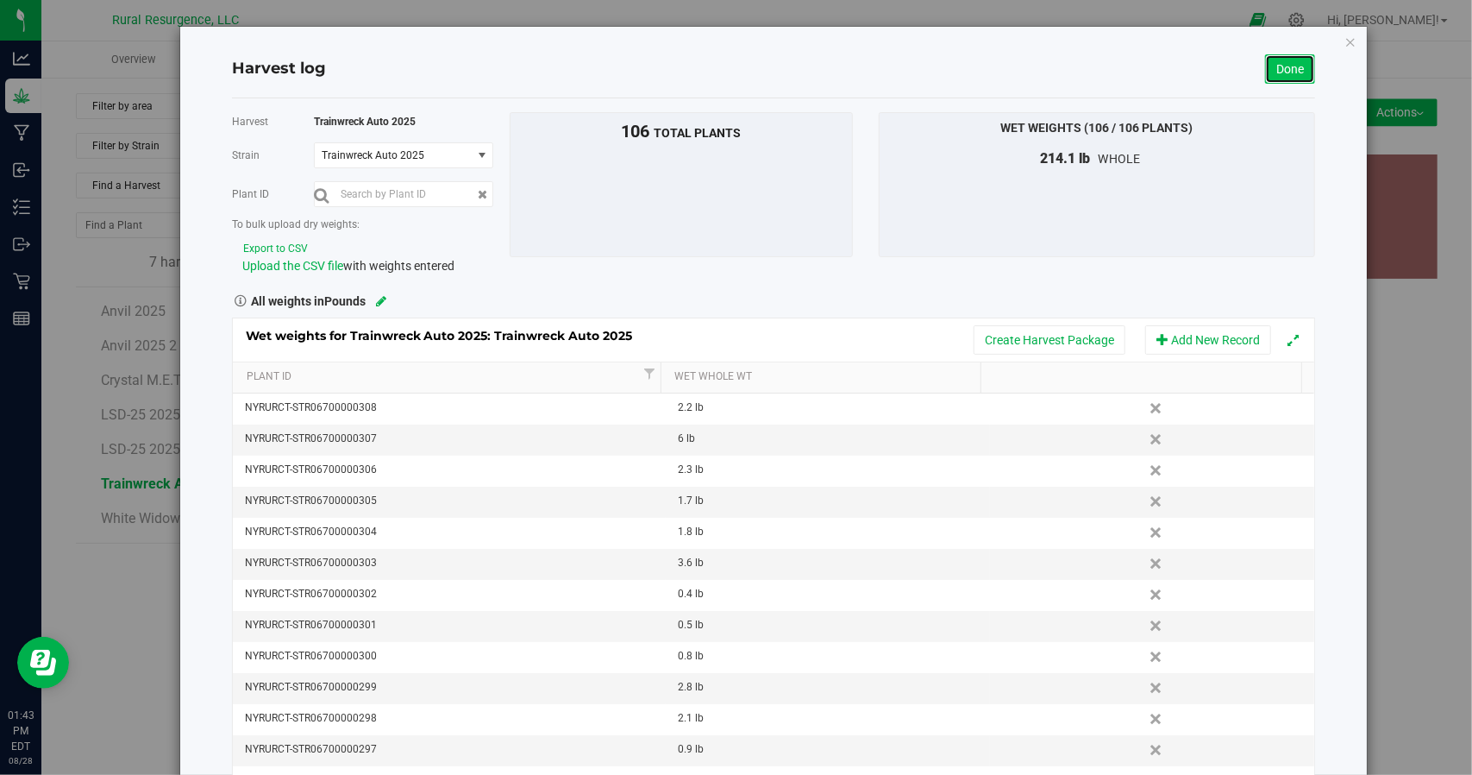
click at [1279, 68] on link "Done" at bounding box center [1290, 68] width 50 height 29
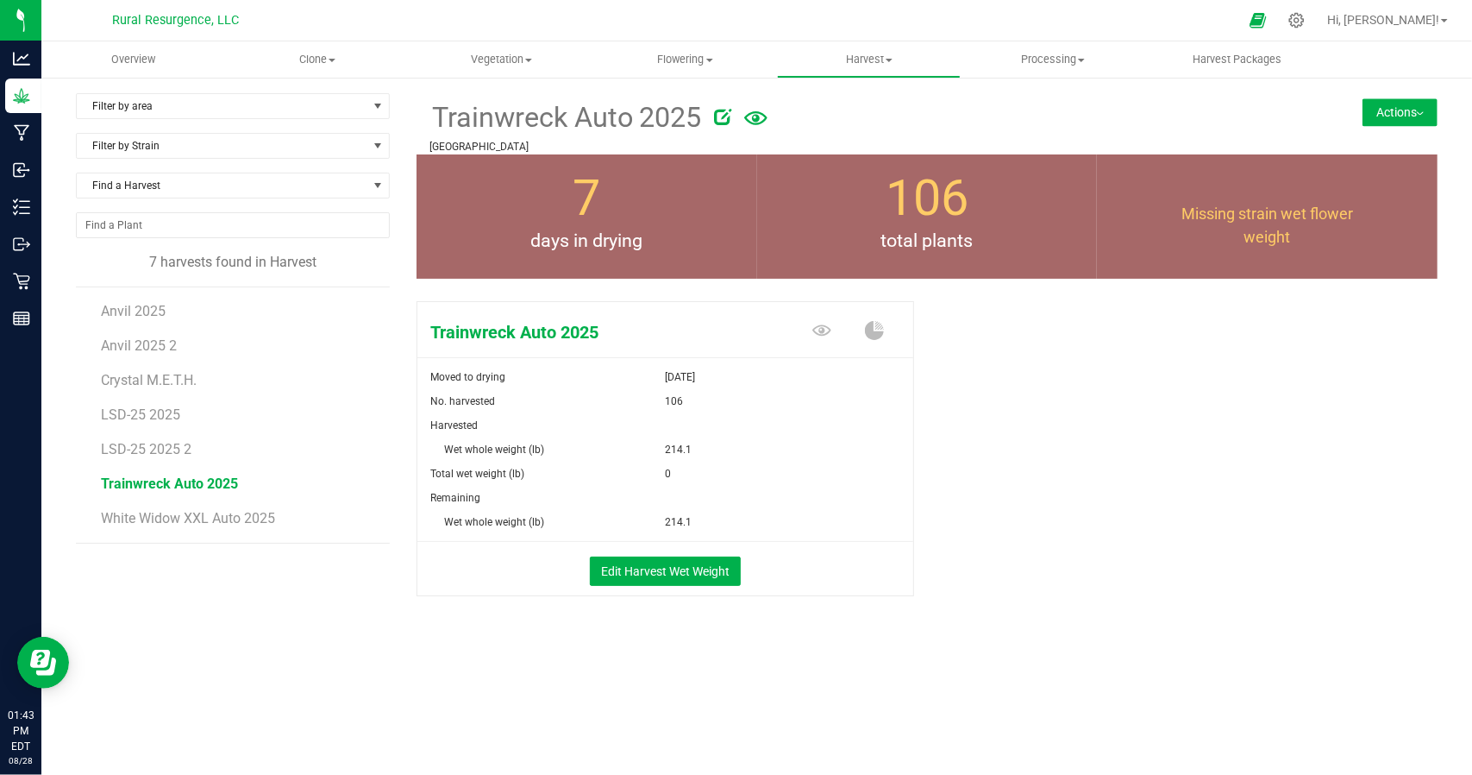
click at [1270, 218] on span "Missing strain wet flower weight" at bounding box center [1268, 224] width 172 height 41
click at [1277, 258] on div "Missing strain wet flower weight" at bounding box center [1267, 216] width 341 height 124
click at [644, 568] on button "Edit Harvest Wet Weight" at bounding box center [665, 570] width 151 height 29
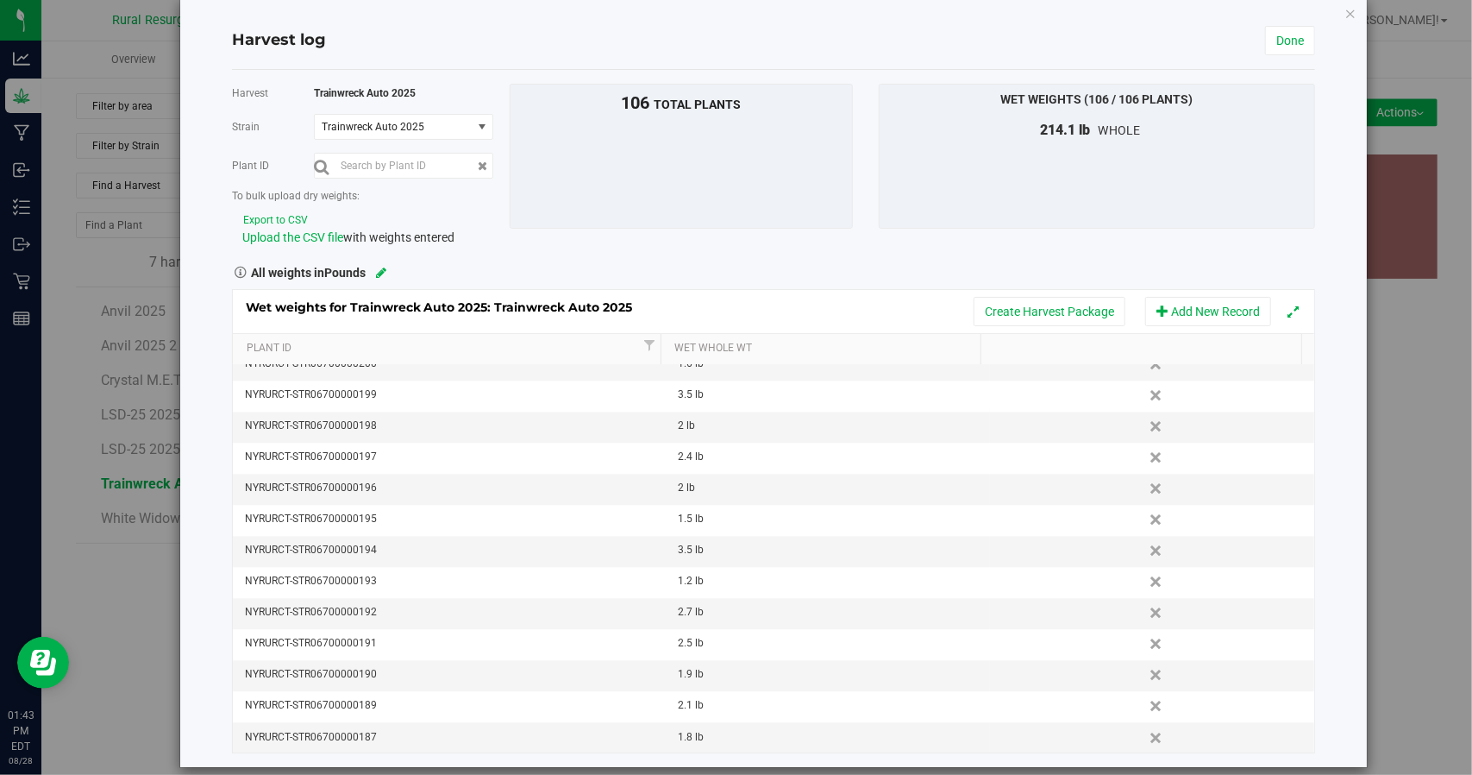
scroll to position [45, 0]
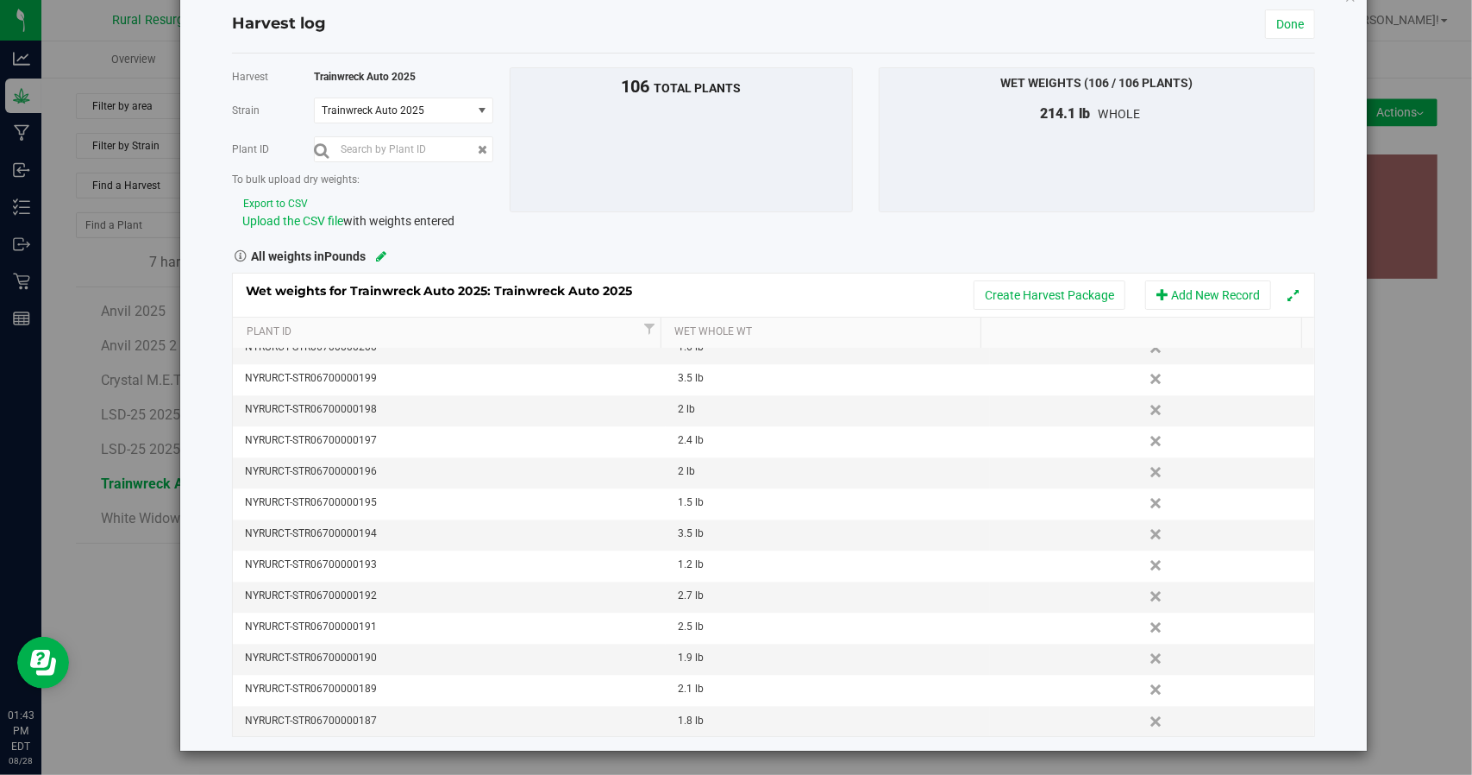
click at [822, 103] on div "106 total plants" at bounding box center [682, 139] width 344 height 145
click at [1276, 34] on link "Done" at bounding box center [1290, 23] width 50 height 29
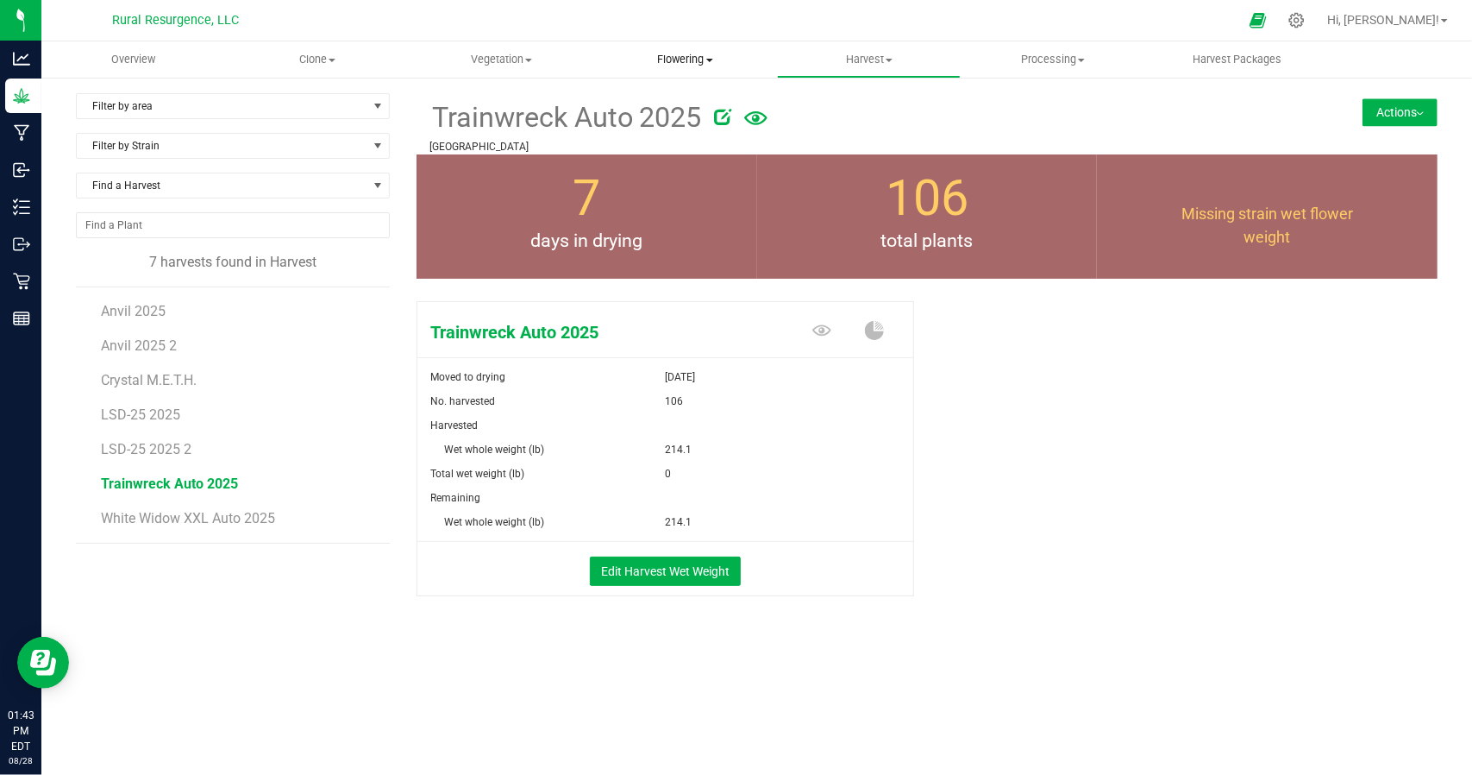
click at [673, 58] on span "Flowering" at bounding box center [685, 60] width 182 height 16
click at [673, 121] on span "Flowering groups" at bounding box center [664, 124] width 143 height 15
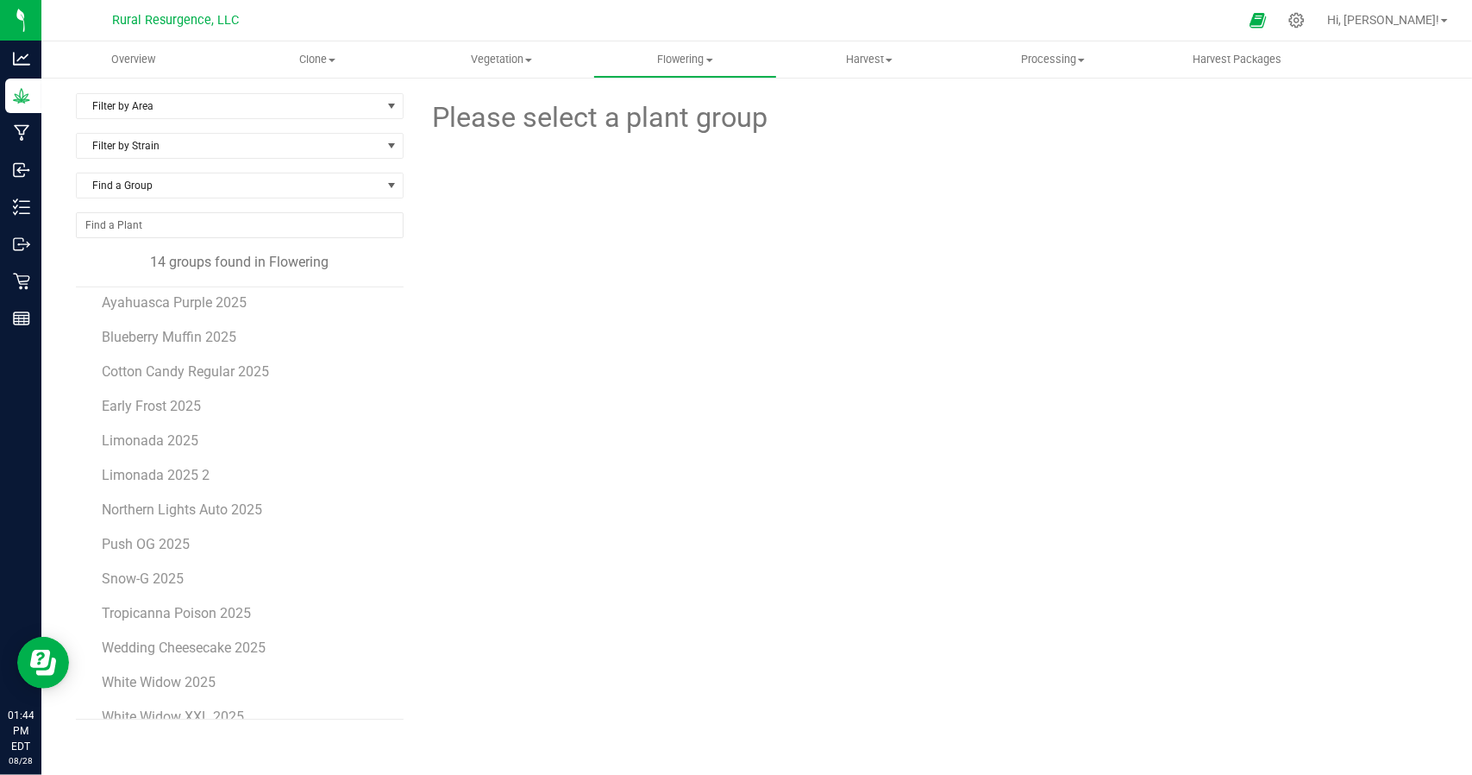
scroll to position [66, 0]
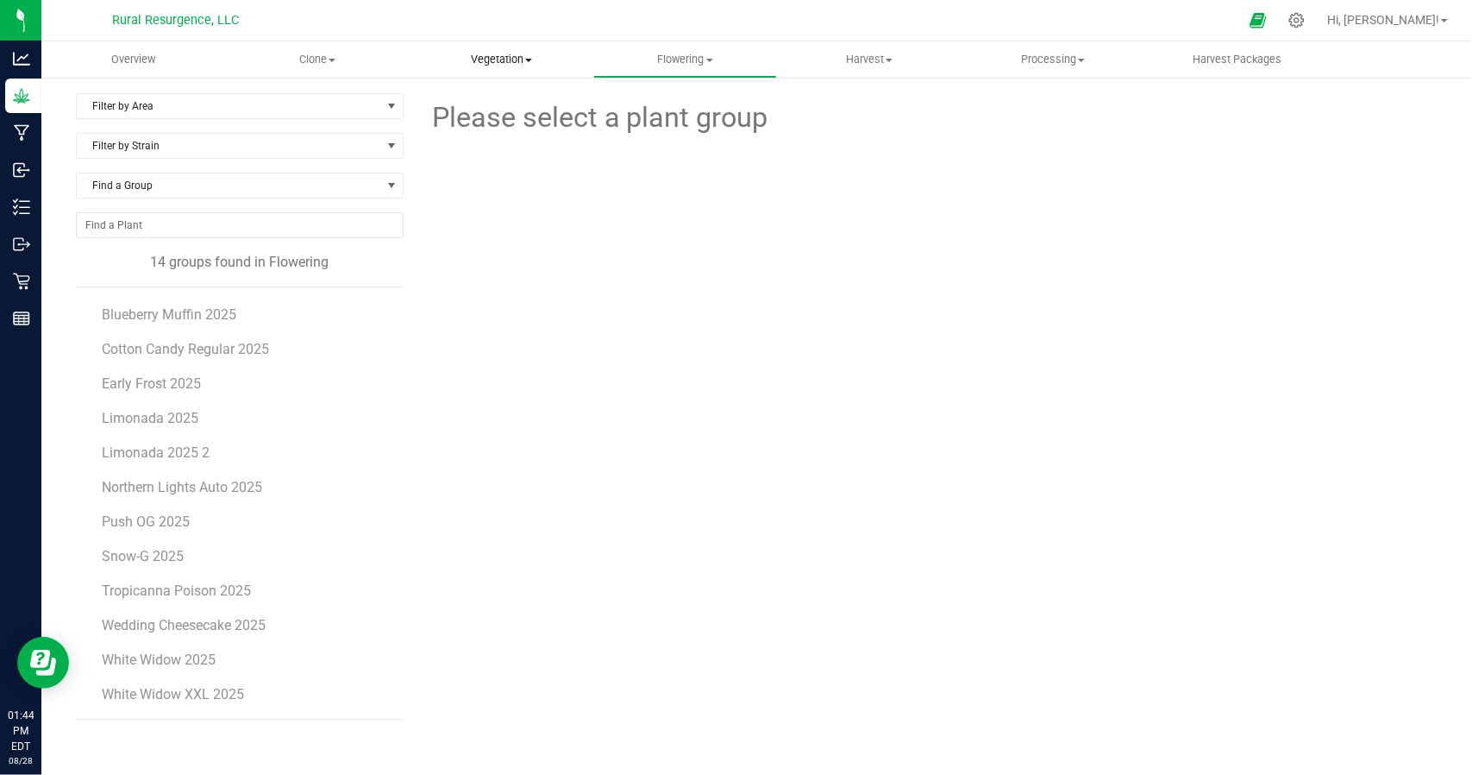
click at [467, 60] on span "Vegetation" at bounding box center [502, 60] width 182 height 16
click at [478, 101] on span "Veg groups" at bounding box center [465, 104] width 110 height 15
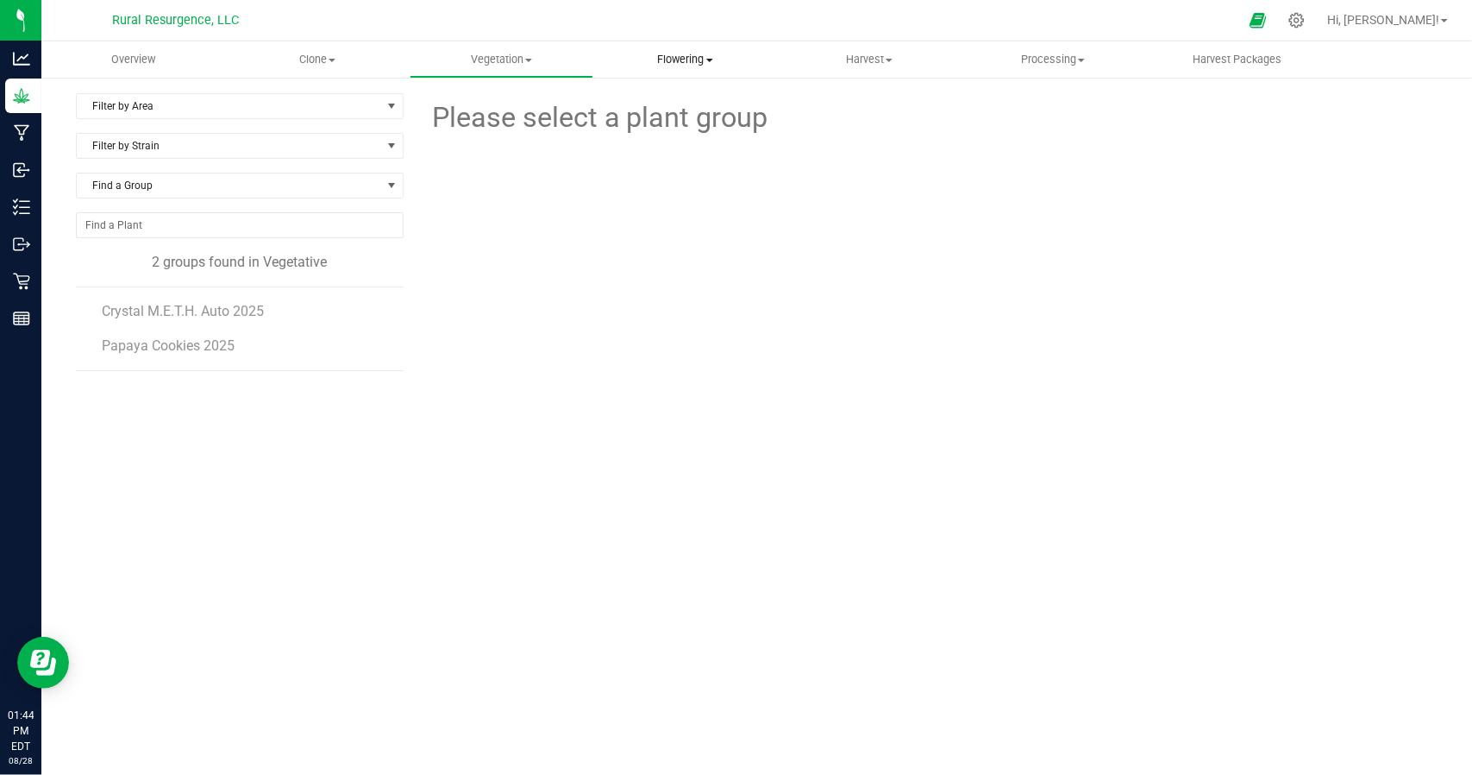
click at [670, 60] on span "Flowering" at bounding box center [685, 60] width 182 height 16
click at [887, 53] on span "Harvest" at bounding box center [869, 60] width 182 height 16
click at [816, 106] on span "Harvests" at bounding box center [825, 104] width 96 height 15
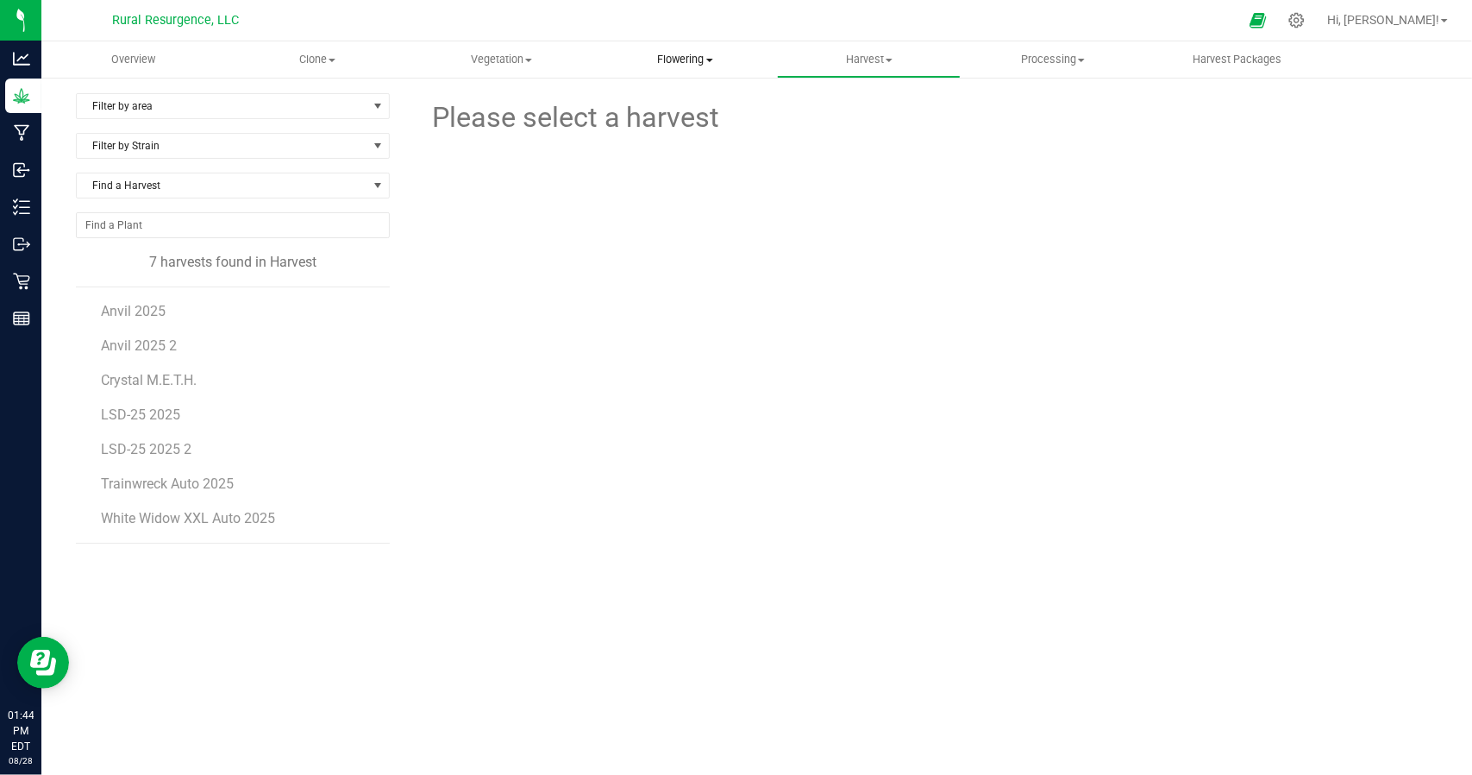
click at [681, 66] on span "Flowering" at bounding box center [685, 60] width 182 height 16
click at [699, 125] on span "Flowering groups" at bounding box center [664, 124] width 143 height 15
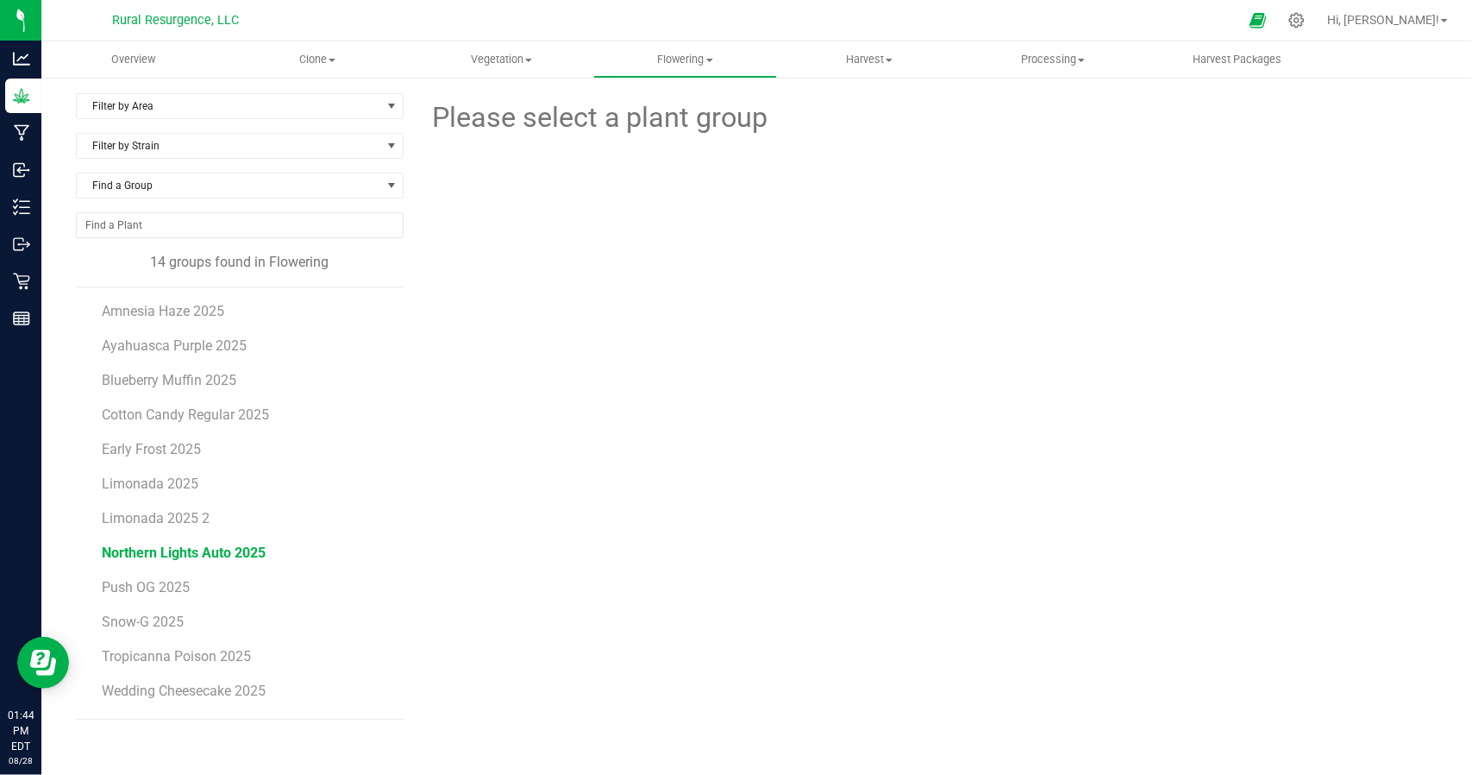
click at [154, 554] on span "Northern Lights Auto 2025" at bounding box center [184, 552] width 164 height 16
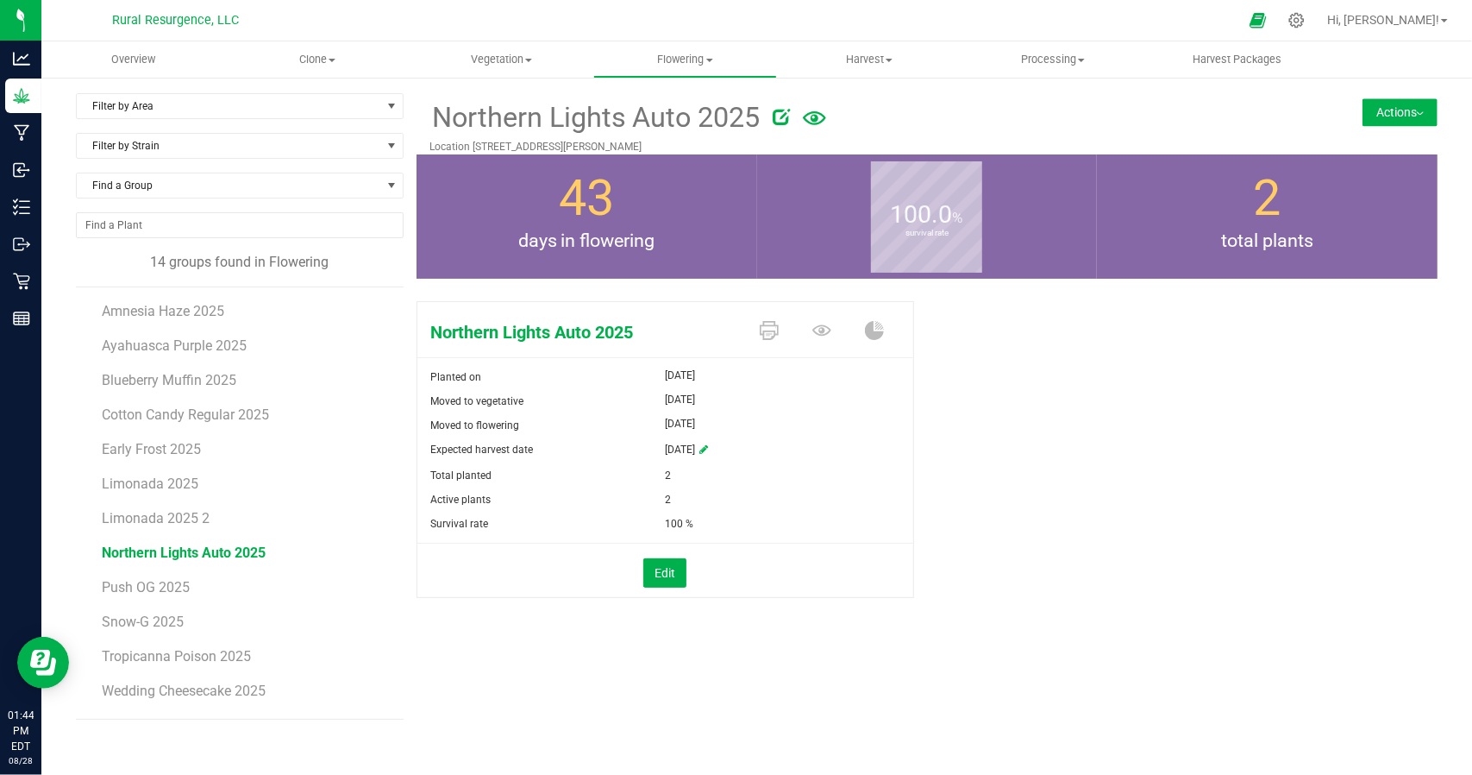
drag, startPoint x: 1463, startPoint y: 103, endPoint x: 1446, endPoint y: 107, distance: 16.7
click at [1463, 103] on div "Filter by Area Filter by Area All Location 4 - [GEOGRAPHIC_DATA] 1 - [STREET_AD…" at bounding box center [756, 406] width 1431 height 661
click at [1432, 114] on button "Actions" at bounding box center [1400, 112] width 75 height 28
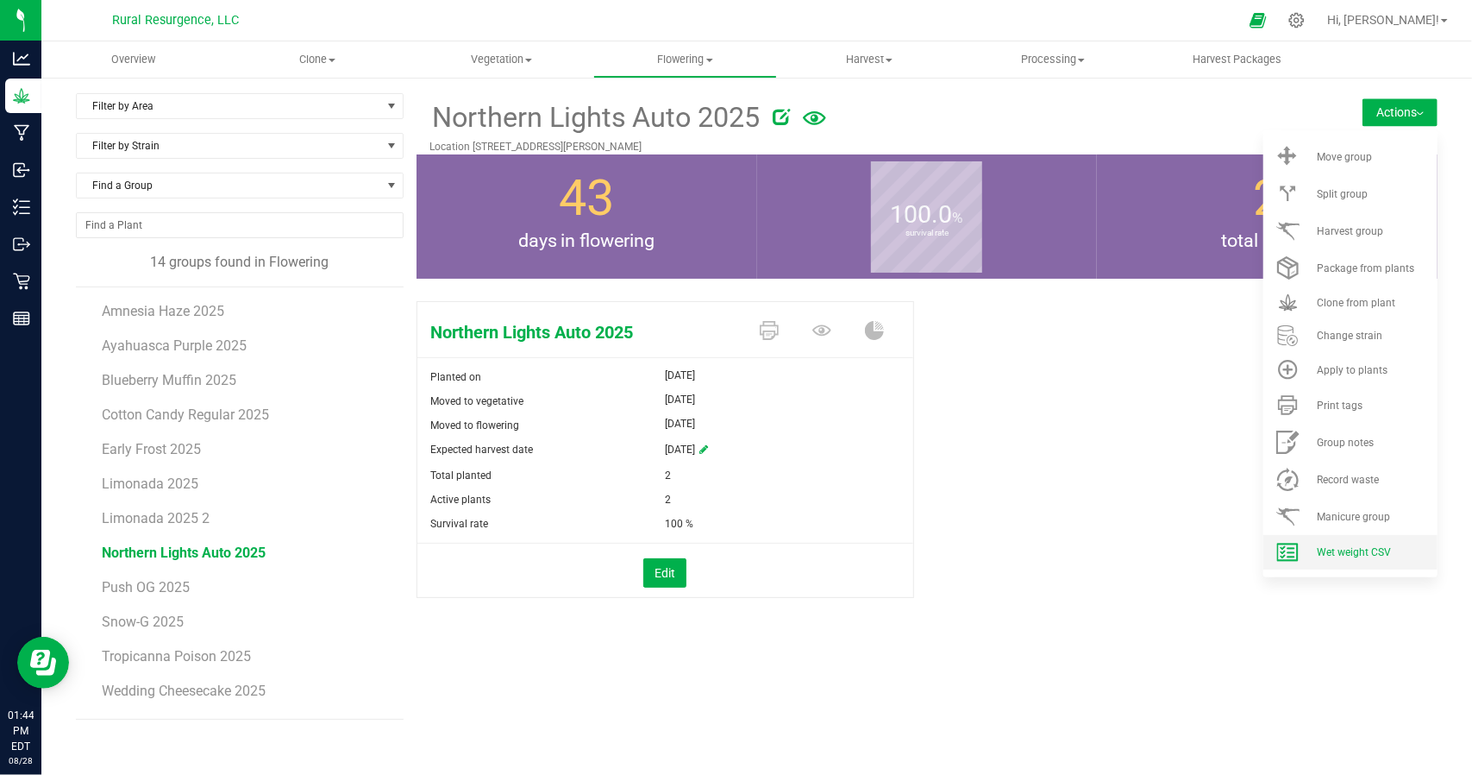
click at [1360, 542] on li "Wet weight CSV" at bounding box center [1351, 552] width 174 height 34
click at [154, 453] on span "Early Frost 2025" at bounding box center [152, 449] width 101 height 16
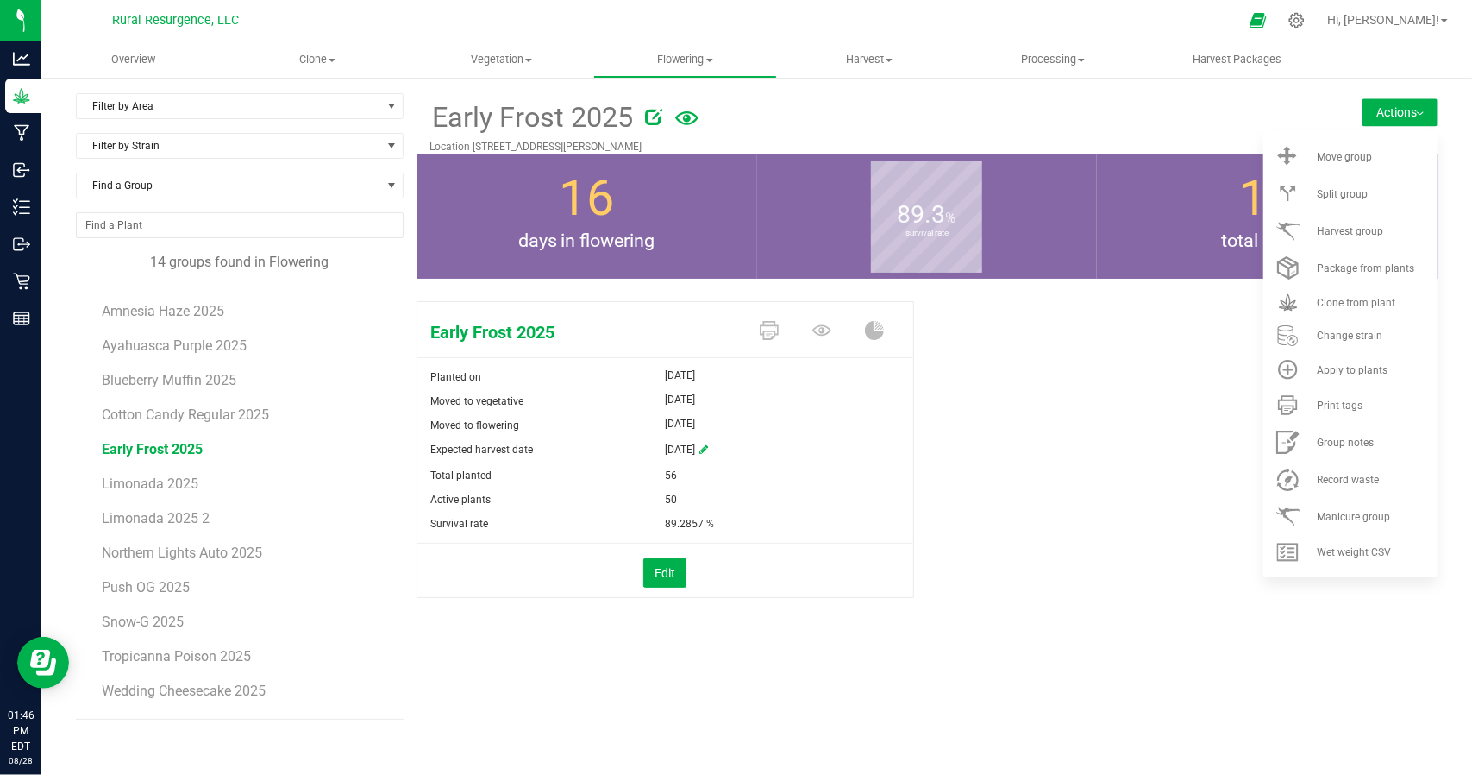
click at [1133, 546] on div "Early Frost 2025 Planted on [DATE] Moved to vegetative [DATE] Moved to flowerin…" at bounding box center [927, 468] width 1021 height 348
click at [1370, 196] on div "Split group" at bounding box center [1375, 194] width 117 height 12
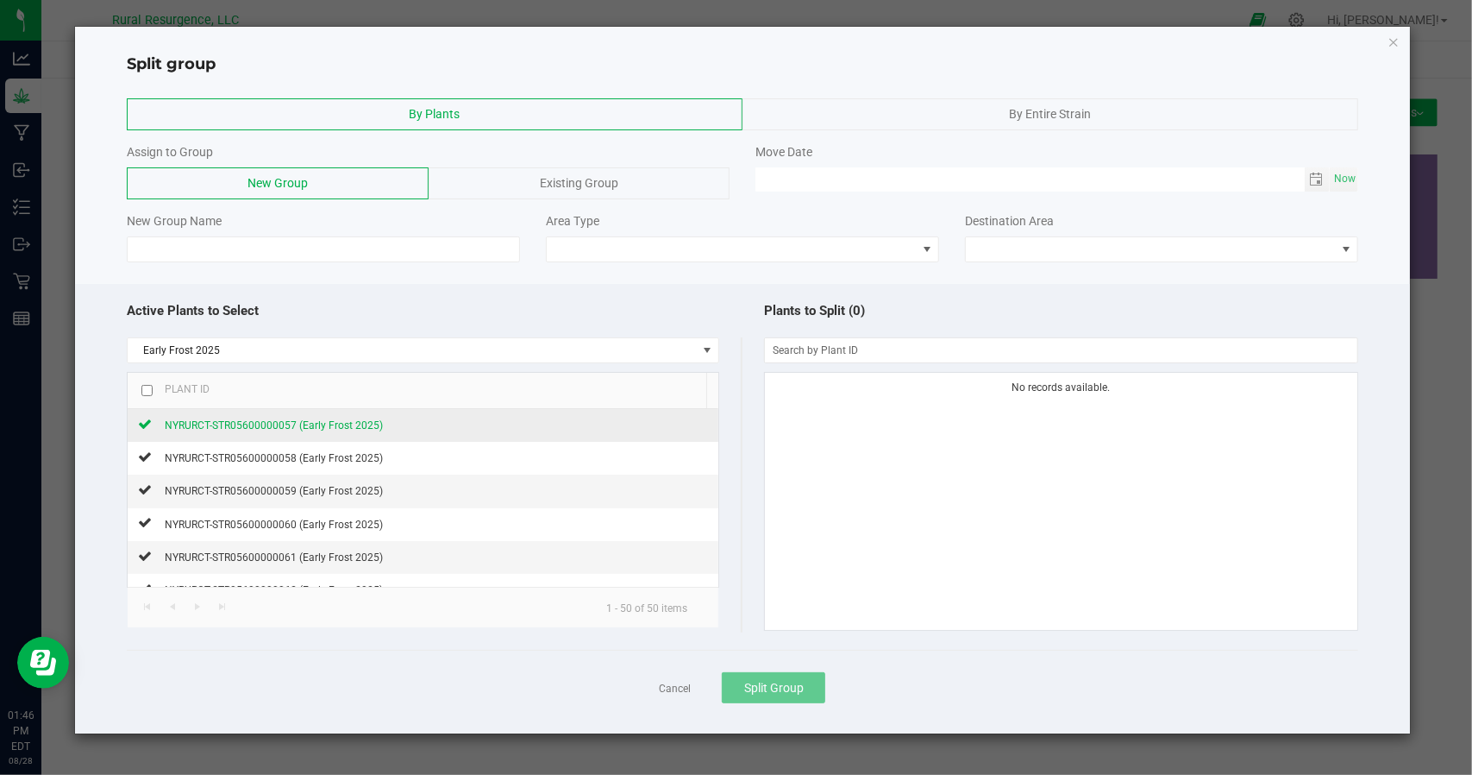
click at [141, 421] on icon at bounding box center [145, 423] width 14 height 10
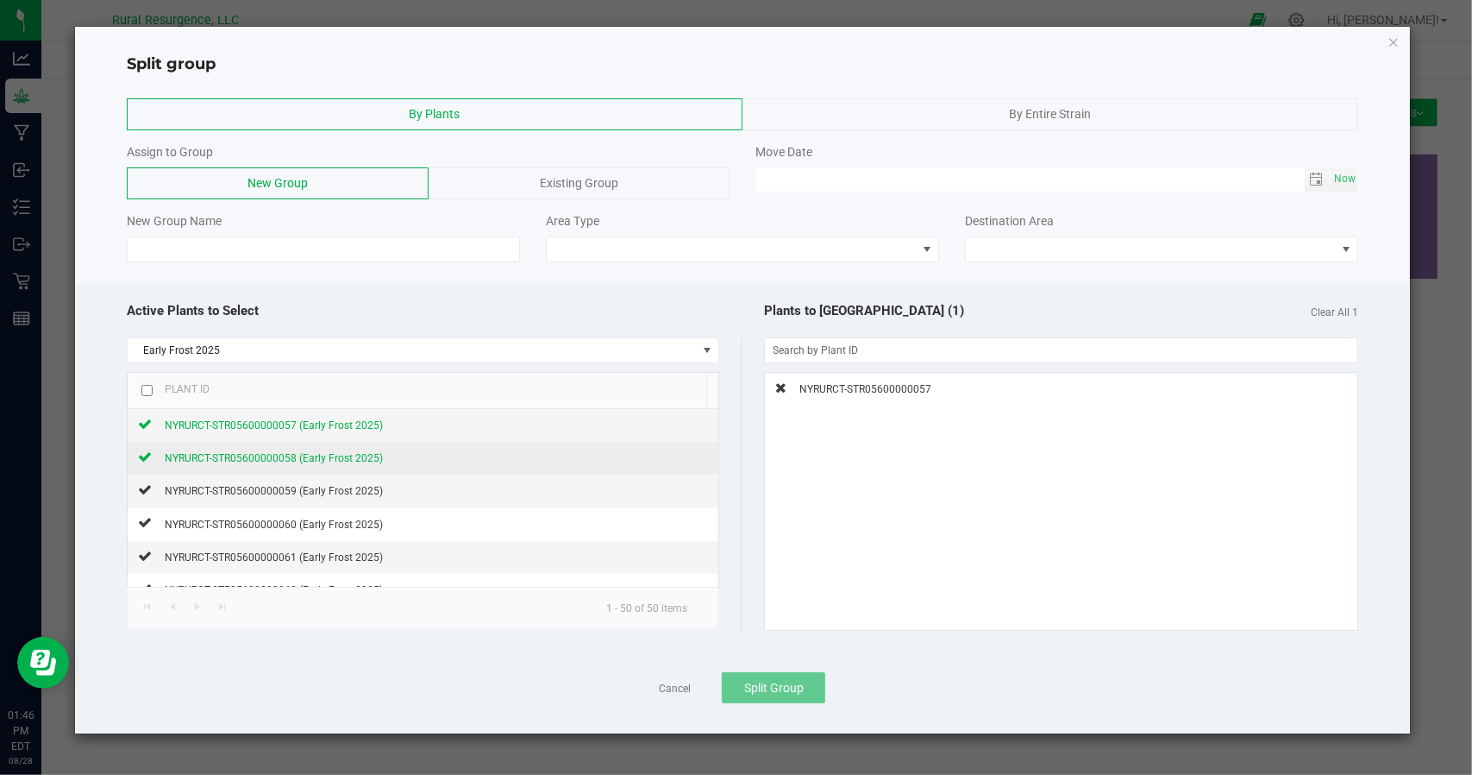
click at [145, 455] on icon at bounding box center [145, 456] width 14 height 10
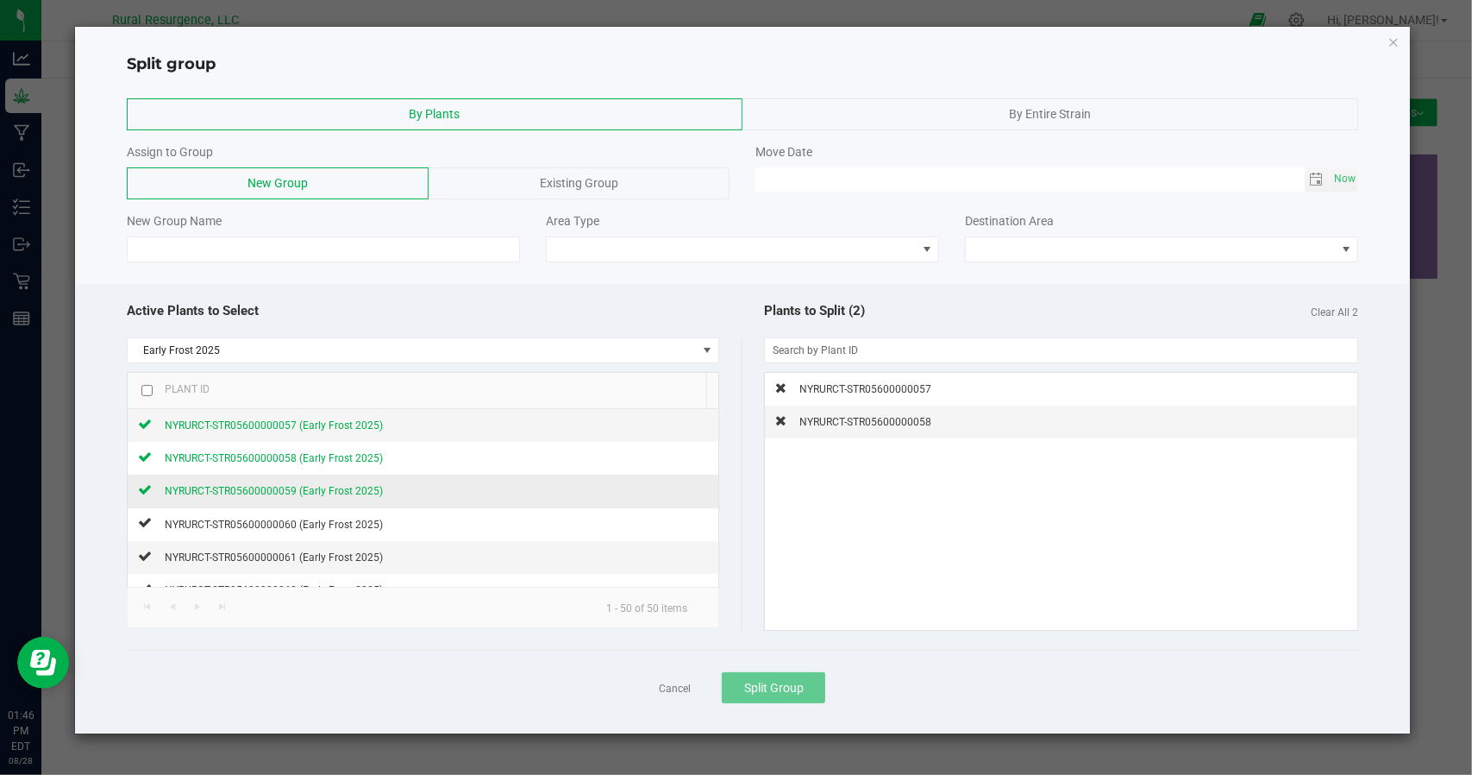
click at [144, 484] on icon at bounding box center [145, 489] width 14 height 10
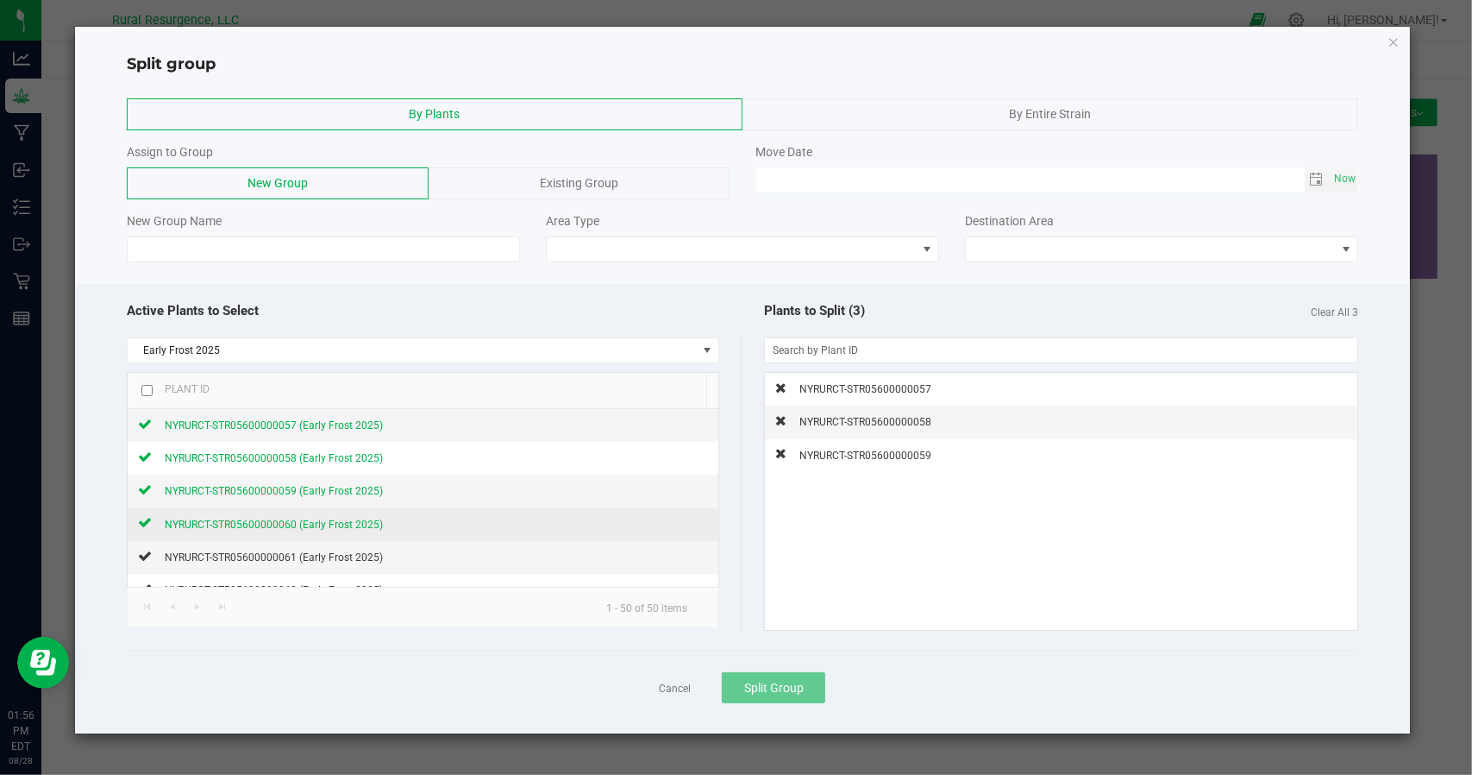
click at [147, 517] on icon at bounding box center [145, 522] width 14 height 10
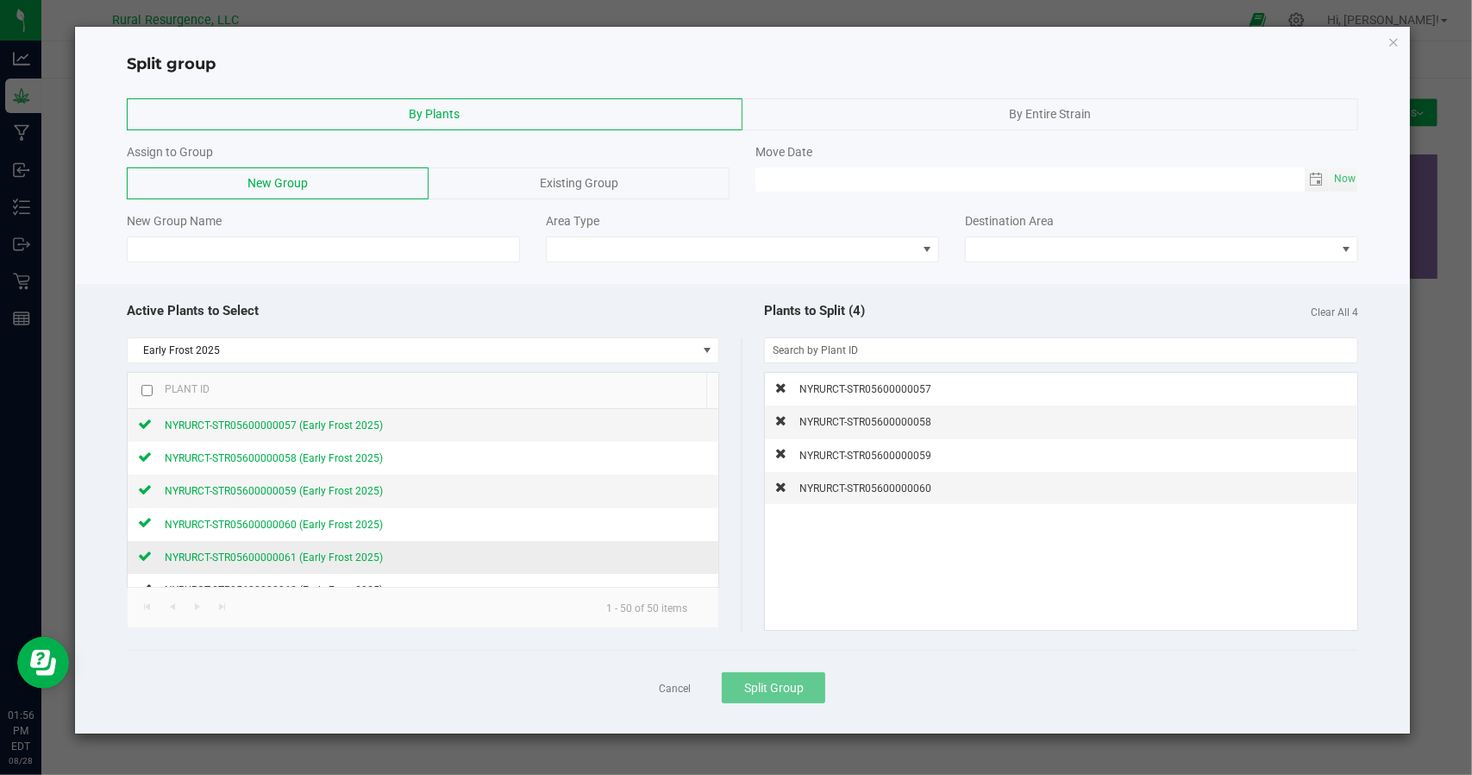
click at [146, 550] on icon at bounding box center [145, 555] width 14 height 10
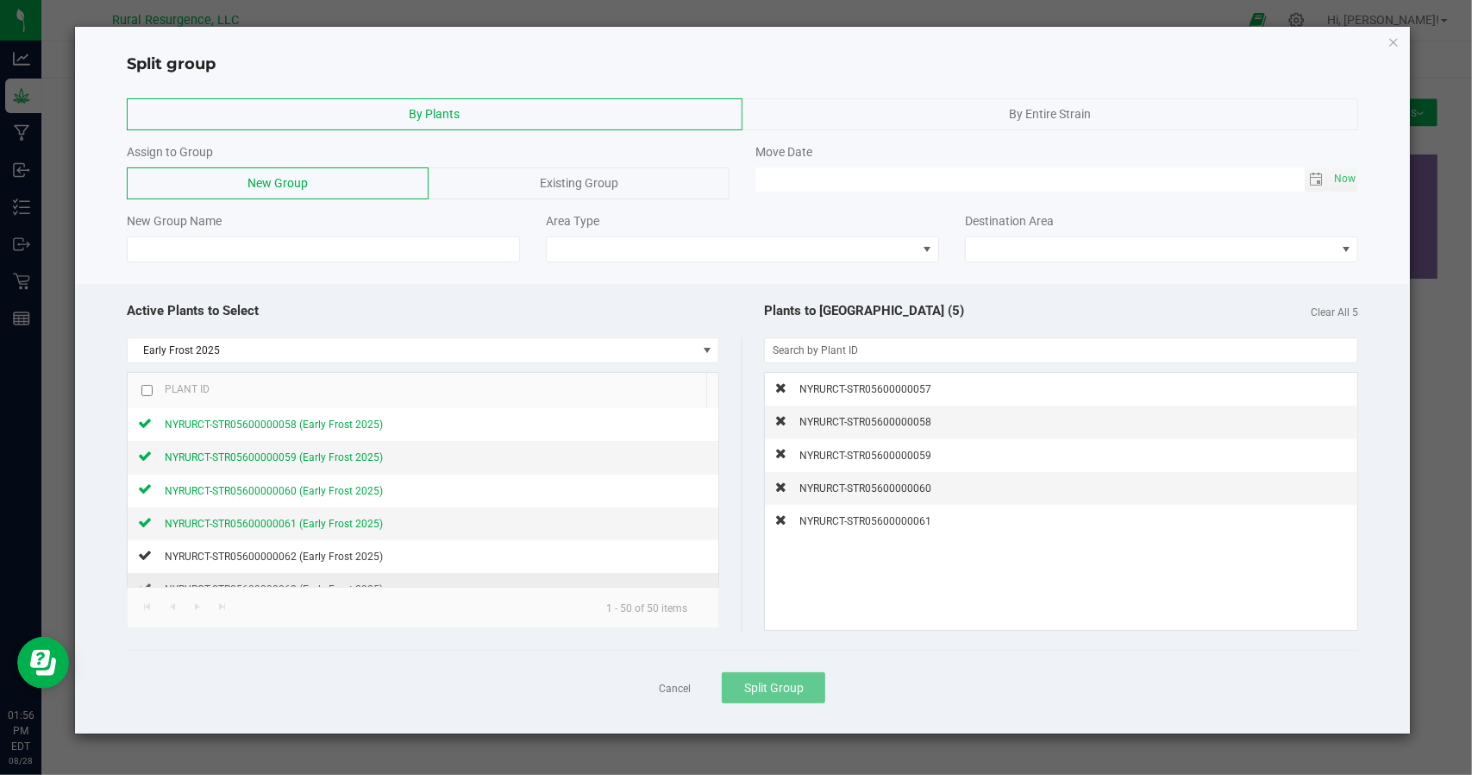
scroll to position [86, 0]
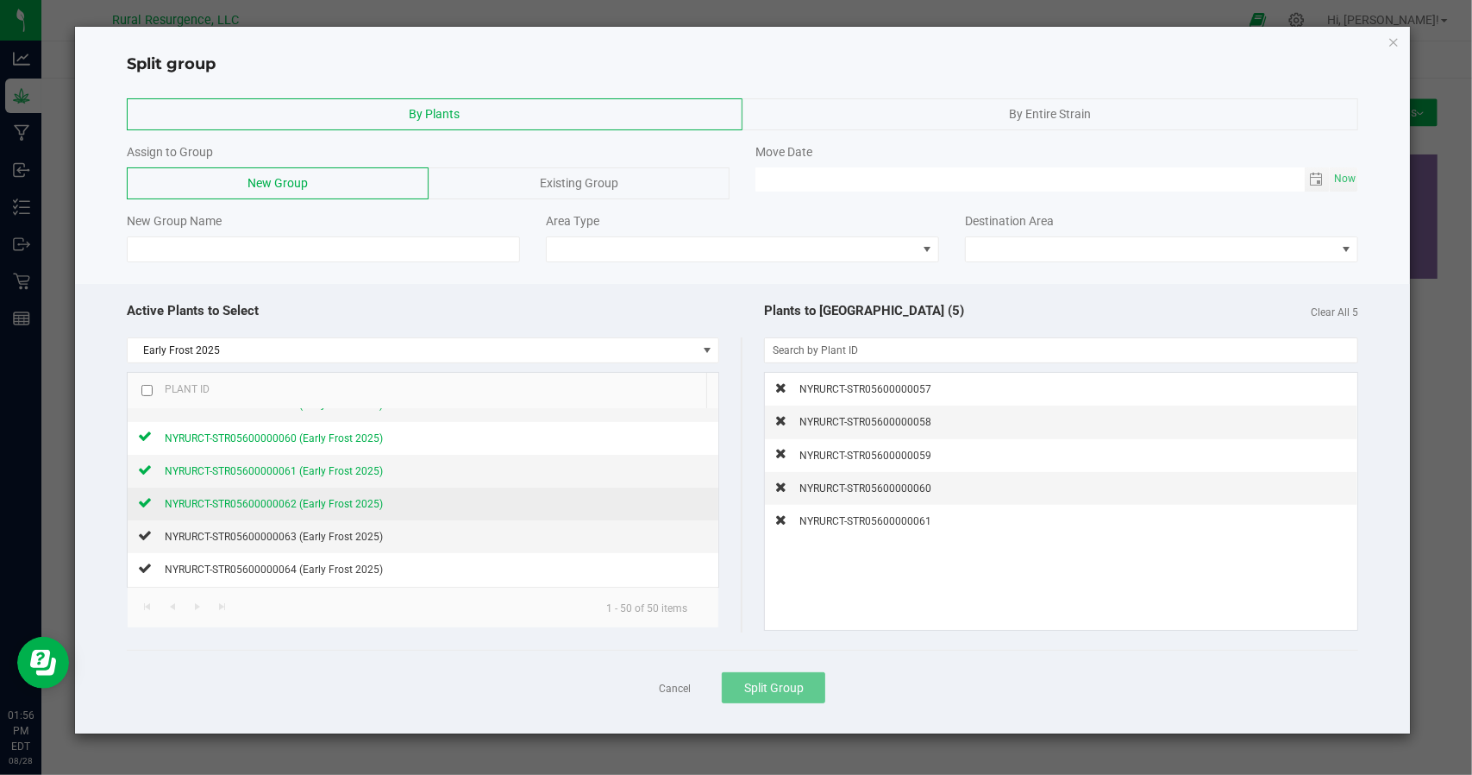
click at [155, 497] on div "NYRURCT-STR05600000062 (Early Frost 2025)" at bounding box center [267, 503] width 231 height 18
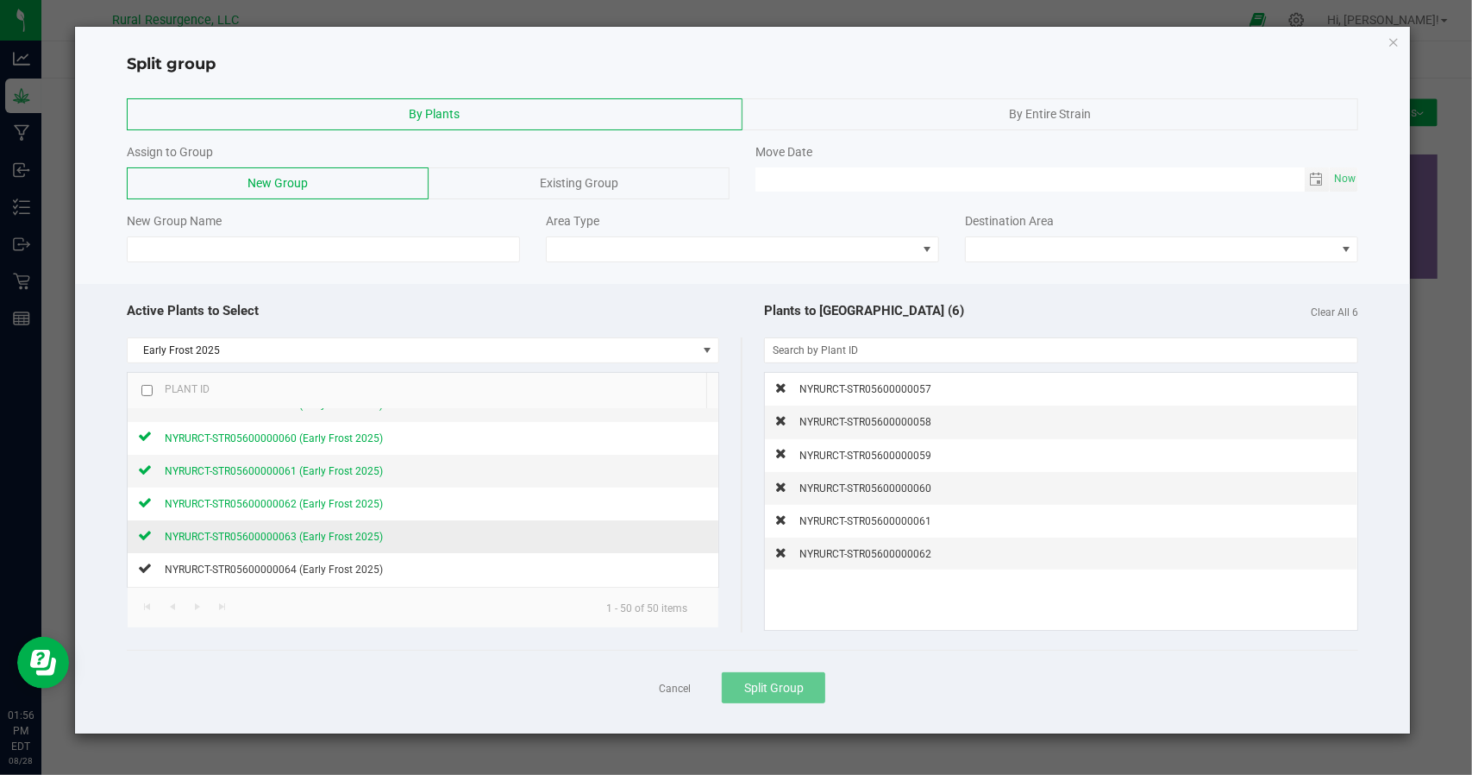
click at [149, 530] on icon at bounding box center [145, 535] width 14 height 10
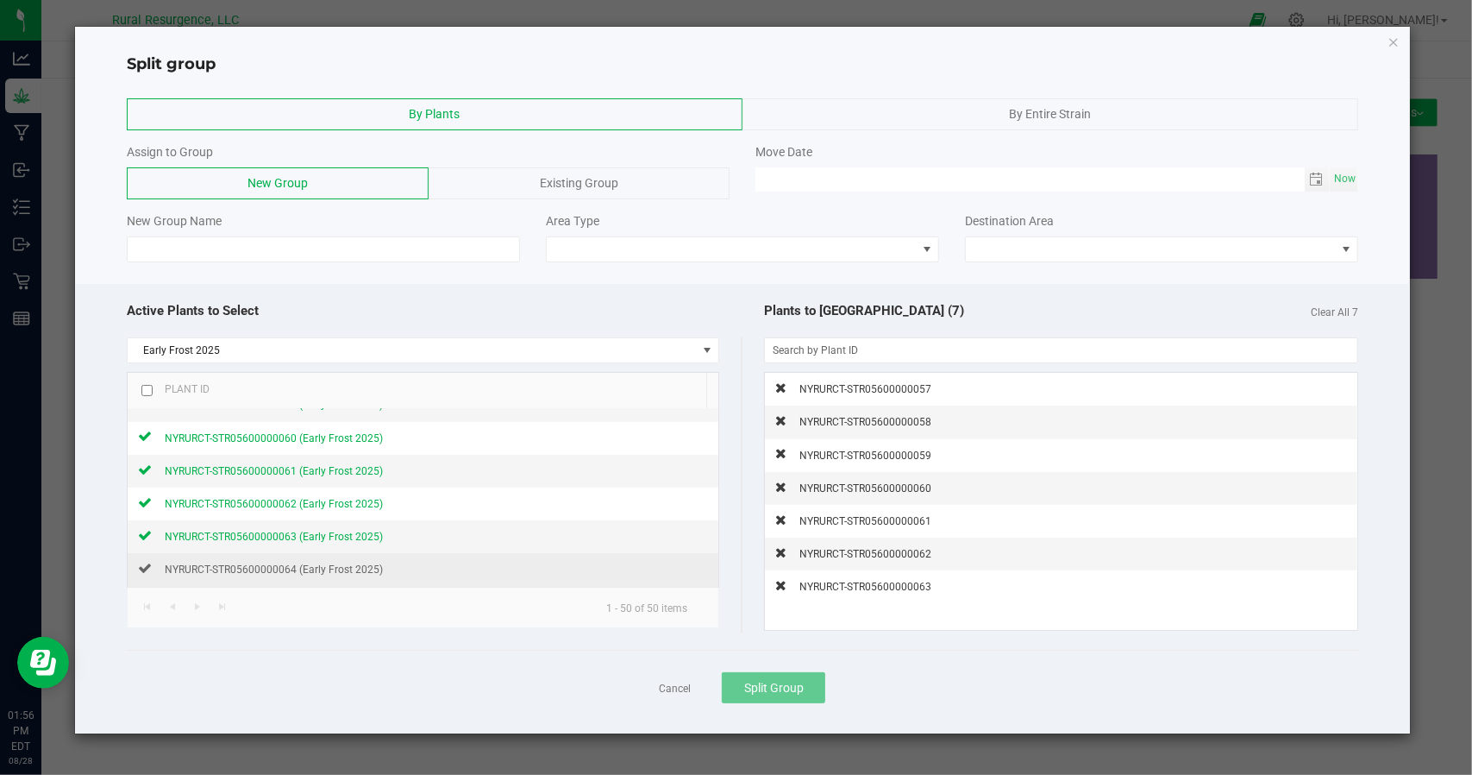
click at [149, 554] on td "NYRURCT-STR05600000064 (Early Frost 2025)" at bounding box center [423, 569] width 591 height 33
click at [146, 564] on icon at bounding box center [145, 567] width 14 height 10
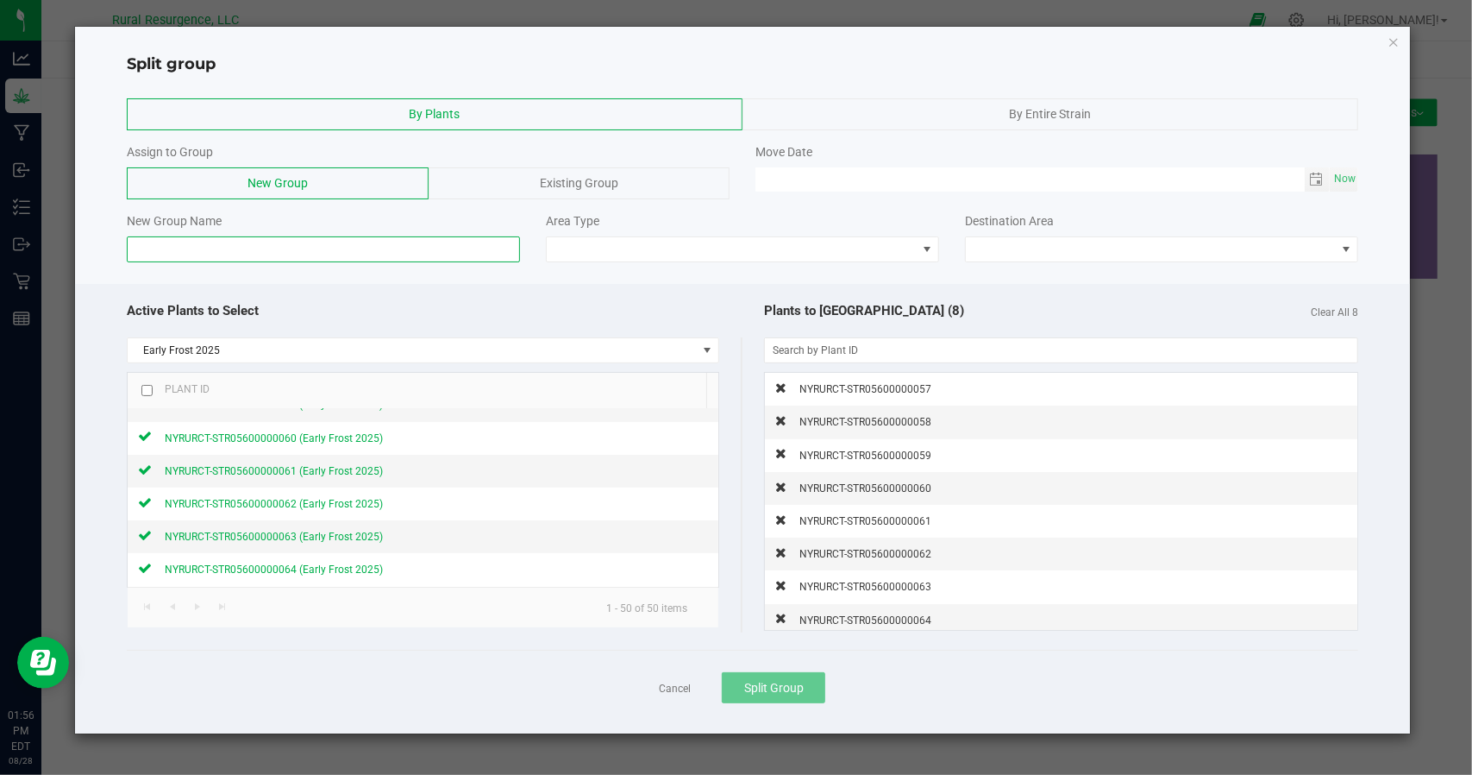
click at [383, 245] on input at bounding box center [323, 249] width 393 height 26
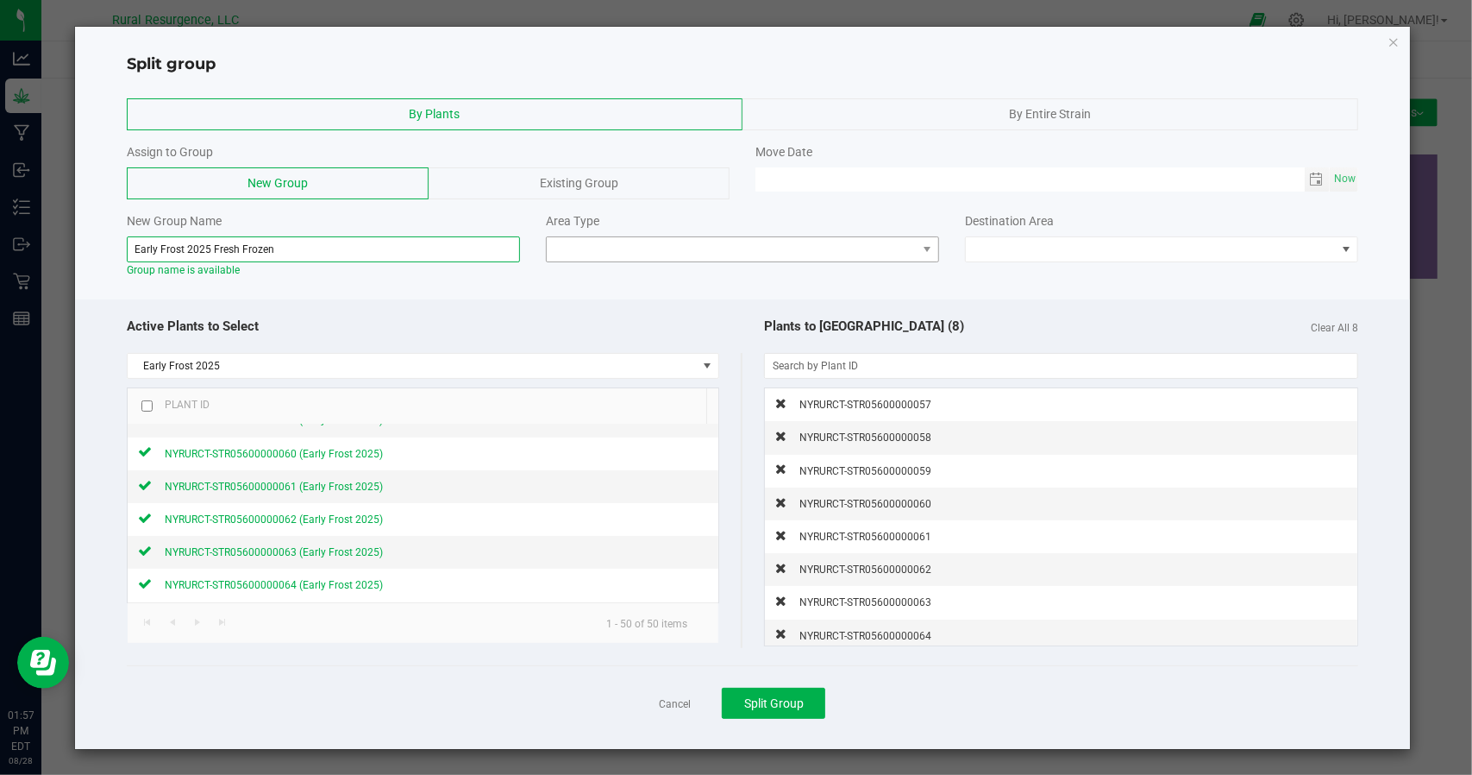
type input "Early Frost 2025 Fresh Frozen"
click at [699, 241] on span at bounding box center [732, 249] width 370 height 24
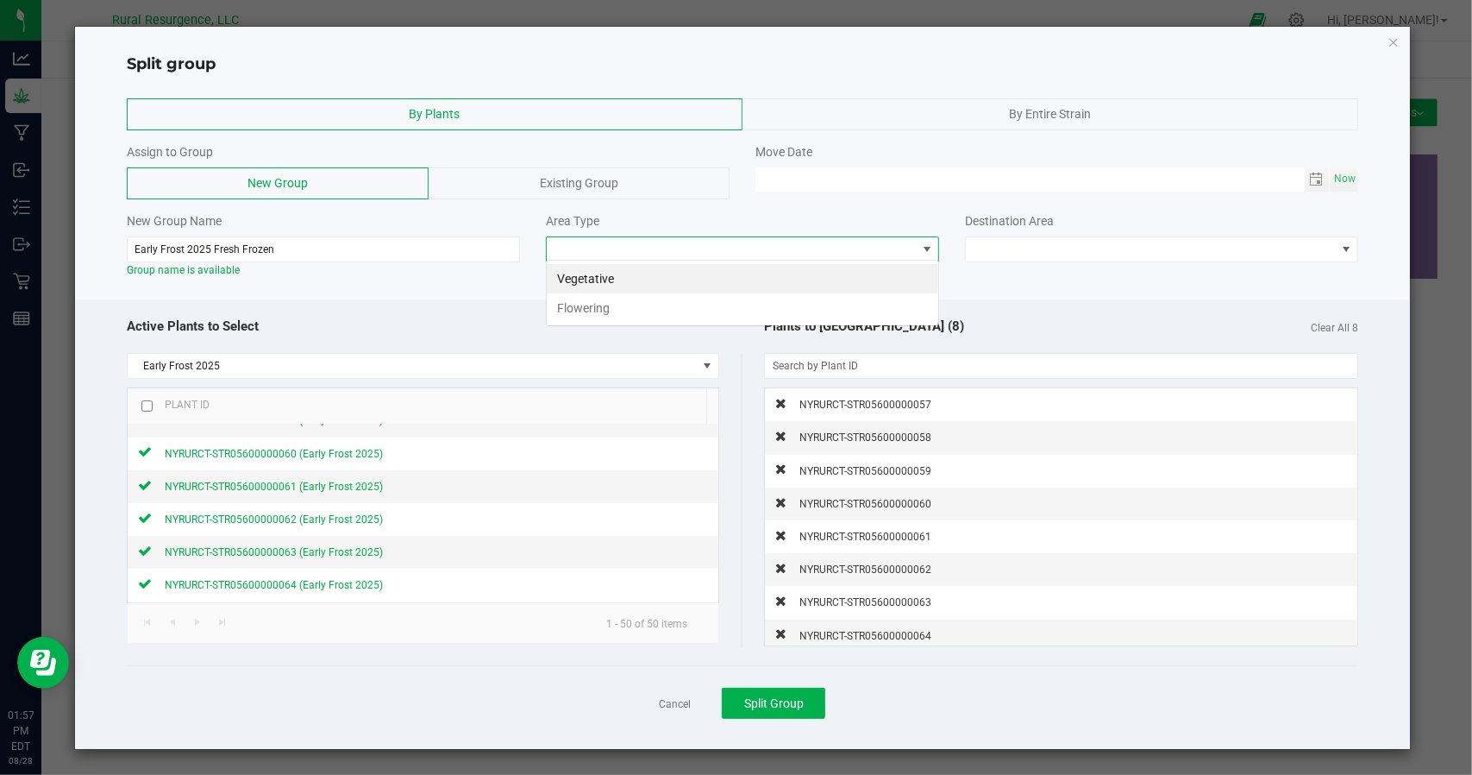
scroll to position [25, 393]
click at [603, 308] on li "Flowering" at bounding box center [743, 307] width 392 height 29
click at [1103, 256] on span at bounding box center [1151, 249] width 370 height 24
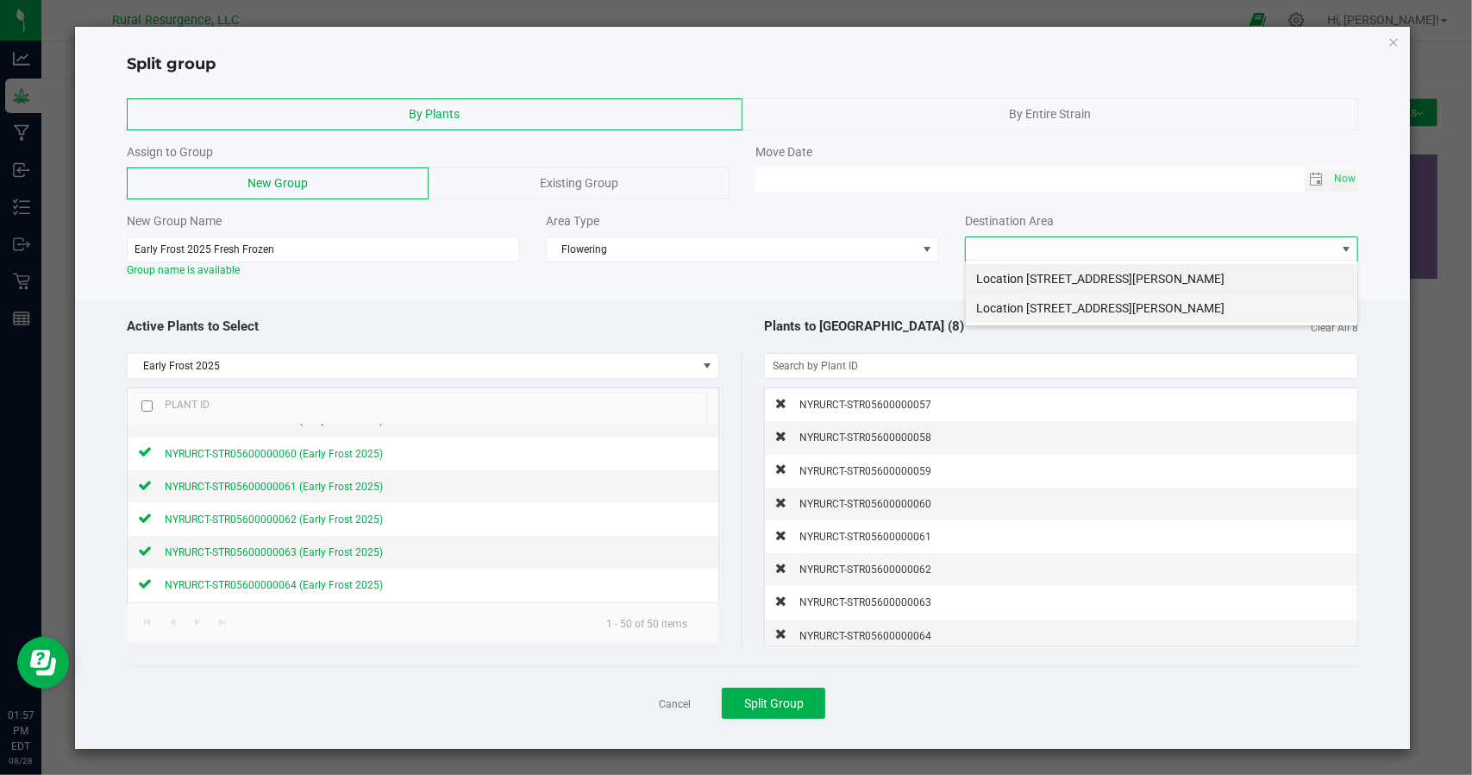
click at [1049, 311] on li "Location [STREET_ADDRESS][PERSON_NAME]" at bounding box center [1162, 307] width 392 height 29
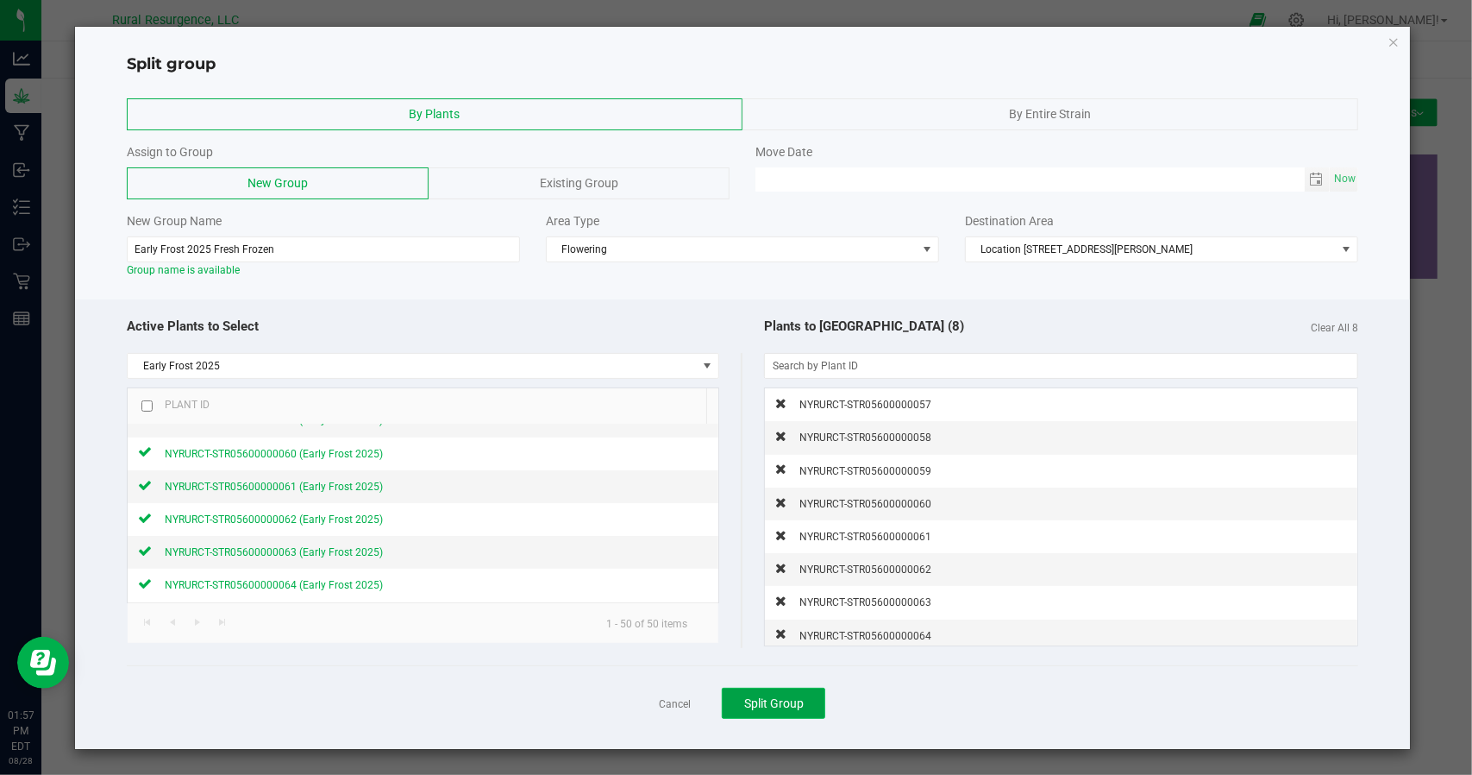
click at [775, 713] on button "Split Group" at bounding box center [773, 702] width 103 height 31
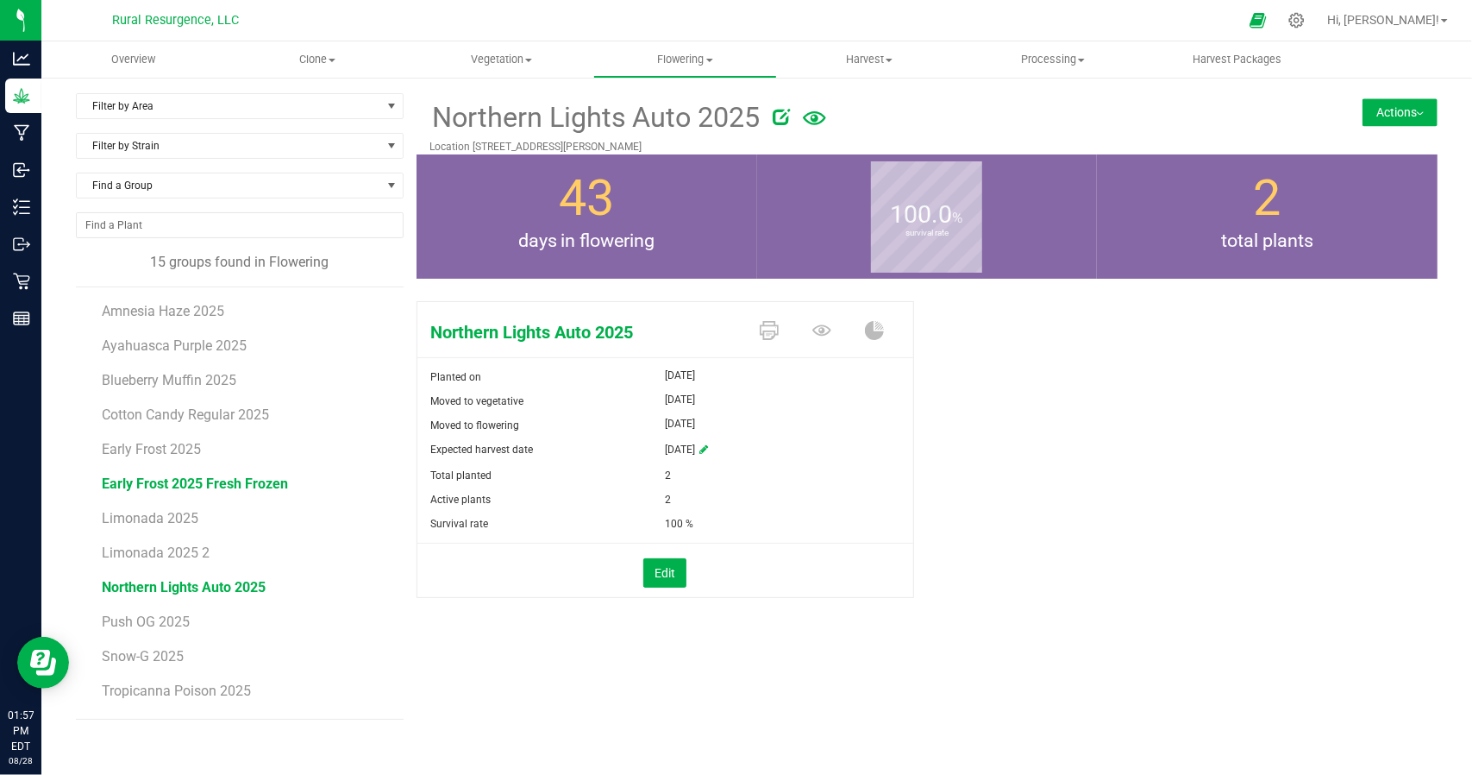
click at [160, 476] on span "Early Frost 2025 Fresh Frozen" at bounding box center [195, 483] width 186 height 16
click at [1425, 113] on button "Actions" at bounding box center [1400, 112] width 75 height 28
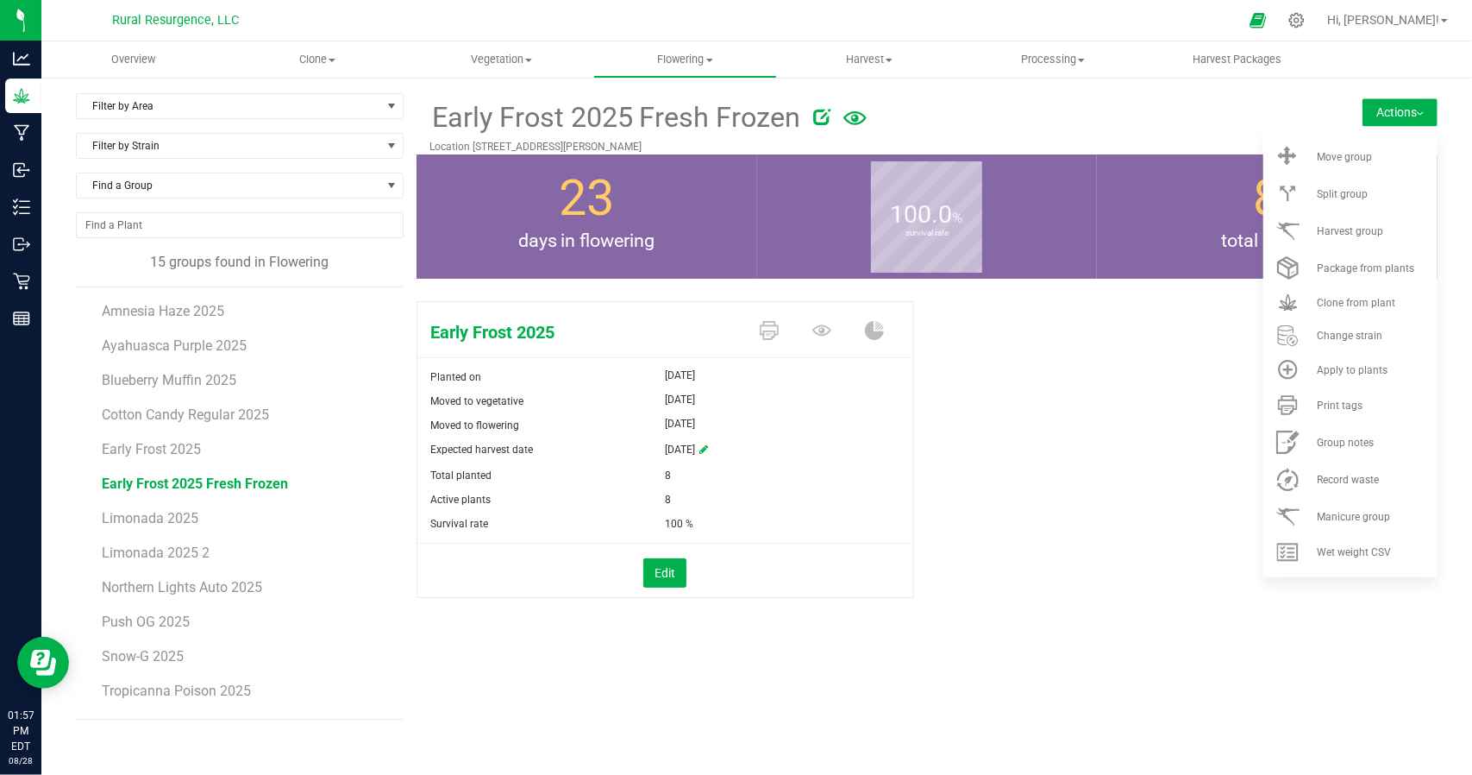
click at [1123, 555] on div "Early Frost 2025 Planted on [DATE] Moved to vegetative [DATE] Moved to flowerin…" at bounding box center [927, 468] width 1021 height 348
click at [1076, 505] on div "Early Frost 2025 Planted on [DATE] Moved to vegetative [DATE] Moved to flowerin…" at bounding box center [927, 468] width 1021 height 348
click at [1350, 549] on span "Wet weight CSV" at bounding box center [1354, 552] width 74 height 12
click at [1195, 365] on div "Early Frost 2025 Planted on [DATE] Moved to vegetative [DATE] Moved to flowerin…" at bounding box center [927, 468] width 1021 height 348
drag, startPoint x: 1121, startPoint y: 351, endPoint x: 1132, endPoint y: 345, distance: 12.0
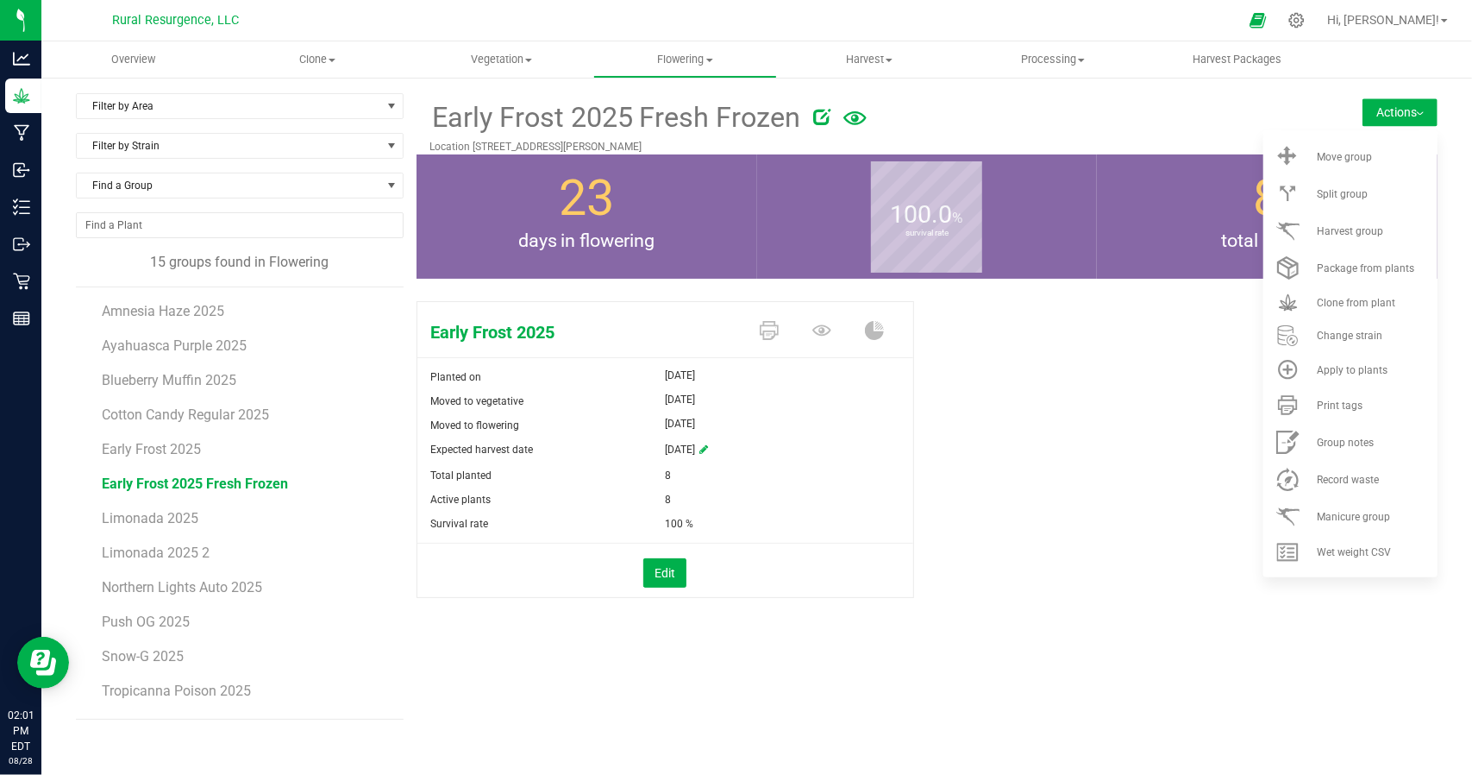
click at [1123, 349] on div "Early Frost 2025 Planted on [DATE] Moved to vegetative [DATE] Moved to flowerin…" at bounding box center [927, 468] width 1021 height 348
click at [1331, 233] on span "Harvest group" at bounding box center [1350, 231] width 66 height 12
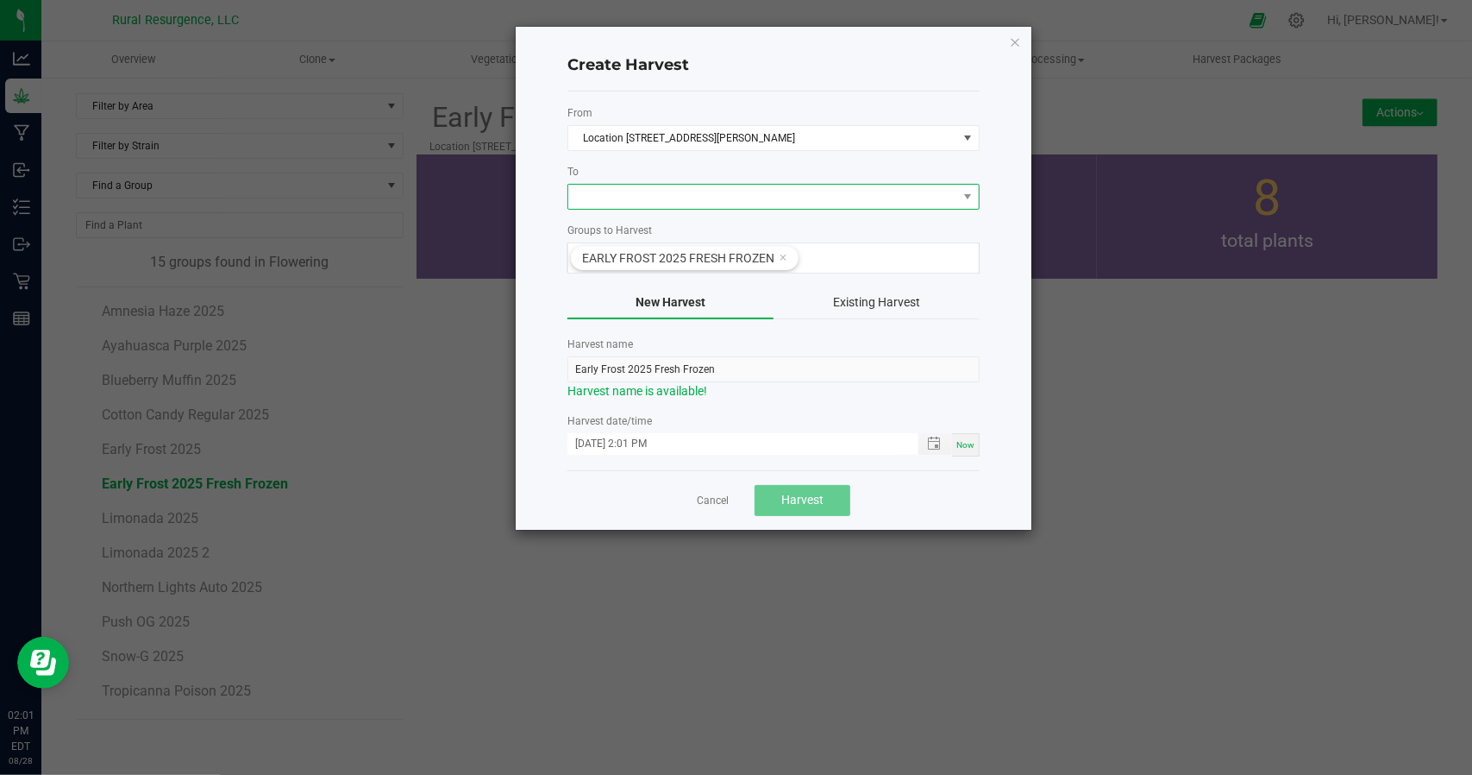
click at [638, 201] on span at bounding box center [762, 197] width 389 height 24
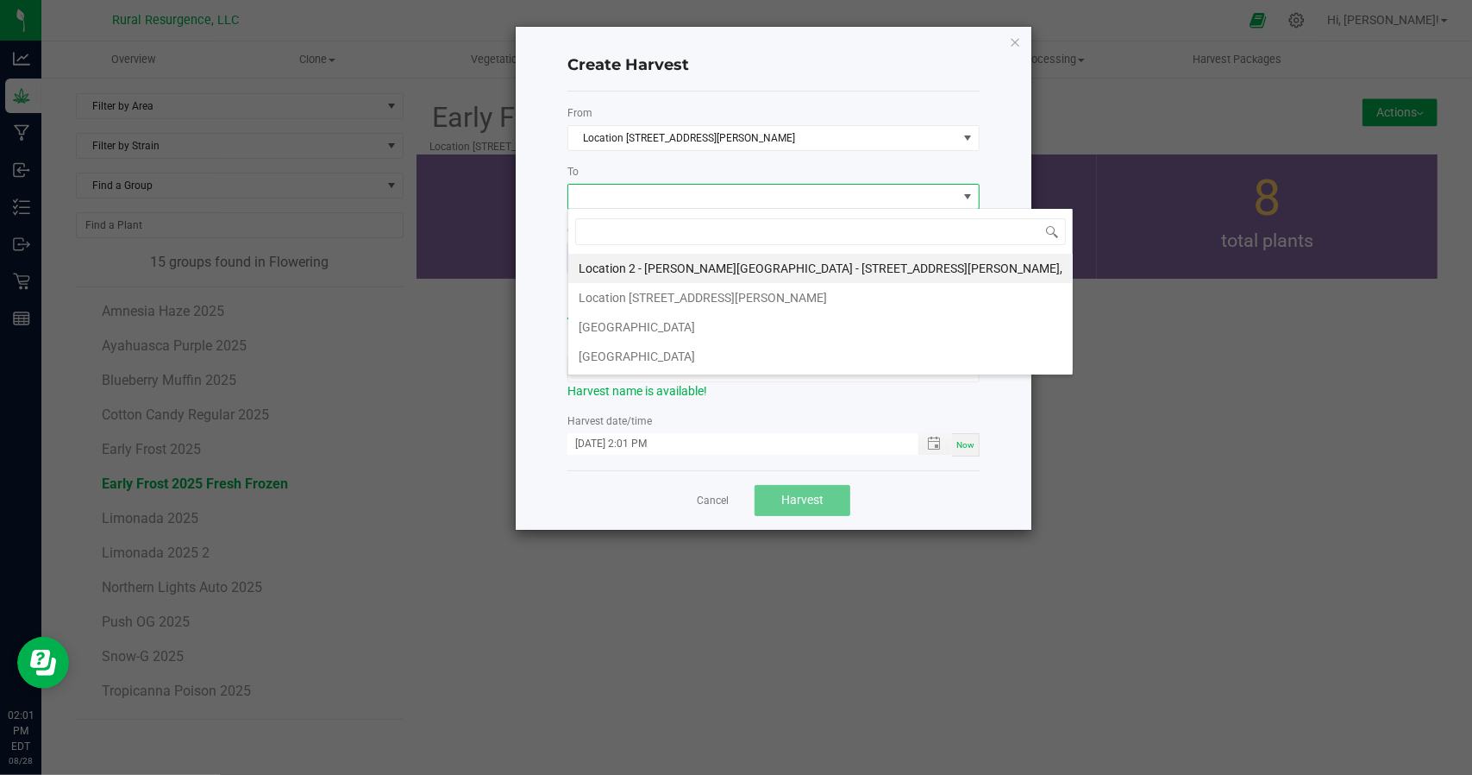
scroll to position [25, 412]
click at [611, 331] on li "[GEOGRAPHIC_DATA]" at bounding box center [820, 326] width 505 height 29
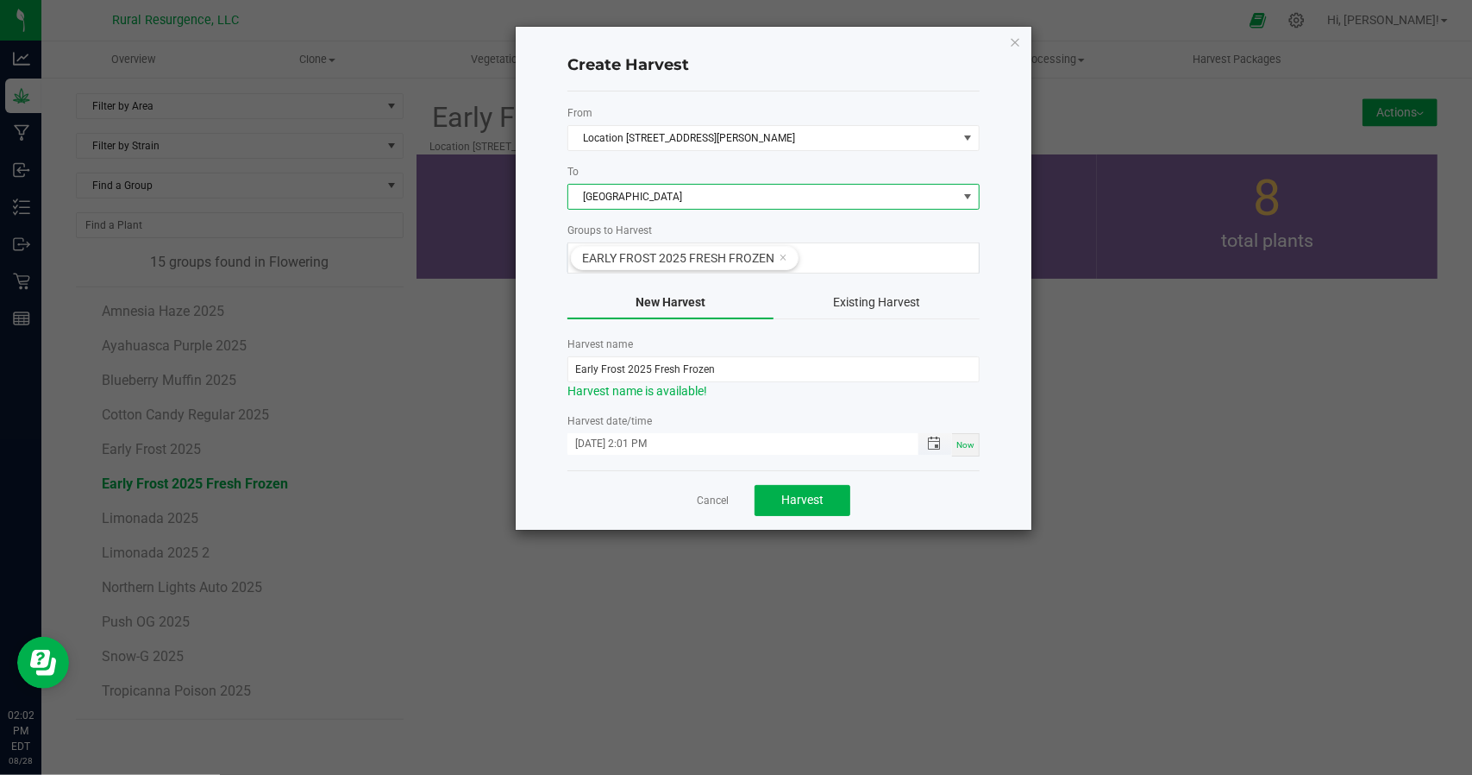
click at [925, 441] on span "Toggle popup" at bounding box center [933, 443] width 29 height 14
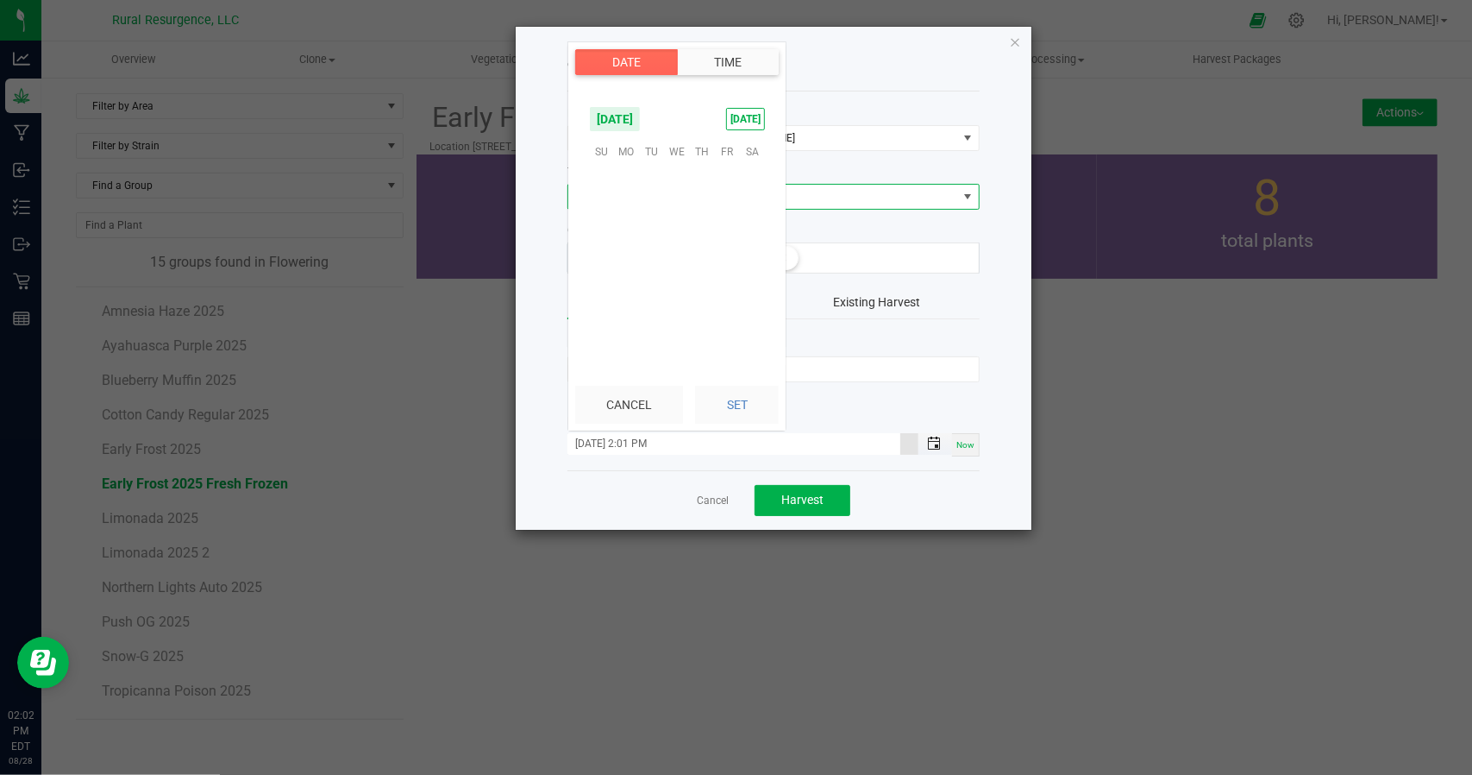
scroll to position [23, 0]
click at [689, 253] on span "21" at bounding box center [701, 258] width 25 height 27
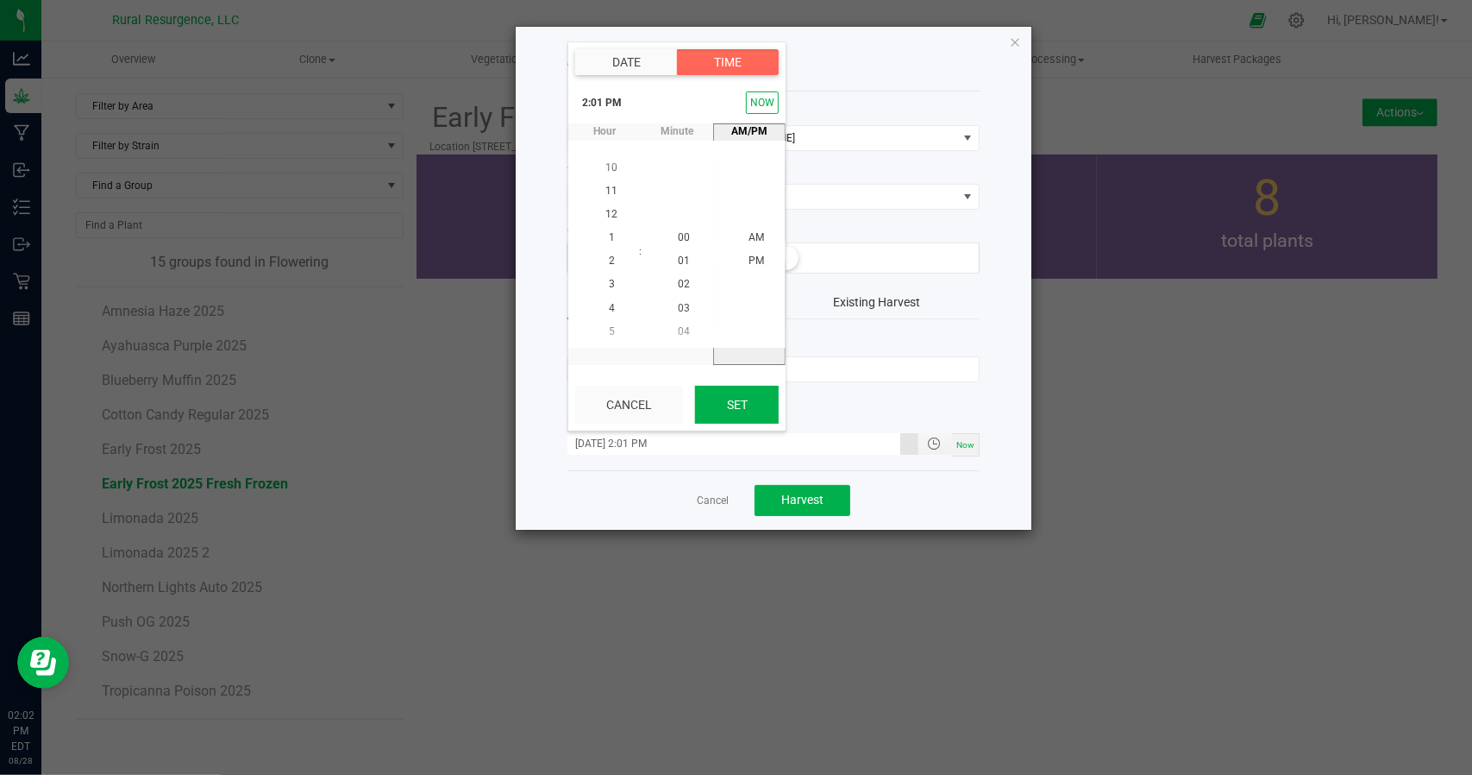
click at [750, 394] on button "Set" at bounding box center [737, 405] width 84 height 38
type input "[DATE] 2:01 PM"
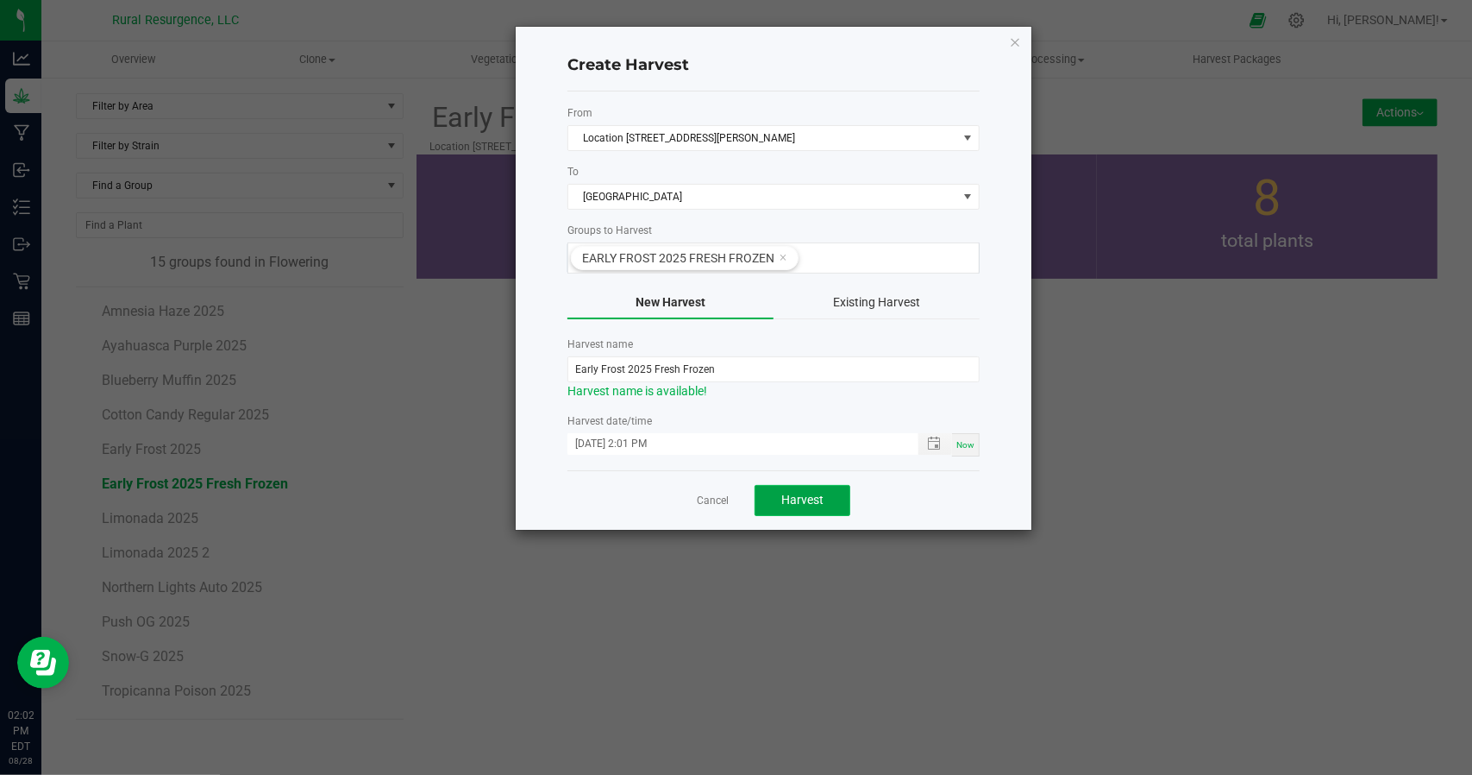
click at [827, 499] on button "Harvest" at bounding box center [803, 500] width 96 height 31
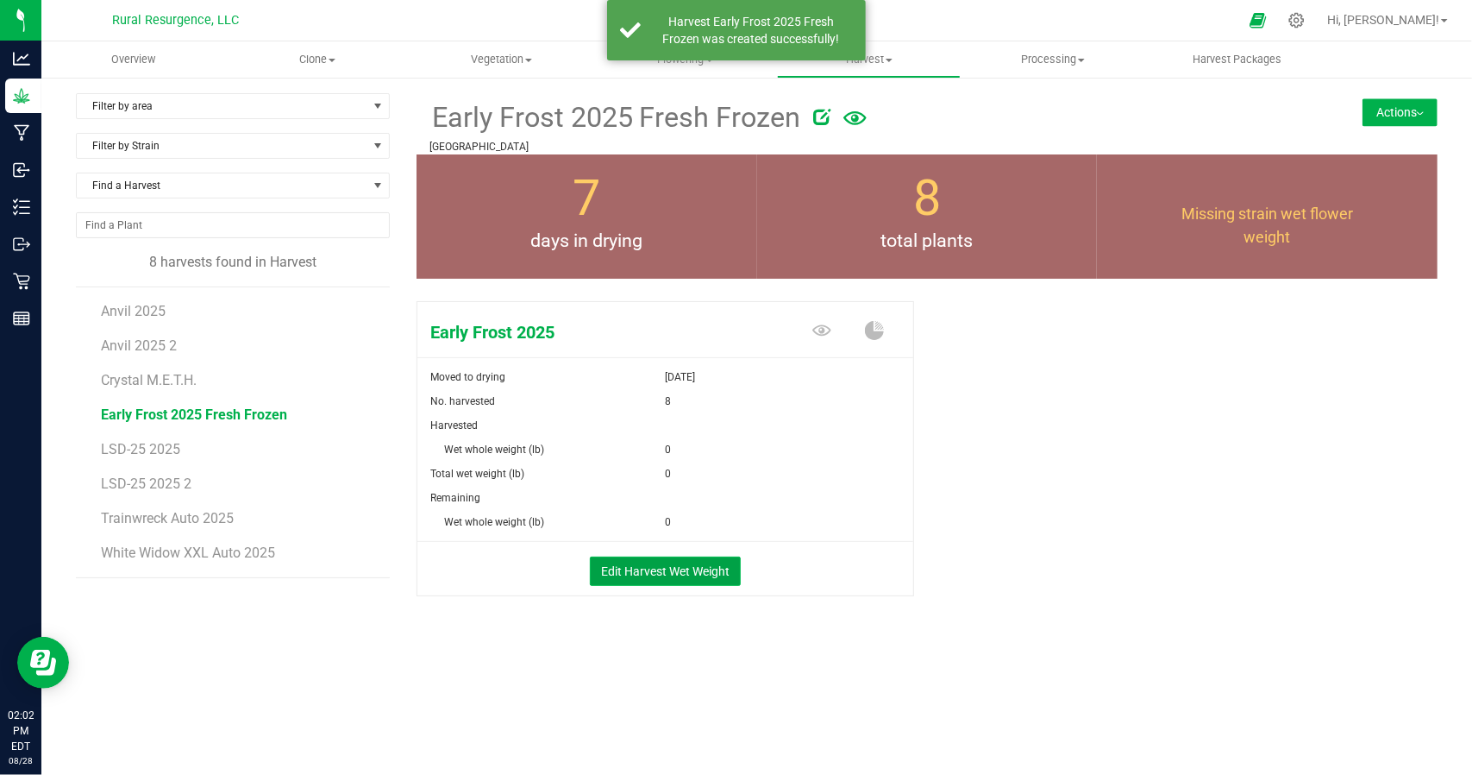
click at [688, 568] on button "Edit Harvest Wet Weight" at bounding box center [665, 570] width 151 height 29
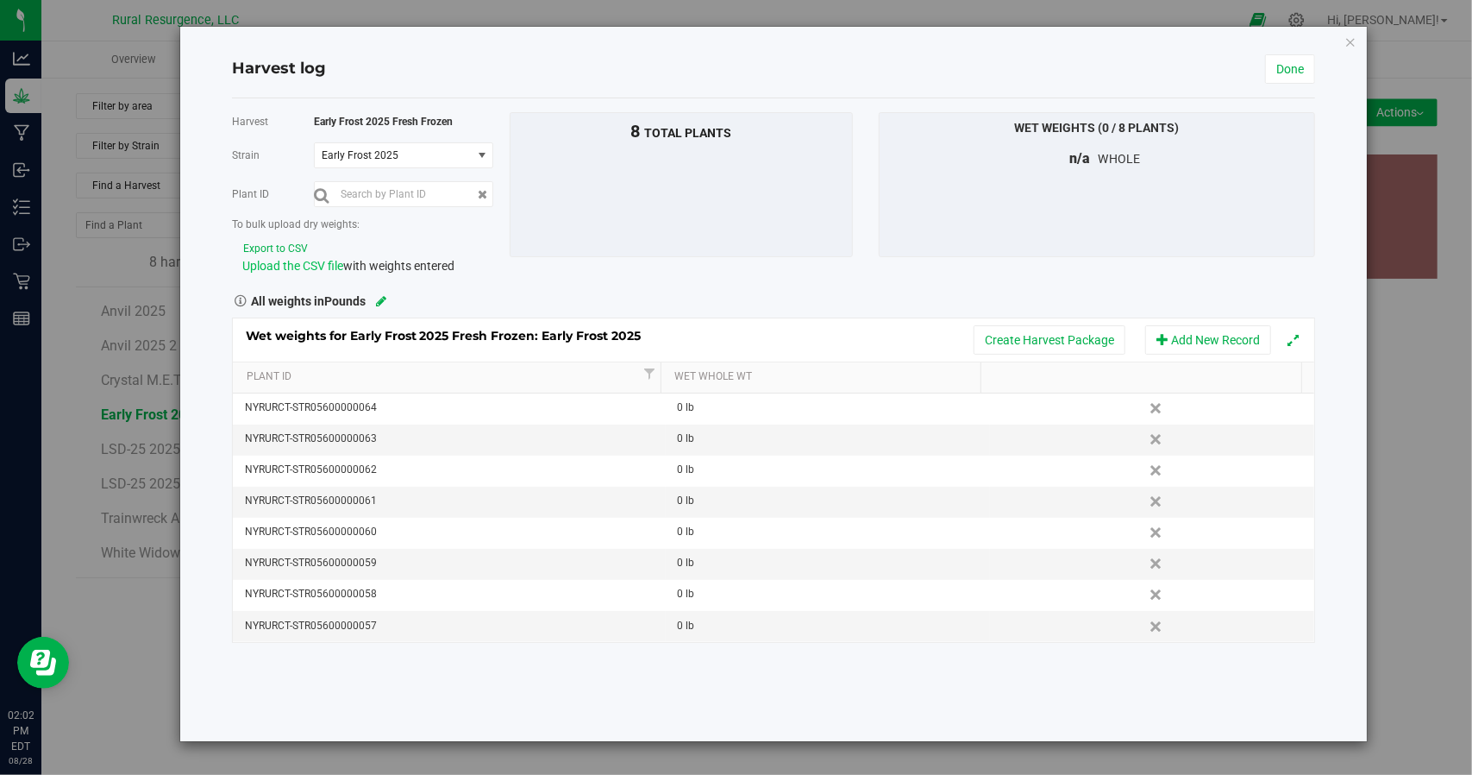
click at [269, 267] on span "Upload the CSV file" at bounding box center [292, 266] width 101 height 14
click at [738, 677] on div "Harvest Early Frost 2025 Fresh Frozen [GEOGRAPHIC_DATA] Early Frost 2025 Select…" at bounding box center [773, 419] width 1083 height 643
click at [386, 192] on input "text" at bounding box center [403, 194] width 179 height 26
click at [1130, 67] on div "Harvest log" at bounding box center [748, 69] width 1033 height 23
click at [1300, 72] on link "Done" at bounding box center [1290, 68] width 50 height 29
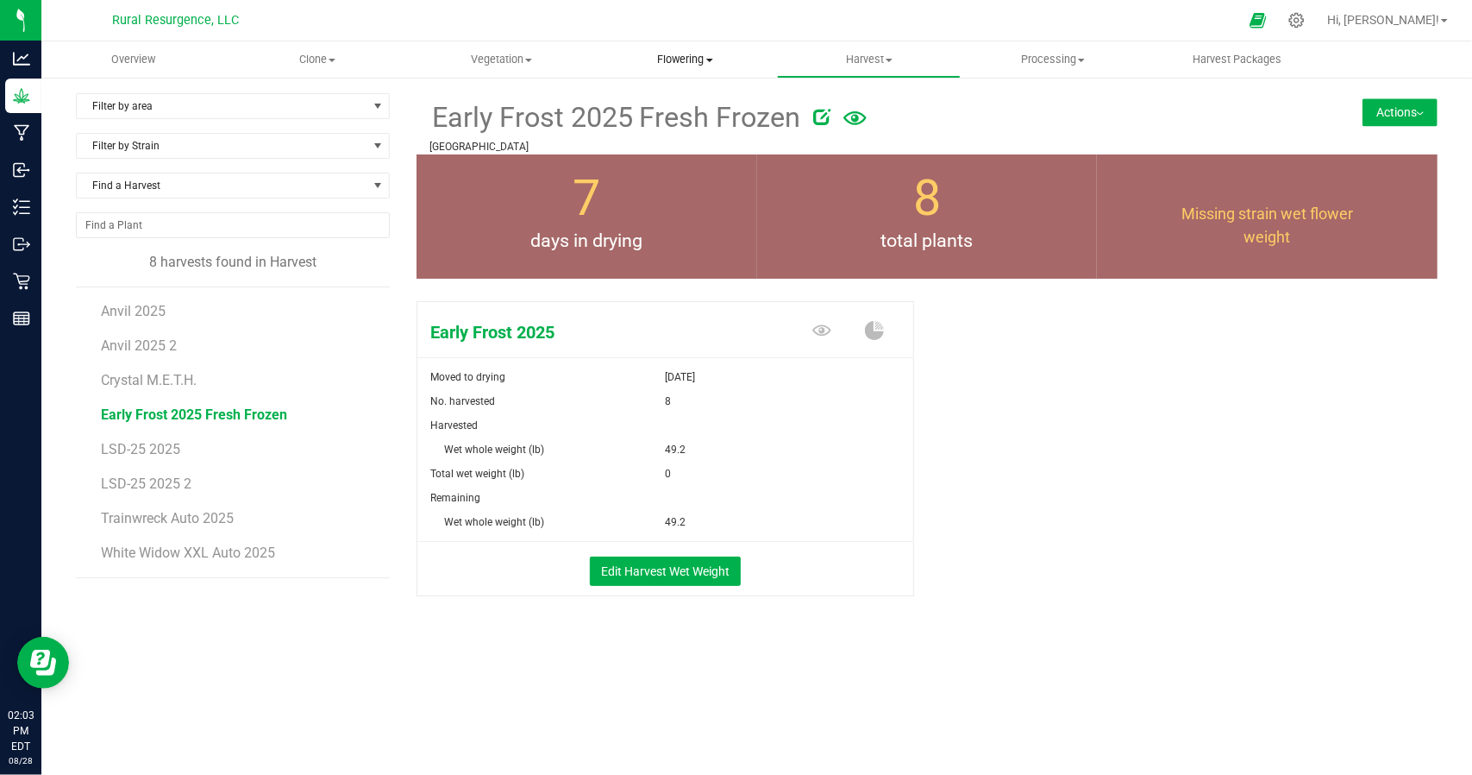
click at [661, 61] on span "Flowering" at bounding box center [685, 60] width 182 height 16
click at [651, 125] on span "Flowering groups" at bounding box center [664, 124] width 143 height 15
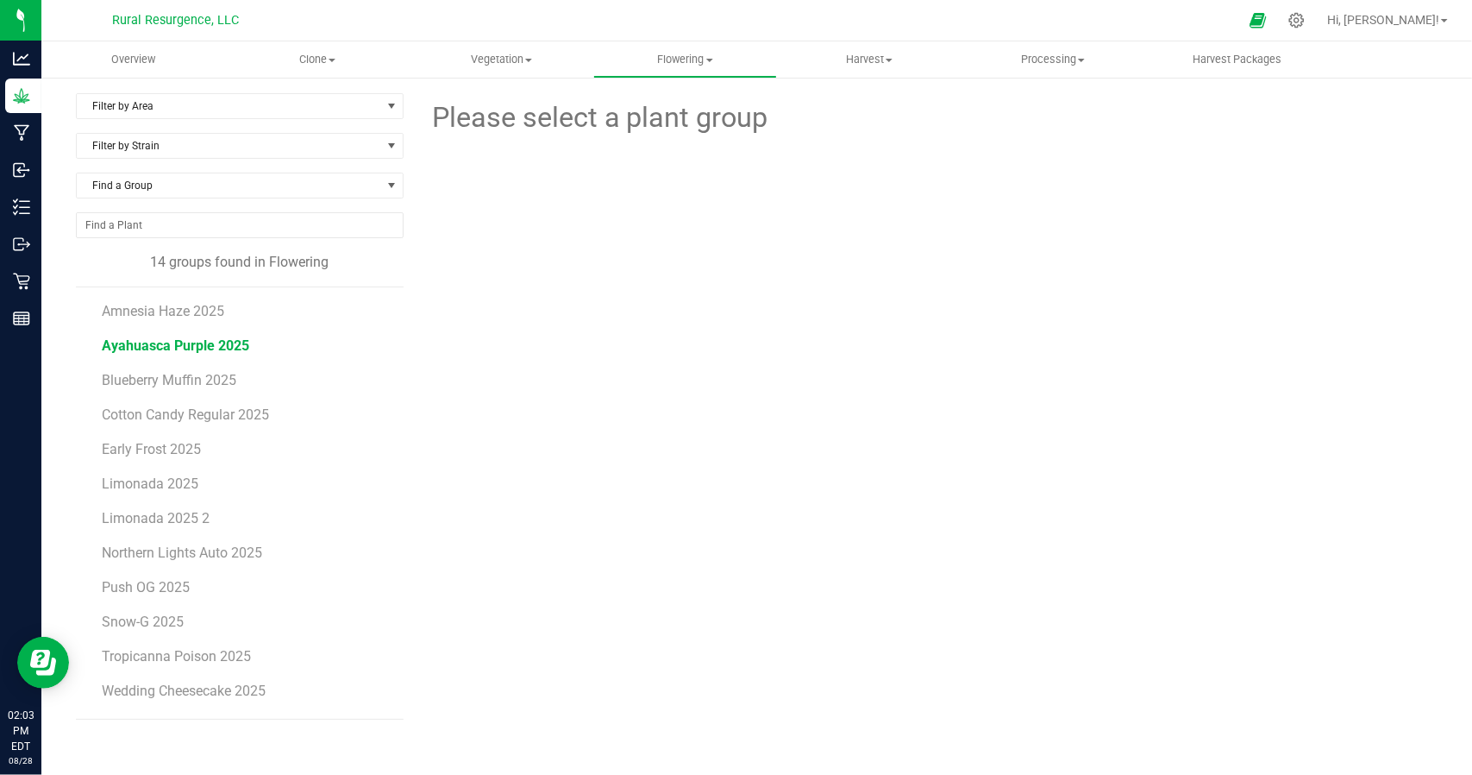
click at [161, 346] on span "Ayahuasca Purple 2025" at bounding box center [175, 345] width 147 height 16
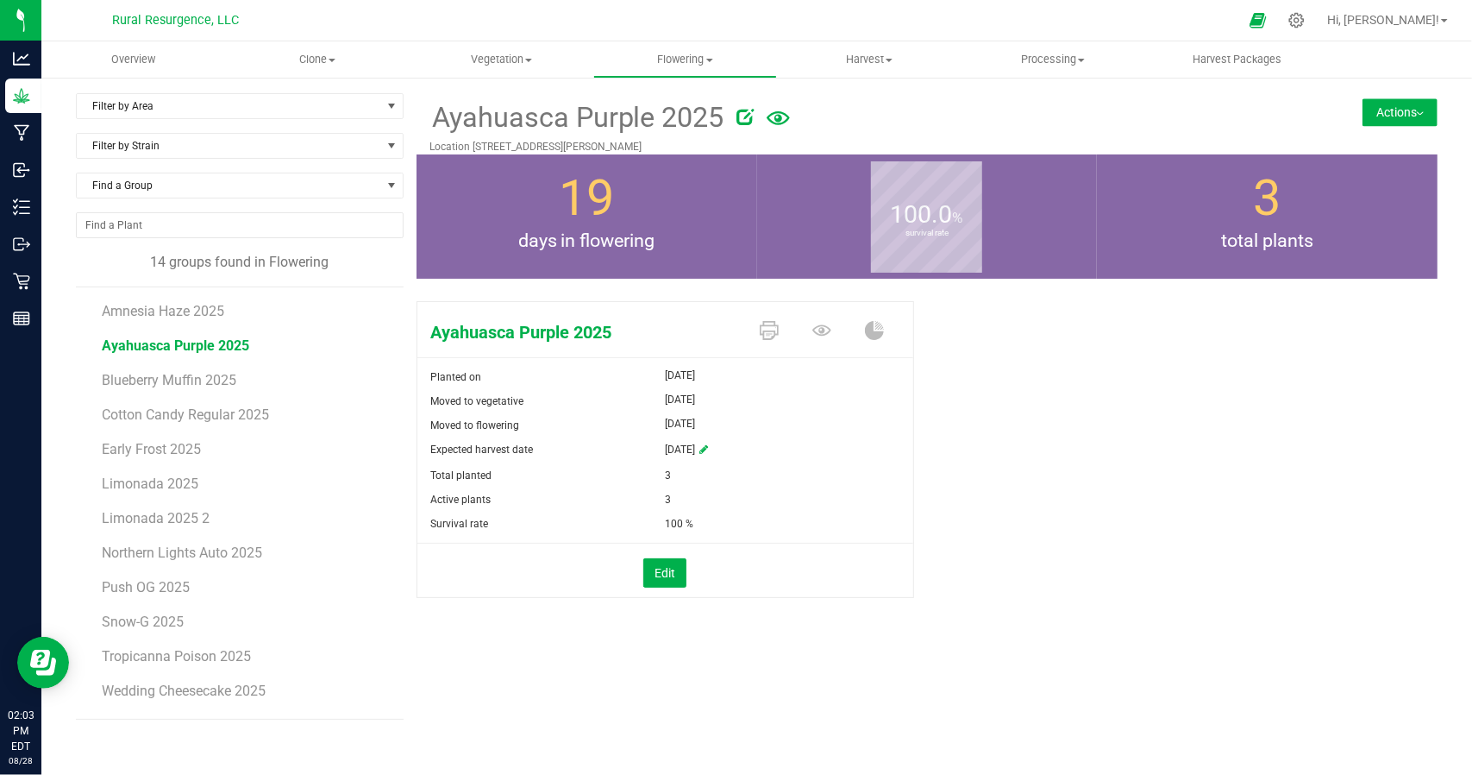
click at [1401, 108] on button "Actions" at bounding box center [1400, 112] width 75 height 28
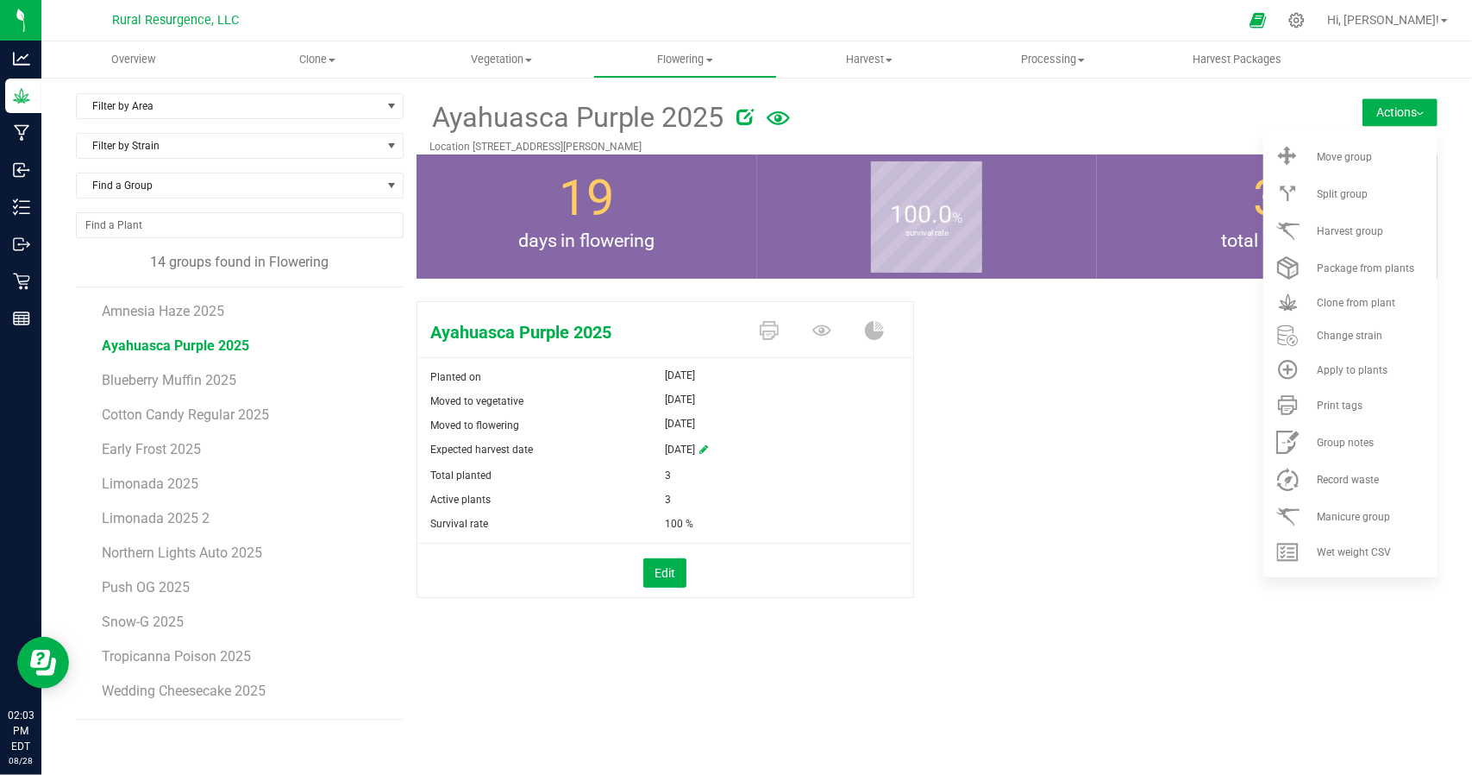
click at [1141, 574] on div "Ayahuasca Purple 2025 Planted on [DATE] Moved to vegetative [DATE] Moved to flo…" at bounding box center [927, 468] width 1021 height 348
click at [845, 58] on span "Harvest" at bounding box center [869, 60] width 182 height 16
click at [854, 111] on li "Harvests" at bounding box center [869, 104] width 184 height 21
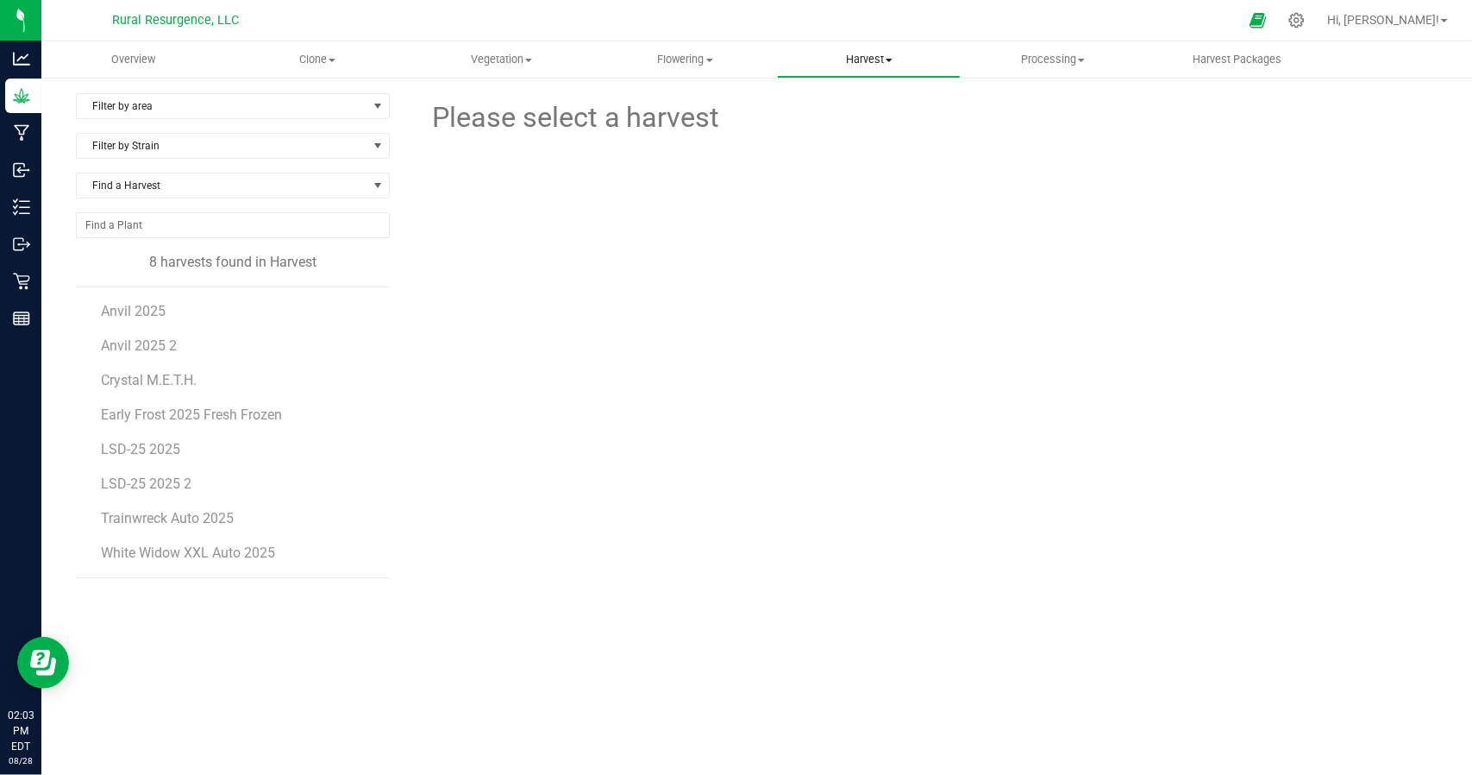
click at [873, 54] on span "Harvest" at bounding box center [869, 60] width 182 height 16
click at [857, 118] on span "Harvested plants" at bounding box center [847, 124] width 141 height 15
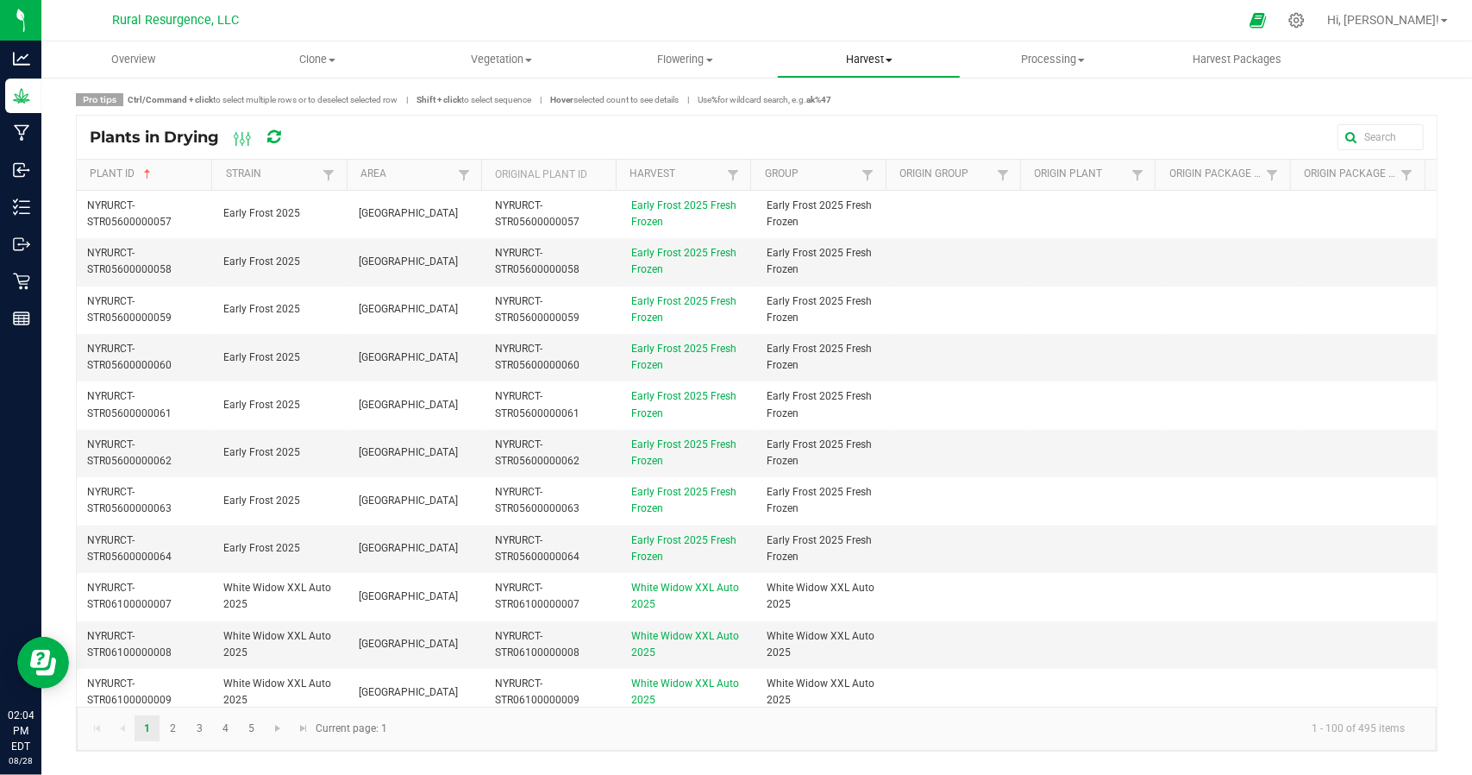
click at [889, 56] on span "Harvest" at bounding box center [869, 60] width 182 height 16
click at [825, 99] on span "Harvests" at bounding box center [825, 104] width 96 height 15
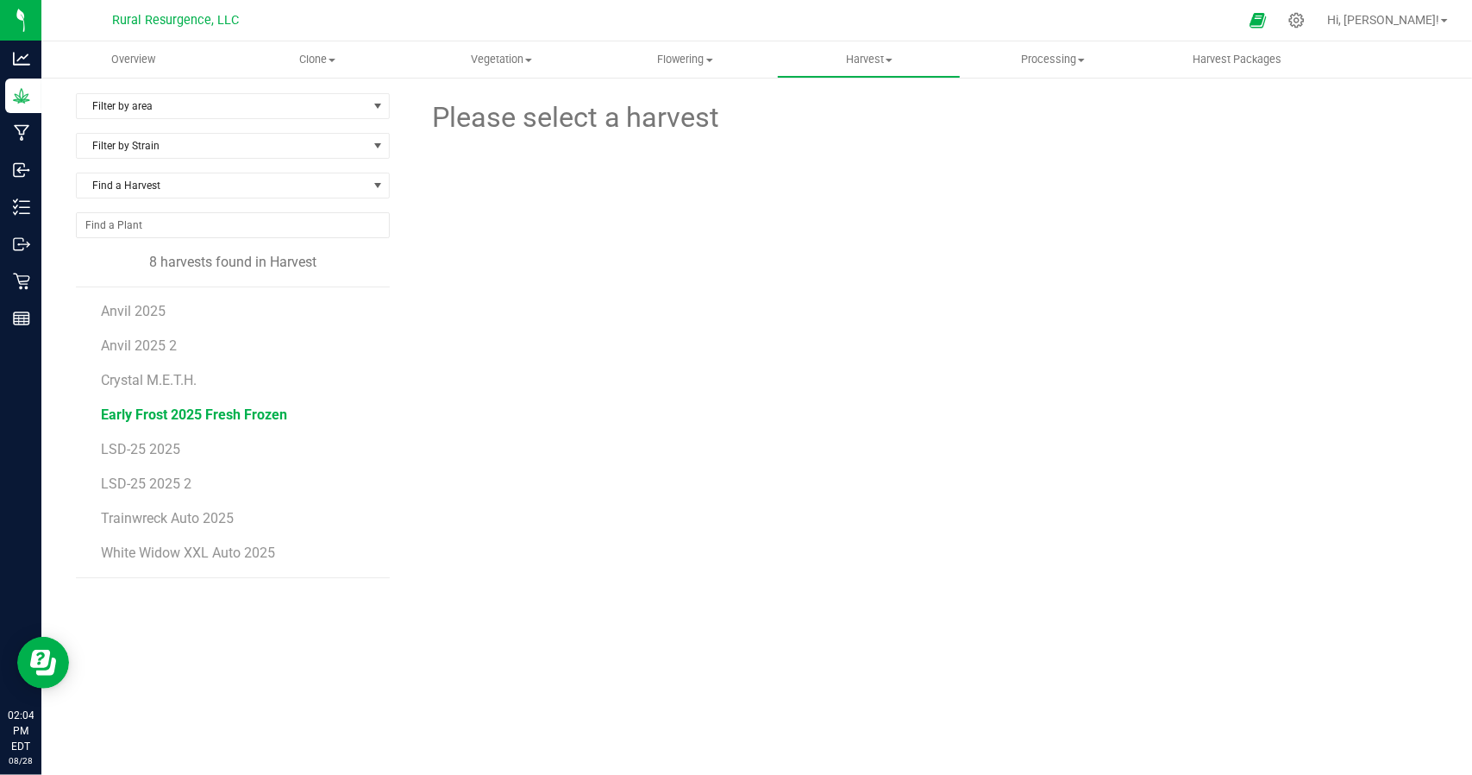
click at [147, 410] on span "Early Frost 2025 Fresh Frozen" at bounding box center [194, 414] width 186 height 16
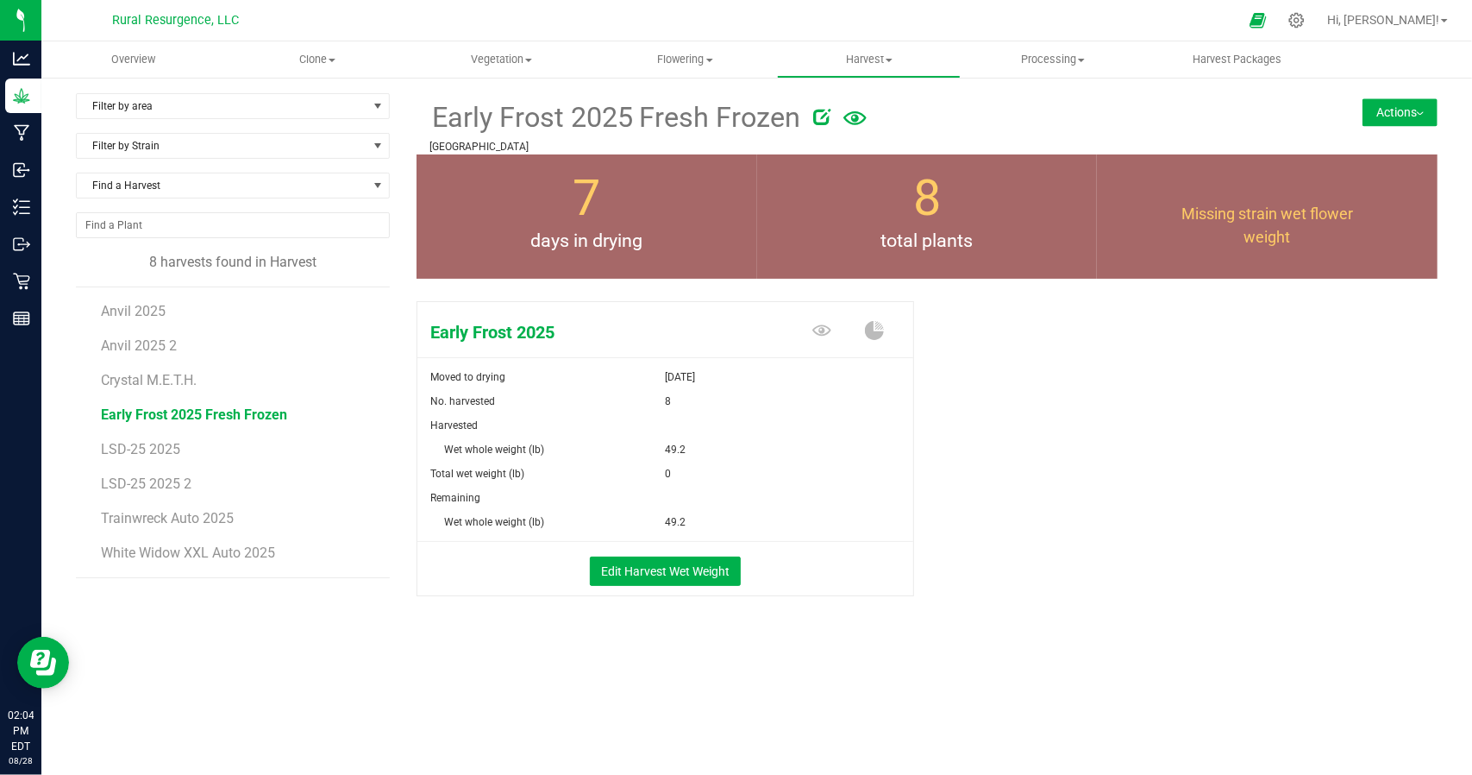
click at [1408, 111] on button "Actions" at bounding box center [1400, 112] width 75 height 28
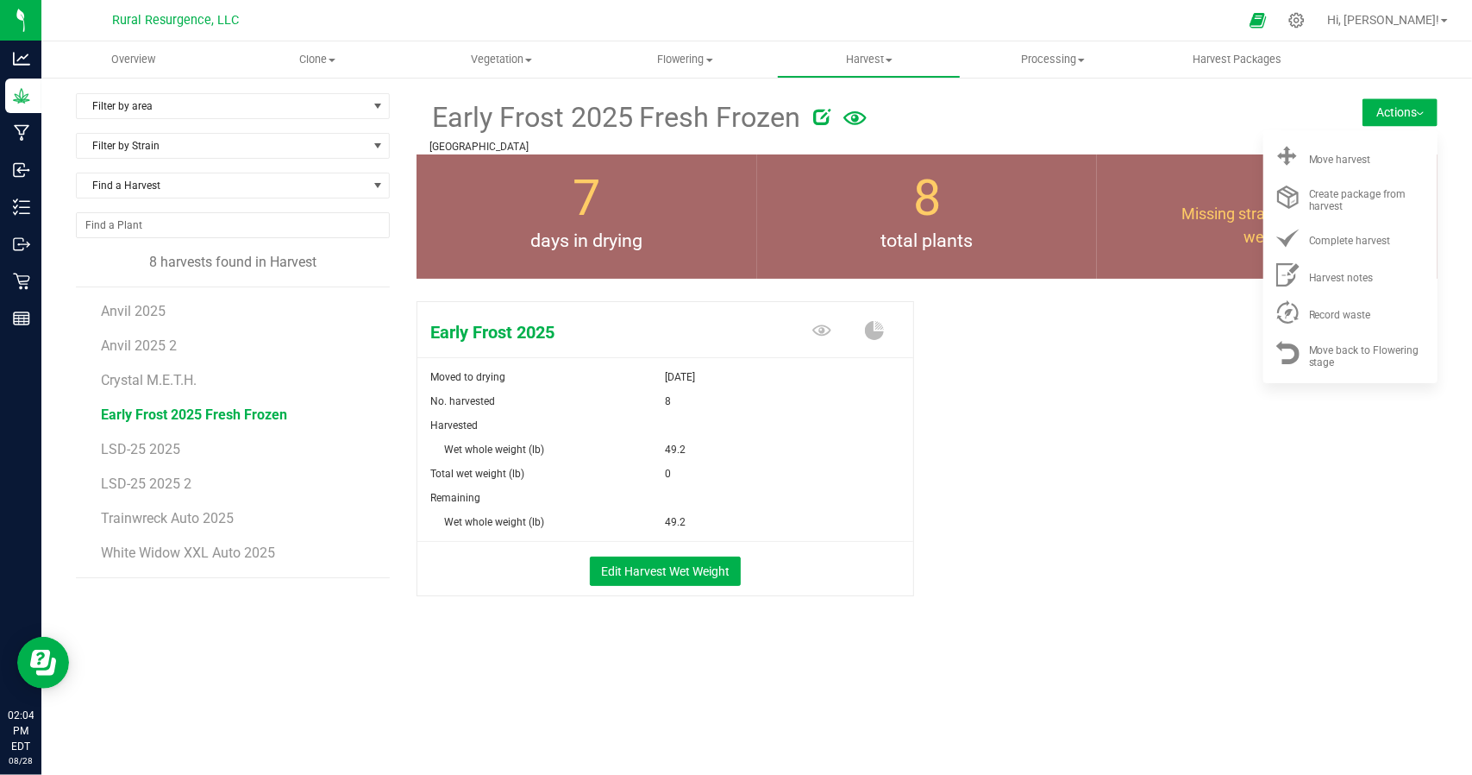
click at [1121, 476] on div "Early Frost 2025 Moved to drying [DATE] No. harvested 8 Harvested Wet whole wei…" at bounding box center [927, 467] width 1021 height 346
click at [1138, 116] on div at bounding box center [1041, 114] width 454 height 34
click at [1242, 117] on div at bounding box center [1041, 114] width 454 height 34
click at [1183, 135] on form at bounding box center [1028, 118] width 454 height 42
click at [1062, 467] on div "Early Frost 2025 Moved to drying [DATE] No. harvested 8 Harvested Wet whole wei…" at bounding box center [927, 467] width 1021 height 346
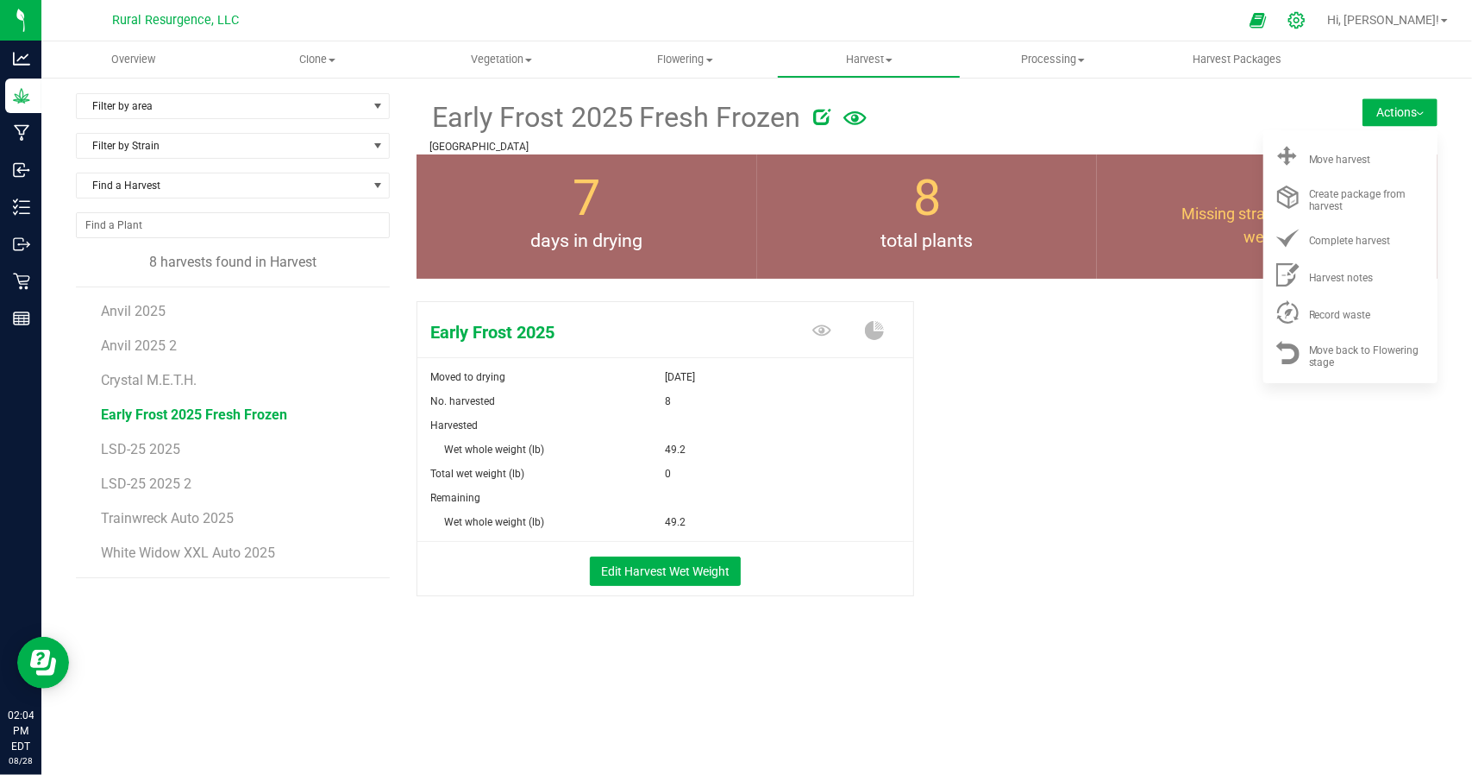
click at [1309, 22] on div at bounding box center [1297, 20] width 24 height 18
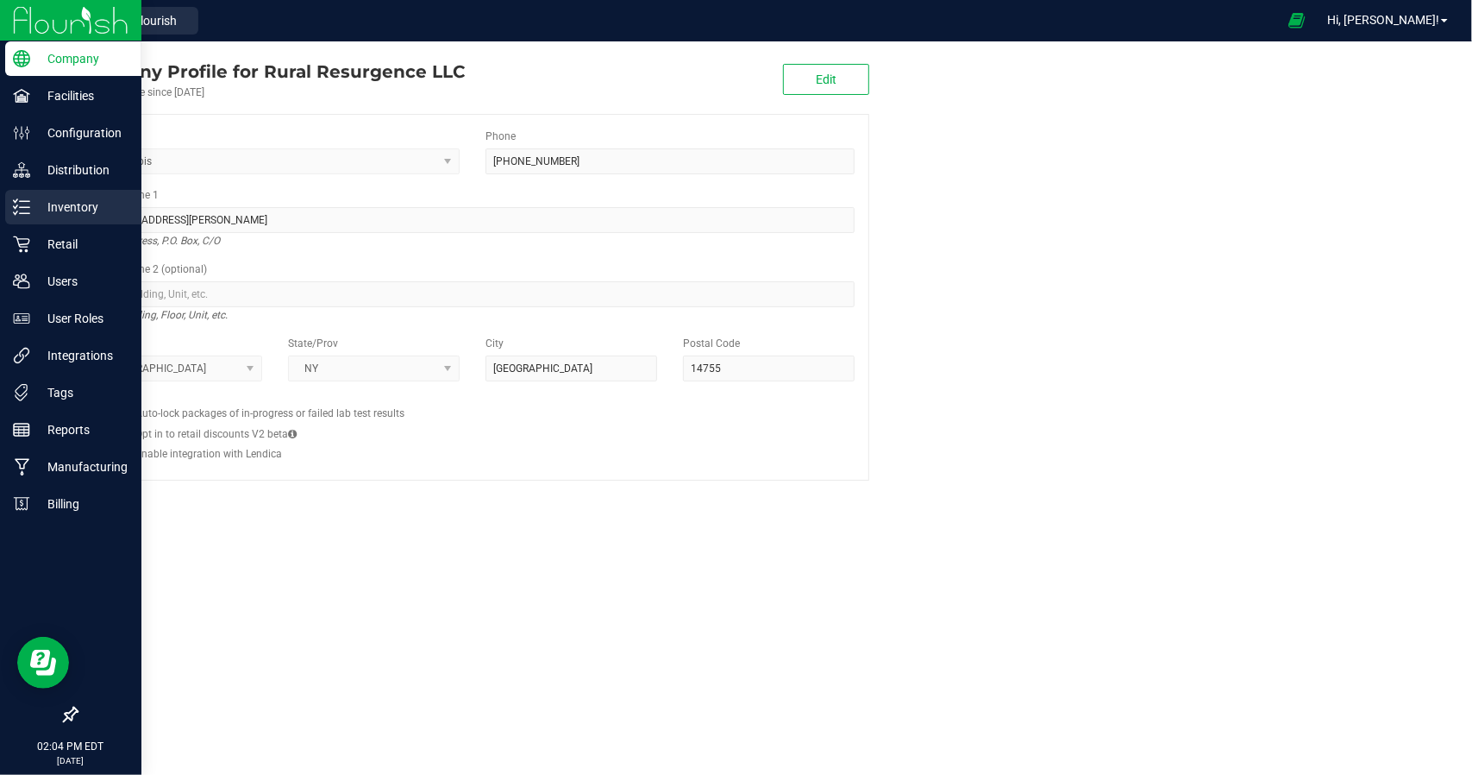
click at [91, 206] on p "Inventory" at bounding box center [81, 207] width 103 height 21
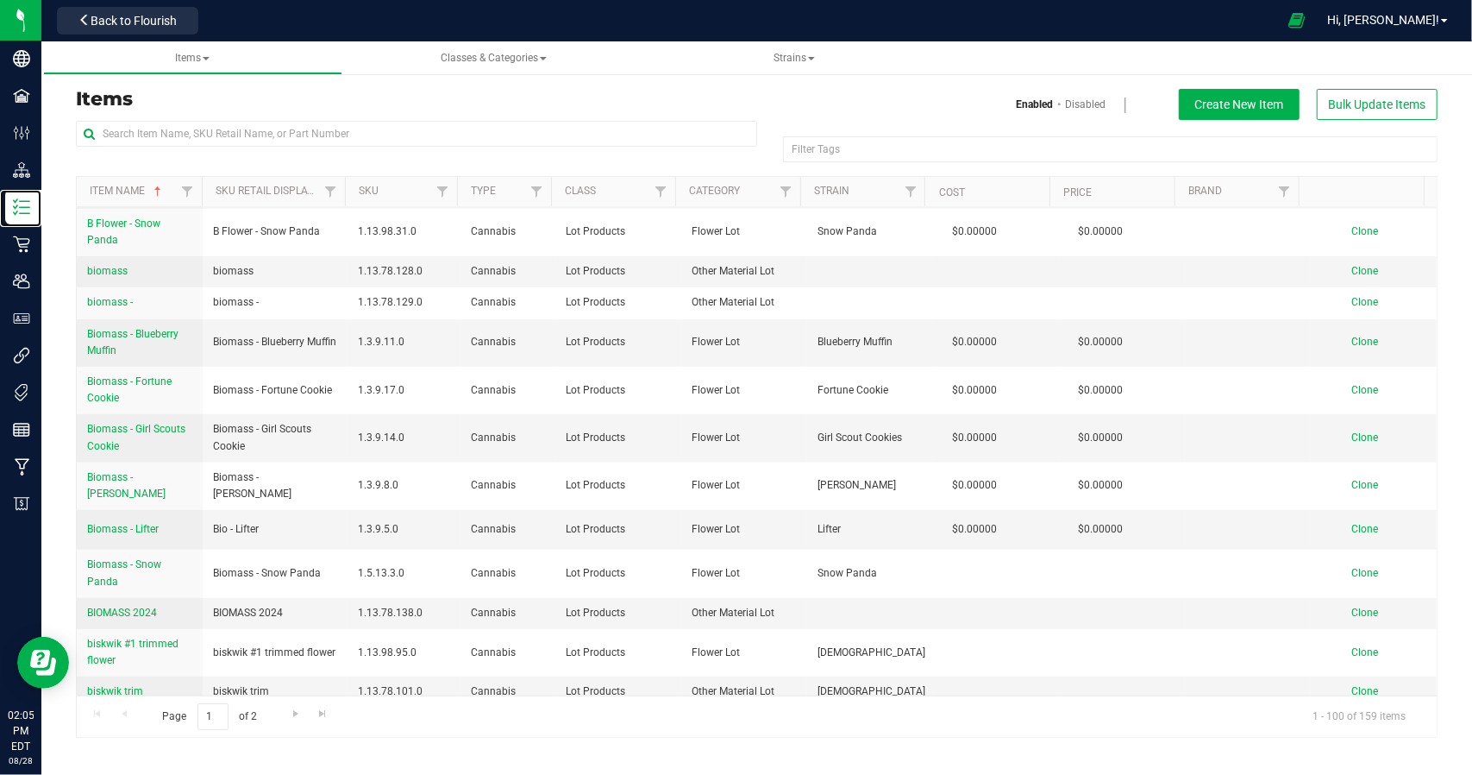
scroll to position [862, 0]
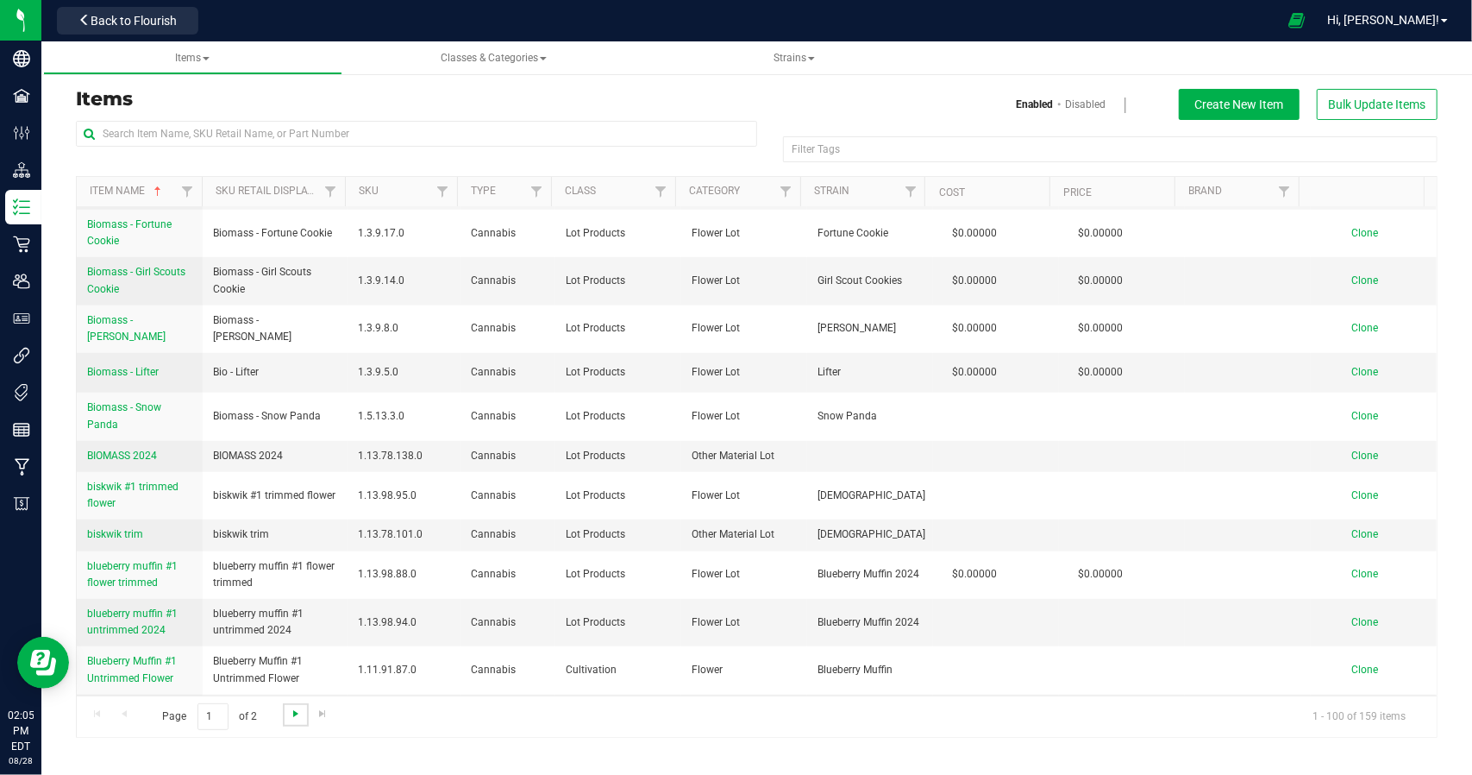
click at [292, 714] on span "Go to the next page" at bounding box center [296, 713] width 14 height 14
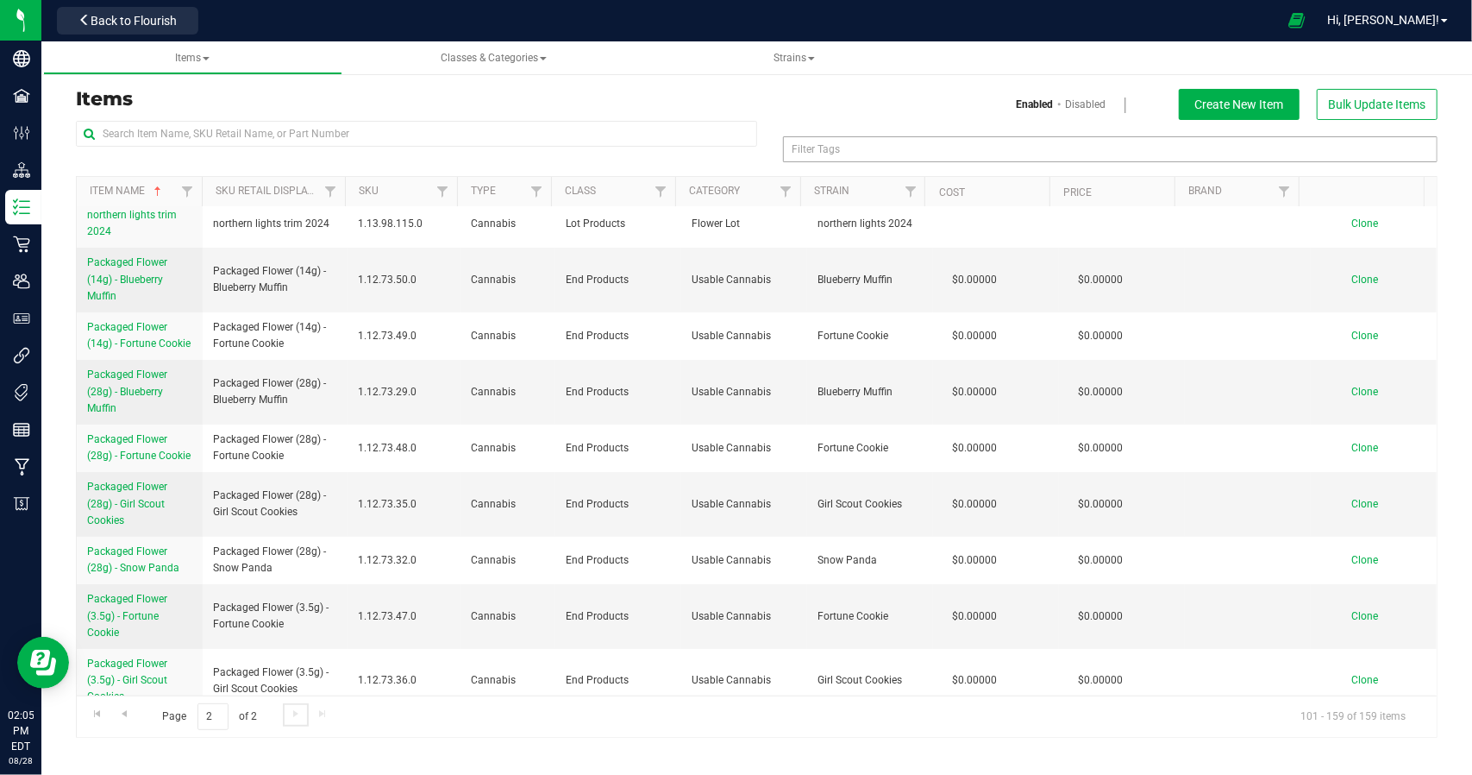
scroll to position [0, 0]
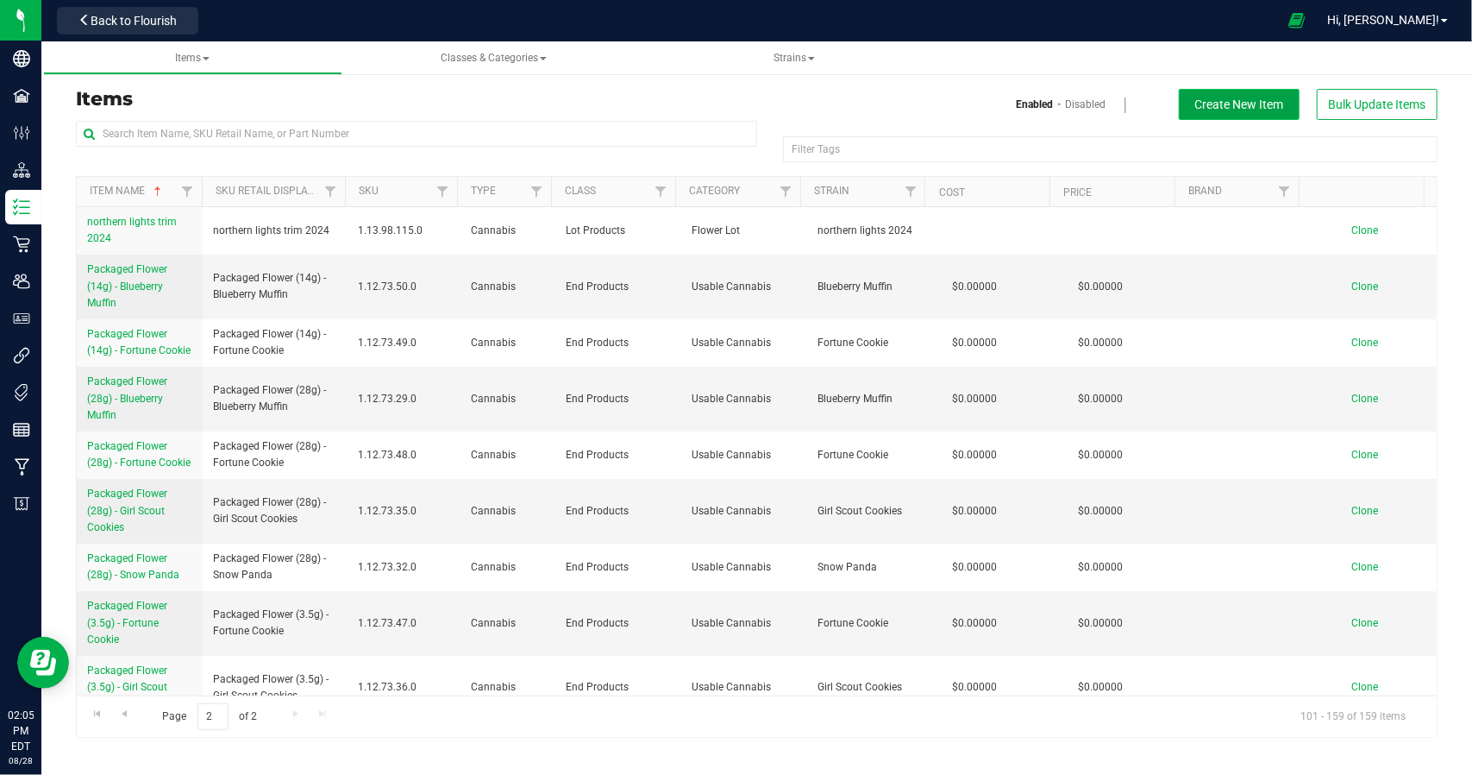
click at [1261, 106] on span "Create New Item" at bounding box center [1239, 104] width 89 height 14
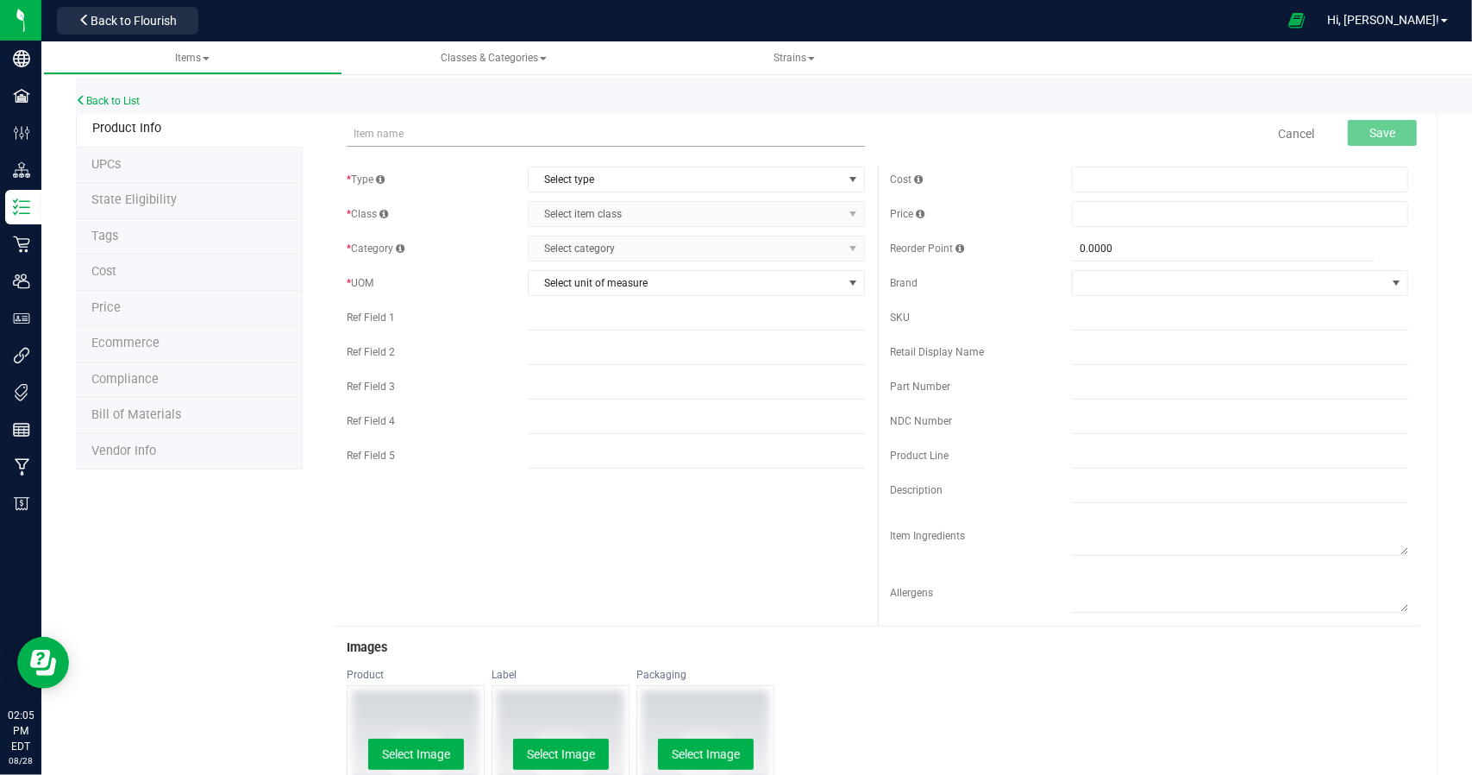
click at [421, 135] on input "text" at bounding box center [605, 134] width 517 height 26
type input "A"
type input "Early Frost 2025 Fresh Frozen"
click at [650, 187] on span "Select type" at bounding box center [685, 179] width 313 height 24
click at [576, 208] on li "Cannabis" at bounding box center [690, 208] width 331 height 26
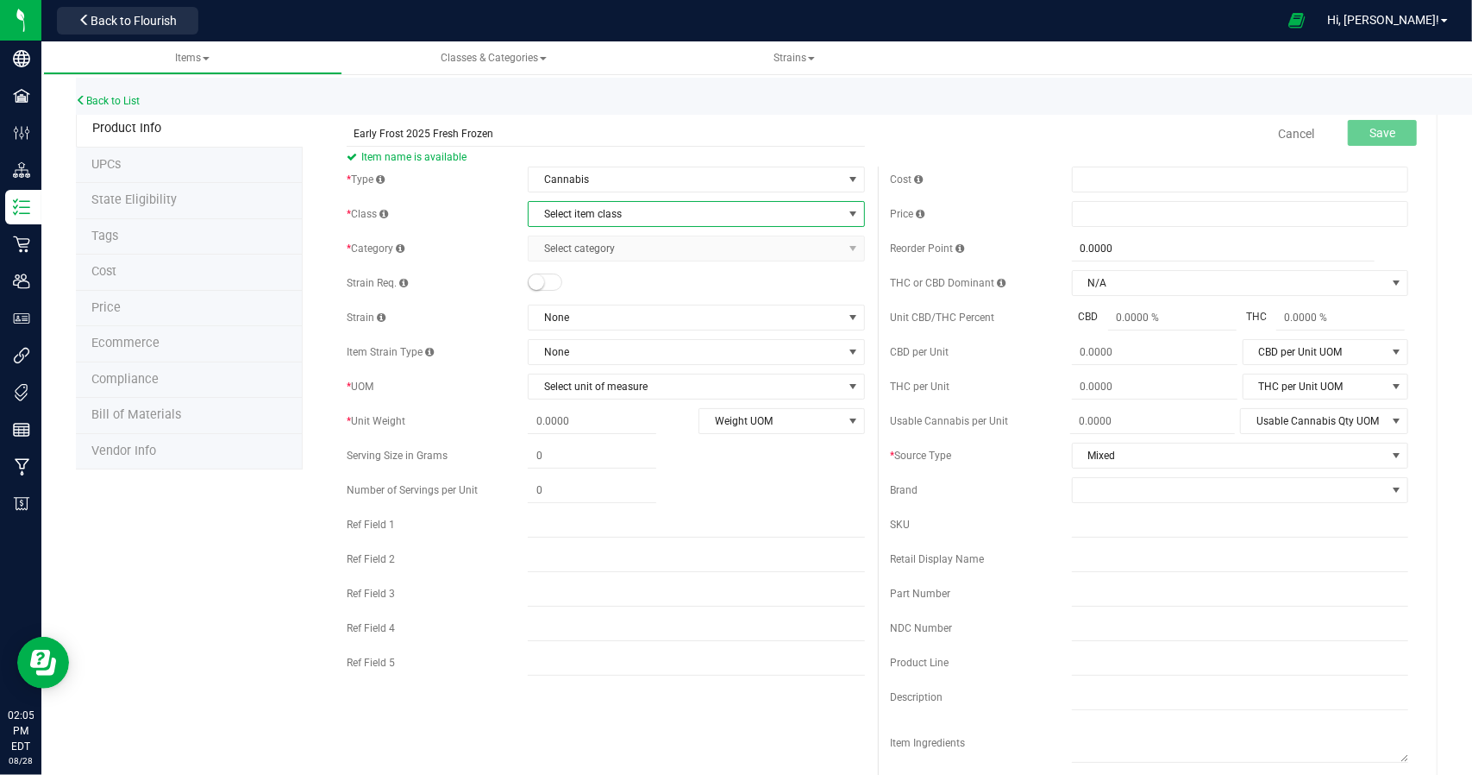
click at [630, 222] on span "Select item class" at bounding box center [685, 214] width 313 height 24
click at [586, 312] on li "Lot Products" at bounding box center [690, 320] width 331 height 26
click at [576, 247] on span "Select category" at bounding box center [685, 248] width 313 height 24
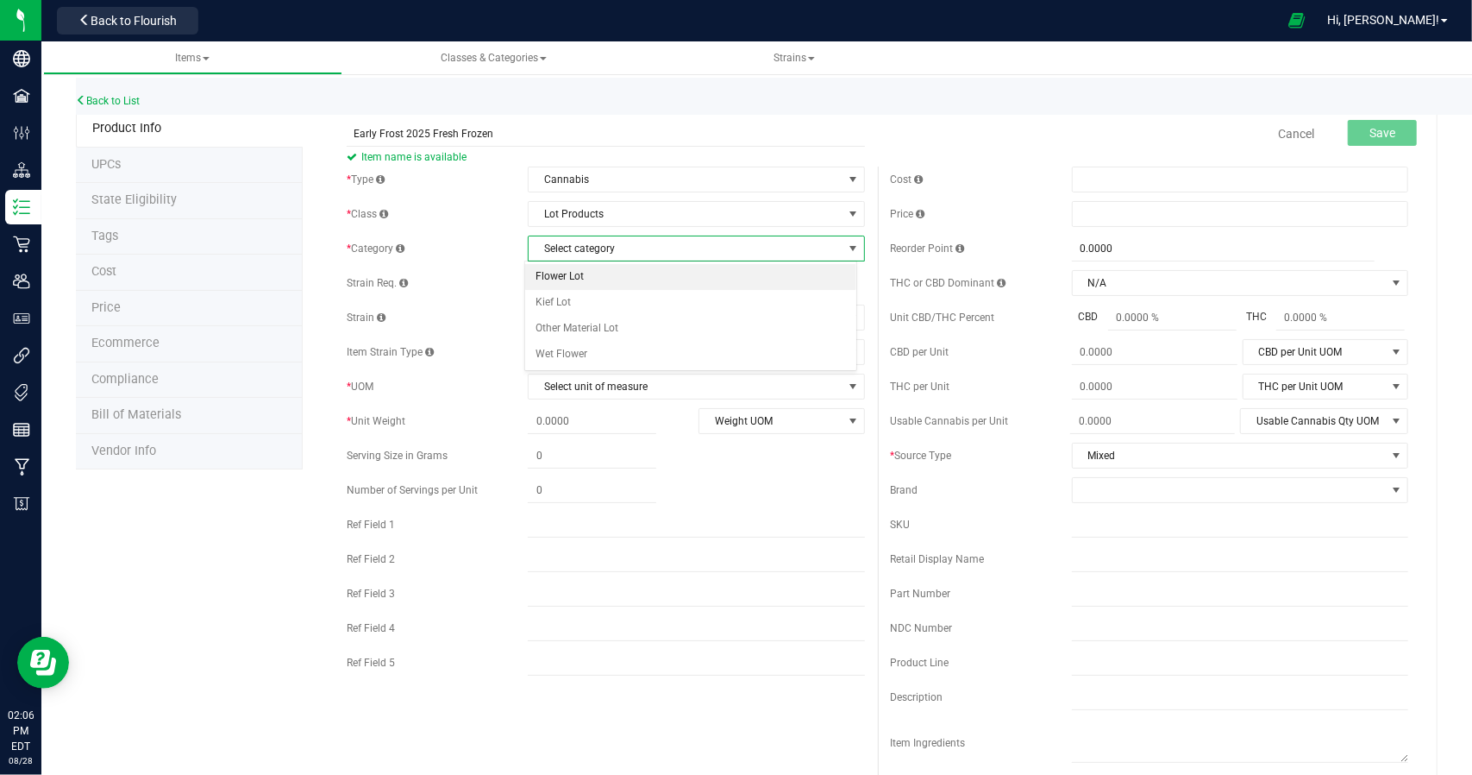
click at [578, 275] on li "Flower Lot" at bounding box center [690, 277] width 331 height 26
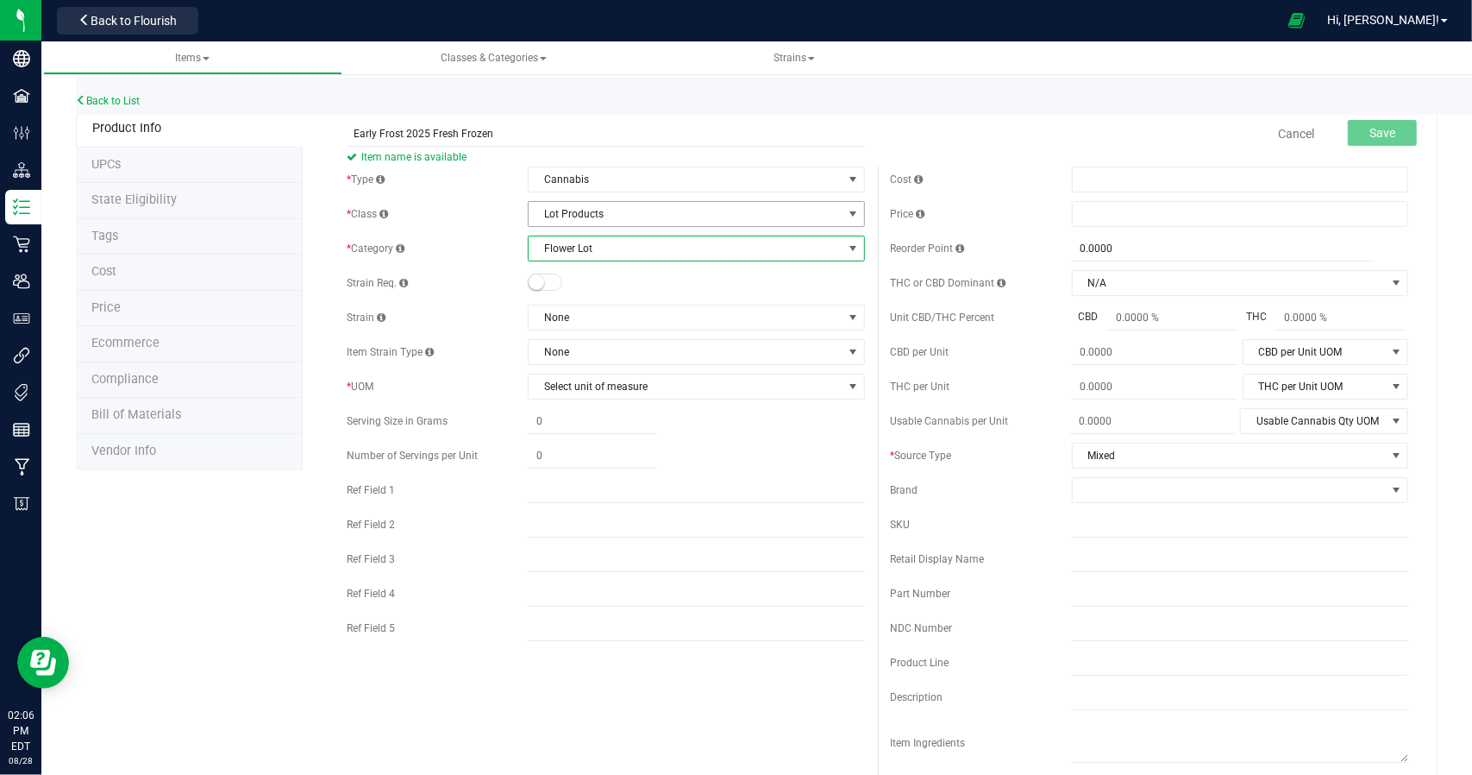
click at [589, 210] on span "Lot Products" at bounding box center [685, 214] width 313 height 24
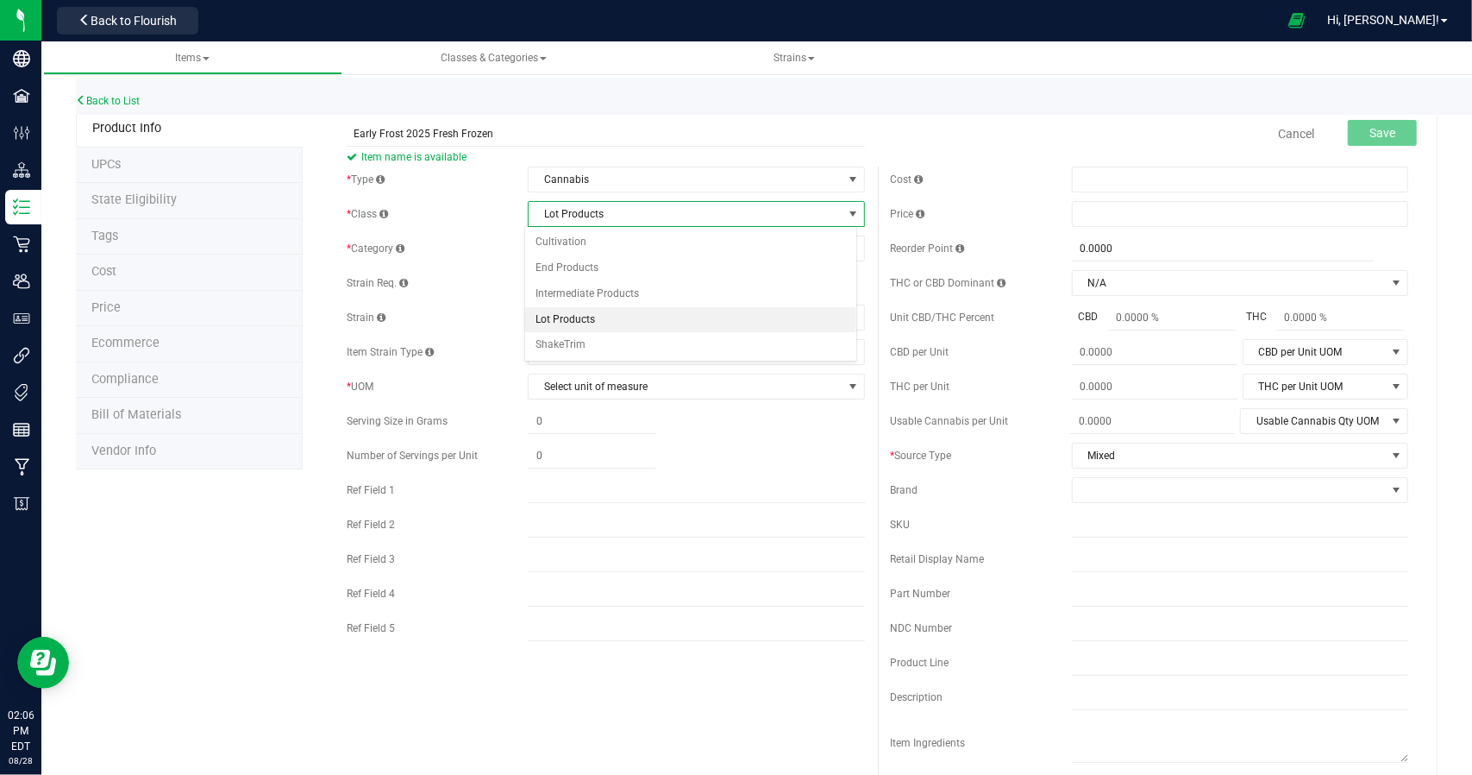
click at [589, 210] on span "Lot Products" at bounding box center [685, 214] width 313 height 24
click at [574, 325] on span "None" at bounding box center [685, 317] width 313 height 24
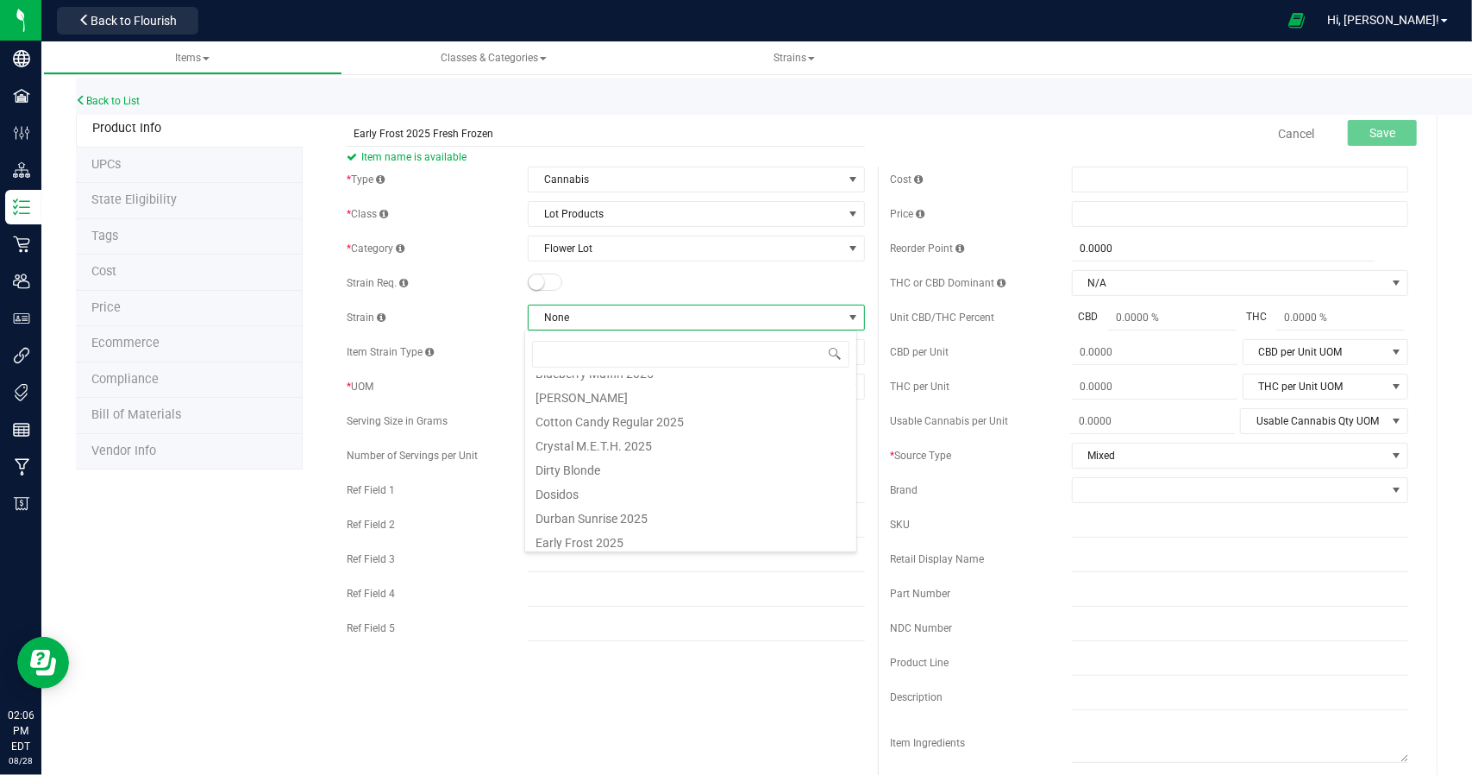
scroll to position [345, 0]
click at [554, 456] on li "Early Frost 2025" at bounding box center [690, 454] width 331 height 24
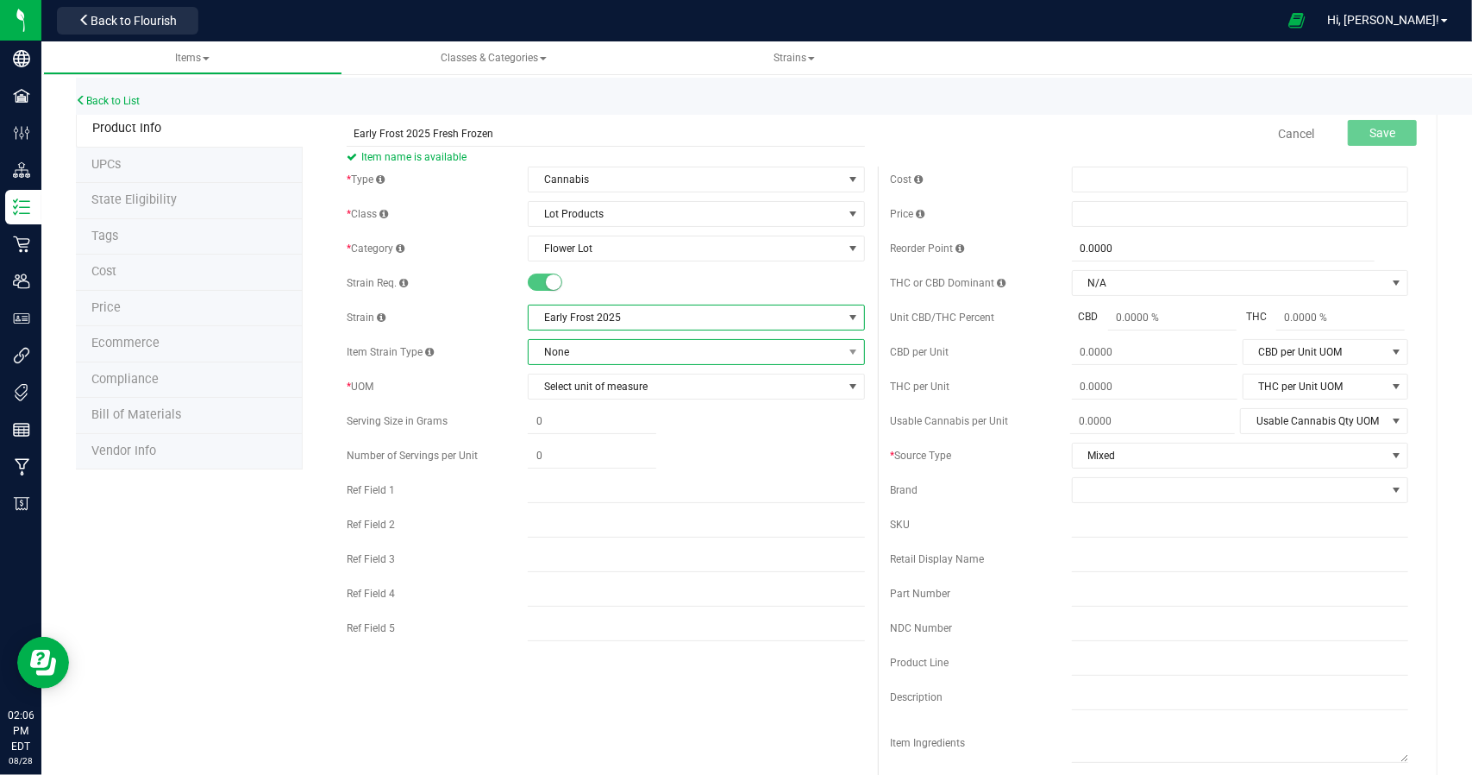
click at [593, 345] on span "None" at bounding box center [685, 352] width 313 height 24
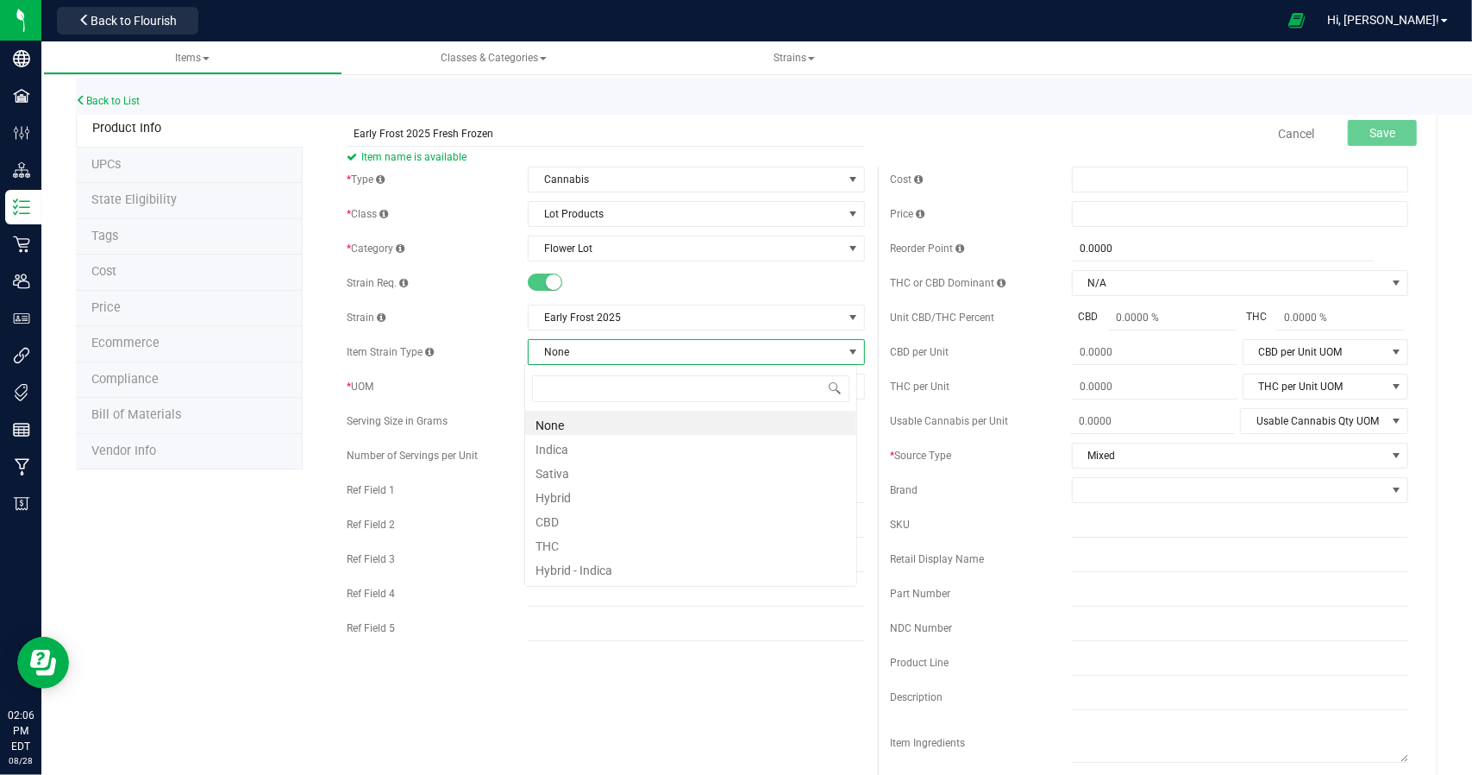
scroll to position [25, 333]
click at [590, 347] on span "None" at bounding box center [685, 352] width 313 height 24
click at [618, 390] on span "Select unit of measure" at bounding box center [685, 386] width 313 height 24
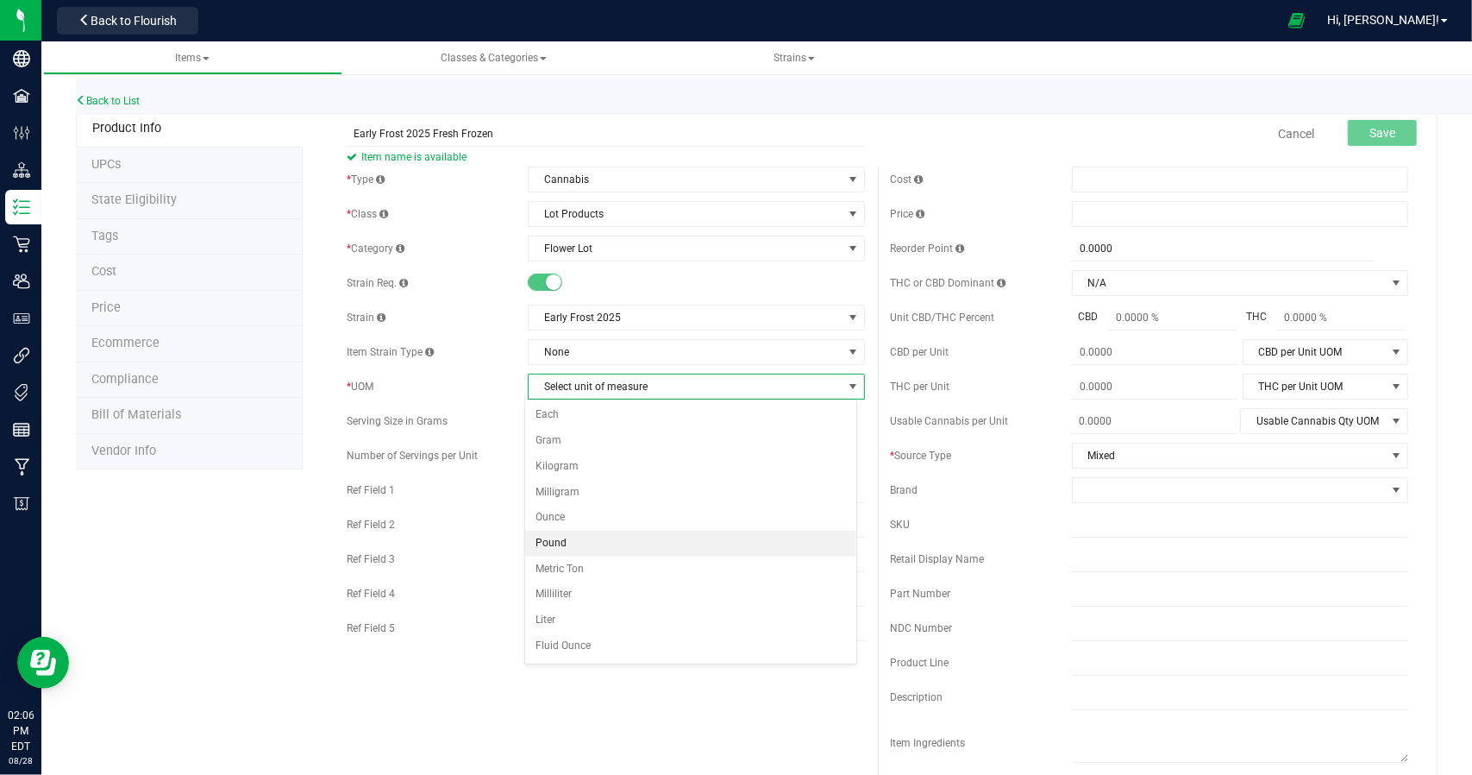
click at [571, 530] on li "Pound" at bounding box center [690, 543] width 331 height 26
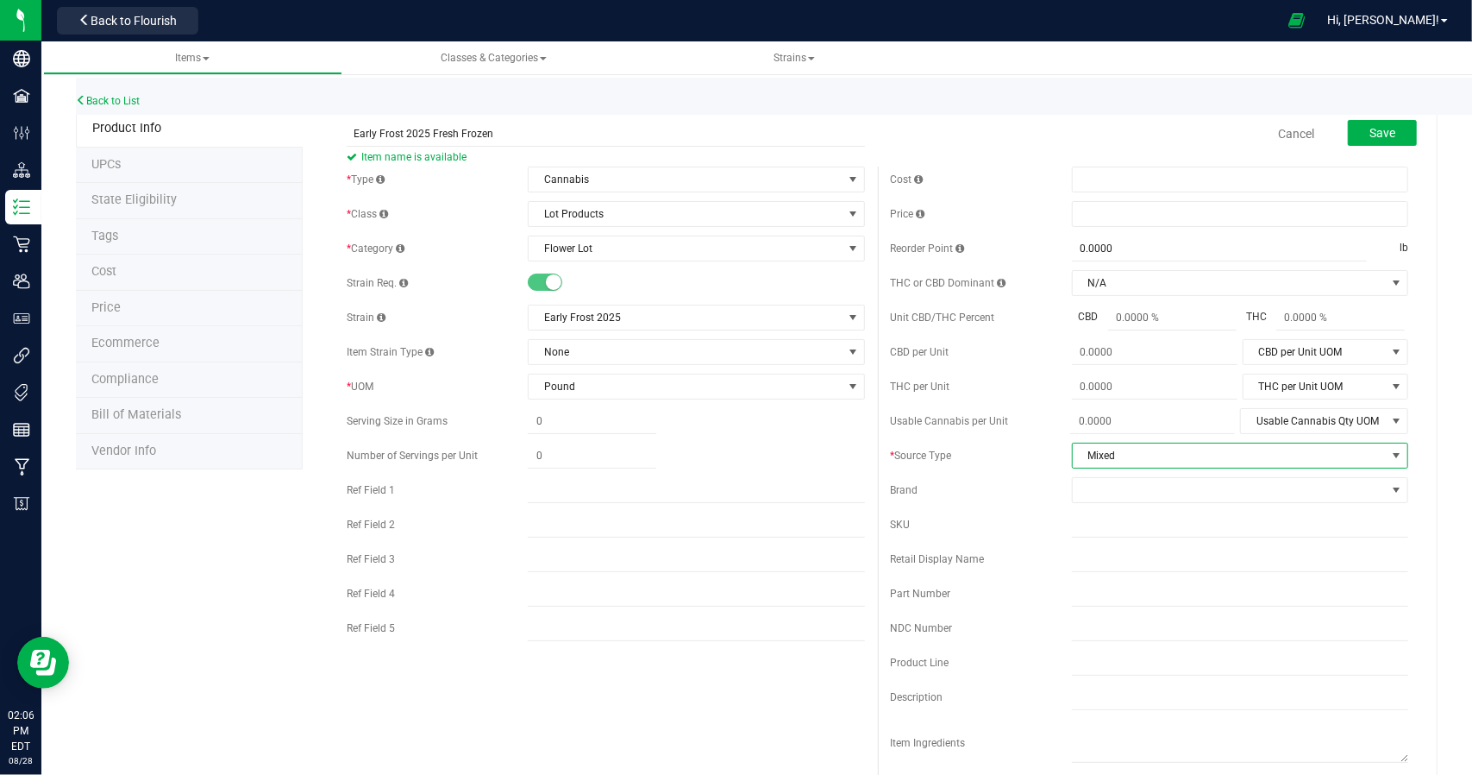
click at [1117, 455] on span "Mixed" at bounding box center [1229, 455] width 313 height 24
click at [1104, 536] on li "Fresh Frozen" at bounding box center [1228, 536] width 331 height 26
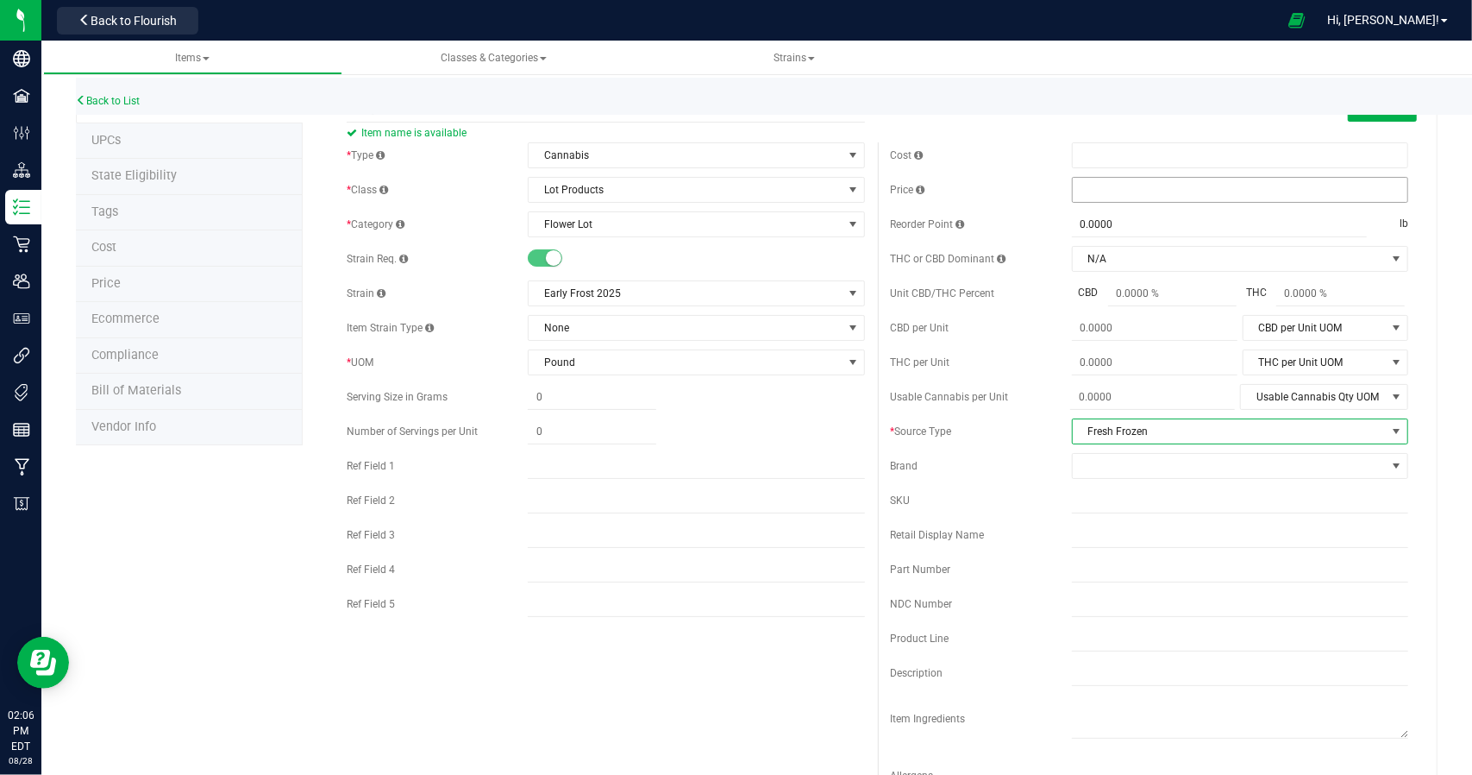
scroll to position [0, 0]
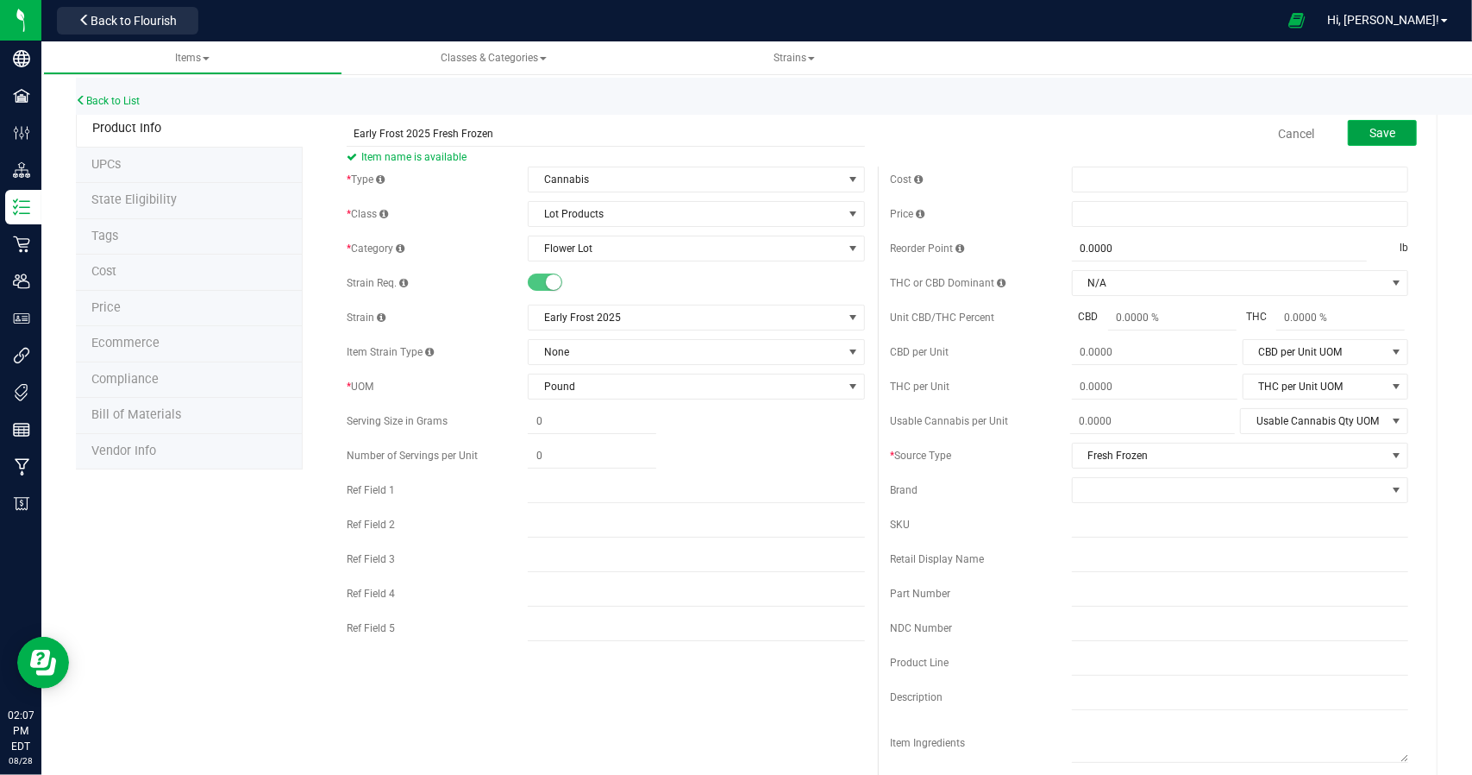
click at [1371, 135] on span "Save" at bounding box center [1383, 133] width 26 height 14
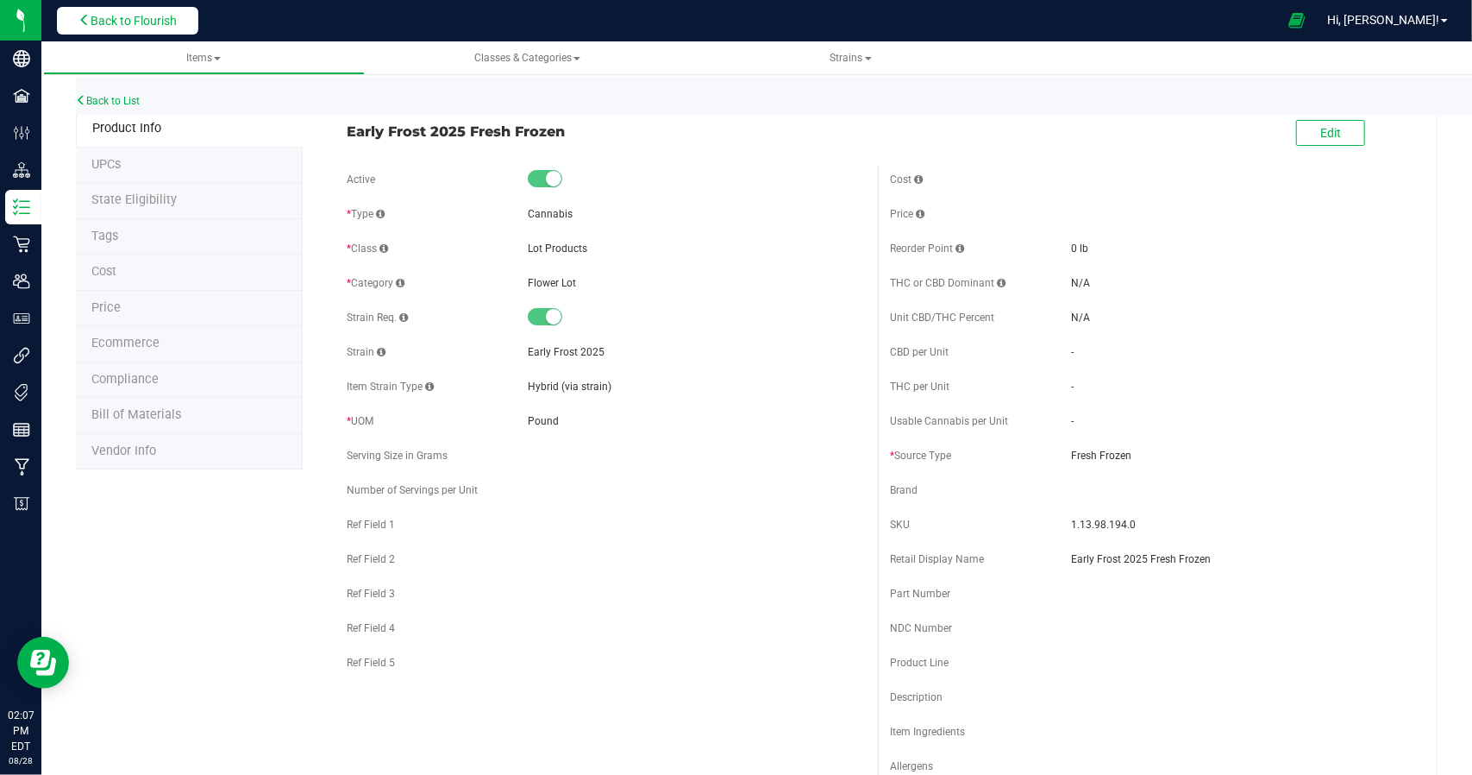
click at [147, 30] on button "Back to Flourish" at bounding box center [127, 21] width 141 height 28
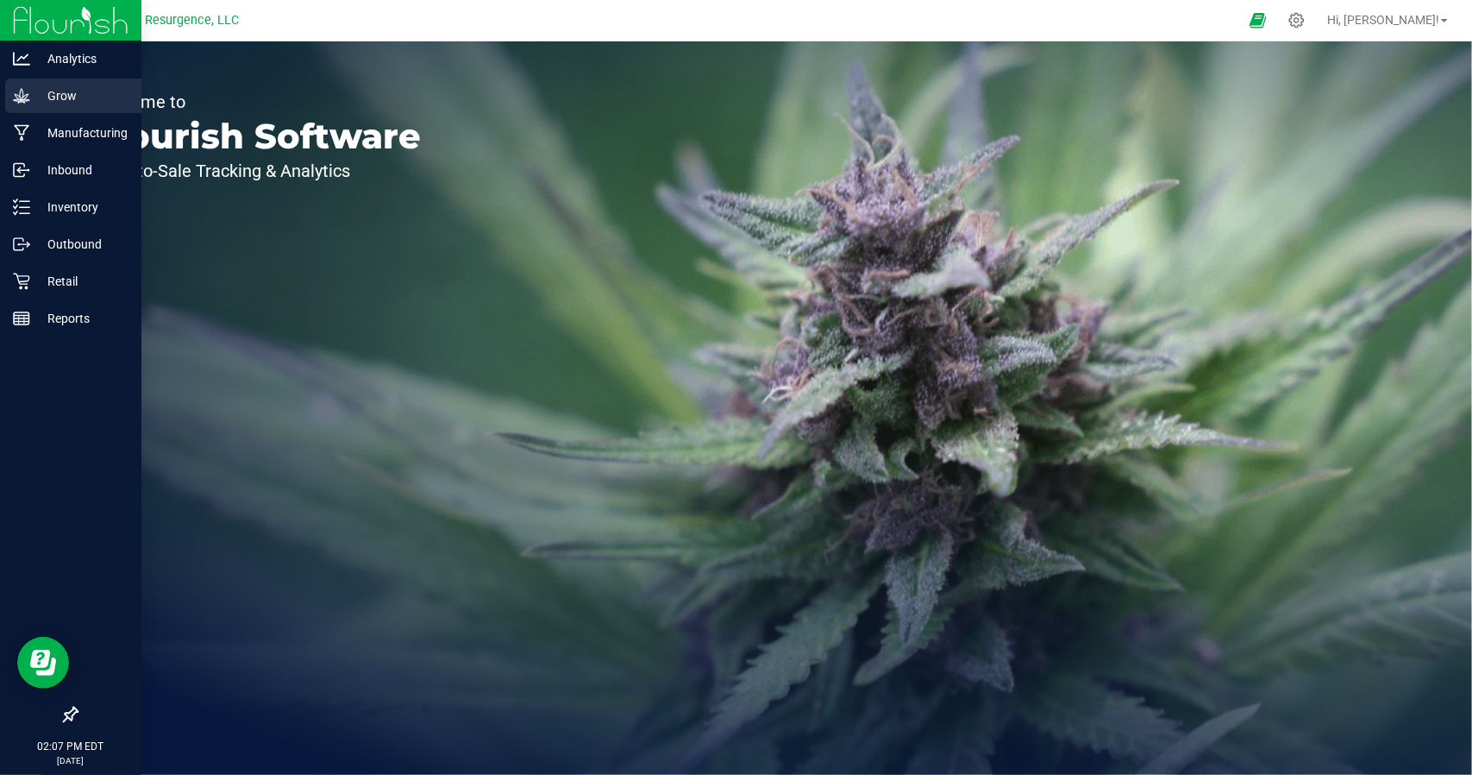
click at [22, 92] on icon at bounding box center [21, 95] width 16 height 15
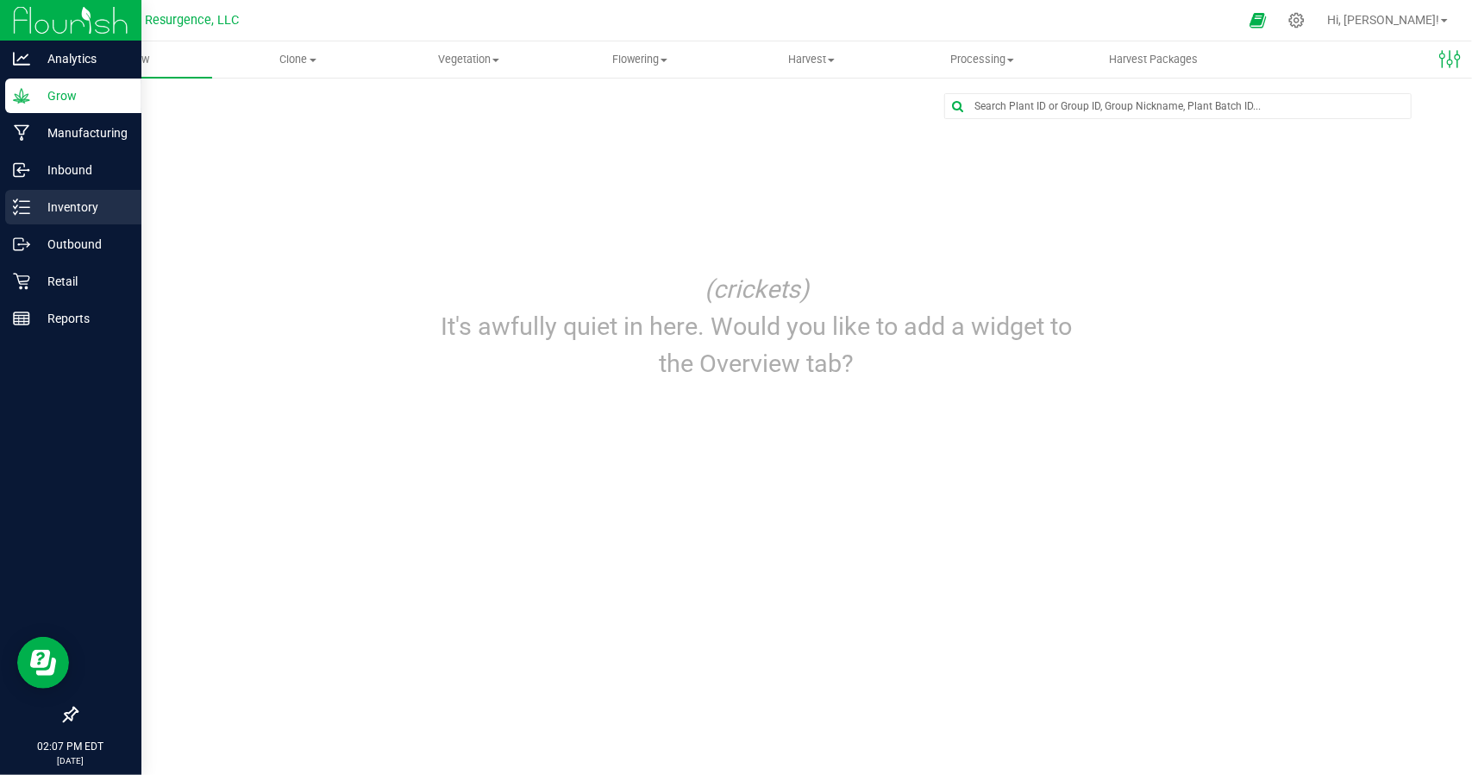
click at [70, 207] on p "Inventory" at bounding box center [81, 207] width 103 height 21
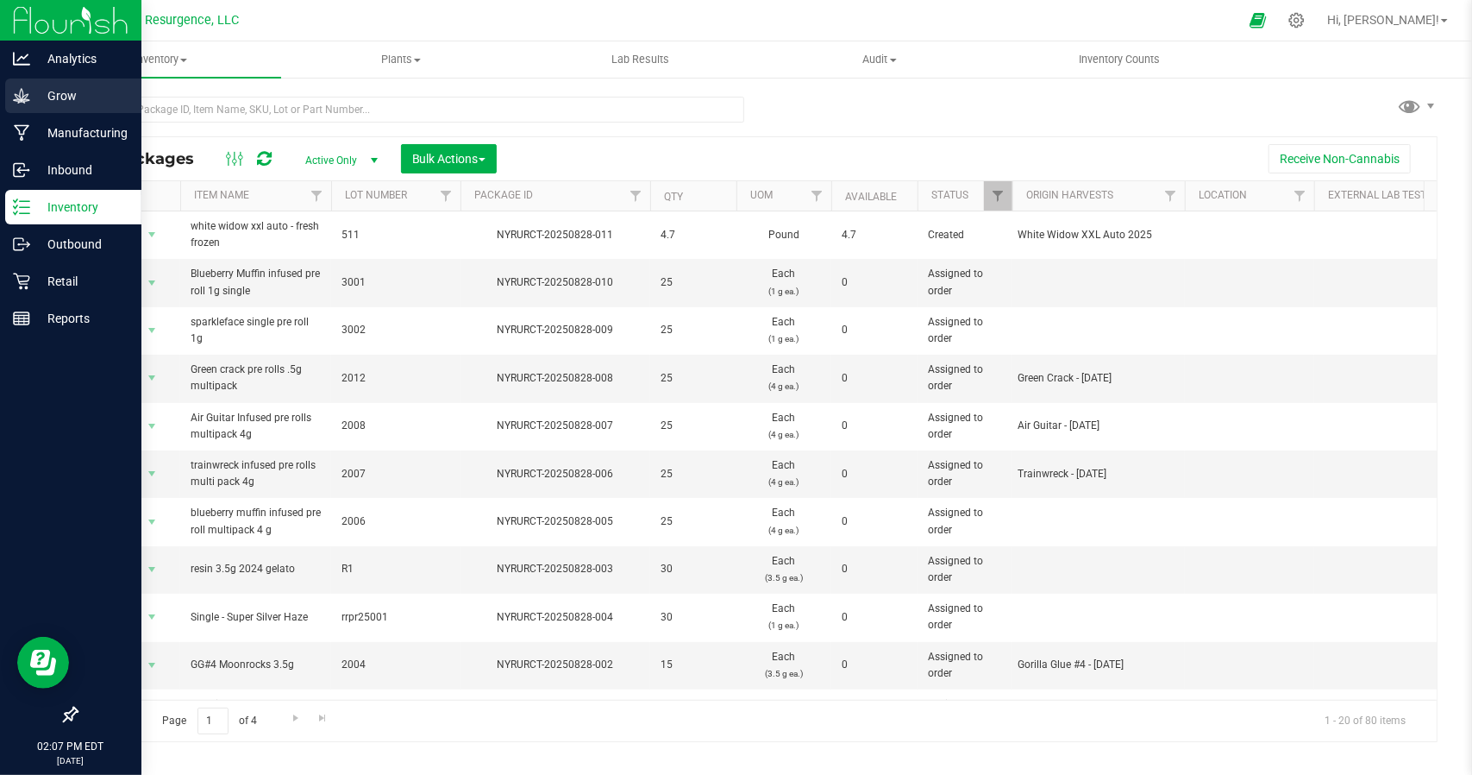
click at [50, 111] on div "Grow" at bounding box center [73, 95] width 136 height 34
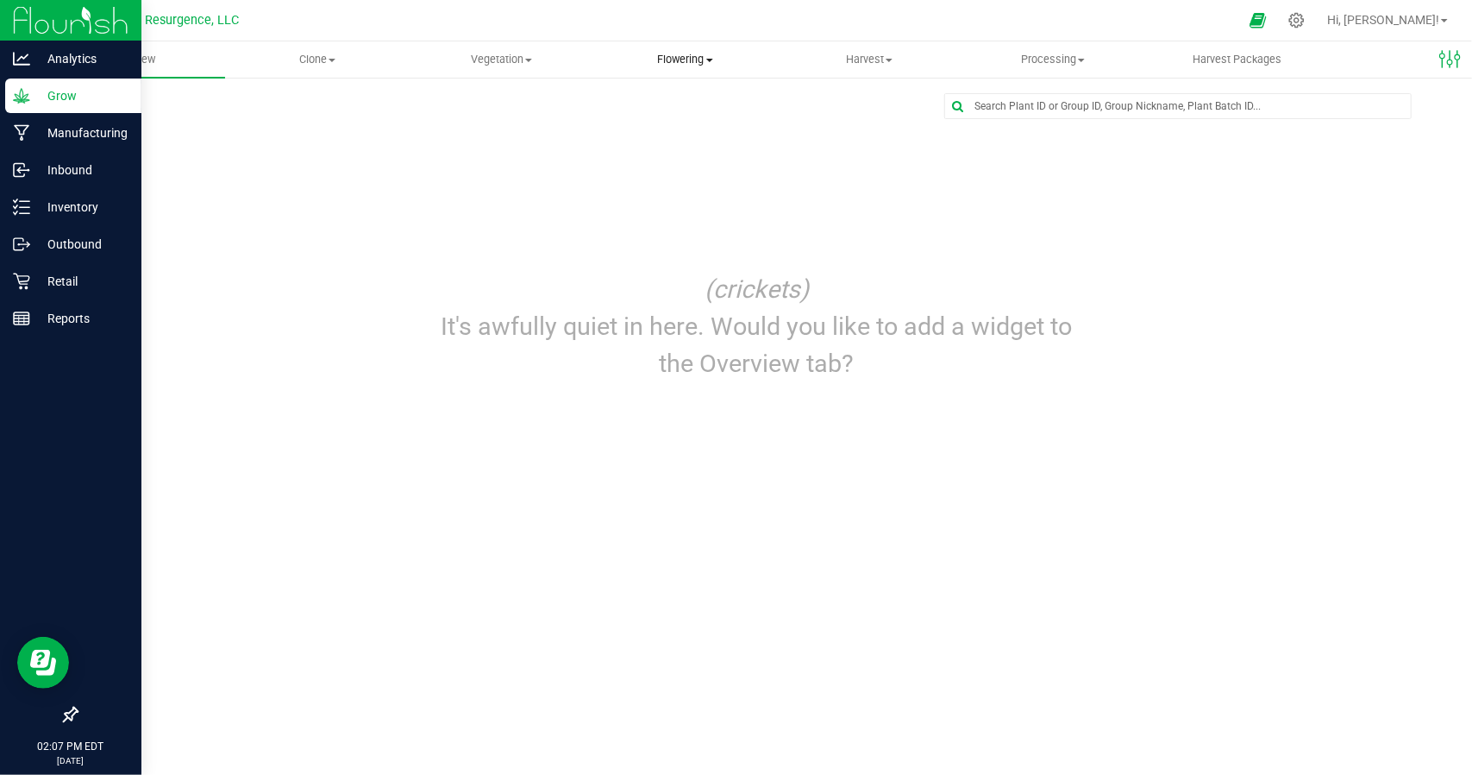
click at [654, 46] on uib-tab-heading "Flowering Create harvest Flowering groups Flowering plants Apply to plants" at bounding box center [685, 59] width 182 height 34
click at [855, 57] on span "Harvest" at bounding box center [869, 60] width 182 height 16
click at [843, 134] on li "Harvested plants" at bounding box center [869, 125] width 184 height 21
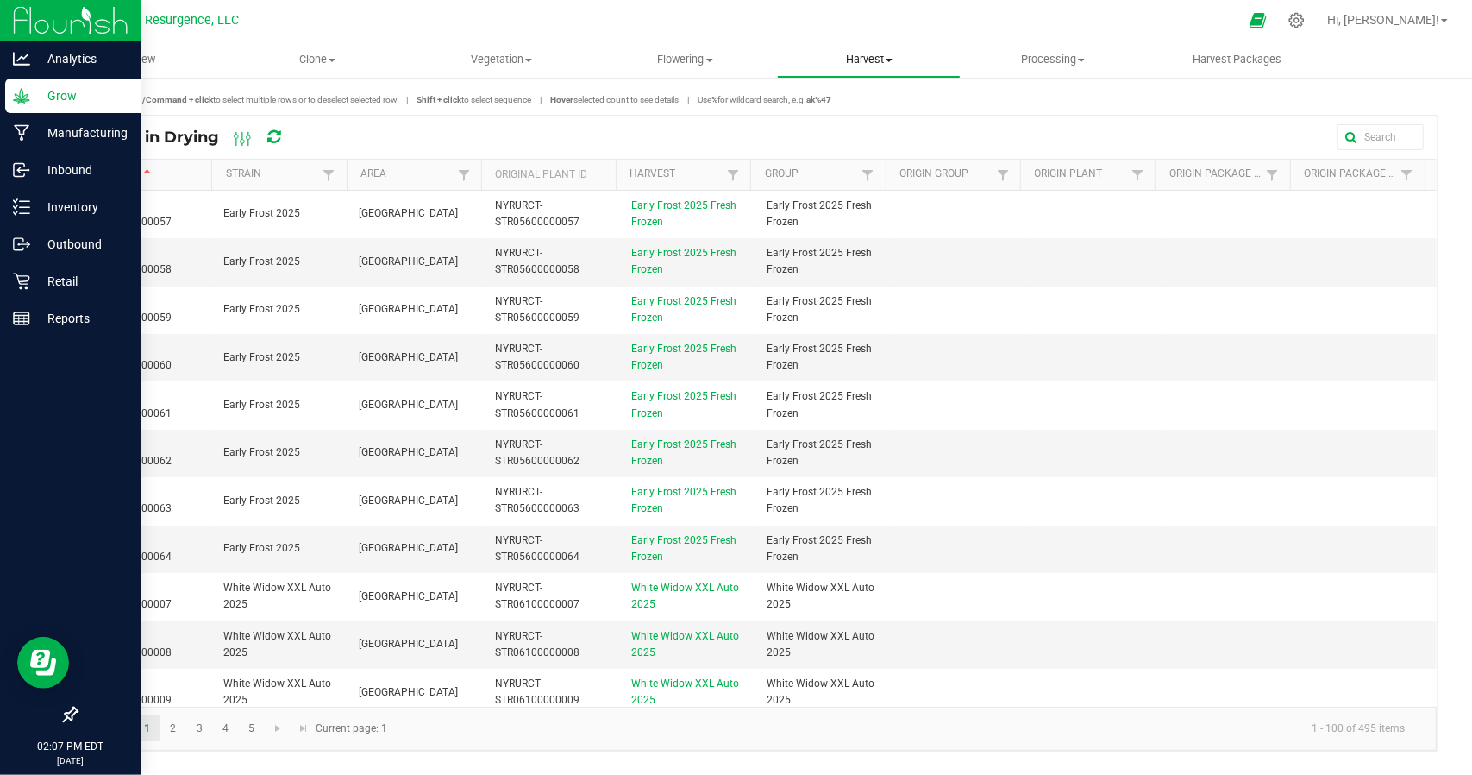
click at [879, 54] on span "Harvest" at bounding box center [869, 60] width 182 height 16
click at [706, 65] on span "Flowering" at bounding box center [685, 60] width 182 height 16
click at [852, 58] on span "Harvest" at bounding box center [869, 60] width 182 height 16
click at [837, 103] on span "Harvests" at bounding box center [825, 104] width 96 height 15
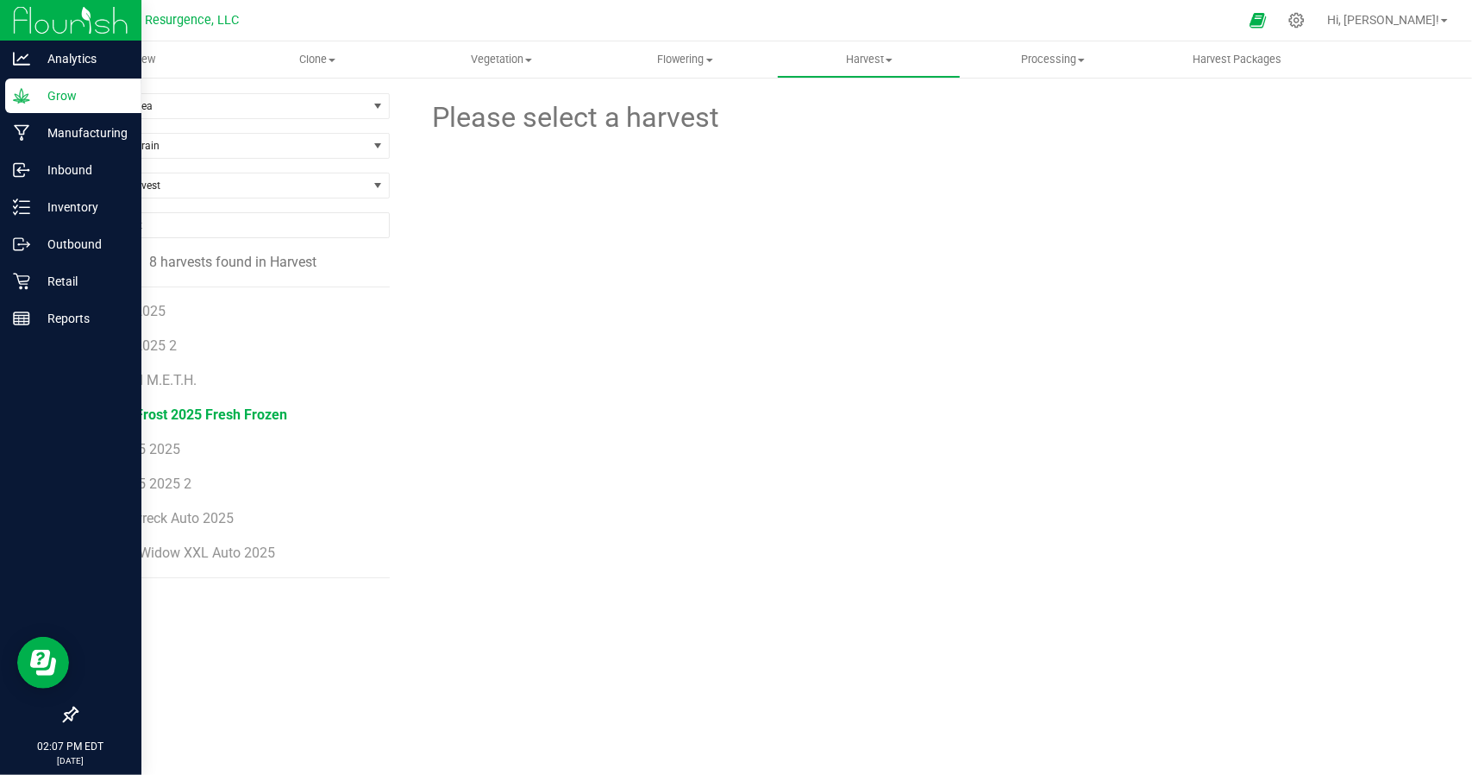
click at [146, 417] on span "Early Frost 2025 Fresh Frozen" at bounding box center [194, 414] width 186 height 16
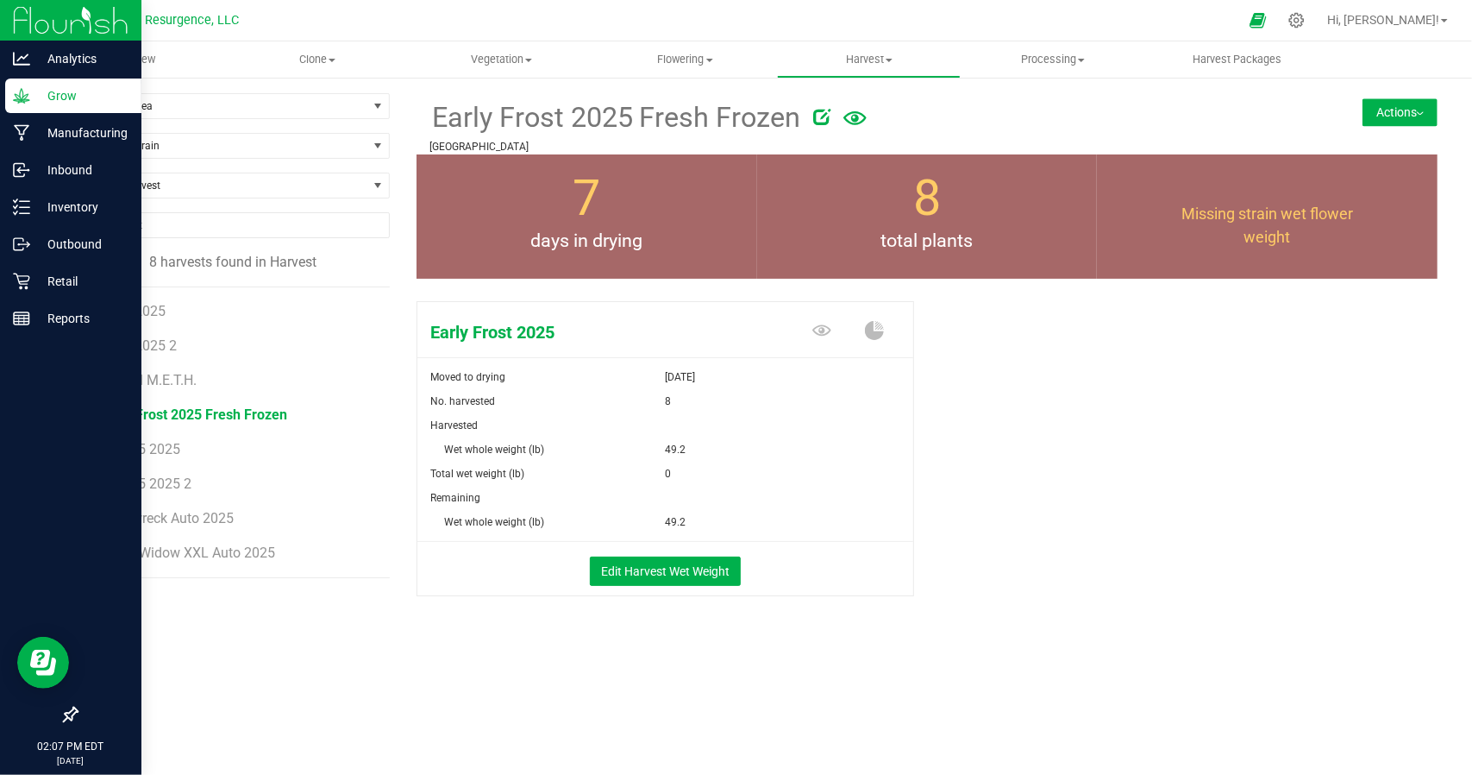
click at [1392, 109] on button "Actions" at bounding box center [1400, 112] width 75 height 28
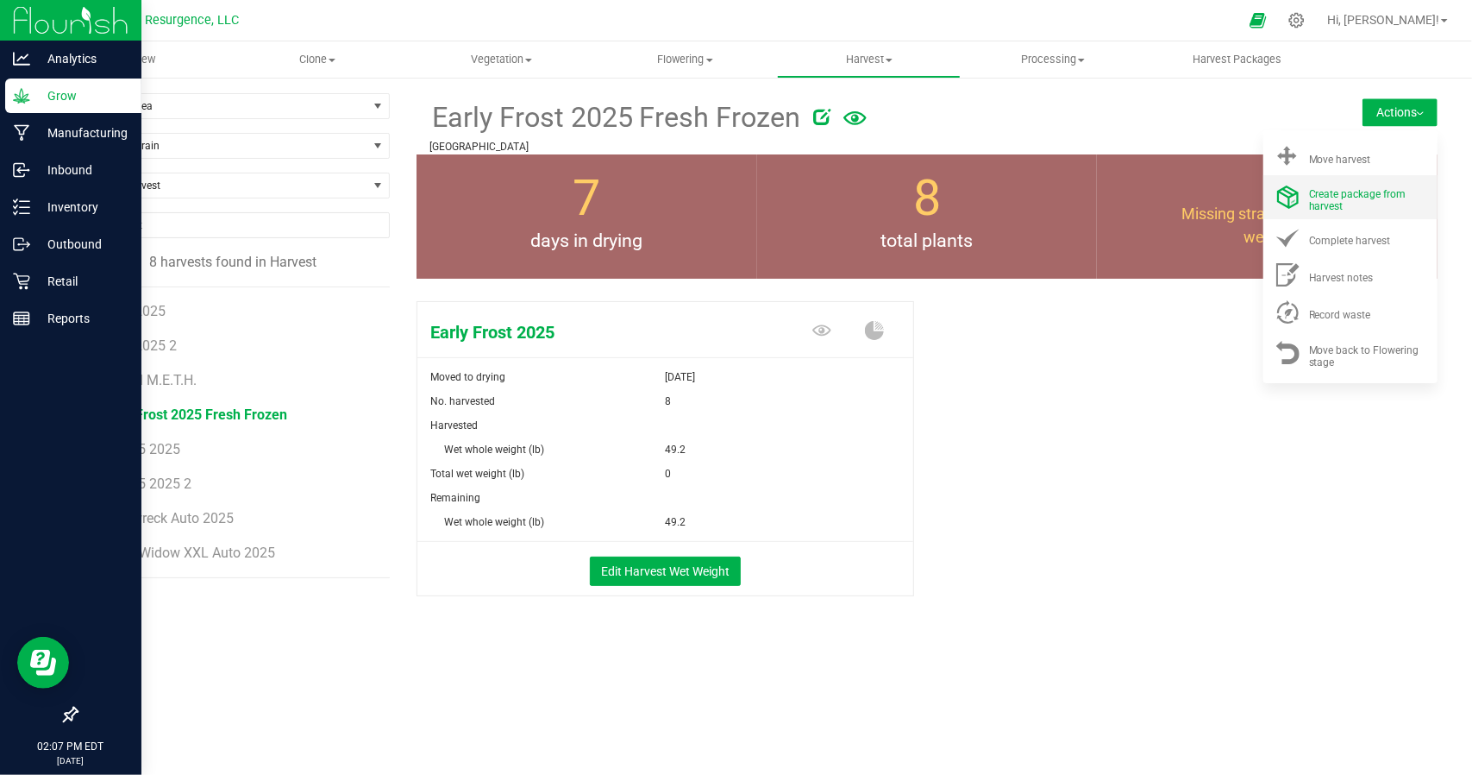
click at [1368, 194] on span "Create package from harvest" at bounding box center [1357, 200] width 97 height 24
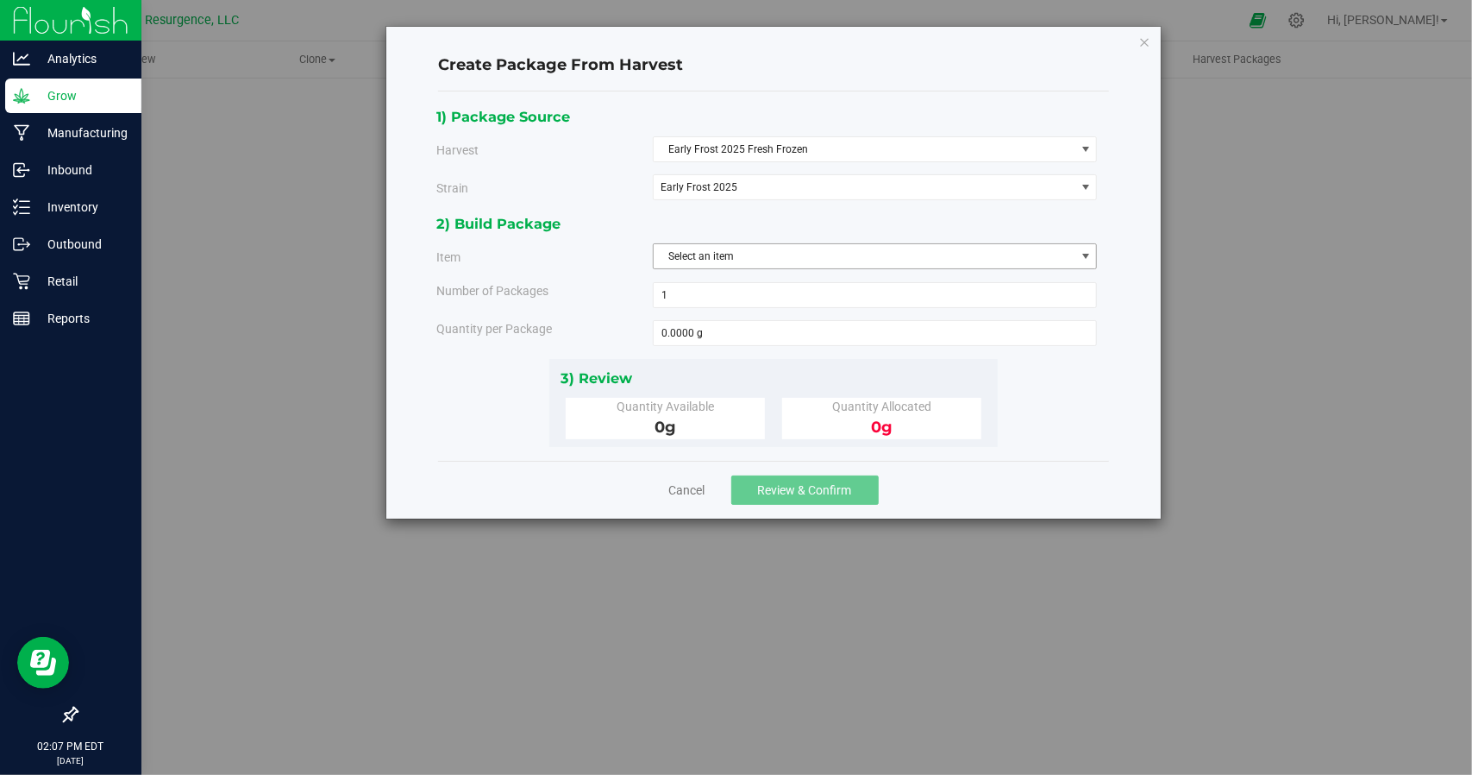
click at [738, 248] on span "Select an item" at bounding box center [865, 256] width 422 height 24
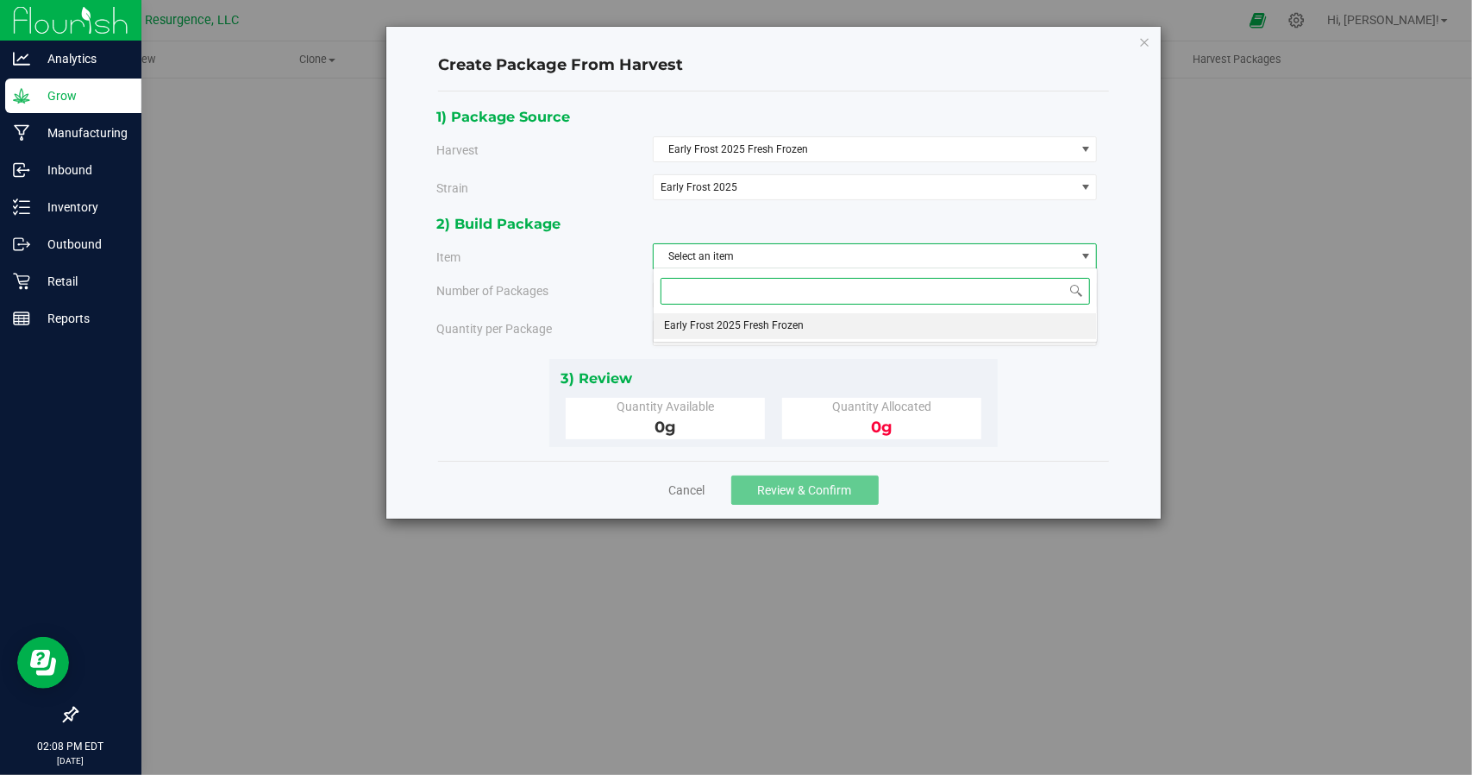
click at [714, 323] on span "Early Frost 2025 Fresh Frozen" at bounding box center [734, 326] width 140 height 22
click at [693, 327] on span at bounding box center [875, 333] width 445 height 26
click at [712, 334] on input "text" at bounding box center [875, 333] width 443 height 24
type input "0.0000 lb"
type input "0"
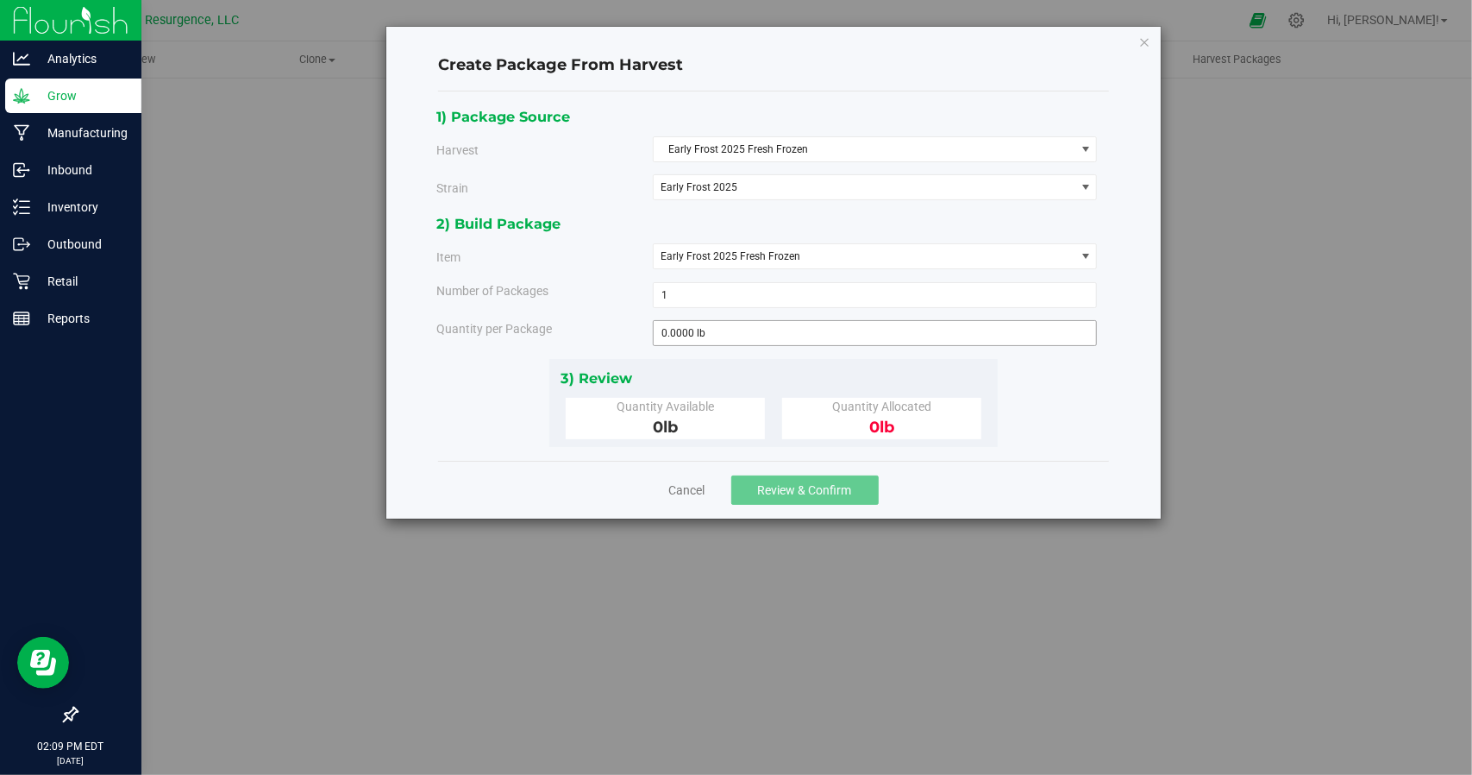
click at [682, 342] on span "0.0000 lb 0" at bounding box center [875, 333] width 445 height 26
click at [693, 333] on span at bounding box center [875, 333] width 445 height 26
type input "49.2"
type input "49.2000 lb"
click at [861, 307] on div "2) Build Package Item Early Frost 2025 Fresh Frozen Early Frost 2025 Fresh Froz…" at bounding box center [774, 285] width 674 height 146
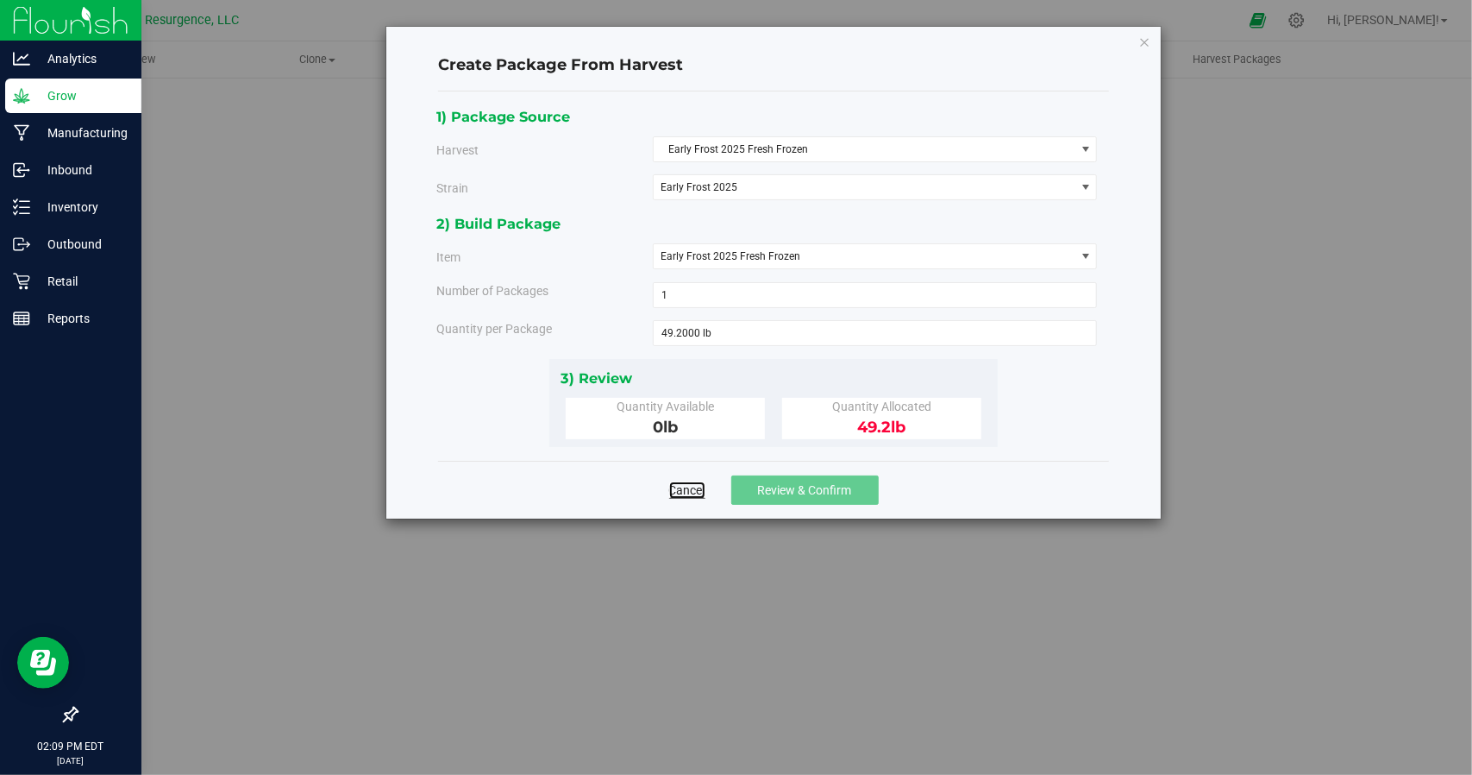
click at [676, 486] on link "Cancel" at bounding box center [687, 489] width 36 height 17
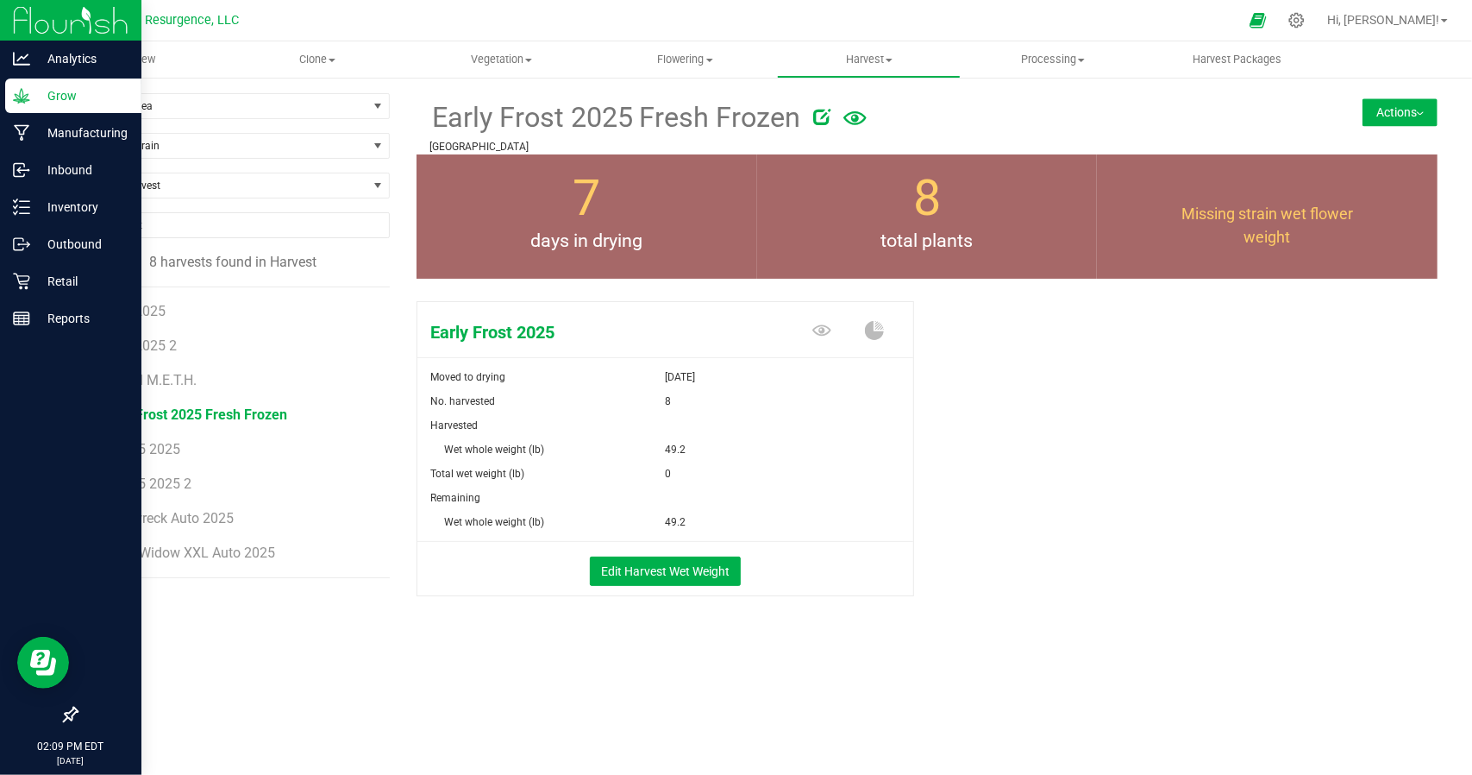
click at [1412, 112] on button "Actions" at bounding box center [1400, 112] width 75 height 28
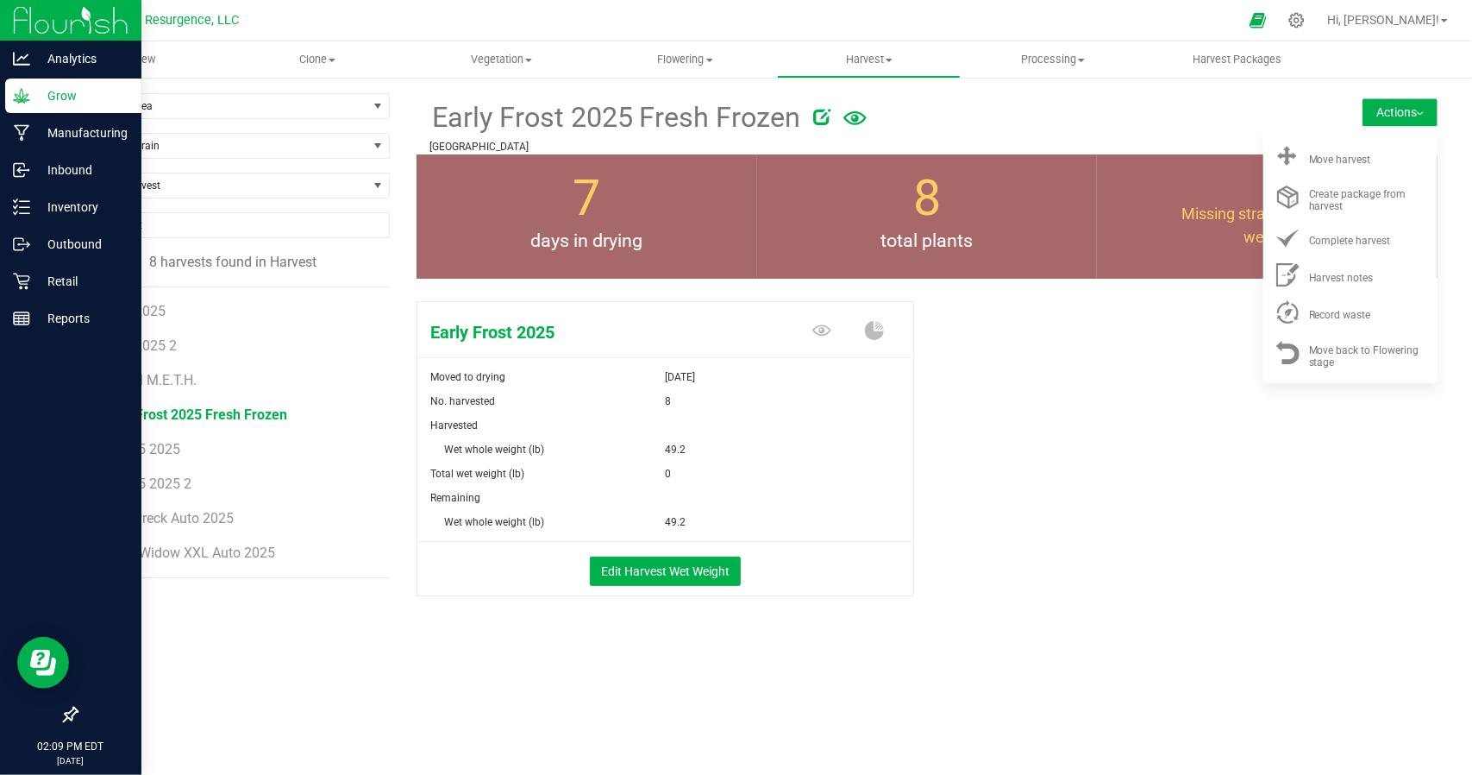
click at [1222, 496] on div "Early Frost 2025 Moved to drying [DATE] No. harvested 8 Harvested Wet whole wei…" at bounding box center [927, 467] width 1021 height 346
click at [166, 555] on span "White Widow XXL Auto 2025" at bounding box center [189, 552] width 176 height 16
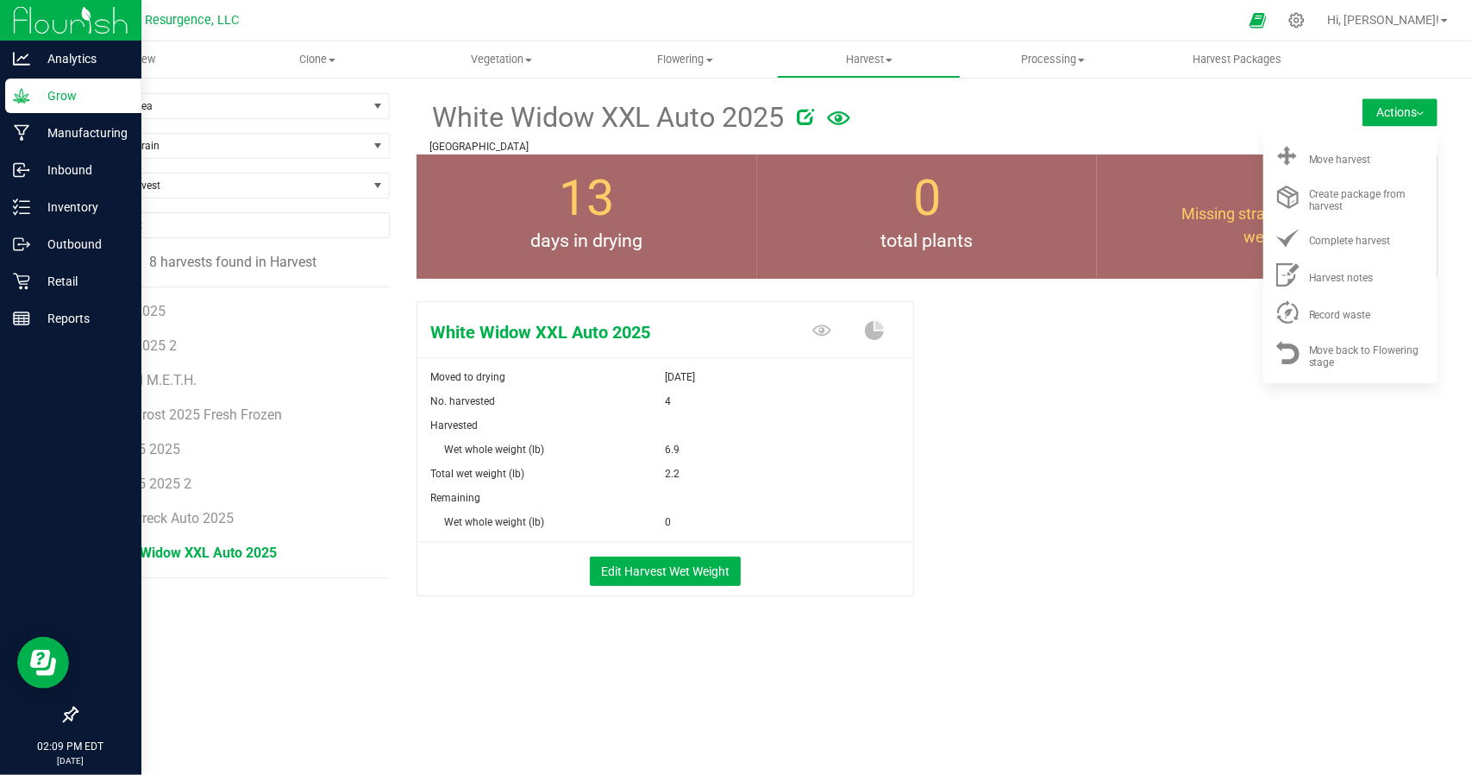
click at [1045, 480] on div "White Widow XXL Auto 2025 Moved to drying [DATE] No. harvested 4 Harvested Wet …" at bounding box center [927, 467] width 1021 height 346
click at [950, 497] on div "White Widow XXL Auto 2025 Moved to drying [DATE] No. harvested 4 Harvested Wet …" at bounding box center [927, 467] width 1021 height 346
click at [170, 417] on span "Early Frost 2025 Fresh Frozen" at bounding box center [194, 414] width 186 height 16
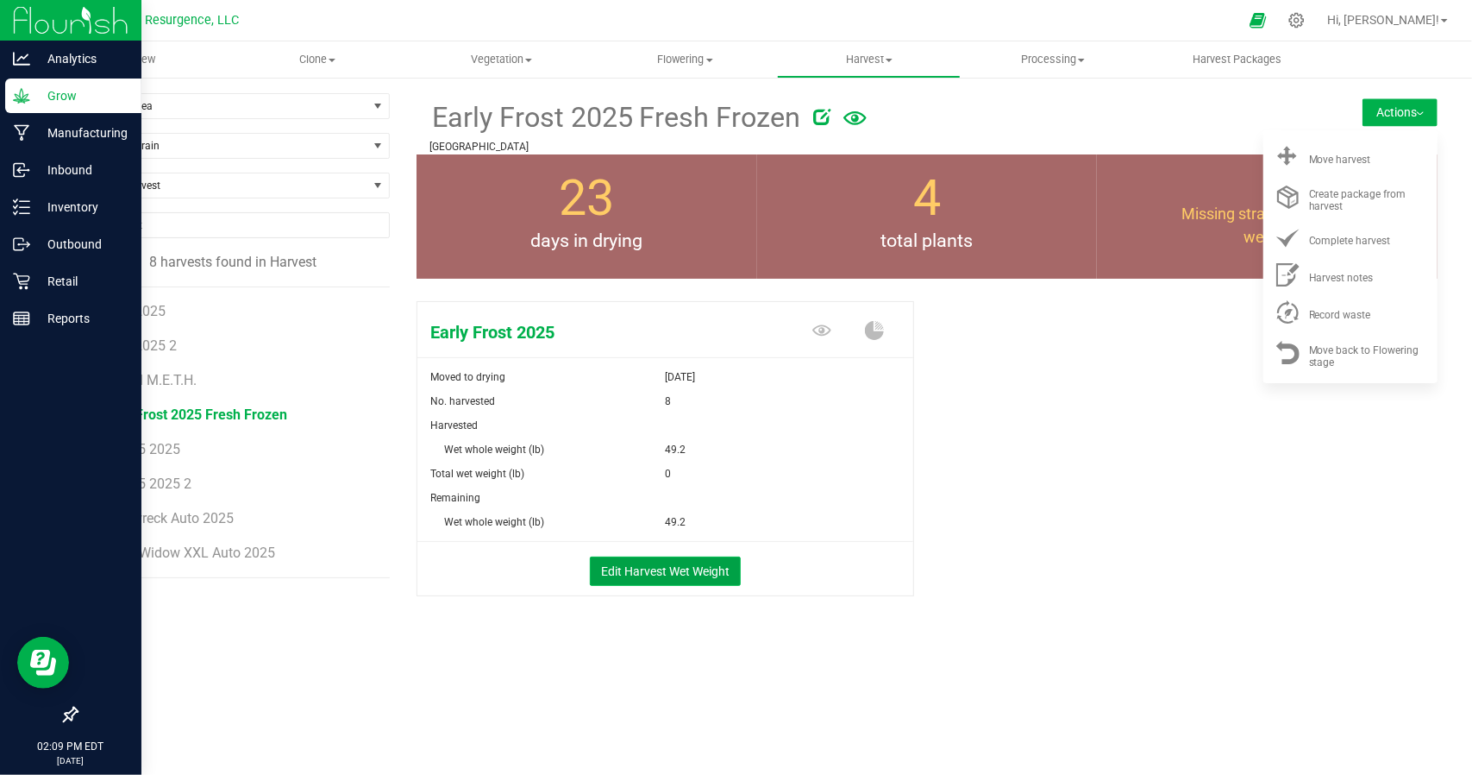
click at [643, 565] on button "Edit Harvest Wet Weight" at bounding box center [665, 570] width 151 height 29
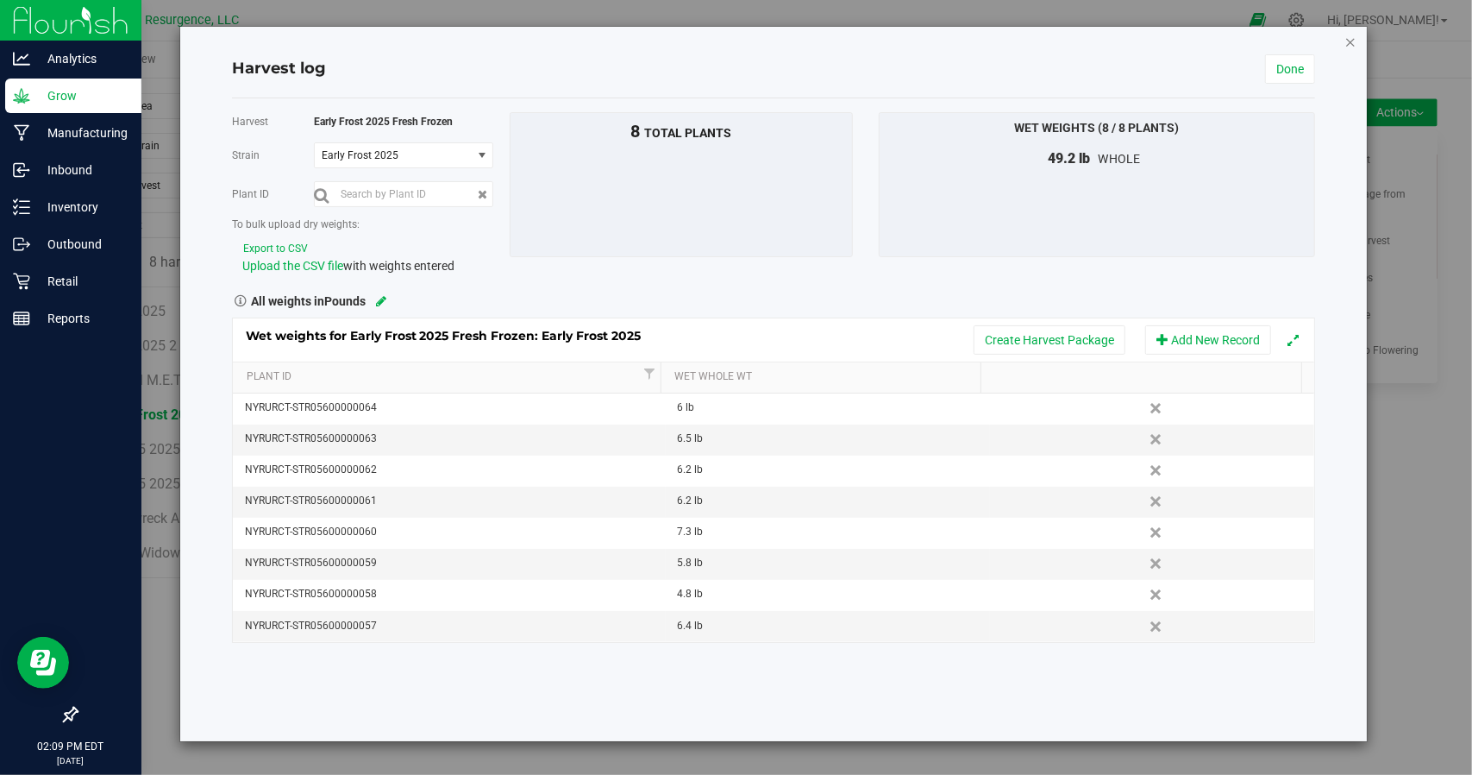
click at [1348, 39] on icon "button" at bounding box center [1351, 41] width 12 height 21
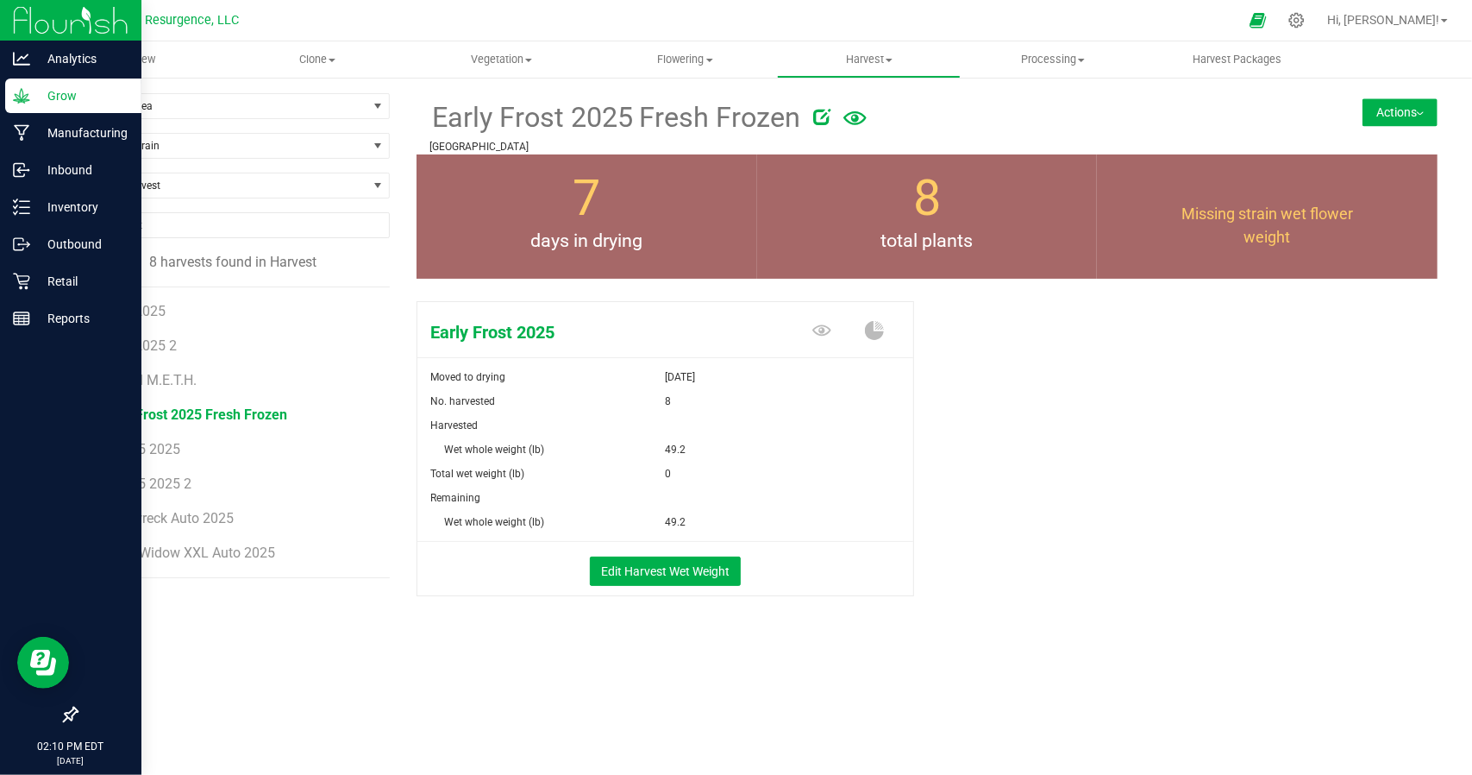
click at [1402, 120] on button "Actions" at bounding box center [1400, 112] width 75 height 28
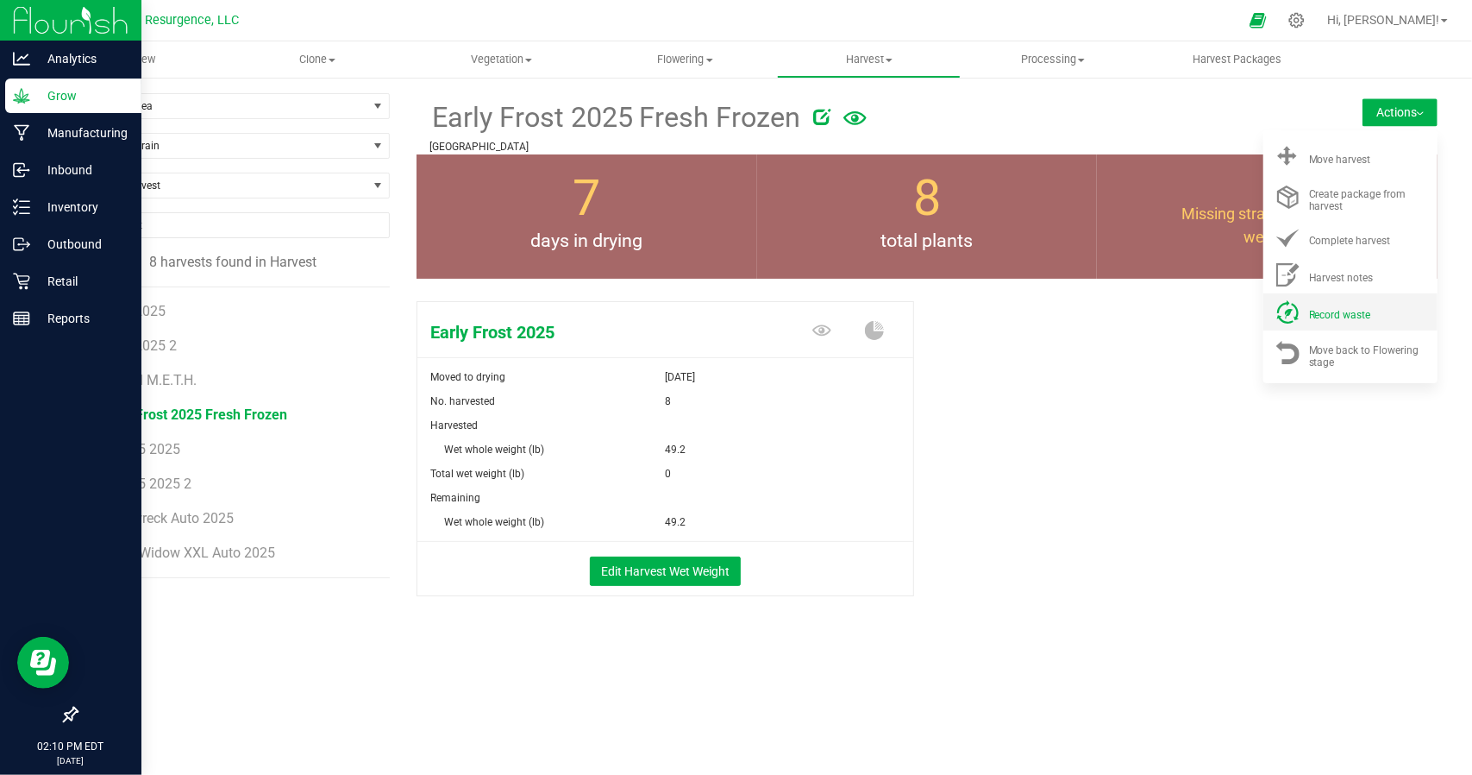
click at [1342, 311] on span "Record waste" at bounding box center [1340, 315] width 62 height 12
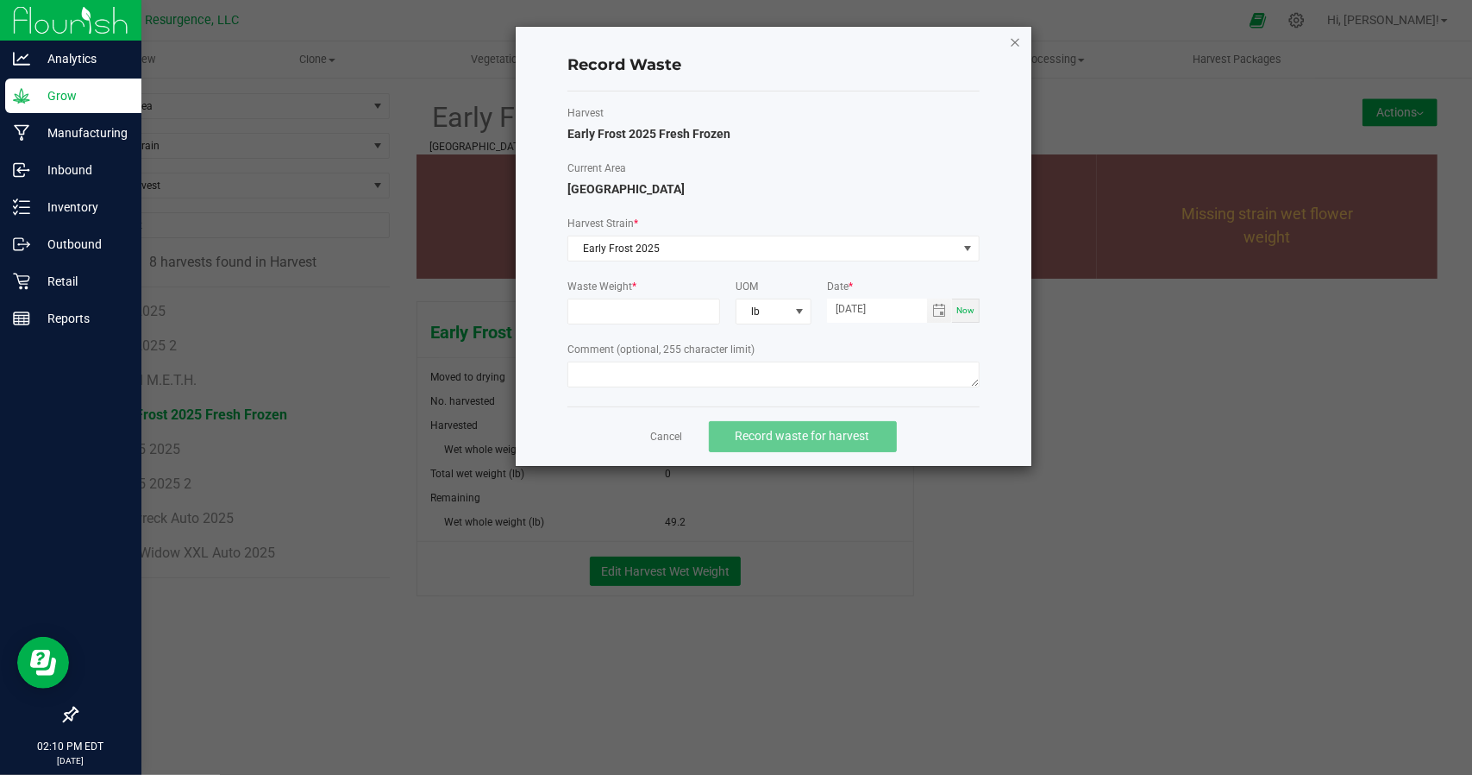
click at [1020, 42] on icon "button" at bounding box center [1015, 41] width 12 height 21
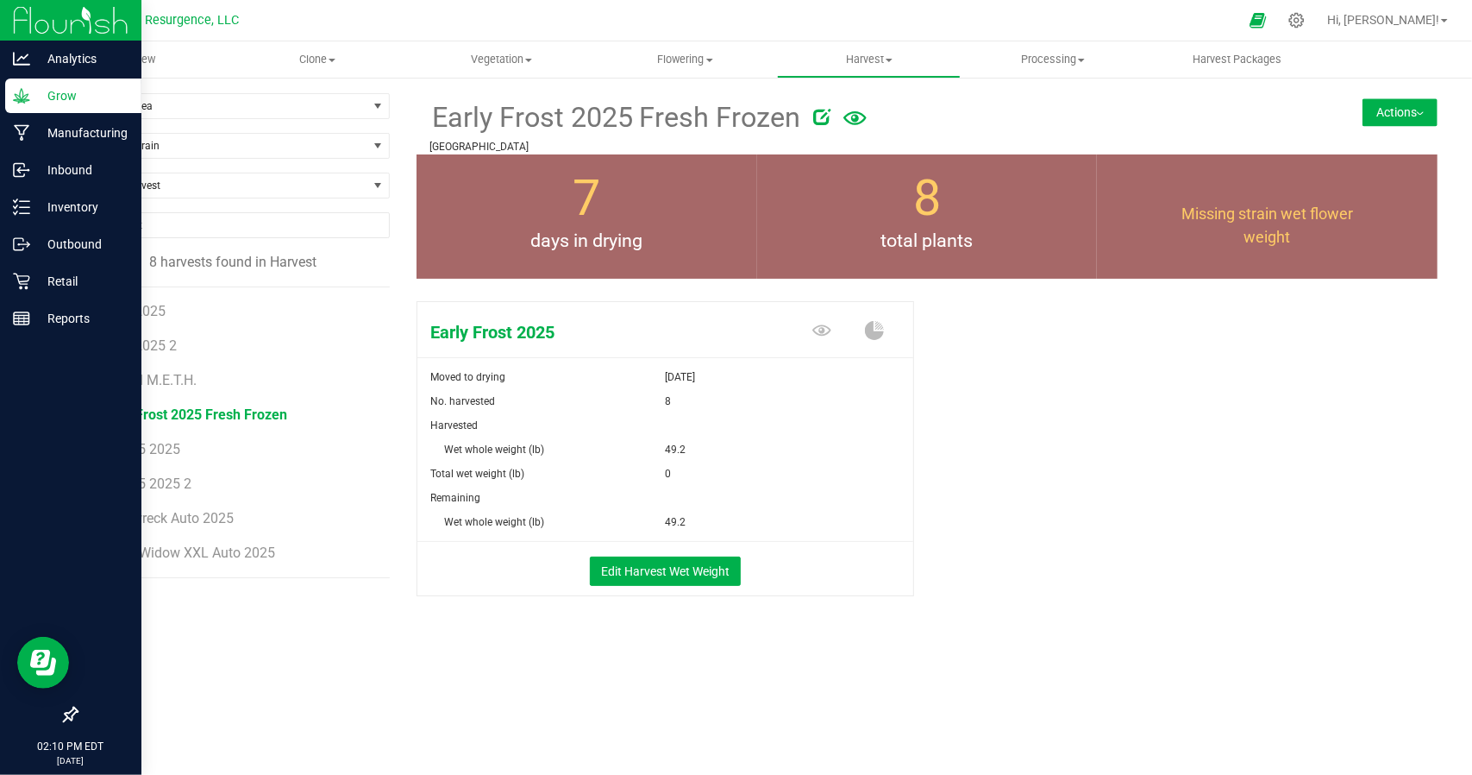
click at [1418, 112] on img at bounding box center [1420, 113] width 7 height 3
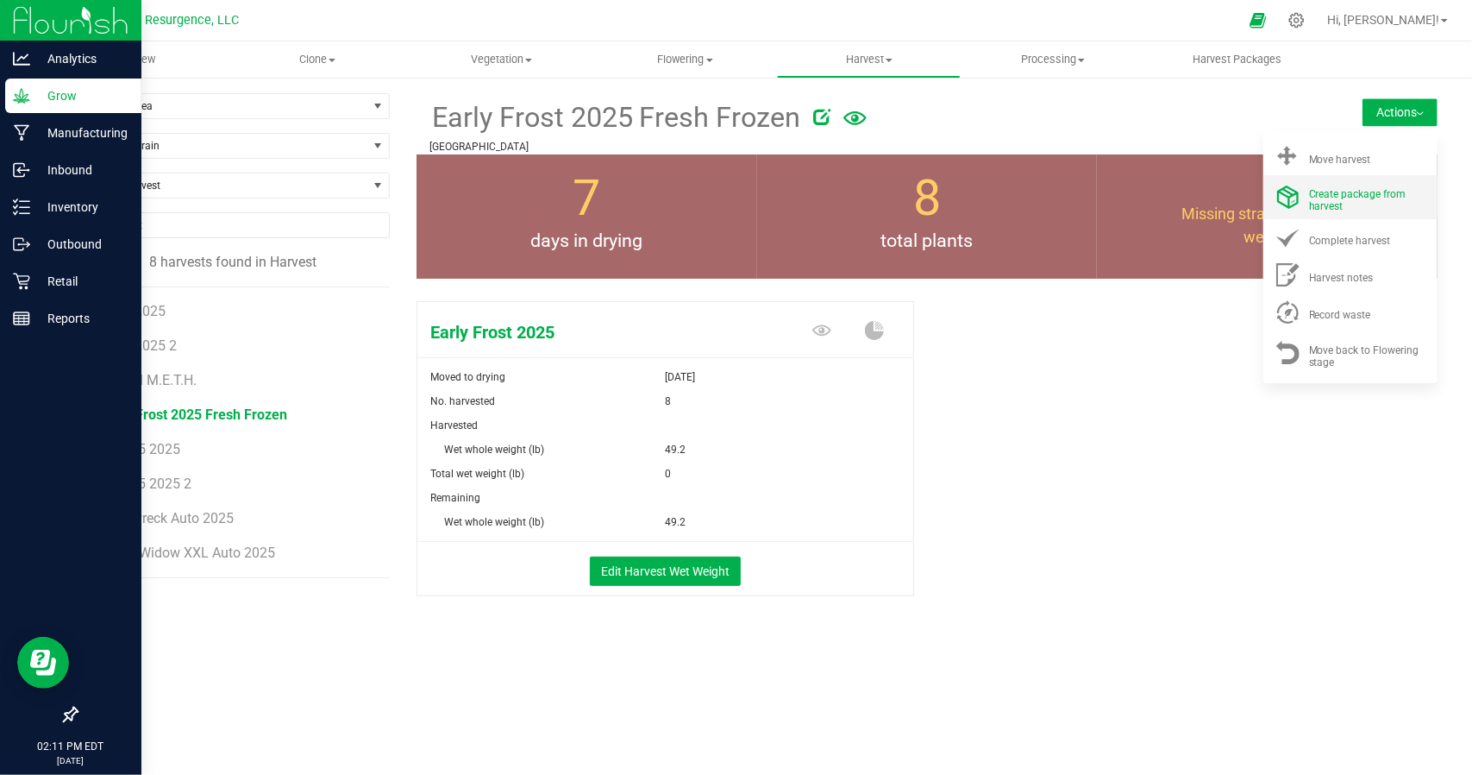
click at [1363, 206] on div "Create package from harvest" at bounding box center [1367, 197] width 117 height 30
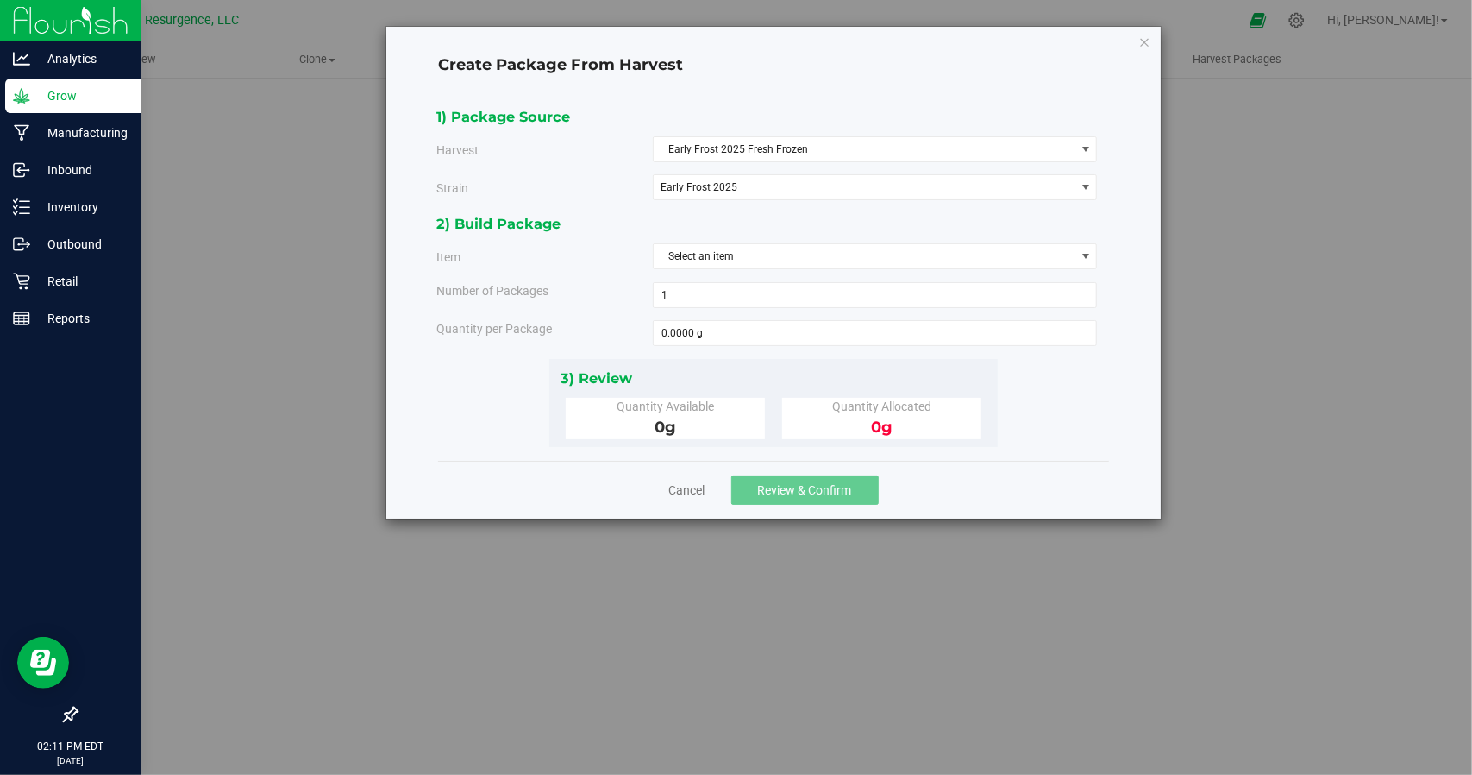
click at [644, 416] on div "0 g" at bounding box center [665, 427] width 172 height 23
click at [1148, 43] on icon "button" at bounding box center [1144, 41] width 12 height 21
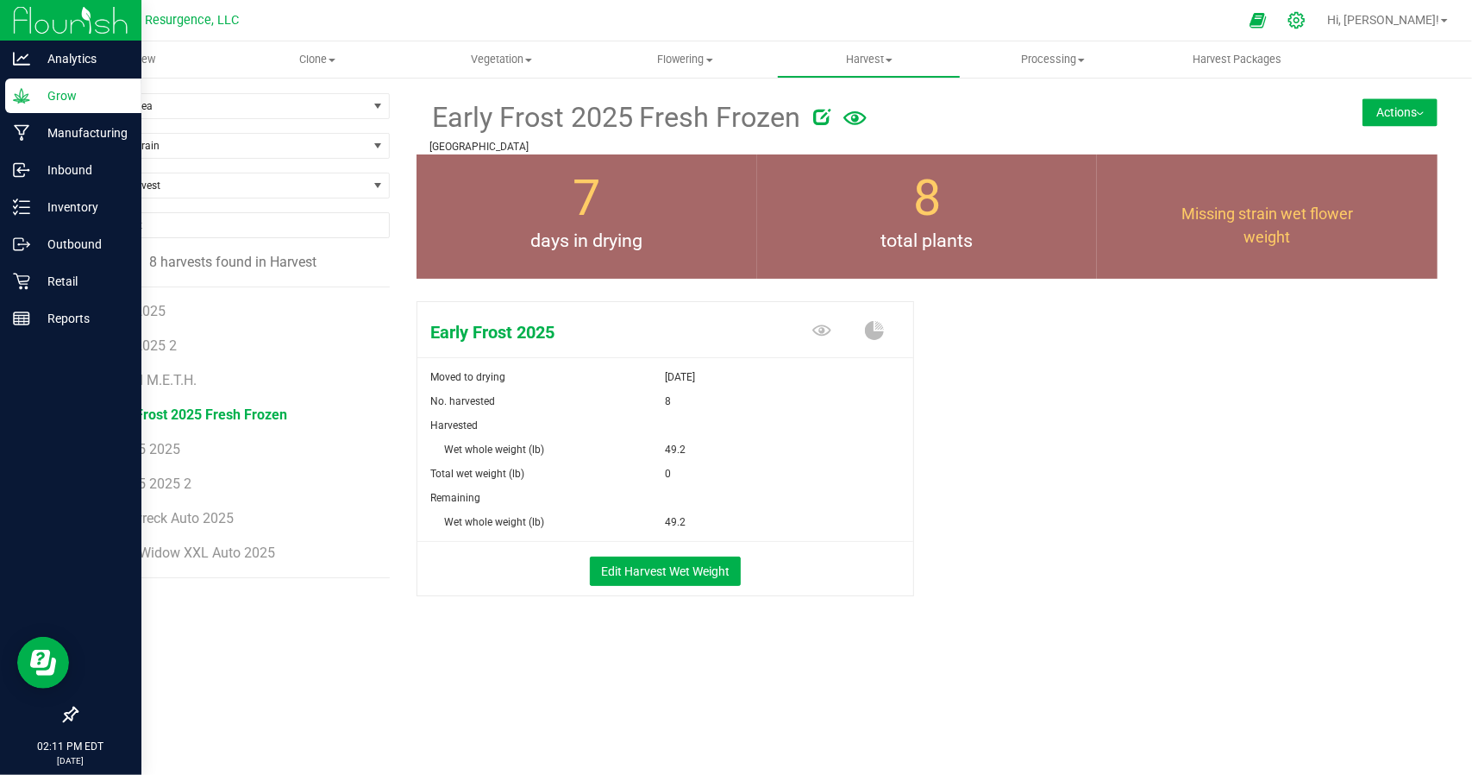
click at [1305, 26] on icon at bounding box center [1297, 20] width 16 height 16
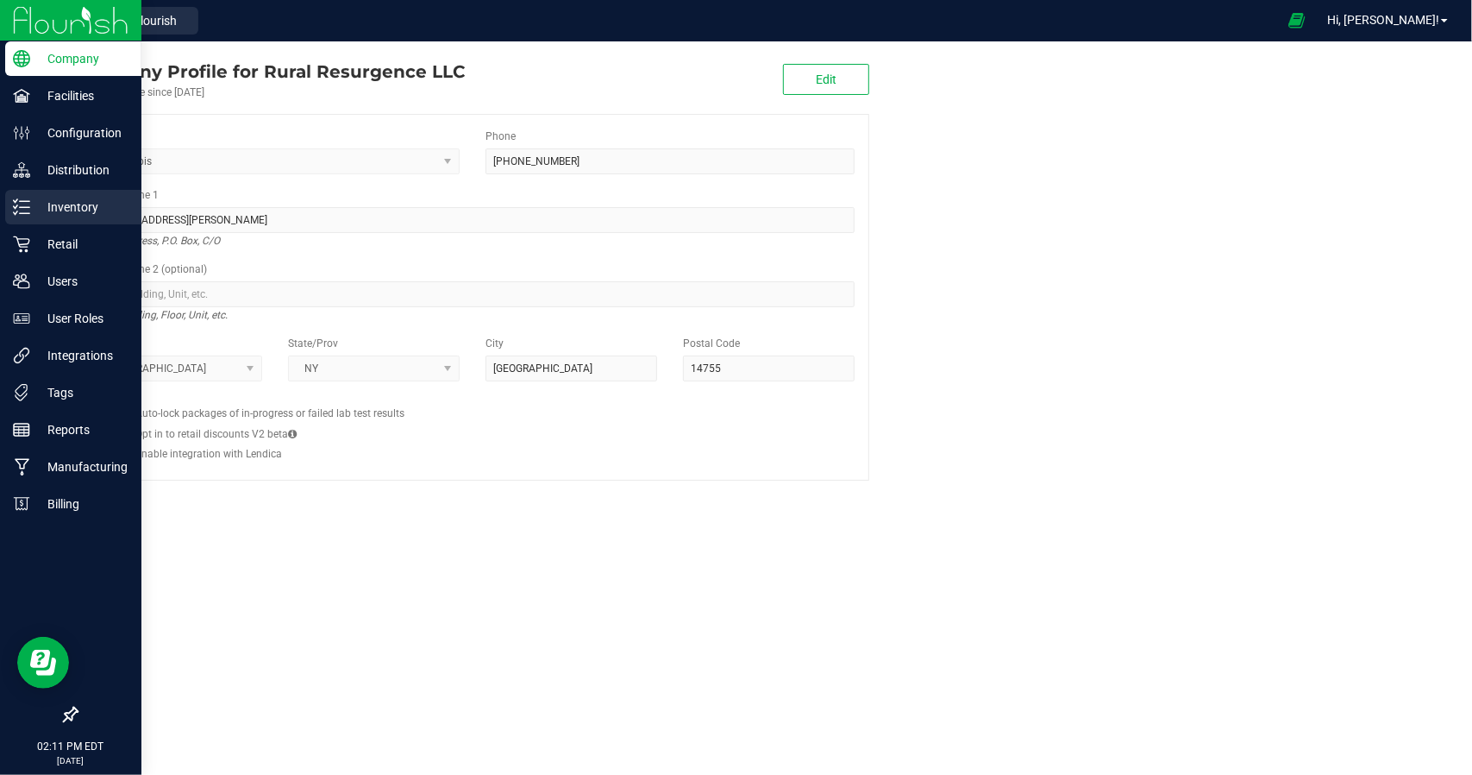
click at [55, 198] on p "Inventory" at bounding box center [81, 207] width 103 height 21
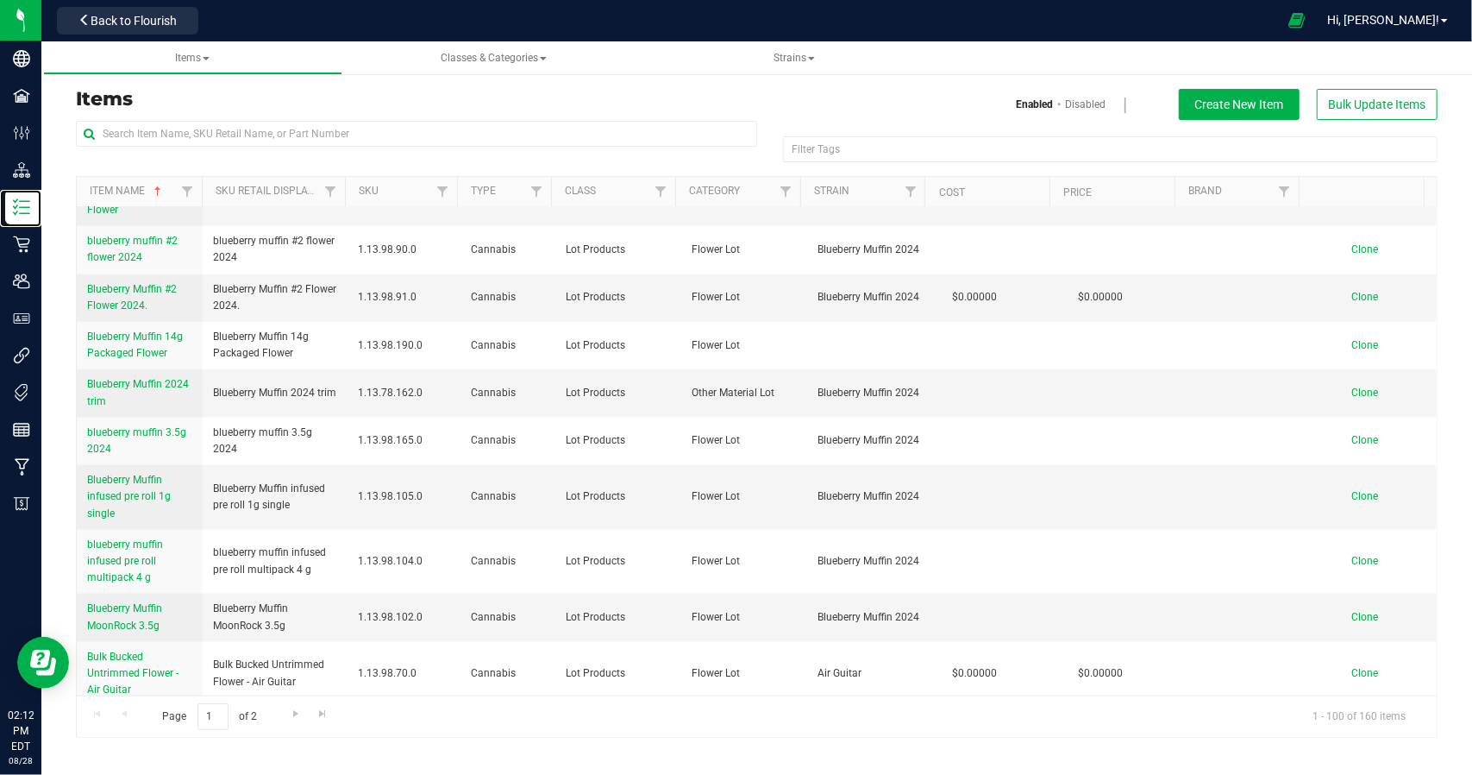
scroll to position [1380, 0]
click at [189, 141] on input "text" at bounding box center [416, 134] width 681 height 26
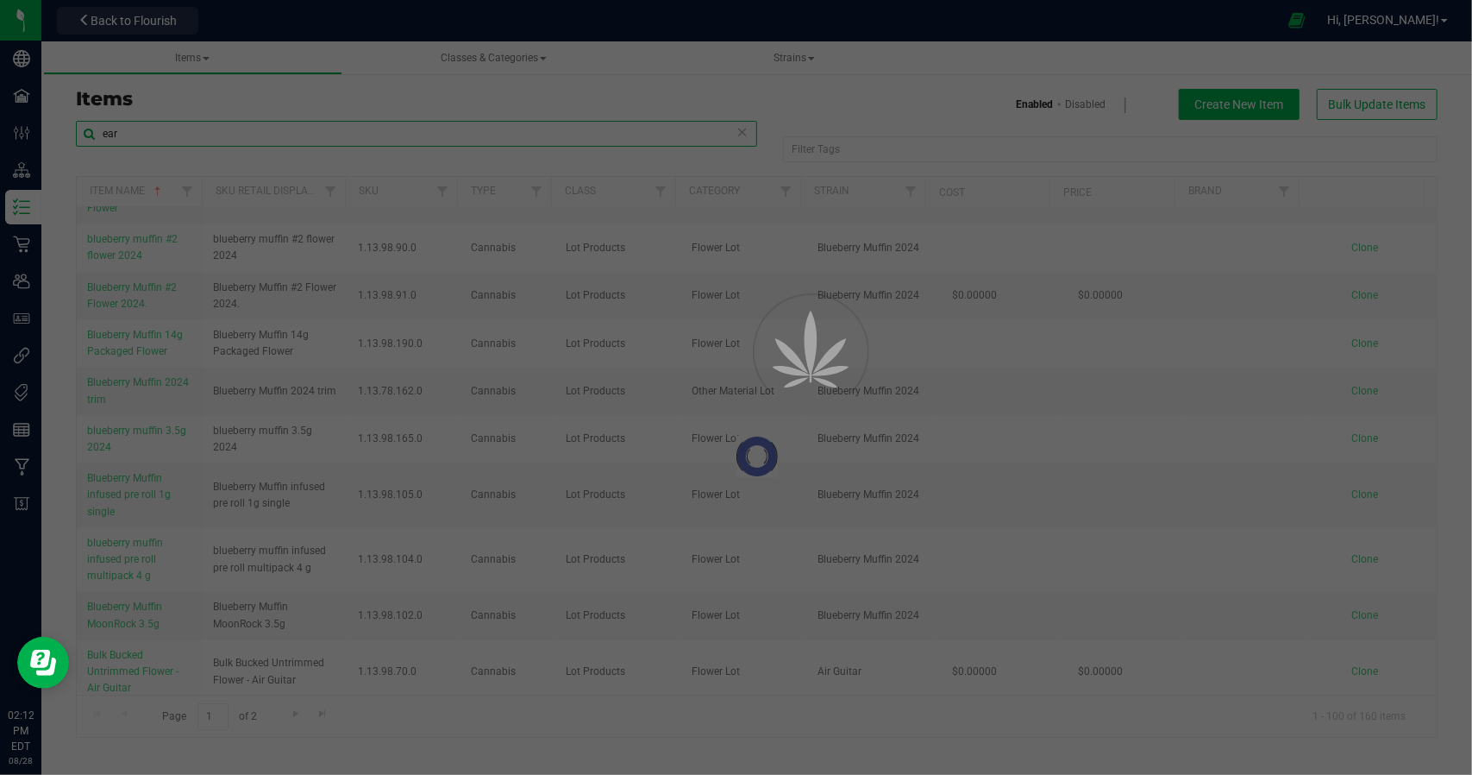
type input "ear"
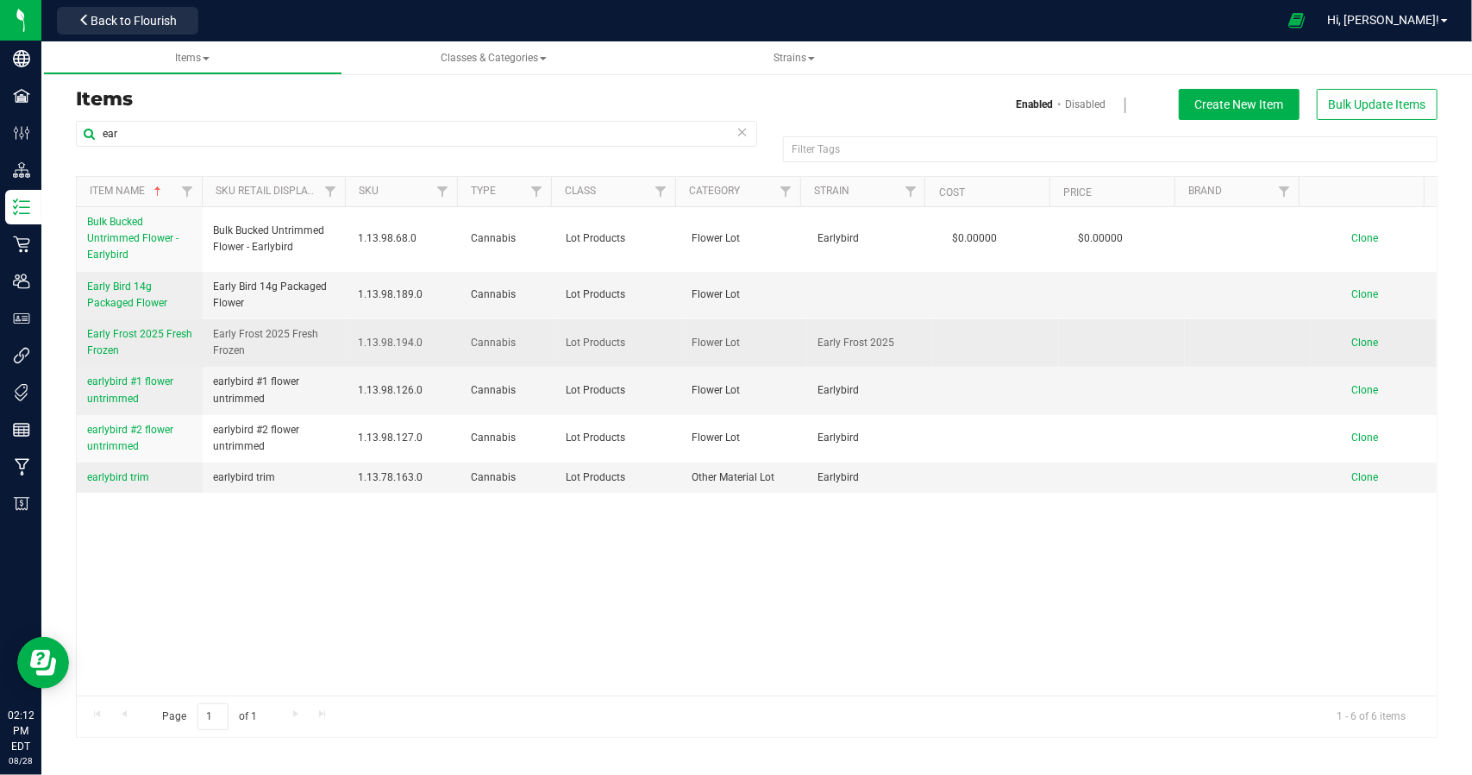
click at [144, 332] on span "Early Frost 2025 Fresh Frozen" at bounding box center [139, 342] width 105 height 28
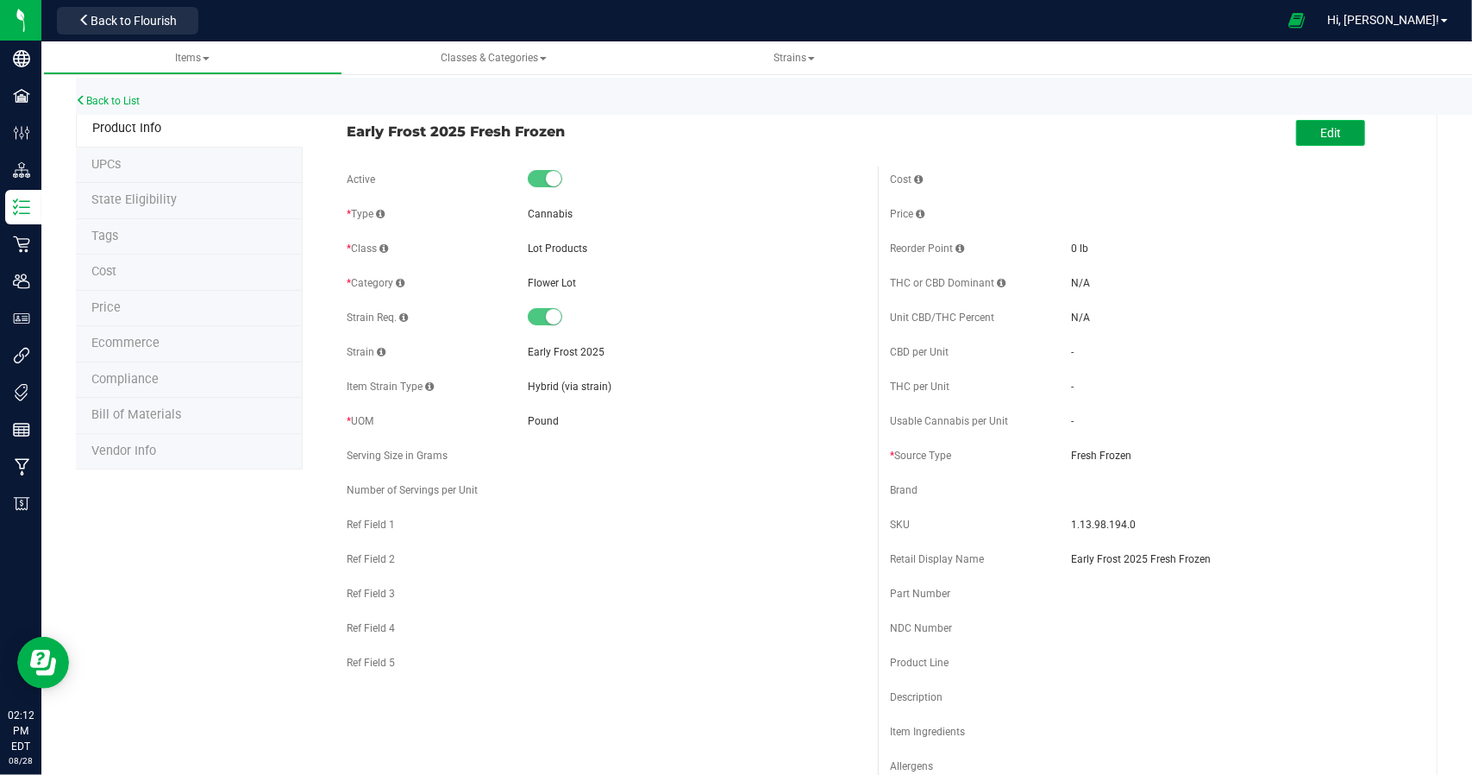
click at [1338, 126] on button "Edit" at bounding box center [1330, 133] width 69 height 26
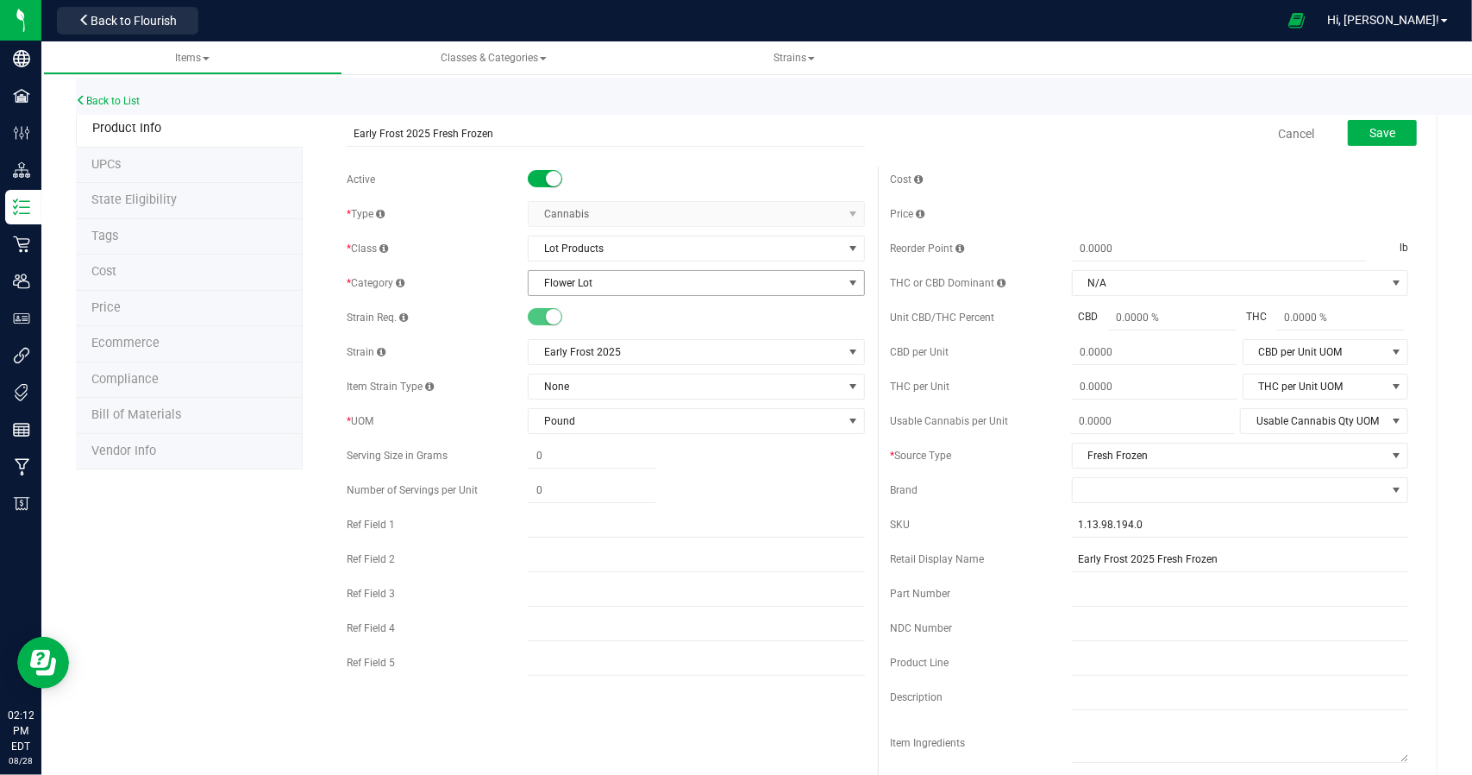
click at [618, 285] on span "Flower Lot" at bounding box center [685, 283] width 313 height 24
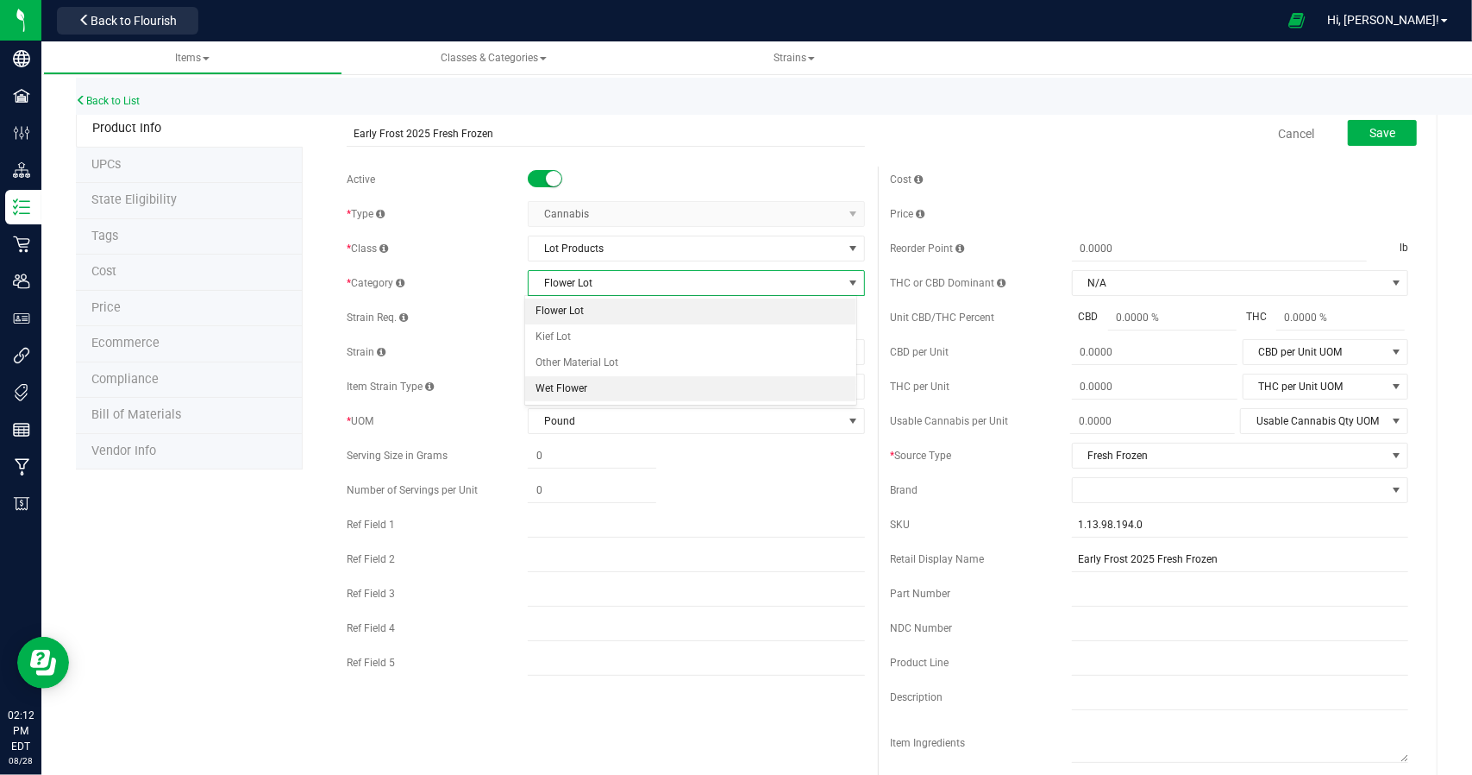
click at [581, 379] on li "Wet Flower" at bounding box center [690, 389] width 331 height 26
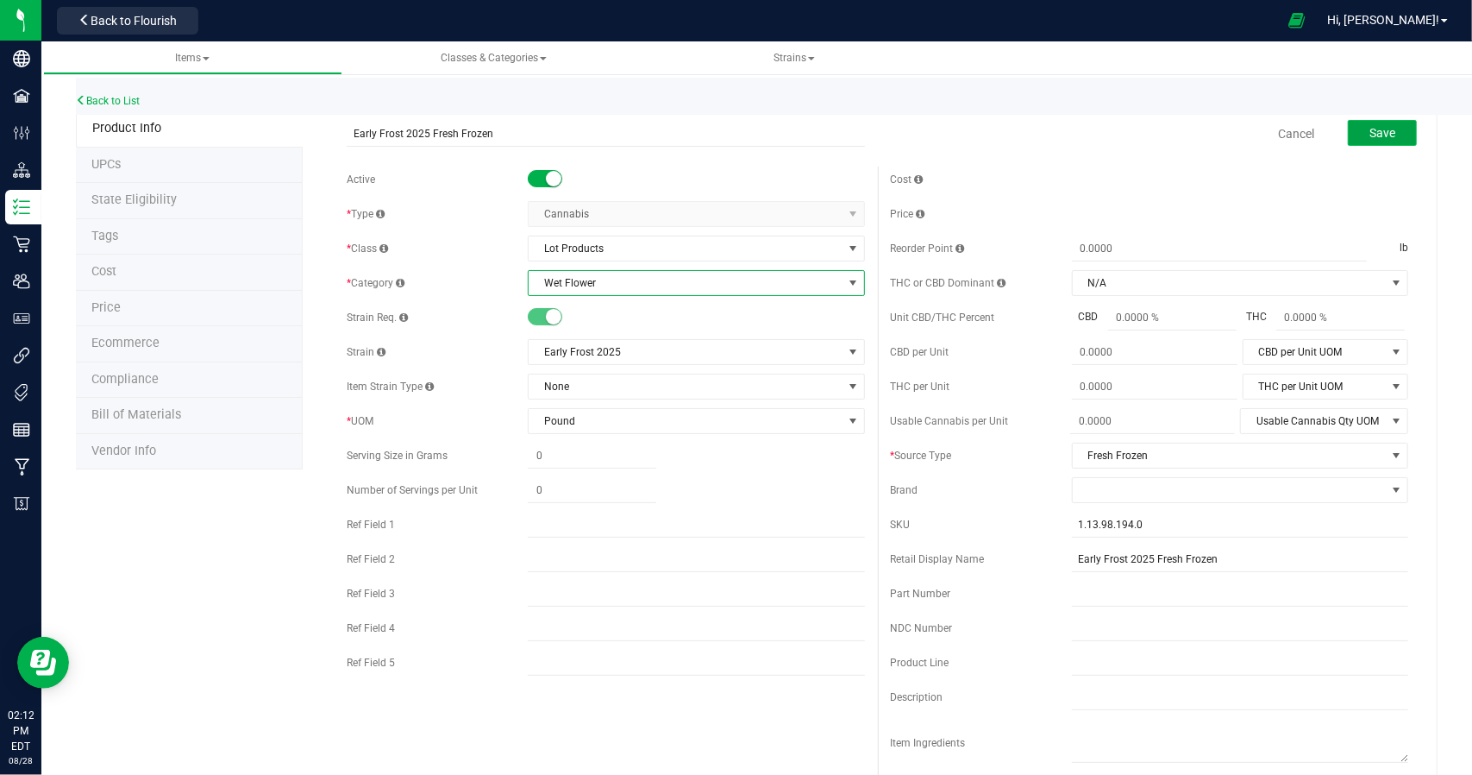
click at [1362, 142] on button "Save" at bounding box center [1382, 133] width 69 height 26
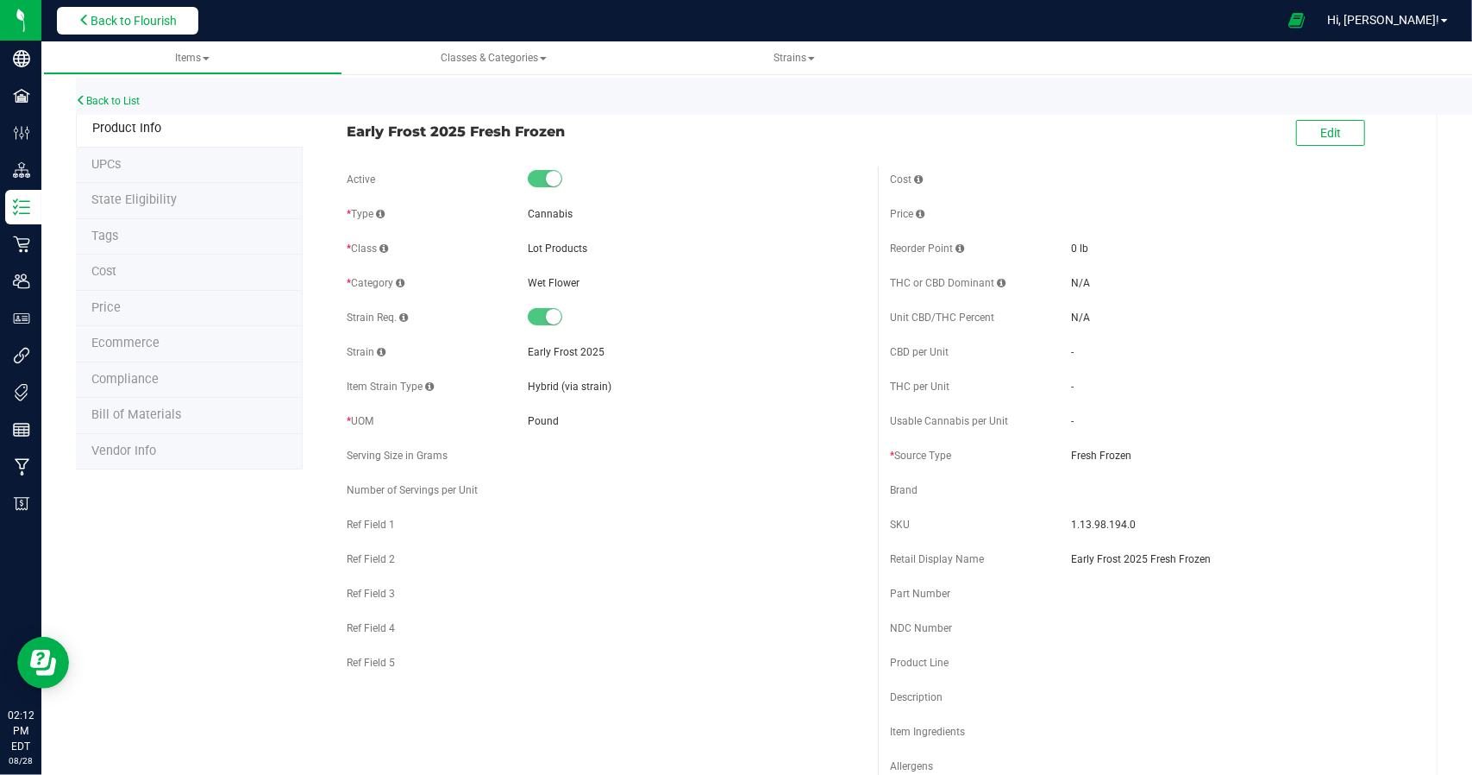
click at [162, 20] on span "Back to Flourish" at bounding box center [134, 21] width 86 height 14
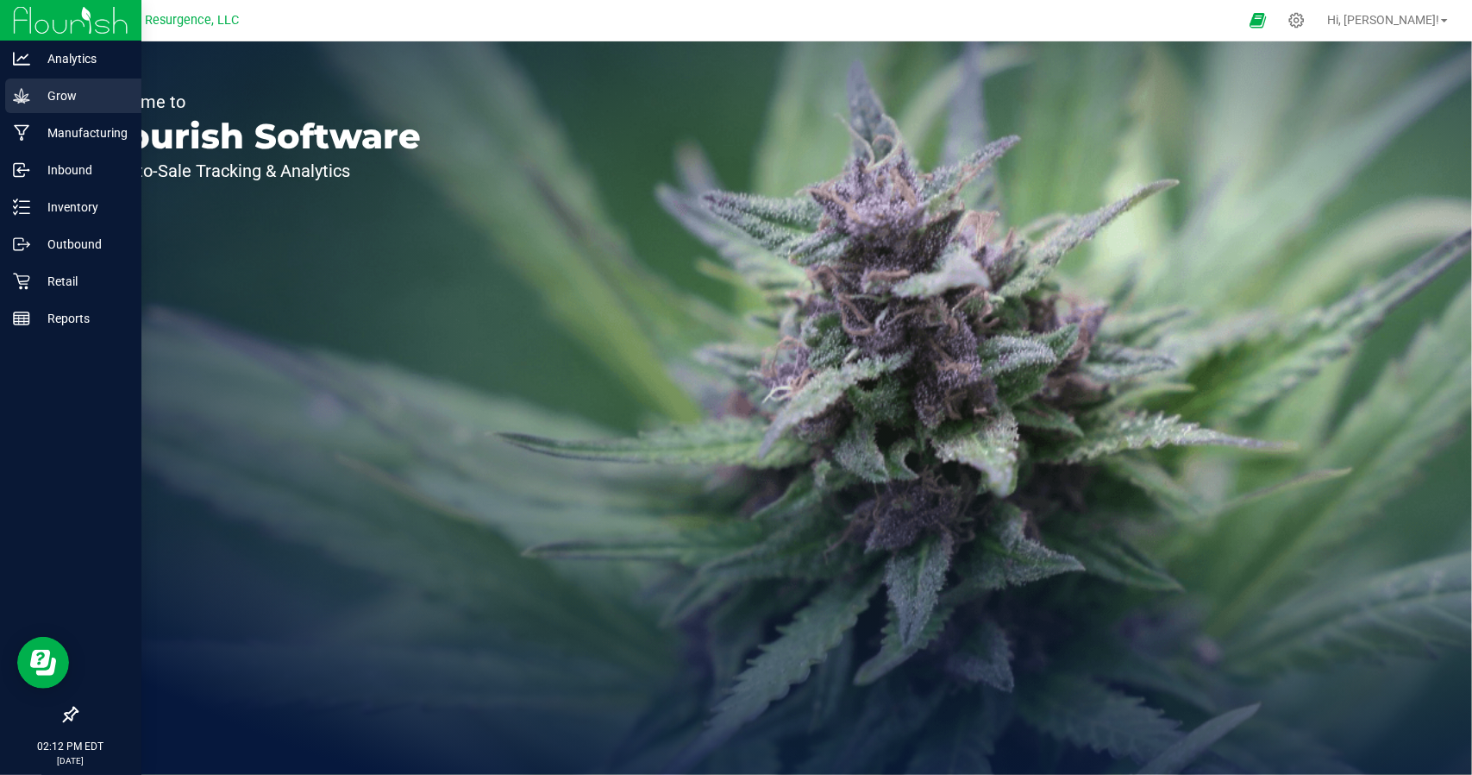
click at [77, 90] on p "Grow" at bounding box center [81, 95] width 103 height 21
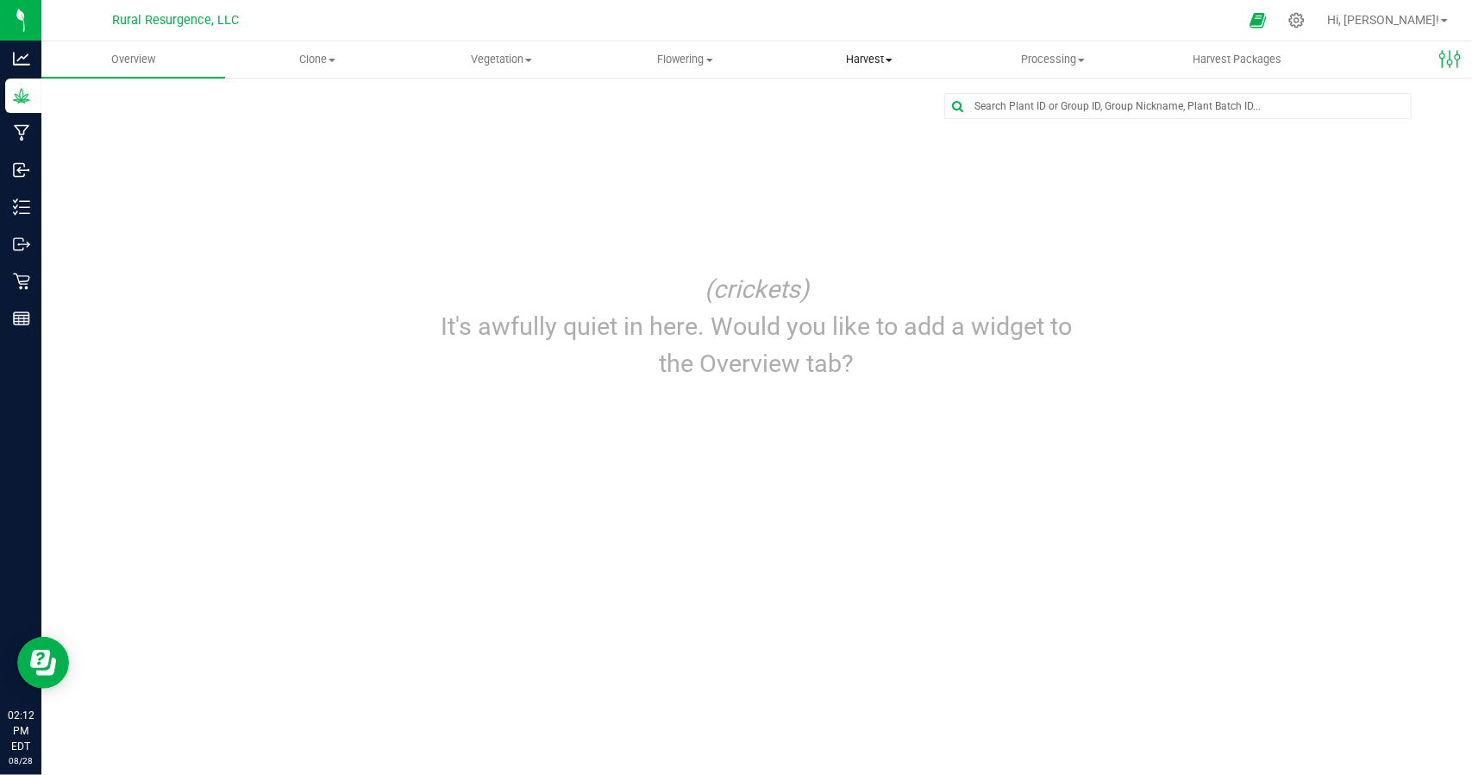
click at [842, 52] on span "Harvest" at bounding box center [869, 60] width 182 height 16
click at [881, 106] on li "Harvests" at bounding box center [869, 104] width 184 height 21
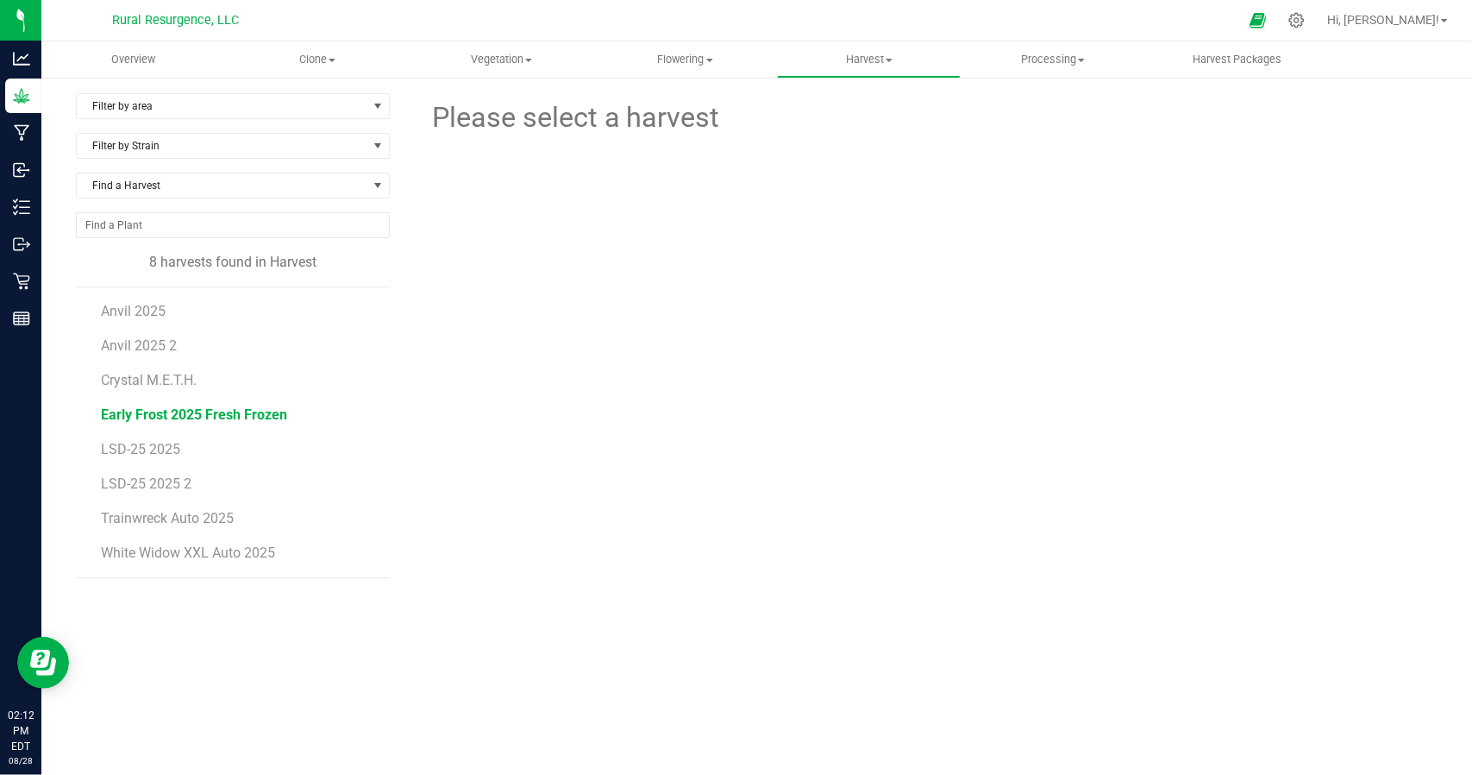
click at [156, 412] on span "Early Frost 2025 Fresh Frozen" at bounding box center [194, 414] width 186 height 16
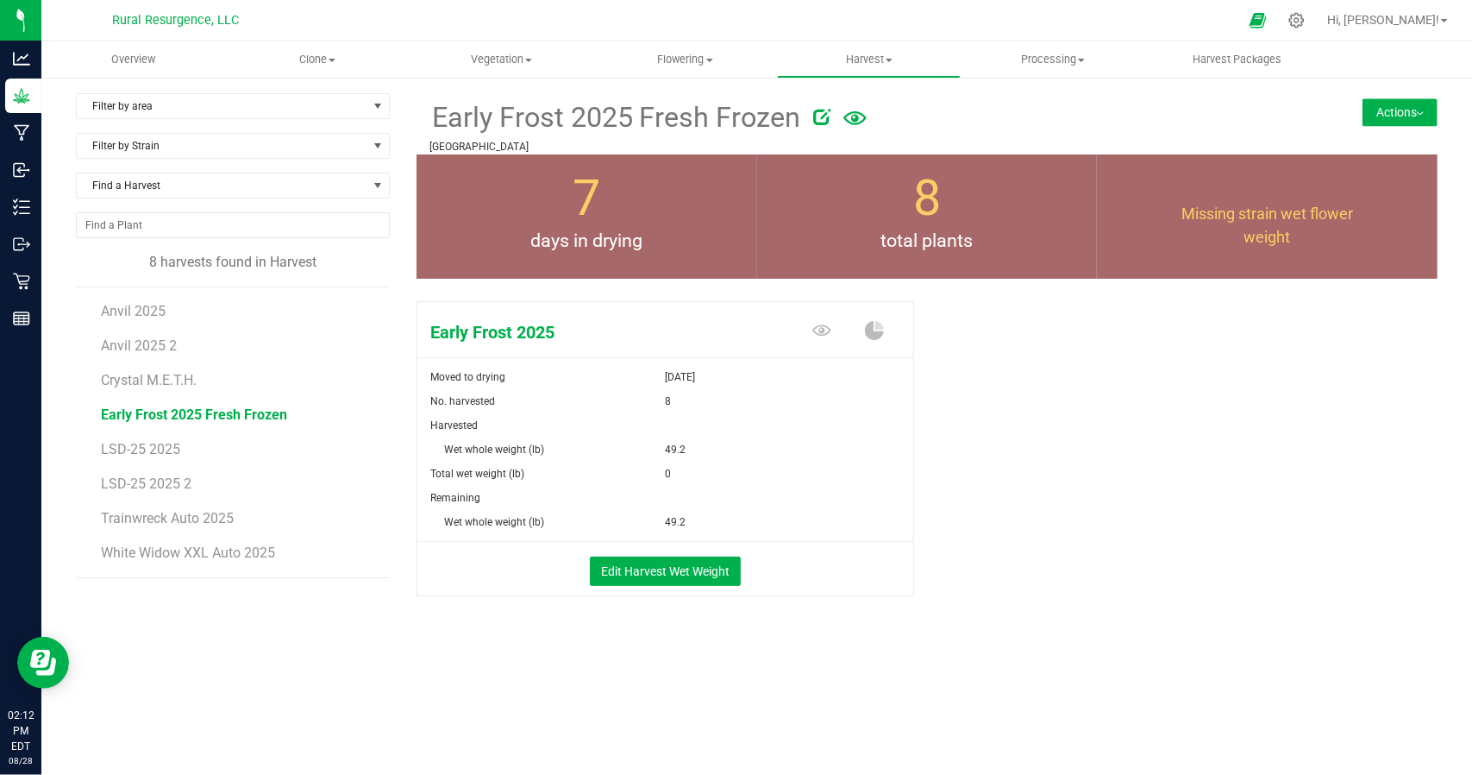
click at [1402, 104] on button "Actions" at bounding box center [1400, 112] width 75 height 28
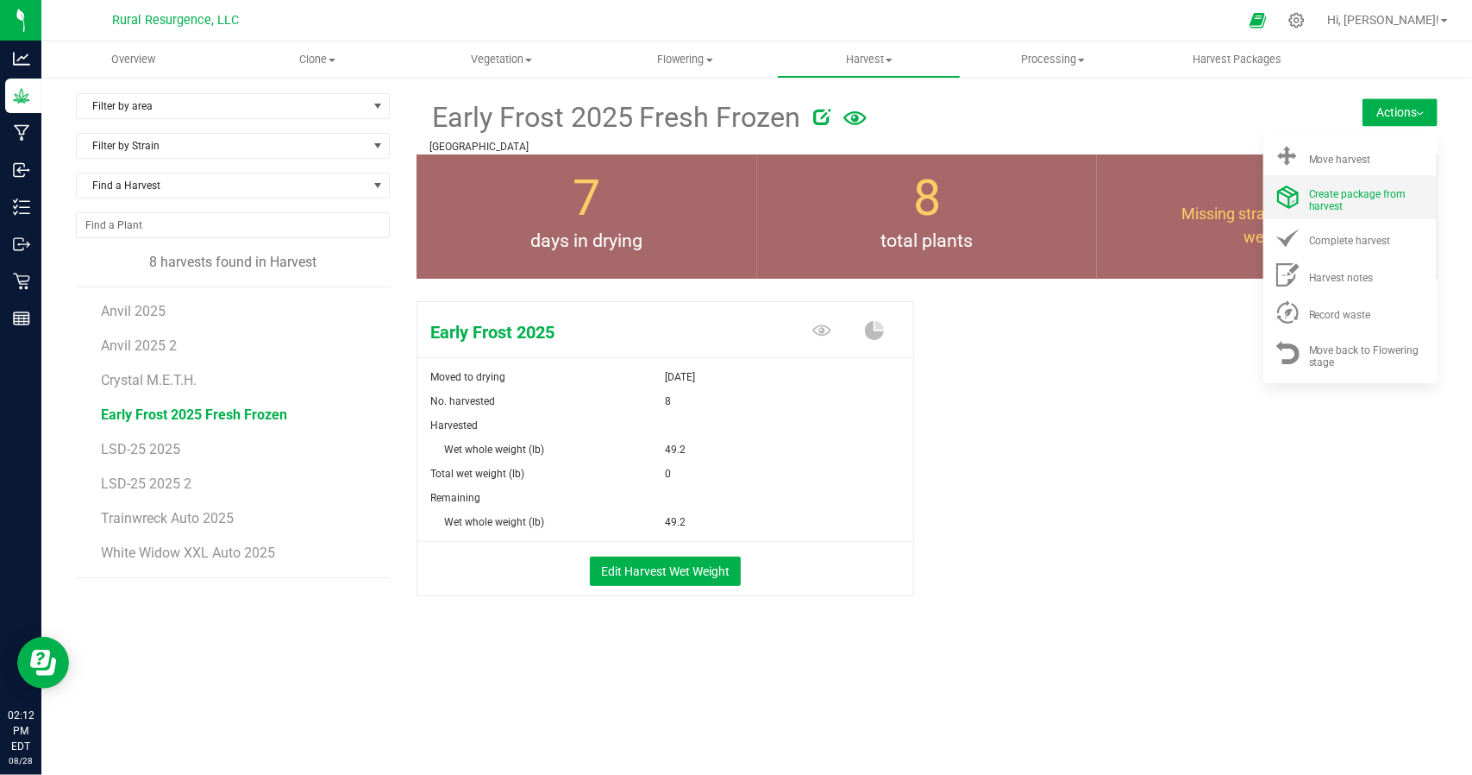
click at [1378, 211] on div "Create package from harvest" at bounding box center [1367, 197] width 117 height 30
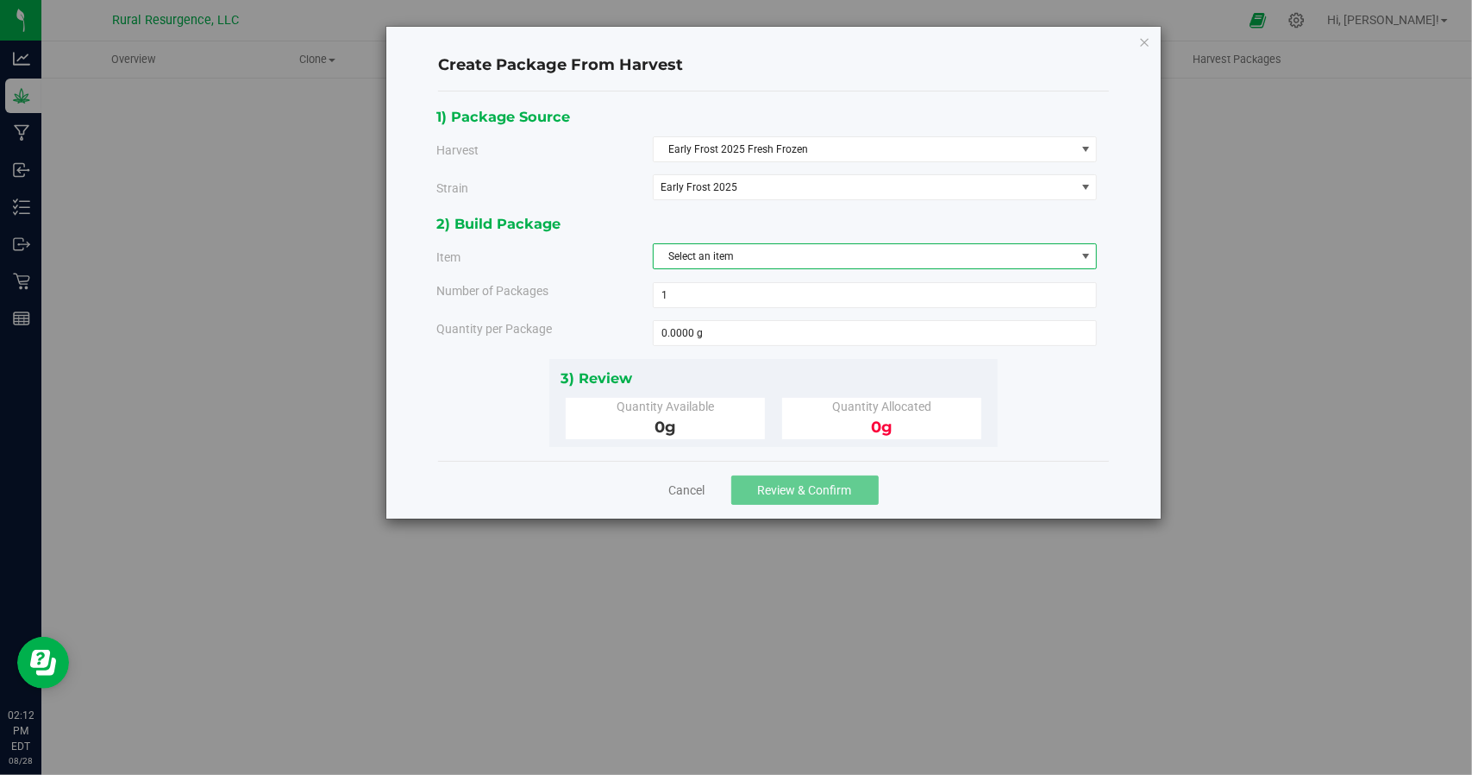
click at [748, 257] on span "Select an item" at bounding box center [865, 256] width 422 height 24
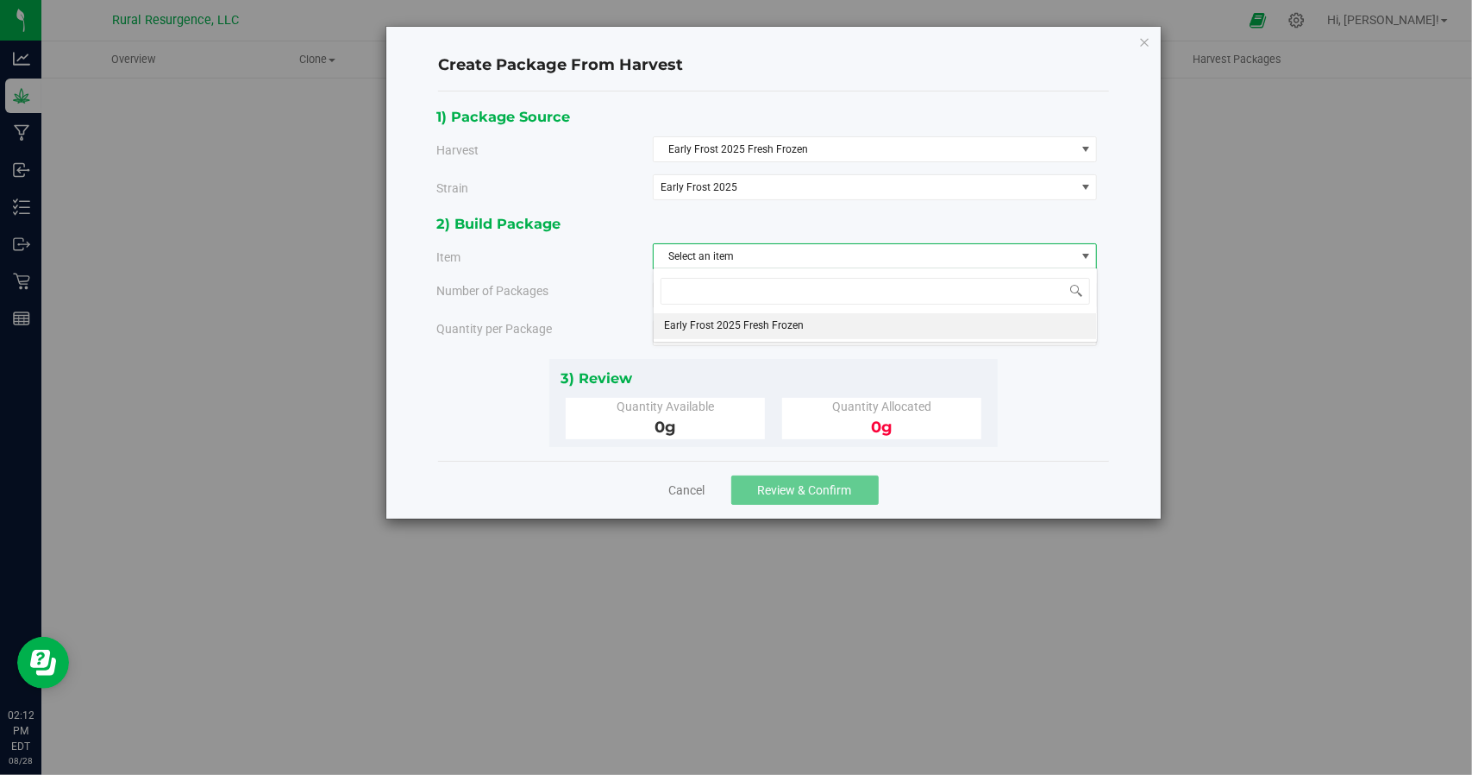
click at [732, 326] on span "Early Frost 2025 Fresh Frozen" at bounding box center [734, 326] width 140 height 22
click at [687, 495] on div "Cancel Review & Confirm" at bounding box center [773, 490] width 671 height 58
click at [687, 483] on link "Cancel" at bounding box center [687, 489] width 36 height 17
